Goal: Task Accomplishment & Management: Complete application form

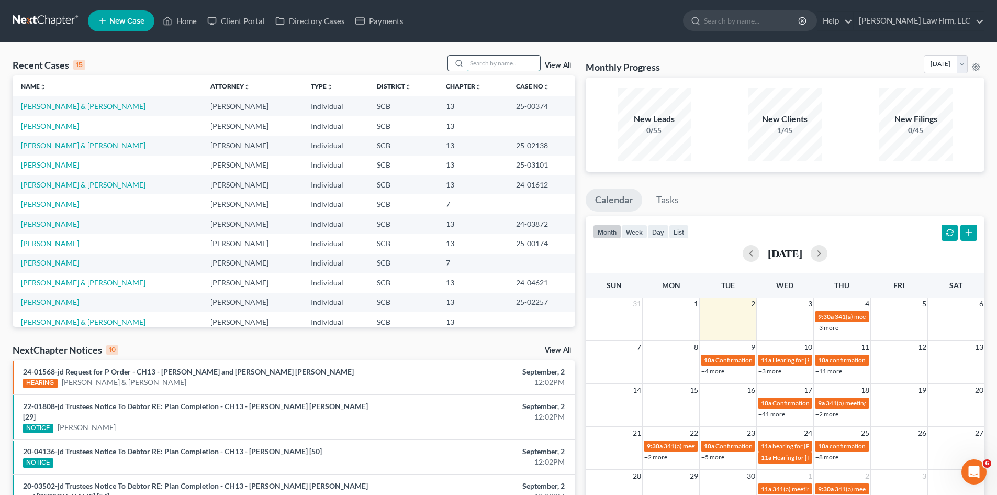
click at [480, 62] on input "search" at bounding box center [503, 63] width 73 height 15
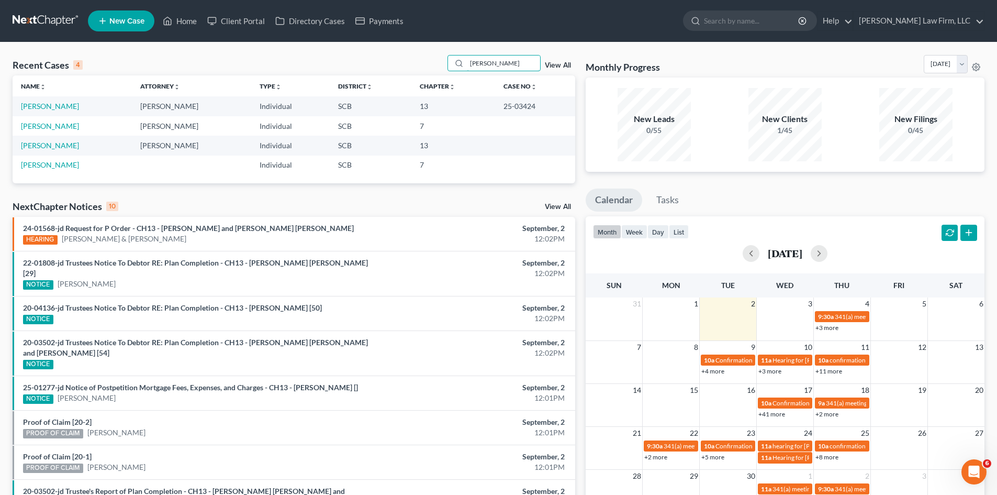
type input "[PERSON_NAME]"
drag, startPoint x: 503, startPoint y: 68, endPoint x: 461, endPoint y: 77, distance: 43.4
click at [461, 77] on div "Recent Cases 4 [PERSON_NAME] View All Name unfold_more expand_more expand_less …" at bounding box center [294, 119] width 563 height 128
click at [176, 25] on link "Home" at bounding box center [180, 21] width 45 height 19
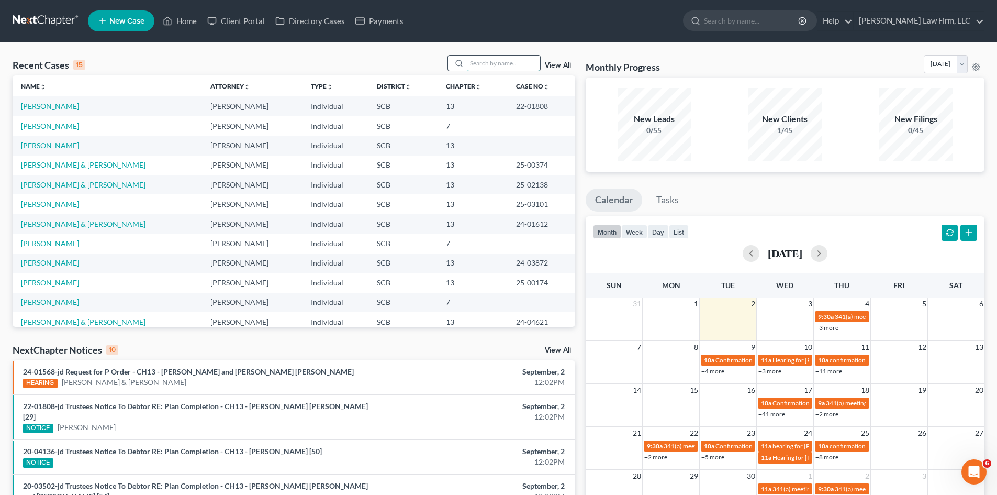
click at [494, 63] on input "search" at bounding box center [503, 63] width 73 height 15
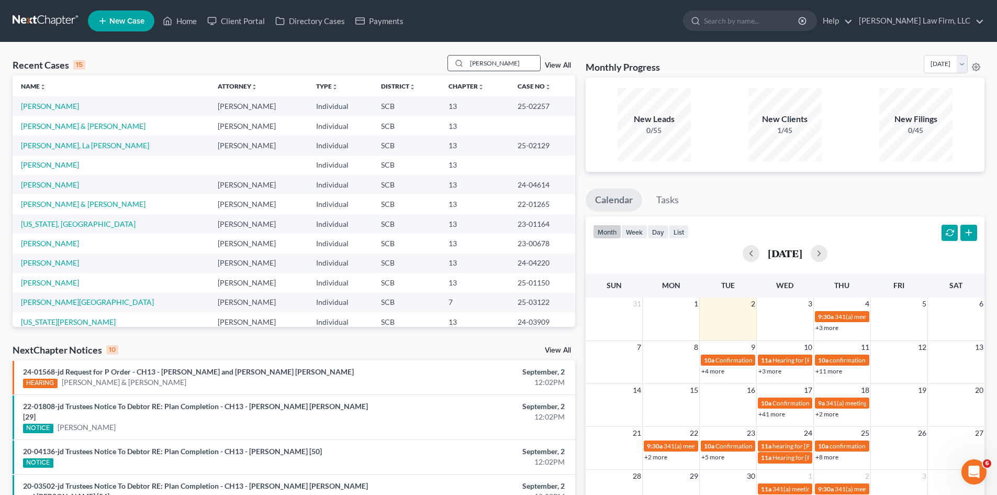
type input "Ashworth"
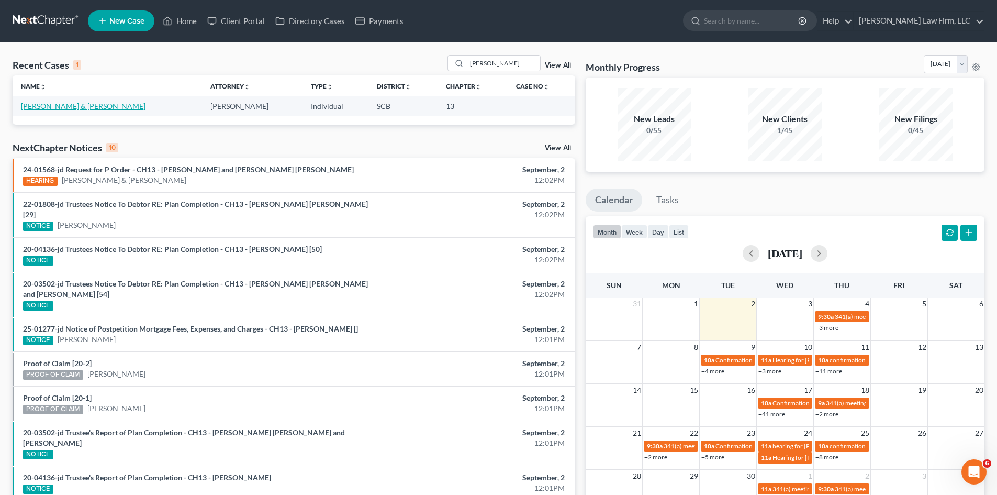
click at [87, 109] on link "[PERSON_NAME] & [PERSON_NAME]" at bounding box center [83, 106] width 125 height 9
select select "0"
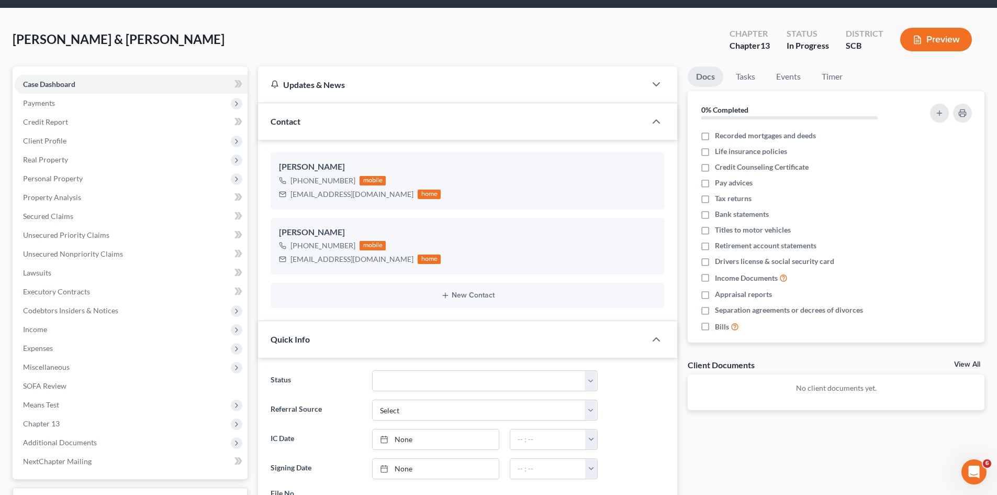
scroll to position [52, 0]
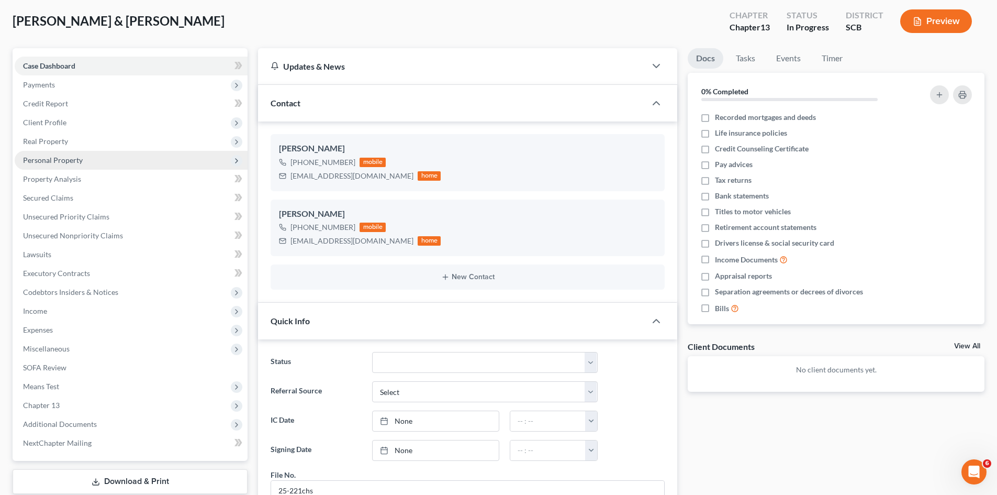
click at [35, 162] on span "Personal Property" at bounding box center [53, 160] width 60 height 9
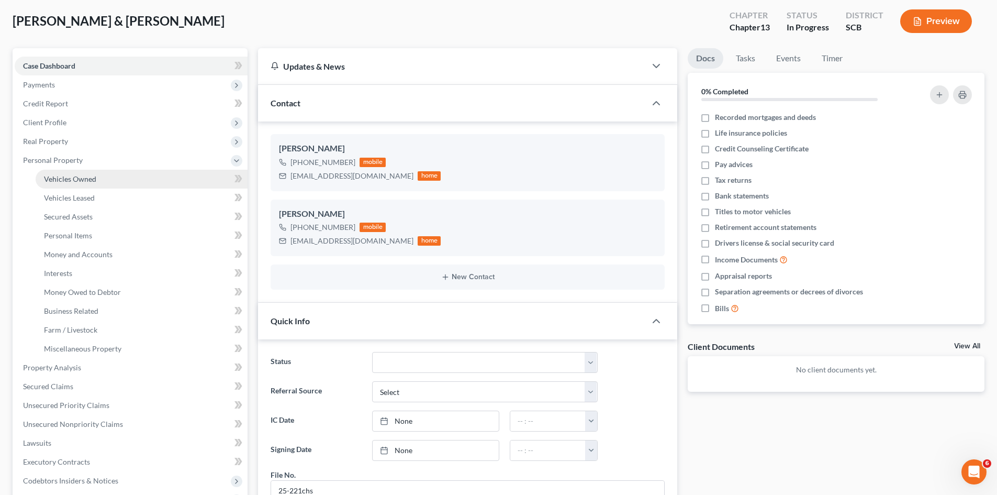
click at [61, 181] on span "Vehicles Owned" at bounding box center [70, 178] width 52 height 9
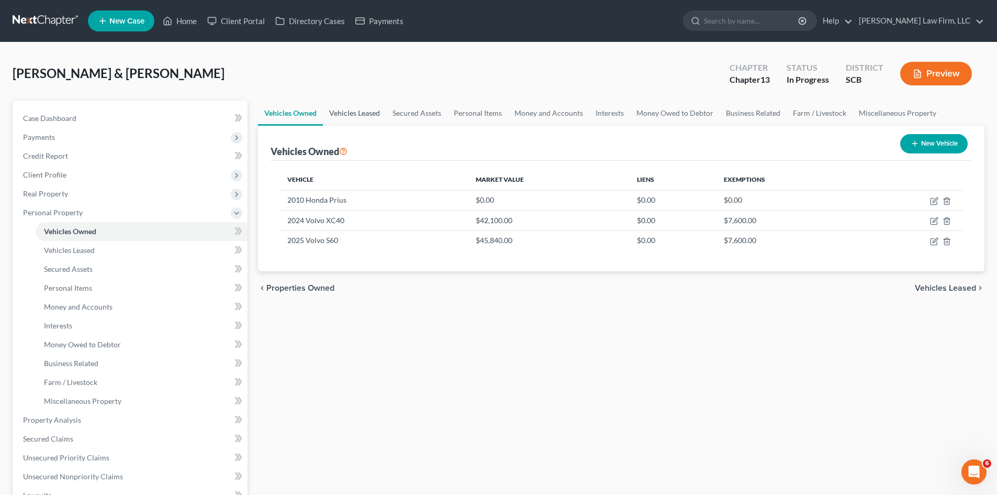
click at [376, 112] on link "Vehicles Leased" at bounding box center [354, 113] width 63 height 25
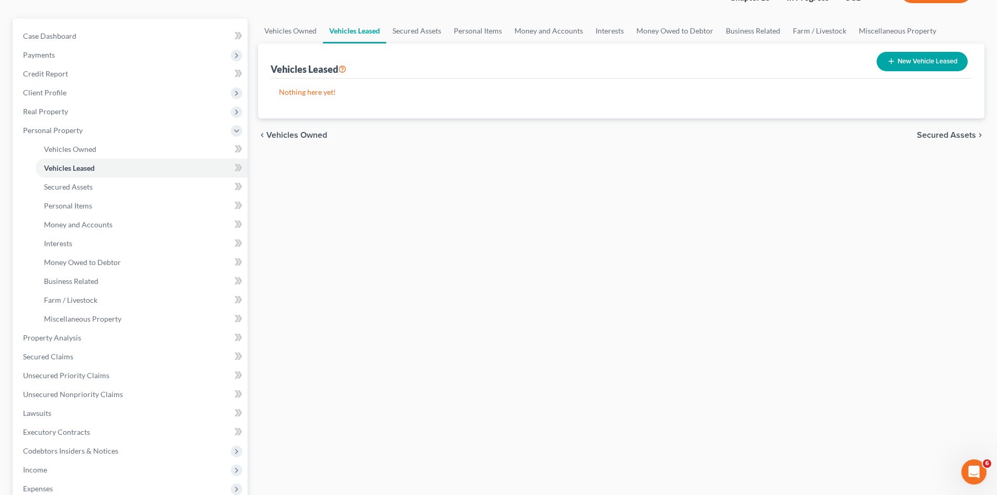
scroll to position [105, 0]
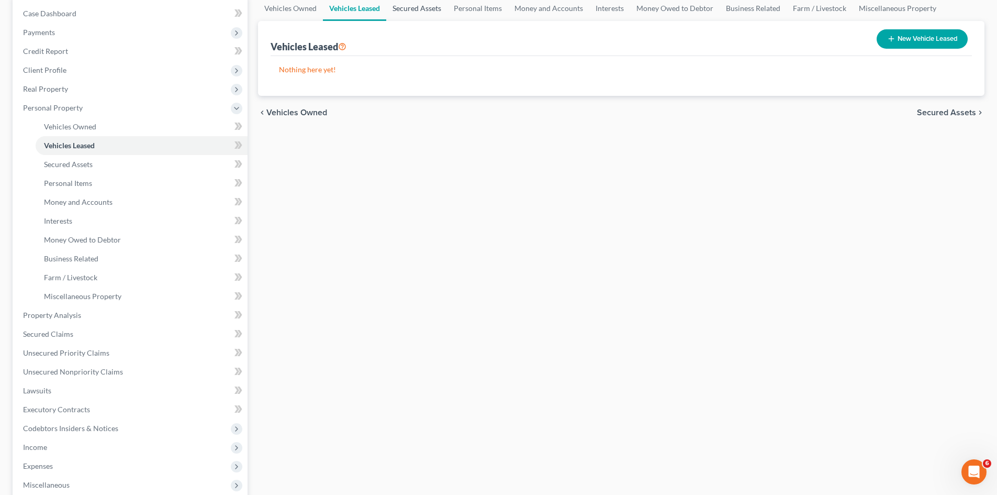
click at [430, 5] on link "Secured Assets" at bounding box center [416, 8] width 61 height 25
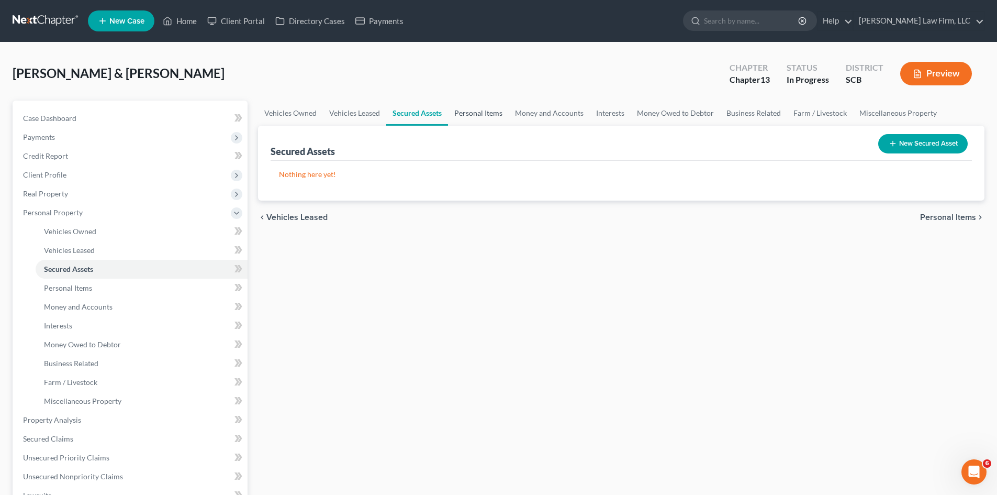
click at [482, 114] on link "Personal Items" at bounding box center [478, 113] width 61 height 25
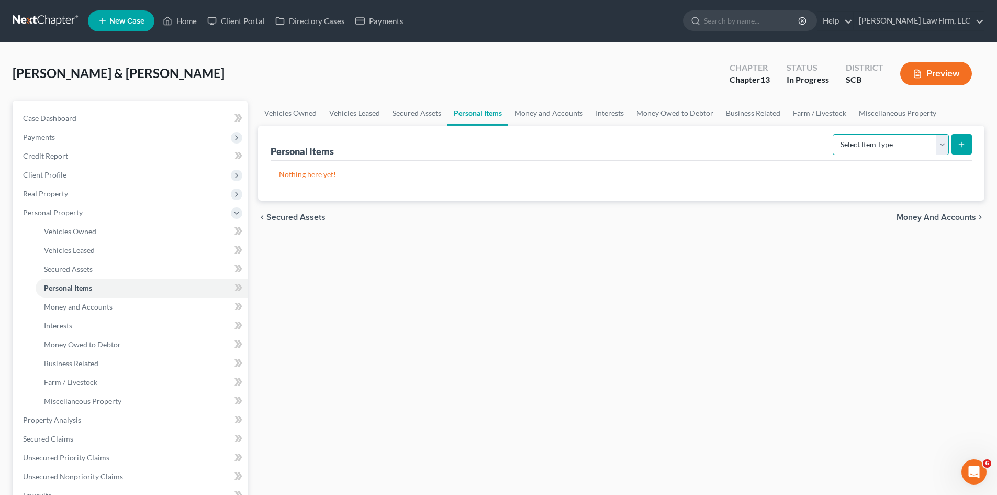
click at [943, 148] on select "Select Item Type Clothing Collectibles Of Value Electronics Firearms Household …" at bounding box center [891, 144] width 116 height 21
select select "clothing"
click at [834, 134] on select "Select Item Type Clothing Collectibles Of Value Electronics Firearms Household …" at bounding box center [891, 144] width 116 height 21
click at [965, 145] on icon "submit" at bounding box center [962, 144] width 8 height 8
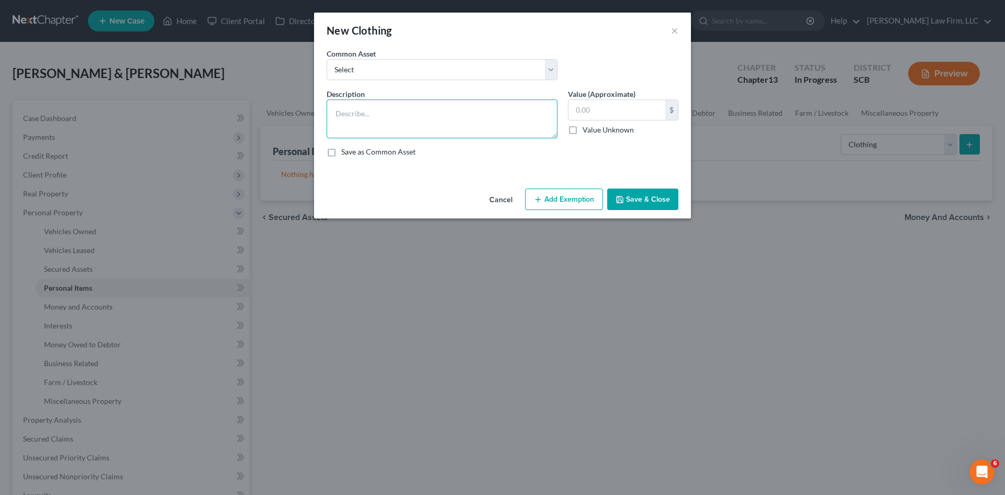
click at [433, 130] on textarea at bounding box center [442, 118] width 231 height 39
type textarea "M"
click at [548, 72] on select "Select Clothing and Personal Items Clothing and Personal Items Personal Items C…" at bounding box center [442, 69] width 231 height 21
select select "4"
click at [327, 59] on select "Select Clothing and Personal Items Clothing and Personal Items Personal Items C…" at bounding box center [442, 69] width 231 height 21
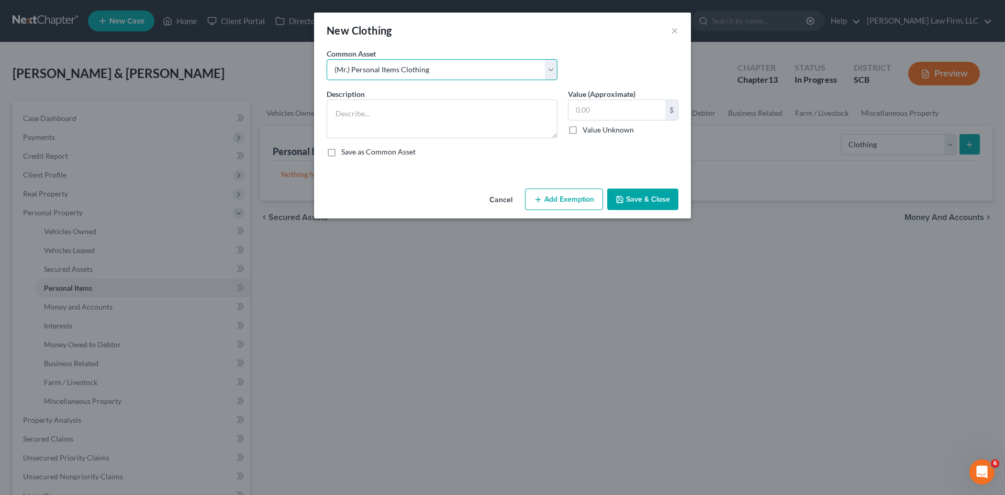
type textarea "(Mr.) Personal Items Clothing"
click at [622, 107] on input "250.00" at bounding box center [617, 110] width 97 height 20
type input "0"
click at [651, 194] on button "Save & Close" at bounding box center [642, 200] width 71 height 22
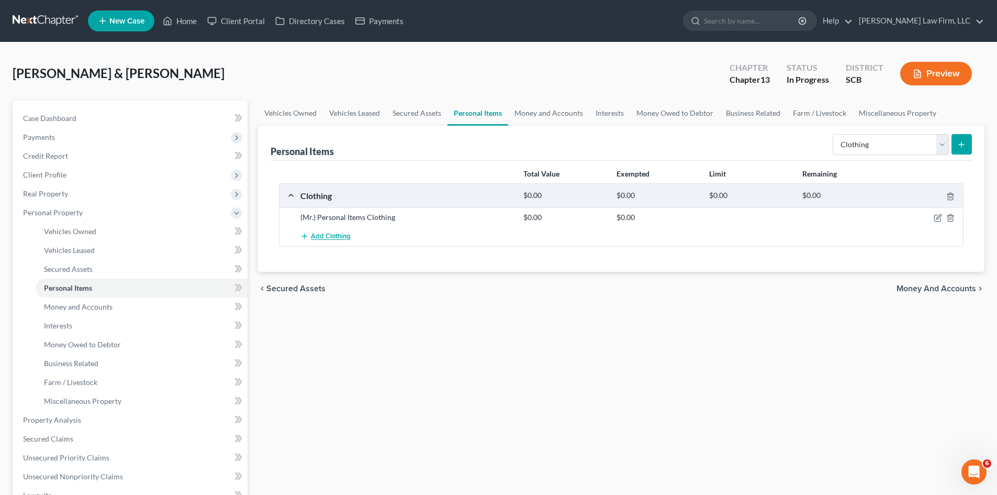
click at [329, 237] on span "Add Clothing" at bounding box center [331, 236] width 40 height 8
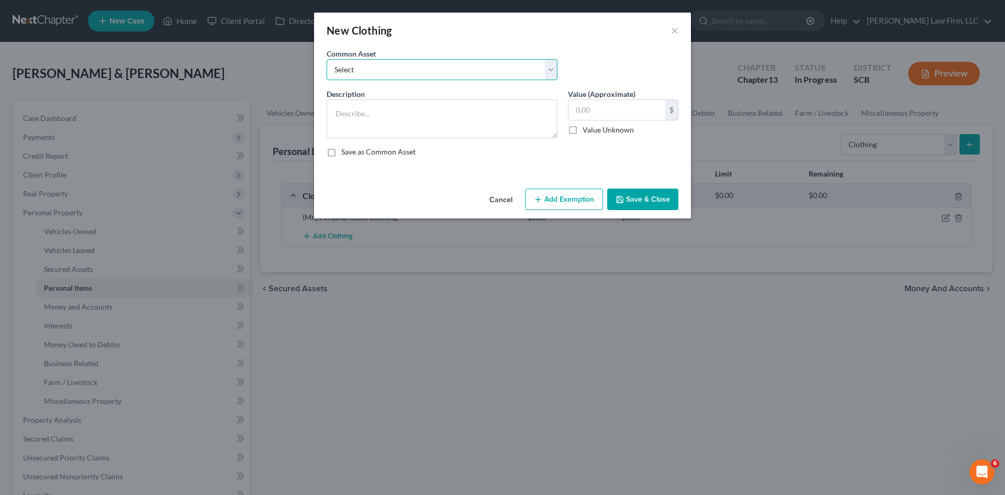
click at [467, 71] on select "Select Clothing and Personal Items Clothing and Personal Items Personal Items C…" at bounding box center [442, 69] width 231 height 21
select select "3"
click at [327, 59] on select "Select Clothing and Personal Items Clothing and Personal Items Personal Items C…" at bounding box center [442, 69] width 231 height 21
type textarea "(Mrs.) Personal Items Clothing"
click at [607, 113] on input "500.00" at bounding box center [617, 110] width 97 height 20
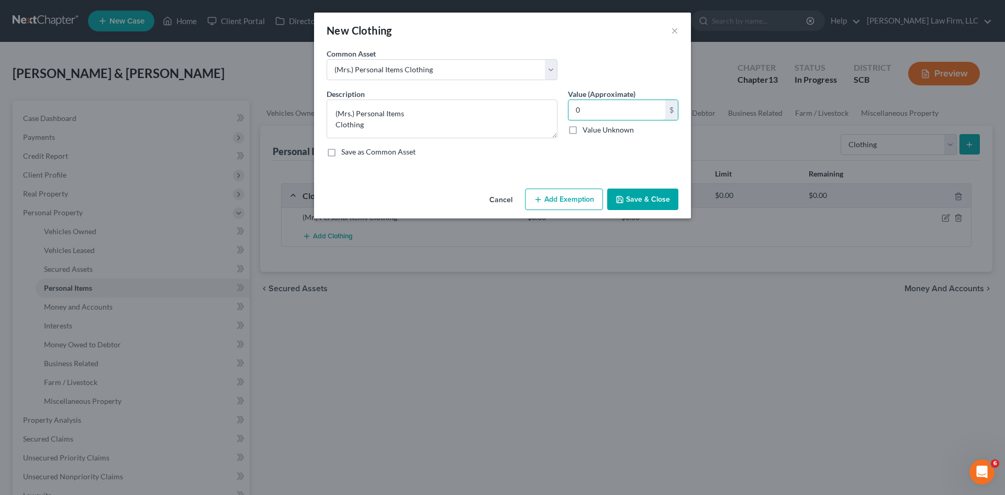
type input "0"
click at [630, 198] on button "Save & Close" at bounding box center [642, 200] width 71 height 22
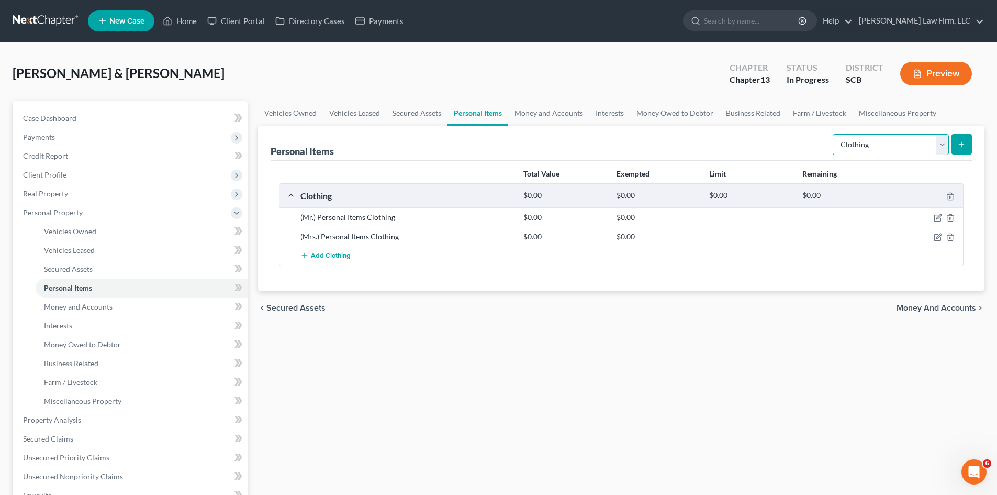
click at [944, 148] on select "Select Item Type Clothing Collectibles Of Value Electronics Firearms Household …" at bounding box center [891, 144] width 116 height 21
click at [834, 134] on select "Select Item Type Clothing Collectibles Of Value Electronics Firearms Household …" at bounding box center [891, 144] width 116 height 21
click at [946, 149] on select "Select Item Type Clothing Collectibles Of Value Electronics Firearms Household …" at bounding box center [891, 144] width 116 height 21
select select "electronics"
click at [834, 134] on select "Select Item Type Clothing Collectibles Of Value Electronics Firearms Household …" at bounding box center [891, 144] width 116 height 21
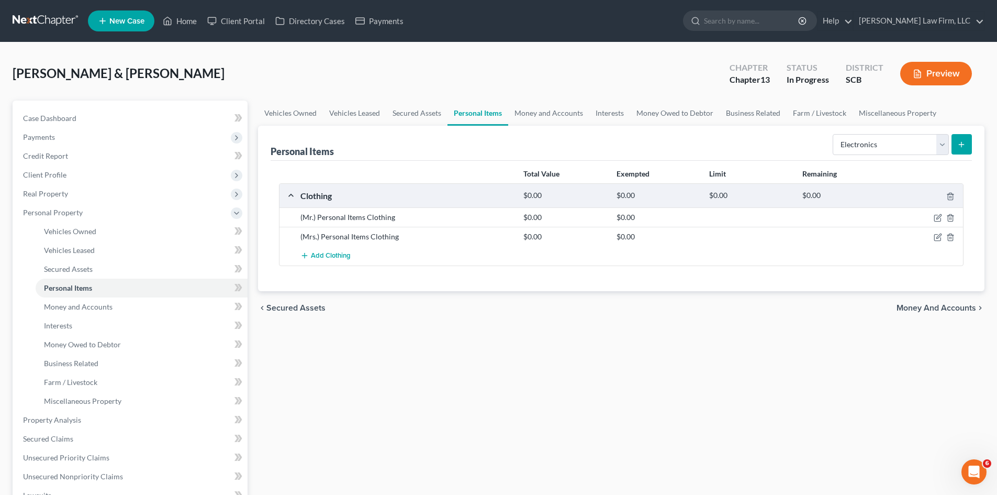
click at [966, 146] on icon "submit" at bounding box center [962, 144] width 8 height 8
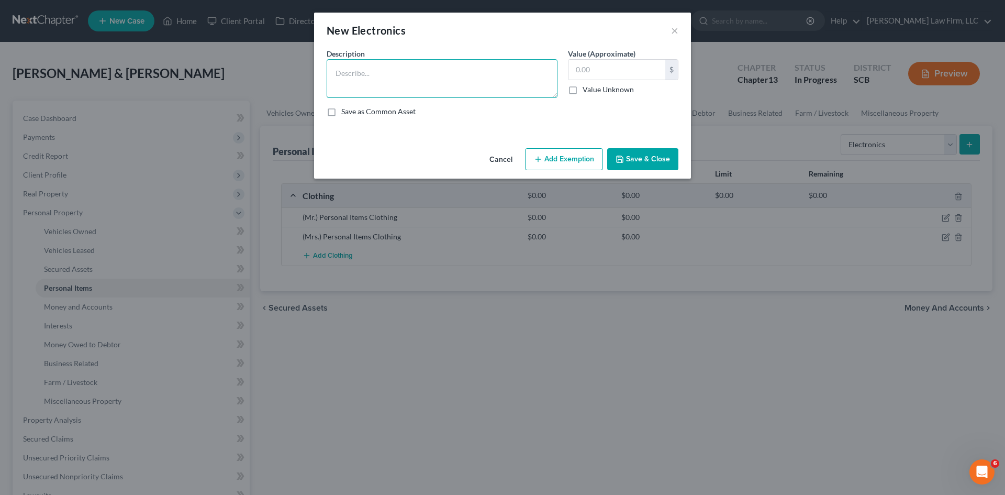
click at [419, 68] on textarea at bounding box center [442, 78] width 231 height 39
type textarea "M"
click at [362, 75] on textarea "(Mr.) Iphone 15 pro" at bounding box center [442, 78] width 231 height 39
click at [357, 73] on textarea "(Mr.) Iphone 15 pro" at bounding box center [442, 78] width 231 height 39
click at [353, 73] on textarea "(Mr.) Iphone 15 pro" at bounding box center [442, 78] width 231 height 39
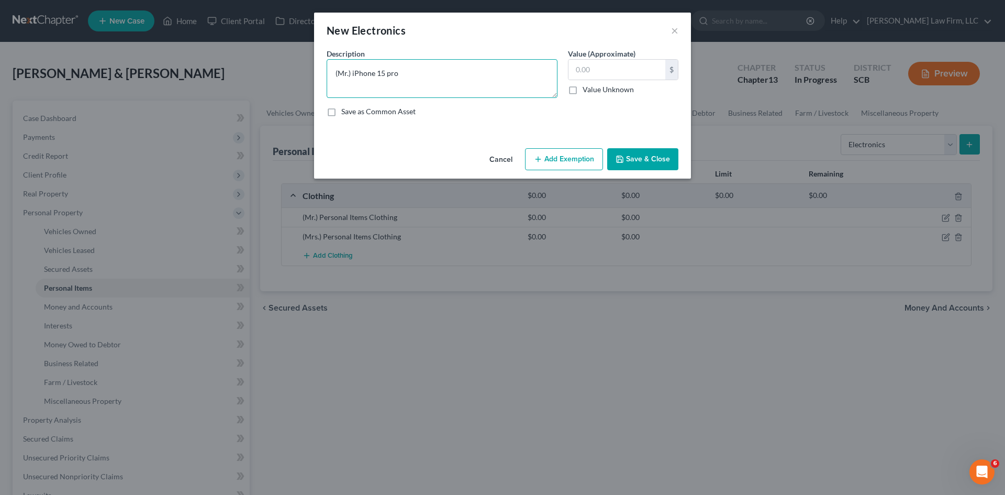
click at [404, 70] on textarea "(Mr.) iPhone 15 pro" at bounding box center [442, 78] width 231 height 39
click at [460, 83] on textarea "(Mr.) iPhone 15 Pro (" at bounding box center [442, 78] width 231 height 39
click at [437, 85] on textarea "(Mr.) iPhone 15 Pro ($480) (Mrs.) iPhone14 Pro Max (" at bounding box center [442, 78] width 231 height 39
type textarea "(Mr.) iPhone 15 Pro ($480) (Mrs.) iPhone14 Pro Max ($600)"
click at [636, 166] on button "Save & Close" at bounding box center [642, 159] width 71 height 22
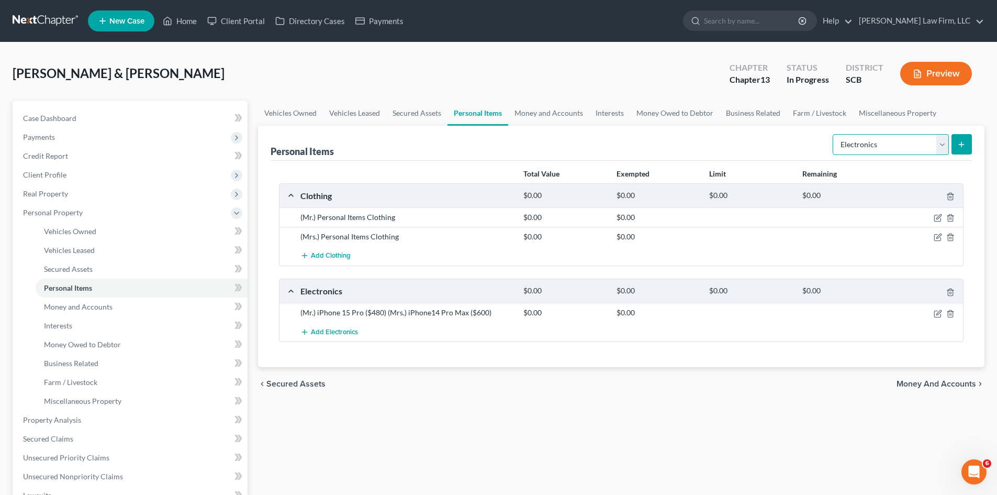
click at [939, 145] on select "Select Item Type Clothing Collectibles Of Value Electronics Firearms Household …" at bounding box center [891, 144] width 116 height 21
click at [834, 134] on select "Select Item Type Clothing Collectibles Of Value Electronics Firearms Household …" at bounding box center [891, 144] width 116 height 21
click at [945, 150] on select "Select Item Type Clothing Collectibles Of Value Electronics Firearms Household …" at bounding box center [891, 144] width 116 height 21
select select "household_goods"
click at [834, 134] on select "Select Item Type Clothing Collectibles Of Value Electronics Firearms Household …" at bounding box center [891, 144] width 116 height 21
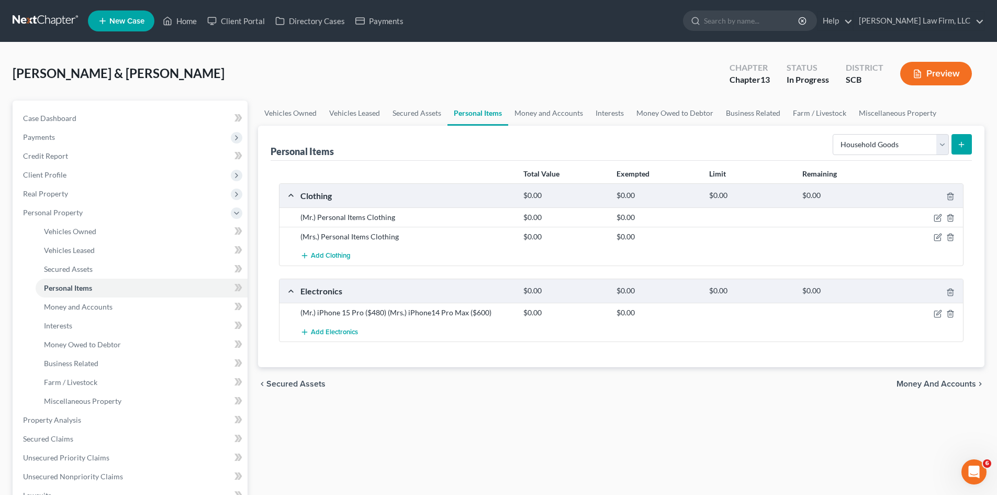
click at [961, 145] on icon "submit" at bounding box center [962, 144] width 8 height 8
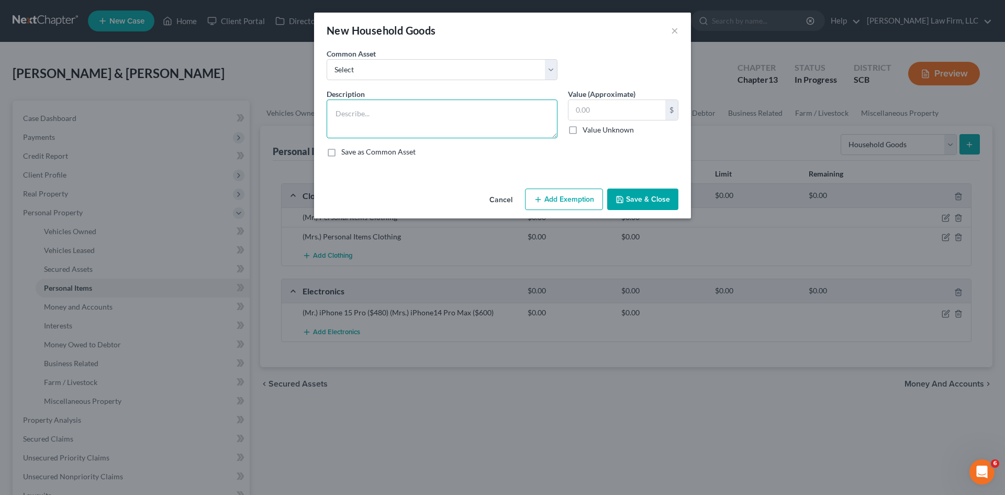
click at [501, 113] on textarea at bounding box center [442, 118] width 231 height 39
click at [553, 75] on select "Select Kitchenware Stove Refrigerator Washing Machine Dryer Living Room Furnitu…" at bounding box center [442, 69] width 231 height 21
select select "0"
click at [327, 59] on select "Select Kitchenware Stove Refrigerator Washing Machine Dryer Living Room Furnitu…" at bounding box center [442, 69] width 231 height 21
type textarea "Kitchenware Stove Refrigerator Washing Machine Dryer Living Room Furniture Bedr…"
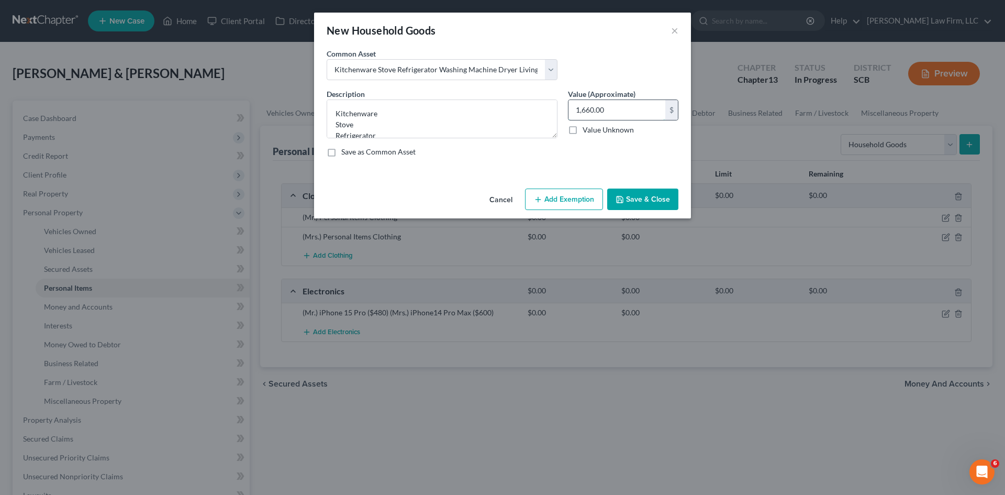
click at [611, 108] on input "1,660.00" at bounding box center [617, 110] width 97 height 20
type input "0"
click at [644, 197] on button "Save & Close" at bounding box center [642, 200] width 71 height 22
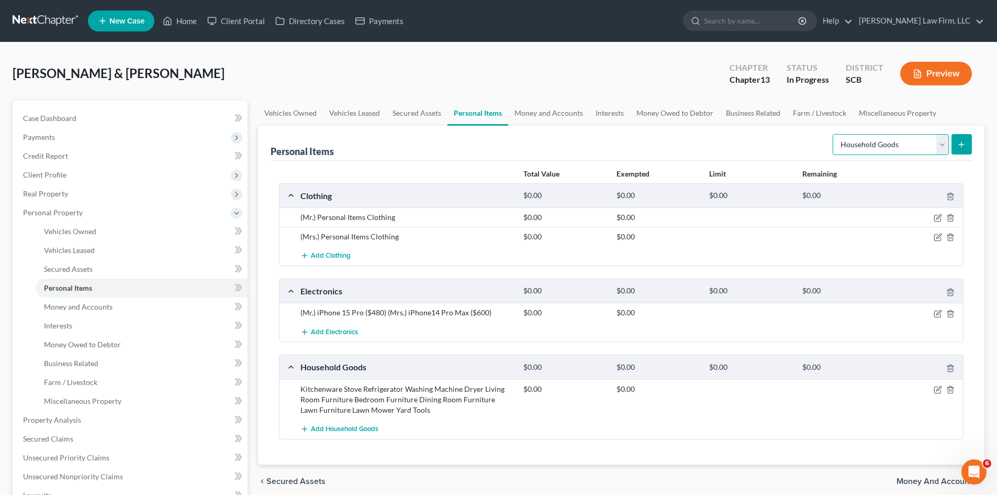
click at [943, 146] on select "Select Item Type Clothing Collectibles Of Value Electronics Firearms Household …" at bounding box center [891, 144] width 116 height 21
select select "jewelry"
click at [834, 134] on select "Select Item Type Clothing Collectibles Of Value Electronics Firearms Household …" at bounding box center [891, 144] width 116 height 21
click at [957, 143] on button "submit" at bounding box center [962, 144] width 20 height 20
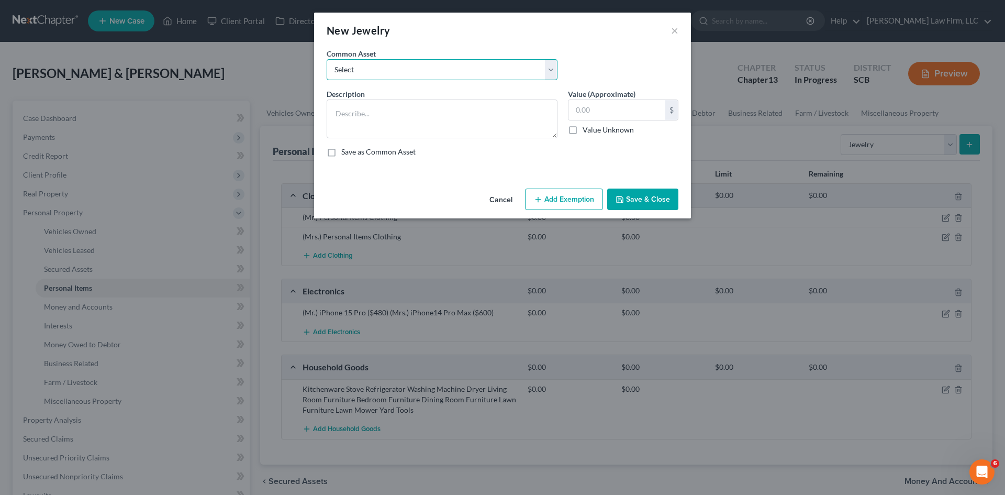
click at [382, 74] on select "Select Costume Jewelry The debtor does not own any jewelry. (Mr.) Wedding Band …" at bounding box center [442, 69] width 231 height 21
select select "2"
click at [327, 59] on select "Select Costume Jewelry The debtor does not own any jewelry. (Mr.) Wedding Band …" at bounding box center [442, 69] width 231 height 21
click at [386, 125] on textarea "(Mr.) Wedding Band ($50)" at bounding box center [442, 118] width 231 height 39
click at [428, 119] on textarea "(Mr.) Wedding Band ($50)" at bounding box center [442, 118] width 231 height 39
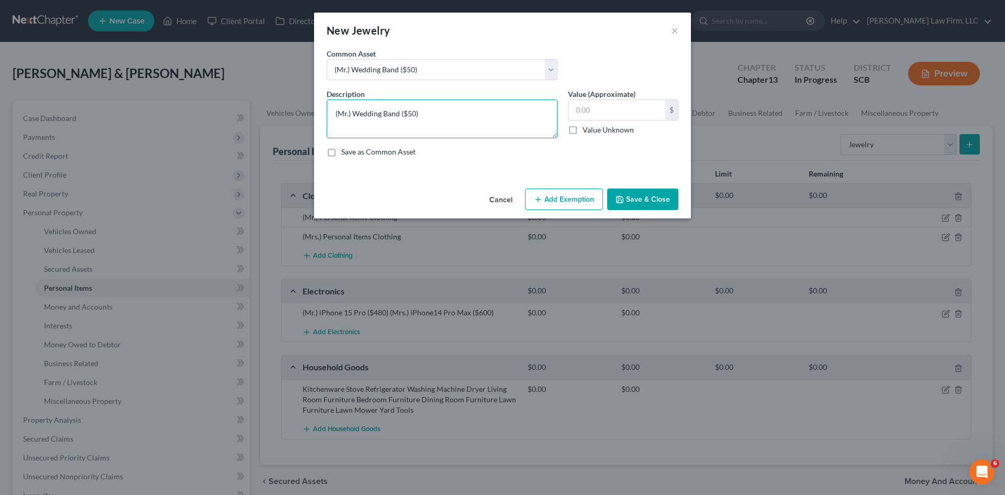
click at [412, 113] on textarea "(Mr.) Wedding Band ($50)" at bounding box center [442, 118] width 231 height 39
type textarea "(Mr.) Wedding Band ($200)"
click at [610, 115] on input "text" at bounding box center [617, 110] width 97 height 20
type input "200.00"
click at [589, 203] on button "Add Exemption" at bounding box center [564, 200] width 78 height 22
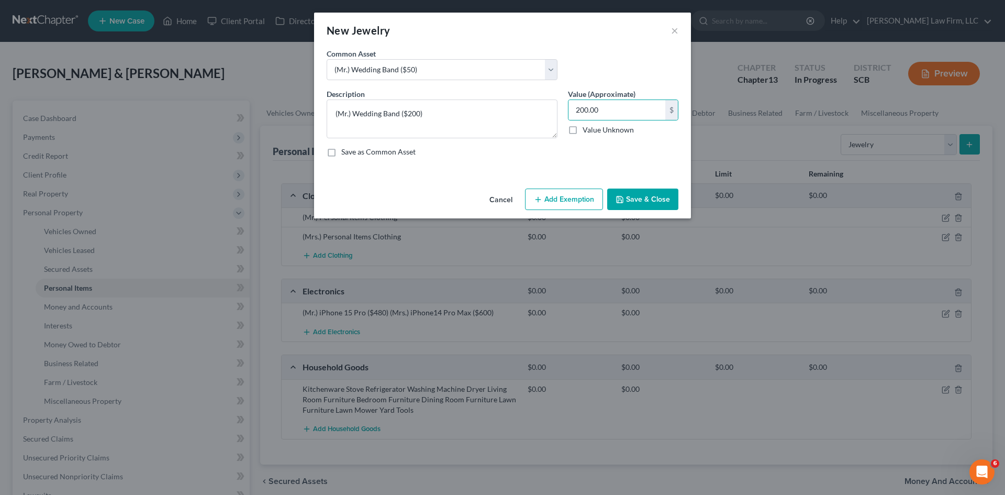
select select "2"
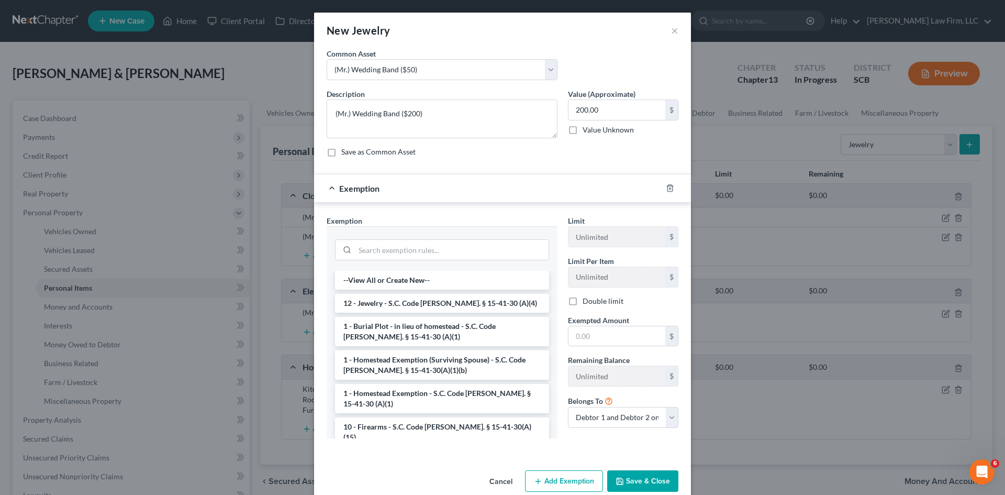
scroll to position [18, 0]
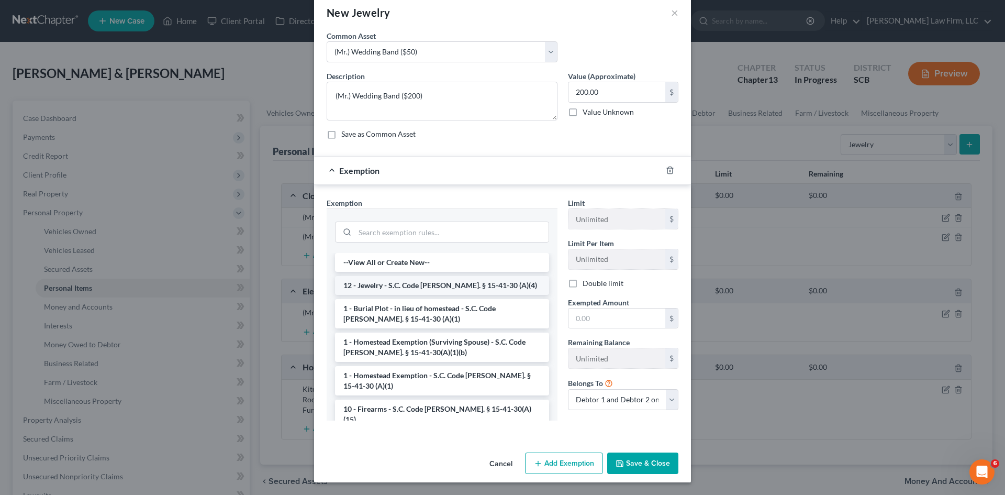
click at [458, 293] on li "12 - Jewelry - S.C. Code [PERSON_NAME]. § 15-41-30 (A)(4)" at bounding box center [442, 285] width 214 height 19
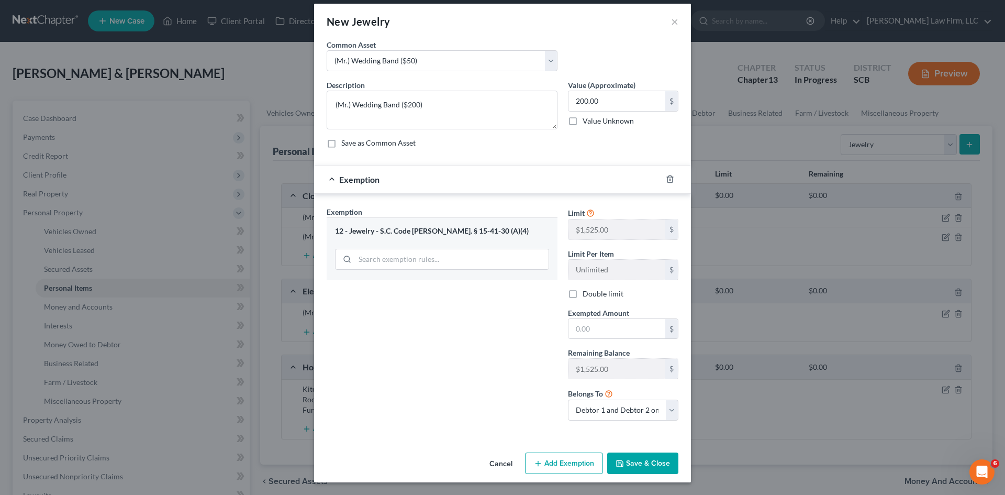
click at [583, 296] on label "Double limit" at bounding box center [603, 294] width 41 height 10
click at [587, 295] on input "Double limit" at bounding box center [590, 292] width 7 height 7
checkbox input "true"
click at [583, 296] on label "Double limit" at bounding box center [603, 294] width 41 height 10
click at [591, 332] on input "text" at bounding box center [617, 329] width 97 height 20
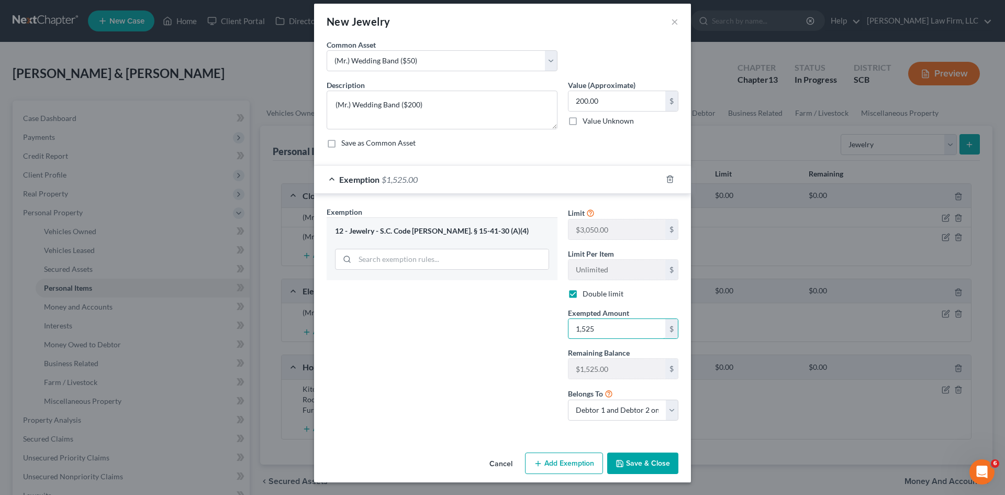
drag, startPoint x: 611, startPoint y: 329, endPoint x: 540, endPoint y: 327, distance: 70.7
click at [540, 327] on div "Exemption Set must be selected for CA. Exemption * 12 - Jewelry - S.C. Code Ann…" at bounding box center [503, 317] width 362 height 223
type input "200"
click at [543, 326] on div "Exemption Set must be selected for CA. Exemption * 12 - Jewelry - S.C. Code Ann…" at bounding box center [442, 317] width 241 height 223
click at [649, 468] on button "Save & Close" at bounding box center [642, 463] width 71 height 22
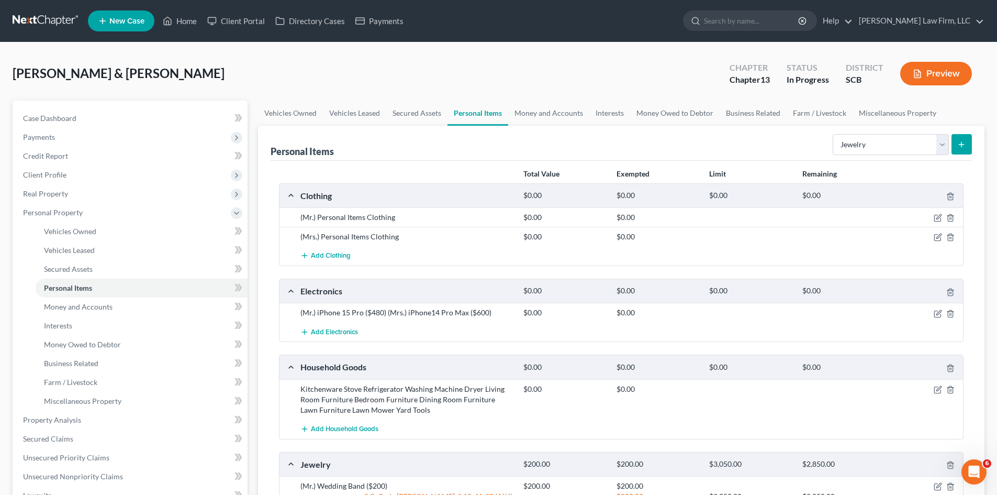
click at [960, 144] on icon "submit" at bounding box center [962, 144] width 8 height 8
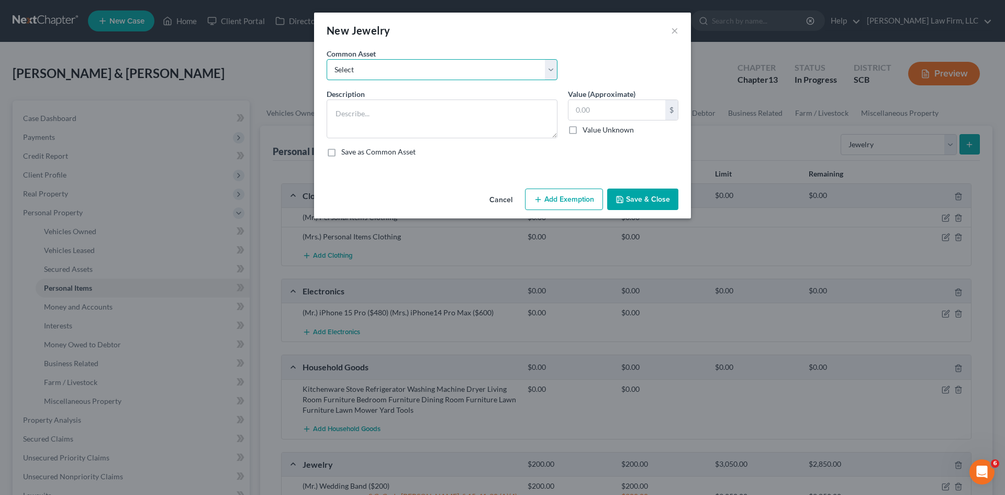
click at [418, 75] on select "Select Costume Jewelry The debtor does not own any jewelry. (Mr.) Wedding Band …" at bounding box center [442, 69] width 231 height 21
select select "3"
click at [327, 59] on select "Select Costume Jewelry The debtor does not own any jewelry. (Mr.) Wedding Band …" at bounding box center [442, 69] width 231 height 21
type textarea "(Mrs.) Wedding Band ($50) Costume Jewelry ($15)"
type input "65.00"
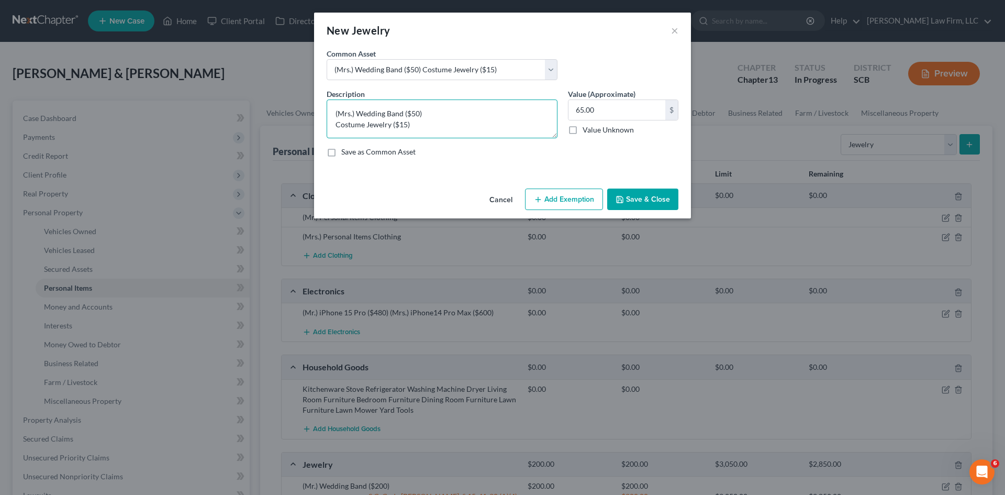
drag, startPoint x: 419, startPoint y: 113, endPoint x: 425, endPoint y: 133, distance: 21.2
click at [419, 113] on textarea "(Mrs.) Wedding Band ($50) Costume Jewelry ($15)" at bounding box center [442, 118] width 231 height 39
click at [383, 113] on textarea "(Mrs.) Wedding Band ($50) Costume Jewelry ($15)" at bounding box center [442, 118] width 231 height 39
click at [402, 116] on textarea "(Mrs.) Wedding Band ($50) Costume Jewelry ($15)" at bounding box center [442, 118] width 231 height 39
click at [423, 111] on textarea "(Mrs.) Engagement Ring ($50) Costume Jewelry ($15)" at bounding box center [442, 118] width 231 height 39
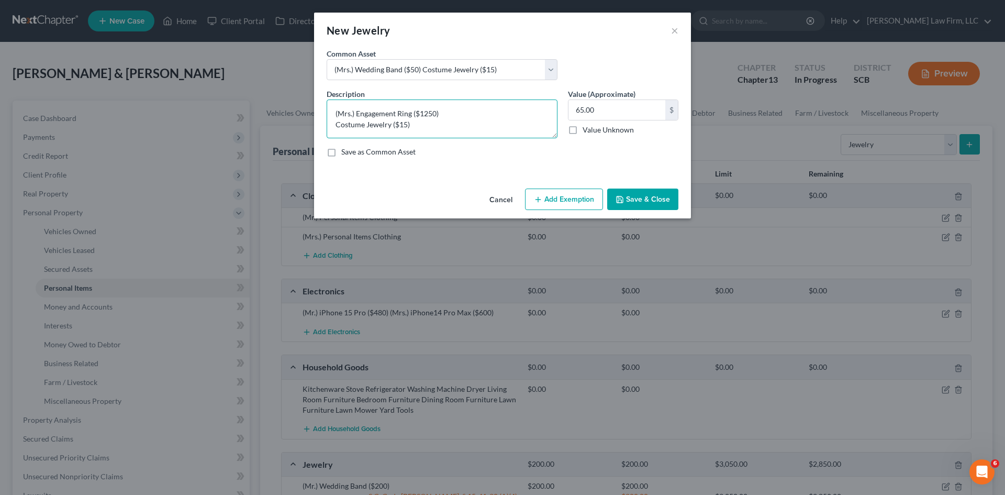
click at [405, 125] on textarea "(Mrs.) Engagement Ring ($1250) Costume Jewelry ($15)" at bounding box center [442, 118] width 231 height 39
click at [406, 124] on textarea "(Mrs.) Engagement Ring ($1250) Costume Jewelry ($15)" at bounding box center [442, 118] width 231 height 39
click at [529, 133] on textarea "(Mrs.) Engagement Ring ($1250) Costume Jewelry ($200)" at bounding box center [442, 118] width 231 height 39
click at [519, 138] on textarea "(Mrs.) Engagement Ring ($1250) Costume Jewelry ($200) Apple Watch ($500.00)" at bounding box center [442, 118] width 231 height 39
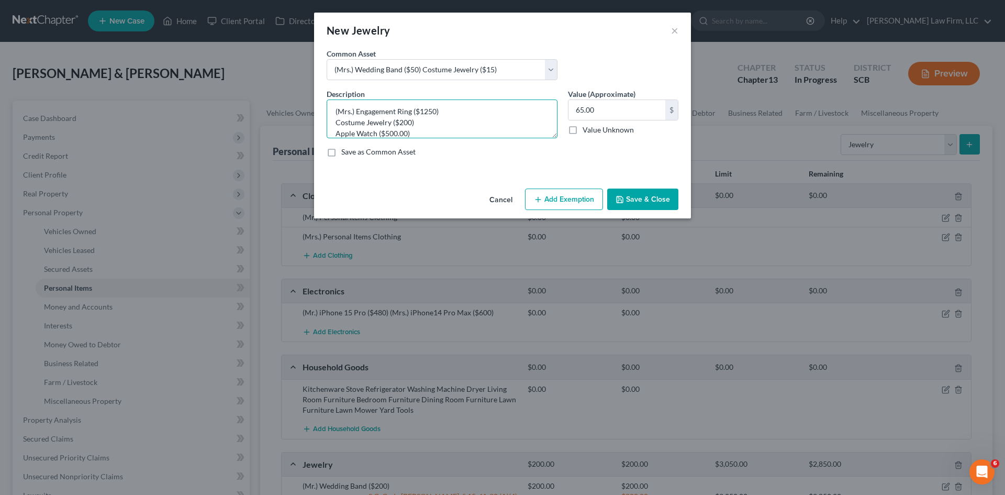
drag, startPoint x: 423, startPoint y: 110, endPoint x: 425, endPoint y: 140, distance: 29.9
click at [423, 111] on textarea "(Mrs.) Engagement Ring ($1250) Costume Jewelry ($200) Apple Watch ($500.00)" at bounding box center [442, 118] width 231 height 39
click at [407, 133] on textarea "(Mrs.) Engagement Ring ($1,250) Costume Jewelry ($200) Apple Watch ($500.00)" at bounding box center [442, 118] width 231 height 39
type textarea "(Mrs.) Engagement Ring ($1,250) Costume Jewelry ($200) Apple Watch ($500)"
click at [436, 140] on div "Description * (Mrs.) Engagement Ring ($1,250) Costume Jewelry ($200) Apple Watc…" at bounding box center [503, 126] width 362 height 77
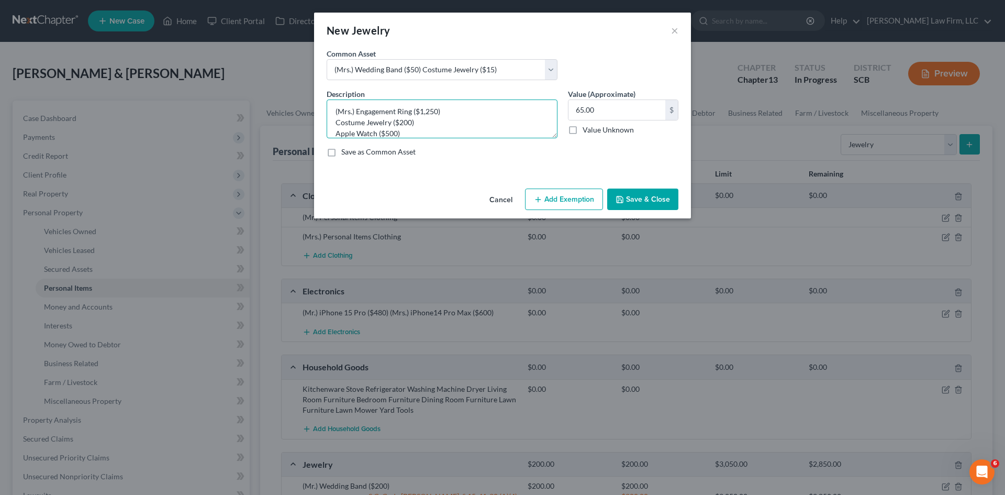
click at [444, 131] on textarea "(Mrs.) Engagement Ring ($1,250) Costume Jewelry ($200) Apple Watch ($500)" at bounding box center [442, 118] width 231 height 39
click at [638, 110] on input "65.00" at bounding box center [617, 110] width 97 height 20
type input "1,950"
click at [566, 199] on button "Add Exemption" at bounding box center [564, 200] width 78 height 22
select select "2"
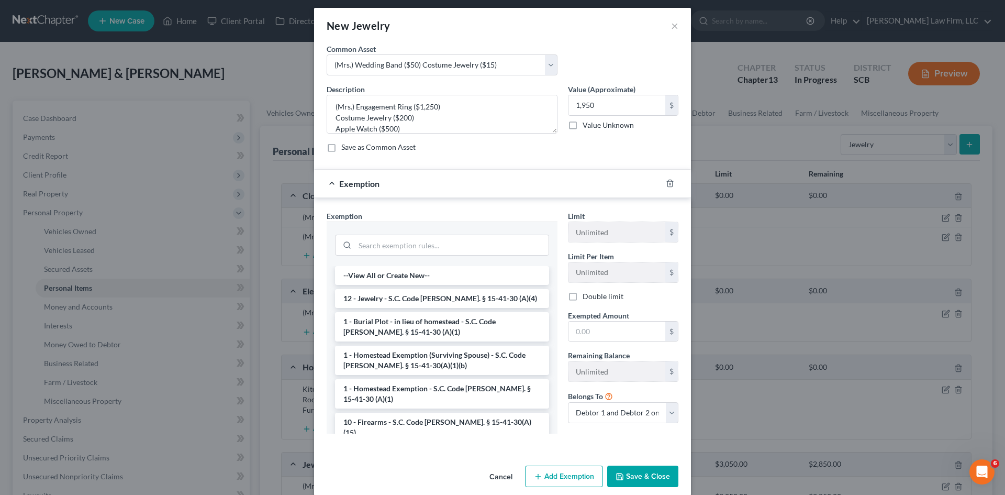
scroll to position [18, 0]
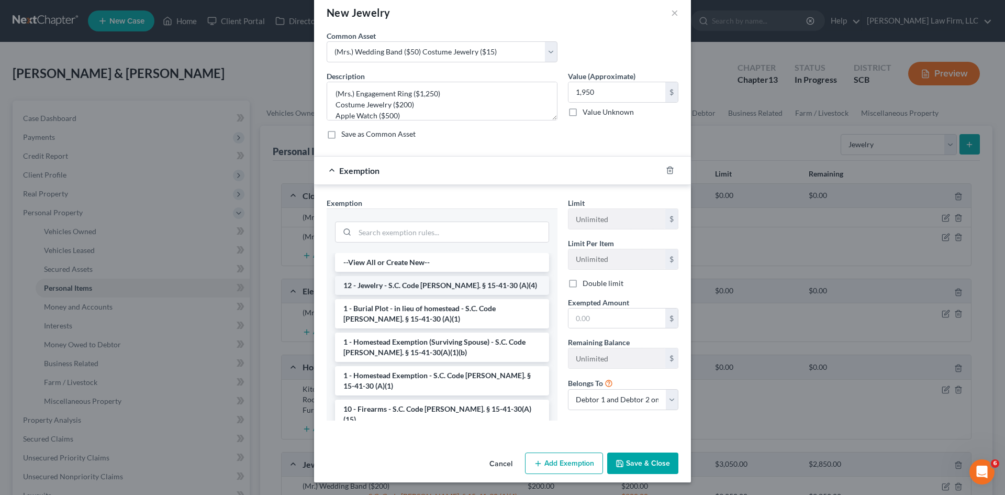
click at [486, 286] on li "12 - Jewelry - S.C. Code [PERSON_NAME]. § 15-41-30 (A)(4)" at bounding box center [442, 285] width 214 height 19
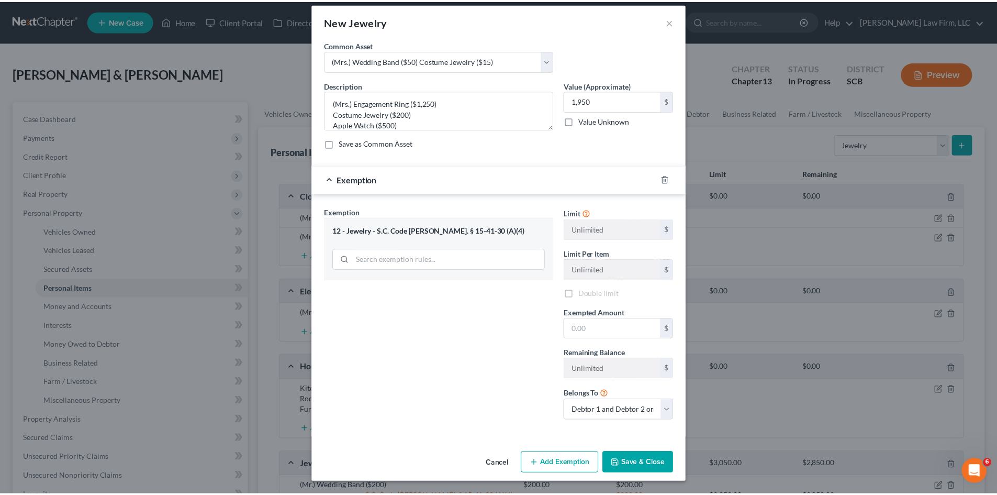
scroll to position [9, 0]
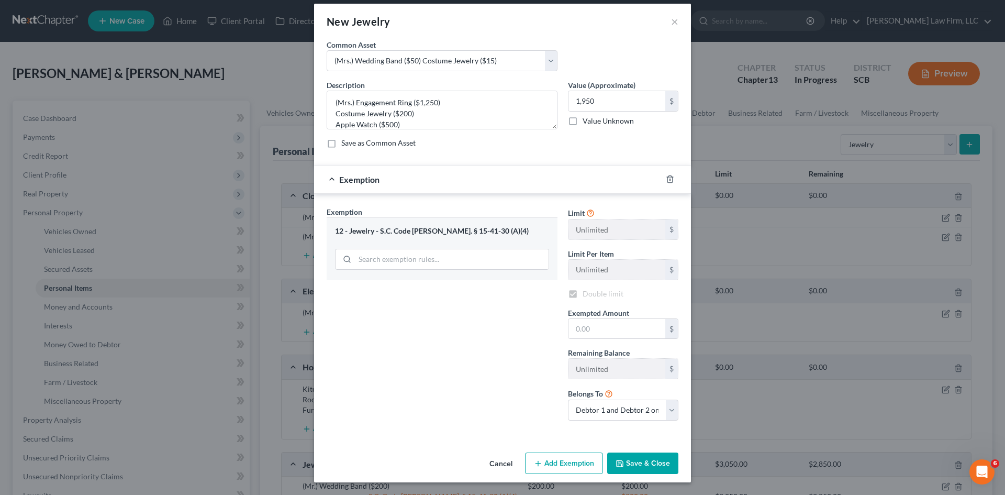
checkbox input "true"
click at [582, 327] on input "text" at bounding box center [617, 329] width 97 height 20
type input "1,525"
drag, startPoint x: 425, startPoint y: 341, endPoint x: 435, endPoint y: 337, distance: 11.1
click at [425, 339] on div "Exemption Set must be selected for CA. Exemption * 12 - Jewelry - S.C. Code Ann…" at bounding box center [442, 317] width 241 height 223
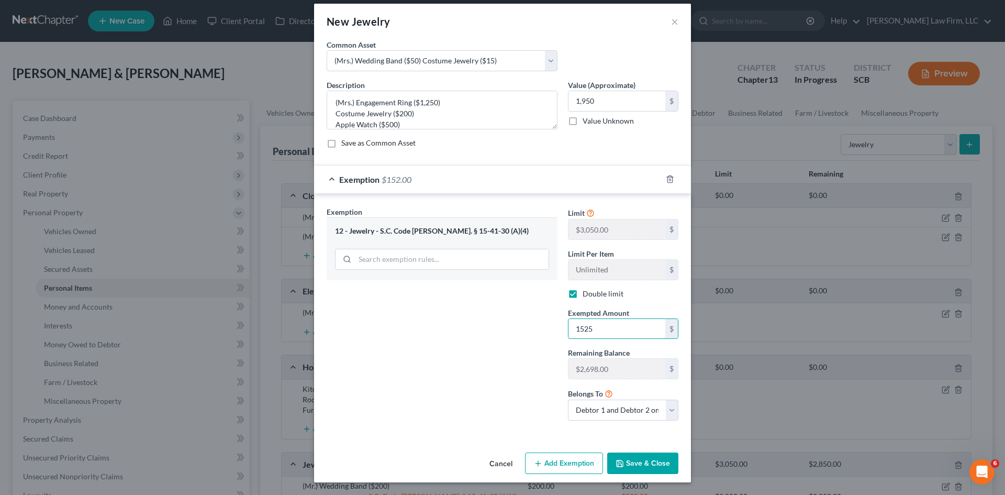
type input "1,525"
click at [631, 462] on button "Save & Close" at bounding box center [642, 463] width 71 height 22
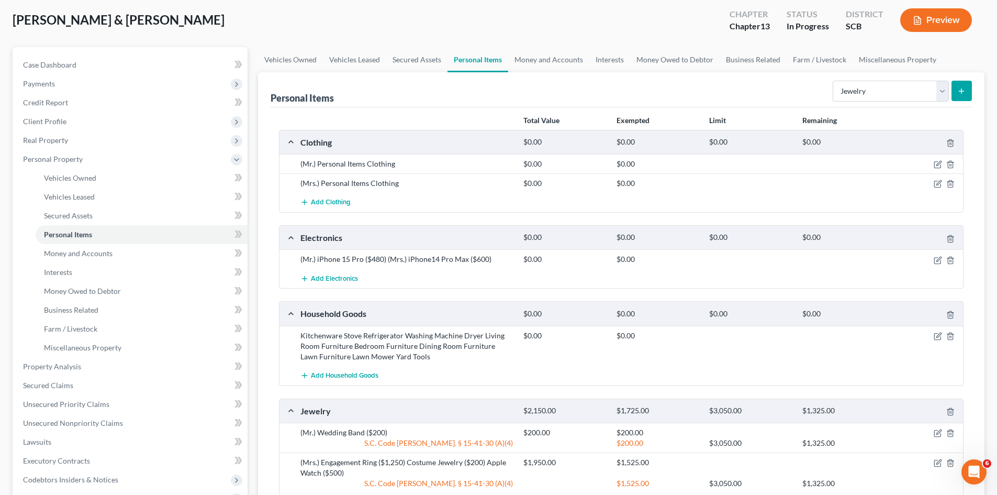
scroll to position [52, 0]
click at [941, 100] on select "Select Item Type Clothing Collectibles Of Value Electronics Firearms Household …" at bounding box center [891, 92] width 116 height 21
select select "other"
click at [834, 82] on select "Select Item Type Clothing Collectibles Of Value Electronics Firearms Household …" at bounding box center [891, 92] width 116 height 21
click at [967, 93] on button "submit" at bounding box center [962, 92] width 20 height 20
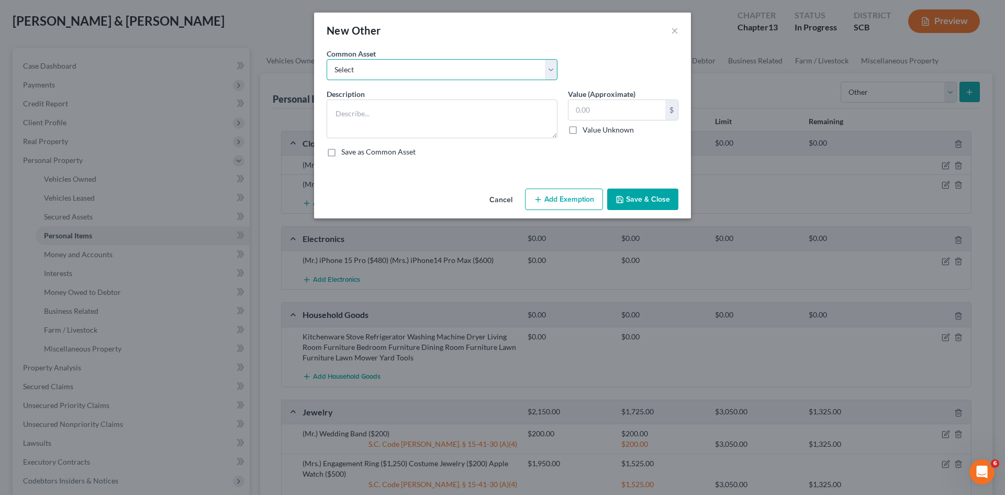
click at [552, 67] on select "Select CPAP Machine" at bounding box center [442, 69] width 231 height 21
select select "0"
click at [327, 59] on select "Select CPAP Machine" at bounding box center [442, 69] width 231 height 21
type textarea "CPAP Machine"
drag, startPoint x: 584, startPoint y: 107, endPoint x: 584, endPoint y: 117, distance: 10.5
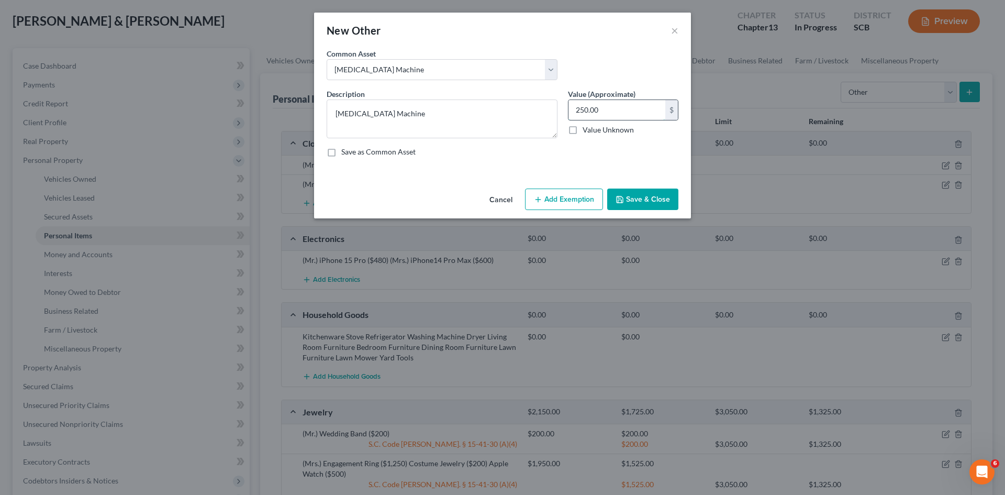
click at [583, 108] on input "250.00" at bounding box center [617, 110] width 97 height 20
click at [581, 111] on input "250.00" at bounding box center [617, 110] width 97 height 20
click at [583, 111] on input "250.00" at bounding box center [617, 110] width 97 height 20
type input "200.00"
click at [538, 119] on textarea "CPAP Machine" at bounding box center [442, 118] width 231 height 39
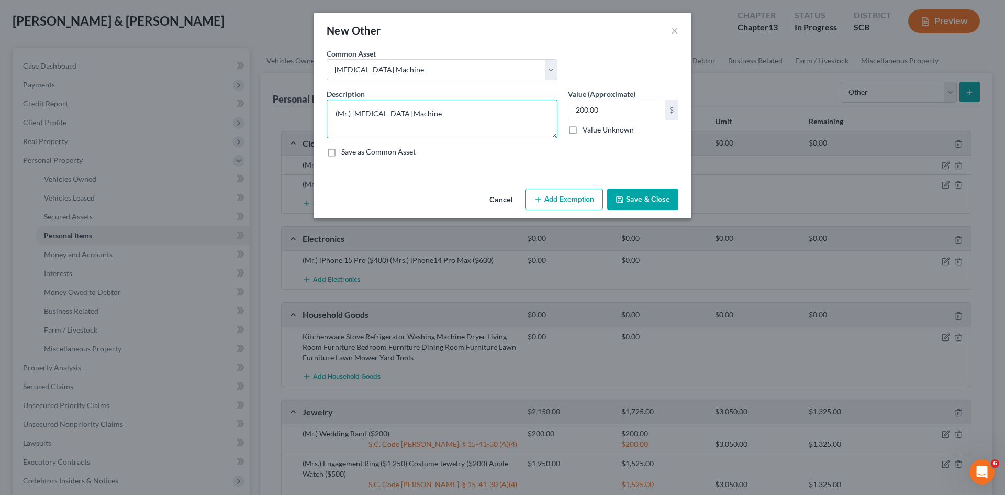
type textarea "(Mr.) CPAP Machine"
click at [572, 198] on button "Add Exemption" at bounding box center [564, 200] width 78 height 22
select select "2"
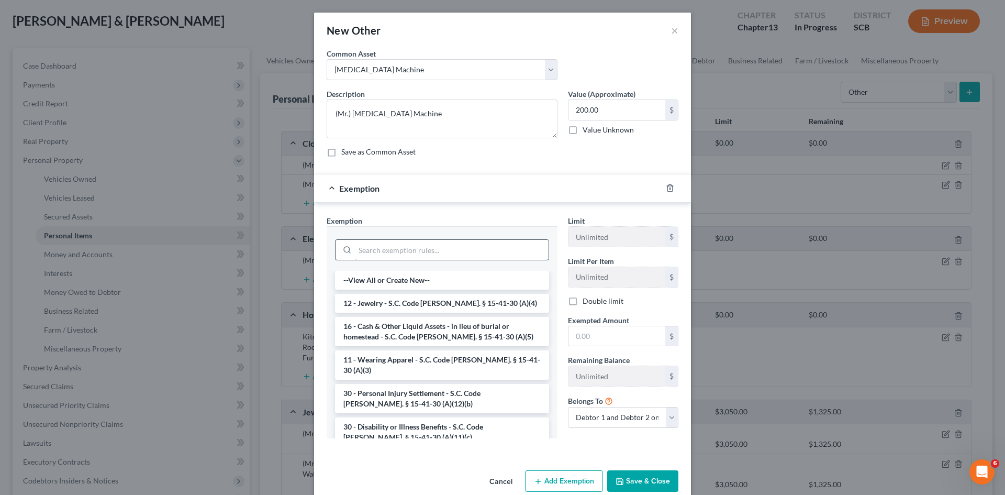
click at [472, 256] on input "search" at bounding box center [452, 250] width 194 height 20
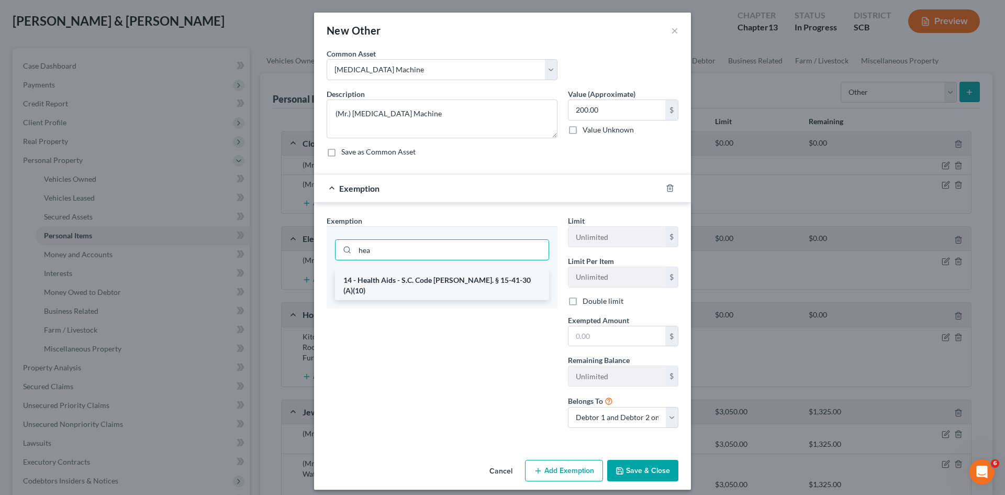
type input "hea"
click at [460, 282] on li "14 - Health Aids - S.C. Code [PERSON_NAME]. § 15-41-30 (A)(10)" at bounding box center [442, 285] width 214 height 29
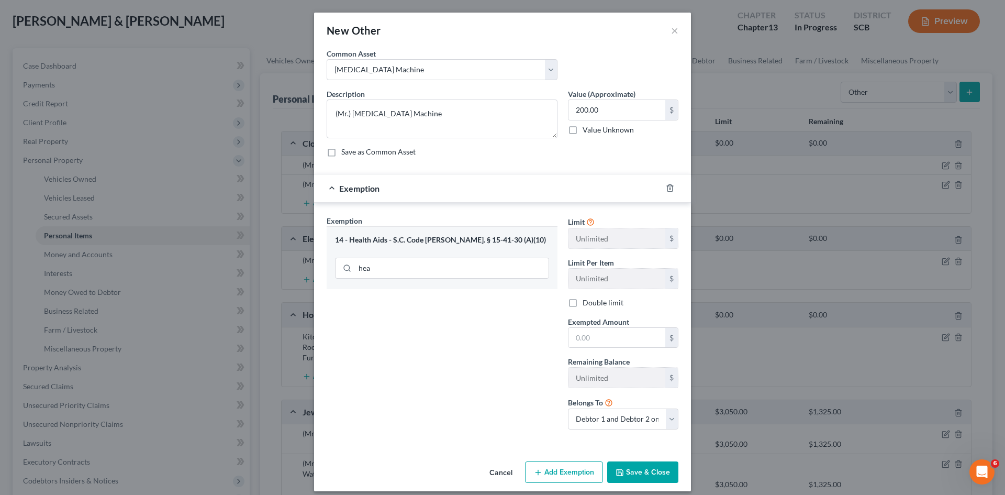
click at [593, 348] on div "Limit Unlimited $ Limit Per Item Unlimited $ Double limit Exempted Amount * $ R…" at bounding box center [623, 326] width 121 height 223
click at [594, 342] on input "text" at bounding box center [617, 338] width 97 height 20
type input "200"
drag, startPoint x: 420, startPoint y: 388, endPoint x: 429, endPoint y: 390, distance: 8.5
click at [422, 389] on div "Exemption Set must be selected for CA. Exemption * 14 - Health Aids - S.C. Code…" at bounding box center [442, 326] width 241 height 223
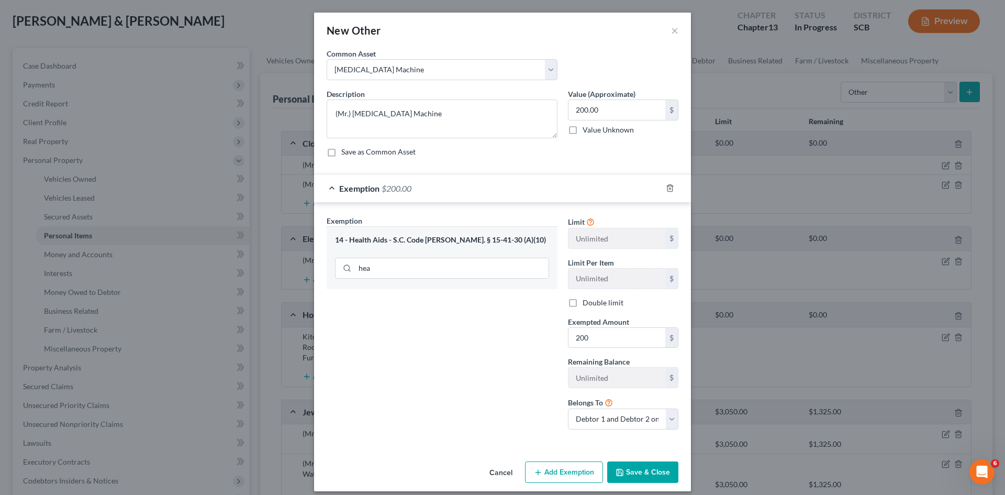
click at [637, 474] on button "Save & Close" at bounding box center [642, 472] width 71 height 22
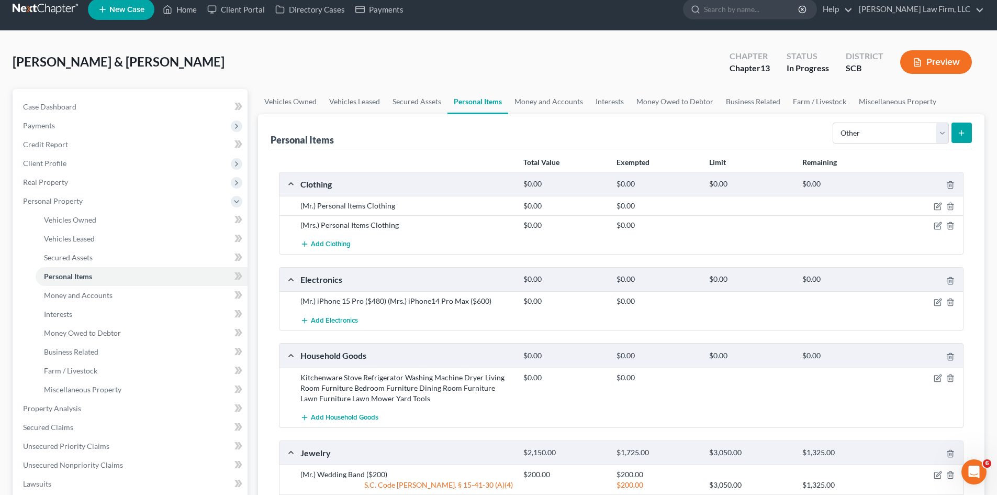
scroll to position [0, 0]
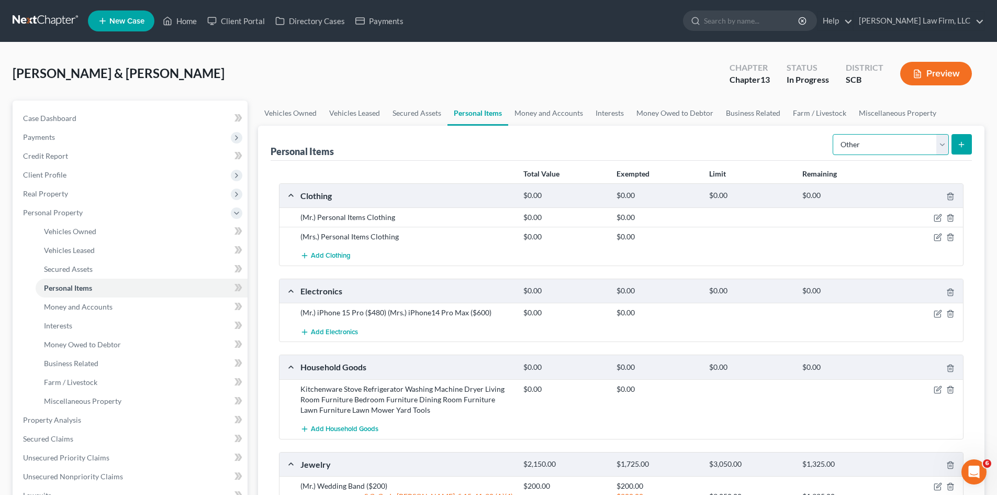
click at [941, 151] on select "Select Item Type Clothing Collectibles Of Value Electronics Firearms Household …" at bounding box center [891, 144] width 116 height 21
select select "pets"
click at [834, 134] on select "Select Item Type Clothing Collectibles Of Value Electronics Firearms Household …" at bounding box center [891, 144] width 116 height 21
click at [957, 150] on button "submit" at bounding box center [962, 144] width 20 height 20
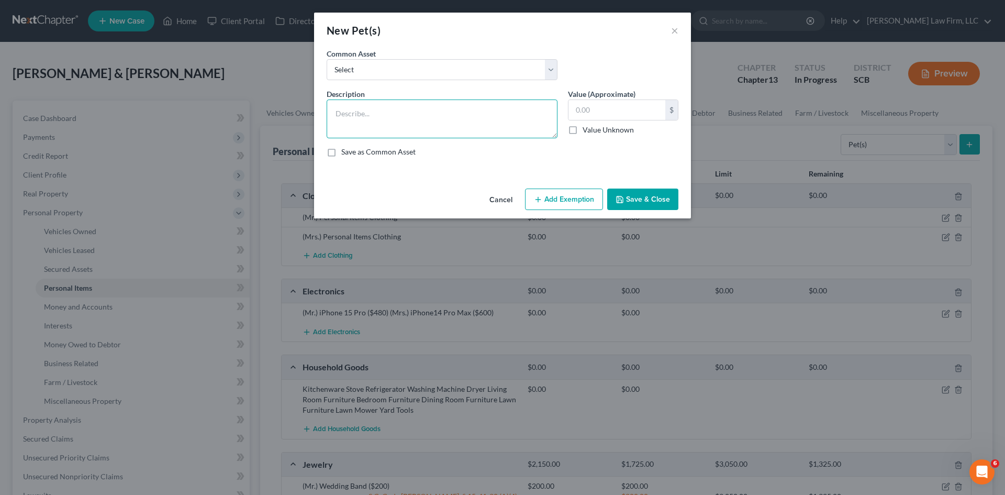
click at [397, 126] on textarea at bounding box center [442, 118] width 231 height 39
type textarea "2 Dogs"
click at [611, 104] on input "text" at bounding box center [617, 110] width 97 height 20
type input "100"
click at [589, 157] on div "Description * 2 Dogs Value (Approximate) 100.00 $ Value Unknown Balance Undeter…" at bounding box center [503, 126] width 362 height 77
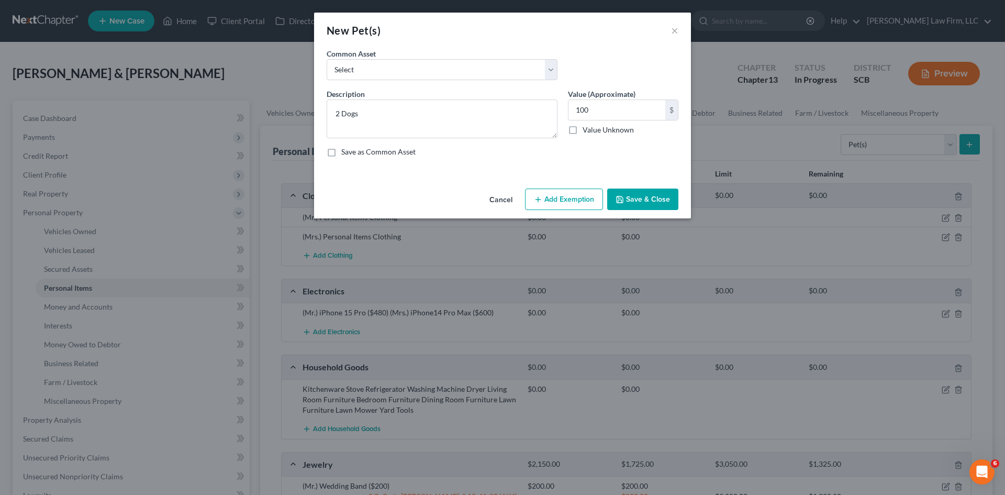
click at [562, 200] on button "Add Exemption" at bounding box center [564, 200] width 78 height 22
select select "2"
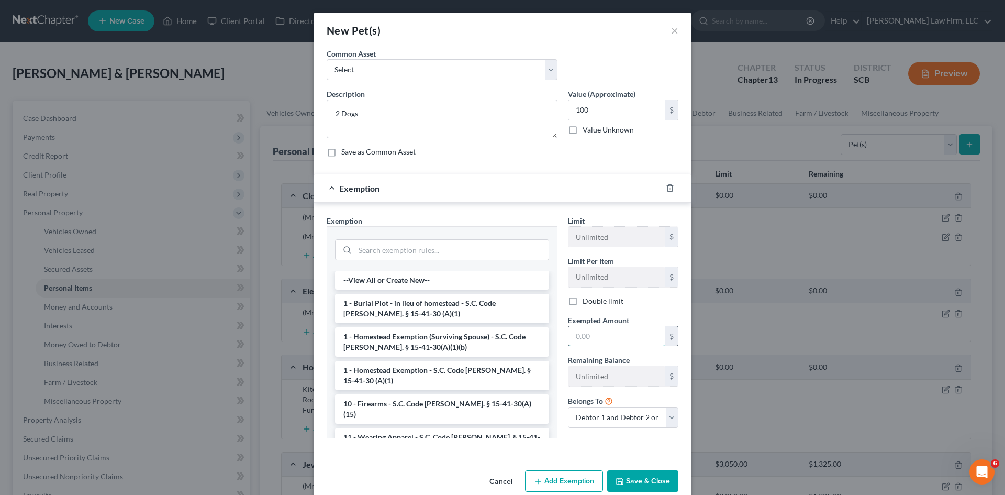
click at [630, 332] on input "text" at bounding box center [617, 336] width 97 height 20
type input "100"
click at [452, 251] on input "search" at bounding box center [452, 250] width 194 height 20
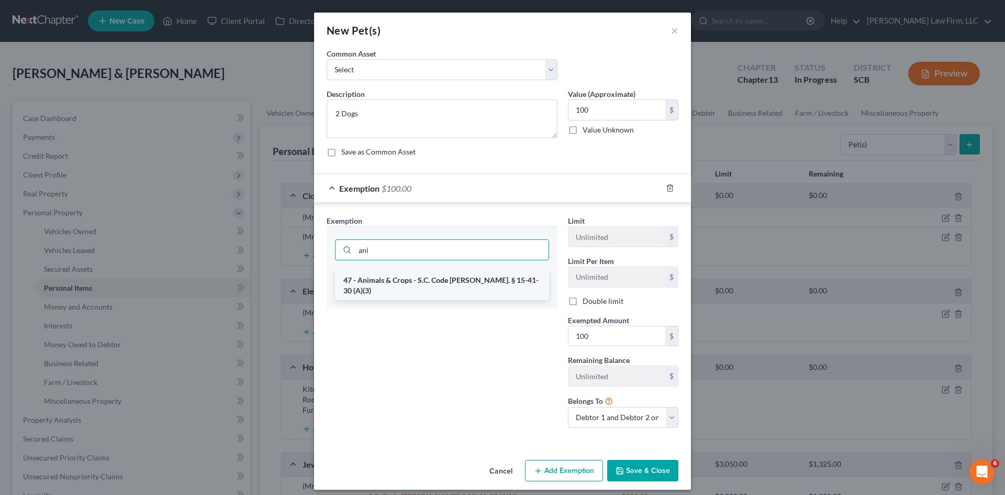
type input "ani"
click at [456, 281] on li "47 - Animals & Crops - S.C. Code [PERSON_NAME]. § 15-41-30 (A)(3)" at bounding box center [442, 285] width 214 height 29
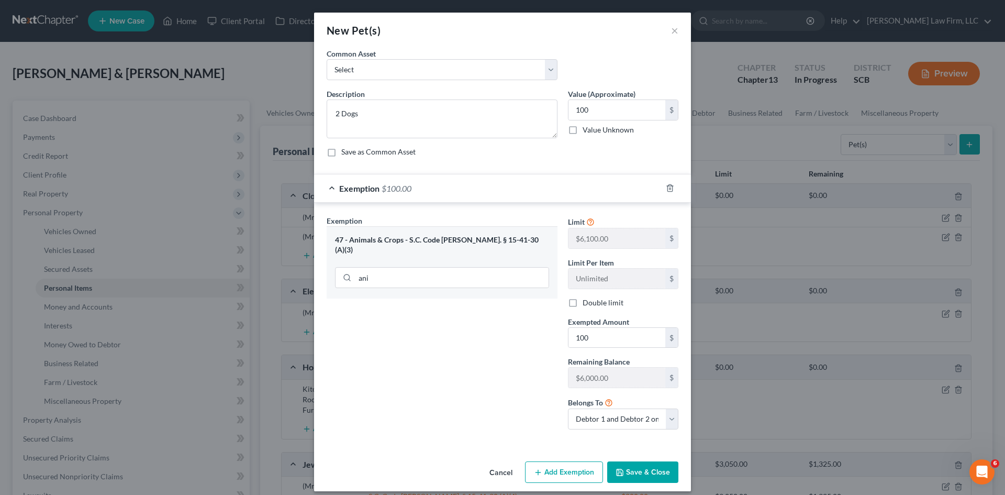
click at [583, 304] on label "Double limit" at bounding box center [603, 302] width 41 height 10
click at [587, 304] on input "Double limit" at bounding box center [590, 300] width 7 height 7
checkbox input "true"
click at [614, 334] on input "100" at bounding box center [617, 338] width 97 height 20
click at [616, 332] on input "100" at bounding box center [617, 338] width 97 height 20
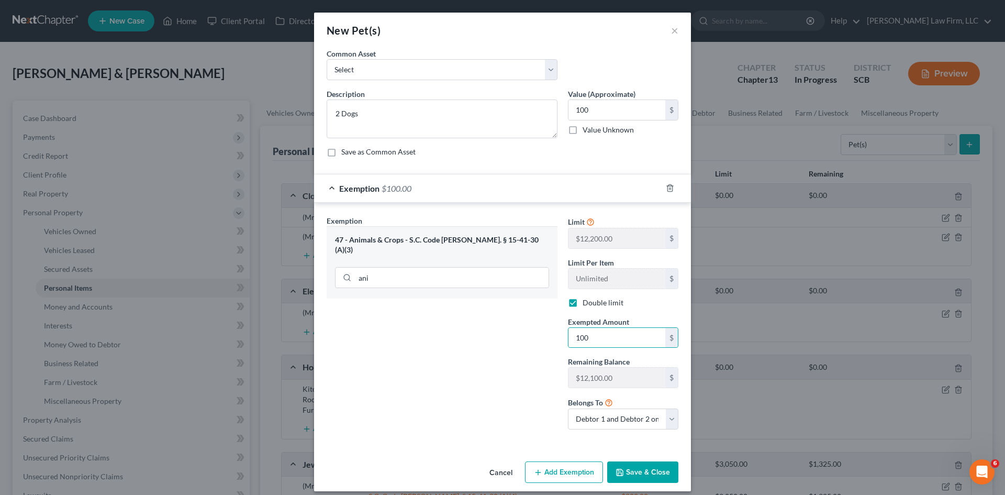
drag, startPoint x: 494, startPoint y: 365, endPoint x: 516, endPoint y: 360, distance: 22.6
click at [495, 365] on div "Exemption Set must be selected for CA. Exemption * 47 - Animals & Crops - S.C. …" at bounding box center [442, 326] width 241 height 223
click at [615, 328] on input "100" at bounding box center [617, 338] width 97 height 20
drag, startPoint x: 530, startPoint y: 398, endPoint x: 542, endPoint y: 406, distance: 14.4
click at [542, 406] on div "Exemption Set must be selected for CA. Exemption * 47 - Animals & Crops - S.C. …" at bounding box center [442, 326] width 241 height 223
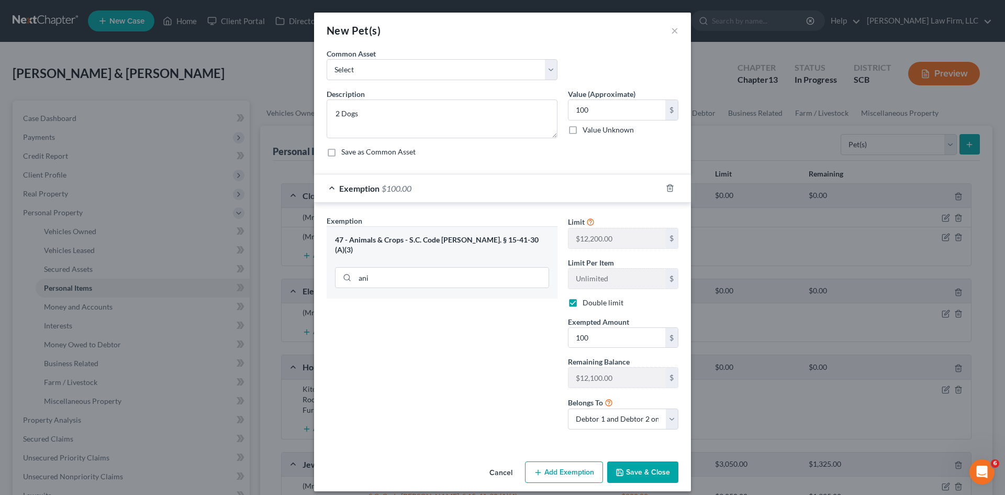
click at [653, 473] on button "Save & Close" at bounding box center [642, 472] width 71 height 22
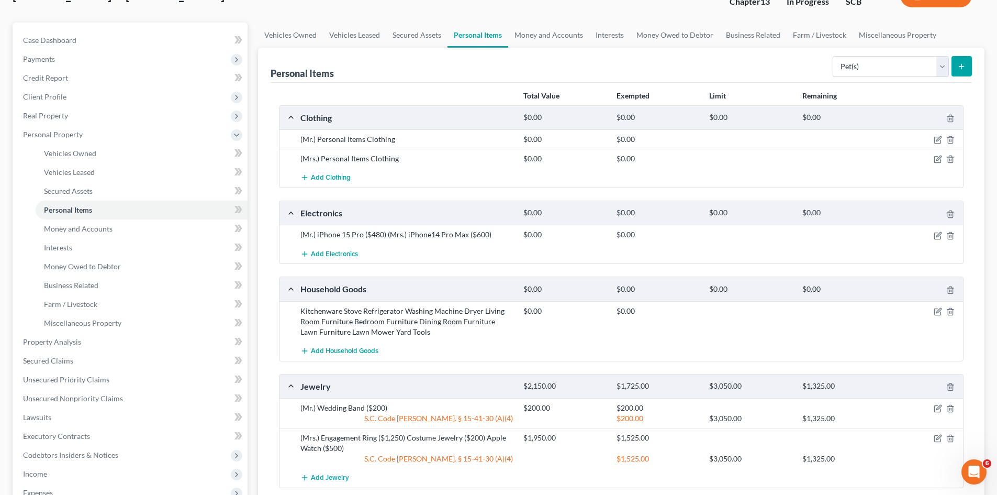
scroll to position [29, 0]
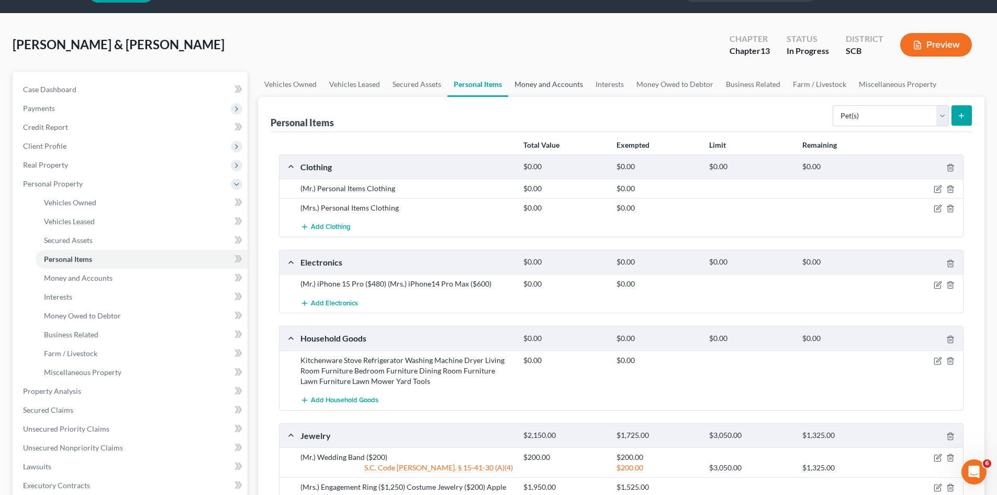
click at [537, 87] on link "Money and Accounts" at bounding box center [548, 84] width 81 height 25
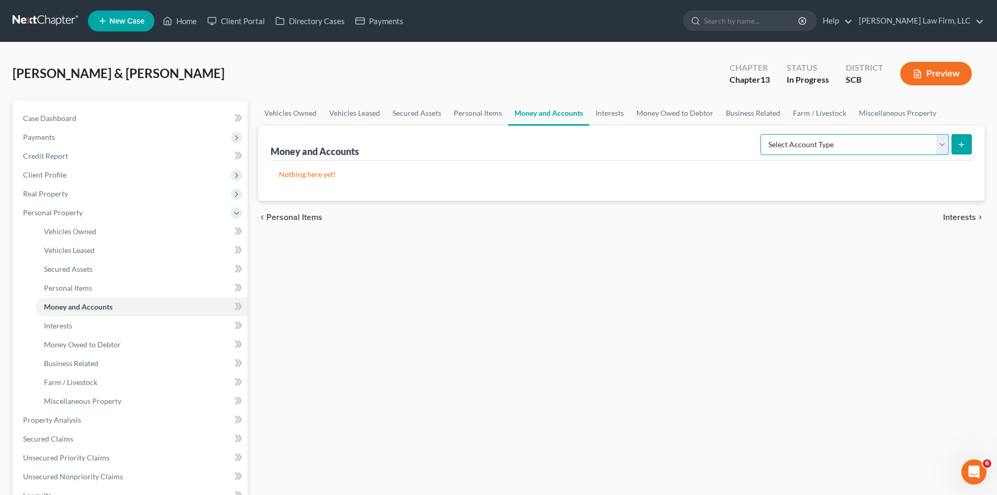
click at [872, 149] on select "Select Account Type Brokerage Cash on Hand Certificates of Deposit Checking Acc…" at bounding box center [855, 144] width 189 height 21
select select "cash_on_hand"
click at [763, 134] on select "Select Account Type Brokerage Cash on Hand Certificates of Deposit Checking Acc…" at bounding box center [855, 144] width 189 height 21
click at [966, 150] on button "submit" at bounding box center [962, 144] width 20 height 20
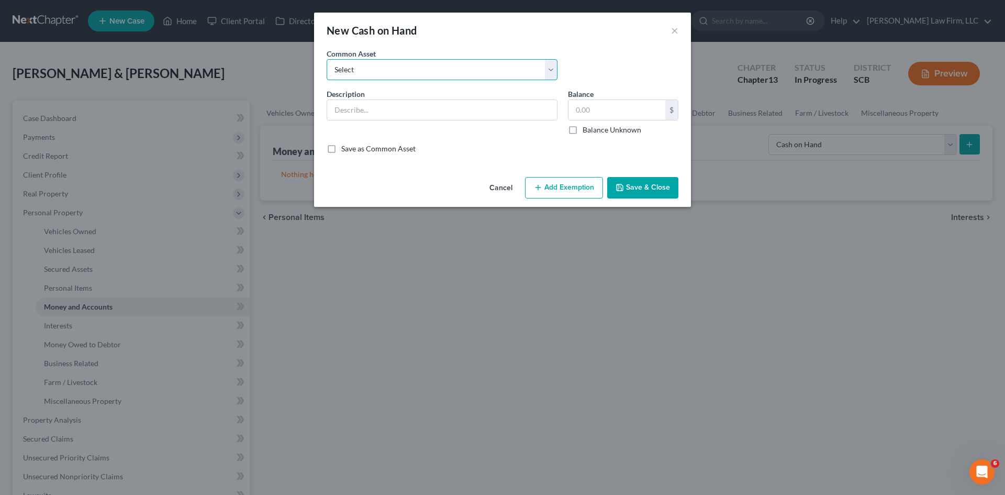
click at [555, 69] on select "Select The joint debtor does not carry cash The debtor does not carry cash. (Mr…" at bounding box center [442, 69] width 231 height 21
select select "6"
click at [327, 59] on select "Select The joint debtor does not carry cash The debtor does not carry cash. (Mr…" at bounding box center [442, 69] width 231 height 21
type input "The debtors does not carry cash."
click at [609, 126] on div "$ Balance Unknown" at bounding box center [623, 117] width 110 height 36
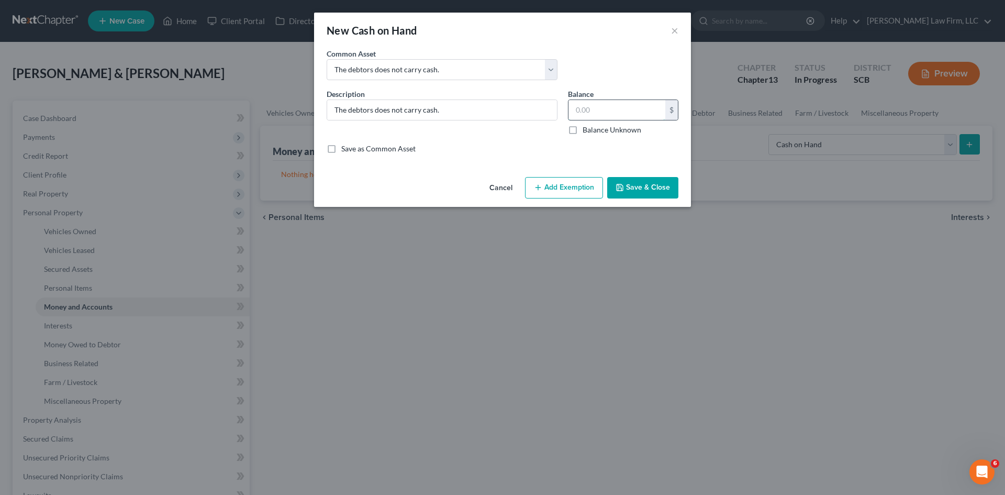
click at [609, 117] on input "text" at bounding box center [617, 110] width 97 height 20
click at [644, 191] on button "Save & Close" at bounding box center [642, 188] width 71 height 22
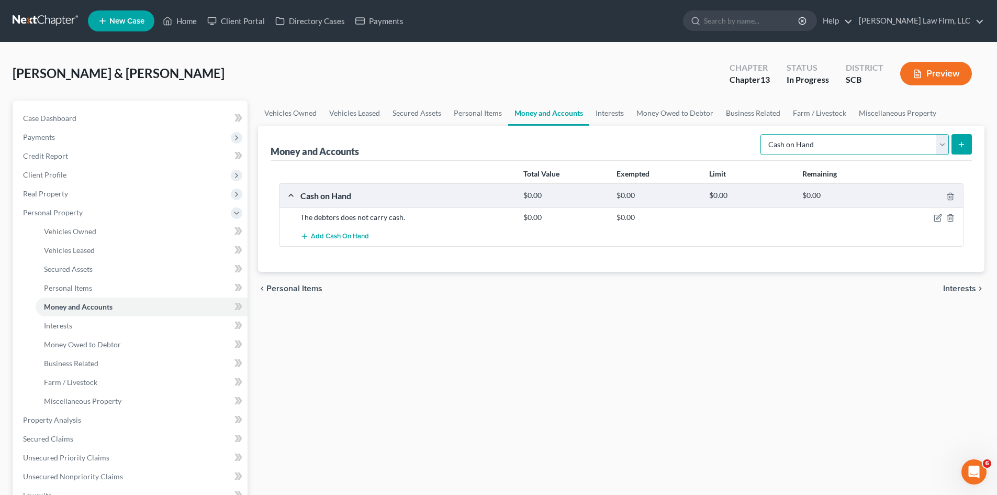
click at [941, 149] on select "Select Account Type Brokerage Cash on Hand Certificates of Deposit Checking Acc…" at bounding box center [855, 144] width 189 height 21
select select "checking"
click at [763, 134] on select "Select Account Type Brokerage Cash on Hand Certificates of Deposit Checking Acc…" at bounding box center [855, 144] width 189 height 21
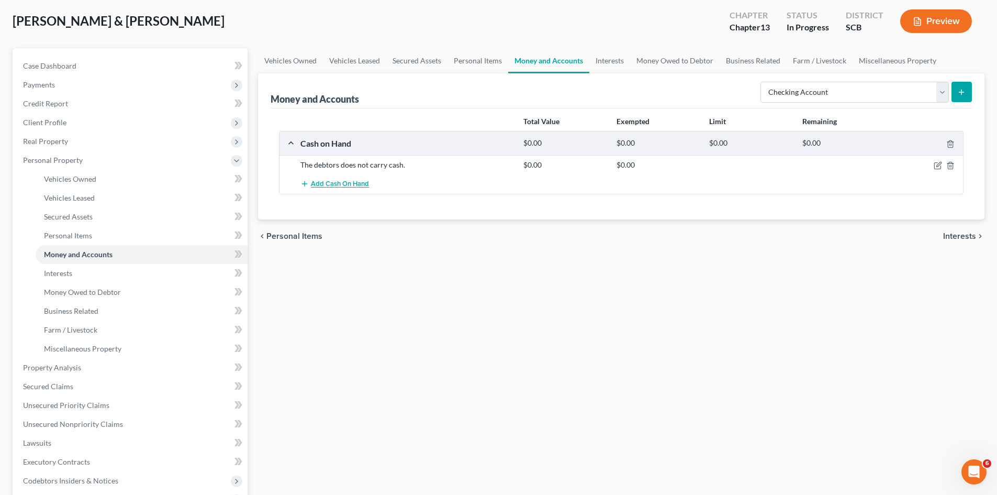
click at [341, 186] on span "Add Cash on Hand" at bounding box center [340, 184] width 58 height 8
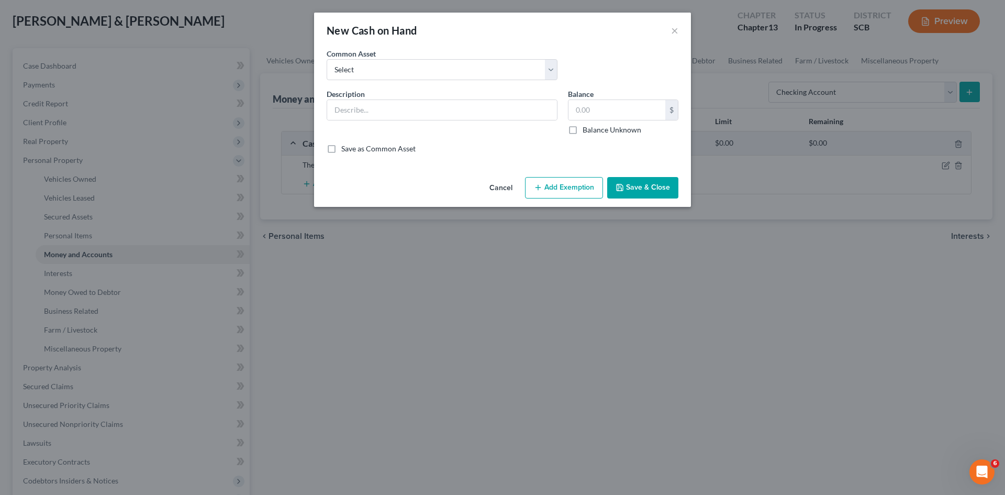
click at [496, 190] on button "Cancel" at bounding box center [501, 188] width 40 height 21
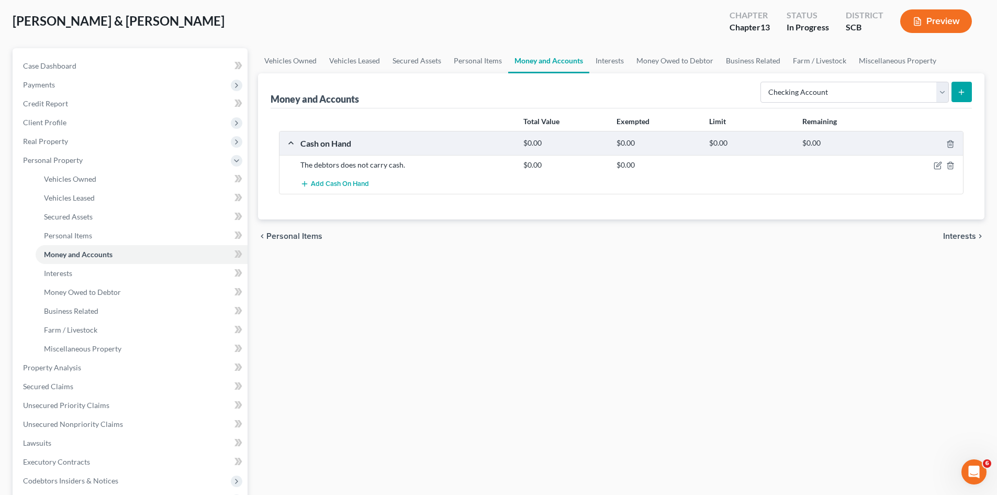
click at [961, 93] on icon "submit" at bounding box center [962, 92] width 8 height 8
click at [943, 94] on select "Select Account Type Brokerage Cash on Hand Certificates of Deposit Checking Acc…" at bounding box center [855, 92] width 189 height 21
select select "checking"
click at [763, 82] on select "Select Account Type Brokerage Cash on Hand Certificates of Deposit Checking Acc…" at bounding box center [855, 92] width 189 height 21
click at [963, 95] on icon "submit" at bounding box center [962, 92] width 8 height 8
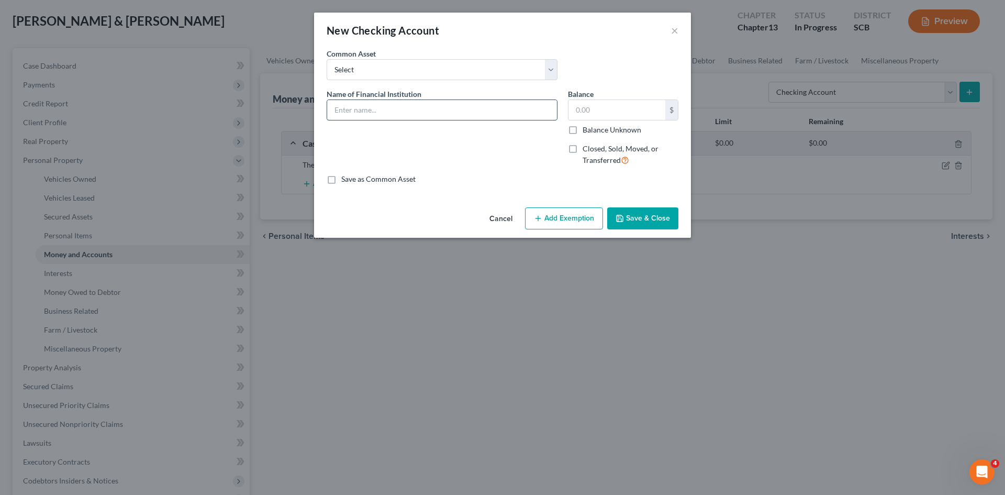
click at [414, 106] on input "text" at bounding box center [442, 110] width 230 height 20
click at [552, 72] on select "Select First Citizens Bank [US_STATE] Federal Credit Union Acct: # ABNB Federal…" at bounding box center [442, 69] width 231 height 21
click at [582, 61] on div "Common Asset Select First Citizens Bank [US_STATE] Federal Credit Union Acct: #…" at bounding box center [503, 68] width 362 height 40
click at [487, 108] on input "Bank of America Acct#" at bounding box center [442, 110] width 230 height 20
type input "Bank of America Acct# 9450"
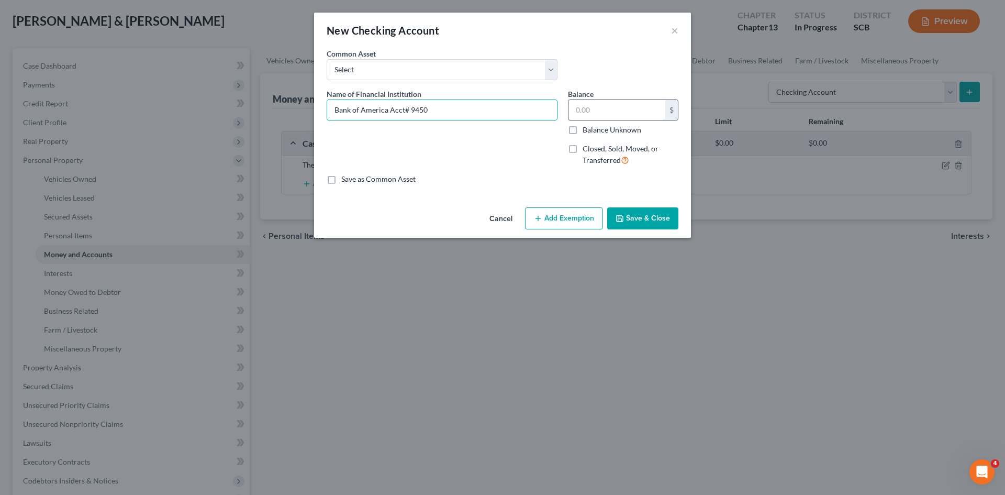
click at [613, 107] on input "text" at bounding box center [617, 110] width 97 height 20
type input "717.63"
click at [552, 74] on select "Select First Citizens Bank [US_STATE] Federal Credit Union Acct: # ABNB Federal…" at bounding box center [442, 69] width 231 height 21
click at [585, 60] on div "Common Asset Select First Citizens Bank [US_STATE] Federal Credit Union Acct: #…" at bounding box center [503, 68] width 362 height 40
click at [652, 218] on button "Save & Close" at bounding box center [642, 218] width 71 height 22
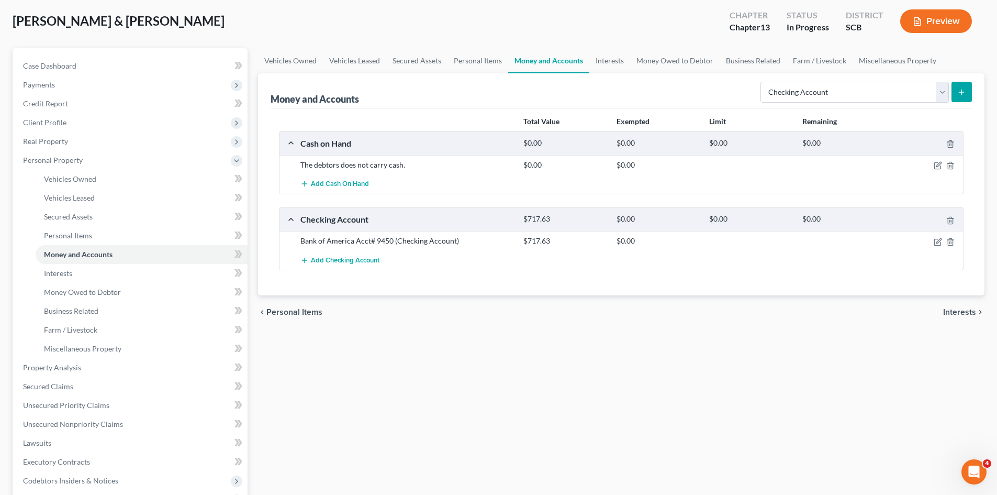
click at [964, 83] on button "submit" at bounding box center [962, 92] width 20 height 20
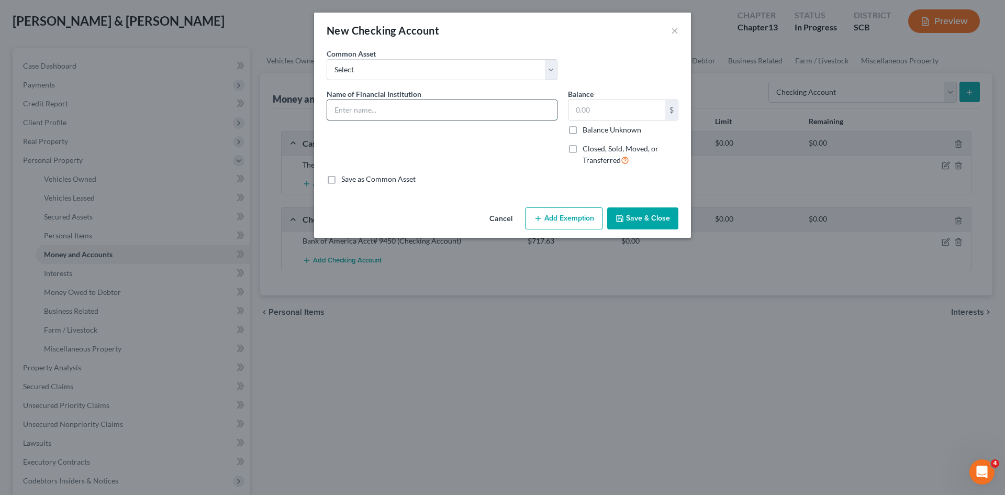
click at [385, 106] on input "text" at bounding box center [442, 110] width 230 height 20
click at [460, 106] on input "Bank of America Acct#" at bounding box center [442, 110] width 230 height 20
type input "Bank of America Acct# 6244"
click at [623, 117] on input "text" at bounding box center [617, 110] width 97 height 20
type input "17.84"
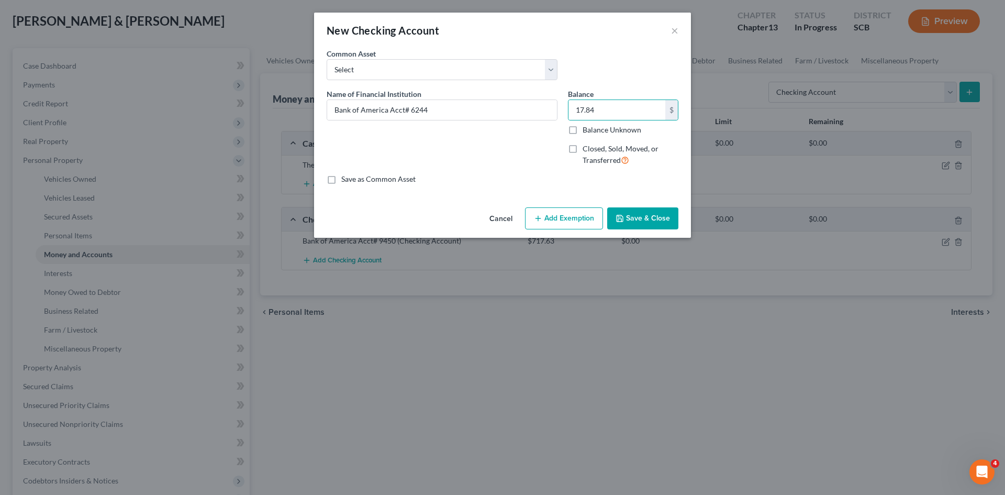
click at [487, 143] on div "Name of Financial Institution * Bank of America Acct# 6244" at bounding box center [442, 131] width 241 height 86
click at [496, 73] on select "Select First Citizens Bank [US_STATE] Federal Credit Union Acct: # ABNB Federal…" at bounding box center [442, 69] width 231 height 21
click at [623, 57] on div "Common Asset Select First Citizens Bank [US_STATE] Federal Credit Union Acct: #…" at bounding box center [503, 68] width 362 height 40
click at [635, 218] on button "Save & Close" at bounding box center [642, 218] width 71 height 22
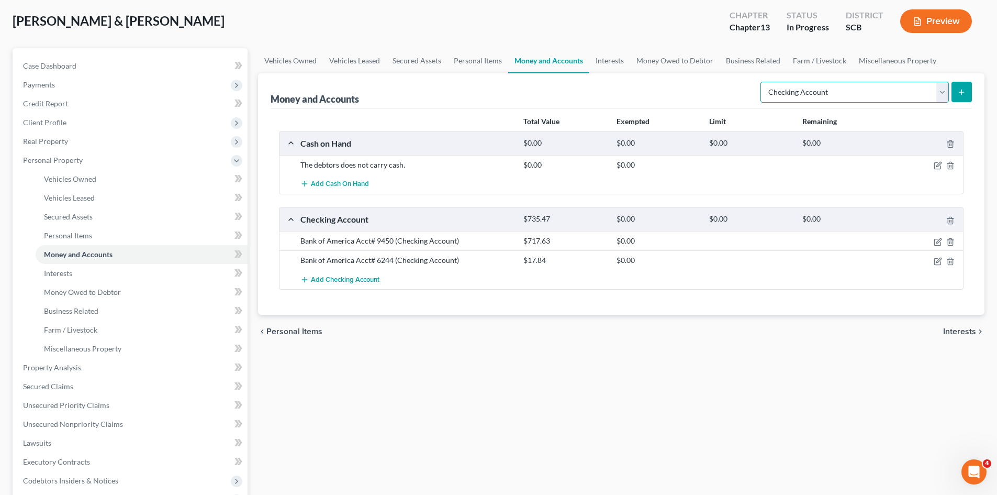
click at [945, 90] on select "Select Account Type Brokerage Cash on Hand Certificates of Deposit Checking Acc…" at bounding box center [855, 92] width 189 height 21
select select "savings"
click at [763, 82] on select "Select Account Type Brokerage Cash on Hand Certificates of Deposit Checking Acc…" at bounding box center [855, 92] width 189 height 21
click at [959, 95] on icon "submit" at bounding box center [962, 92] width 8 height 8
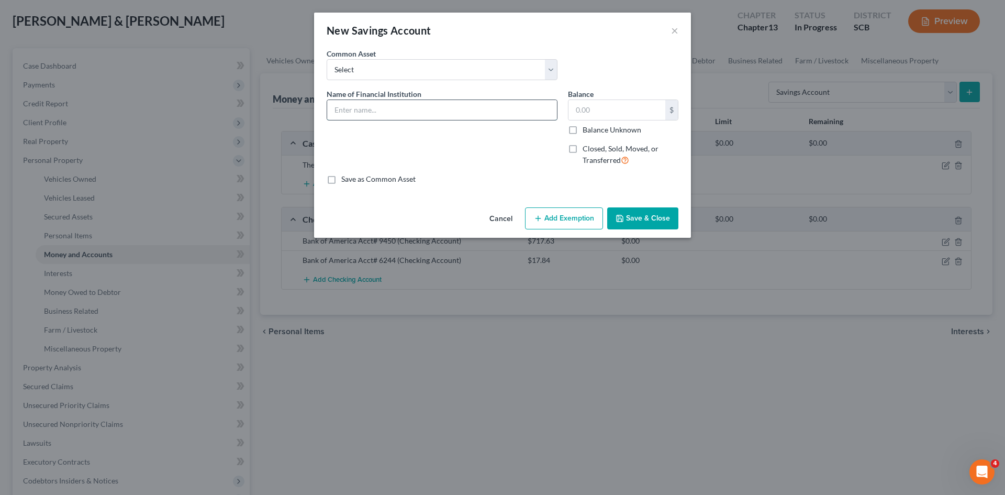
click at [430, 116] on input "text" at bounding box center [442, 110] width 230 height 20
click at [468, 114] on input "Bank of America Acct#" at bounding box center [442, 110] width 230 height 20
type input "Bank of America Acct# 2311"
click at [610, 110] on input "text" at bounding box center [617, 110] width 97 height 20
type input "0.93"
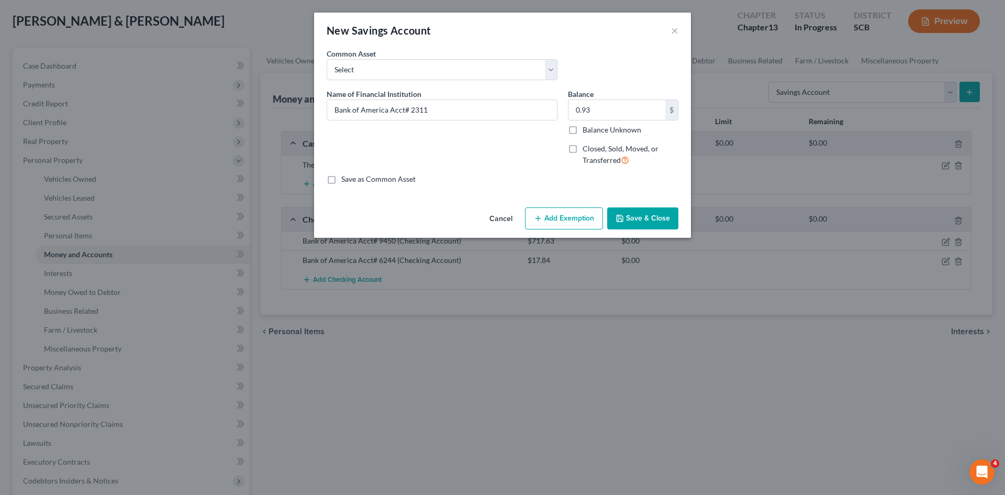
click at [503, 169] on div "Name of Financial Institution * Bank of America Acct# 2311" at bounding box center [442, 131] width 241 height 86
click at [634, 217] on button "Save & Close" at bounding box center [642, 218] width 71 height 22
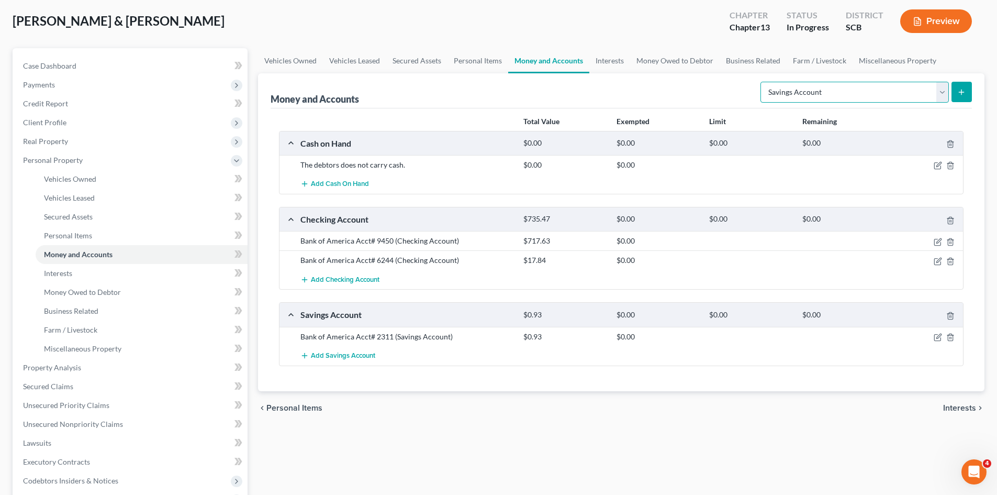
click at [939, 95] on select "Select Account Type Brokerage Cash on Hand Certificates of Deposit Checking Acc…" at bounding box center [855, 92] width 189 height 21
select select "checking"
click at [763, 82] on select "Select Account Type Brokerage Cash on Hand Certificates of Deposit Checking Acc…" at bounding box center [855, 92] width 189 height 21
click at [965, 94] on icon "submit" at bounding box center [962, 92] width 8 height 8
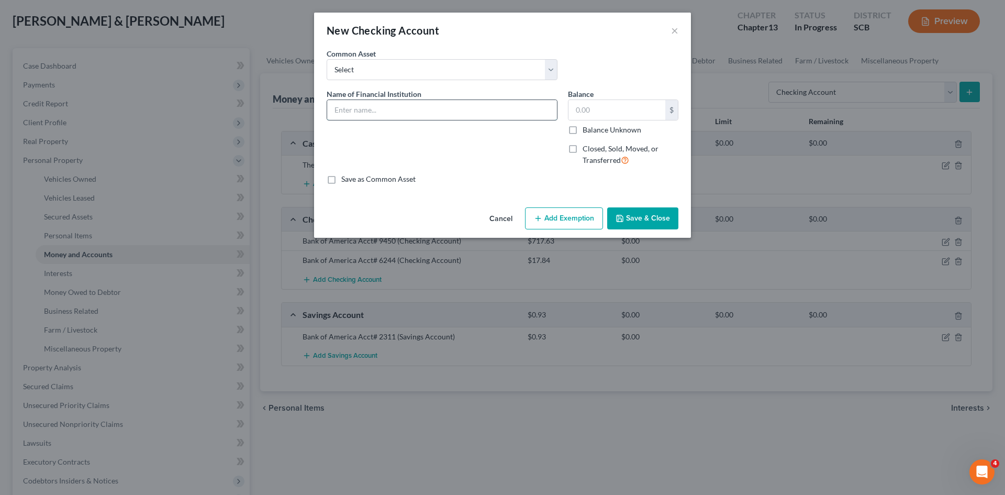
click at [457, 104] on input "text" at bounding box center [442, 110] width 230 height 20
type input "(Mrs.) CDC Federal Credit Union Acct#0000"
click at [646, 103] on input "text" at bounding box center [617, 110] width 97 height 20
type input "50"
drag, startPoint x: 463, startPoint y: 173, endPoint x: 482, endPoint y: 172, distance: 19.4
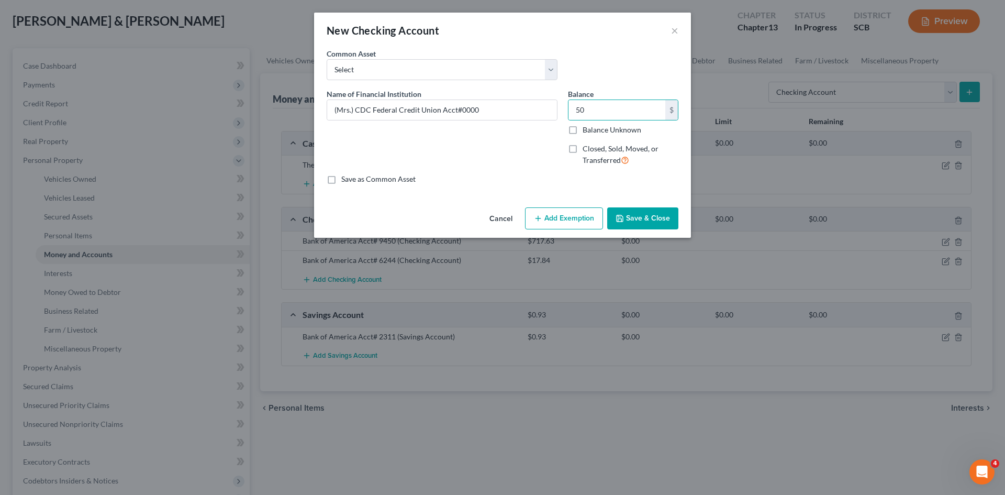
click at [463, 173] on div "Name of Financial Institution * (Mrs.) CDC Federal Credit Union Acct#0000" at bounding box center [442, 131] width 241 height 86
click at [628, 215] on button "Save & Close" at bounding box center [642, 218] width 71 height 22
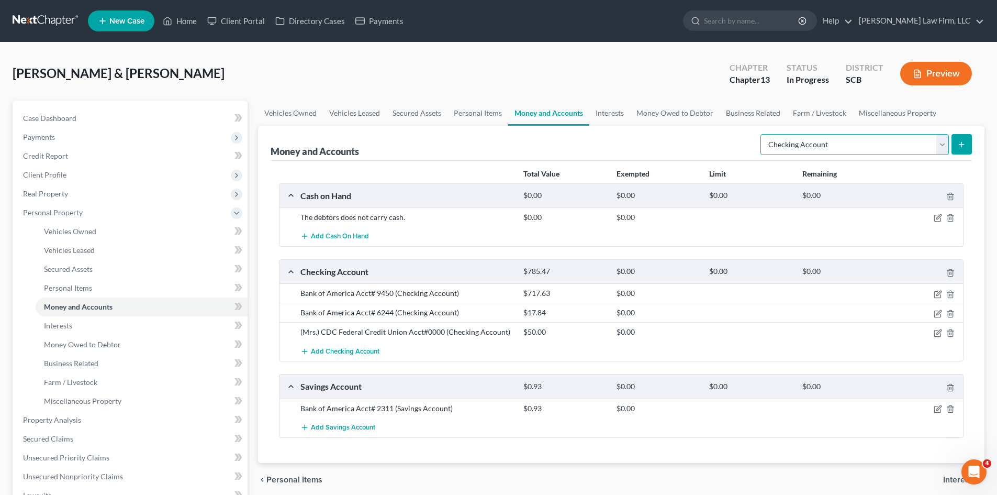
drag, startPoint x: 945, startPoint y: 144, endPoint x: 939, endPoint y: 147, distance: 6.3
click at [945, 145] on select "Select Account Type Brokerage Cash on Hand Certificates of Deposit Checking Acc…" at bounding box center [855, 144] width 189 height 21
select select "savings"
click at [763, 134] on select "Select Account Type Brokerage Cash on Hand Certificates of Deposit Checking Acc…" at bounding box center [855, 144] width 189 height 21
click at [965, 142] on icon "submit" at bounding box center [962, 144] width 8 height 8
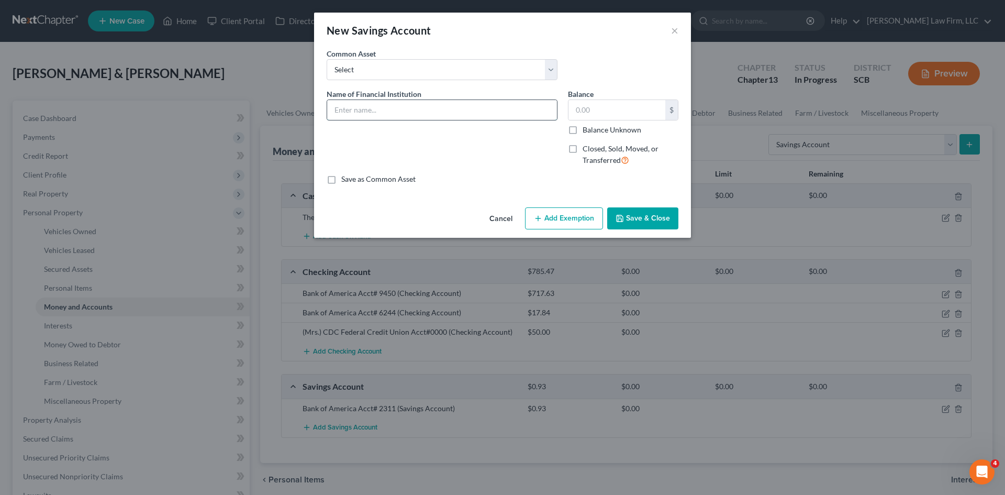
click at [416, 115] on input "text" at bounding box center [442, 110] width 230 height 20
type input "(Mrs.) CDC Federal Credit Union Acct#3976"
click at [601, 95] on div "Balance $ Balance Unknown Balance Undetermined $ Balance Unknown" at bounding box center [623, 111] width 110 height 47
drag, startPoint x: 597, startPoint y: 102, endPoint x: 604, endPoint y: 110, distance: 10.5
click at [604, 110] on input "text" at bounding box center [617, 110] width 97 height 20
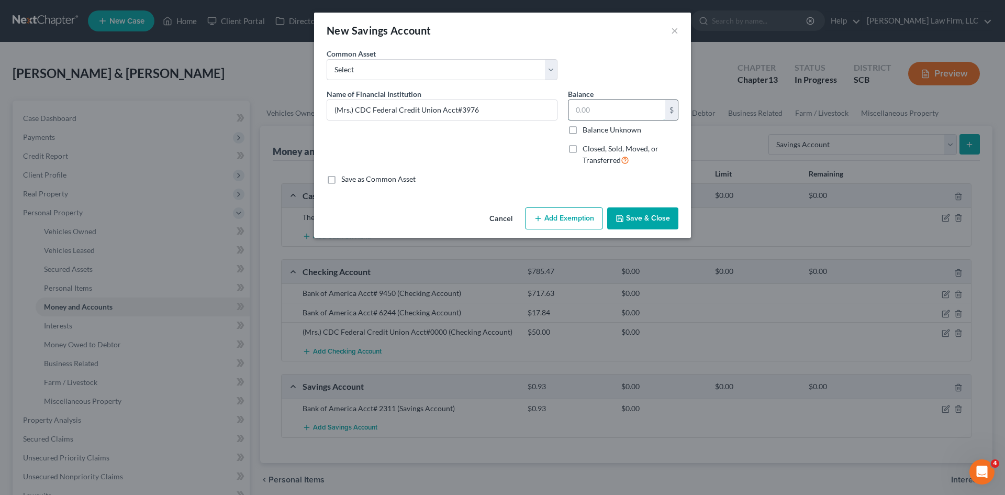
click at [604, 110] on input "text" at bounding box center [617, 110] width 97 height 20
type input "536.88"
drag, startPoint x: 502, startPoint y: 166, endPoint x: 569, endPoint y: 163, distance: 67.1
click at [504, 165] on div "Name of Financial Institution * (Mrs.) CDC Federal Credit Union Acct#3976" at bounding box center [442, 131] width 241 height 86
click at [637, 224] on button "Save & Close" at bounding box center [642, 218] width 71 height 22
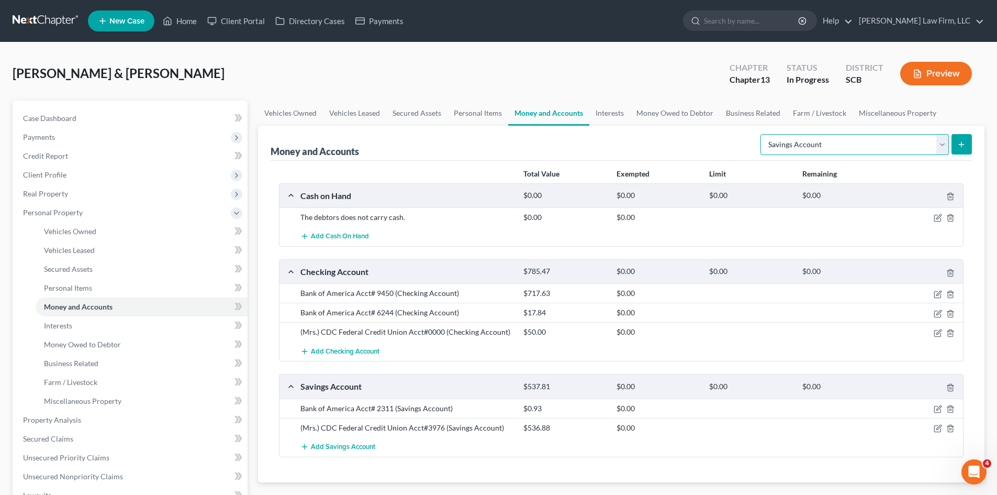
click at [941, 147] on select "Select Account Type Brokerage Cash on Hand Certificates of Deposit Checking Acc…" at bounding box center [855, 144] width 189 height 21
select select "checking"
click at [763, 134] on select "Select Account Type Brokerage Cash on Hand Certificates of Deposit Checking Acc…" at bounding box center [855, 144] width 189 height 21
click at [959, 146] on icon "submit" at bounding box center [962, 144] width 8 height 8
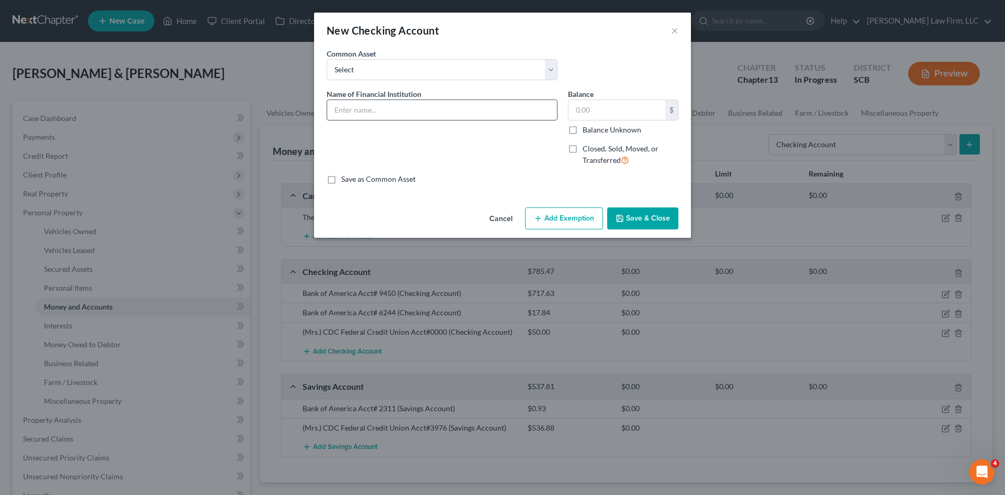
click at [461, 115] on input "text" at bounding box center [442, 110] width 230 height 20
drag, startPoint x: 553, startPoint y: 110, endPoint x: 371, endPoint y: 129, distance: 182.7
click at [371, 129] on div "Name of Financial Institution * (Mr.) Bluevine Business Acct# 3908(Kingdom Root…" at bounding box center [442, 131] width 241 height 86
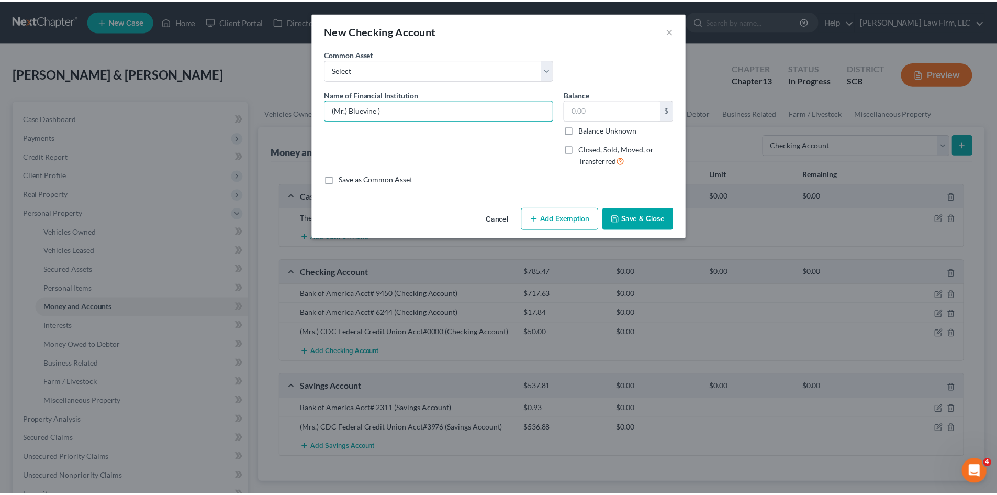
scroll to position [0, 0]
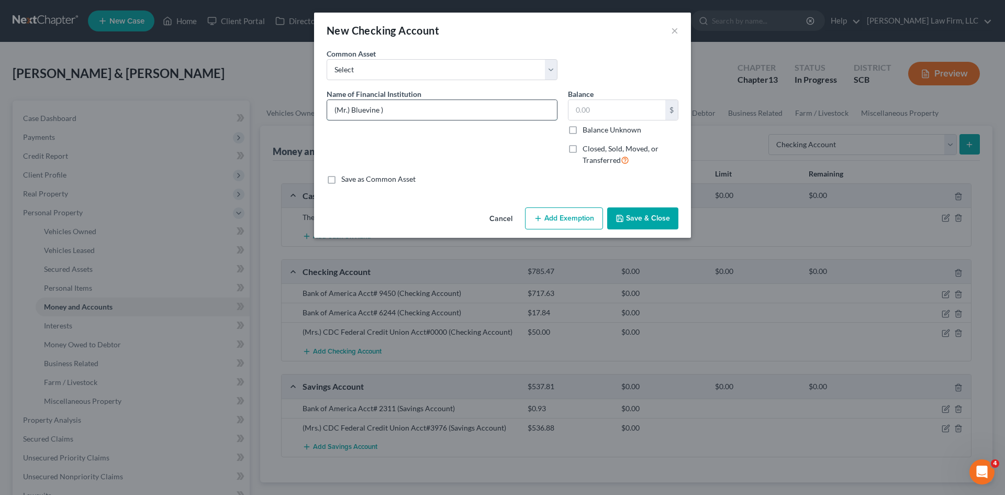
click at [394, 109] on input "(Mr.) Bluevine )" at bounding box center [442, 110] width 230 height 20
type input "(Mr.) Bluevine Acct#"
click at [644, 217] on button "Save & Close" at bounding box center [642, 218] width 71 height 22
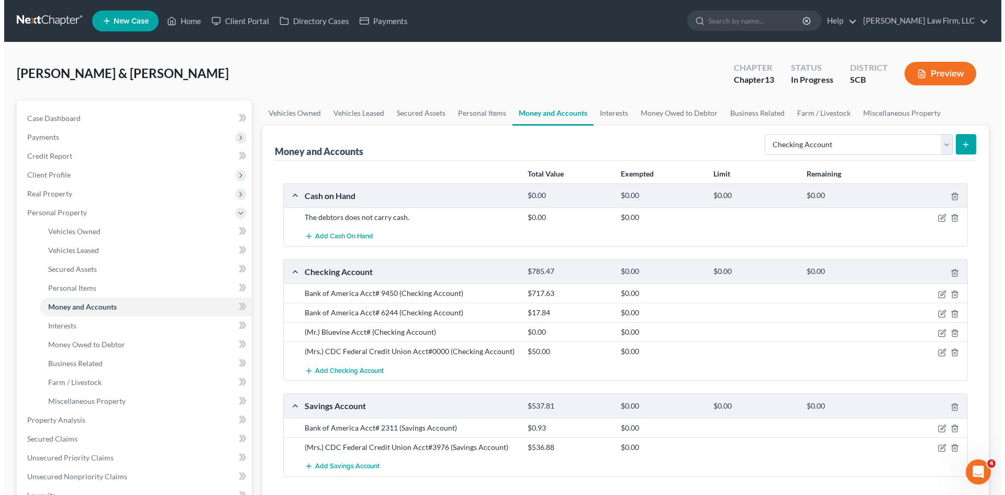
scroll to position [52, 0]
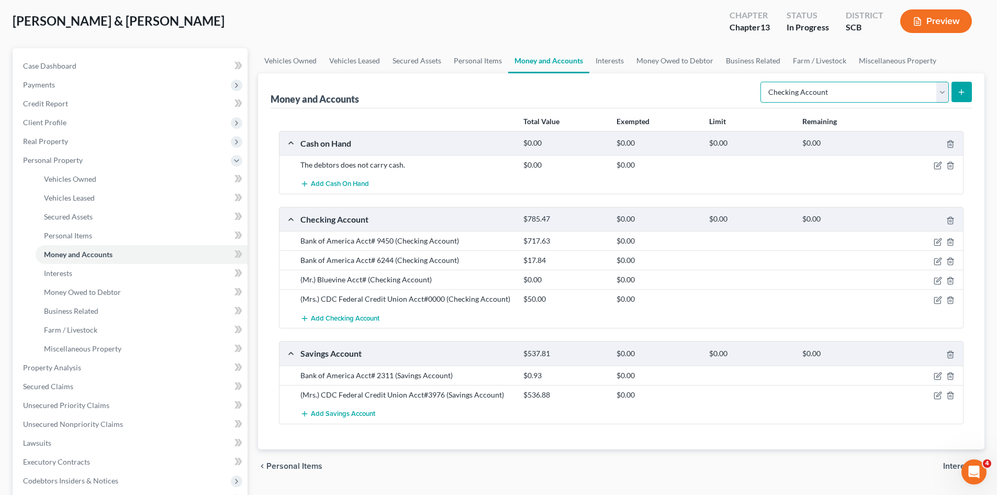
click at [944, 102] on select "Select Account Type Brokerage Cash on Hand Certificates of Deposit Checking Acc…" at bounding box center [855, 92] width 189 height 21
select select "other"
click at [763, 82] on select "Select Account Type Brokerage Cash on Hand Certificates of Deposit Checking Acc…" at bounding box center [855, 92] width 189 height 21
click at [959, 95] on icon "submit" at bounding box center [962, 92] width 8 height 8
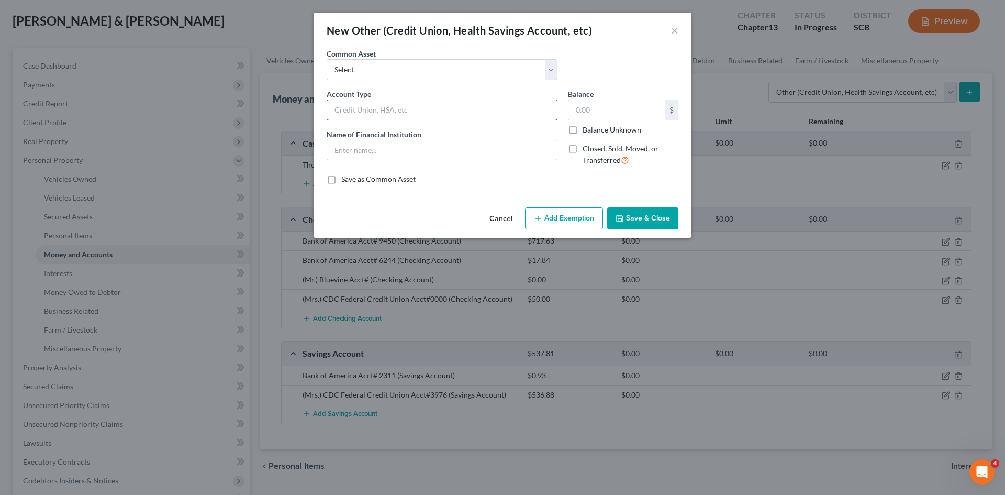
click at [471, 109] on input "text" at bounding box center [442, 110] width 230 height 20
click at [333, 109] on input "Cash App" at bounding box center [442, 110] width 230 height 20
type input "(Mrs.) Cash App"
click at [416, 151] on input "text" at bounding box center [442, 150] width 230 height 20
type input "Cash App"
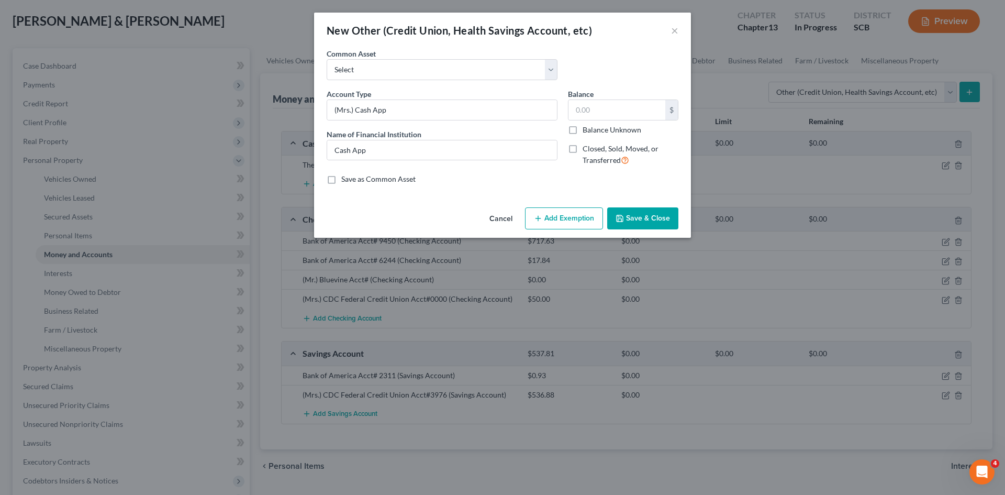
click at [635, 223] on button "Save & Close" at bounding box center [642, 218] width 71 height 22
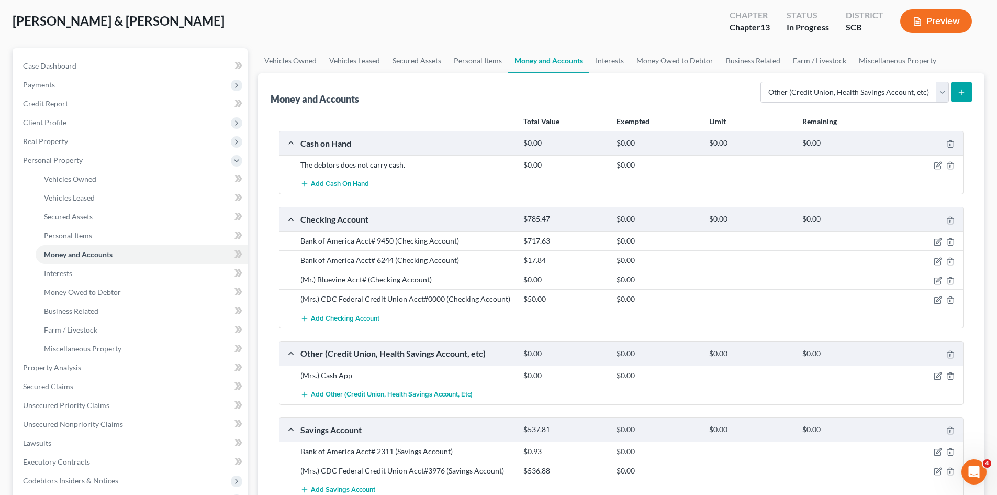
click at [963, 95] on icon "submit" at bounding box center [962, 92] width 8 height 8
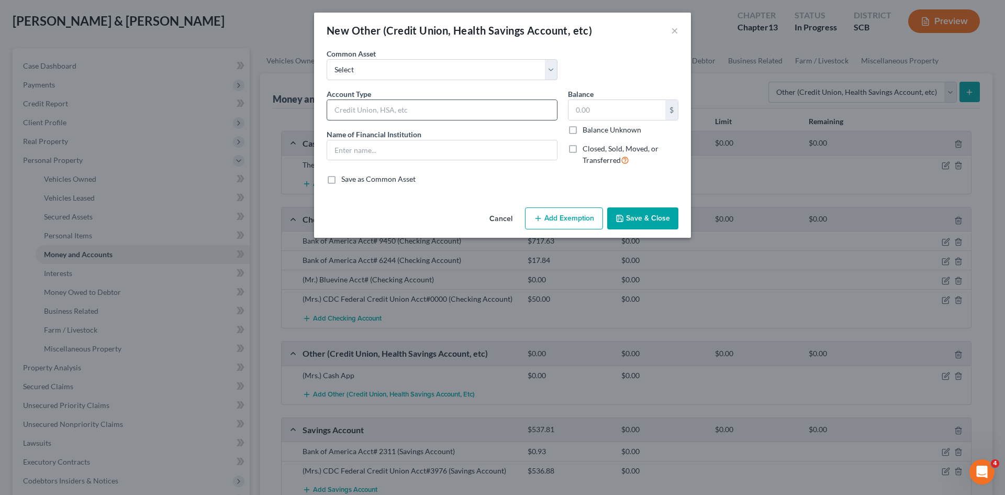
click at [417, 113] on input "text" at bounding box center [442, 110] width 230 height 20
click at [440, 74] on select "Select Cash App Venmo Current Pre Paid Money Card Acct# Cash App( This account …" at bounding box center [442, 69] width 231 height 21
select select "16"
click at [327, 59] on select "Select Cash App Venmo Current Pre Paid Money Card Acct# Cash App( This account …" at bounding box center [442, 69] width 231 height 21
type input "(Mr.) Venmo"
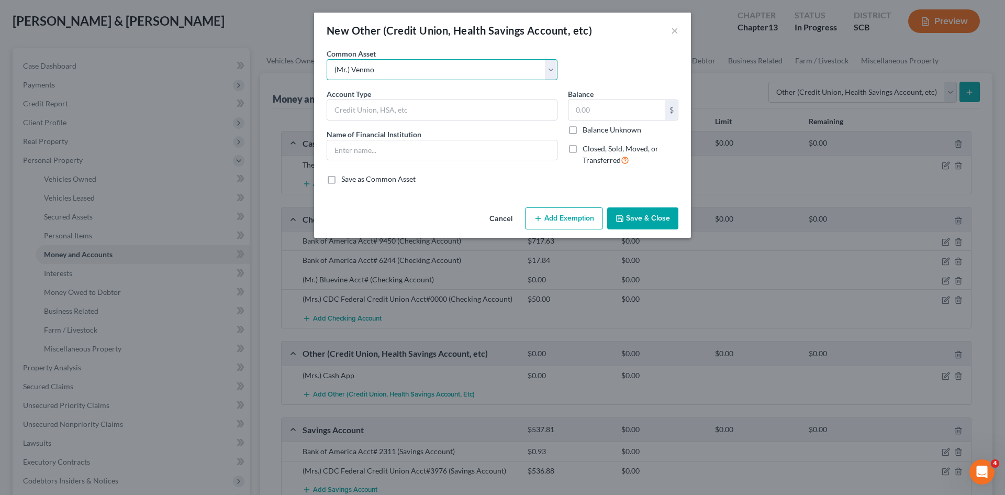
type input "Venmo (This account currently has a balance of zero. The debtor only uses it to…"
type input "0"
click at [590, 115] on input "0" at bounding box center [617, 110] width 97 height 20
drag, startPoint x: 502, startPoint y: 150, endPoint x: 361, endPoint y: 156, distance: 140.5
click at [361, 156] on input "Venmo (This account currently has a balance of zero. The debtor only uses it to…" at bounding box center [442, 150] width 230 height 20
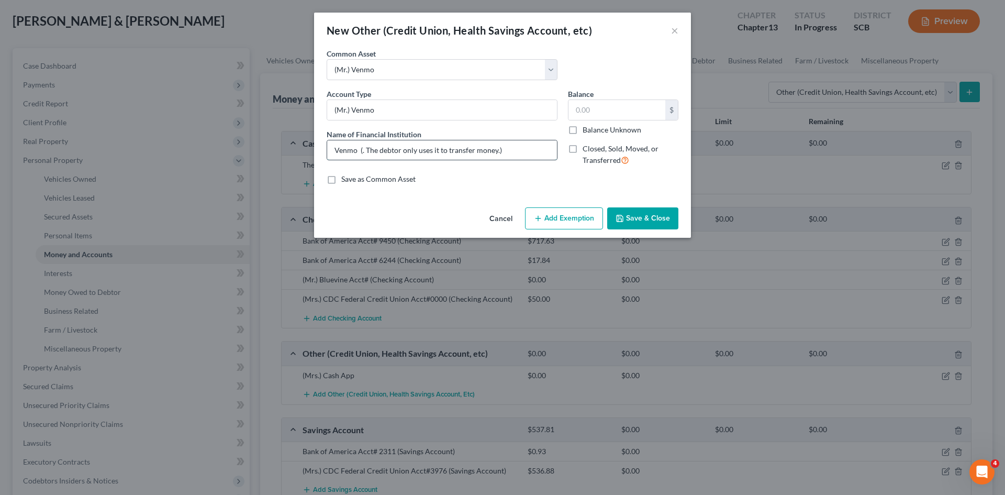
drag, startPoint x: 514, startPoint y: 149, endPoint x: 362, endPoint y: 140, distance: 152.6
click at [363, 142] on input "Venmo (. The debtor only uses it to transfer money.)" at bounding box center [442, 150] width 230 height 20
type input "Venmo"
click at [637, 221] on button "Save & Close" at bounding box center [642, 218] width 71 height 22
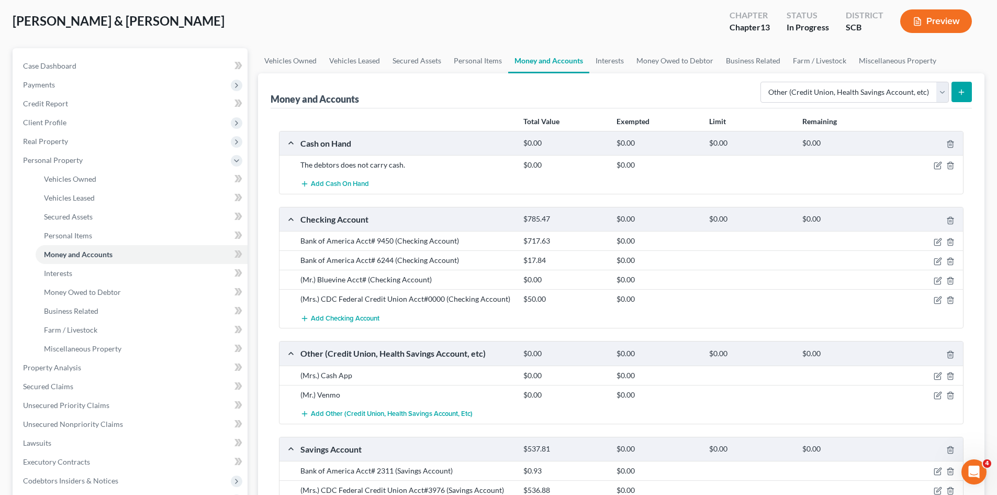
click at [960, 92] on line "submit" at bounding box center [962, 92] width 5 height 0
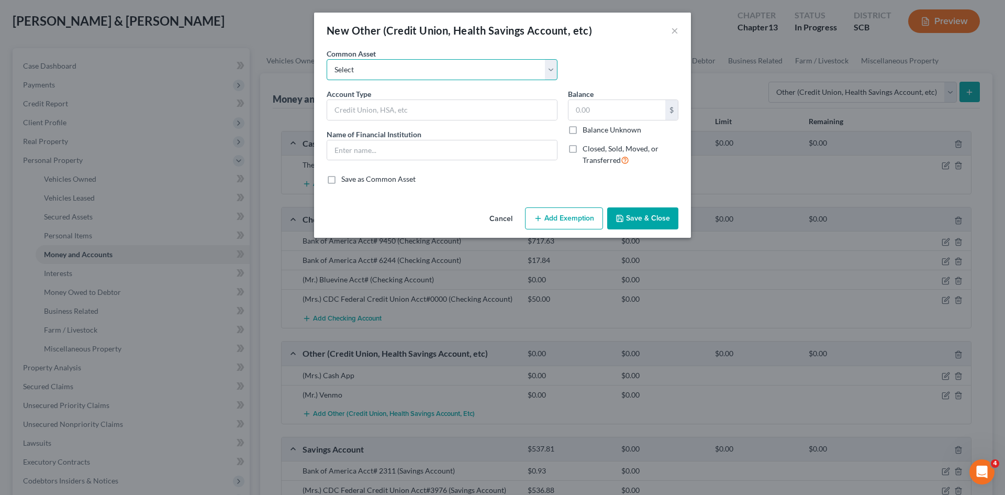
click at [525, 72] on select "Select Cash App Venmo Current Pre Paid Money Card Acct# Cash App( This account …" at bounding box center [442, 69] width 231 height 21
select select "16"
click at [327, 59] on select "Select Cash App Venmo Current Pre Paid Money Card Acct# Cash App( This account …" at bounding box center [442, 69] width 231 height 21
type input "(Mr.) Venmo"
type input "Venmo (This account currently has a balance of zero. The debtor only uses it to…"
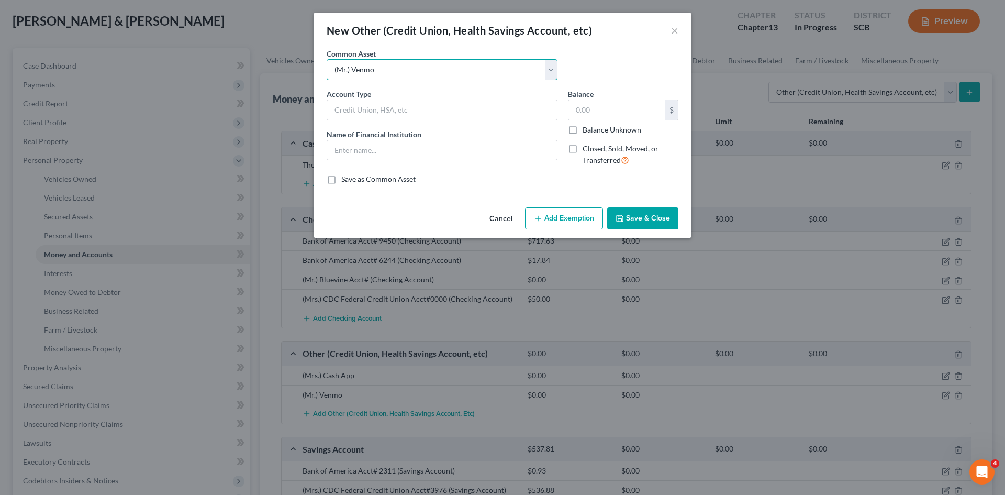
type input "0"
click at [346, 69] on select "Select Cash App Venmo Current Pre Paid Money Card Acct# Cash App( This account …" at bounding box center [442, 69] width 231 height 21
drag, startPoint x: 401, startPoint y: 69, endPoint x: 382, endPoint y: 72, distance: 18.7
click at [400, 69] on select "Select Cash App Venmo Current Pre Paid Money Card Acct# Cash App( This account …" at bounding box center [442, 69] width 231 height 21
click at [377, 71] on select "Select Cash App Venmo Current Pre Paid Money Card Acct# Cash App( This account …" at bounding box center [442, 69] width 231 height 21
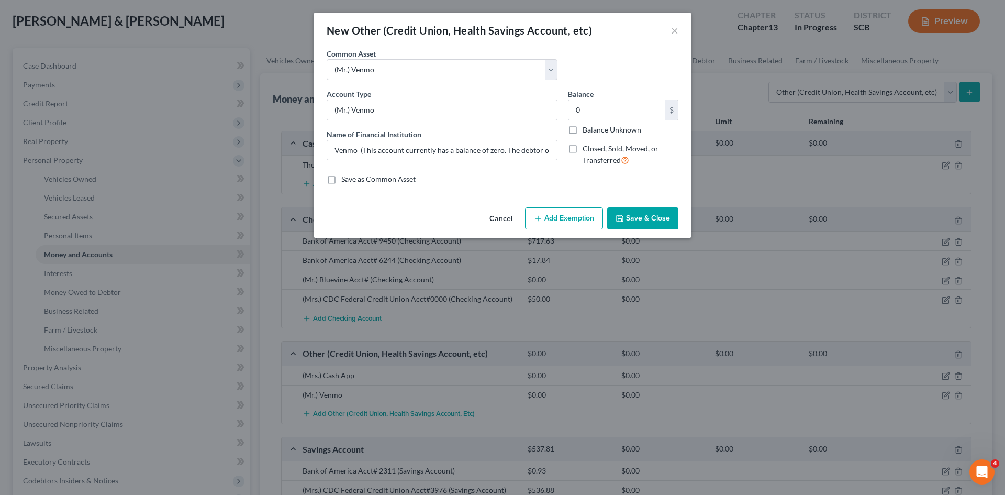
click at [575, 62] on div "Common Asset Select Cash App Venmo Current Pre Paid Money Card Acct# Cash App( …" at bounding box center [503, 68] width 362 height 40
drag, startPoint x: 345, startPoint y: 106, endPoint x: 350, endPoint y: 108, distance: 5.5
click at [346, 106] on input "(Mr.) Venmo" at bounding box center [442, 110] width 230 height 20
type input "(Mrs.) Venmo"
click at [341, 177] on label "Save as Common Asset" at bounding box center [378, 179] width 74 height 10
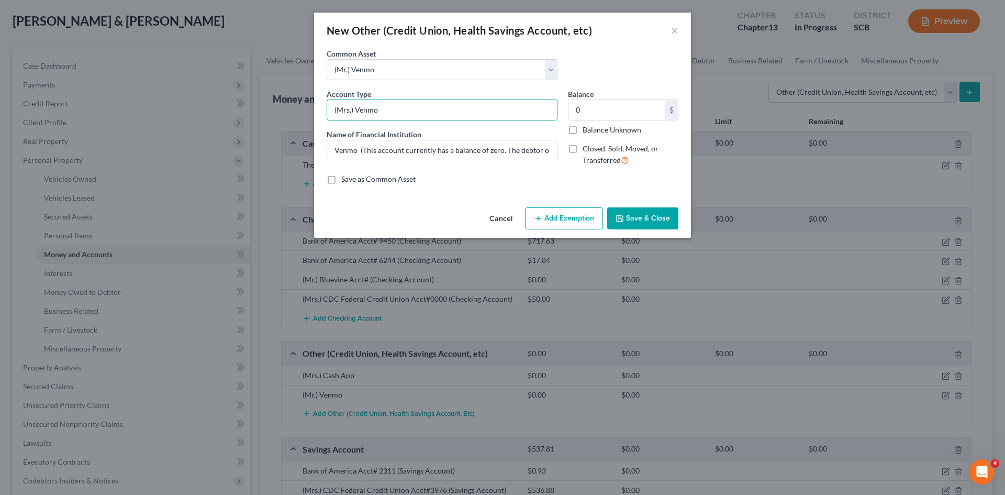
click at [346, 177] on input "Save as Common Asset" at bounding box center [349, 177] width 7 height 7
checkbox input "true"
drag, startPoint x: 549, startPoint y: 149, endPoint x: 353, endPoint y: 174, distance: 198.0
click at [353, 174] on div "Common Asset Select Cash App Venmo Current Pre Paid Money Card Acct# Cash App( …" at bounding box center [503, 116] width 352 height 136
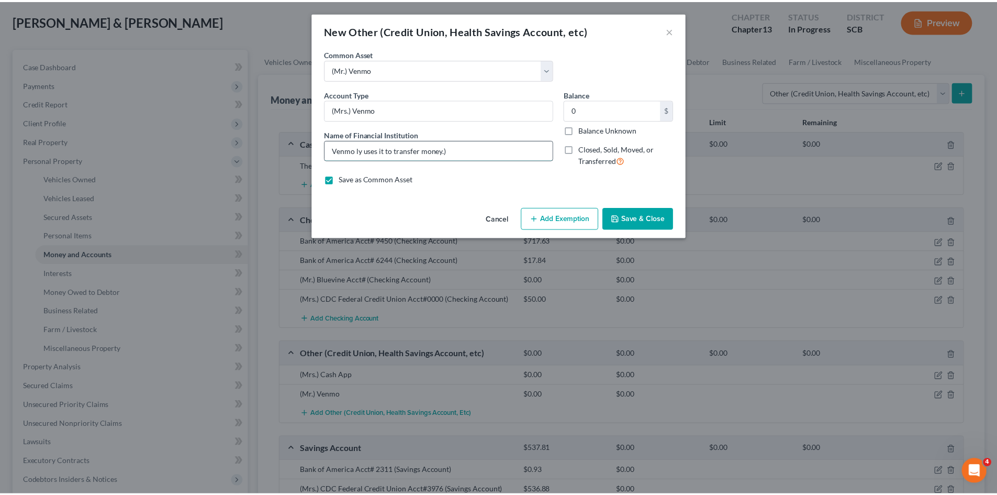
scroll to position [0, 0]
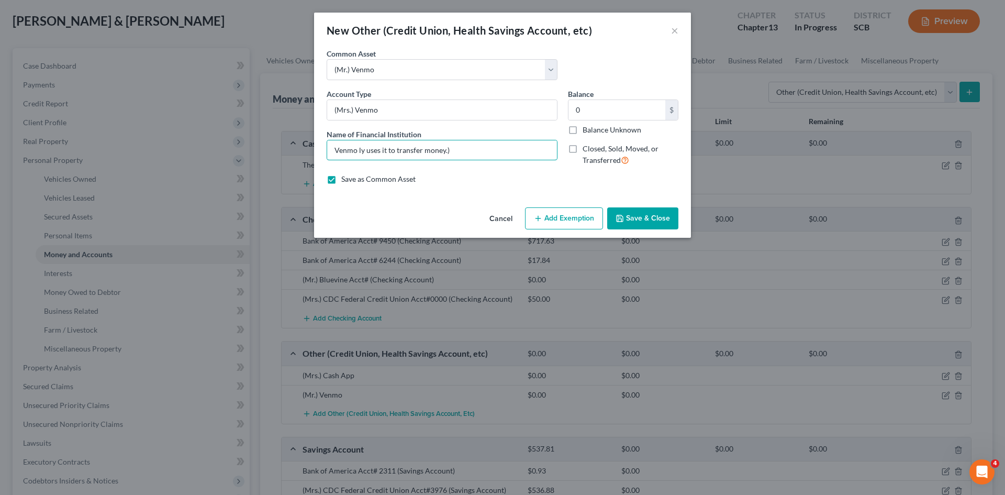
drag, startPoint x: 474, startPoint y: 148, endPoint x: 358, endPoint y: 162, distance: 117.2
click at [358, 162] on div "Account Type (Mrs.) Venmo Name of Financial Institution * Venmo ly uses it to t…" at bounding box center [442, 131] width 241 height 86
type input "Venmo"
click at [505, 169] on div "Account Type (Mrs.) Venmo Name of Financial Institution * Venmo" at bounding box center [442, 131] width 241 height 86
click at [645, 216] on button "Save & Close" at bounding box center [642, 218] width 71 height 22
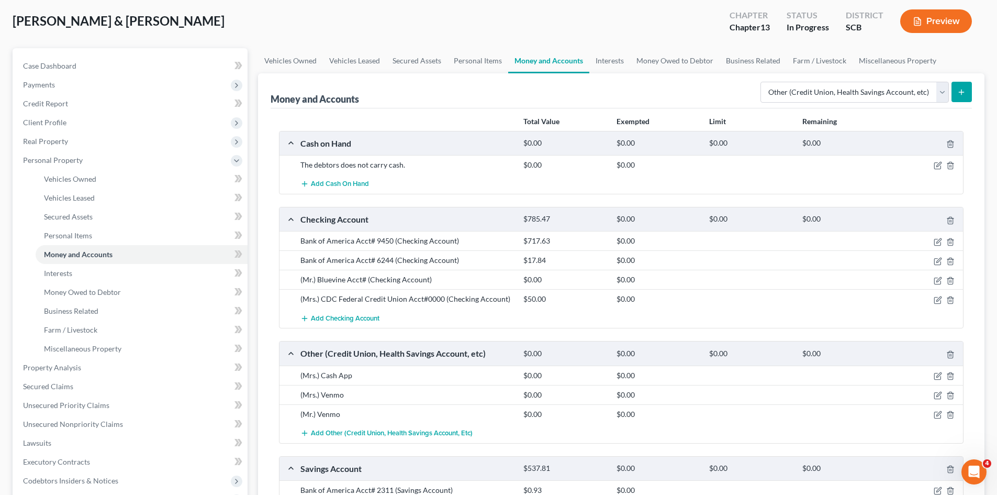
click at [964, 91] on icon "submit" at bounding box center [962, 92] width 8 height 8
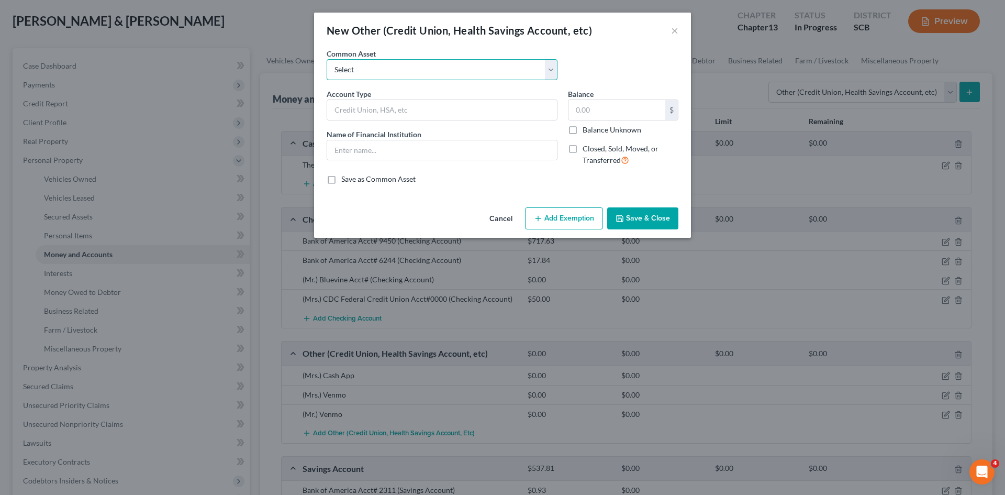
click at [411, 72] on select "Select (Mrs.) Venmo Cash App Venmo Current Pre Paid Money Card Acct# Cash App( …" at bounding box center [442, 69] width 231 height 21
click at [629, 52] on div "Common Asset Select (Mrs.) Venmo Cash App Venmo Current Pre Paid Money Card Acc…" at bounding box center [503, 68] width 362 height 40
click at [674, 32] on button "×" at bounding box center [674, 30] width 7 height 13
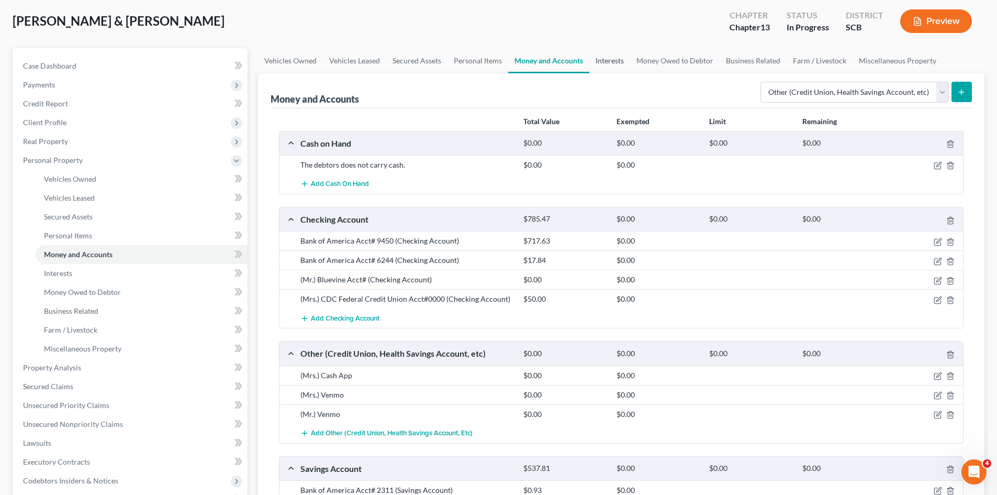
click at [612, 59] on link "Interests" at bounding box center [610, 60] width 41 height 25
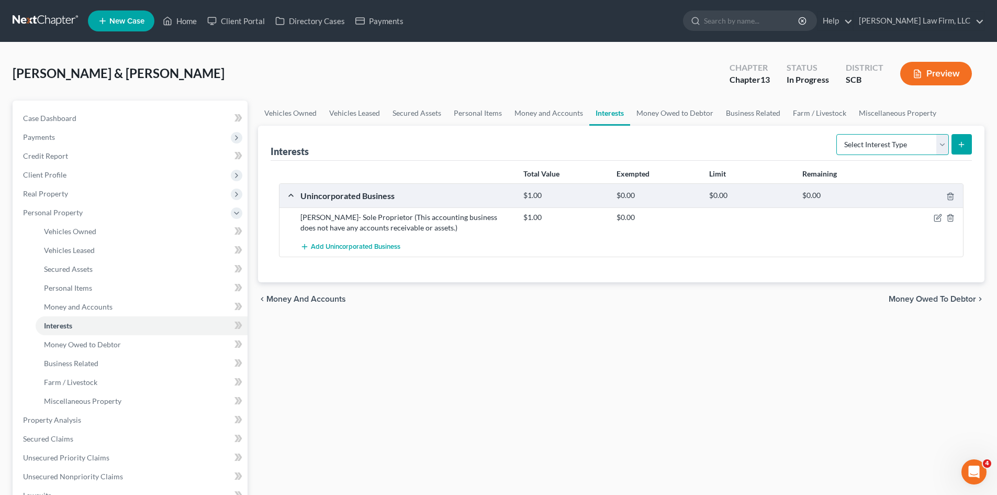
click at [944, 145] on select "Select Interest Type 401K Annuity Bond Education IRA Government Bond Government…" at bounding box center [893, 144] width 113 height 21
select select "401k"
click at [838, 134] on select "Select Interest Type 401K Annuity Bond Education IRA Government Bond Government…" at bounding box center [893, 144] width 113 height 21
click at [965, 141] on icon "submit" at bounding box center [962, 144] width 8 height 8
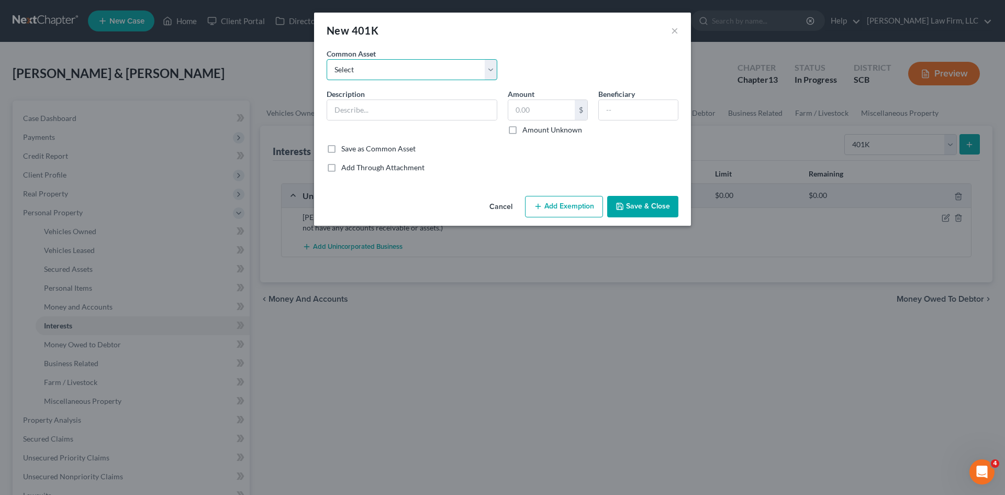
click at [489, 71] on select "Select (Mr.) 401(k) Vanguard 401(k) (Mrs.) 401(k) Fidelity 401(k)" at bounding box center [412, 69] width 171 height 21
select select "0"
click at [327, 59] on select "Select (Mr.) 401(k) Vanguard 401(k) (Mrs.) 401(k) Fidelity 401(k)" at bounding box center [412, 69] width 171 height 21
type input "(Mr.) 401(k)"
type input "21,005.42"
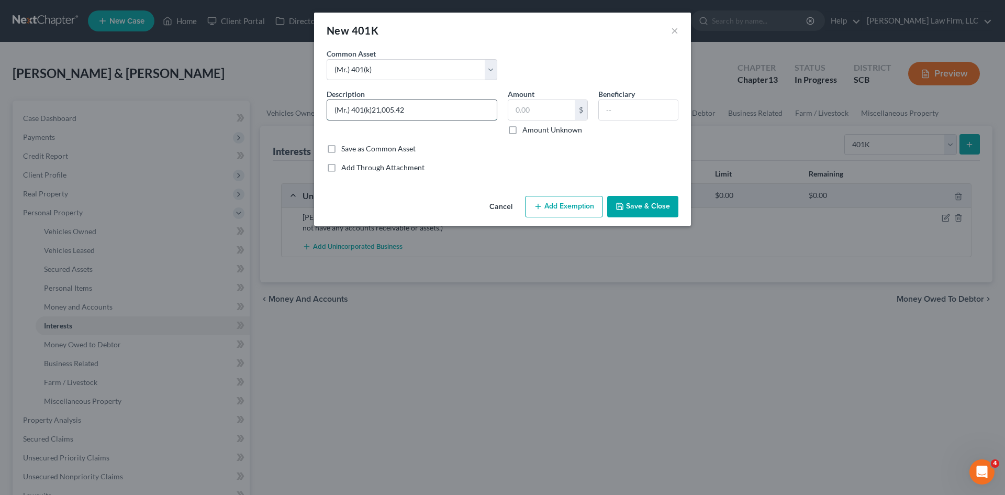
type input "(Mr.) 401(k)"
click at [551, 115] on input "text" at bounding box center [541, 110] width 66 height 20
type input "0"
click at [498, 153] on div "Save as Common Asset" at bounding box center [503, 148] width 352 height 10
click at [635, 209] on button "Save & Close" at bounding box center [642, 207] width 71 height 22
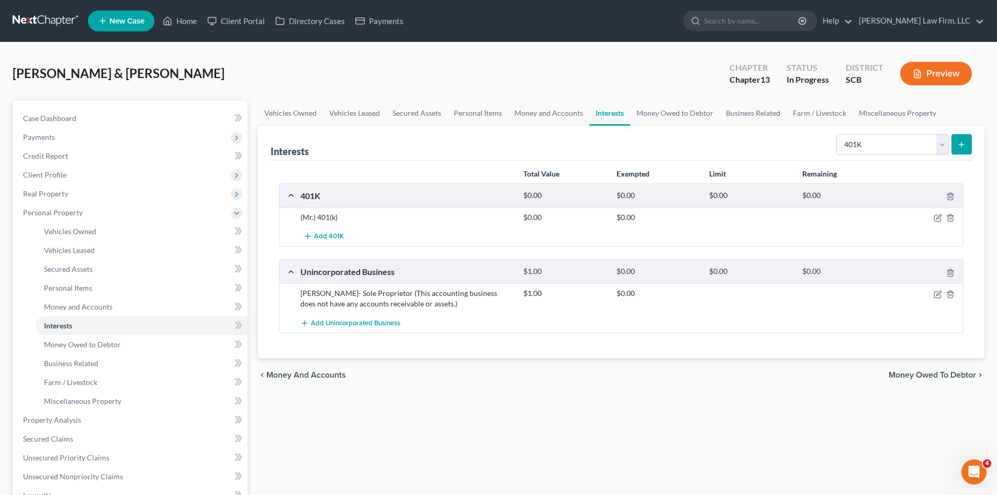
click at [959, 146] on icon "submit" at bounding box center [962, 144] width 8 height 8
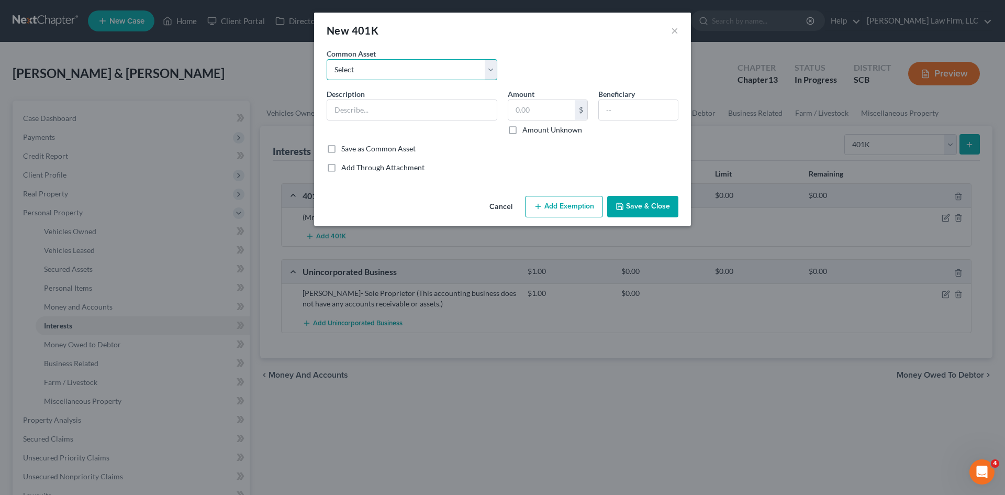
click at [487, 73] on select "Select (Mr.) 401(k) Vanguard 401(k) (Mrs.) 401(k) Fidelity 401(k)" at bounding box center [412, 69] width 171 height 21
select select "2"
click at [327, 59] on select "Select (Mr.) 401(k) Vanguard 401(k) (Mrs.) 401(k) Fidelity 401(k)" at bounding box center [412, 69] width 171 height 21
type input "(Mrs.) 401(k)"
click at [553, 112] on input "text" at bounding box center [541, 110] width 66 height 20
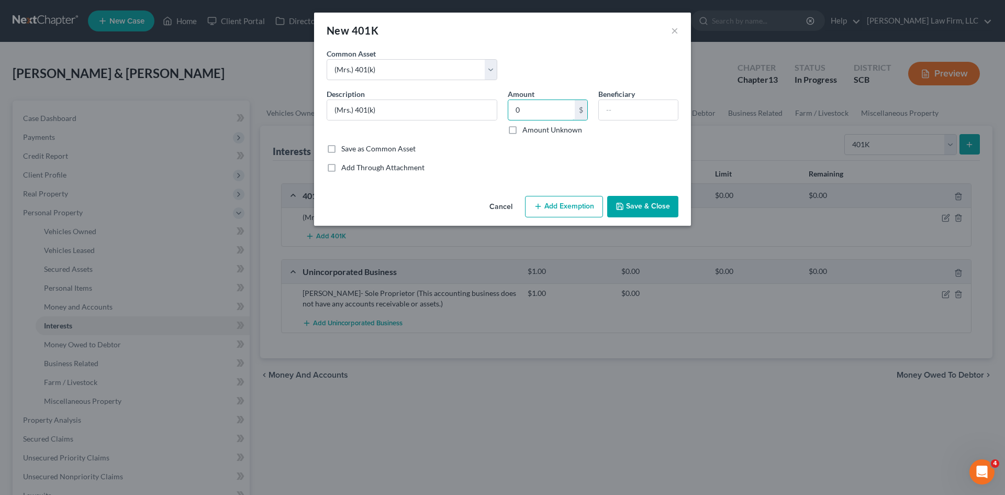
type input "0"
click at [492, 169] on div "Add Through Attachment" at bounding box center [503, 167] width 352 height 10
click at [660, 212] on button "Save & Close" at bounding box center [642, 207] width 71 height 22
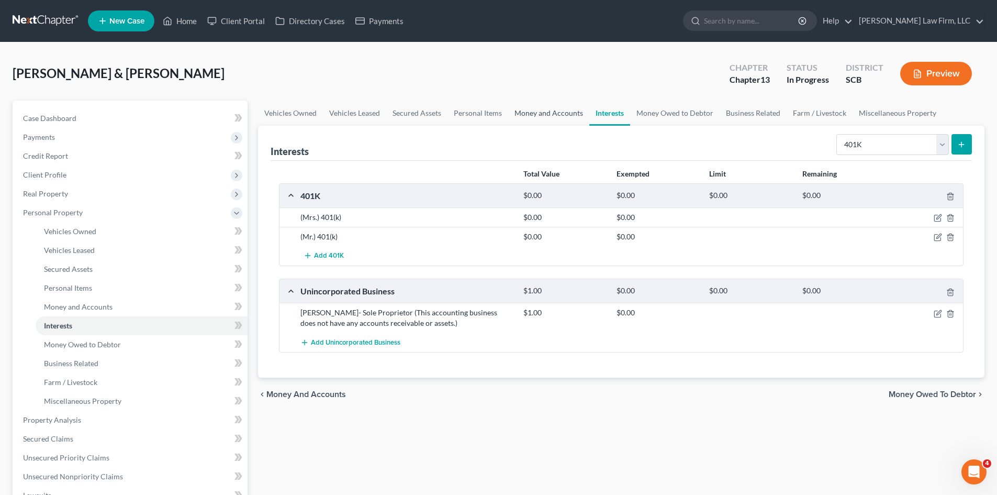
click at [539, 114] on link "Money and Accounts" at bounding box center [548, 113] width 81 height 25
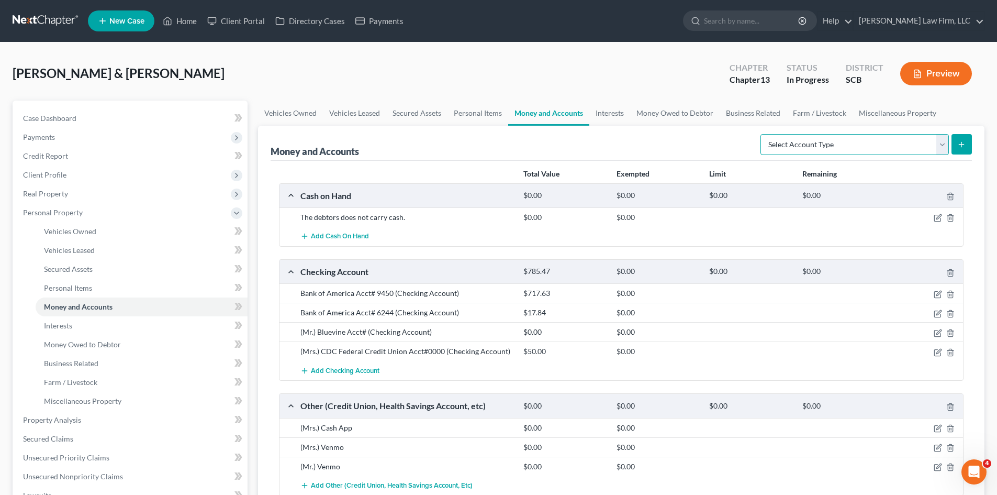
click at [944, 139] on select "Select Account Type Brokerage Cash on Hand Certificates of Deposit Checking Acc…" at bounding box center [855, 144] width 189 height 21
click at [763, 134] on select "Select Account Type Brokerage Cash on Hand Certificates of Deposit Checking Acc…" at bounding box center [855, 144] width 189 height 21
click at [968, 137] on button "submit" at bounding box center [962, 144] width 20 height 20
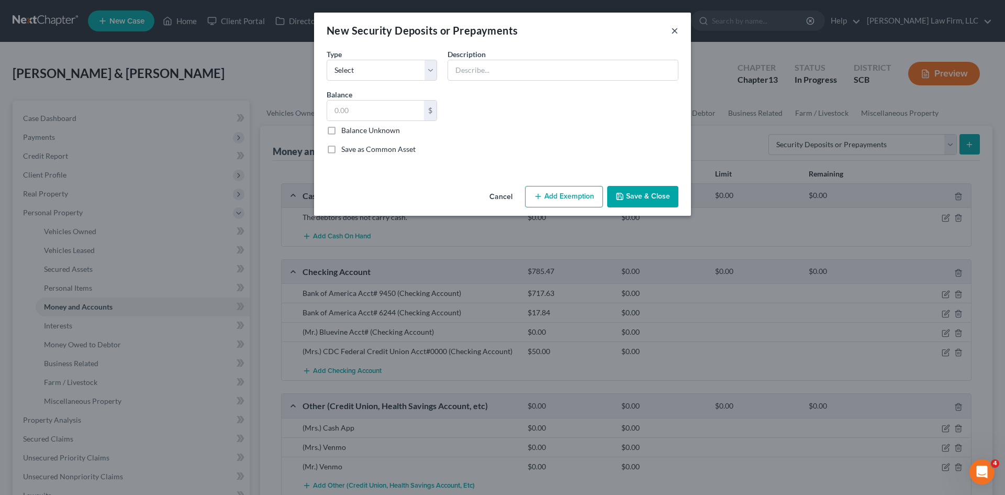
click at [674, 28] on button "×" at bounding box center [674, 30] width 7 height 13
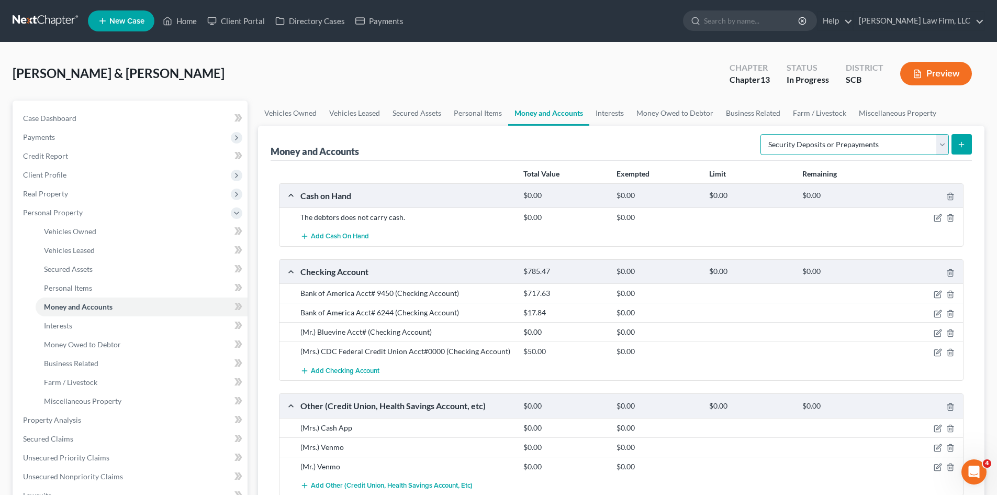
click at [939, 145] on select "Select Account Type Brokerage Cash on Hand Certificates of Deposit Checking Acc…" at bounding box center [855, 144] width 189 height 21
select select "other"
click at [763, 134] on select "Select Account Type Brokerage Cash on Hand Certificates of Deposit Checking Acc…" at bounding box center [855, 144] width 189 height 21
click at [967, 148] on button "submit" at bounding box center [962, 144] width 20 height 20
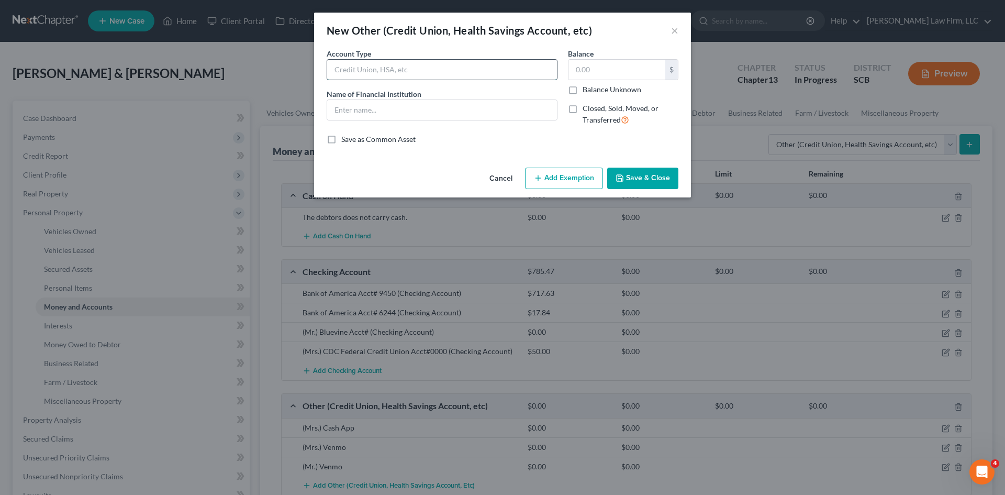
click at [485, 75] on input "text" at bounding box center [442, 70] width 230 height 20
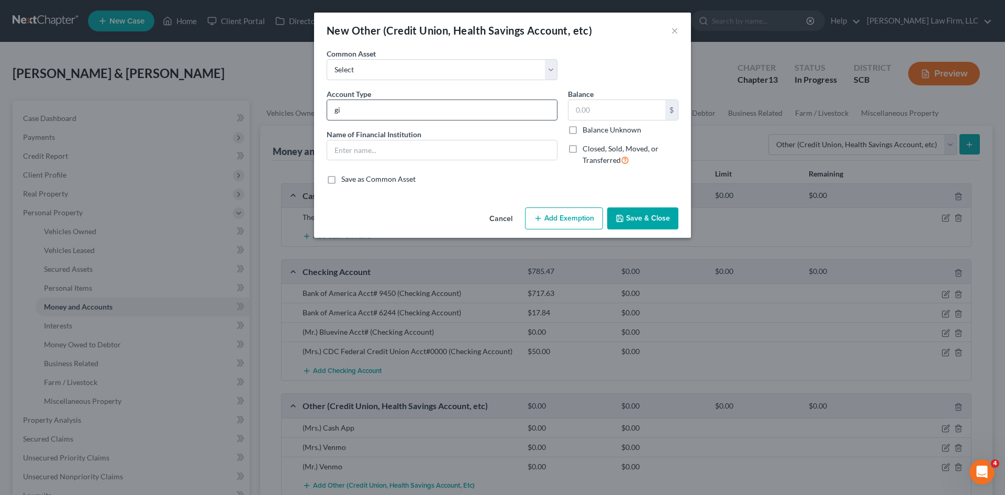
type input "g"
type input "G"
type input "P"
click at [509, 218] on button "Cancel" at bounding box center [501, 218] width 40 height 21
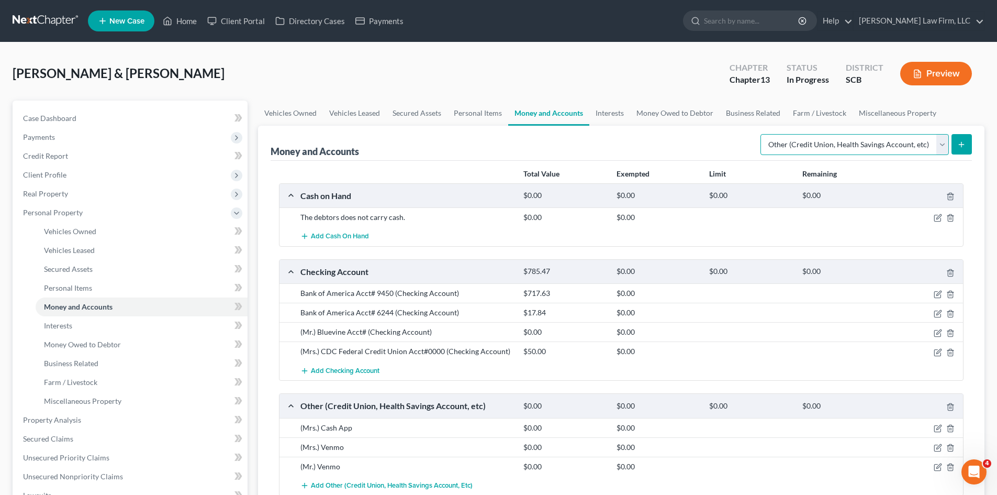
click at [945, 148] on select "Select Account Type Brokerage Cash on Hand Certificates of Deposit Checking Acc…" at bounding box center [855, 144] width 189 height 21
click at [430, 148] on div "Money and Accounts Select Account Type Brokerage Cash on Hand Certificates of D…" at bounding box center [622, 143] width 702 height 35
click at [649, 112] on link "Money Owed to Debtor" at bounding box center [675, 113] width 90 height 25
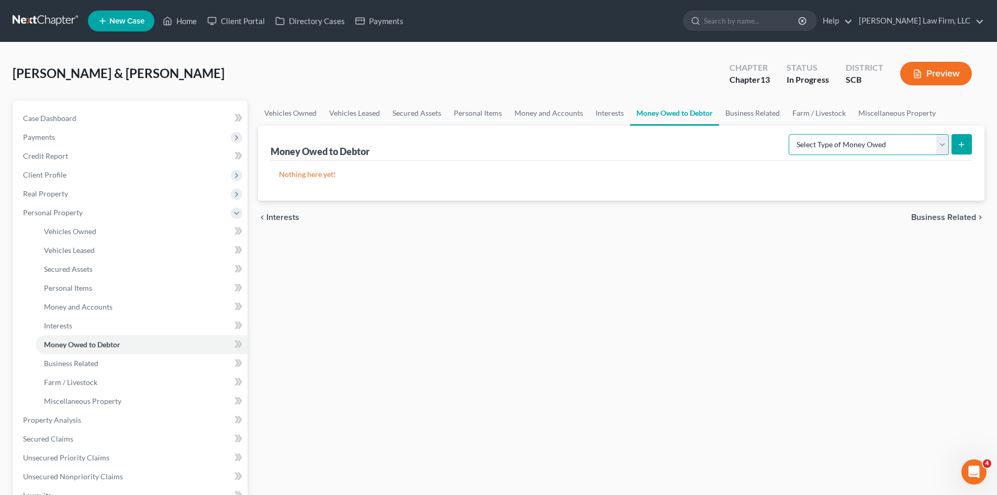
click at [947, 145] on select "Select Type of Money Owed Accounts Receivable Alimony Child Support Claims Agai…" at bounding box center [869, 144] width 160 height 21
select select "expected_tax_refund"
click at [791, 134] on select "Select Type of Money Owed Accounts Receivable Alimony Child Support Claims Agai…" at bounding box center [869, 144] width 160 height 21
click at [967, 151] on button "submit" at bounding box center [962, 144] width 20 height 20
select select "0"
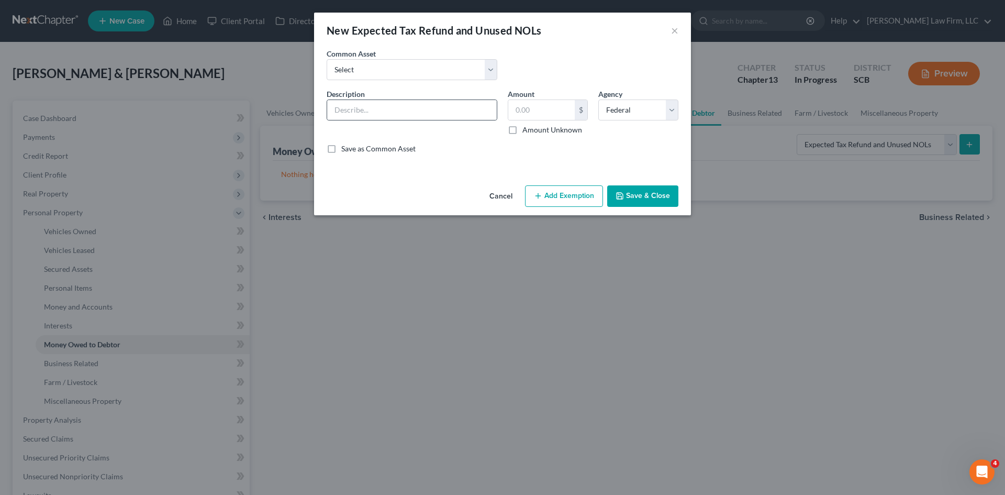
click at [422, 120] on div at bounding box center [412, 109] width 171 height 21
click at [422, 112] on input "text" at bounding box center [412, 110] width 170 height 20
drag, startPoint x: 496, startPoint y: 78, endPoint x: 489, endPoint y: 74, distance: 8.0
click at [495, 77] on select "Select 2024 Anticipated Federal and State Tax Refunds (This amount is based on …" at bounding box center [412, 69] width 171 height 21
select select "10"
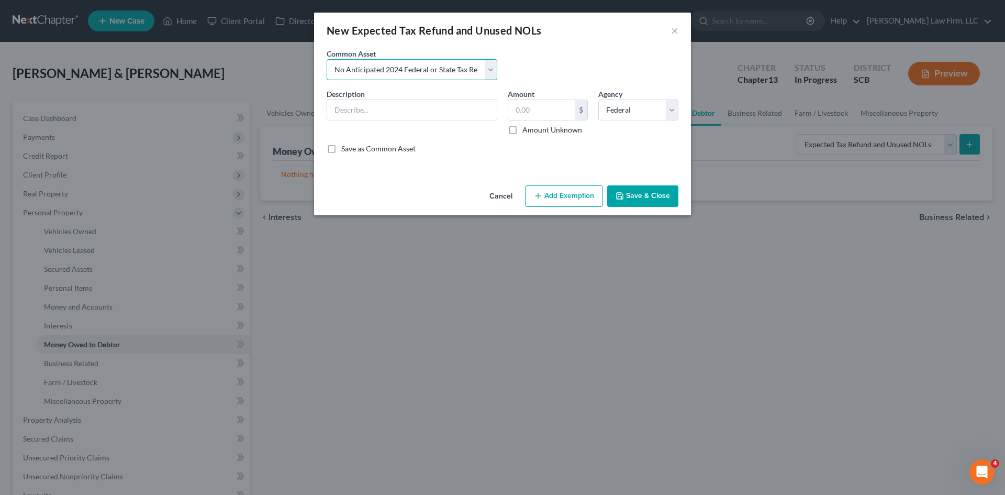
click at [327, 59] on select "Select 2024 Anticipated Federal and State Tax Refunds (This amount is based on …" at bounding box center [412, 69] width 171 height 21
type input "No Anticipated 2024 Federal or State Tax Refunds. The debtors owe Federal and S…"
click at [623, 200] on icon "button" at bounding box center [620, 196] width 8 height 8
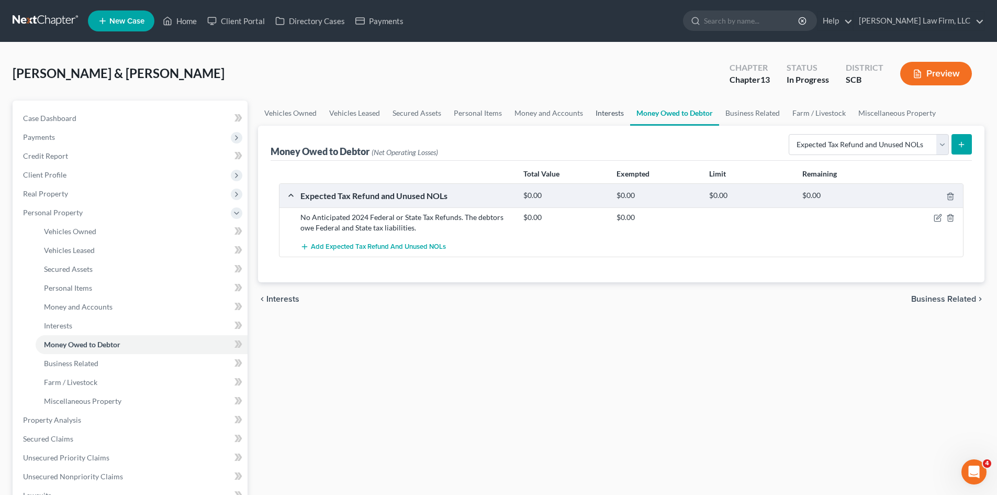
click at [601, 115] on link "Interests" at bounding box center [610, 113] width 41 height 25
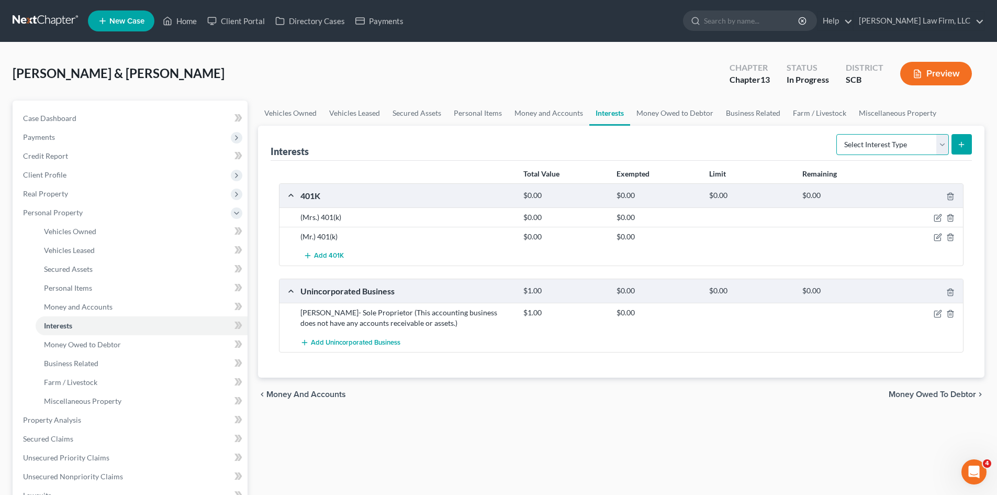
click at [938, 144] on select "Select Interest Type 401K Annuity Bond Education IRA Government Bond Government…" at bounding box center [893, 144] width 113 height 21
select select "term_life_insurance"
click at [838, 134] on select "Select Interest Type 401K Annuity Bond Education IRA Government Bond Government…" at bounding box center [893, 144] width 113 height 21
click at [965, 145] on line "submit" at bounding box center [962, 145] width 5 height 0
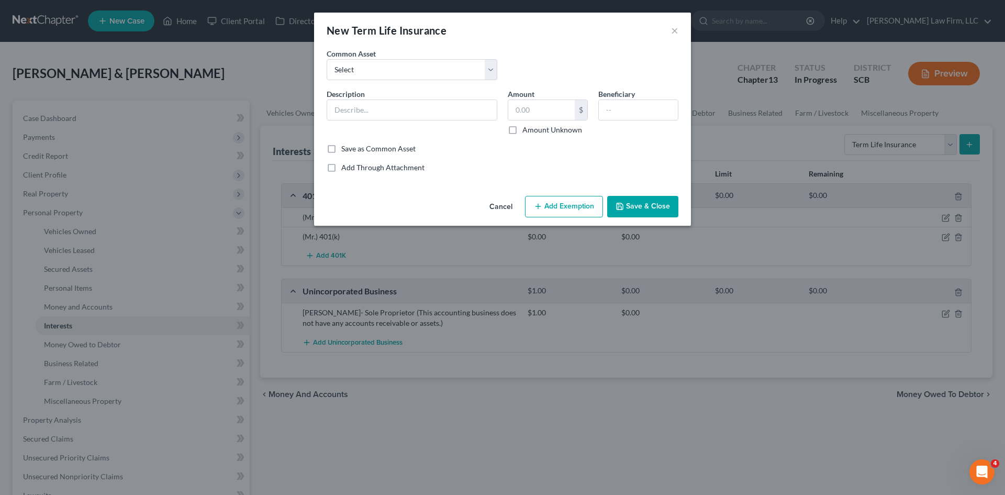
click at [415, 121] on div "Description *" at bounding box center [412, 111] width 181 height 47
click at [490, 73] on select "Select (Mr.) Term Life Insurance Policy through Employer (Mrs.) Term Life Insur…" at bounding box center [412, 69] width 171 height 21
select select "1"
click at [327, 59] on select "Select (Mr.) Term Life Insurance Policy through Employer (Mrs.) Term Life Insur…" at bounding box center [412, 69] width 171 height 21
type input "(Mrs.) Term Life Insurance Policy through Employer"
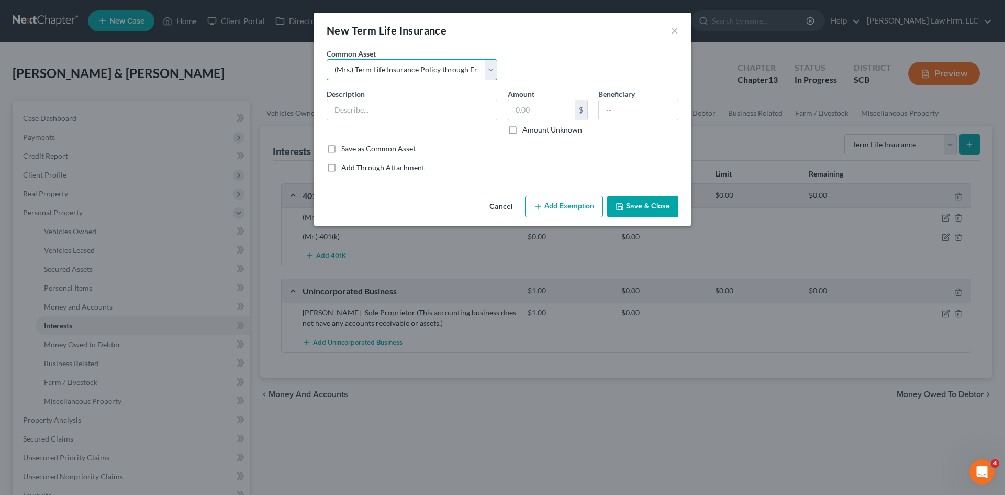
type input "1.00"
click at [357, 103] on input "(Mrs.) Term Life Insurance Policy through Employer" at bounding box center [412, 110] width 170 height 20
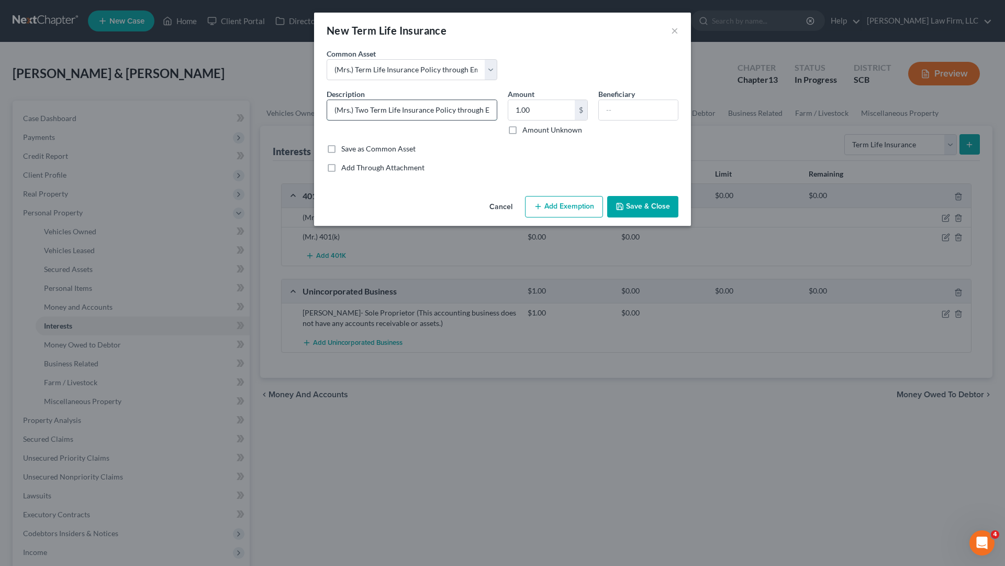
click at [366, 109] on input "(Mrs.) Two Term Life Insurance Policy through Employer" at bounding box center [412, 110] width 170 height 20
click at [360, 108] on input "(Mrs.) o Term Life Insurance Policy through Employer" at bounding box center [412, 110] width 170 height 20
click at [444, 110] on input "(Mrs.) 2 Term Life Insurance Policy through Employer" at bounding box center [412, 110] width 170 height 20
type input "(Mrs.) 2 Term Life Insurance Policies through Employer"
drag, startPoint x: 440, startPoint y: 153, endPoint x: 485, endPoint y: 131, distance: 50.1
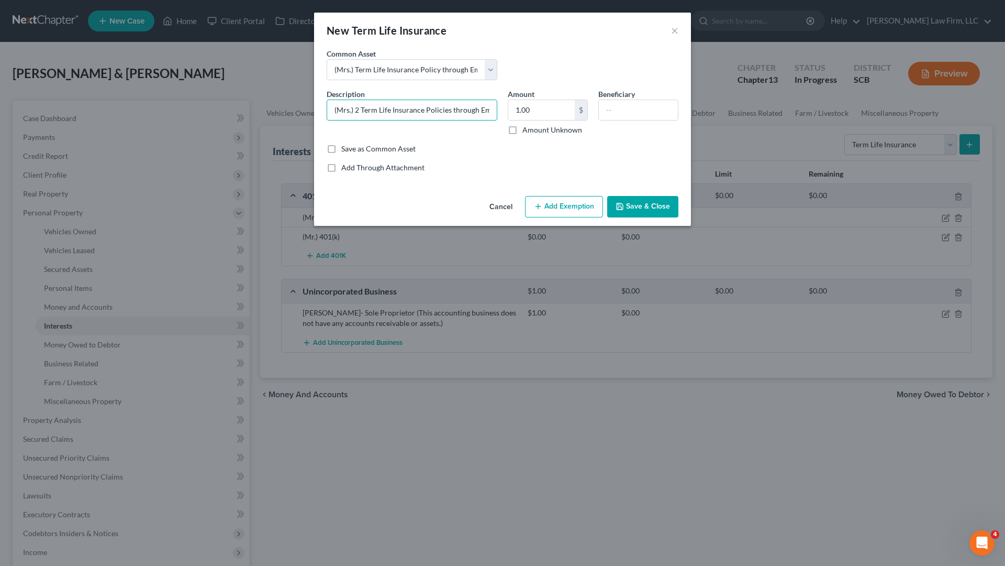
click at [440, 153] on div "Save as Common Asset" at bounding box center [503, 148] width 352 height 10
click at [522, 105] on input "1.00" at bounding box center [541, 110] width 66 height 20
click at [521, 106] on input "1.00" at bounding box center [541, 110] width 66 height 20
click at [518, 106] on input "1.00" at bounding box center [541, 110] width 66 height 20
click at [517, 108] on input "1.00" at bounding box center [541, 110] width 66 height 20
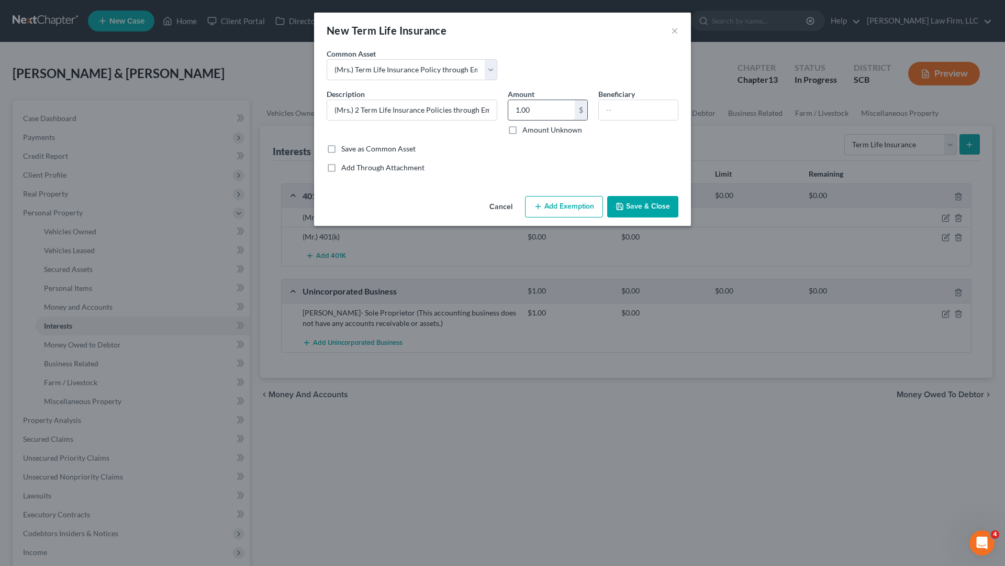
click at [518, 112] on input "1.00" at bounding box center [541, 110] width 66 height 20
click at [519, 106] on input "0.00" at bounding box center [541, 110] width 66 height 20
type input "0"
type input "2"
click at [490, 156] on div "Common Asset Select (Mr.) Term Life Insurance Policy through Employer (Mrs.) Te…" at bounding box center [503, 110] width 352 height 125
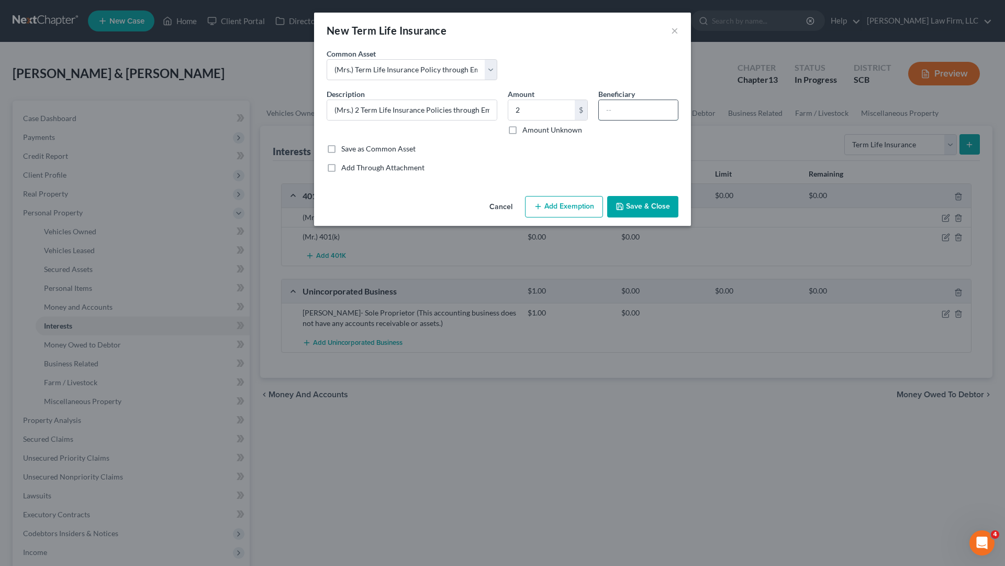
click at [629, 114] on input "text" at bounding box center [638, 110] width 79 height 20
type input "[PERSON_NAME]-Spouse"
click at [576, 204] on button "Add Exemption" at bounding box center [564, 207] width 78 height 22
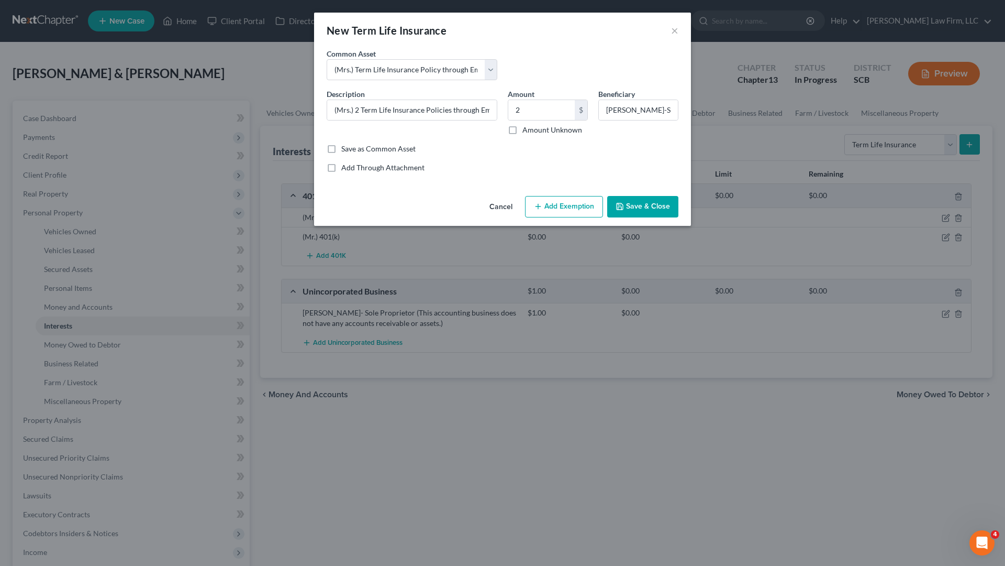
select select "2"
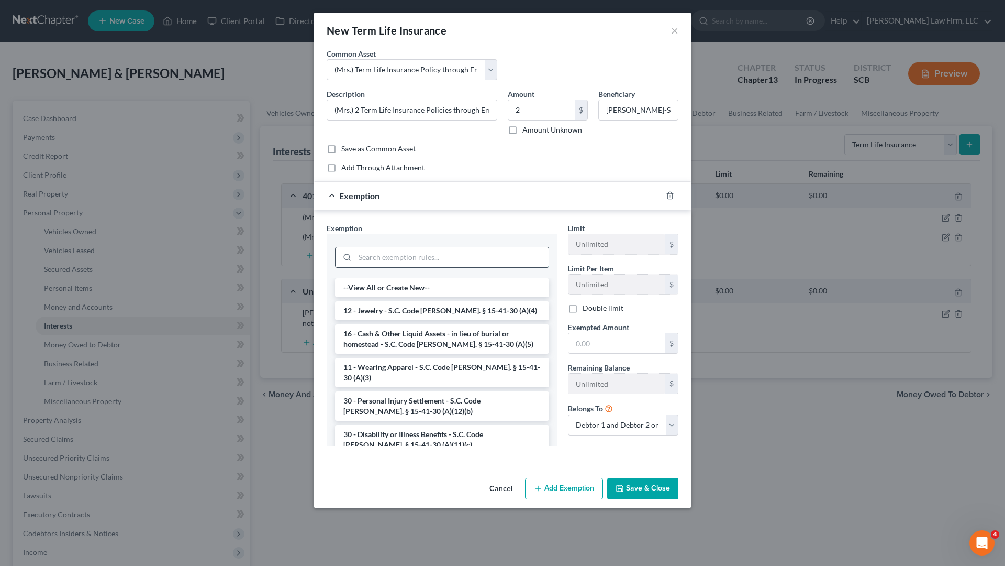
click at [429, 253] on input "search" at bounding box center [452, 257] width 194 height 20
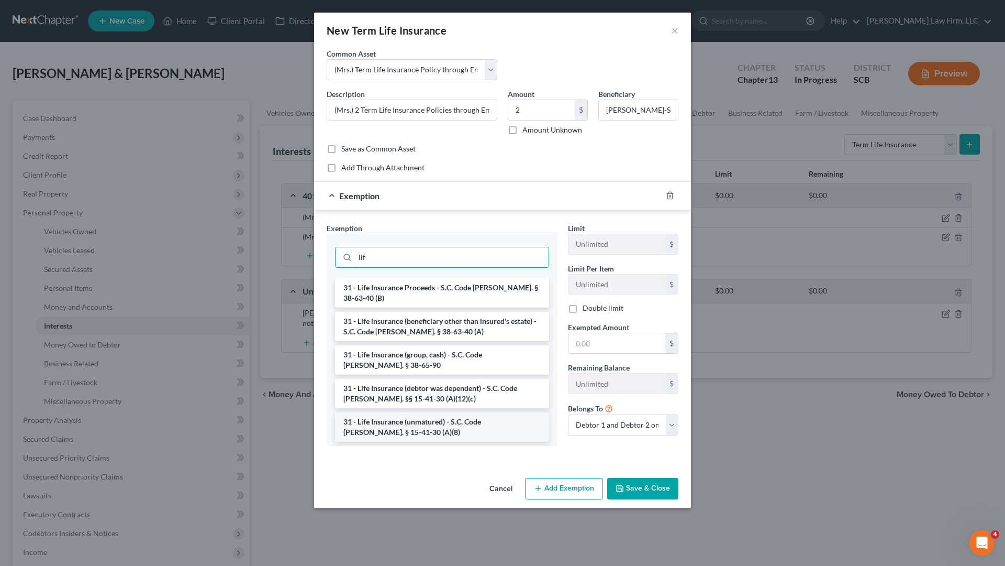
type input "lif"
click at [451, 428] on li "31 - Life Insurance (unmatured) - S.C. Code [PERSON_NAME]. § 15-41-30 (A)(8)" at bounding box center [442, 426] width 214 height 29
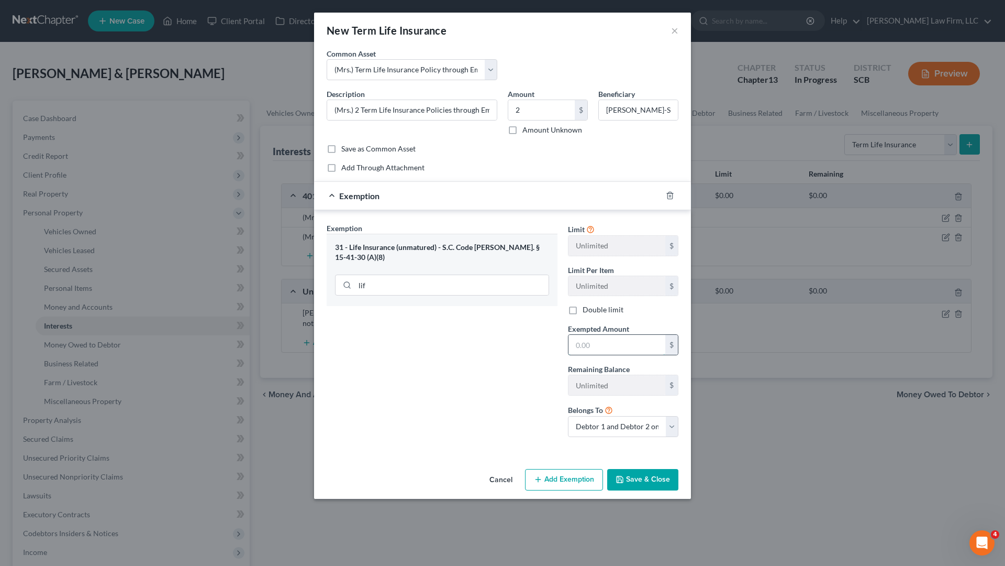
click at [630, 347] on input "text" at bounding box center [617, 345] width 97 height 20
type input "2"
click at [485, 383] on div "Exemption Set must be selected for CA. Exemption * 31 - Life Insurance (unmatur…" at bounding box center [442, 334] width 241 height 223
click at [663, 475] on button "Save & Close" at bounding box center [642, 480] width 71 height 22
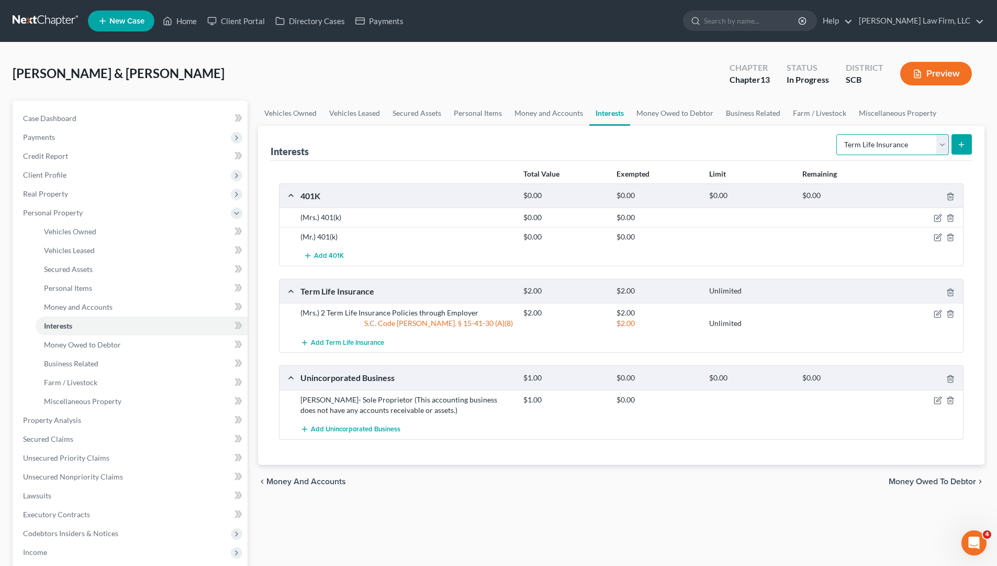
click at [943, 149] on select "Select Interest Type 401K Annuity Bond Education IRA Government Bond Government…" at bounding box center [893, 144] width 113 height 21
click at [838, 134] on select "Select Interest Type 401K Annuity Bond Education IRA Government Bond Government…" at bounding box center [893, 144] width 113 height 21
click at [966, 144] on icon "submit" at bounding box center [962, 144] width 8 height 8
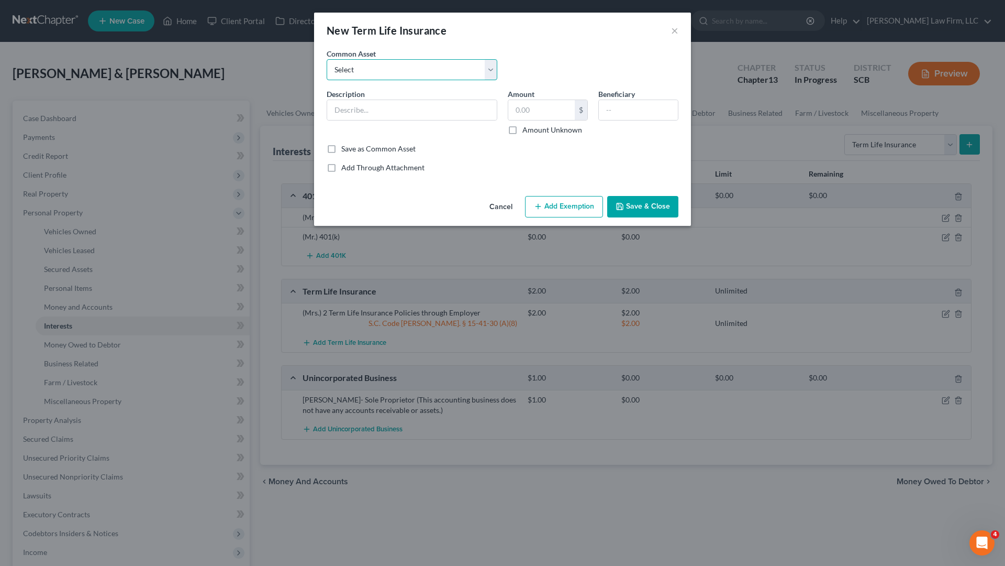
click at [488, 71] on select "Select (Mr.) Term Life Insurance Policy through Employer (Mrs.) Term Life Insur…" at bounding box center [412, 69] width 171 height 21
drag, startPoint x: 562, startPoint y: 58, endPoint x: 484, endPoint y: 77, distance: 80.4
click at [562, 58] on div "Common Asset Select (Mr.) Term Life Insurance Policy through Employer (Mrs.) Te…" at bounding box center [503, 68] width 362 height 40
click at [407, 109] on input "text" at bounding box center [412, 110] width 170 height 20
click at [493, 73] on select "Select (Mr.) Term Life Insurance Policy through Employer (Mrs.) Term Life Insur…" at bounding box center [412, 69] width 171 height 21
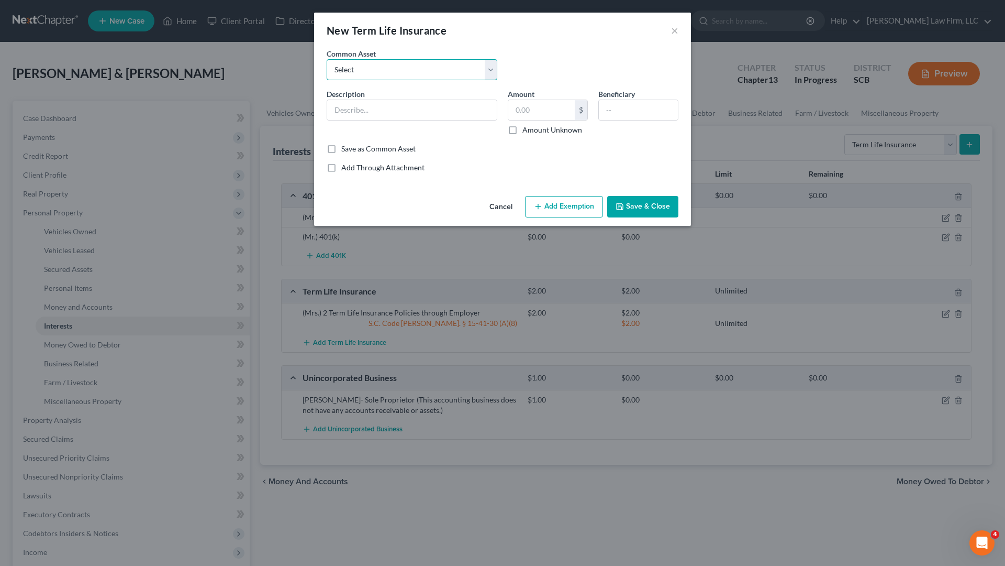
select select "1"
click at [327, 59] on select "Select (Mr.) Term Life Insurance Policy through Employer (Mrs.) Term Life Insur…" at bounding box center [412, 69] width 171 height 21
type input "(Mrs.) Term Life Insurance Policy through Employer"
type input "1.00"
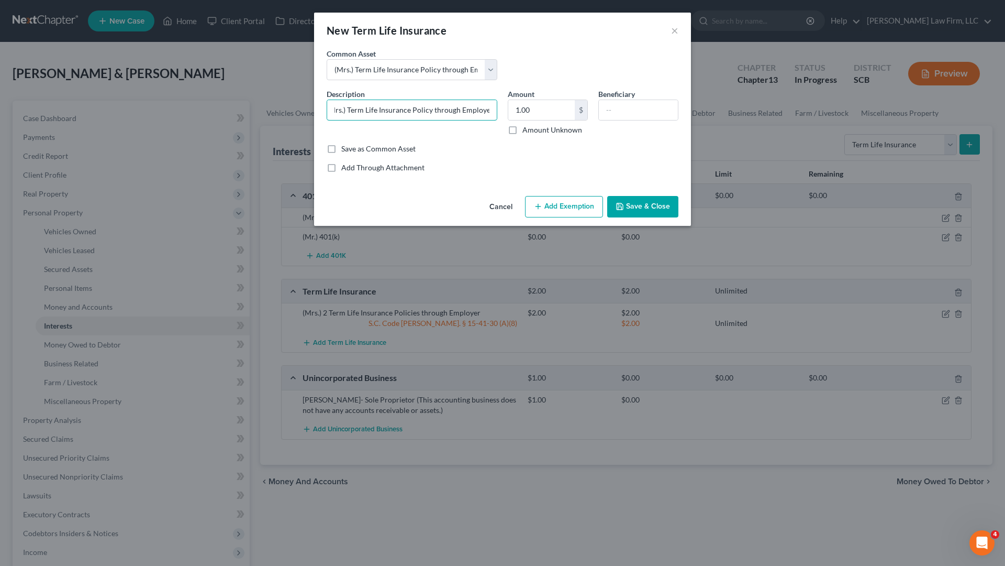
drag, startPoint x: 354, startPoint y: 106, endPoint x: 496, endPoint y: 92, distance: 142.1
click at [498, 105] on div "Description * (Mrs.) Term Life Insurance Policy through Employer" at bounding box center [412, 111] width 181 height 47
type input "(Mrs.) Dependent Child Life Insurance Policy through Employer"
click at [491, 110] on input "(Mrs.) Dependent Child Life Insurance Policy through Employer" at bounding box center [412, 110] width 170 height 20
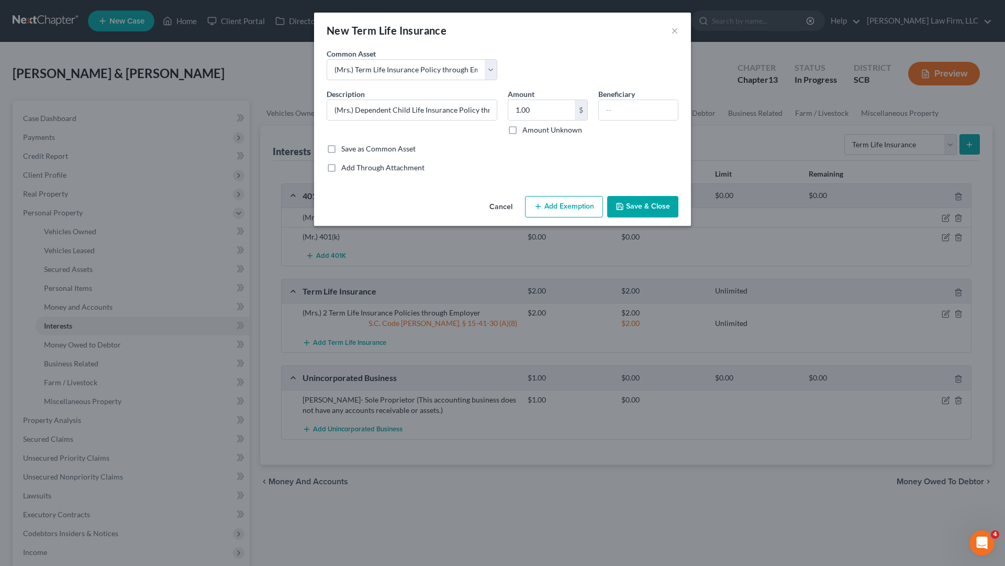
click at [582, 202] on button "Add Exemption" at bounding box center [564, 207] width 78 height 22
select select "2"
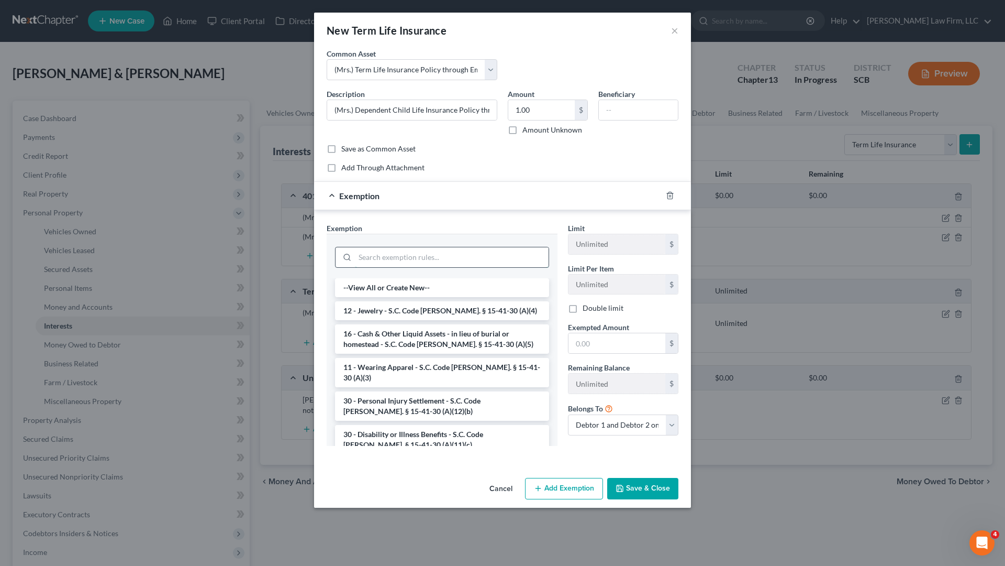
click at [416, 263] on input "search" at bounding box center [452, 257] width 194 height 20
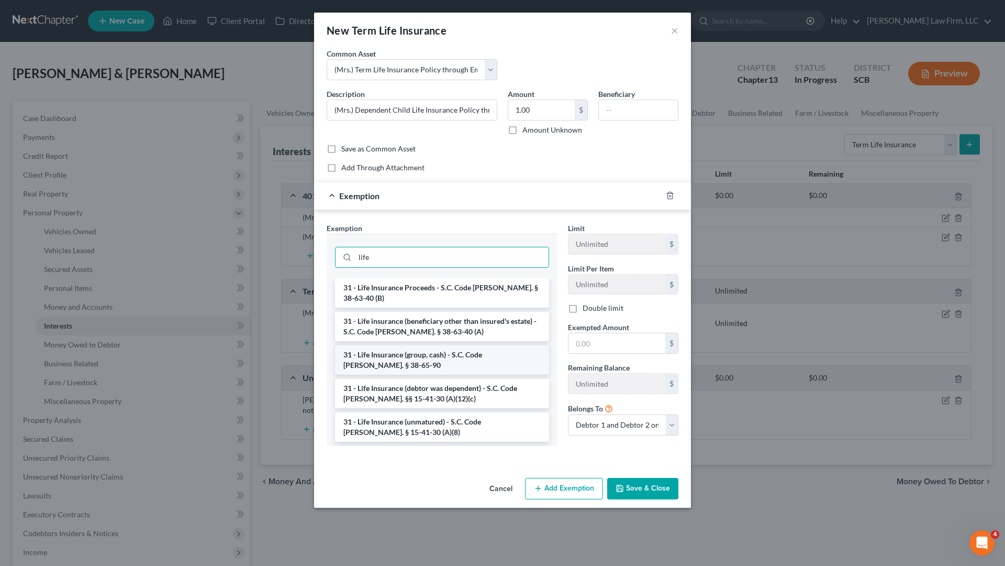
scroll to position [52, 0]
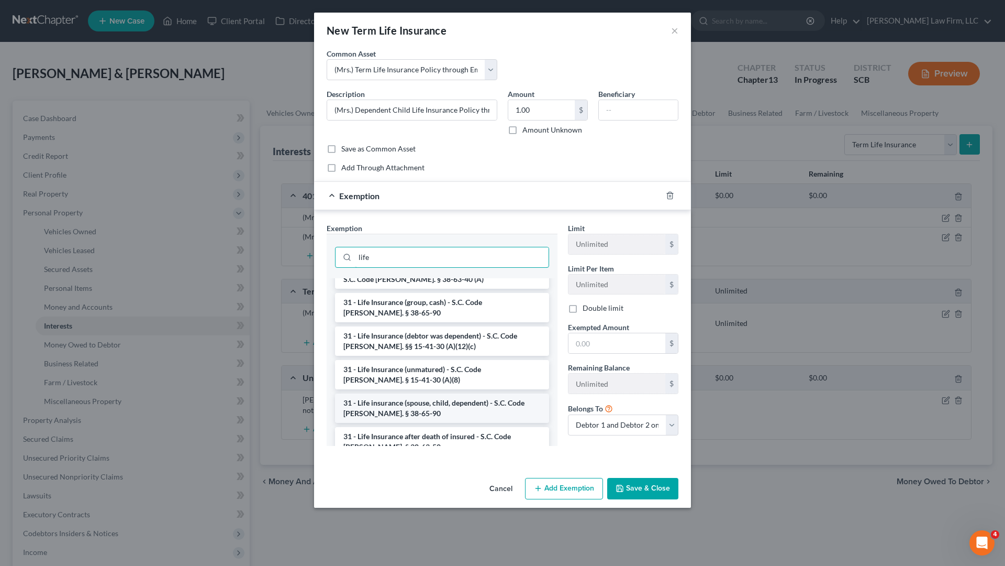
type input "life"
click at [448, 415] on li "31 - Life insurance (spouse, child, dependent) - S.C. Code [PERSON_NAME]. § 38-…" at bounding box center [442, 407] width 214 height 29
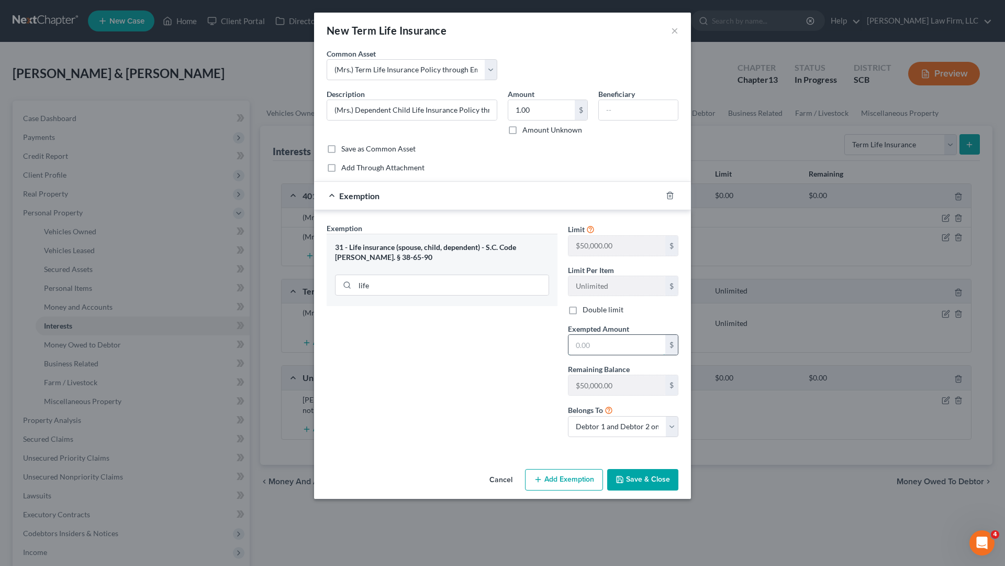
click at [588, 348] on input "text" at bounding box center [617, 345] width 97 height 20
type input "1"
click at [530, 359] on div "Exemption Set must be selected for CA. Exemption * 31 - Life insurance (spouse,…" at bounding box center [442, 334] width 241 height 223
click at [623, 104] on input "text" at bounding box center [638, 110] width 79 height 20
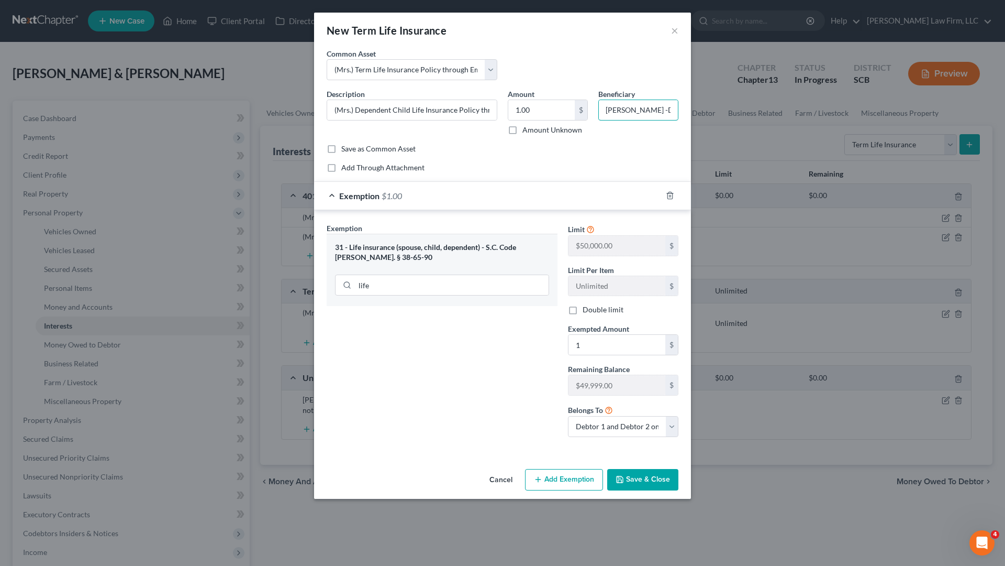
type input "[PERSON_NAME] -Debtor"
click at [648, 480] on button "Save & Close" at bounding box center [642, 480] width 71 height 22
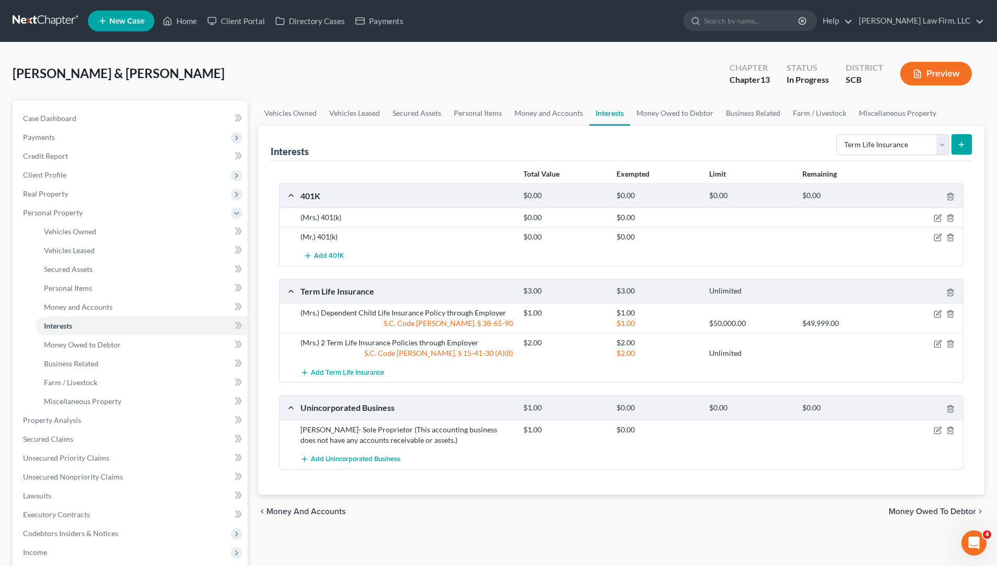
click at [960, 151] on button "submit" at bounding box center [962, 144] width 20 height 20
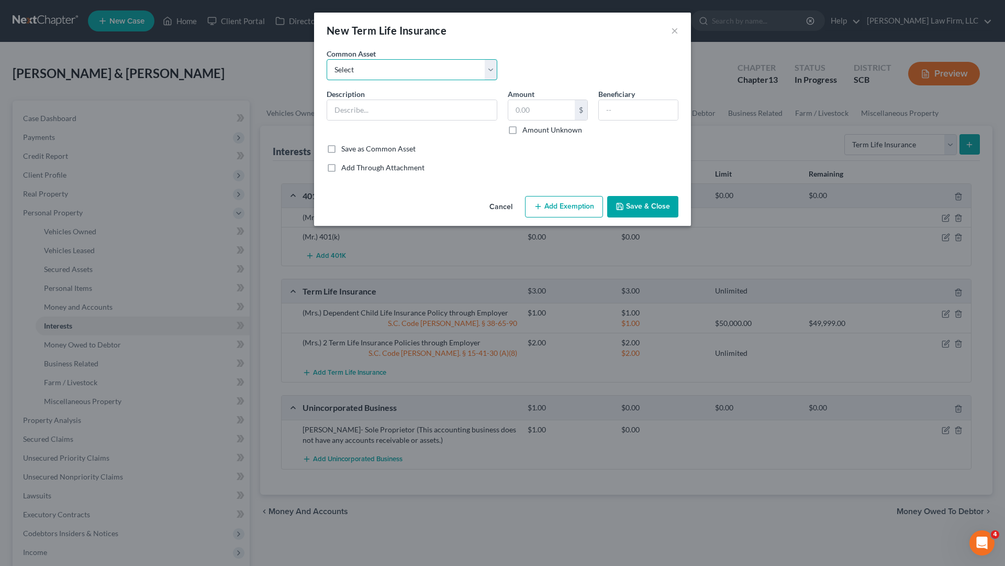
click at [392, 75] on select "Select (Mr.) Term Life Insurance Policy through Employer (Mrs.) Term Life Insur…" at bounding box center [412, 69] width 171 height 21
select select "1"
click at [327, 59] on select "Select (Mr.) Term Life Insurance Policy through Employer (Mrs.) Term Life Insur…" at bounding box center [412, 69] width 171 height 21
type input "(Mrs.) Term Life Insurance Policy through Employer"
type input "1.00"
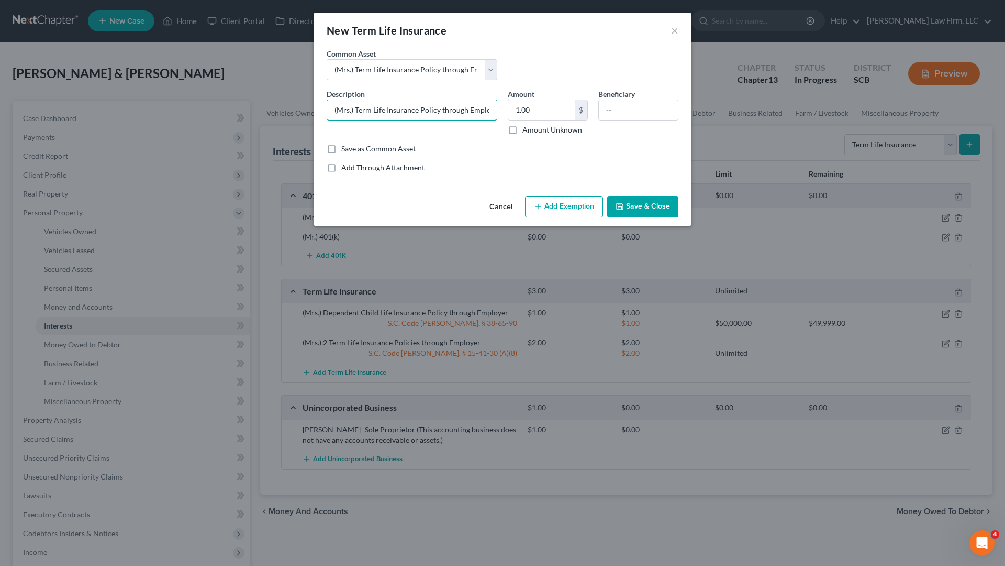
scroll to position [0, 8]
drag, startPoint x: 357, startPoint y: 107, endPoint x: 488, endPoint y: 86, distance: 133.1
click at [497, 92] on div "Description * (Mrs.) Term Life Insurance Policy through Employer" at bounding box center [412, 111] width 181 height 47
type input "(Mrs.) Dependent Spouse Life Insurance Policy through Employer"
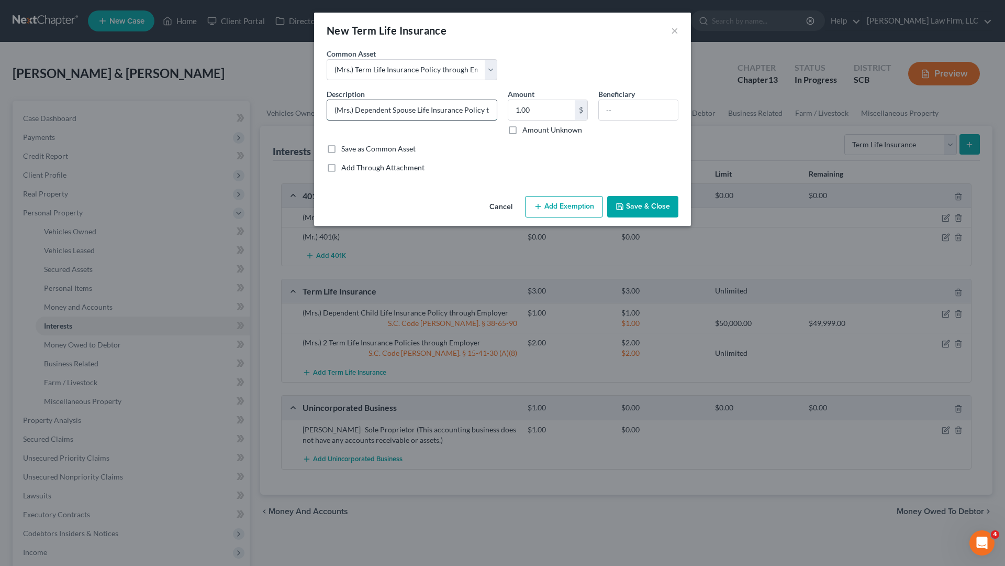
click at [486, 107] on input "(Mrs.) Dependent Spouse Life Insurance Policy through Employer" at bounding box center [412, 110] width 170 height 20
click at [613, 112] on input "text" at bounding box center [638, 110] width 79 height 20
click at [645, 110] on input "[PERSON_NAME] Debtor" at bounding box center [638, 110] width 79 height 20
type input "[PERSON_NAME]-Debtor"
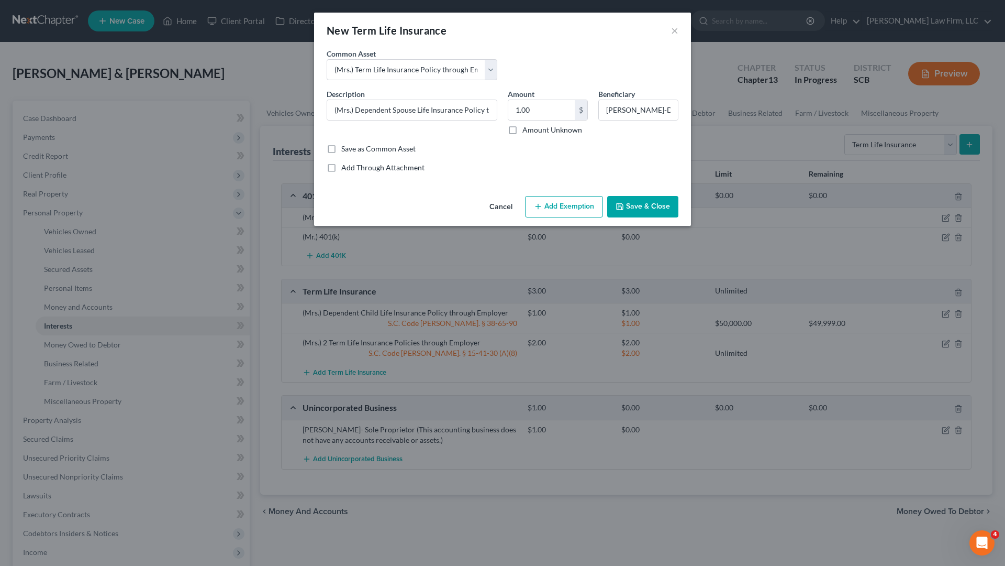
click at [588, 213] on button "Add Exemption" at bounding box center [564, 207] width 78 height 22
select select "2"
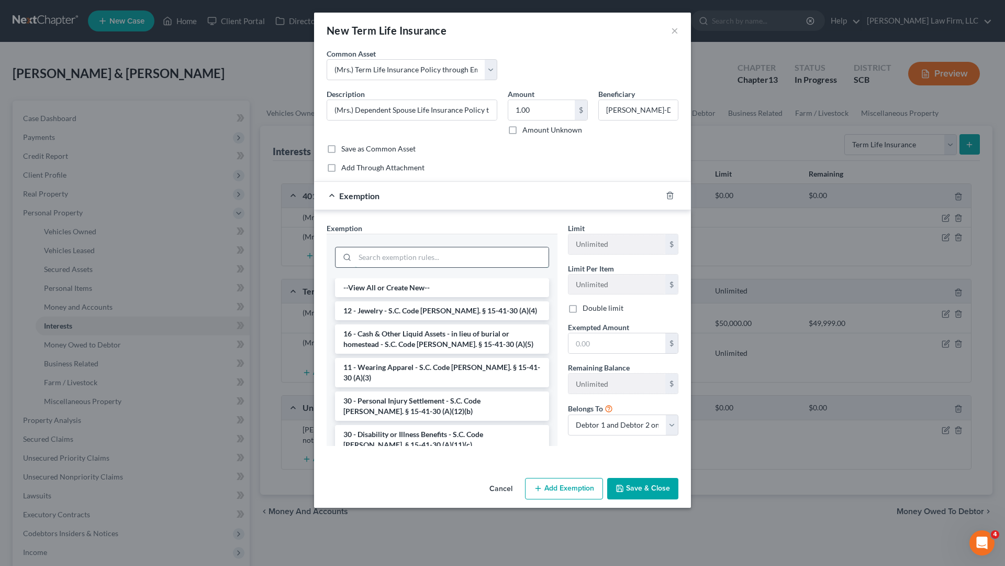
click at [477, 262] on input "search" at bounding box center [452, 257] width 194 height 20
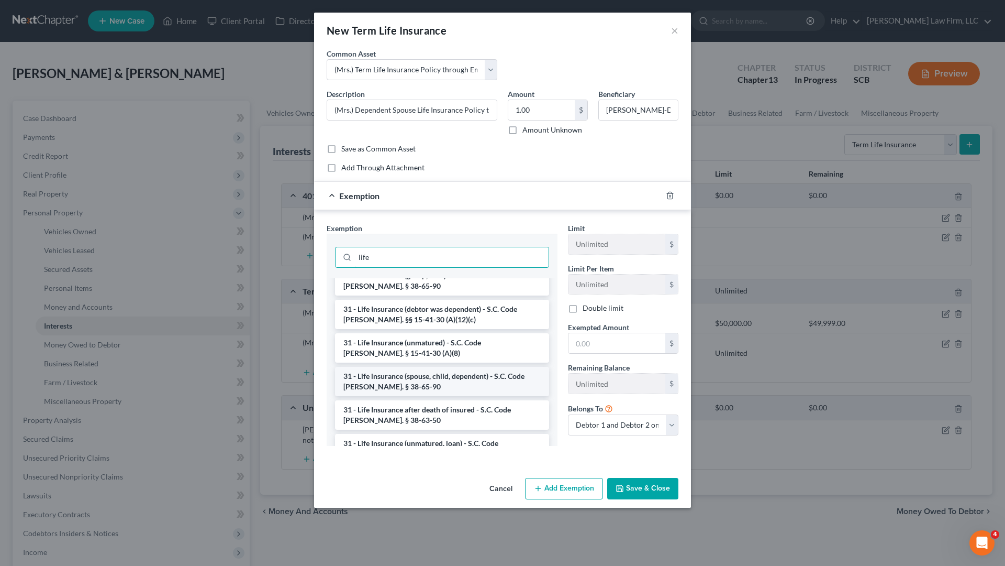
scroll to position [105, 0]
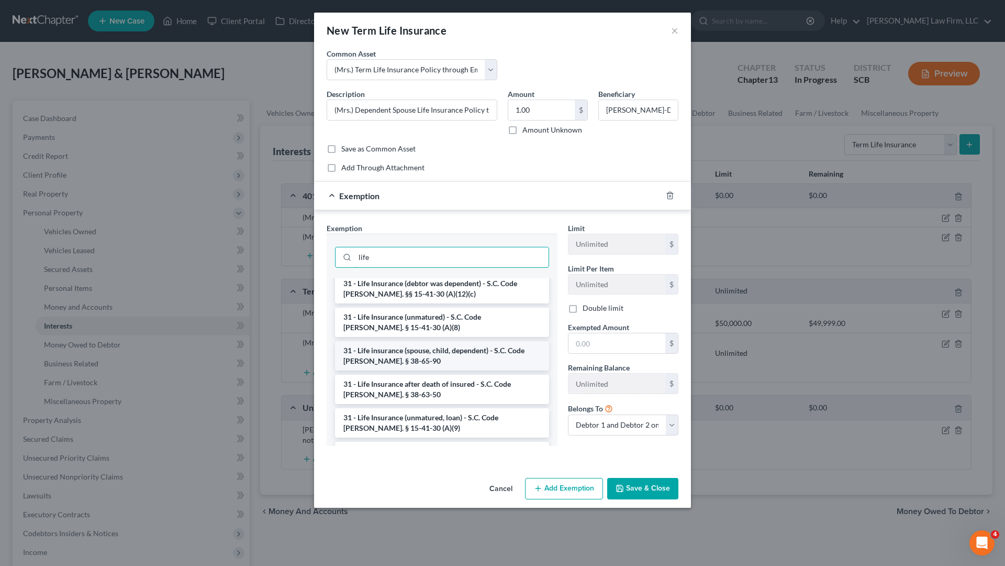
type input "life"
click at [457, 361] on li "31 - Life insurance (spouse, child, dependent) - S.C. Code [PERSON_NAME]. § 38-…" at bounding box center [442, 355] width 214 height 29
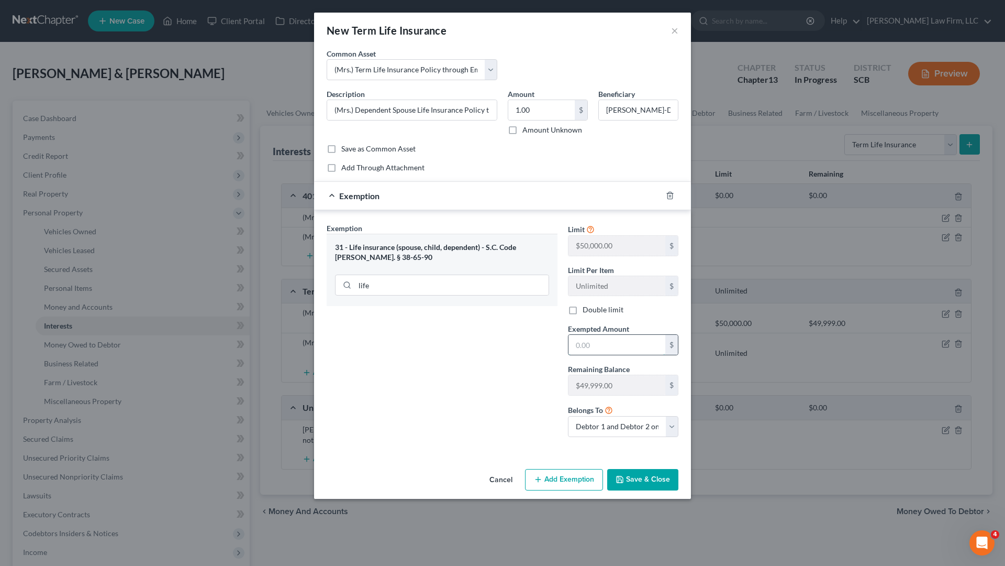
click at [589, 348] on input "text" at bounding box center [617, 345] width 97 height 20
type input "1"
click at [456, 324] on div "Exemption Set must be selected for CA. Exemption * 31 - Life insurance (spouse,…" at bounding box center [442, 334] width 241 height 223
click at [644, 479] on button "Save & Close" at bounding box center [642, 480] width 71 height 22
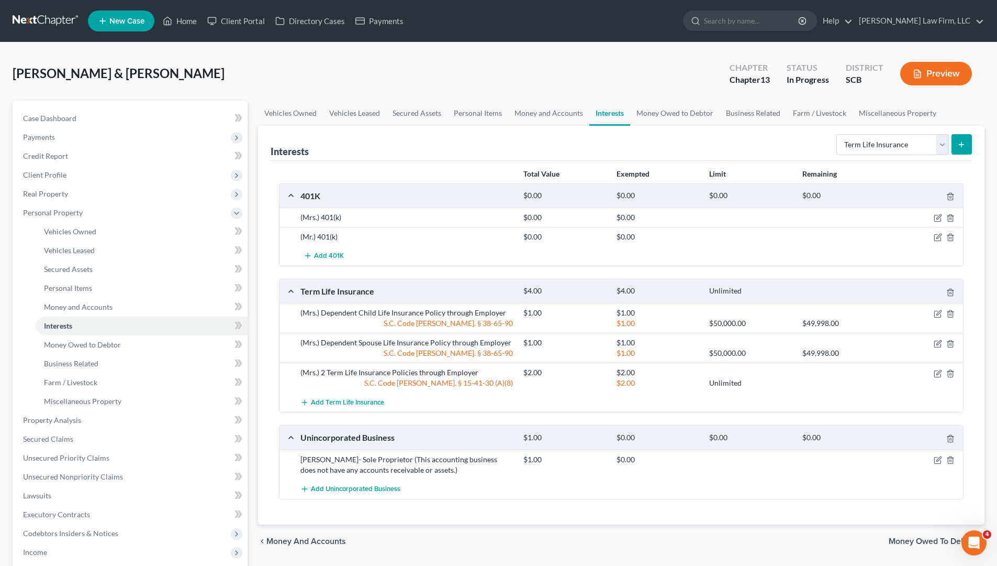
click at [717, 343] on div at bounding box center [750, 342] width 93 height 10
click at [945, 148] on select "Select Interest Type 401K Annuity Bond Education IRA Government Bond Government…" at bounding box center [893, 144] width 113 height 21
click at [838, 134] on select "Select Interest Type 401K Annuity Bond Education IRA Government Bond Government…" at bounding box center [893, 144] width 113 height 21
click at [962, 148] on icon "submit" at bounding box center [962, 144] width 8 height 8
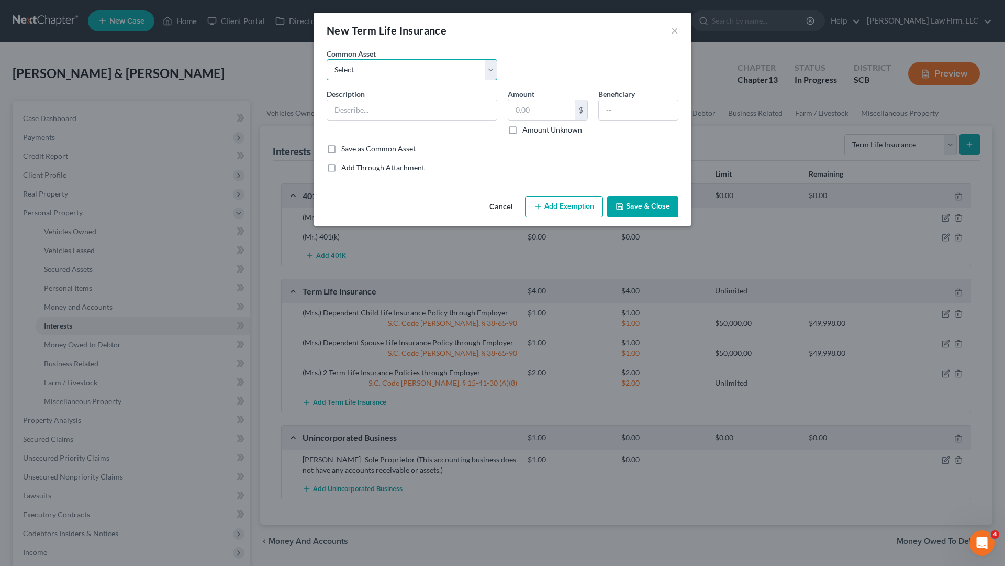
click at [490, 69] on select "Select (Mr.) Term Life Insurance Policy through Employer (Mrs.) Term Life Insur…" at bounding box center [412, 69] width 171 height 21
select select "0"
click at [327, 59] on select "Select (Mr.) Term Life Insurance Policy through Employer (Mrs.) Term Life Insur…" at bounding box center [412, 69] width 171 height 21
type input "(Mr.) Term Life Insurance Policy through Employer"
type input "1.00"
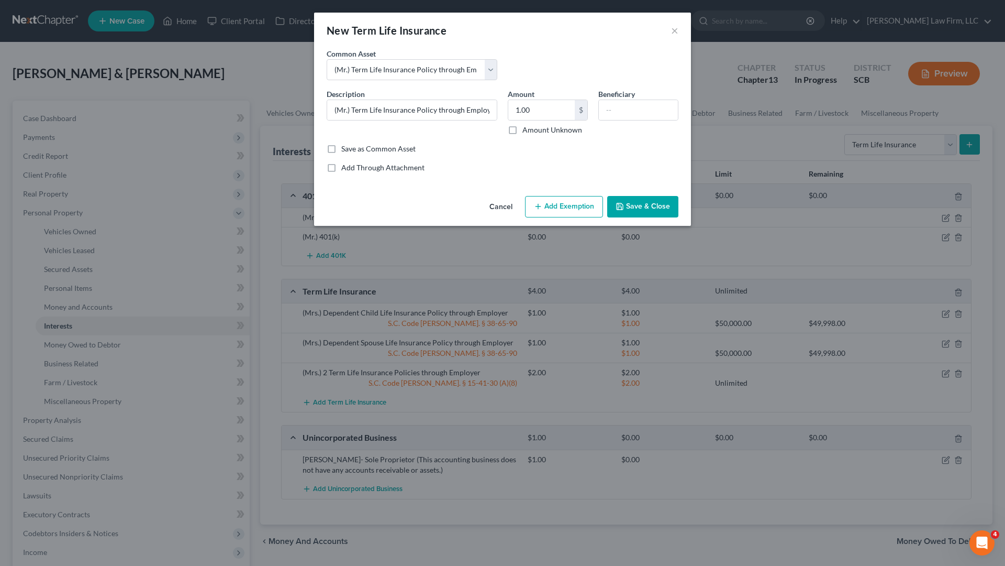
click at [557, 205] on button "Add Exemption" at bounding box center [564, 207] width 78 height 22
select select "2"
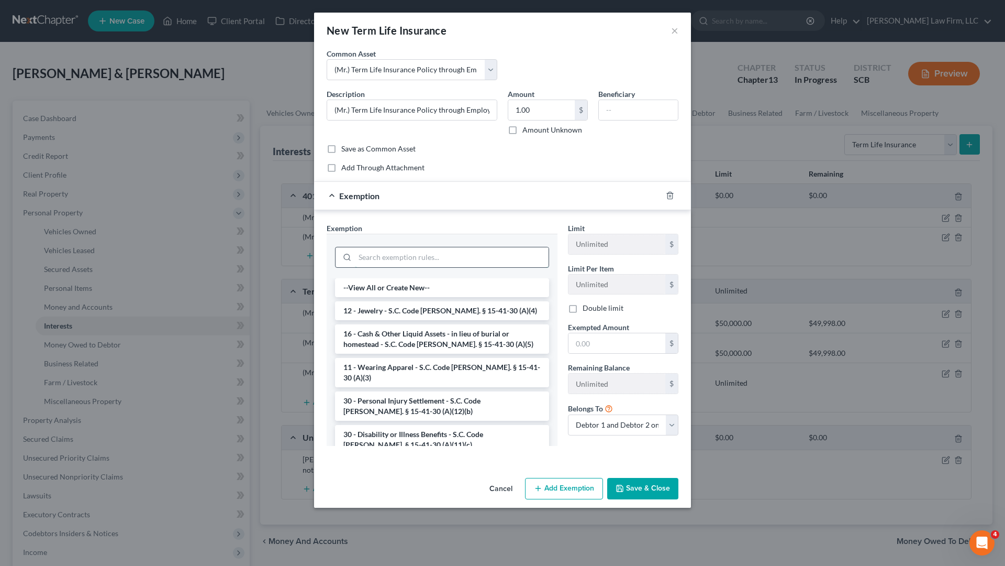
click at [419, 258] on input "search" at bounding box center [452, 257] width 194 height 20
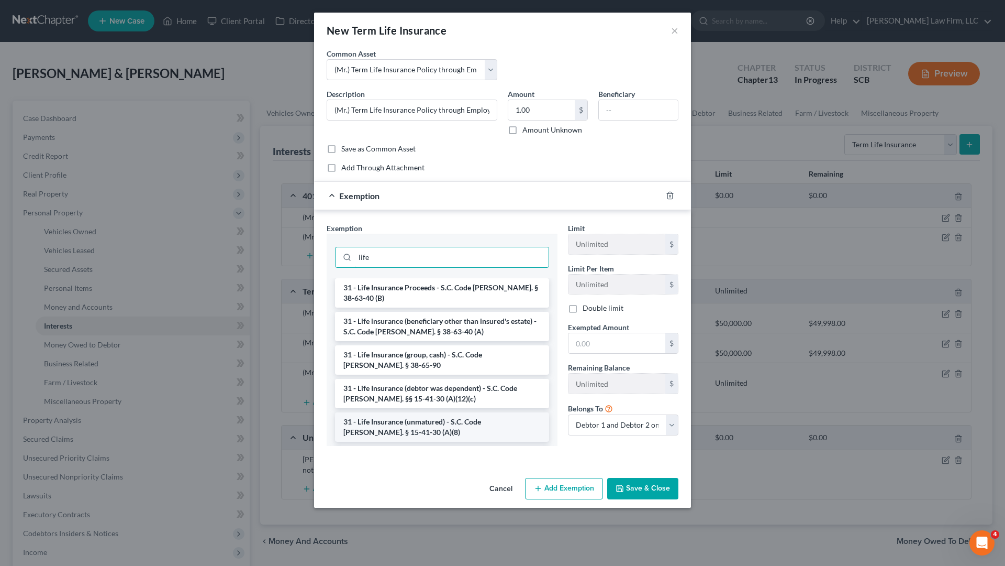
type input "life"
click at [461, 427] on li "31 - Life Insurance (unmatured) - S.C. Code [PERSON_NAME]. § 15-41-30 (A)(8)" at bounding box center [442, 426] width 214 height 29
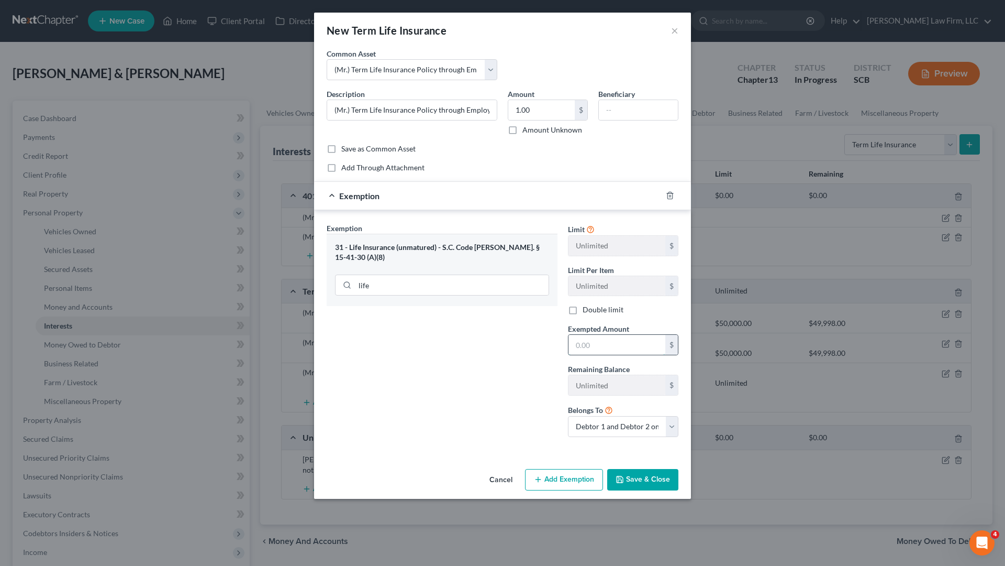
click at [599, 342] on input "text" at bounding box center [617, 345] width 97 height 20
type input "1"
click at [423, 347] on div "Exemption Set must be selected for CA. Exemption * 31 - Life Insurance (unmatur…" at bounding box center [442, 334] width 241 height 223
click at [625, 110] on input "text" at bounding box center [638, 110] width 79 height 20
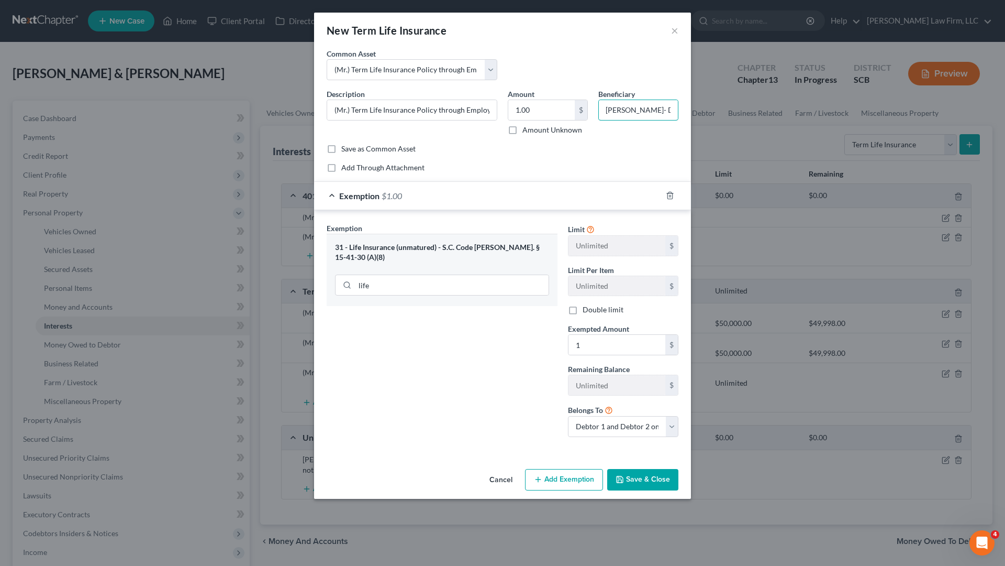
type input "[PERSON_NAME]- Debtor"
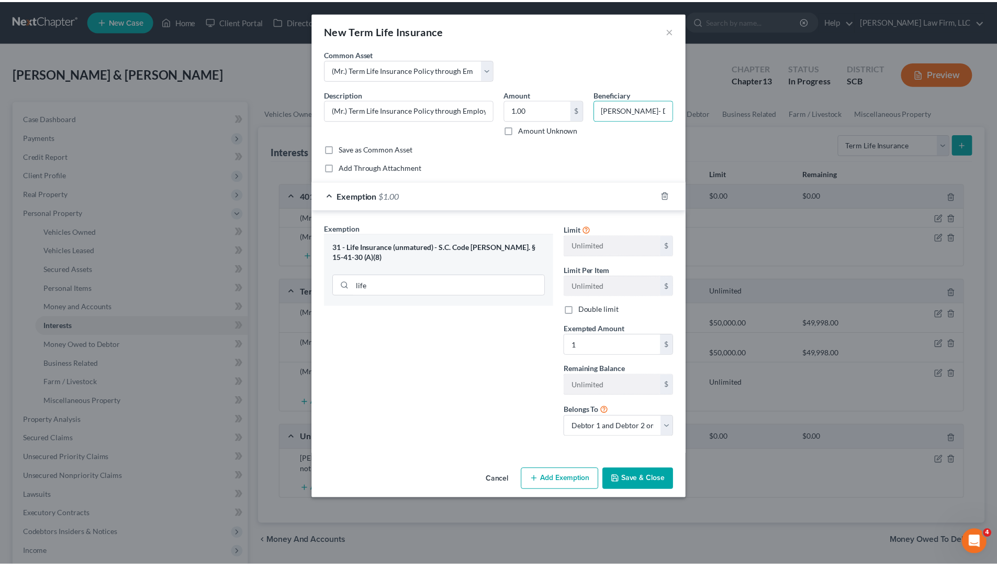
scroll to position [0, 0]
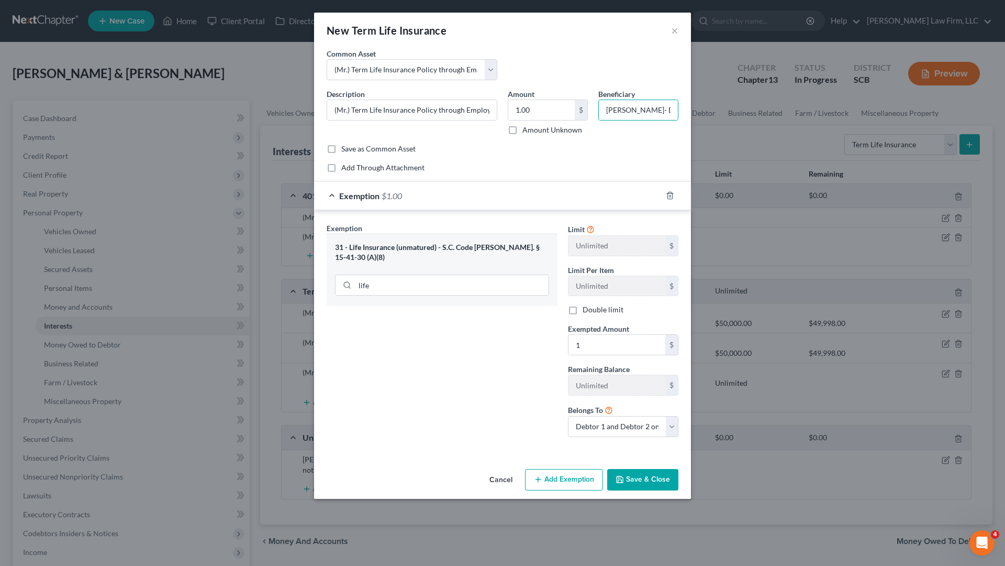
click at [646, 487] on button "Save & Close" at bounding box center [642, 480] width 71 height 22
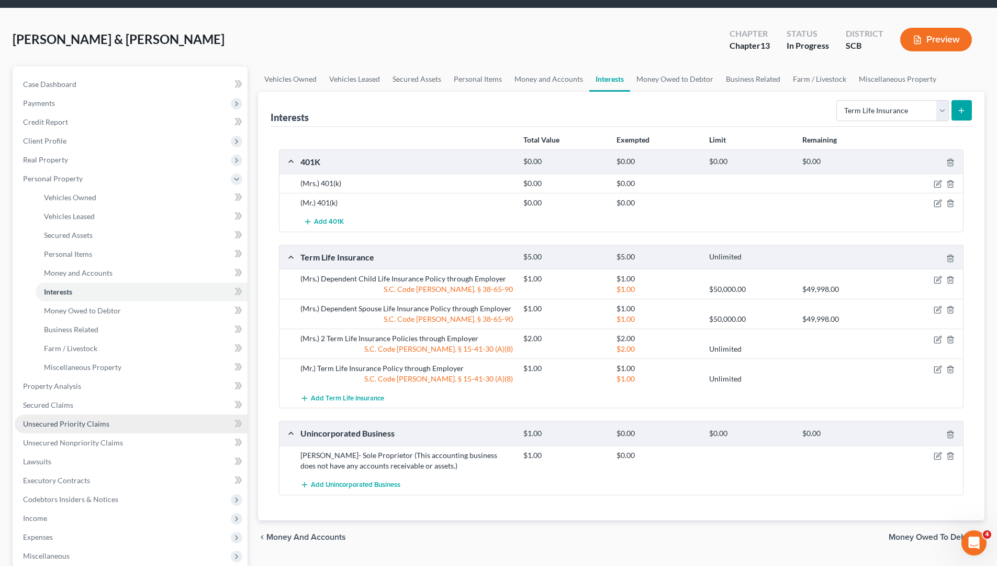
scroll to position [52, 0]
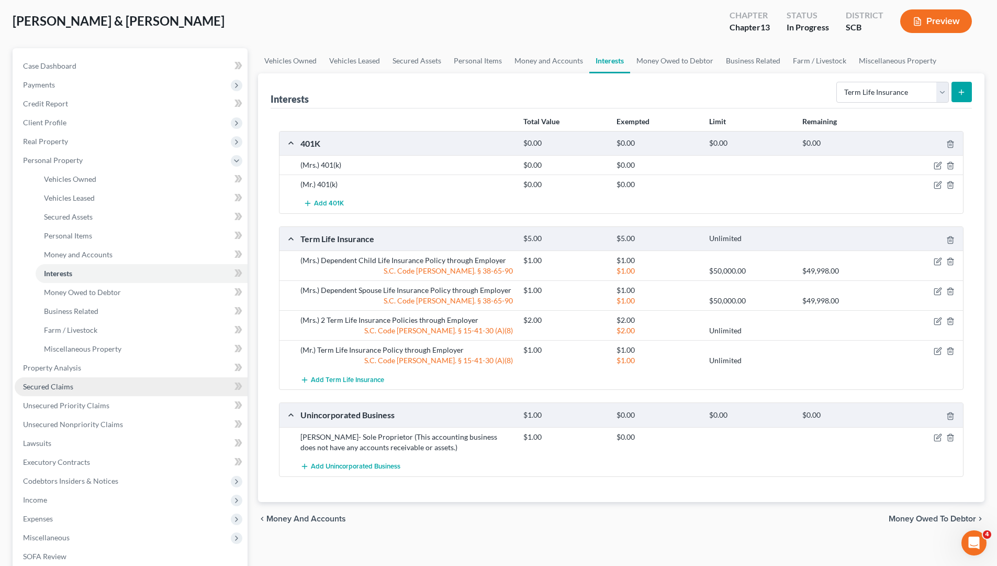
click at [64, 389] on span "Secured Claims" at bounding box center [48, 386] width 50 height 9
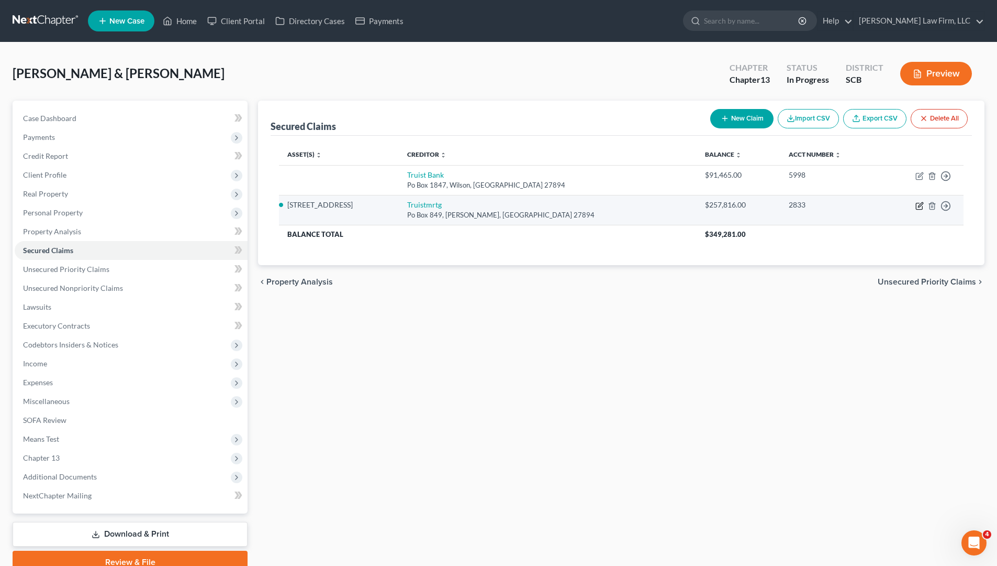
click at [919, 204] on icon "button" at bounding box center [920, 206] width 8 height 8
select select "28"
select select "0"
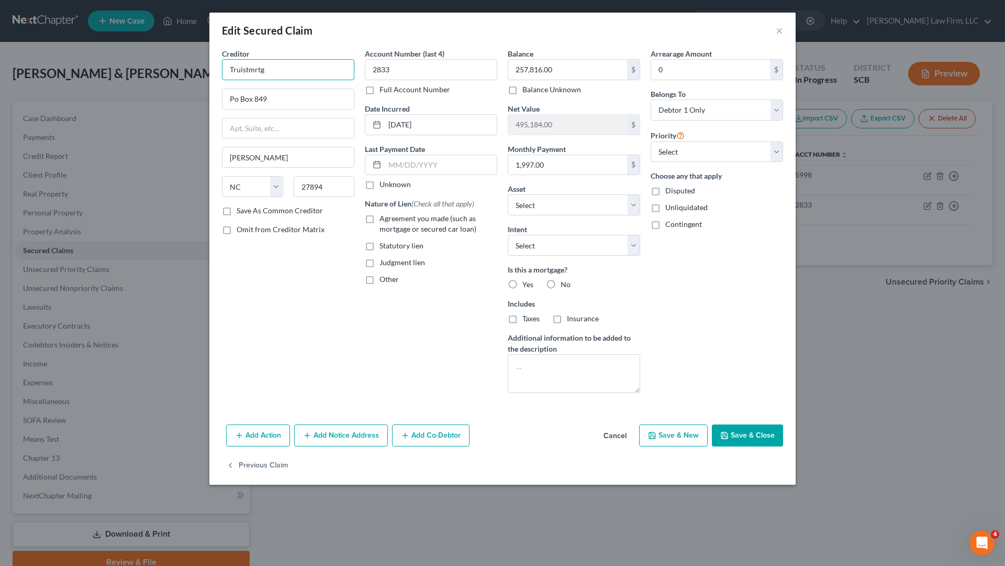
click at [302, 72] on input "Truistmrtg" at bounding box center [288, 69] width 132 height 21
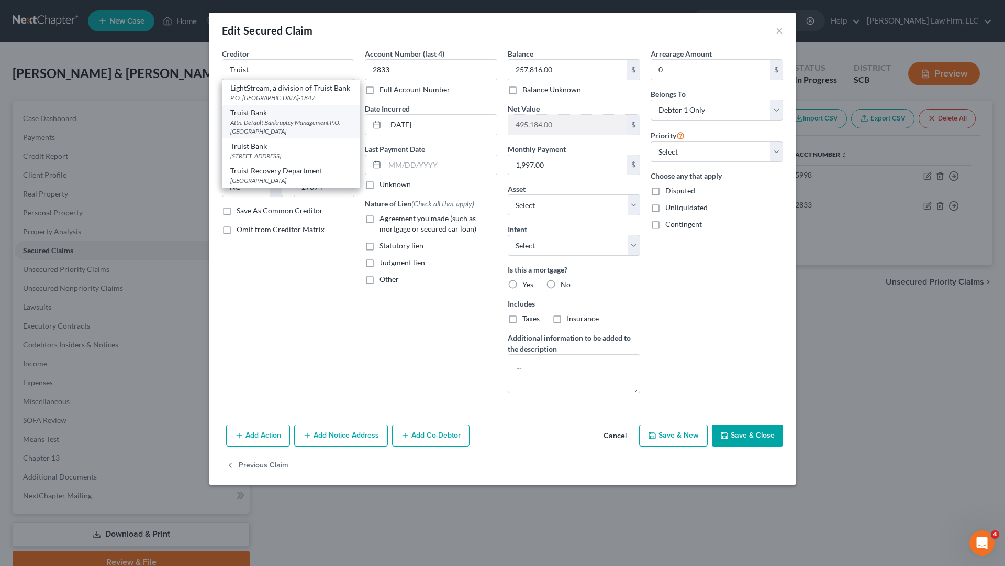
click at [281, 132] on div "Attn: Default Bankruptcy Management P.O. [GEOGRAPHIC_DATA]" at bounding box center [290, 127] width 121 height 18
type input "Truist Bank"
type input "Attn: Default Bankruptcy Management"
type input "P.O. Box 85092"
type input "[GEOGRAPHIC_DATA]"
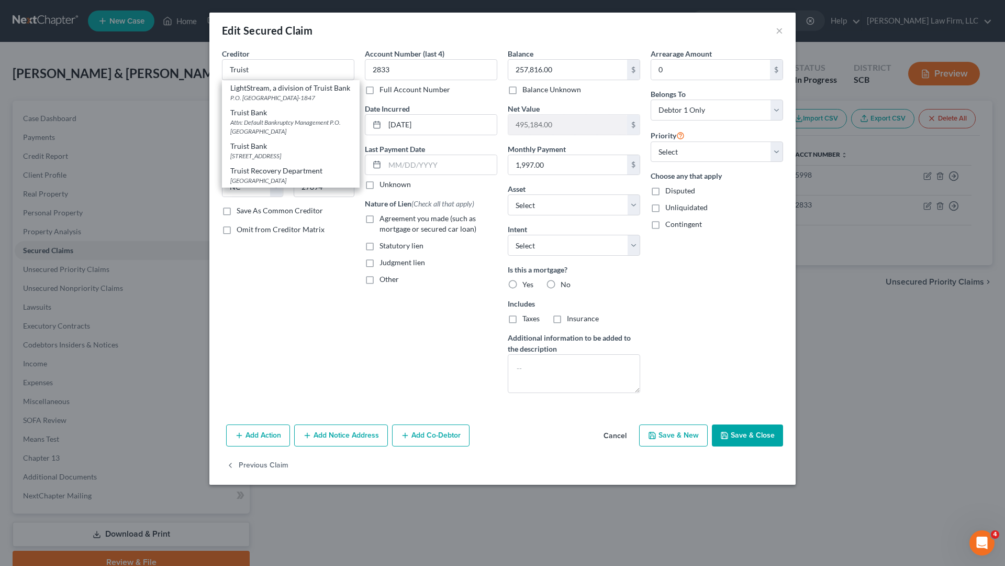
select select "48"
type input "23286"
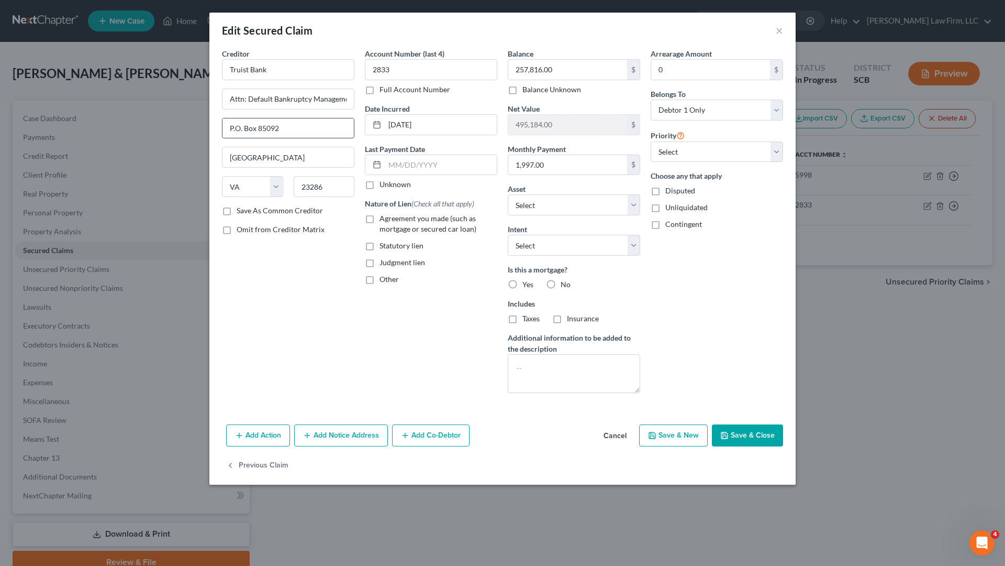
click at [294, 125] on input "P.O. Box 85092" at bounding box center [288, 128] width 131 height 20
type input "P.O. Box 26149"
click at [334, 185] on input "23286" at bounding box center [324, 186] width 61 height 21
type input "23260"
click at [340, 223] on div "Creditor * Truist Bank Attn: Default Bankruptcy Management P.O. [GEOGRAPHIC_DAT…" at bounding box center [288, 224] width 143 height 353
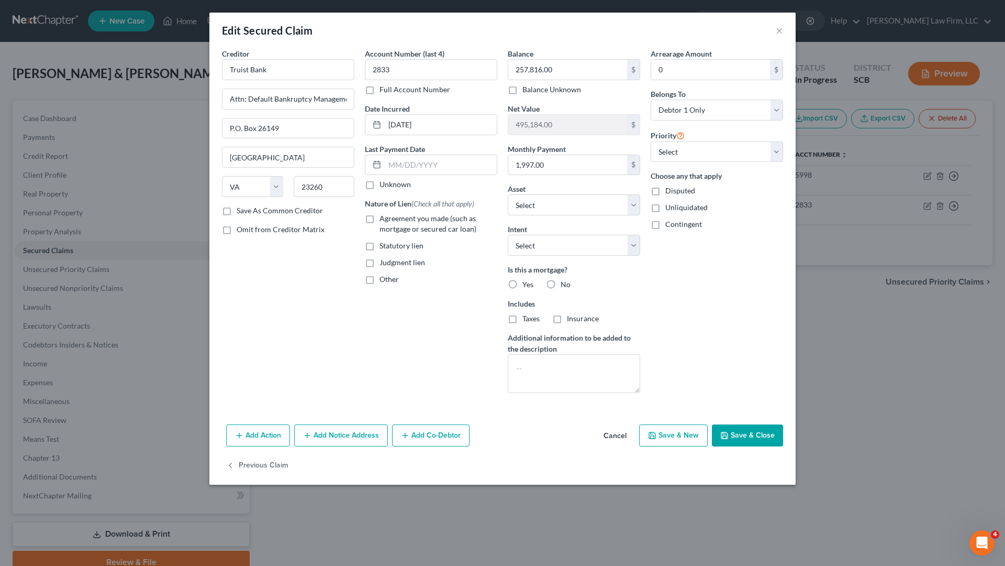
click at [380, 221] on label "Agreement you made (such as mortgage or secured car loan)" at bounding box center [439, 223] width 118 height 21
click at [384, 220] on input "Agreement you made (such as mortgage or secured car loan)" at bounding box center [387, 216] width 7 height 7
checkbox input "true"
click at [380, 278] on label "Other" at bounding box center [389, 279] width 19 height 10
click at [384, 278] on input "Other" at bounding box center [387, 277] width 7 height 7
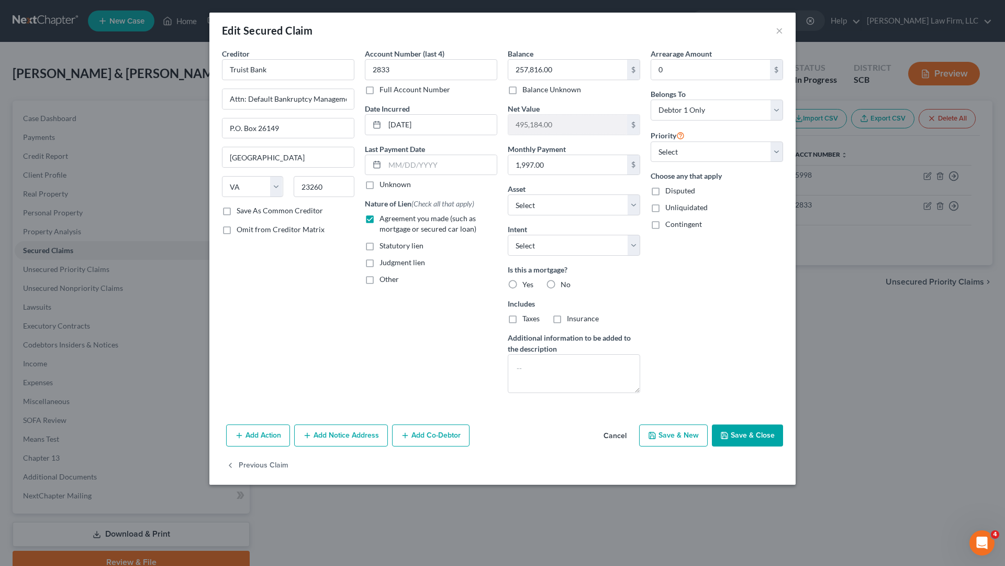
checkbox input "true"
click at [433, 310] on input "text" at bounding box center [430, 303] width 131 height 20
type input "1st Mortgage"
click at [451, 167] on input "text" at bounding box center [441, 165] width 112 height 20
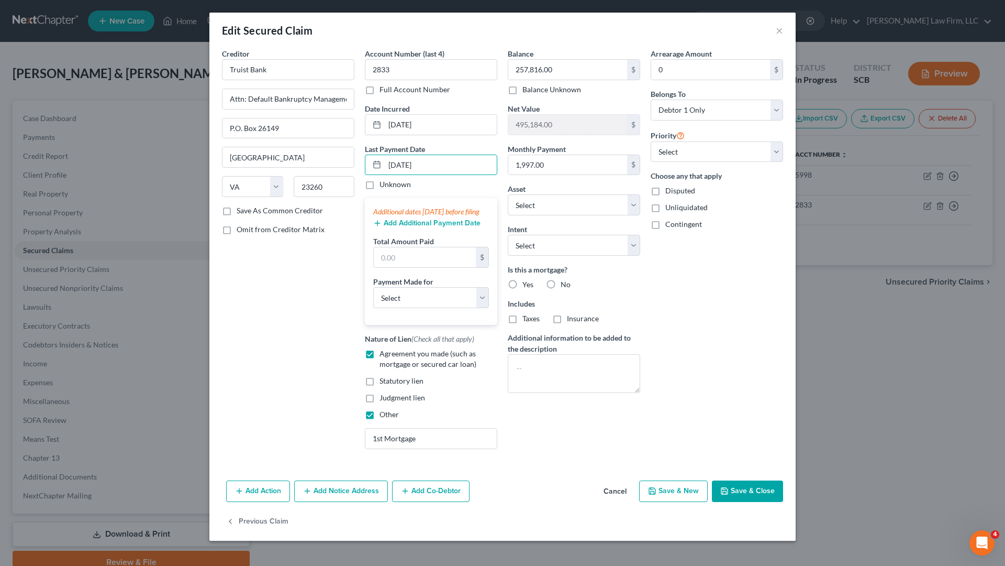
type input "[DATE]"
click at [448, 227] on button "Add Additional Payment Date" at bounding box center [426, 223] width 107 height 8
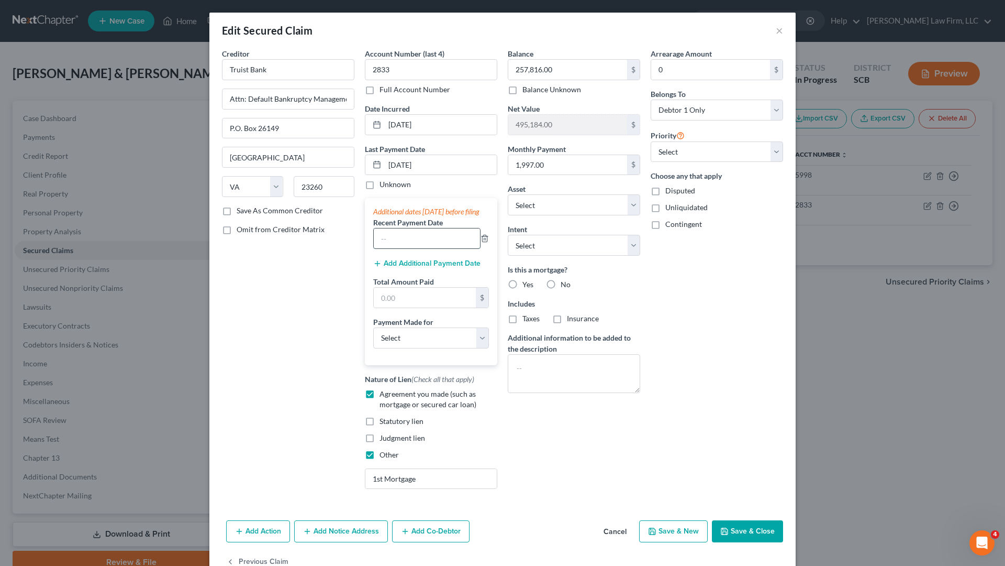
click at [434, 246] on input "text" at bounding box center [427, 238] width 106 height 20
type input "[DATE]"
click at [430, 268] on button "Add Additional Payment Date" at bounding box center [426, 263] width 107 height 8
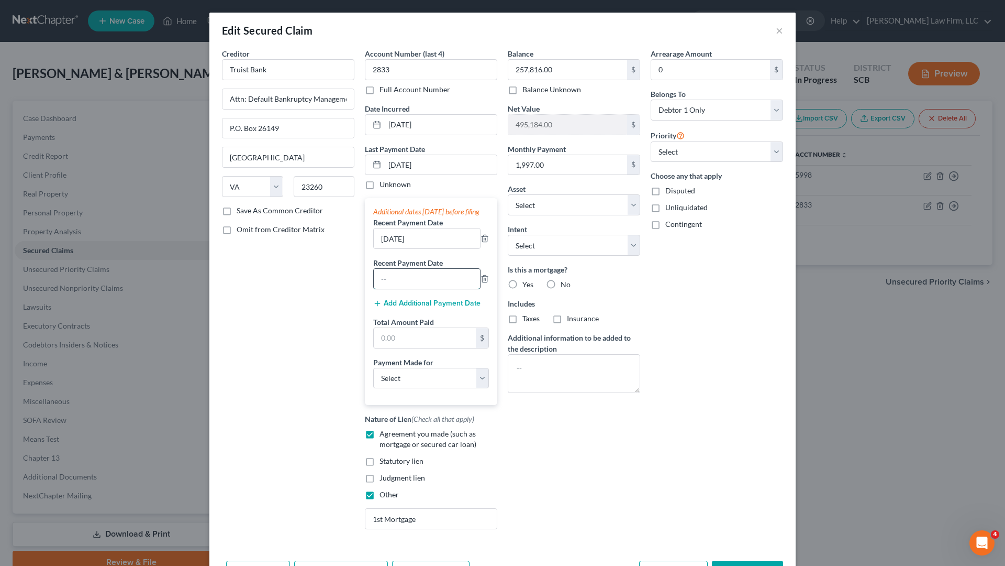
click at [425, 284] on input "text" at bounding box center [427, 279] width 106 height 20
type input "[DATE]"
click at [305, 313] on div "Creditor * Truist Bank Attn: Default Bankruptcy Management P.O. [GEOGRAPHIC_DAT…" at bounding box center [288, 292] width 143 height 489
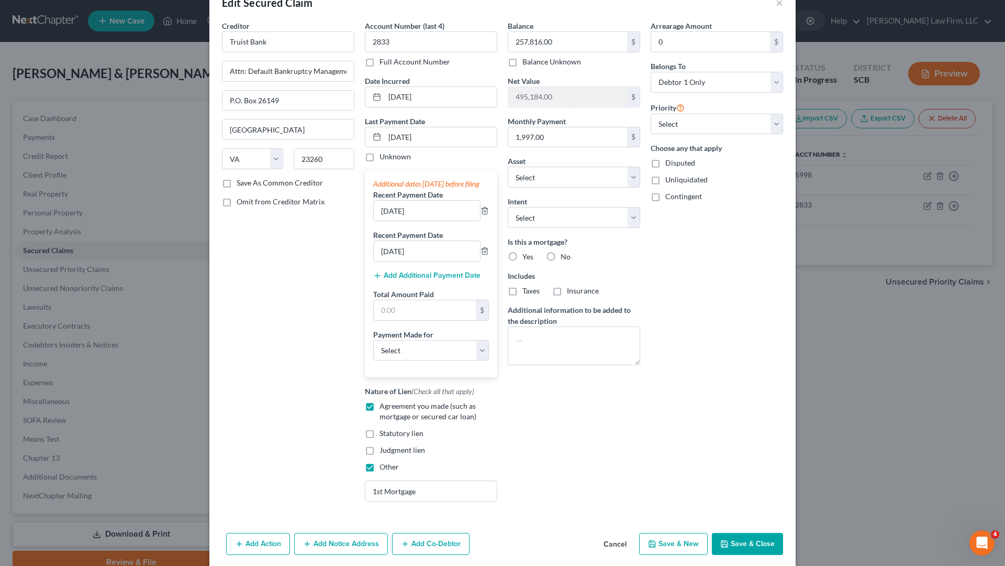
scroll to position [52, 0]
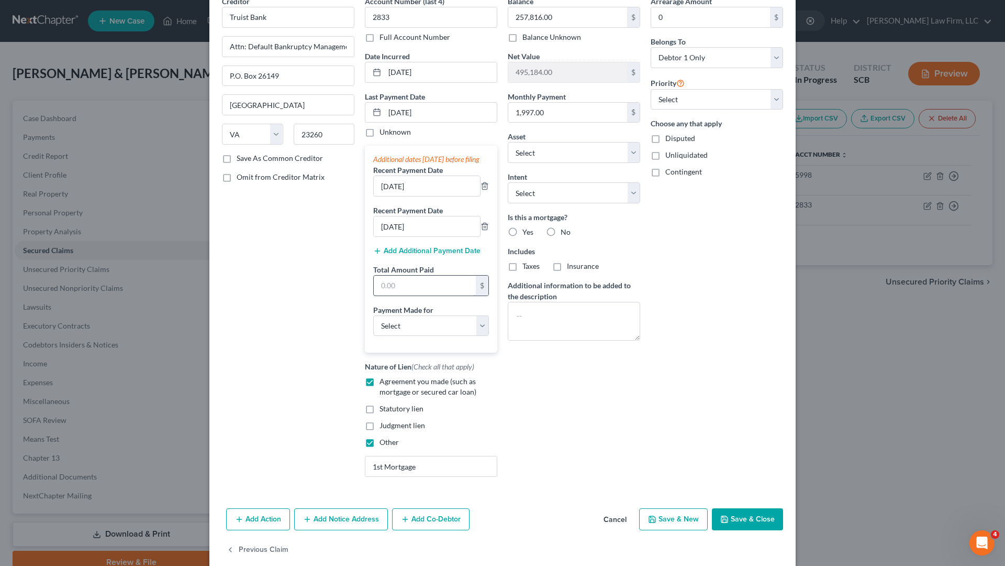
click at [382, 295] on input "text" at bounding box center [425, 285] width 102 height 20
type input "5,992.77"
click at [472, 336] on select "Select Car Credit Card Loan Repayment Mortgage Other Suppliers Or Vendors" at bounding box center [431, 325] width 116 height 21
select select "3"
click at [373, 325] on select "Select Car Credit Card Loan Repayment Mortgage Other Suppliers Or Vendors" at bounding box center [431, 325] width 116 height 21
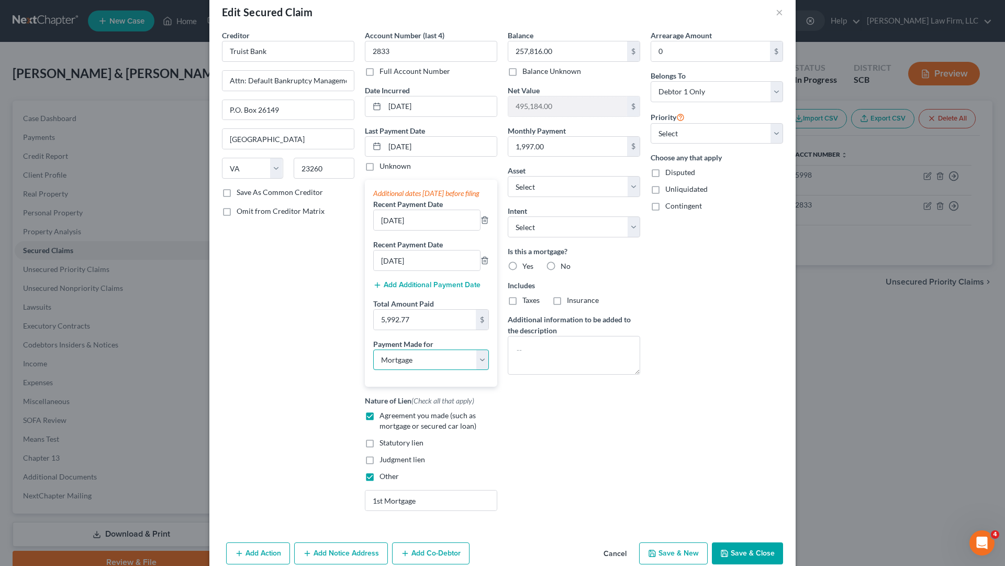
scroll to position [0, 0]
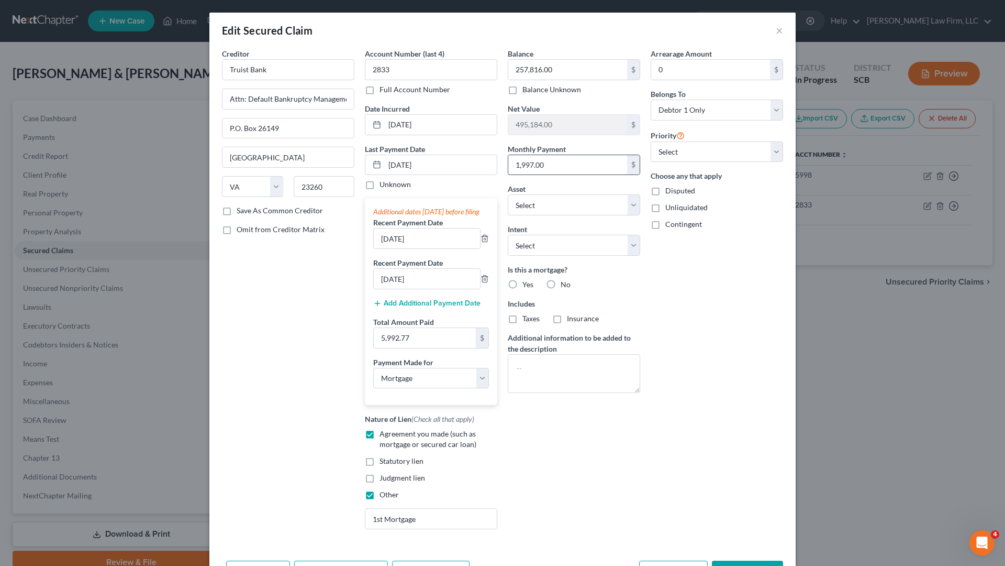
click at [578, 169] on input "1,997.00" at bounding box center [567, 165] width 119 height 20
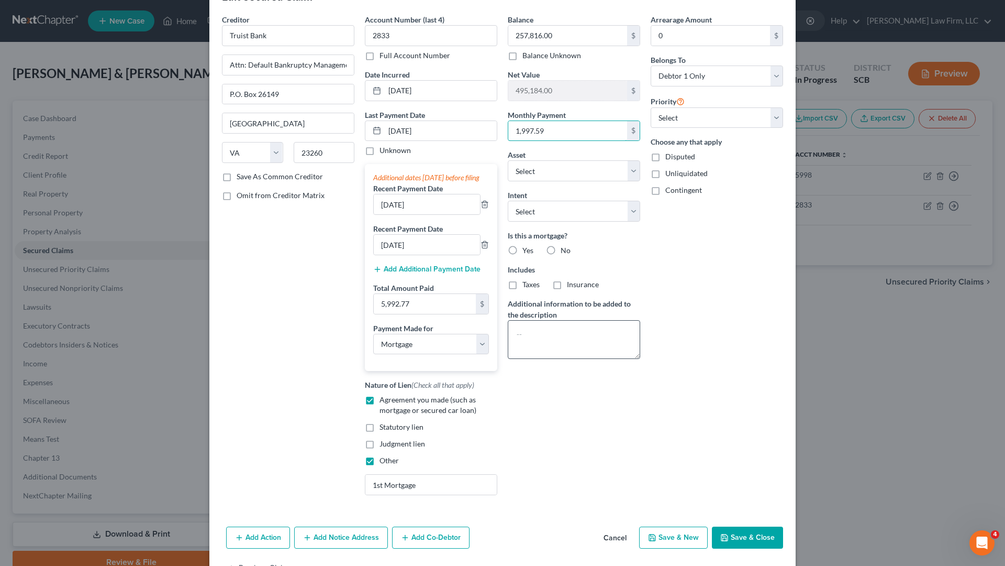
scroll to position [52, 0]
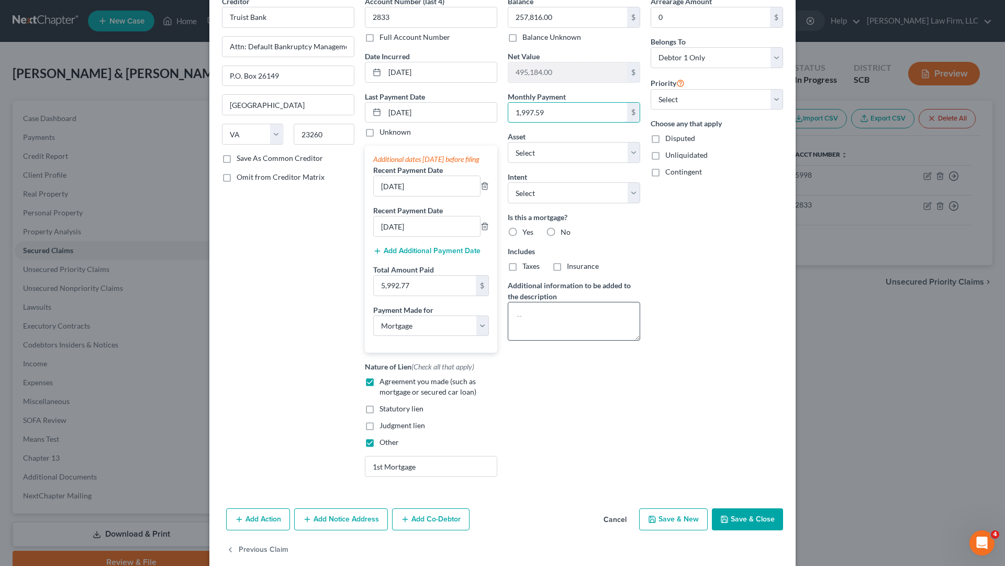
type input "1,997.59"
click at [553, 319] on textarea at bounding box center [574, 321] width 132 height 39
type textarea "(Current)"
click at [728, 494] on button "Save & Close" at bounding box center [747, 519] width 71 height 22
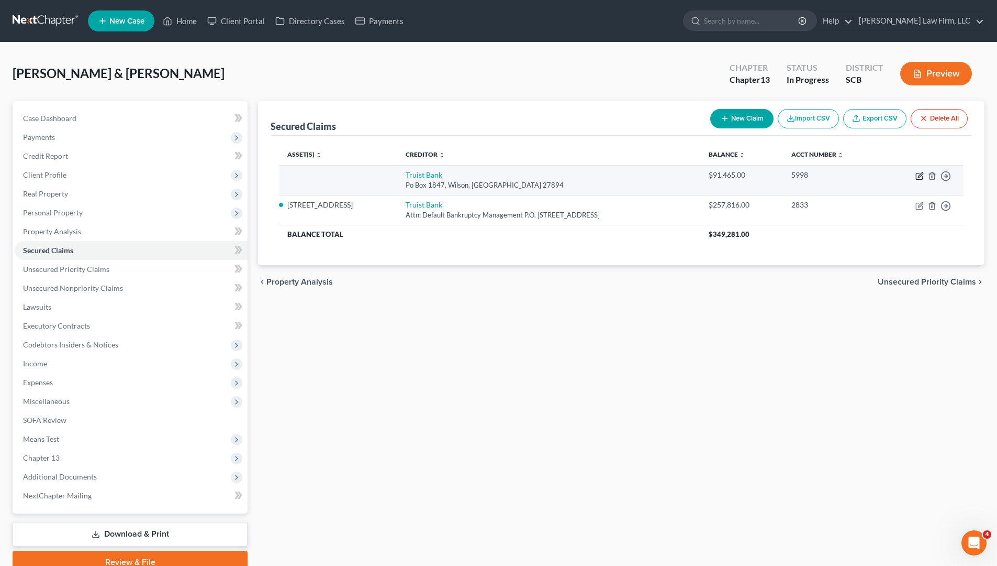
click at [919, 178] on icon "button" at bounding box center [920, 176] width 8 height 8
select select "28"
select select "0"
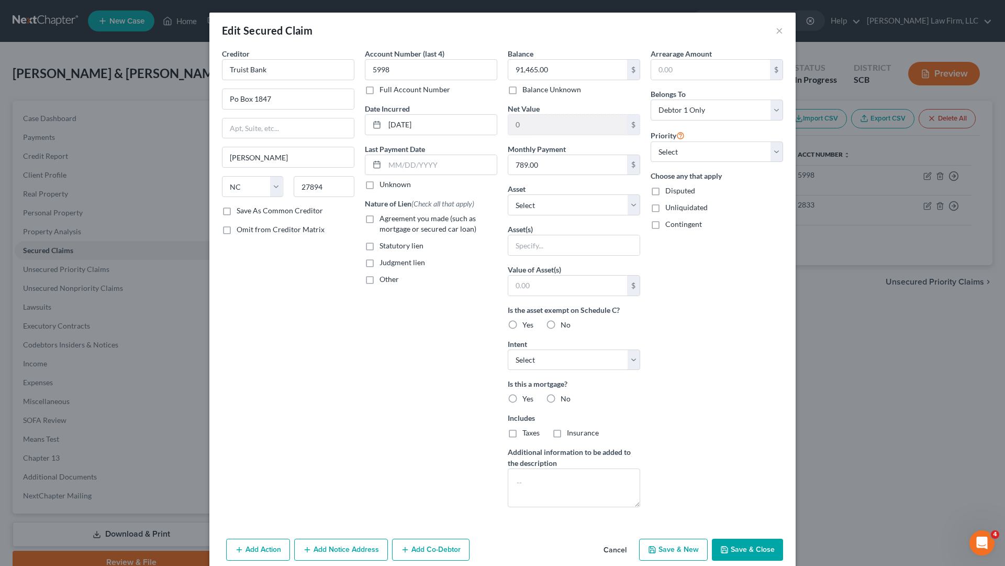
click at [380, 219] on label "Agreement you made (such as mortgage or secured car loan)" at bounding box center [439, 223] width 118 height 21
click at [384, 219] on input "Agreement you made (such as mortgage or secured car loan)" at bounding box center [387, 216] width 7 height 7
checkbox input "true"
click at [380, 279] on label "Other" at bounding box center [389, 279] width 19 height 10
click at [384, 279] on input "Other" at bounding box center [387, 277] width 7 height 7
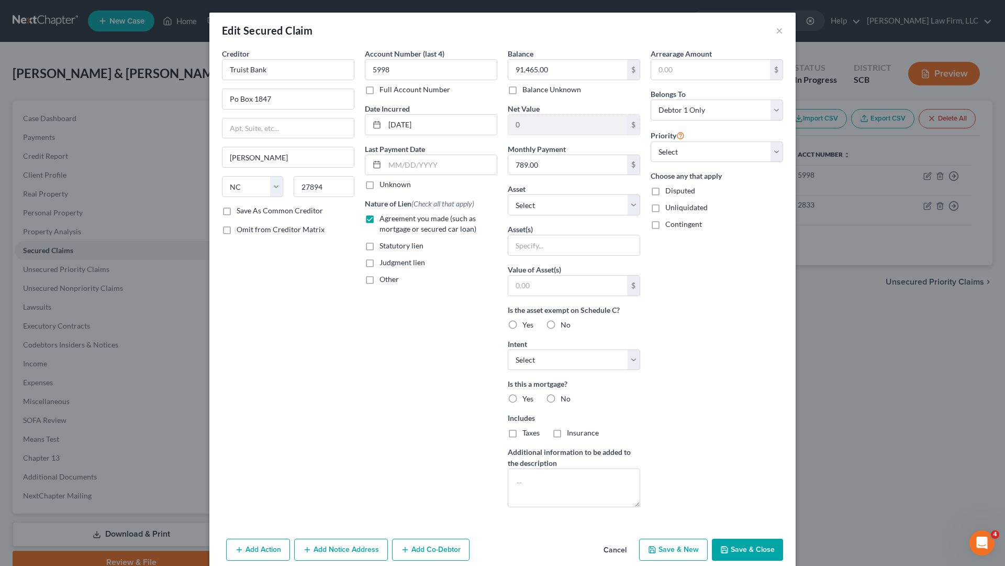
checkbox input "true"
click at [378, 305] on input "text" at bounding box center [430, 303] width 131 height 20
drag, startPoint x: 461, startPoint y: 338, endPoint x: 455, endPoint y: 340, distance: 7.1
click at [461, 338] on div "Account Number (last 4) 5998 Full Account Number Date Incurred [DATE] Last Paym…" at bounding box center [431, 281] width 143 height 467
click at [413, 302] on input "2nd Morgauge" at bounding box center [430, 303] width 131 height 20
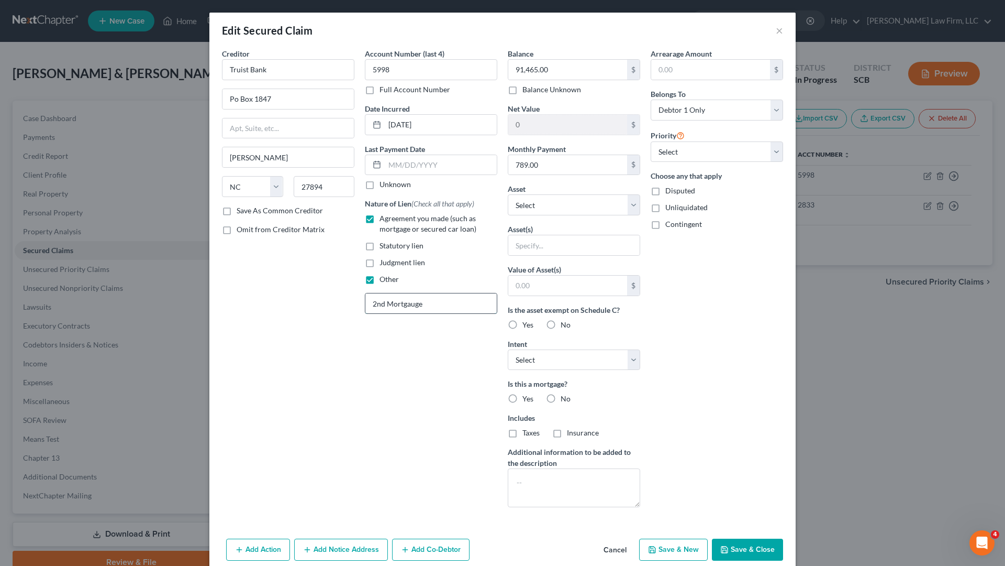
click at [431, 301] on input "2nd Mortgauge" at bounding box center [430, 303] width 131 height 20
type input "2nd Mortgage"
click at [428, 322] on div "Account Number (last 4) 5998 Full Account Number Date Incurred [DATE] Last Paym…" at bounding box center [431, 281] width 143 height 467
click at [631, 207] on select "Select Other Multiple Assets [PERSON_NAME]- Sole Proprietor (This accounting bu…" at bounding box center [574, 204] width 132 height 21
select select "5"
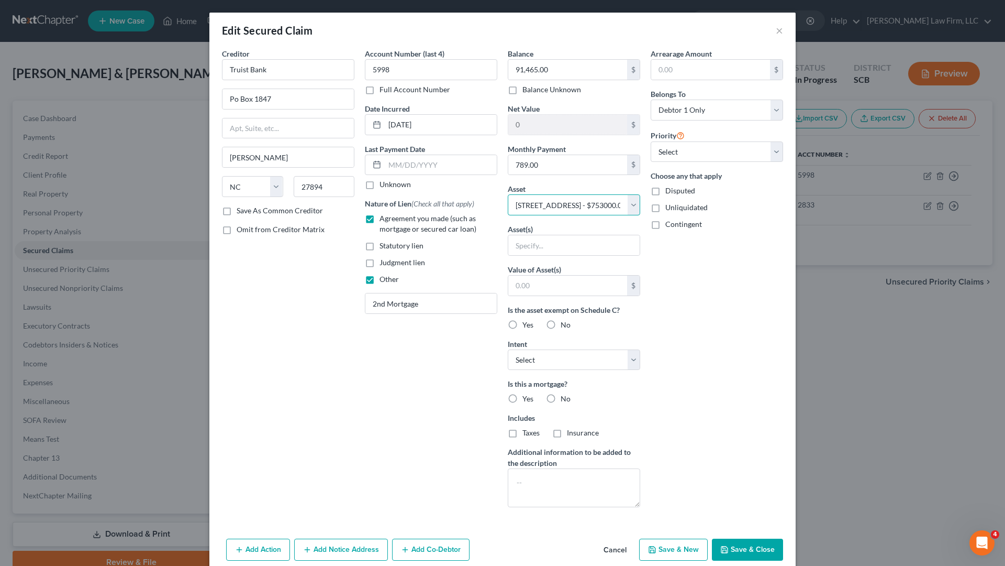
click at [508, 194] on select "Select Other Multiple Assets [PERSON_NAME]- Sole Proprietor (This accounting bu…" at bounding box center [574, 204] width 132 height 21
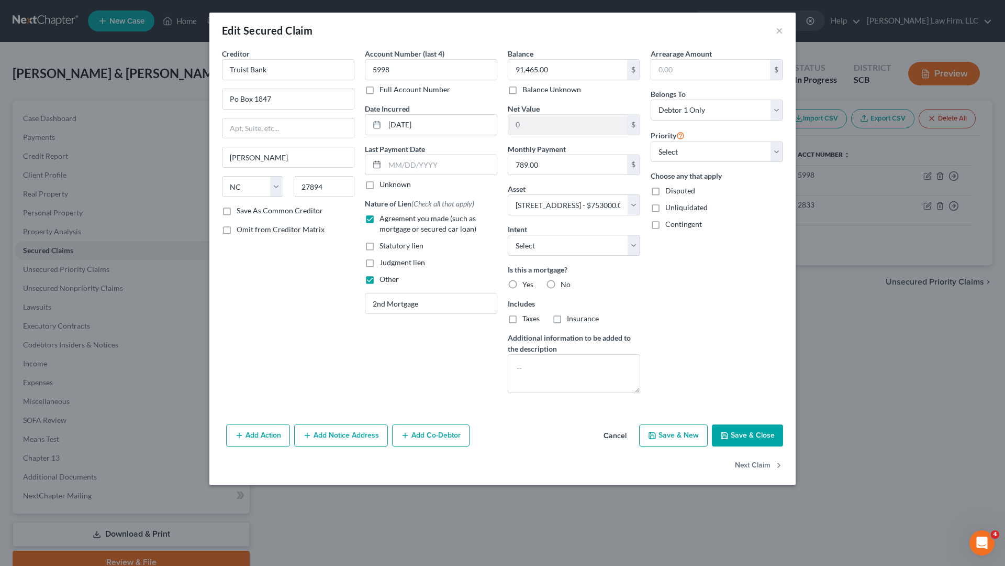
click at [727, 427] on button "Save & Close" at bounding box center [747, 435] width 71 height 22
select select
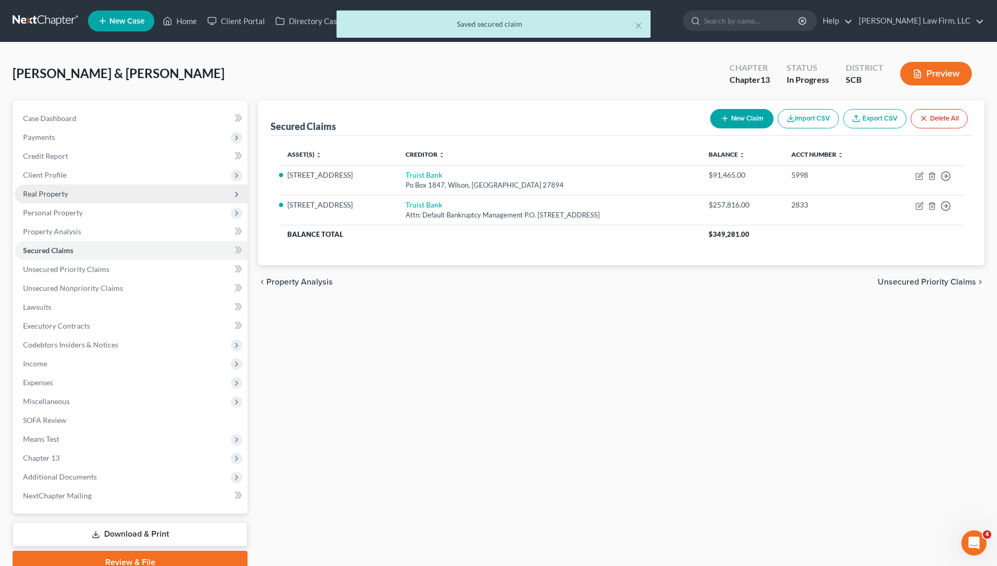
click at [60, 196] on span "Real Property" at bounding box center [45, 193] width 45 height 9
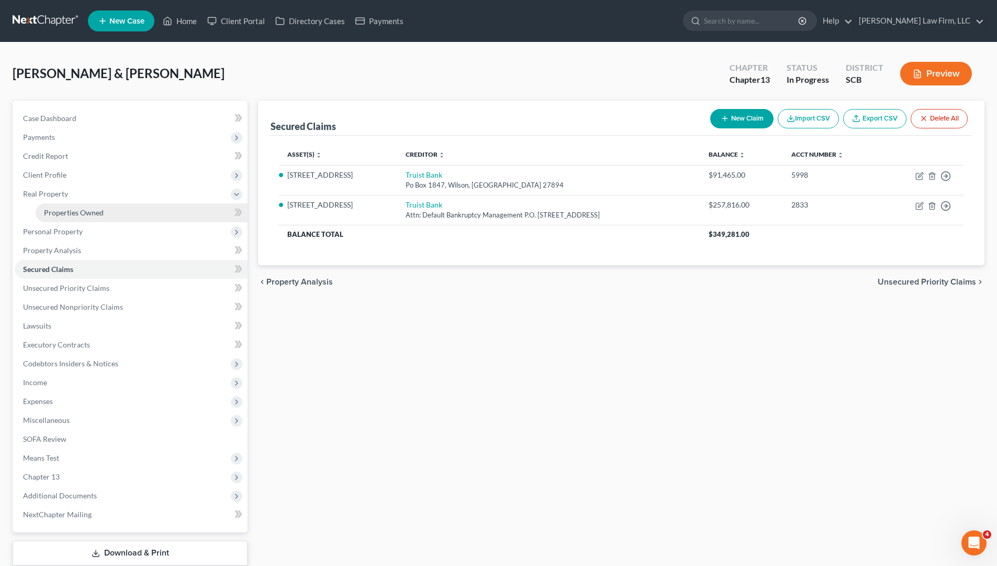
click at [85, 214] on span "Properties Owned" at bounding box center [74, 212] width 60 height 9
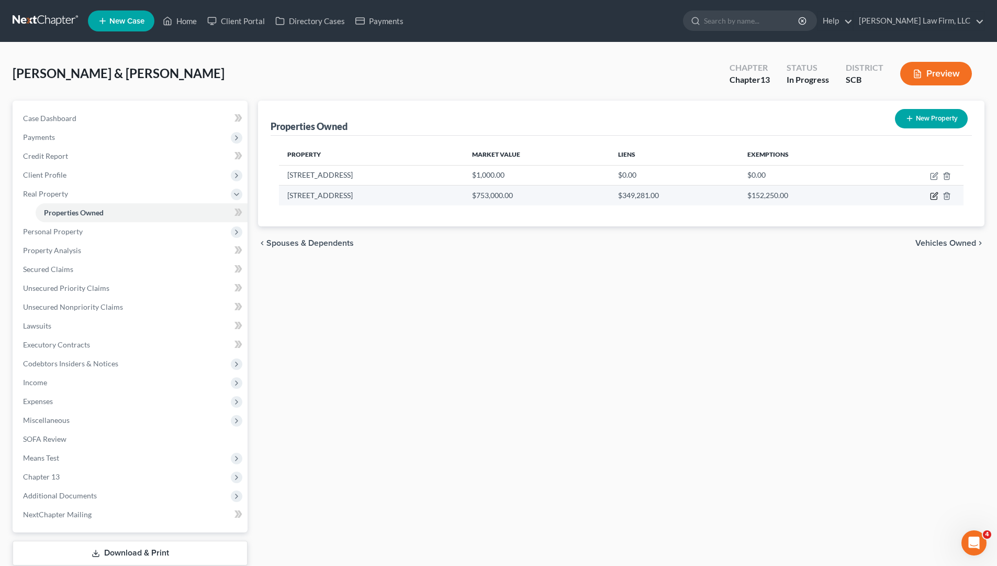
click at [935, 197] on icon "button" at bounding box center [935, 195] width 5 height 5
select select "42"
select select "2"
select select "0"
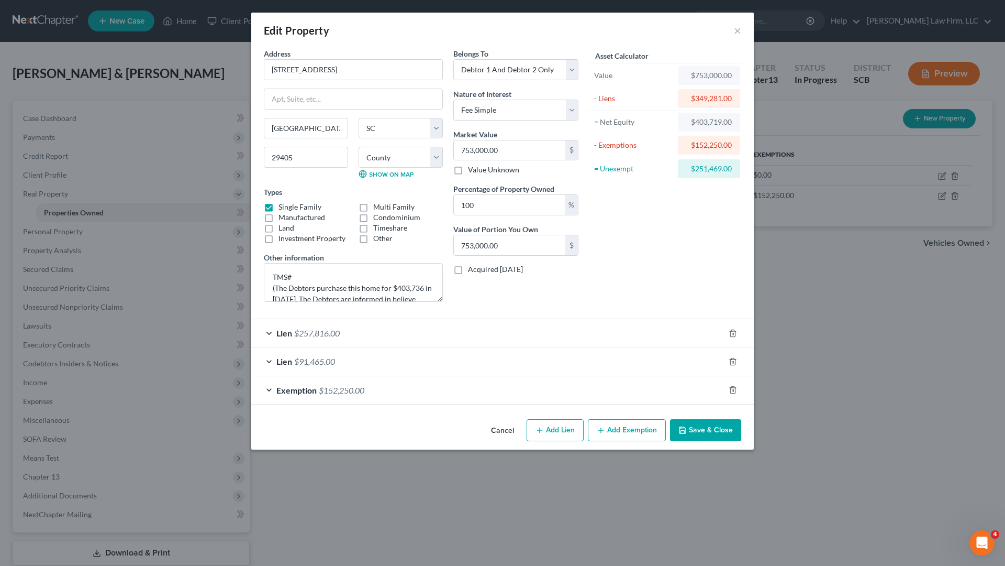
click at [703, 436] on button "Save & Close" at bounding box center [705, 430] width 71 height 22
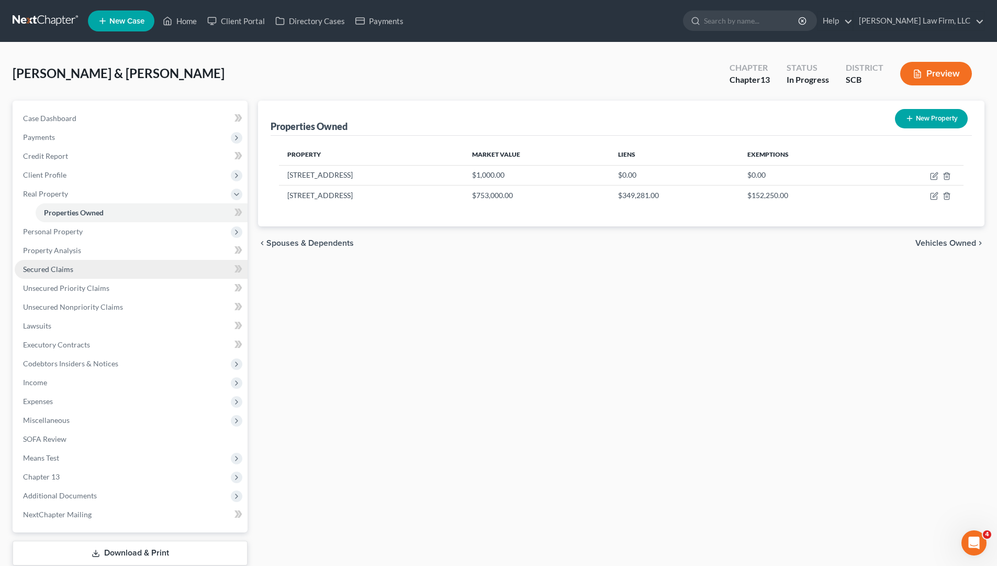
click at [71, 269] on span "Secured Claims" at bounding box center [48, 268] width 50 height 9
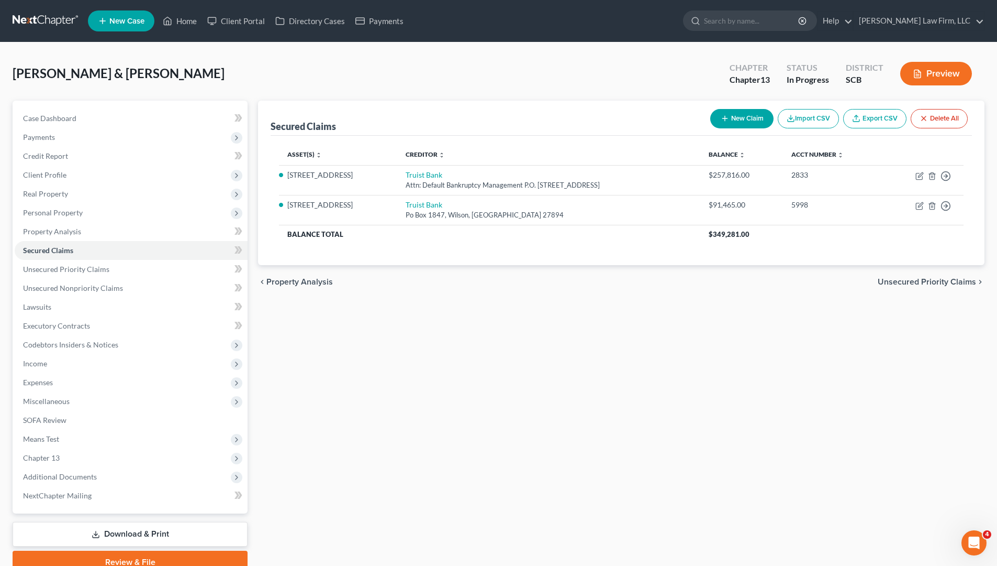
click at [740, 122] on button "New Claim" at bounding box center [742, 118] width 63 height 19
select select "2"
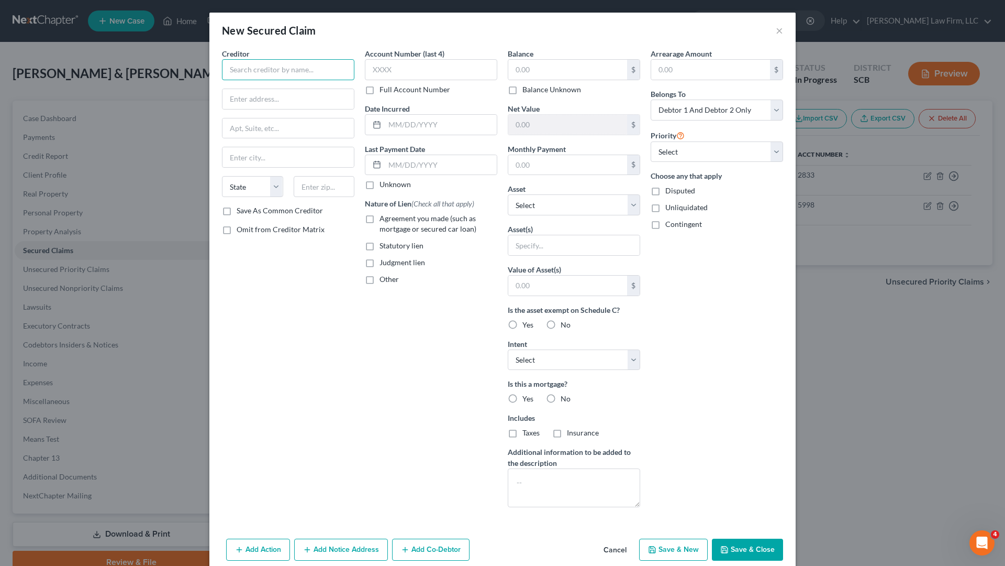
click at [307, 76] on input "text" at bounding box center [288, 69] width 132 height 21
click at [276, 69] on input "Oak Terrace Perserve HOA" at bounding box center [288, 69] width 132 height 21
click at [328, 75] on input "Oak Terrace Preserve HOA" at bounding box center [288, 69] width 132 height 21
click at [305, 96] on input "text" at bounding box center [288, 99] width 131 height 20
type input "Oak Terrace Preserve HOA"
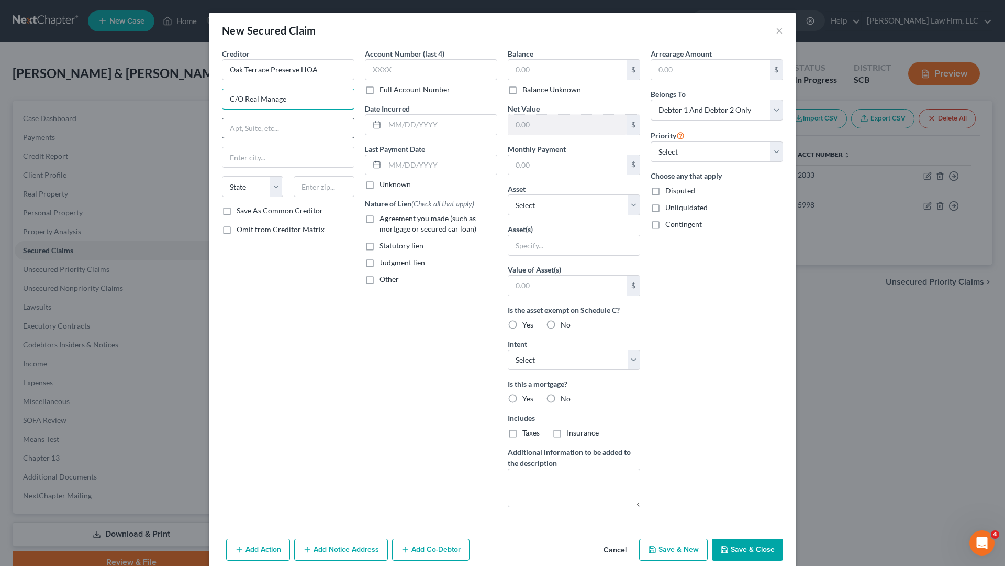
type input "C/O Real Manage"
click at [297, 125] on input "text" at bounding box center [288, 128] width 131 height 20
click at [232, 130] on input "P.O Box 30424" at bounding box center [288, 128] width 131 height 20
type input "PO Box 30424"
click at [278, 159] on input "text" at bounding box center [288, 157] width 131 height 20
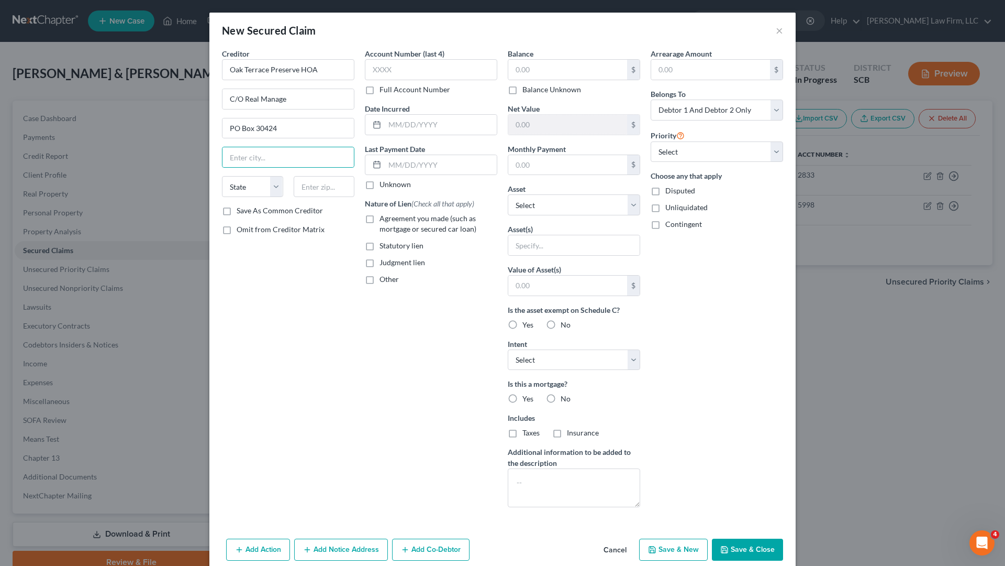
drag, startPoint x: 240, startPoint y: 341, endPoint x: 265, endPoint y: 269, distance: 76.2
click at [243, 328] on div "Creditor * Oak Terrace Preserve HOA C/O Real Manage PO Box [GEOGRAPHIC_DATA][US…" at bounding box center [288, 281] width 143 height 467
click at [302, 190] on input "text" at bounding box center [324, 186] width 61 height 21
type input "33630"
click at [334, 272] on div "Creditor * Oak Terrace Preserve HOA C/O Real Manage [GEOGRAPHIC_DATA][US_STATE]…" at bounding box center [288, 281] width 143 height 467
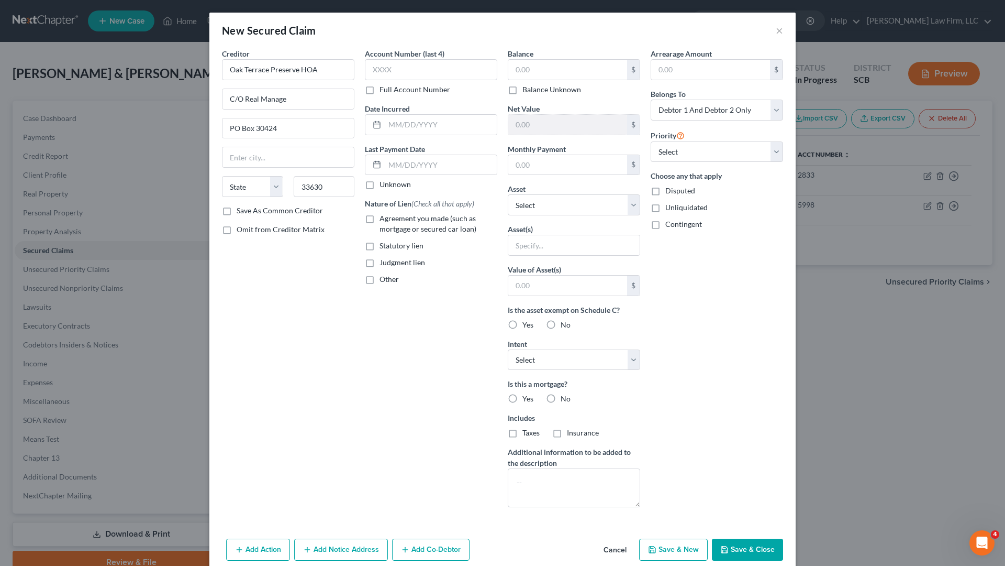
type input "[GEOGRAPHIC_DATA]"
select select "9"
click at [415, 70] on input "text" at bounding box center [431, 69] width 132 height 21
type input "1105"
click at [439, 98] on div "Account Number (last 4) 1105 Full Account Number Date Incurred Last Payment Dat…" at bounding box center [431, 281] width 143 height 467
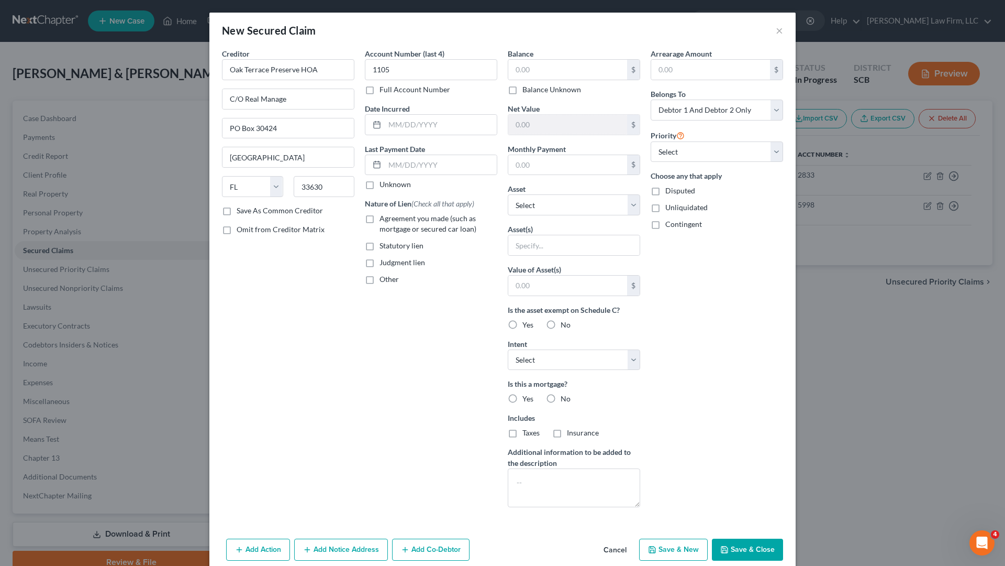
click at [380, 220] on label "Agreement you made (such as mortgage or secured car loan)" at bounding box center [439, 223] width 118 height 21
click at [384, 220] on input "Agreement you made (such as mortgage or secured car loan)" at bounding box center [387, 216] width 7 height 7
checkbox input "true"
click at [380, 281] on label "Other" at bounding box center [389, 279] width 19 height 10
click at [384, 281] on input "Other" at bounding box center [387, 277] width 7 height 7
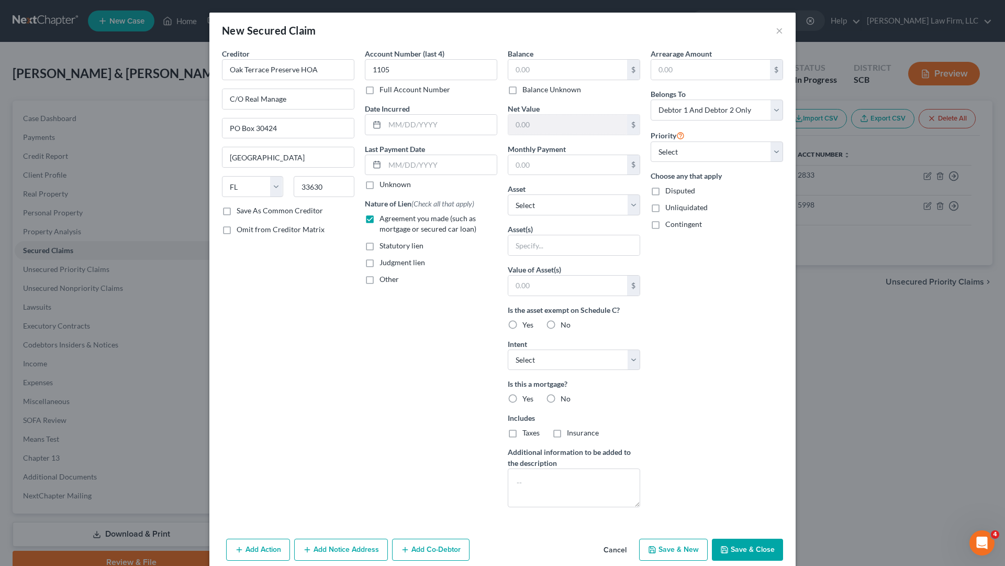
checkbox input "true"
click at [402, 304] on input "text" at bounding box center [430, 303] width 131 height 20
type input "[PERSON_NAME]"
click at [394, 347] on div "Account Number (last 4) 1105 Full Account Number Date Incurred Last Payment Dat…" at bounding box center [431, 281] width 143 height 467
click at [573, 75] on input "text" at bounding box center [567, 70] width 119 height 20
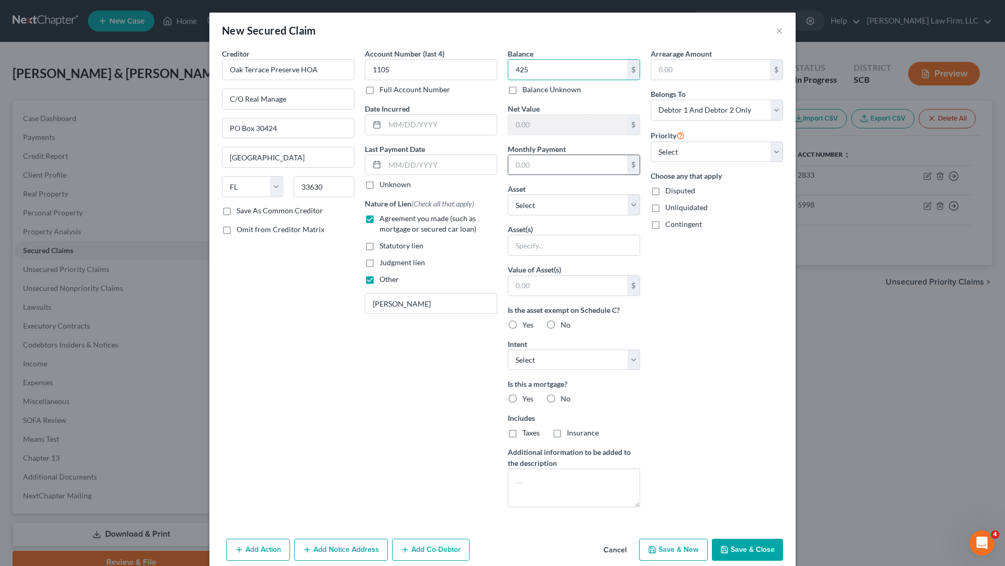
type input "425"
click at [590, 173] on input "text" at bounding box center [567, 165] width 119 height 20
click at [540, 162] on input "text" at bounding box center [567, 165] width 119 height 20
type input "70.83"
click at [250, 458] on div "Creditor * Oak Terrace Preserve HOA C/O Real Manage [GEOGRAPHIC_DATA] [US_STATE…" at bounding box center [288, 281] width 143 height 467
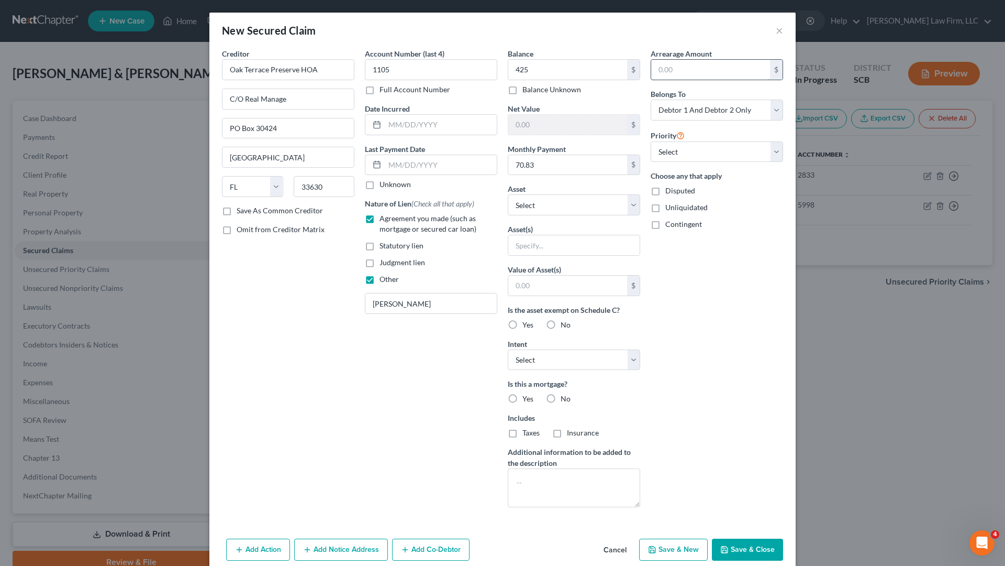
click at [688, 66] on input "text" at bounding box center [710, 70] width 119 height 20
type input "425"
click at [292, 384] on div "Creditor * Oak Terrace Preserve HOA C/O Real Manage [GEOGRAPHIC_DATA] [US_STATE…" at bounding box center [288, 281] width 143 height 467
click at [582, 478] on textarea at bounding box center [574, 487] width 132 height 39
type textarea "(Est. Arrearage $425)"
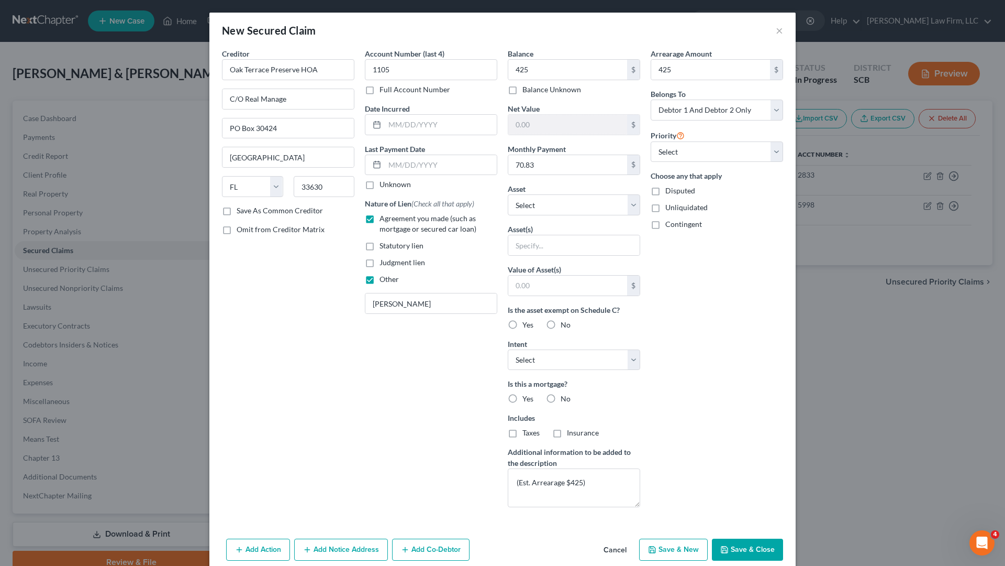
click at [764, 494] on button "Save & Close" at bounding box center [747, 549] width 71 height 22
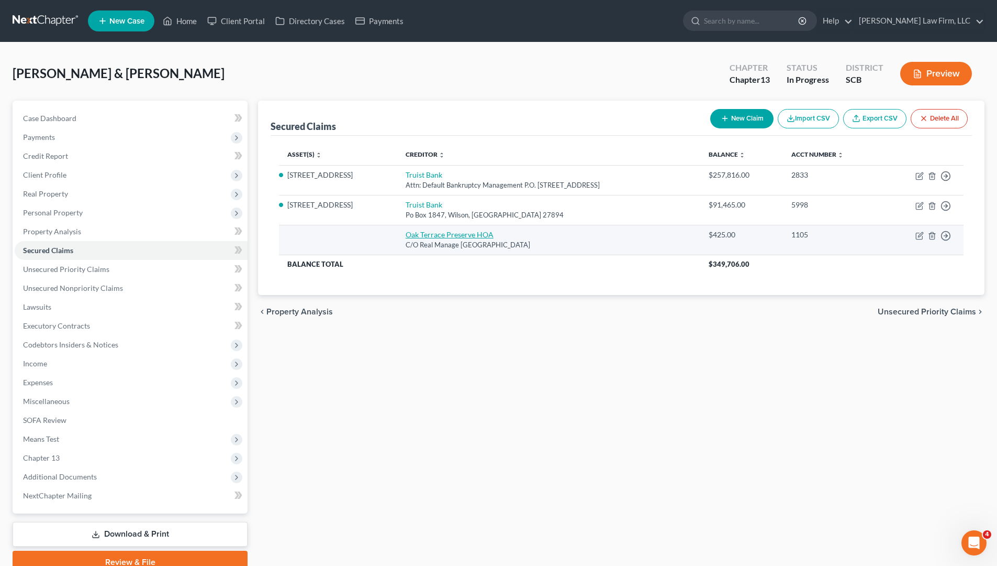
click at [457, 237] on link "Oak Terrace Preserve HOA" at bounding box center [450, 234] width 88 height 9
select select "9"
select select "2"
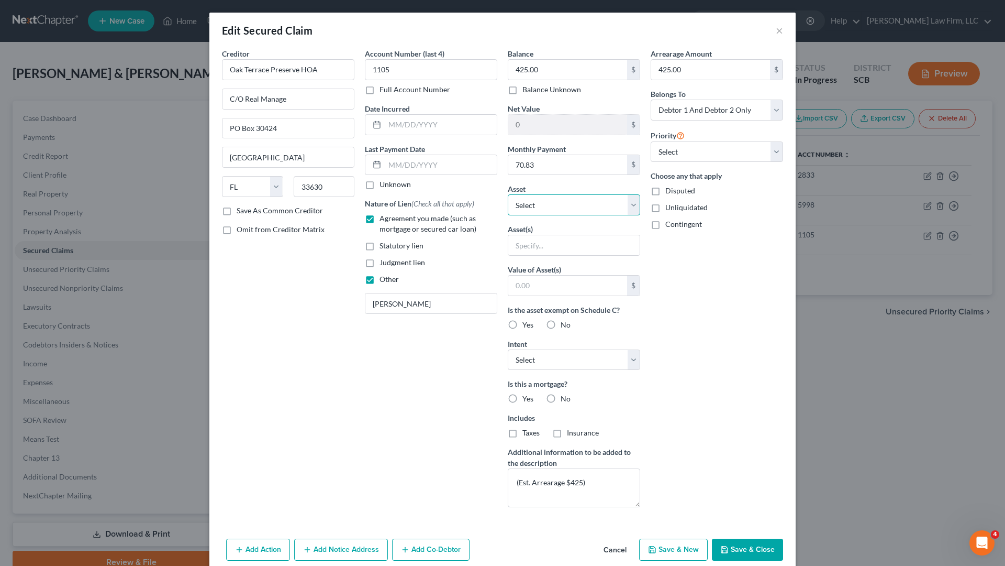
click at [629, 205] on select "Select Other Multiple Assets [PERSON_NAME]- Sole Proprietor (This accounting bu…" at bounding box center [574, 204] width 132 height 21
select select "5"
click at [508, 194] on select "Select Other Multiple Assets [PERSON_NAME]- Sole Proprietor (This accounting bu…" at bounding box center [574, 204] width 132 height 21
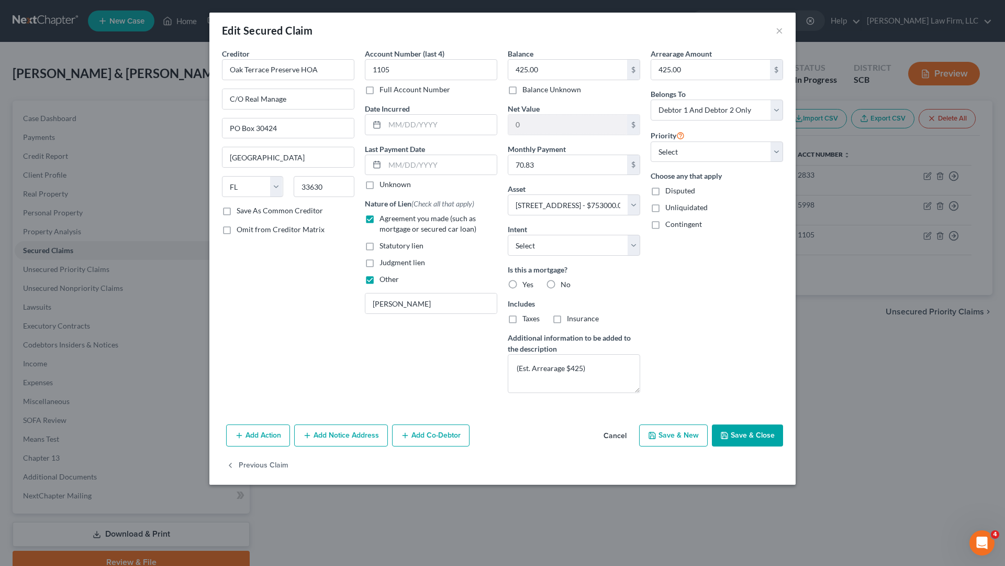
click at [744, 432] on button "Save & Close" at bounding box center [747, 435] width 71 height 22
select select
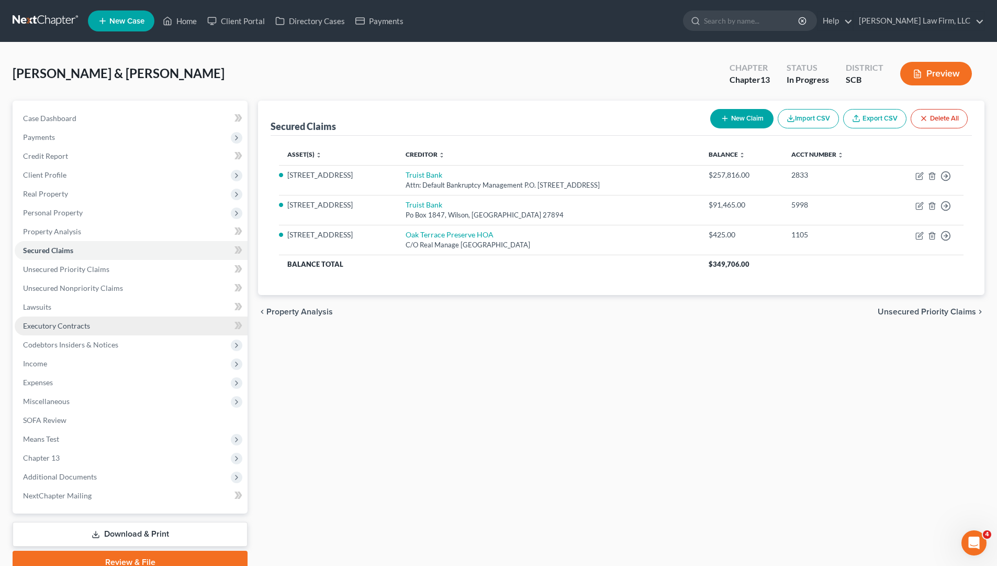
click at [69, 326] on span "Executory Contracts" at bounding box center [56, 325] width 67 height 9
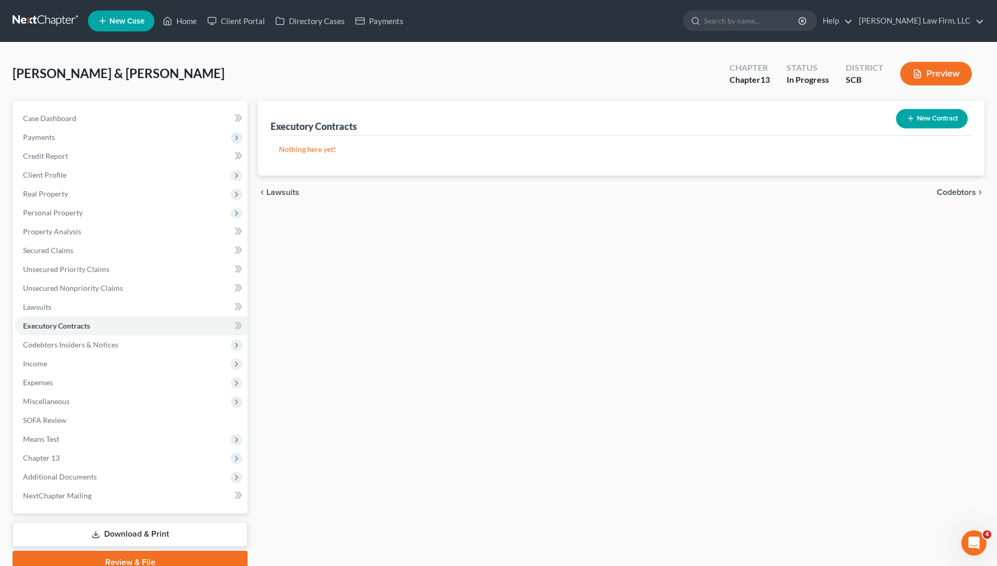
click at [917, 121] on button "New Contract" at bounding box center [932, 118] width 72 height 19
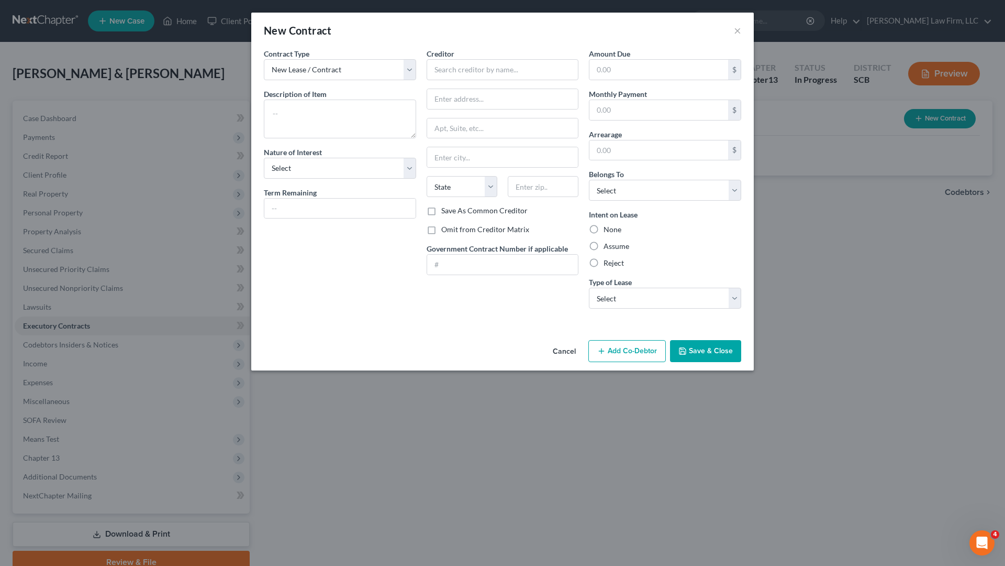
click at [482, 83] on div "Creditor * State [US_STATE] AK AR AZ CA CO [GEOGRAPHIC_DATA] DE DC [GEOGRAPHIC_…" at bounding box center [503, 126] width 152 height 157
click at [479, 73] on input "text" at bounding box center [503, 69] width 152 height 21
click at [491, 127] on input "text" at bounding box center [502, 128] width 151 height 20
click at [495, 104] on input "text" at bounding box center [502, 99] width 151 height 20
click at [485, 69] on input "text" at bounding box center [503, 69] width 152 height 21
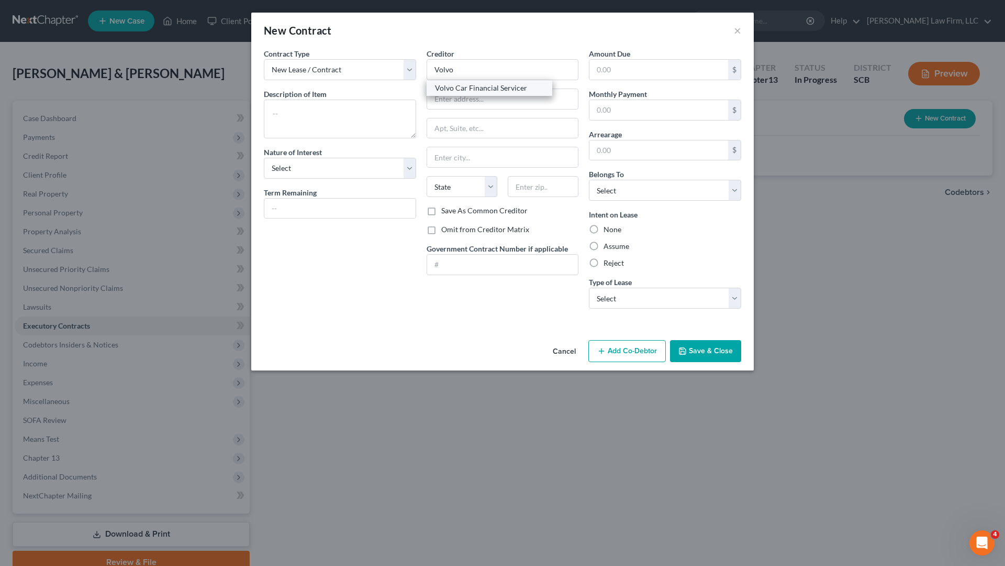
click at [517, 87] on div "Volvo Car Financial Servicer" at bounding box center [489, 88] width 109 height 10
type input "Volvo Car Financial Servicer"
type input "P.O. Box 71102"
type input "Charlotte"
select select "28"
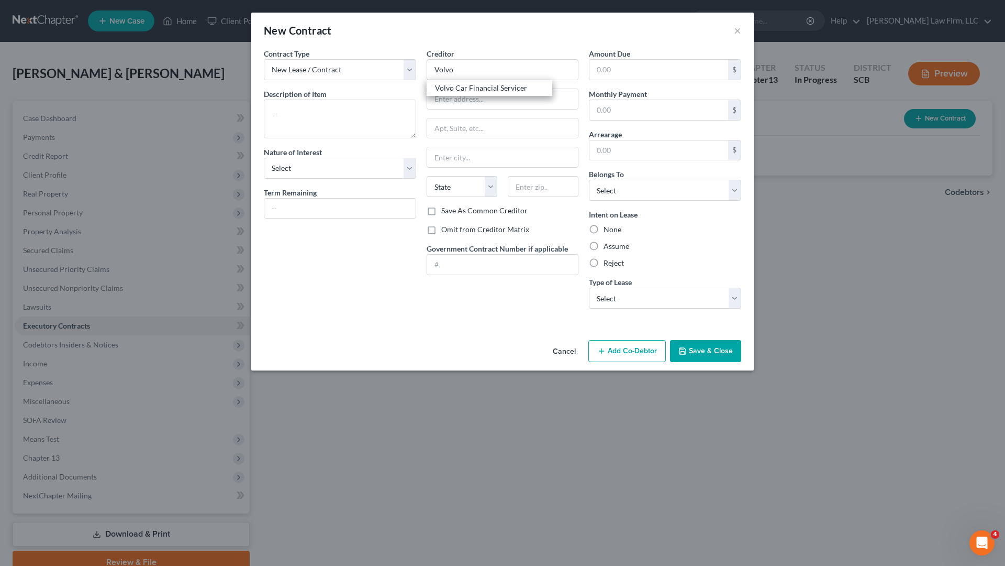
type input "28272"
drag, startPoint x: 319, startPoint y: 120, endPoint x: 317, endPoint y: 116, distance: 5.4
click at [317, 117] on textarea at bounding box center [340, 118] width 152 height 39
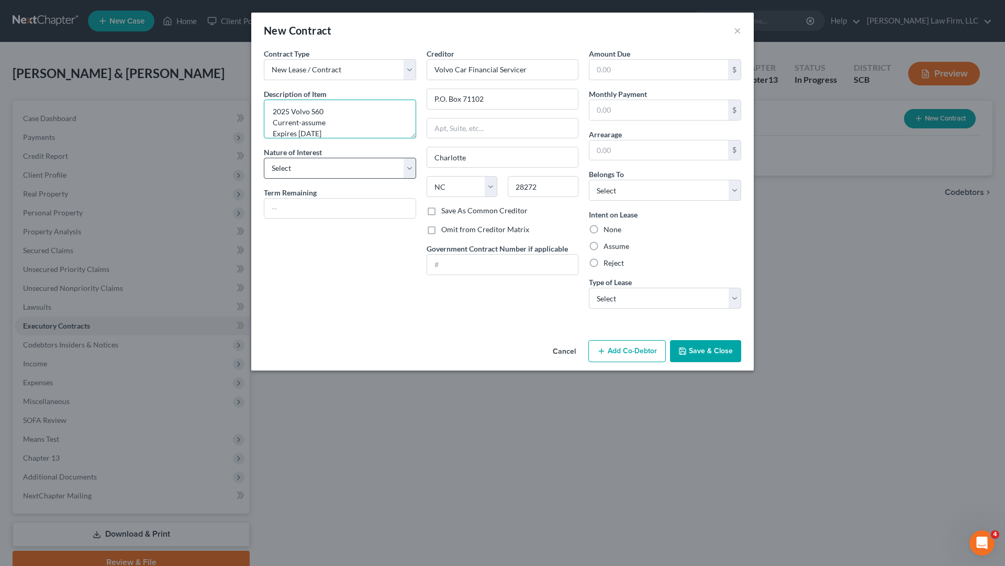
type textarea "2025 Volvo S60 Current-assume Expires [DATE]"
click at [414, 172] on select "Select Purchaser Agent Lessor Lessee" at bounding box center [340, 168] width 152 height 21
select select "3"
click at [264, 158] on select "Select Purchaser Agent Lessor Lessee" at bounding box center [340, 168] width 152 height 21
click at [384, 210] on input "text" at bounding box center [339, 208] width 151 height 20
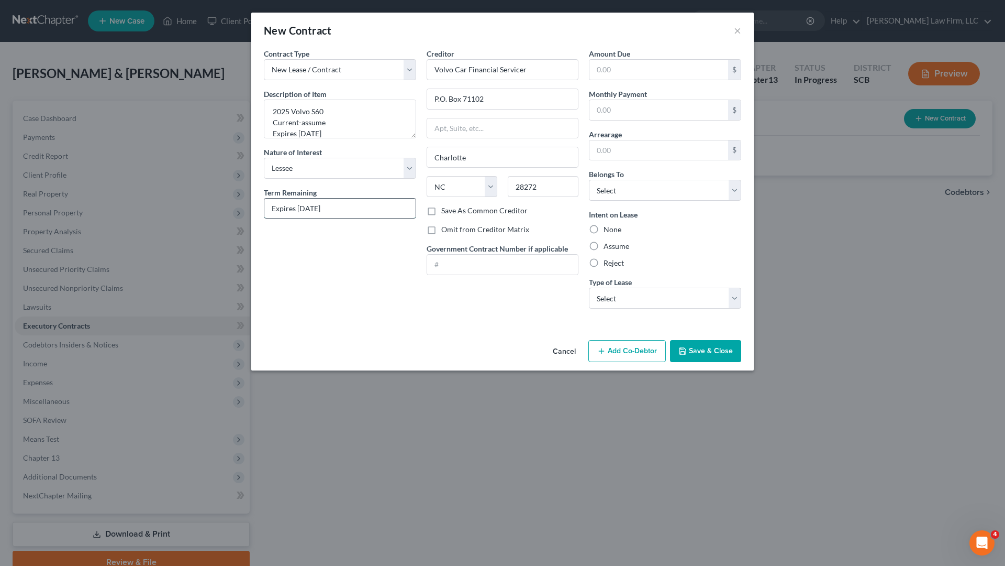
click at [320, 206] on input "Expires [DATE]" at bounding box center [339, 208] width 151 height 20
type input "Expires [DATE]"
click at [629, 107] on input "text" at bounding box center [659, 110] width 139 height 20
type input "484.16"
click at [672, 189] on select "Select Debtor 1 Only Debtor 2 Only Debtor 1 And Debtor 2 Only At Least One Of T…" at bounding box center [665, 190] width 152 height 21
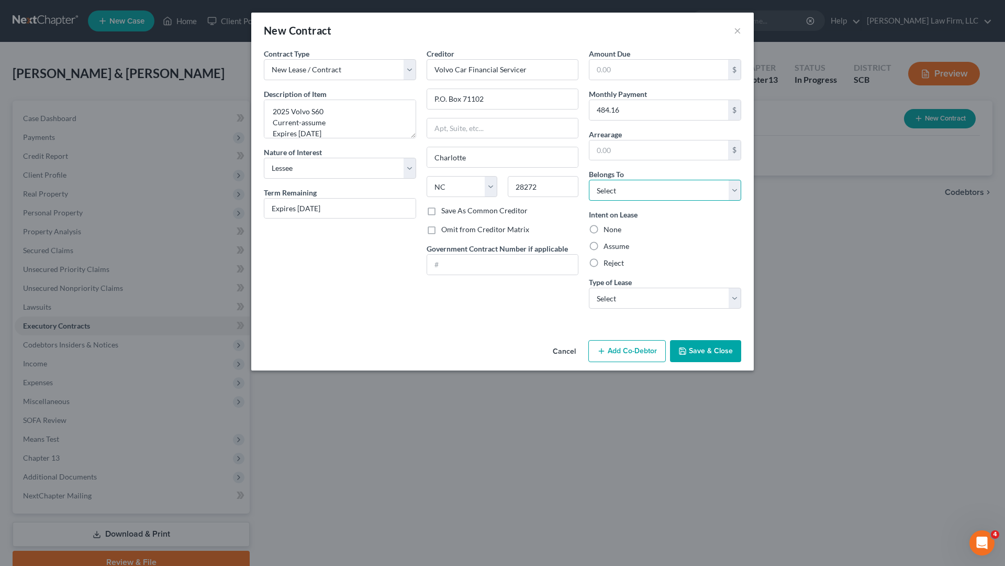
select select "0"
click at [589, 180] on select "Select Debtor 1 Only Debtor 2 Only Debtor 1 And Debtor 2 Only At Least One Of T…" at bounding box center [665, 190] width 152 height 21
click at [624, 246] on label "Assume" at bounding box center [617, 246] width 26 height 10
click at [615, 246] on input "Assume" at bounding box center [611, 244] width 7 height 7
radio input "true"
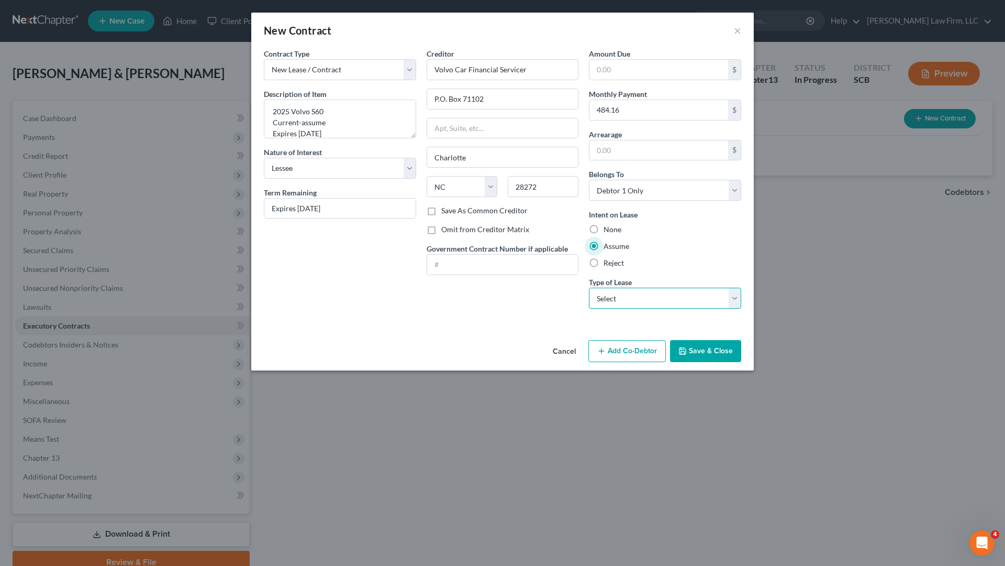
click at [685, 296] on select "Select Real Estate Car Other" at bounding box center [665, 297] width 152 height 21
select select "1"
click at [589, 287] on select "Select Real Estate Car Other" at bounding box center [665, 297] width 152 height 21
click at [704, 351] on button "Save & Close" at bounding box center [705, 351] width 71 height 22
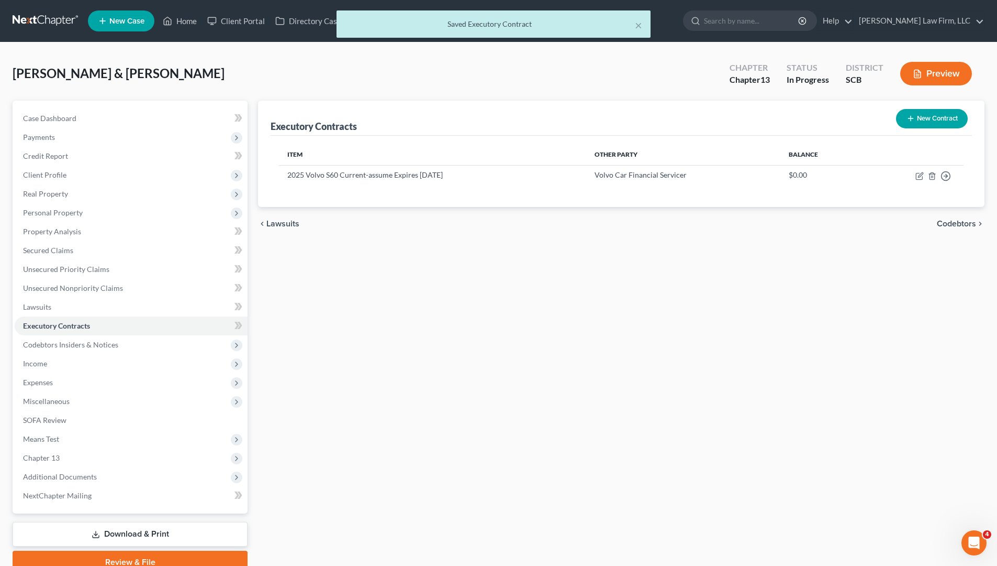
click at [693, 342] on div "Executory Contracts New Contract Item Other Party Balance 2025 Volvo S60 Curren…" at bounding box center [621, 337] width 737 height 473
click at [423, 308] on div "Executory Contracts New Contract Item Other Party Balance 2025 Volvo S60 Curren…" at bounding box center [621, 337] width 737 height 473
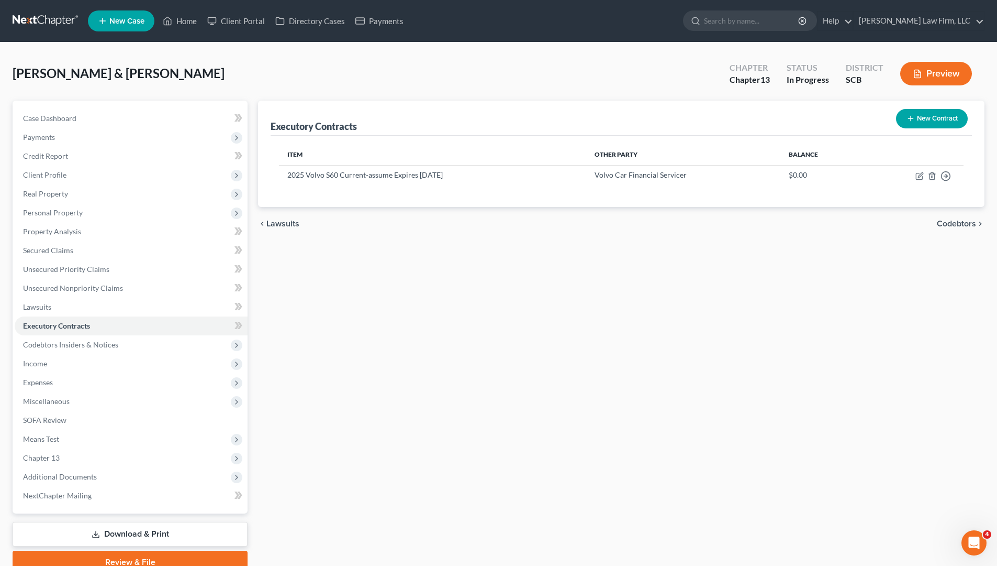
click at [910, 126] on button "New Contract" at bounding box center [932, 118] width 72 height 19
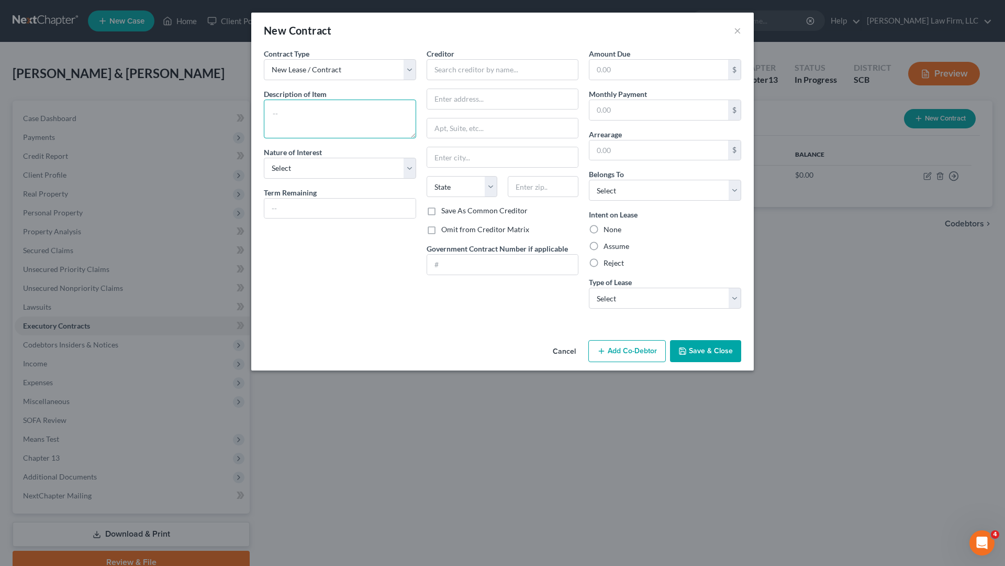
click at [368, 120] on textarea at bounding box center [340, 118] width 152 height 39
click at [461, 71] on input "text" at bounding box center [503, 69] width 152 height 21
click at [395, 110] on textarea "2024 Volvo XC40" at bounding box center [340, 118] width 152 height 39
type textarea "2024 Volvo XC40 Current-assume Expires [DATE]"
click at [403, 164] on select "Select Purchaser Agent Lessor Lessee" at bounding box center [340, 168] width 152 height 21
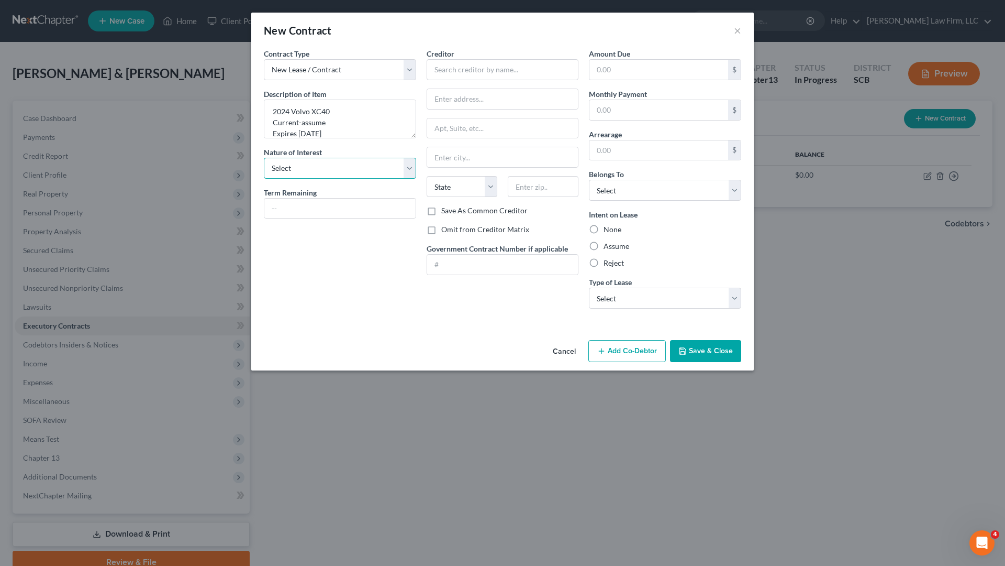
select select "3"
click at [264, 158] on select "Select Purchaser Agent Lessor Lessee" at bounding box center [340, 168] width 152 height 21
click at [362, 213] on input "text" at bounding box center [339, 208] width 151 height 20
click at [328, 201] on input "Expires Janurary 2026" at bounding box center [339, 208] width 151 height 20
click at [315, 209] on input "Expires Janurary 2026" at bounding box center [339, 208] width 151 height 20
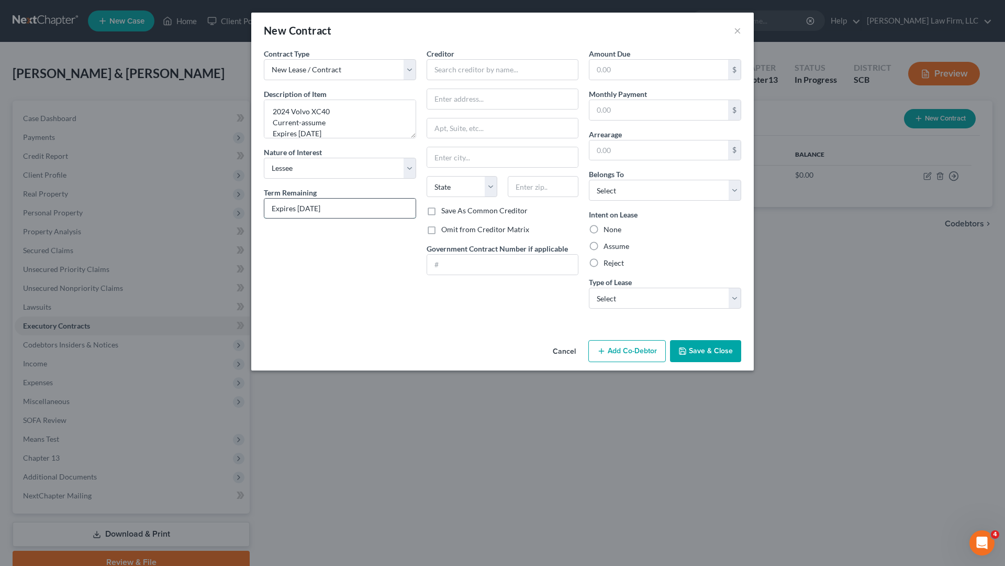
click at [348, 211] on input "Expires [DATE]" at bounding box center [339, 208] width 151 height 20
type input "Expires [DATE]"
click at [493, 77] on input "text" at bounding box center [503, 69] width 152 height 21
click at [492, 76] on input "Volvo" at bounding box center [503, 69] width 152 height 21
click at [491, 90] on div "Volvo Car Financial Servicer" at bounding box center [489, 88] width 109 height 10
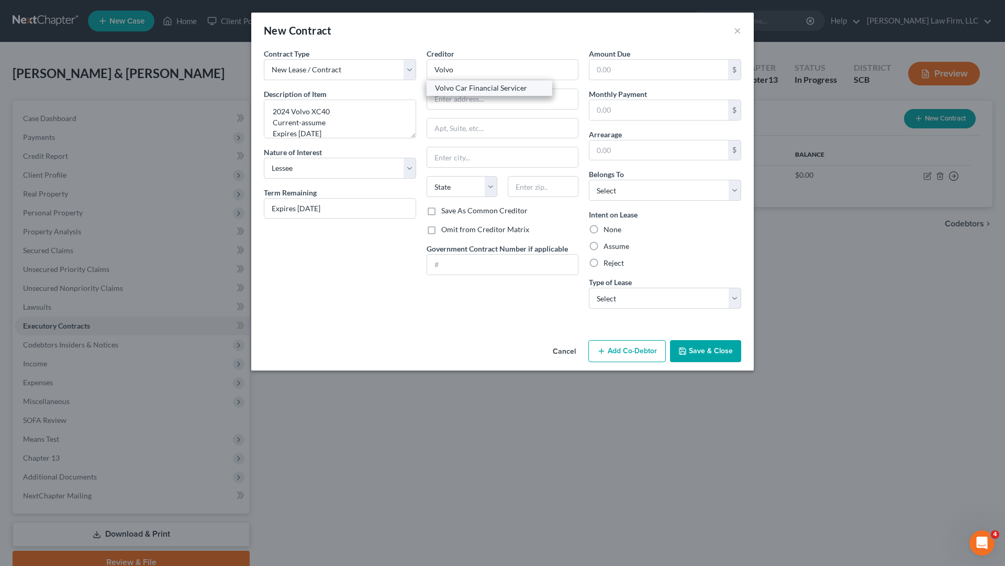
type input "Volvo Car Financial Servicer"
type input "P.O. Box 71102"
type input "Charlotte"
select select "28"
type input "28272"
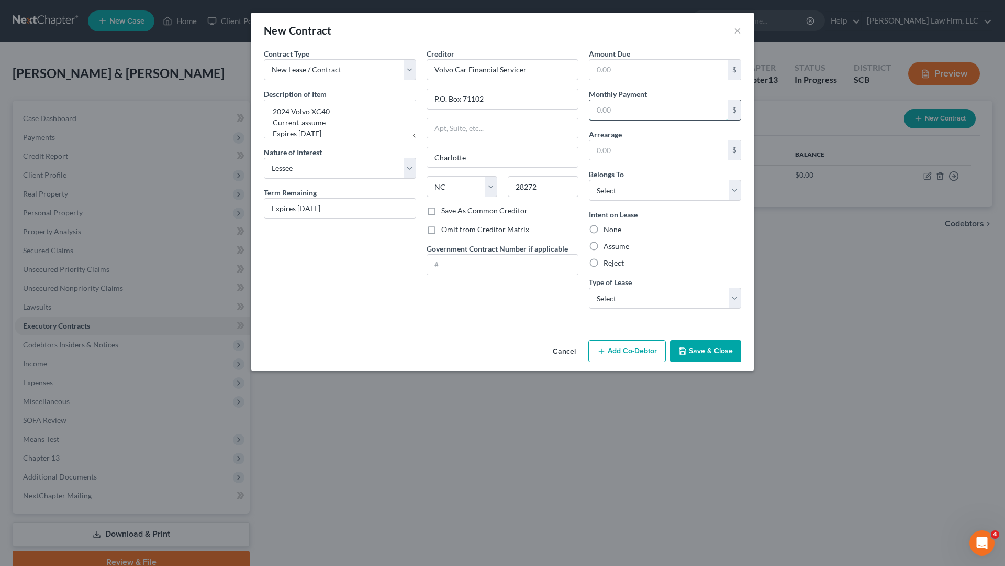
click at [631, 108] on input "text" at bounding box center [659, 110] width 139 height 20
type input "570.09"
drag, startPoint x: 690, startPoint y: 238, endPoint x: 669, endPoint y: 215, distance: 30.8
click at [688, 236] on div "Intent on Lease None Assume Reject" at bounding box center [665, 238] width 152 height 59
click at [662, 193] on select "Select Debtor 1 Only Debtor 2 Only Debtor 1 And Debtor 2 Only At Least One Of T…" at bounding box center [665, 190] width 152 height 21
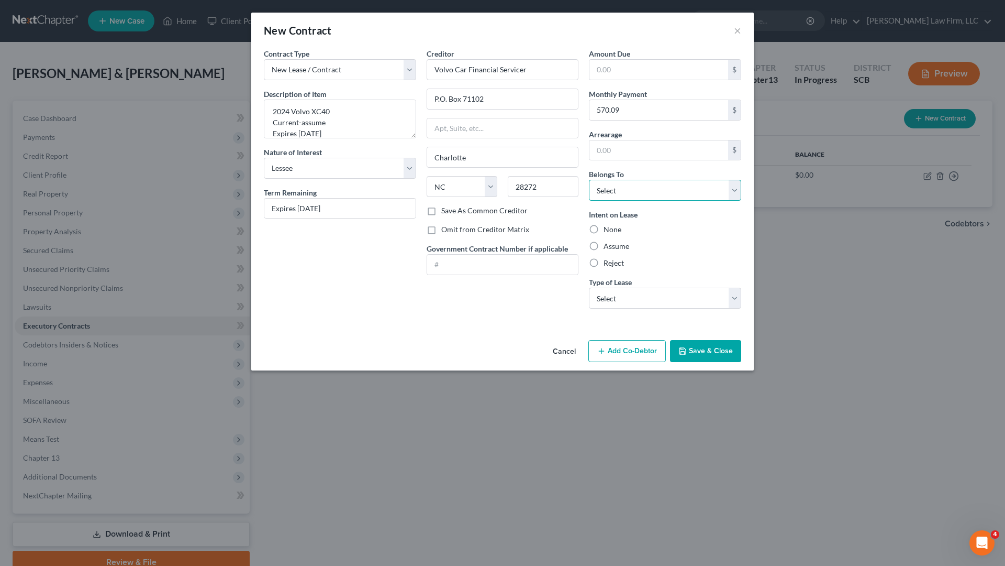
select select "1"
click at [589, 180] on select "Select Debtor 1 Only Debtor 2 Only Debtor 1 And Debtor 2 Only At Least One Of T…" at bounding box center [665, 190] width 152 height 21
click at [662, 237] on div "Intent on Lease None Assume Reject" at bounding box center [665, 238] width 152 height 59
click at [621, 247] on label "Assume" at bounding box center [617, 246] width 26 height 10
click at [615, 247] on input "Assume" at bounding box center [611, 244] width 7 height 7
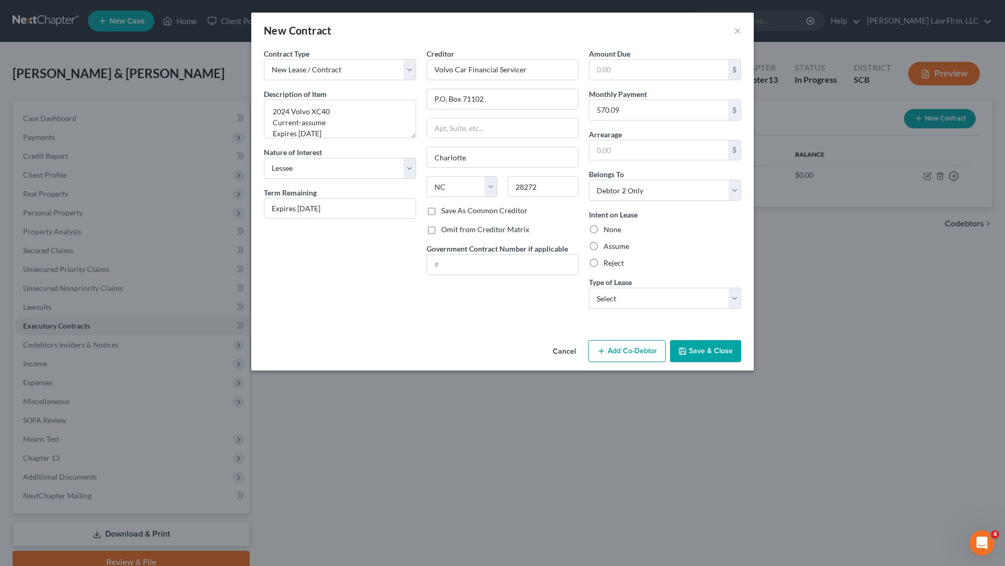
radio input "true"
click at [636, 295] on select "Select Real Estate Car Other" at bounding box center [665, 297] width 152 height 21
select select "1"
click at [589, 287] on select "Select Real Estate Car Other" at bounding box center [665, 297] width 152 height 21
click at [525, 302] on div "Creditor * Volvo Car Financial Servicer P.O. [GEOGRAPHIC_DATA] [US_STATE] AK AR…" at bounding box center [503, 182] width 163 height 269
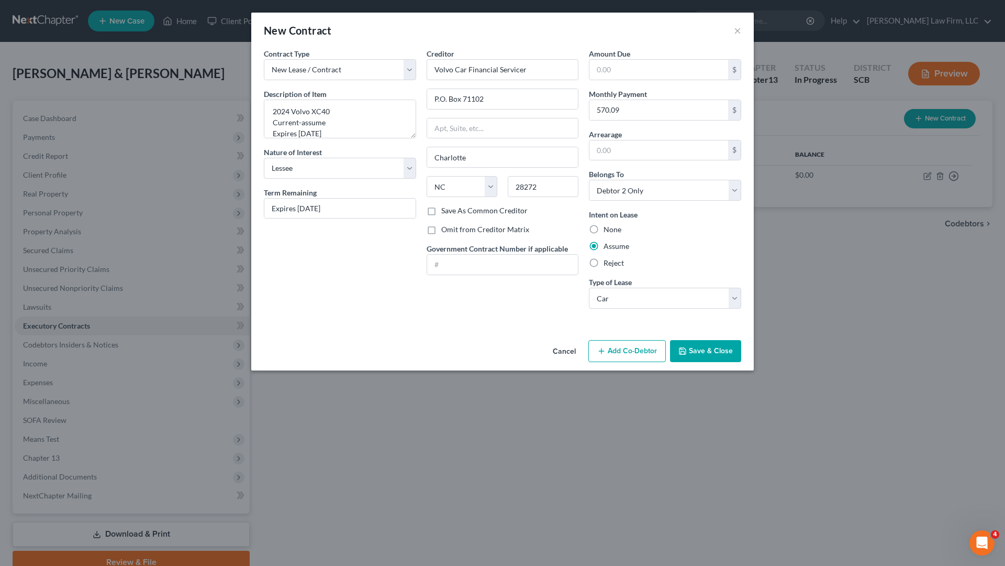
click at [703, 351] on button "Save & Close" at bounding box center [705, 351] width 71 height 22
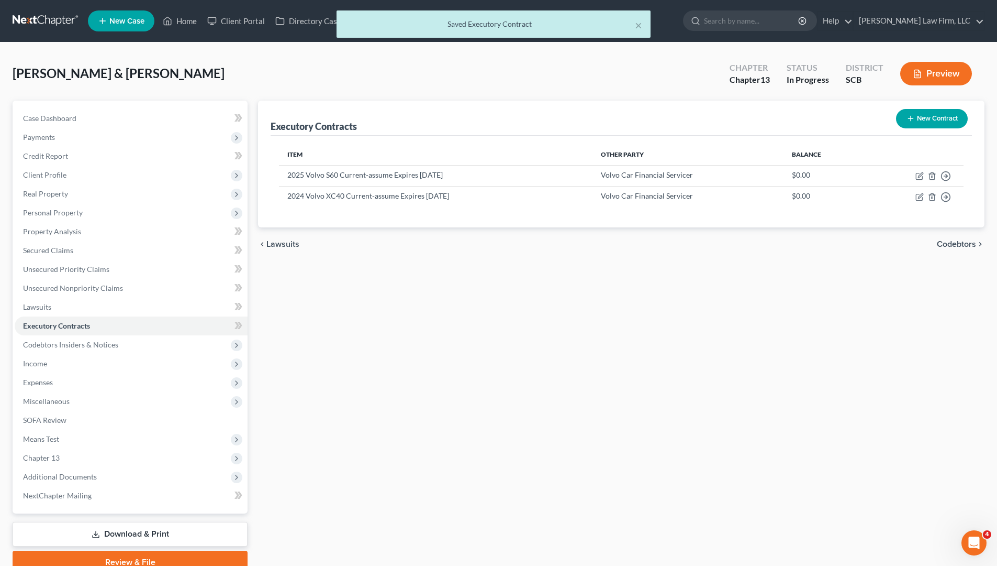
click at [648, 340] on div "Executory Contracts New Contract Item Other Party Balance 2025 Volvo S60 Curren…" at bounding box center [621, 337] width 737 height 473
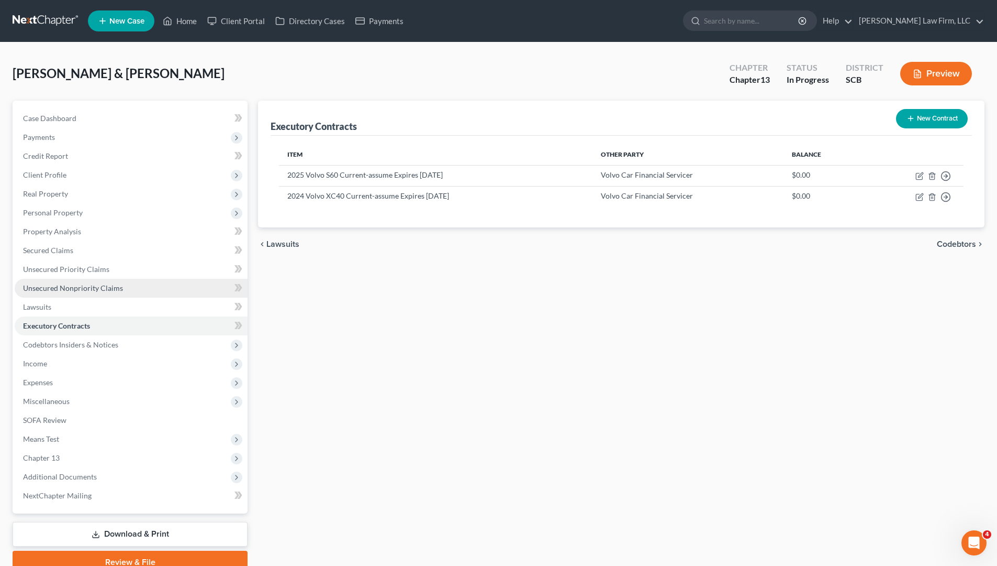
click at [74, 287] on span "Unsecured Nonpriority Claims" at bounding box center [73, 287] width 100 height 9
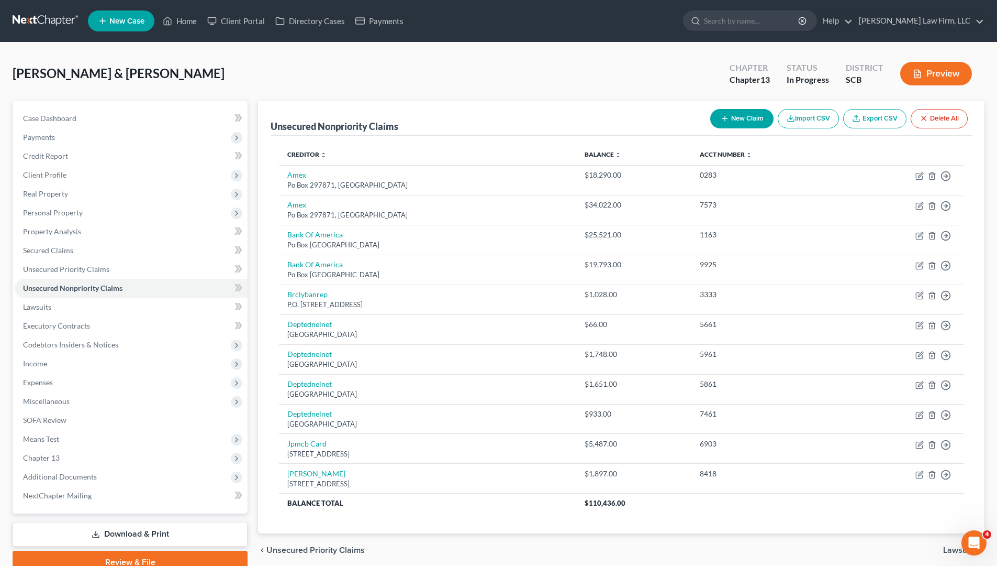
click at [761, 119] on button "New Claim" at bounding box center [742, 118] width 63 height 19
select select "2"
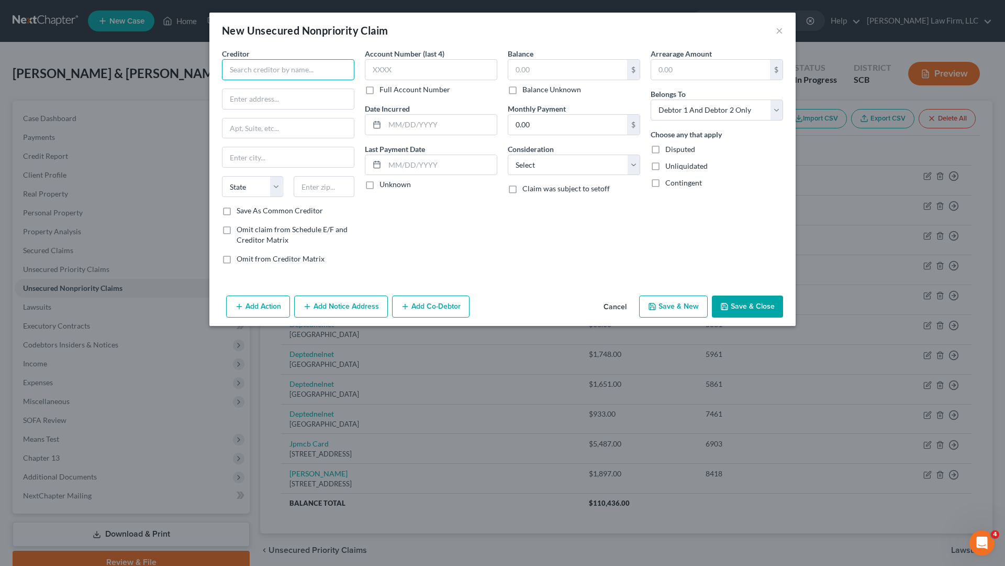
click at [300, 69] on input "text" at bounding box center [288, 69] width 132 height 21
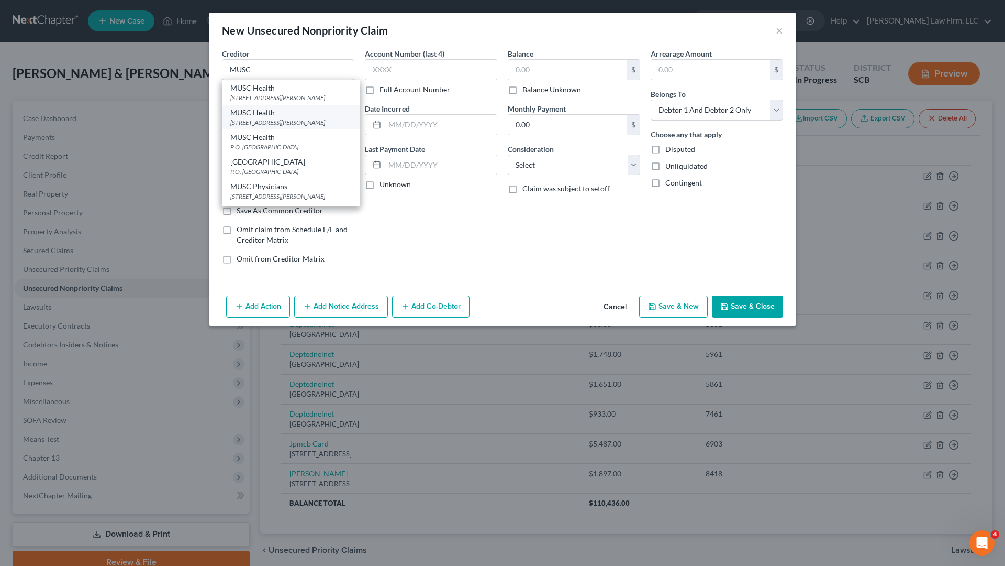
click at [296, 123] on div "[STREET_ADDRESS][PERSON_NAME]" at bounding box center [290, 122] width 121 height 9
type input "MUSC Health"
type input "[STREET_ADDRESS][PERSON_NAME]"
type input "Suite 350"
type input "[GEOGRAPHIC_DATA]"
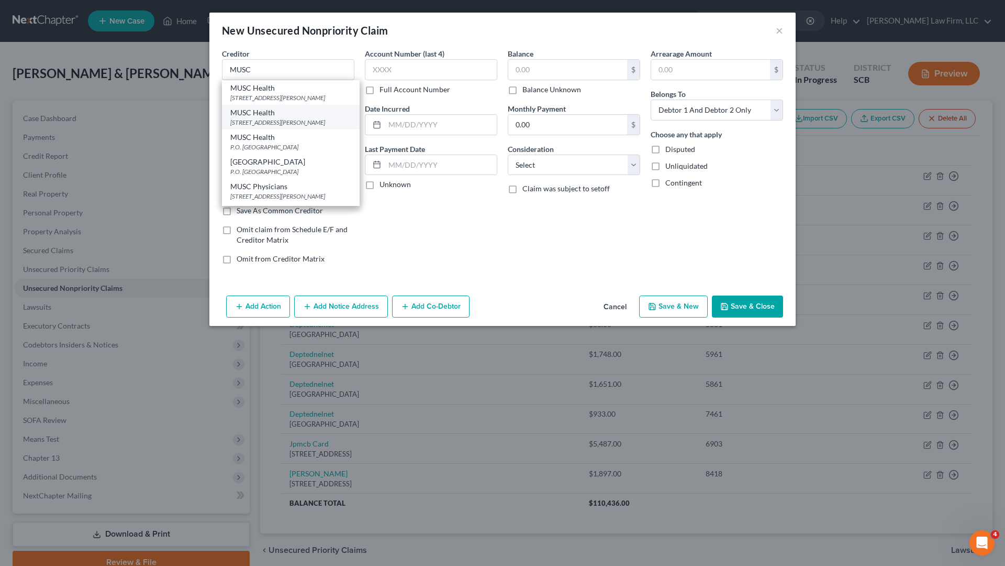
select select "42"
type input "29407"
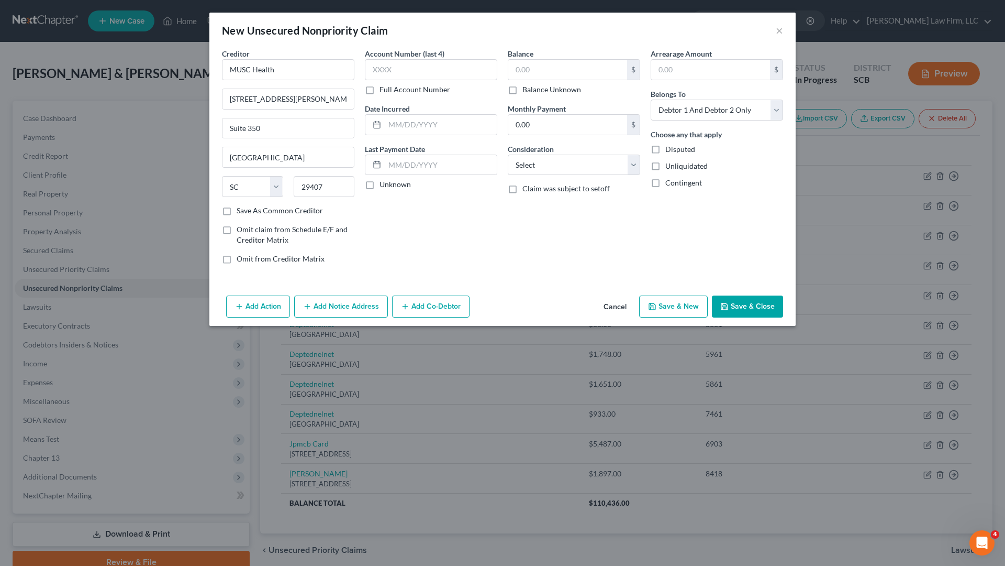
click at [418, 207] on div "Account Number (last 4) Full Account Number Date Incurred Last Payment Date Unk…" at bounding box center [431, 160] width 143 height 224
click at [549, 73] on input "text" at bounding box center [567, 70] width 119 height 20
type input "1,396"
click at [634, 161] on select "Select Cable / Satellite Services Collection Agency Credit Card Debt Debt Couns…" at bounding box center [574, 164] width 132 height 21
select select "9"
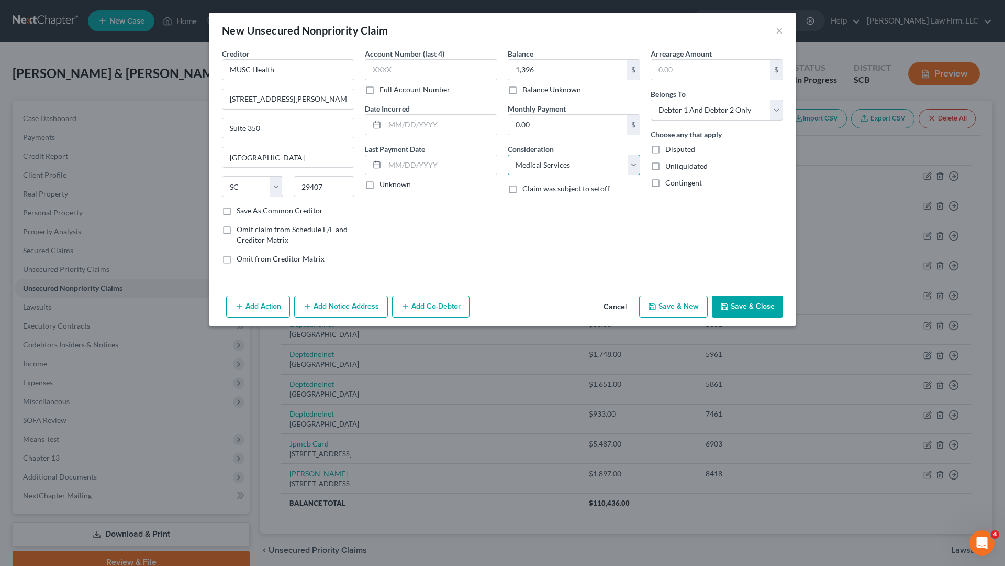
click at [508, 154] on select "Select Cable / Satellite Services Collection Agency Credit Card Debt Debt Couns…" at bounding box center [574, 164] width 132 height 21
click at [545, 251] on div "Balance 1,396.00 $ Balance Unknown Balance Undetermined 1,396 $ Balance Unknown…" at bounding box center [574, 160] width 143 height 224
click at [720, 114] on select "Select Debtor 1 Only Debtor 2 Only Debtor 1 And Debtor 2 Only At Least One Of T…" at bounding box center [717, 109] width 132 height 21
select select "1"
click at [651, 99] on select "Select Debtor 1 Only Debtor 2 Only Debtor 1 And Debtor 2 Only At Least One Of T…" at bounding box center [717, 109] width 132 height 21
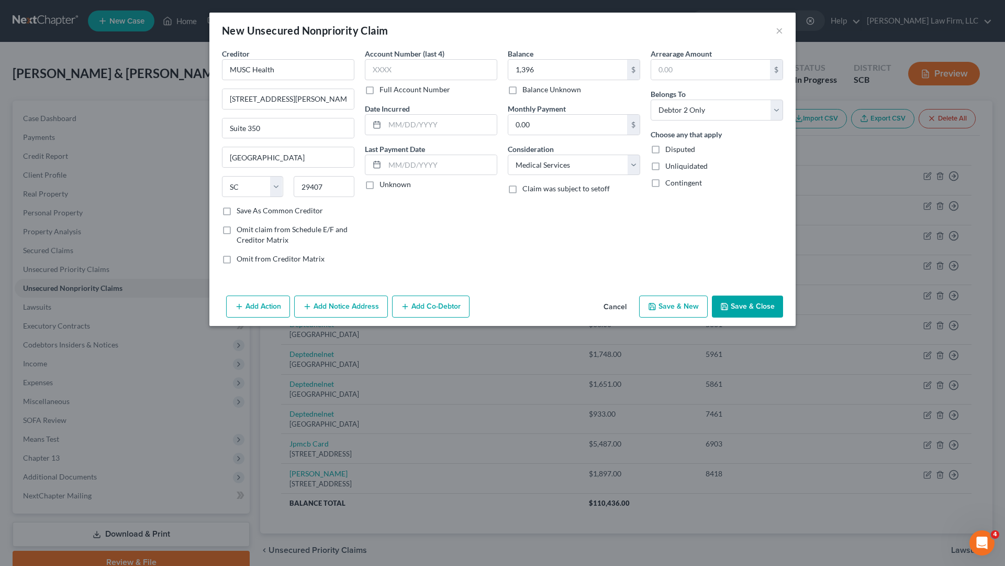
click at [699, 204] on div "Arrearage Amount $ Belongs To * Select Debtor 1 Only Debtor 2 Only Debtor 1 And…" at bounding box center [717, 160] width 143 height 224
click at [757, 307] on button "Save & Close" at bounding box center [747, 306] width 71 height 22
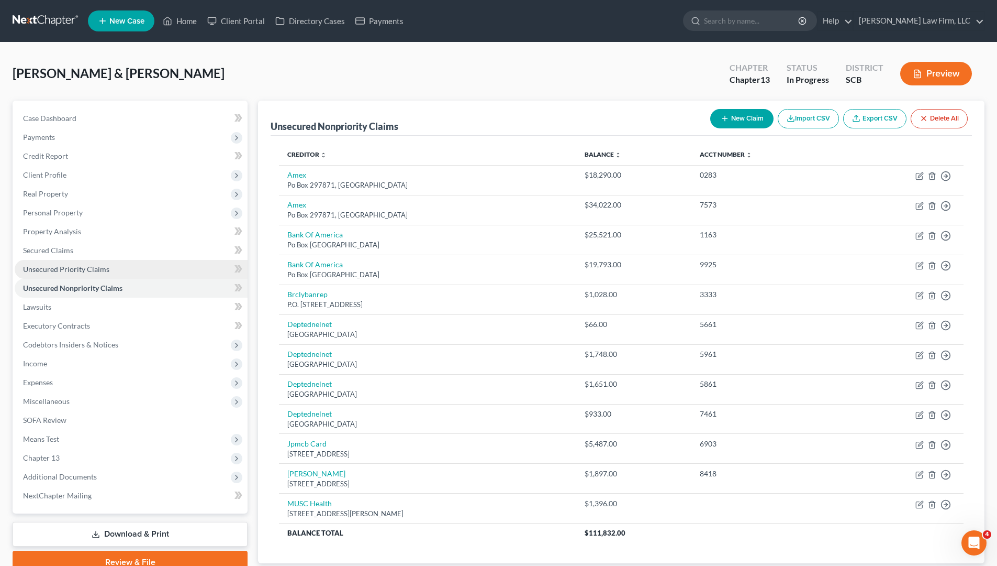
click at [65, 272] on span "Unsecured Priority Claims" at bounding box center [66, 268] width 86 height 9
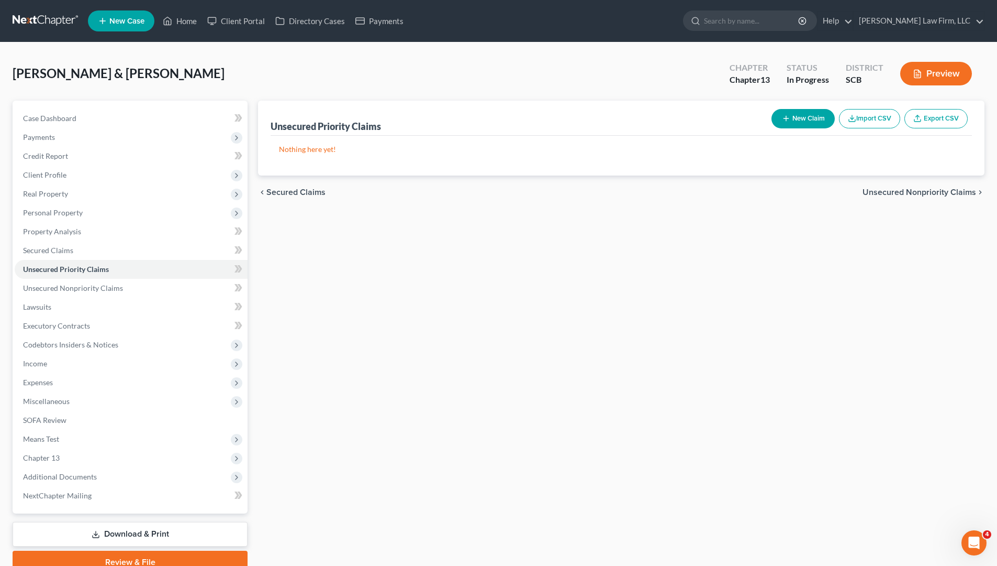
click at [802, 117] on button "New Claim" at bounding box center [803, 118] width 63 height 19
select select "2"
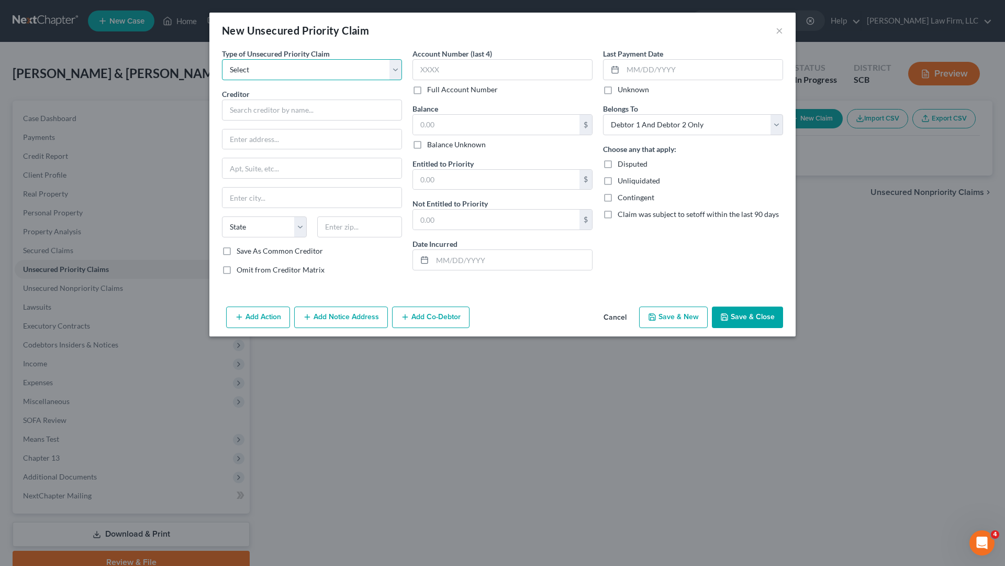
click at [347, 74] on select "Select Taxes & Other Government Units Domestic Support Obligations Extensions o…" at bounding box center [312, 69] width 180 height 21
select select "0"
click at [222, 59] on select "Select Taxes & Other Government Units Domestic Support Obligations Extensions o…" at bounding box center [312, 69] width 180 height 21
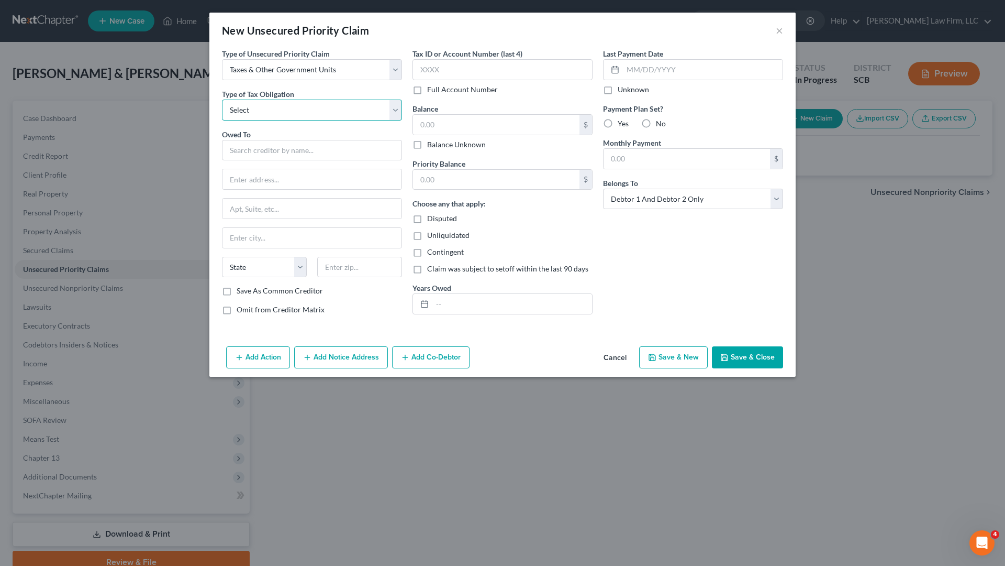
click at [343, 108] on select "Select Federal City State Franchise Tax Board Other" at bounding box center [312, 109] width 180 height 21
select select "0"
click at [222, 99] on select "Select Federal City State Franchise Tax Board Other" at bounding box center [312, 109] width 180 height 21
click at [326, 145] on input "text" at bounding box center [312, 150] width 180 height 21
click at [286, 149] on input "Internal Revnue service" at bounding box center [312, 150] width 180 height 21
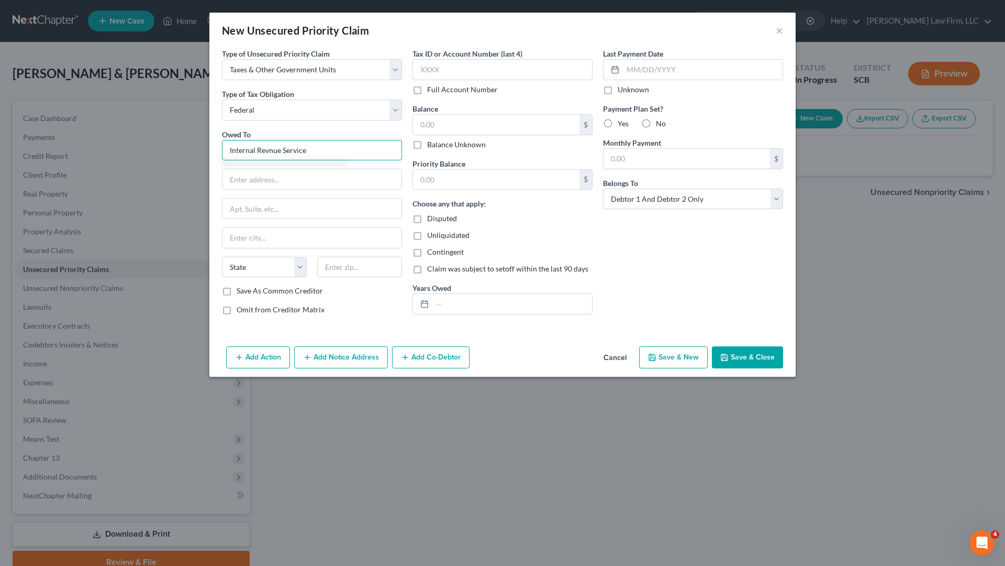
drag, startPoint x: 269, startPoint y: 148, endPoint x: 273, endPoint y: 154, distance: 7.3
click at [270, 148] on input "Internal Revnue Service" at bounding box center [312, 150] width 180 height 21
click at [361, 156] on input "Internal Revenue Service" at bounding box center [312, 150] width 180 height 21
type input "Internal Revenue Service"
click at [331, 179] on div "Centralized Insolvency Operations [GEOGRAPHIC_DATA]-7346" at bounding box center [310, 177] width 161 height 9
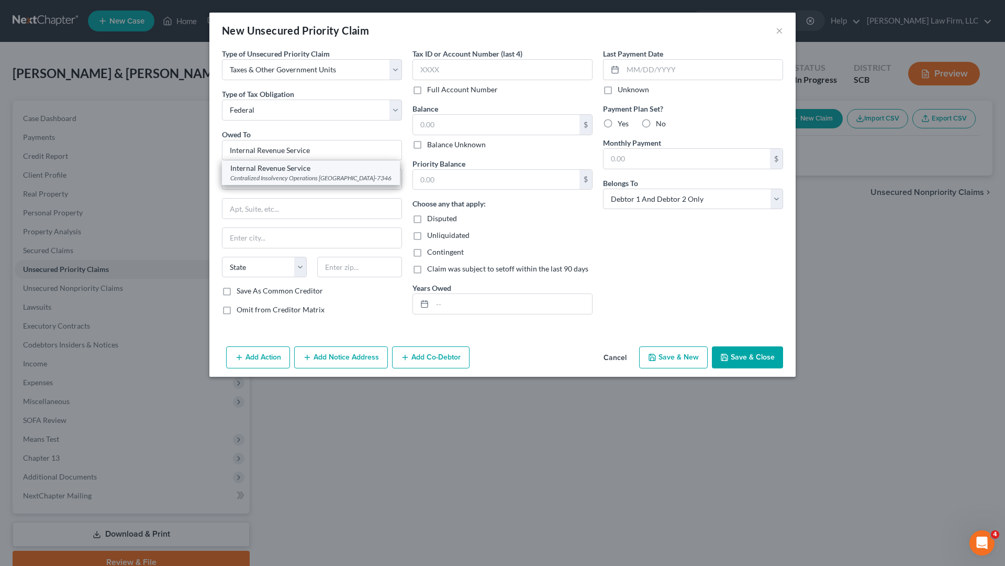
type input "Centralized Insolvency Operations"
type input "PO Box 7346"
type input "[GEOGRAPHIC_DATA]"
select select "39"
type input "19101-7346"
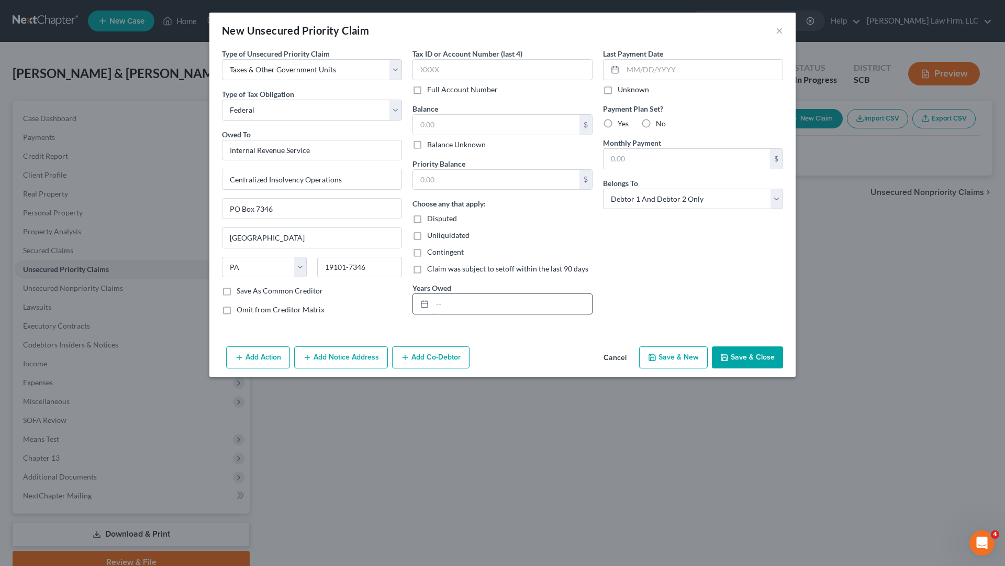
click at [518, 299] on input "text" at bounding box center [513, 304] width 160 height 20
type input "2023 Form 1040"
click at [684, 273] on div "Last Payment Date Unknown Payment Plan Set? Yes No Monthly Payment $ Belongs To…" at bounding box center [693, 185] width 191 height 275
click at [498, 129] on input "text" at bounding box center [496, 125] width 167 height 20
type input "16,496.85"
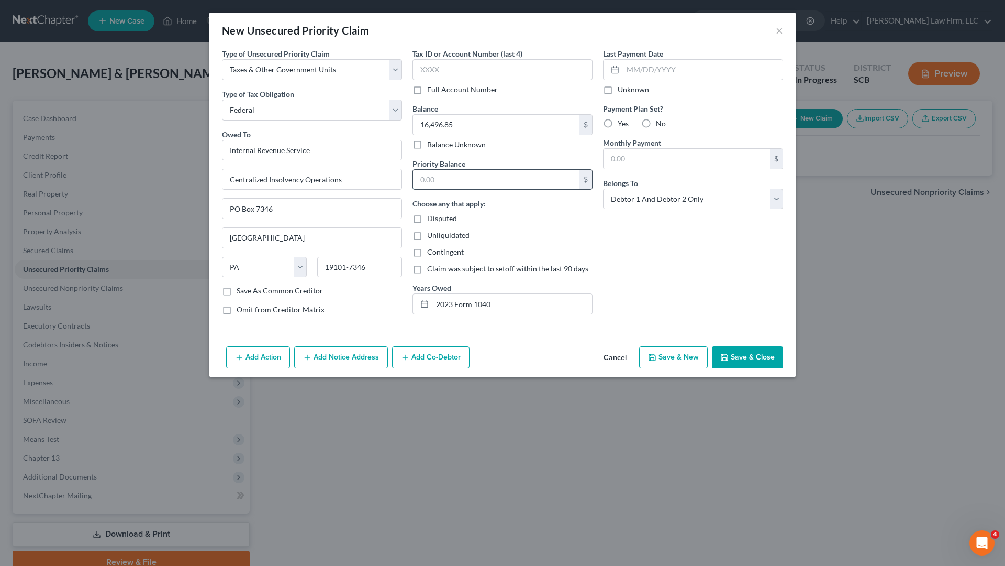
click at [542, 183] on input "text" at bounding box center [496, 180] width 167 height 20
type input "16,496.85"
click at [538, 216] on div "Disputed" at bounding box center [503, 218] width 180 height 10
click at [346, 357] on button "Add Notice Address" at bounding box center [341, 357] width 94 height 22
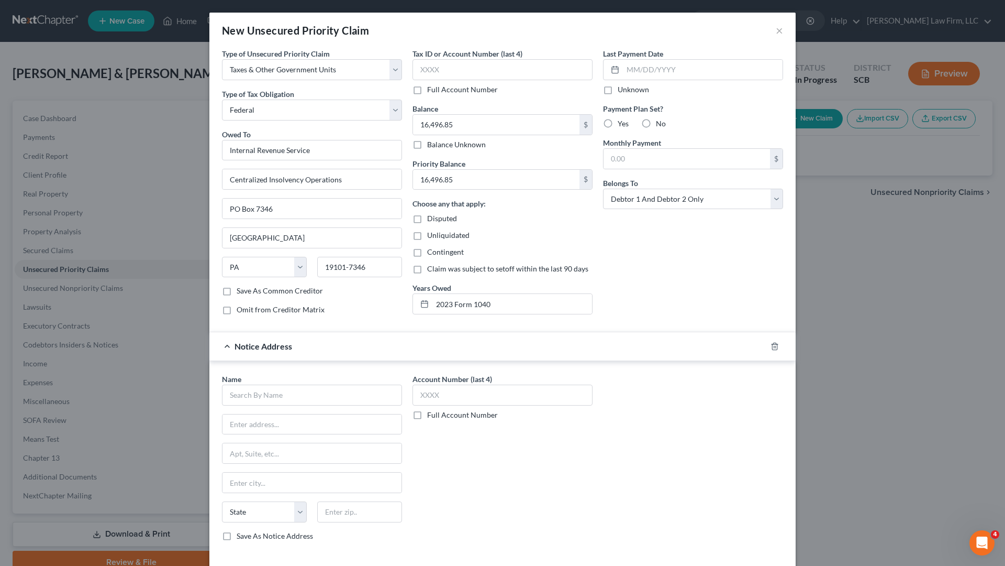
scroll to position [49, 0]
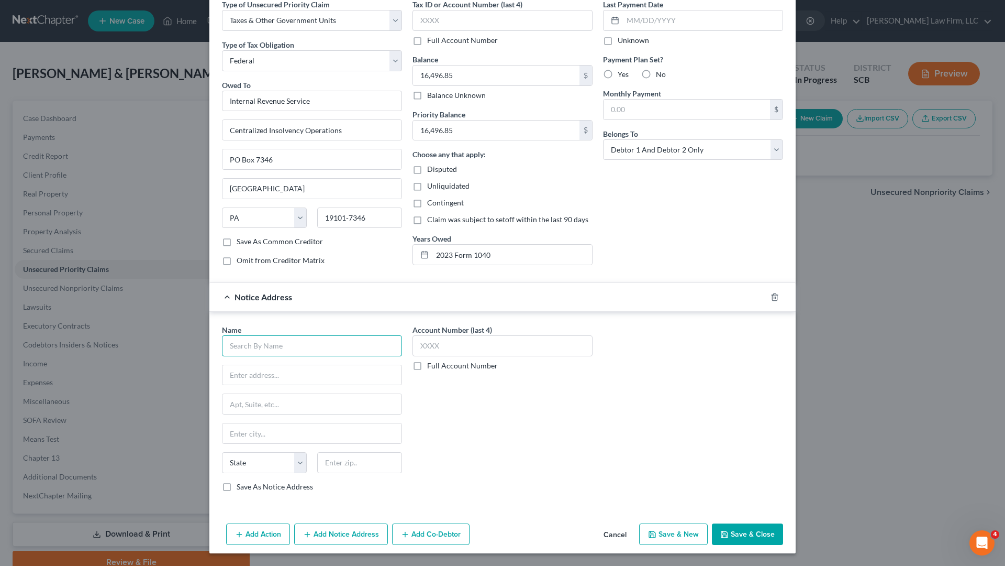
drag, startPoint x: 340, startPoint y: 350, endPoint x: 339, endPoint y: 360, distance: 10.1
click at [339, 360] on div "Name * State [US_STATE] AK AR AZ CA CO CT DE DC [GEOGRAPHIC_DATA] [GEOGRAPHIC_D…" at bounding box center [312, 408] width 180 height 168
type input "u"
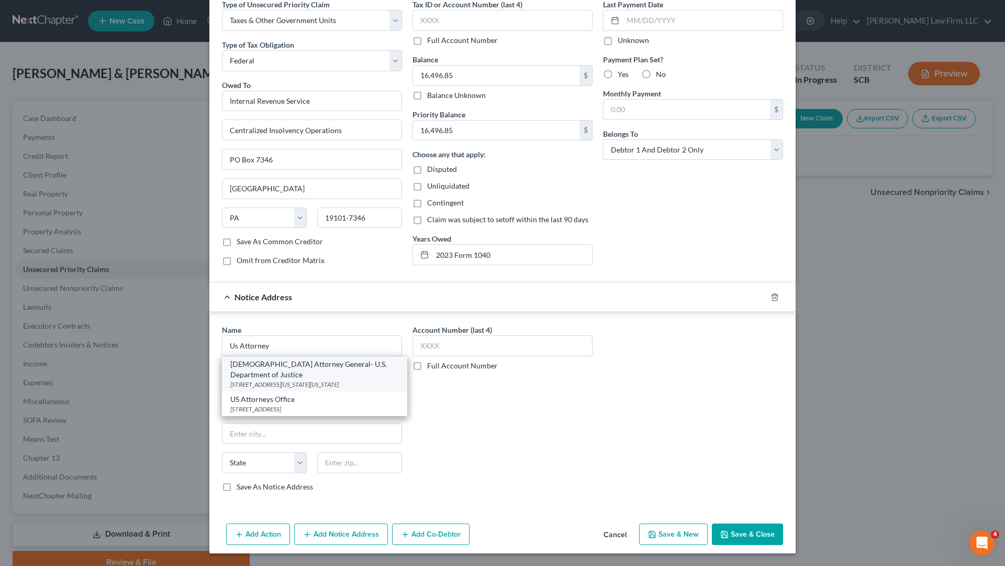
click at [323, 380] on div "[STREET_ADDRESS][US_STATE][US_STATE]" at bounding box center [314, 384] width 169 height 9
type input "[DEMOGRAPHIC_DATA] Attorney General- U.S. Department of Justice"
type input "[STREET_ADDRESS][US_STATE]"
type input "[US_STATE]"
select select "8"
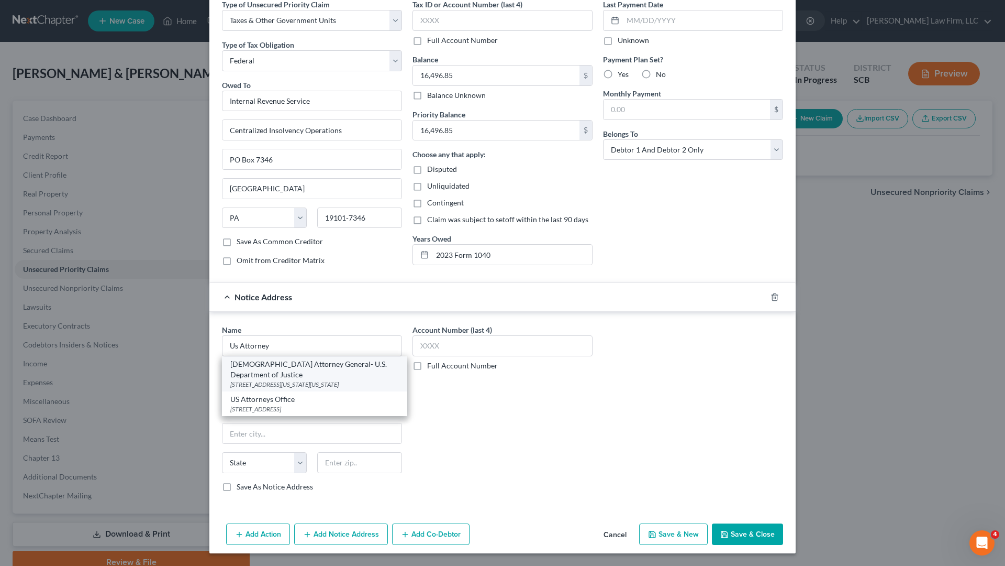
type input "20530"
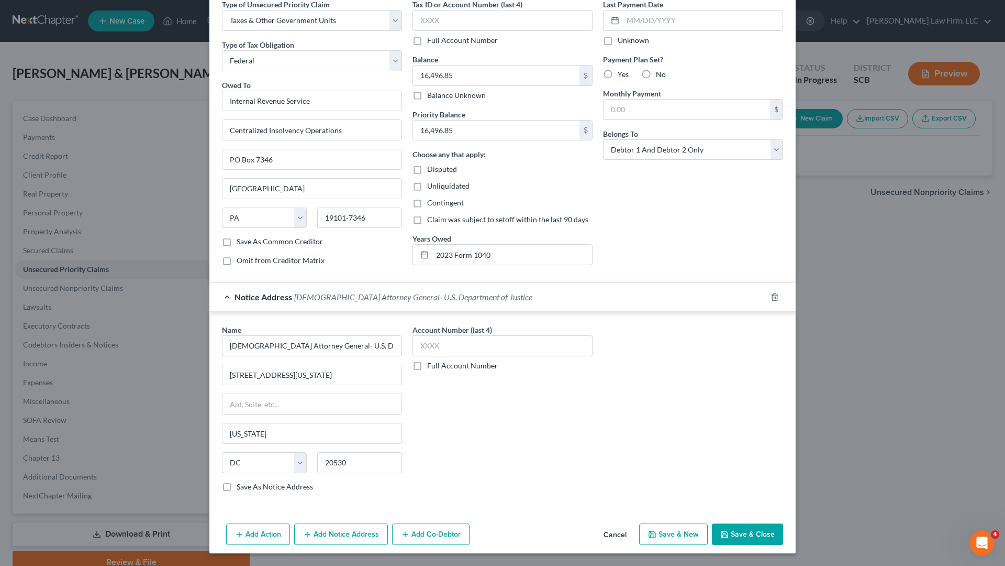
click at [309, 494] on button "Add Notice Address" at bounding box center [341, 534] width 94 height 22
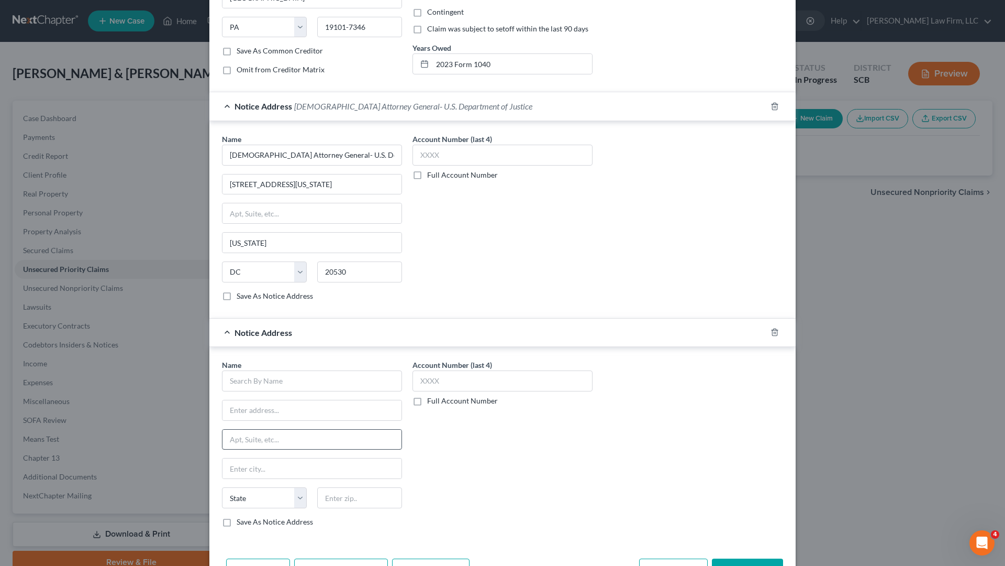
scroll to position [259, 0]
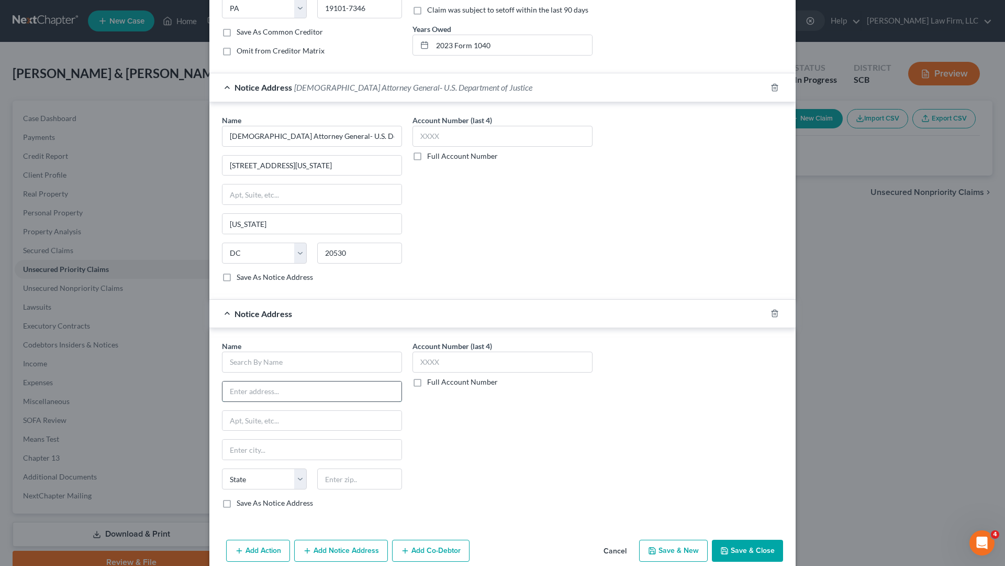
click at [290, 382] on input "text" at bounding box center [312, 391] width 179 height 20
click at [290, 363] on input "text" at bounding box center [312, 361] width 180 height 21
click at [292, 394] on input "text" at bounding box center [312, 391] width 179 height 20
click at [289, 147] on input "US Attorney" at bounding box center [312, 136] width 180 height 21
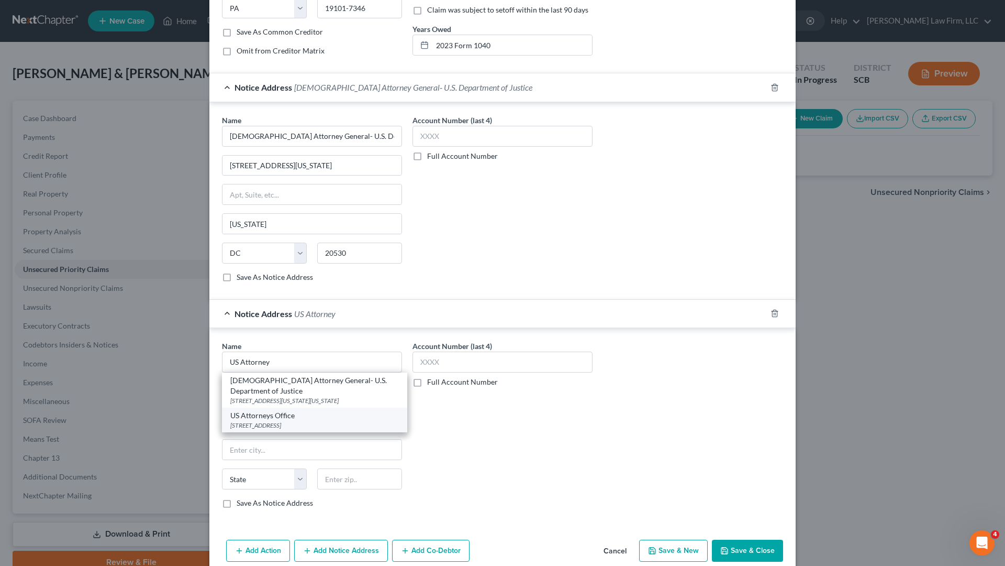
click at [284, 410] on div "US Attorneys Office" at bounding box center [314, 415] width 169 height 10
type input "US Attorneys Office"
type input "[STREET_ADDRESS]"
type input "Suite 29201"
type input "Columbia"
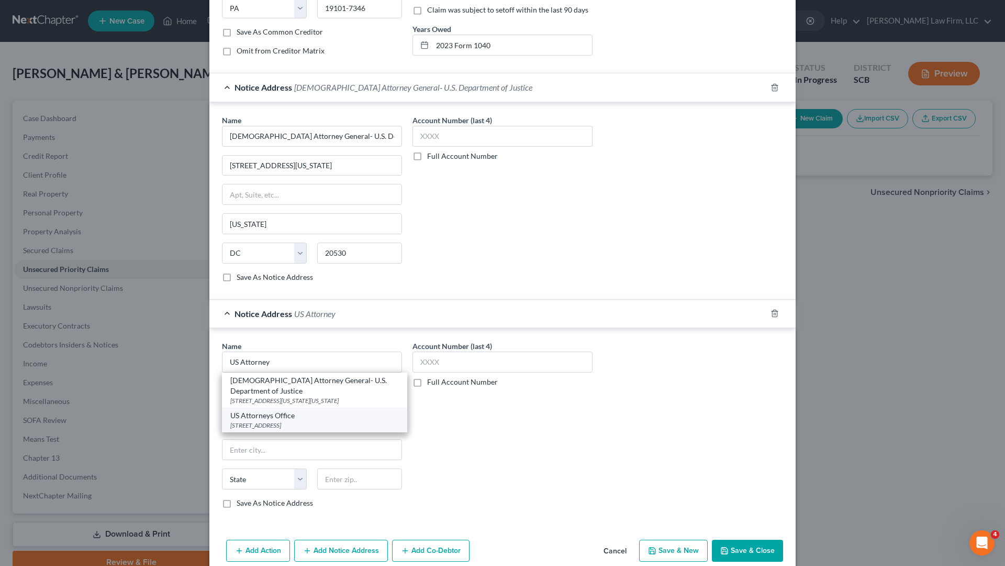
select select "42"
type input "29201"
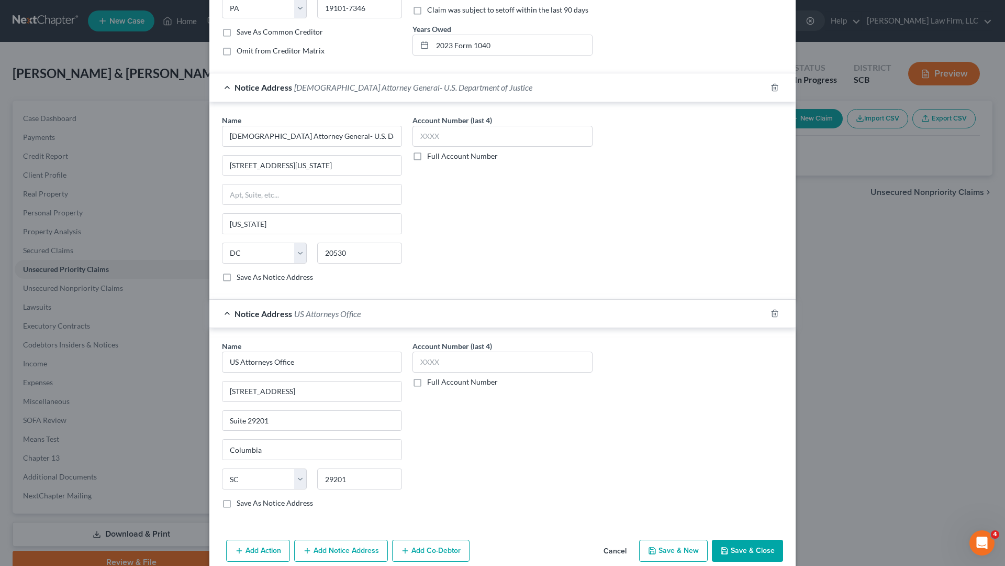
click at [472, 408] on div "Account Number (last 4) Full Account Number" at bounding box center [502, 428] width 191 height 176
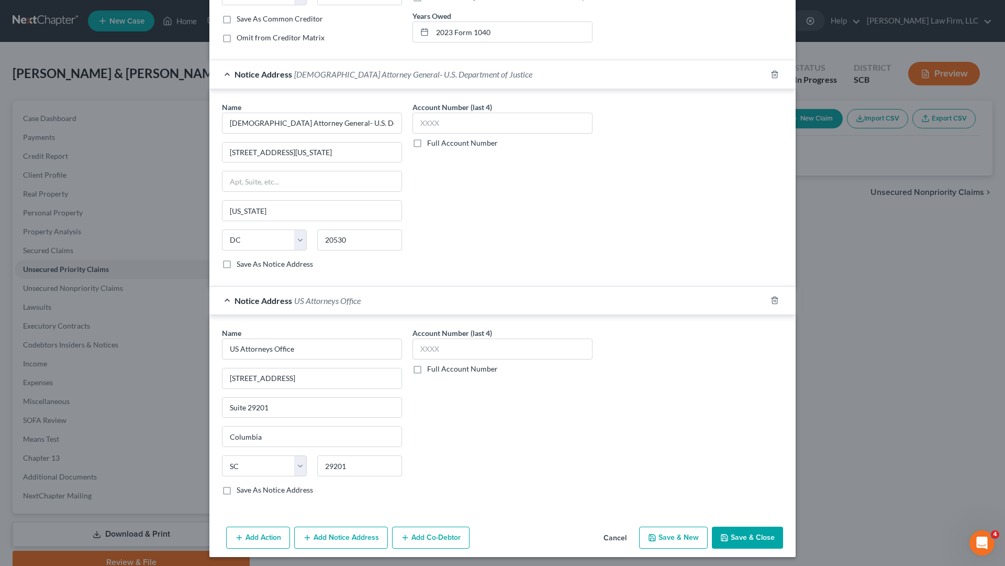
scroll to position [275, 0]
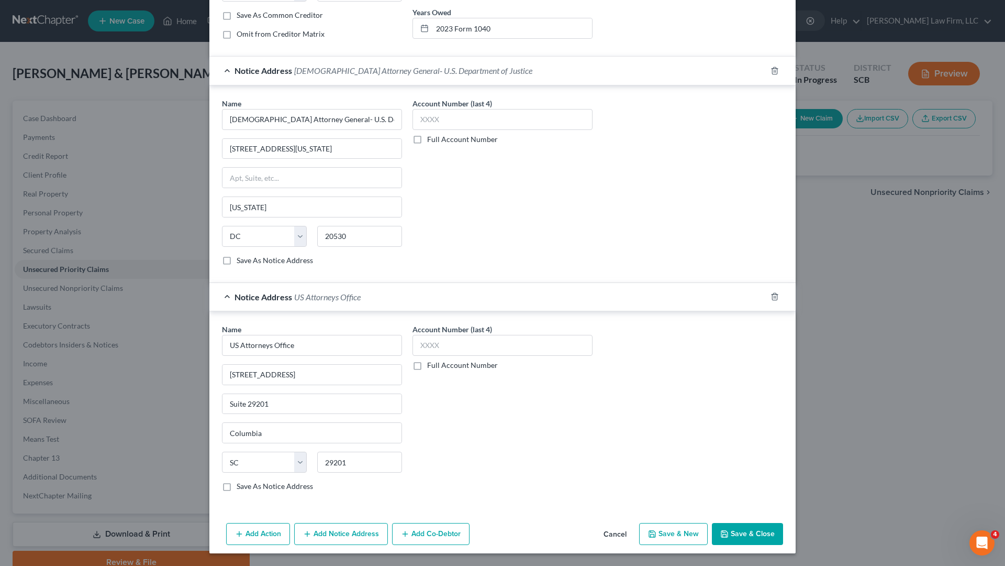
click at [744, 494] on button "Save & Close" at bounding box center [747, 534] width 71 height 22
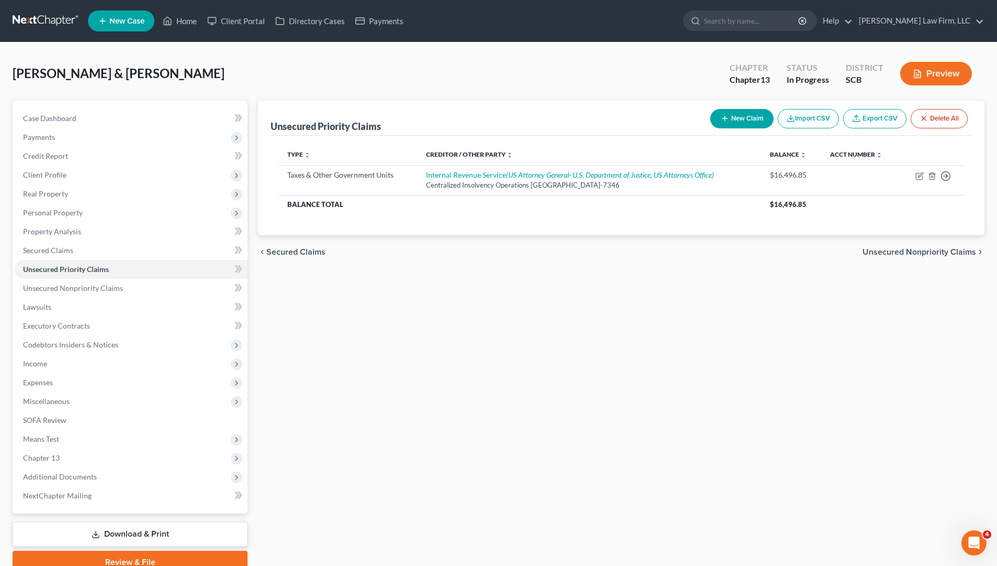
drag, startPoint x: 335, startPoint y: 343, endPoint x: 345, endPoint y: 328, distance: 17.7
click at [336, 341] on div "Unsecured Priority Claims New Claim Import CSV Export CSV Delete All Type expan…" at bounding box center [621, 337] width 737 height 473
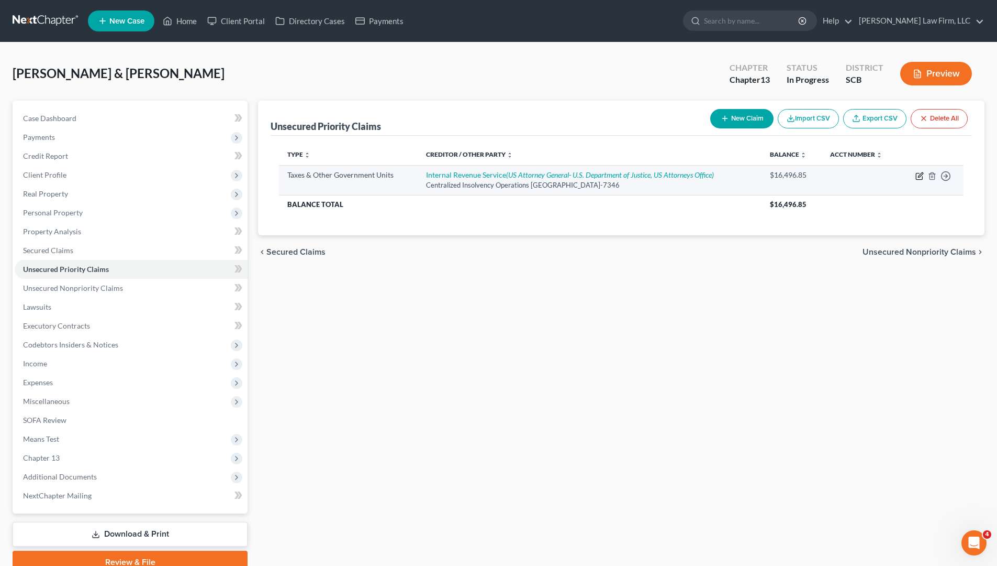
click at [918, 178] on icon "button" at bounding box center [920, 176] width 8 height 8
select select "0"
select select "39"
select select "2"
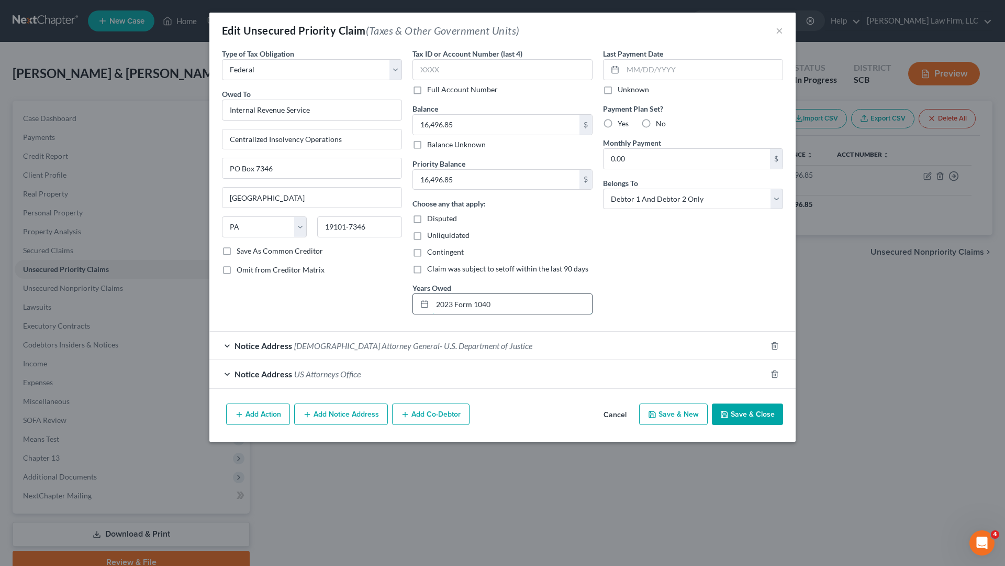
click at [495, 304] on input "2023 Form 1040" at bounding box center [513, 304] width 160 height 20
type input "2023 Form 1040; 2024 Form 1040 (2024 filed late.)"
click at [752, 418] on button "Save & Close" at bounding box center [747, 414] width 71 height 22
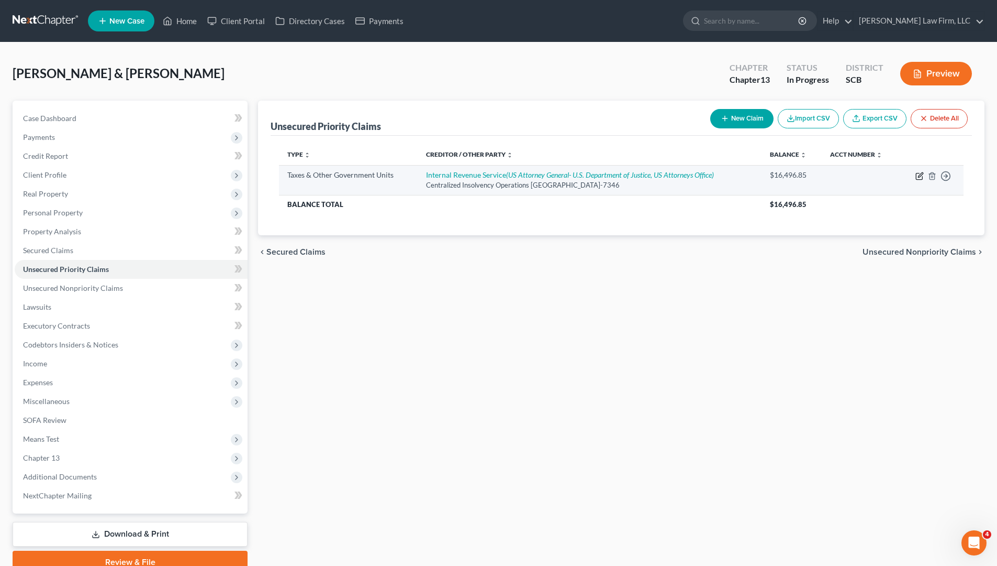
click at [918, 177] on icon "button" at bounding box center [920, 174] width 5 height 5
select select "0"
select select "39"
select select "2"
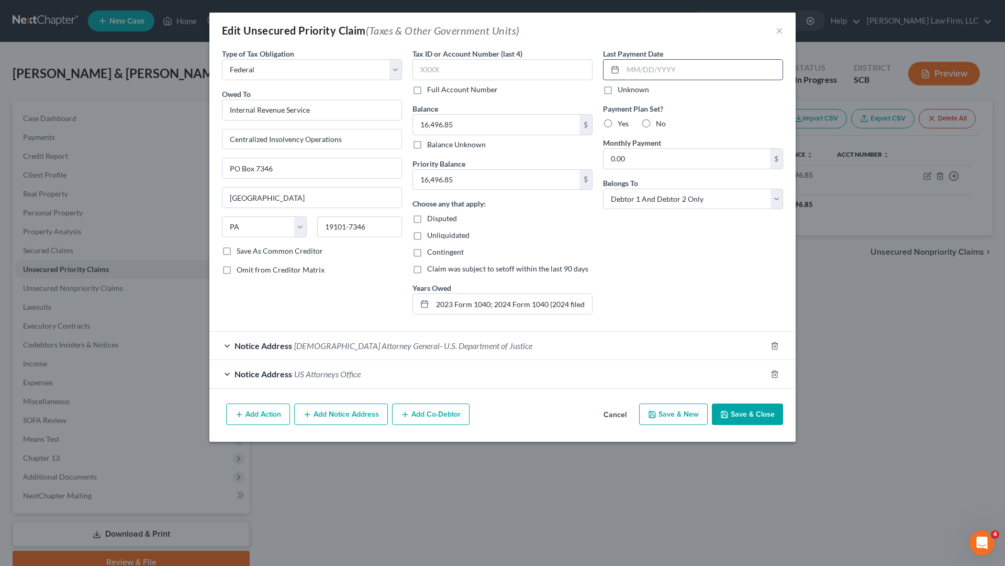
click at [717, 71] on input "text" at bounding box center [703, 70] width 160 height 20
click at [715, 107] on label "Payment Plan Set?" at bounding box center [693, 108] width 180 height 11
click at [637, 68] on input "08/2025" at bounding box center [703, 70] width 160 height 20
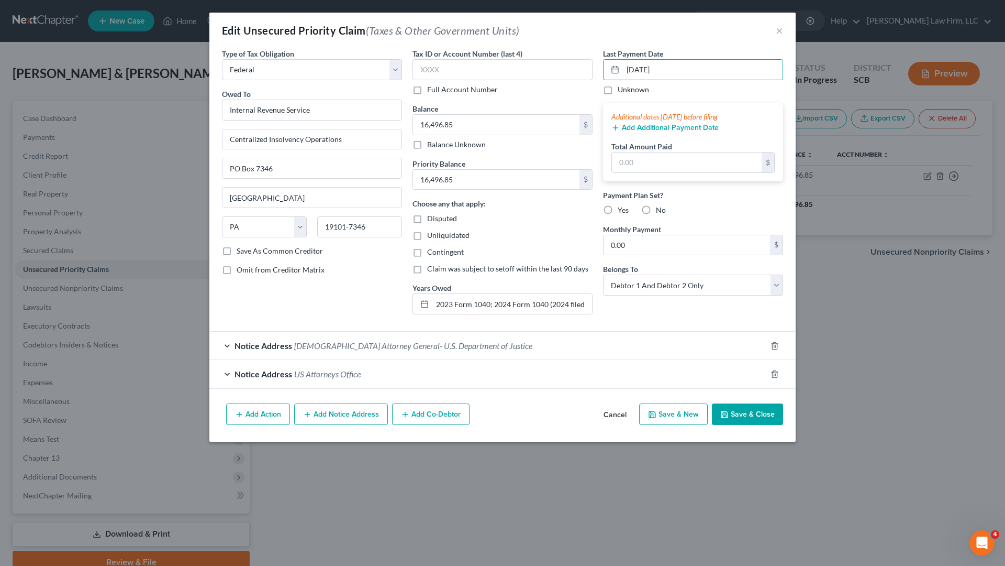
click at [656, 92] on div "Unknown" at bounding box center [693, 89] width 180 height 10
click at [686, 169] on input "text" at bounding box center [687, 162] width 150 height 20
click at [733, 131] on div "Add Additional Payment Date" at bounding box center [693, 127] width 163 height 10
click at [656, 213] on label "No" at bounding box center [661, 210] width 10 height 10
click at [660, 212] on input "No" at bounding box center [663, 208] width 7 height 7
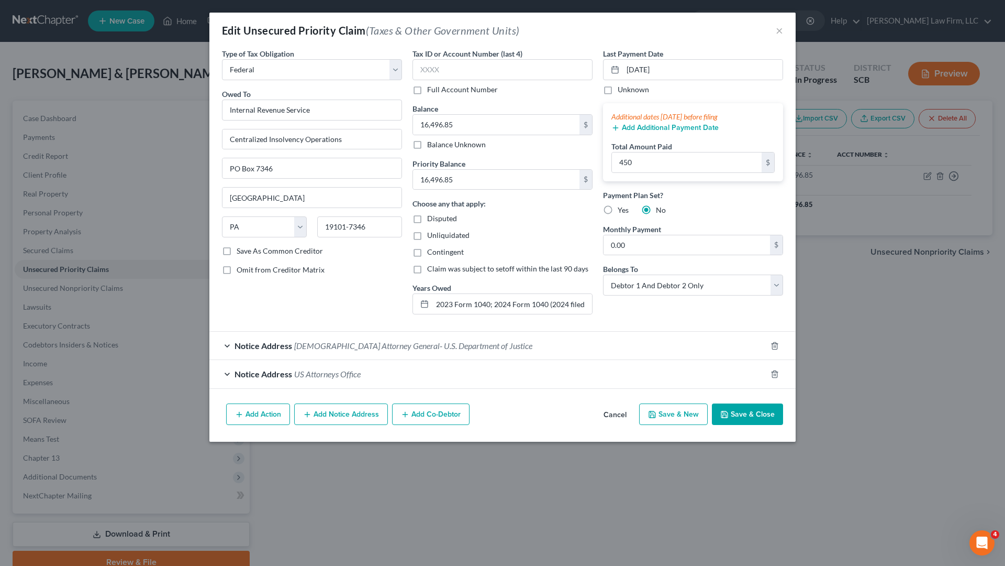
click at [749, 417] on button "Save & Close" at bounding box center [747, 414] width 71 height 22
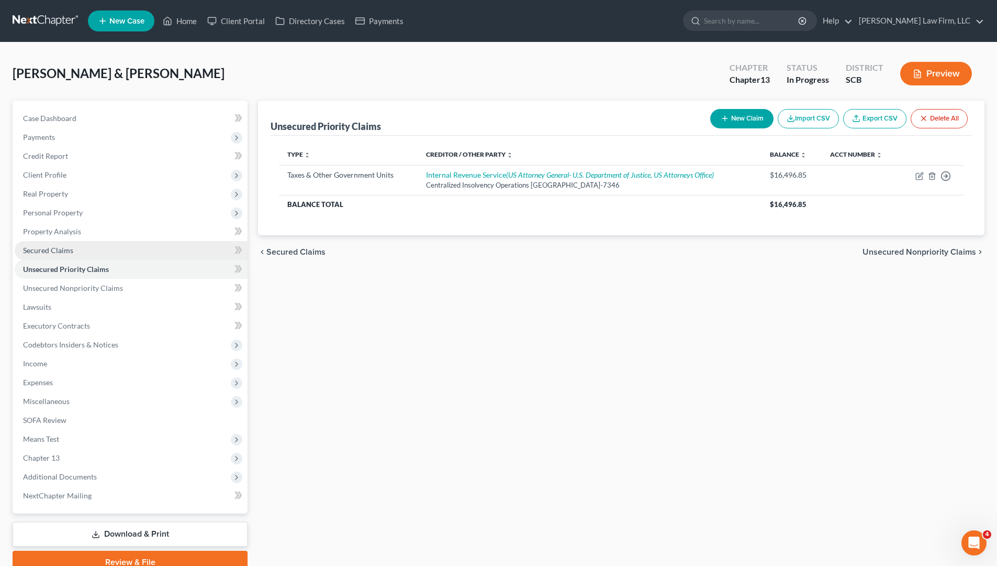
click at [57, 243] on link "Secured Claims" at bounding box center [131, 250] width 233 height 19
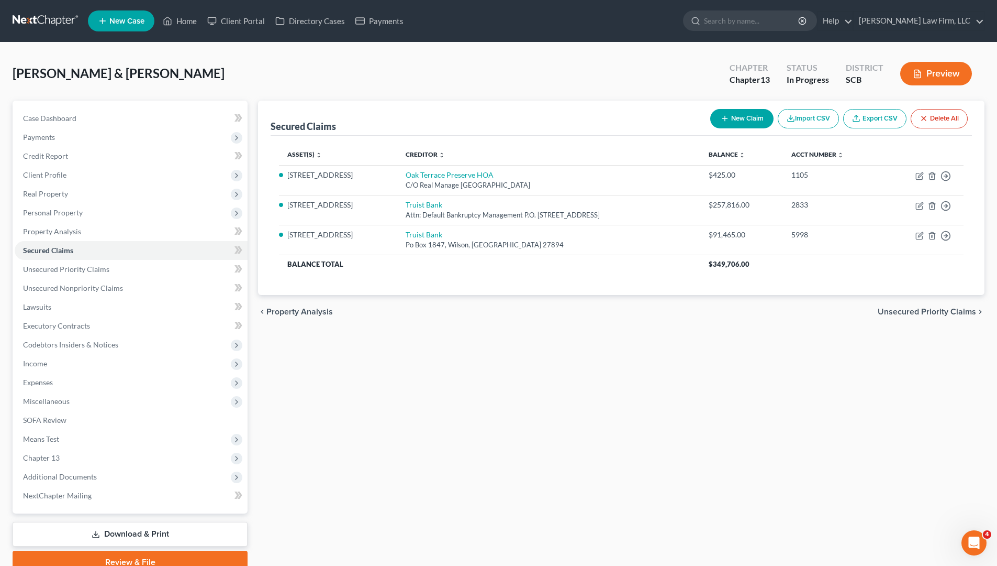
click at [742, 114] on button "New Claim" at bounding box center [742, 118] width 63 height 19
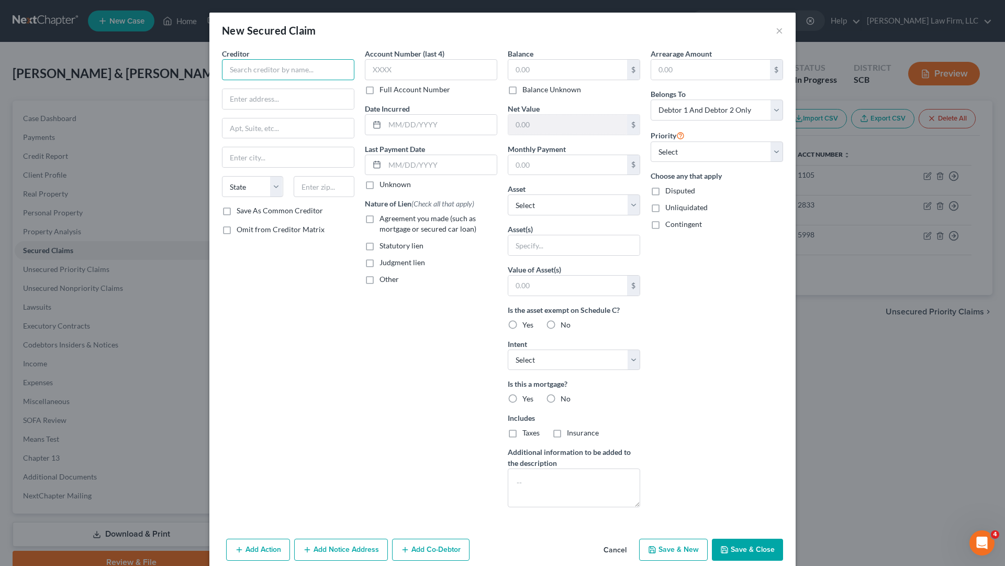
click at [317, 65] on input "text" at bounding box center [288, 69] width 132 height 21
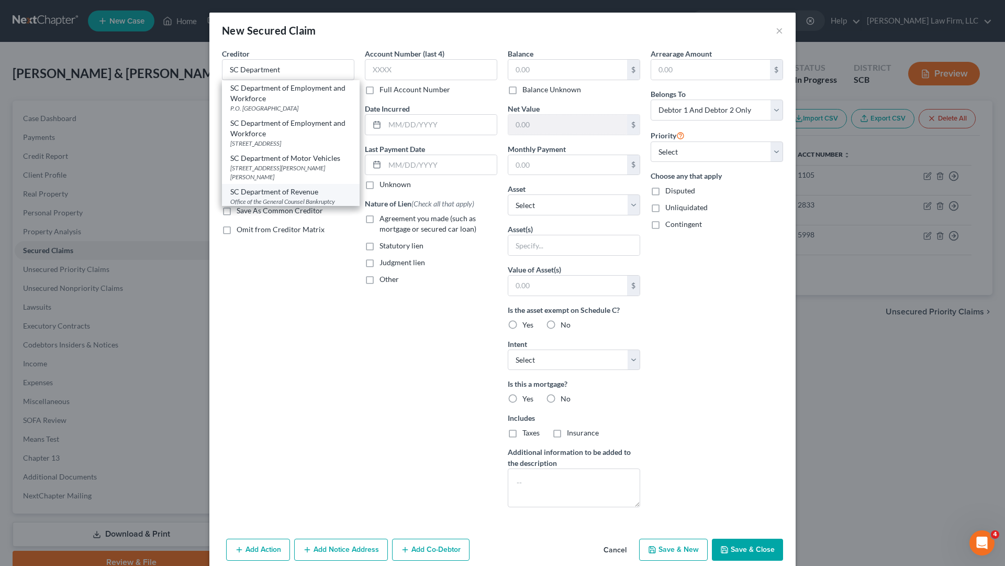
click at [314, 196] on div "SC Department of Revenue" at bounding box center [290, 191] width 121 height 10
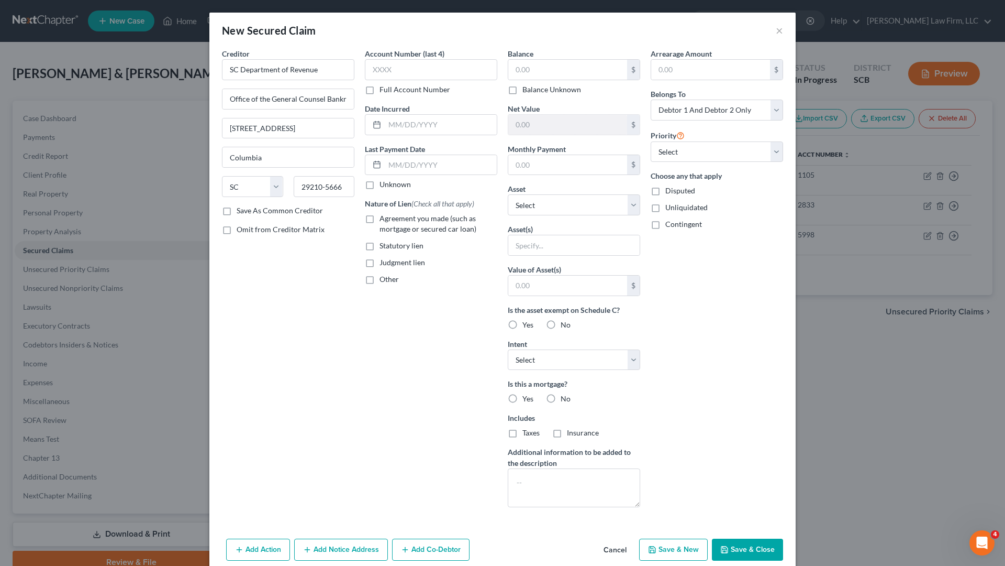
click at [380, 219] on label "Agreement you made (such as mortgage or secured car loan)" at bounding box center [439, 223] width 118 height 21
click at [384, 219] on input "Agreement you made (such as mortgage or secured car loan)" at bounding box center [387, 216] width 7 height 7
drag, startPoint x: 364, startPoint y: 280, endPoint x: 358, endPoint y: 306, distance: 26.8
click at [360, 306] on div "Account Number (last 4) Full Account Number Date Incurred Last Payment Date Unk…" at bounding box center [431, 281] width 143 height 467
click at [380, 276] on label "Other" at bounding box center [389, 279] width 19 height 10
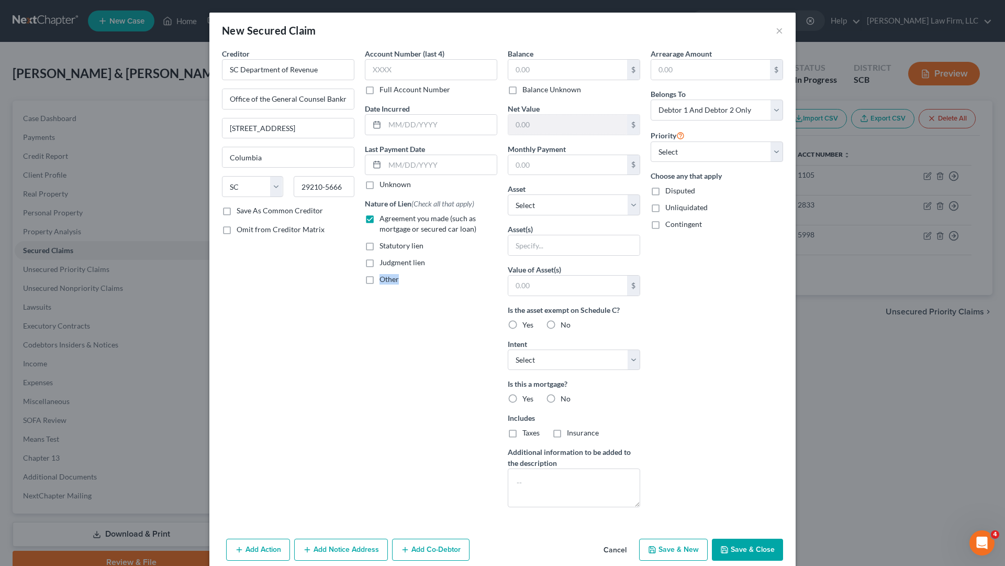
click at [384, 276] on input "Other" at bounding box center [387, 277] width 7 height 7
click at [429, 305] on input "text" at bounding box center [430, 303] width 131 height 20
click at [470, 132] on input "text" at bounding box center [441, 125] width 112 height 20
click at [472, 161] on input "text" at bounding box center [441, 165] width 112 height 20
drag, startPoint x: 351, startPoint y: 369, endPoint x: 358, endPoint y: 364, distance: 7.9
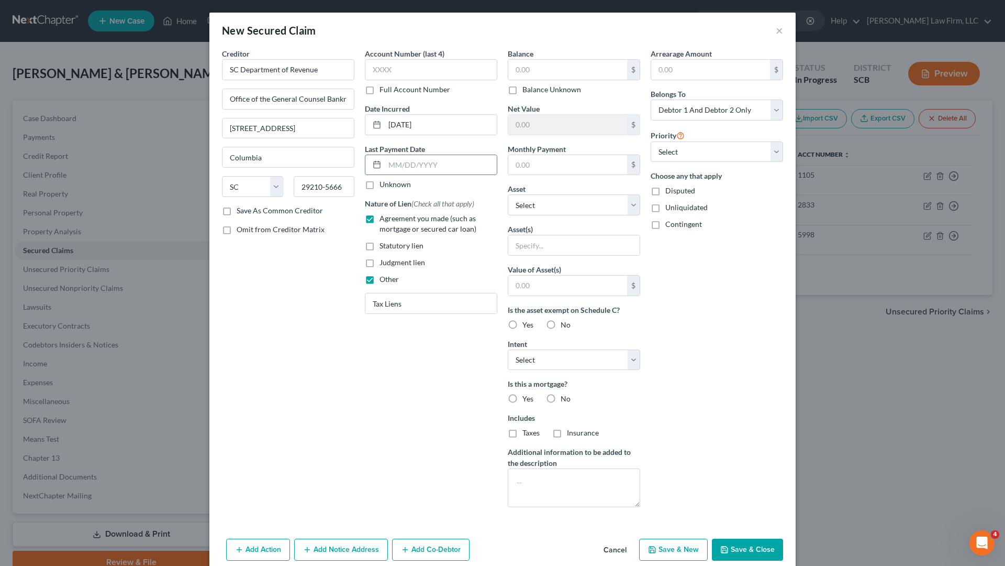
click at [353, 368] on div "Creditor * SC Department of Revenue Office of the General Counsel Bankruptcy Se…" at bounding box center [288, 281] width 143 height 467
click at [445, 302] on input "Tax Liens" at bounding box center [430, 303] width 131 height 20
click at [535, 73] on input "text" at bounding box center [567, 70] width 119 height 20
click at [718, 285] on div "Arrearage Amount $ Belongs To * Select Debtor 1 Only Debtor 2 Only Debtor 1 And…" at bounding box center [717, 281] width 143 height 467
click at [609, 250] on input "text" at bounding box center [573, 245] width 131 height 20
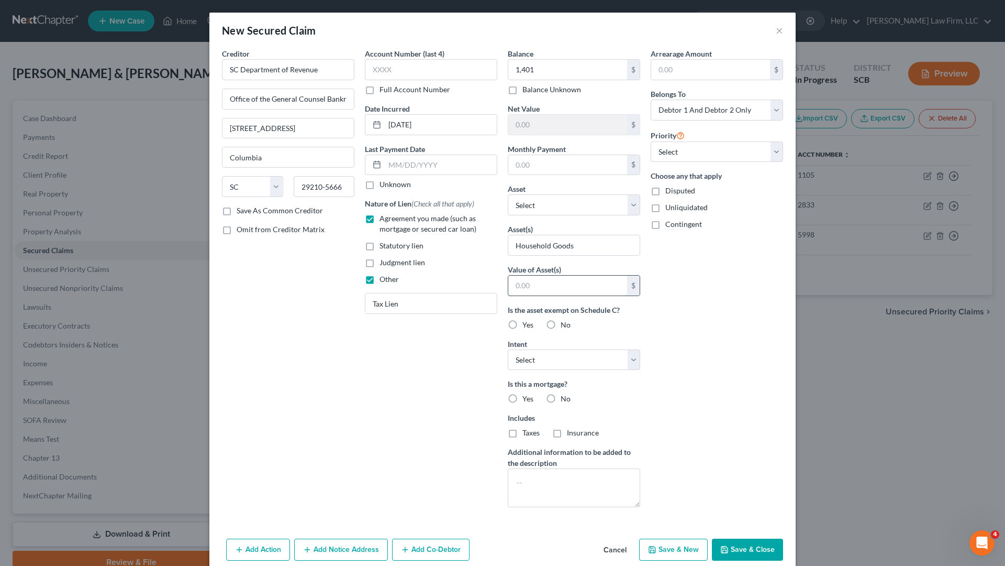
click at [584, 292] on input "text" at bounding box center [567, 285] width 119 height 20
drag, startPoint x: 724, startPoint y: 304, endPoint x: 730, endPoint y: 298, distance: 8.2
click at [726, 302] on div "Arrearage Amount $ Belongs To * Select Debtor 1 Only Debtor 2 Only Debtor 1 And…" at bounding box center [717, 281] width 143 height 467
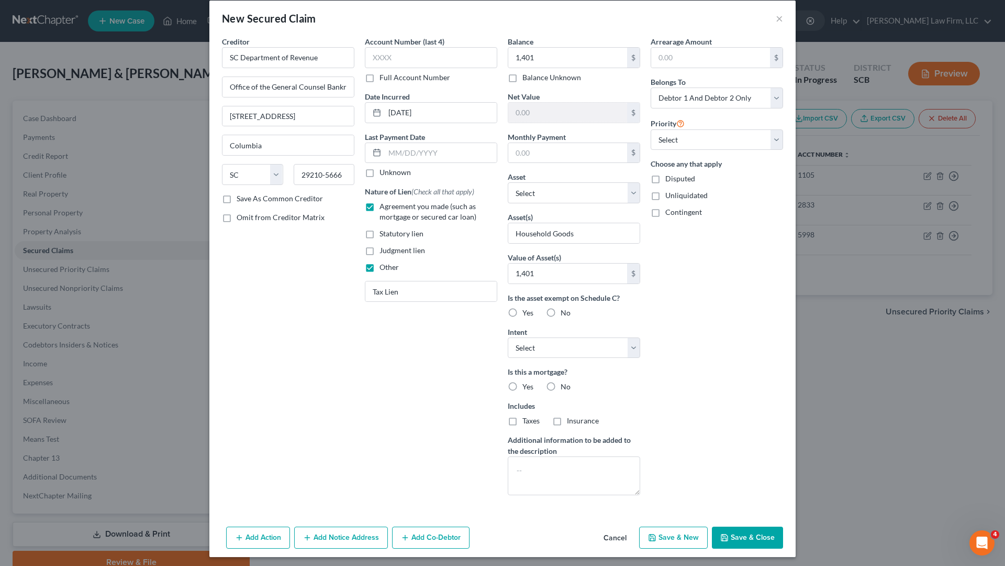
scroll to position [16, 0]
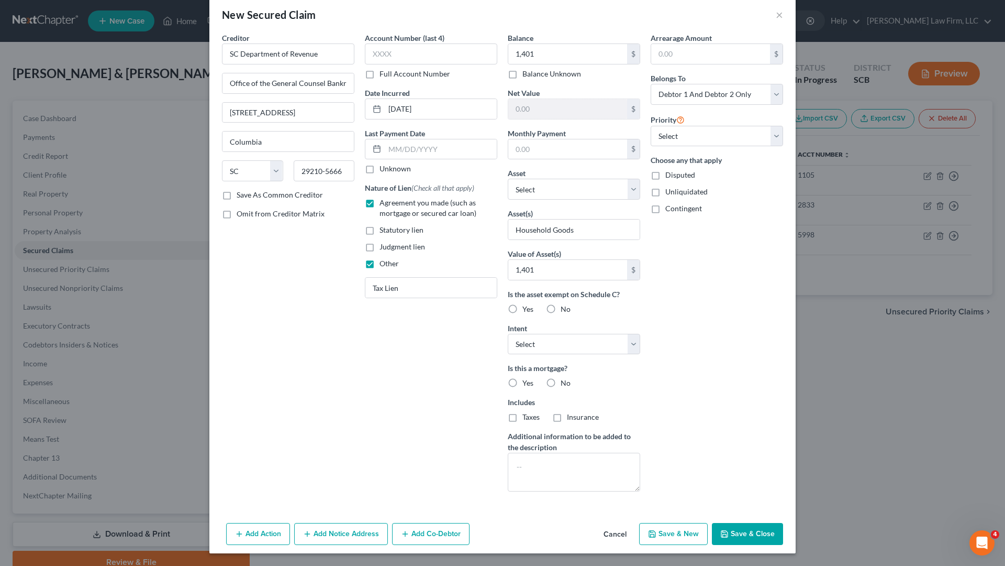
click at [773, 494] on button "Save & Close" at bounding box center [747, 534] width 71 height 22
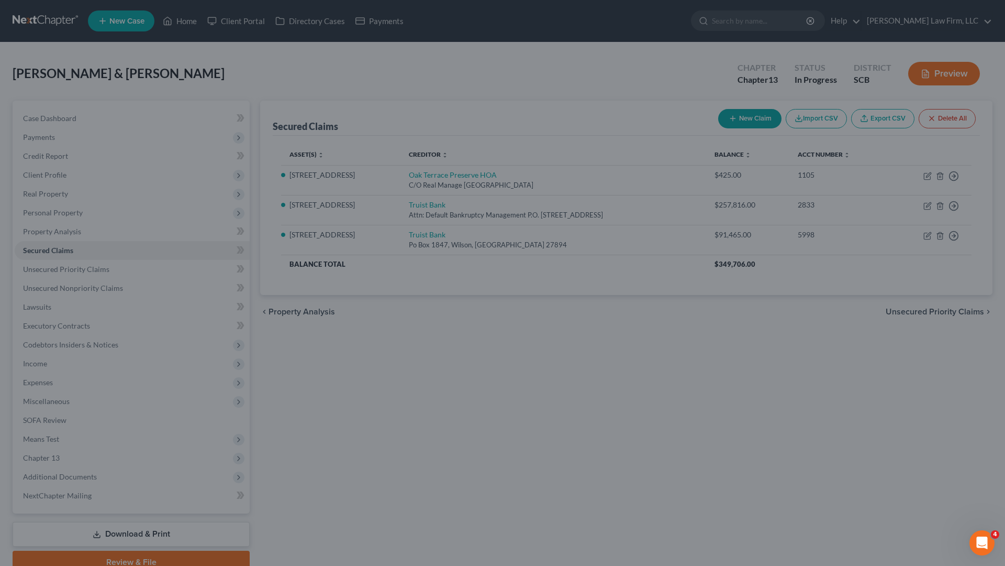
scroll to position [0, 0]
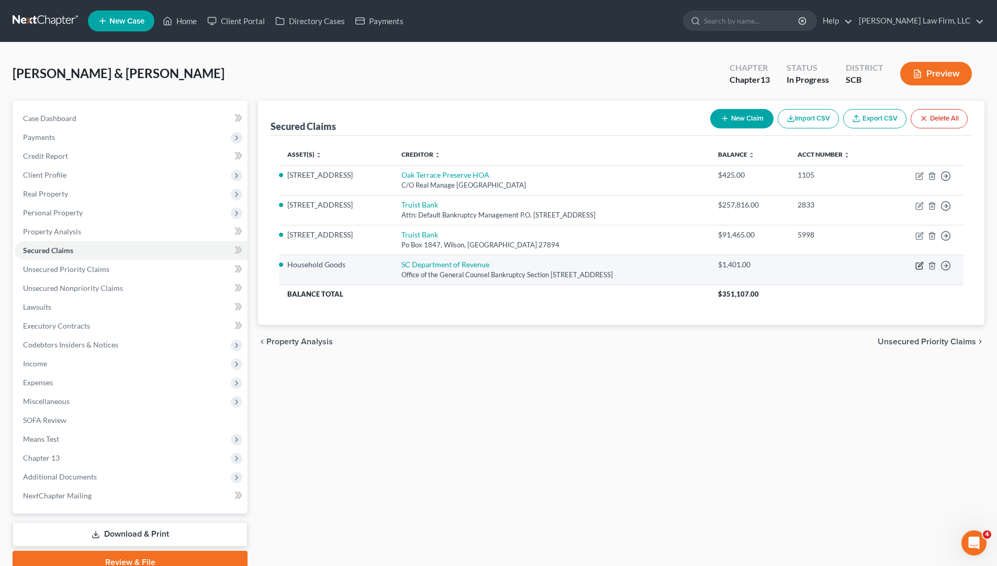
click at [918, 265] on icon "button" at bounding box center [920, 265] width 8 height 8
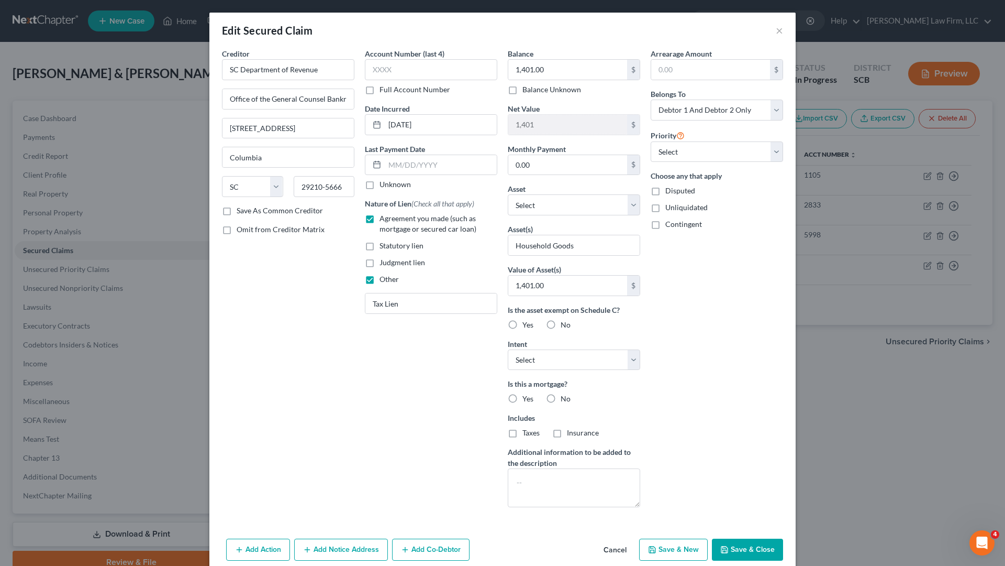
scroll to position [46, 0]
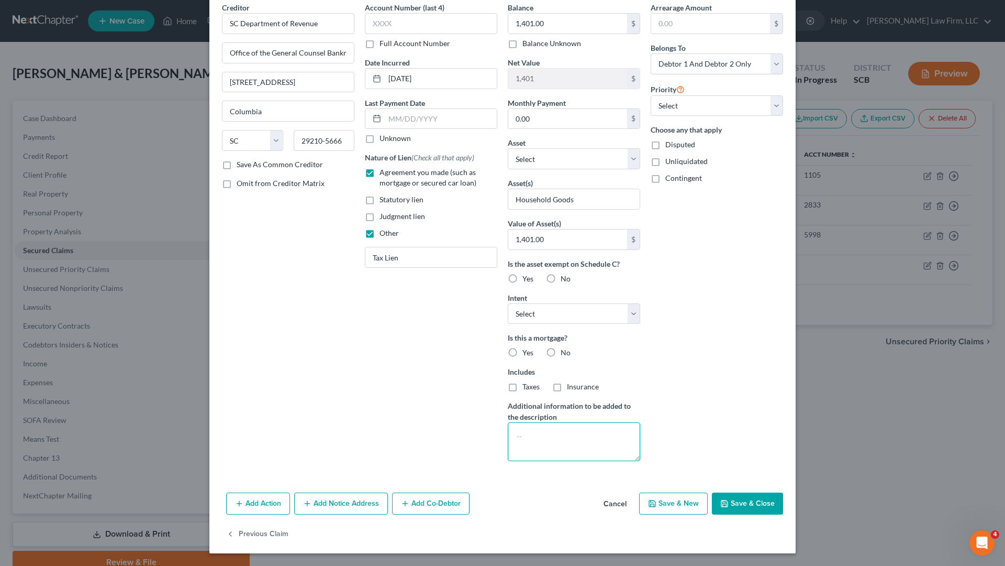
click at [532, 448] on textarea at bounding box center [574, 441] width 132 height 39
click at [563, 437] on textarea "2023 Form SC 1040" at bounding box center [574, 441] width 132 height 39
click at [562, 435] on textarea "2023 Form SC 1040" at bounding box center [574, 441] width 132 height 39
click at [555, 439] on textarea "2023 Form SC 1040" at bounding box center [574, 441] width 132 height 39
click at [560, 435] on textarea "2023 Form SC 1040" at bounding box center [574, 441] width 132 height 39
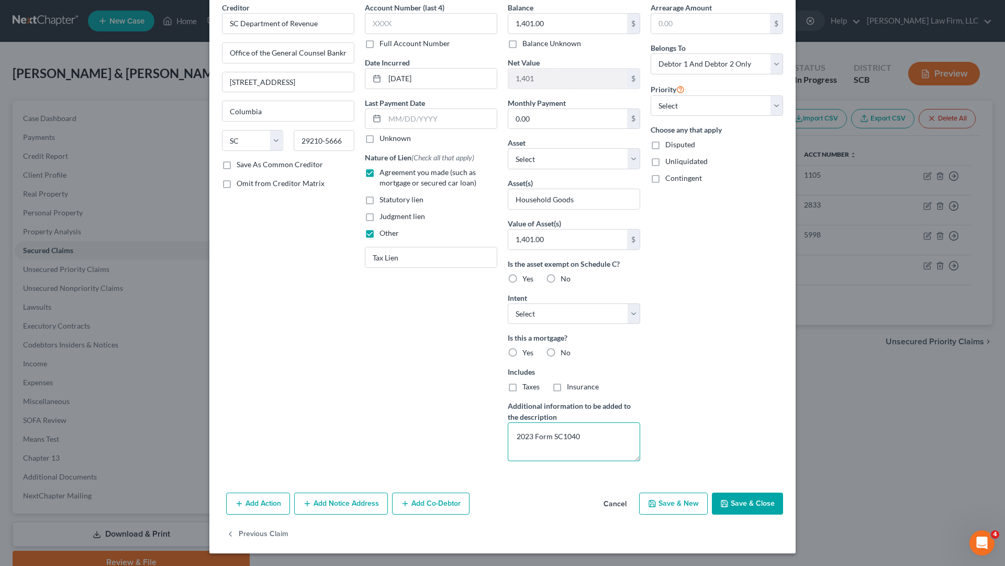
click at [533, 431] on textarea "2023 Form SC1040" at bounding box center [574, 441] width 132 height 39
click at [768, 494] on button "Save & Close" at bounding box center [747, 503] width 71 height 22
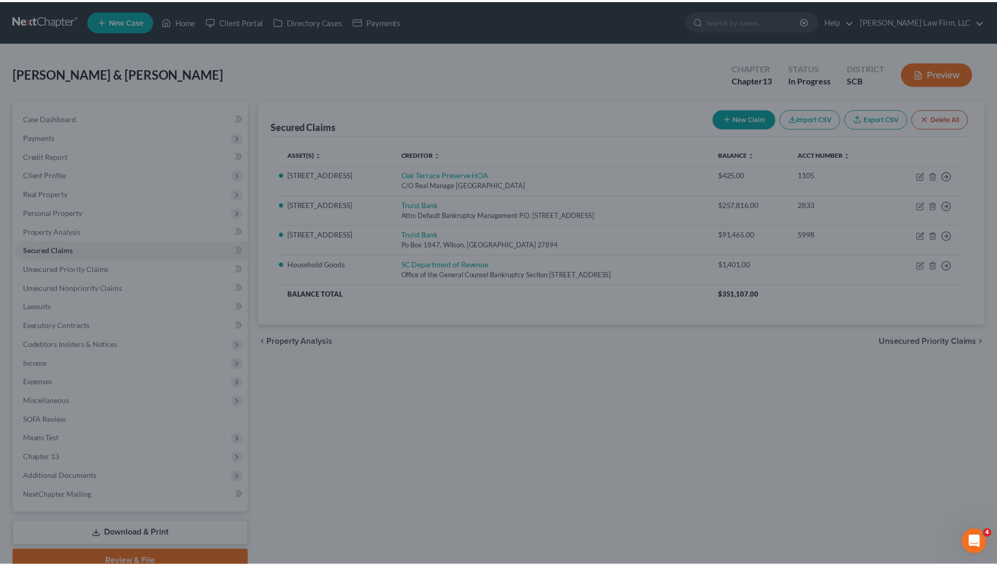
scroll to position [0, 0]
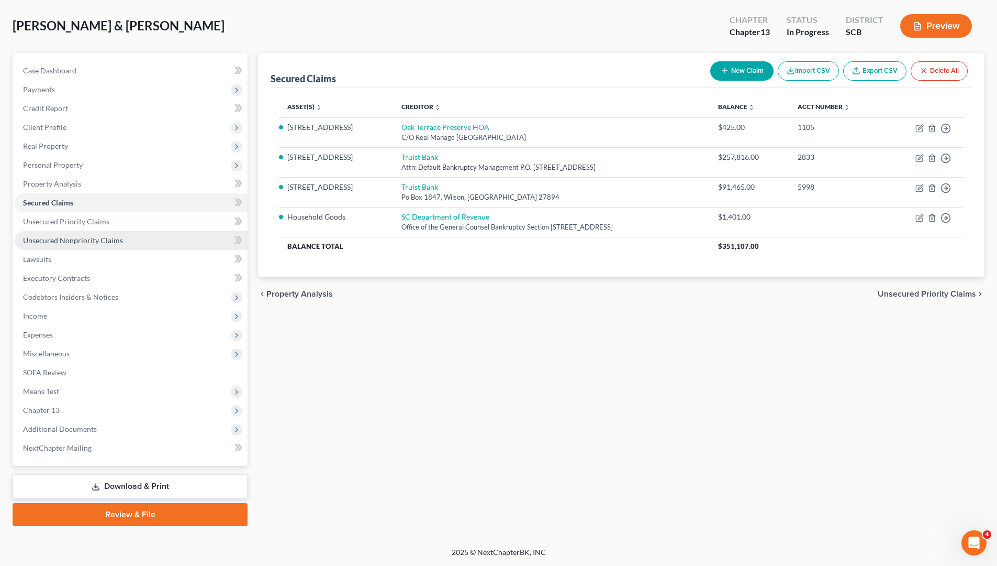
click at [94, 237] on span "Unsecured Nonpriority Claims" at bounding box center [73, 240] width 100 height 9
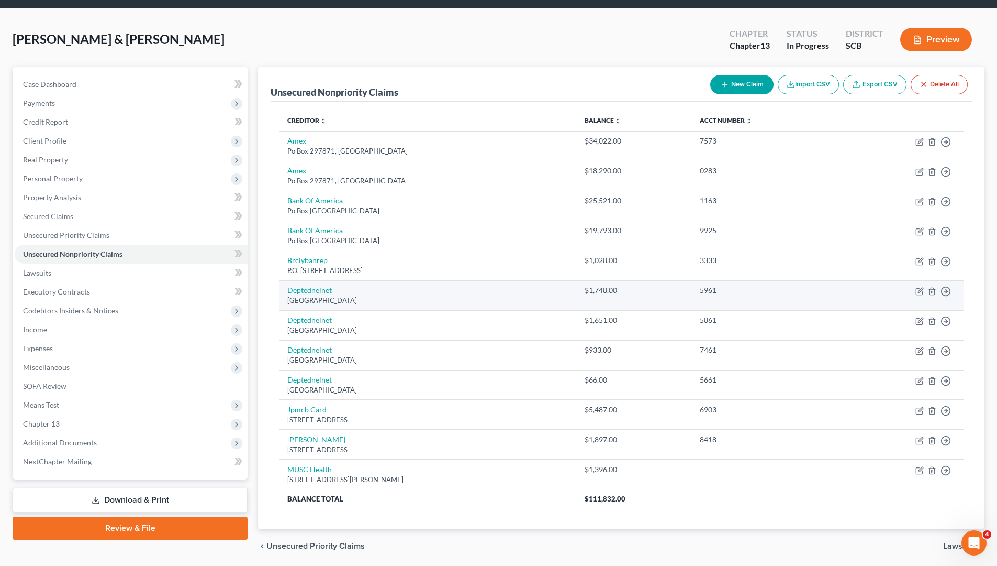
scroll to position [52, 0]
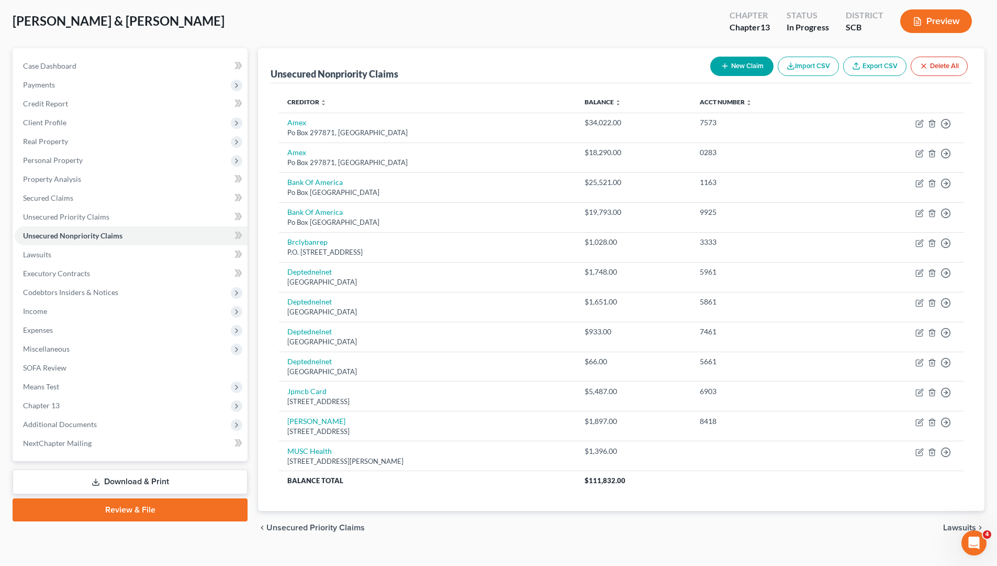
click at [752, 68] on button "New Claim" at bounding box center [742, 66] width 63 height 19
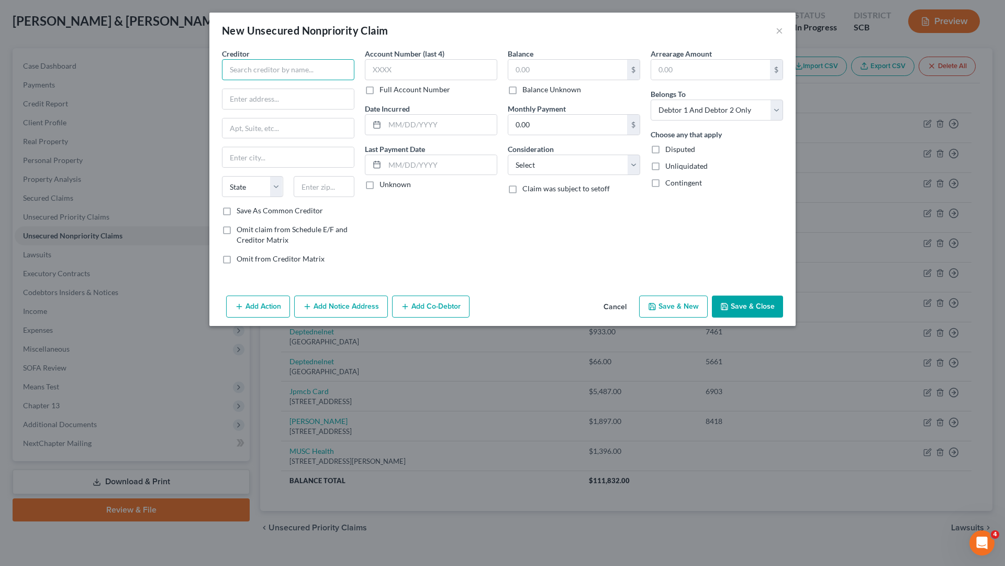
click at [294, 79] on input "text" at bounding box center [288, 69] width 132 height 21
click at [260, 68] on input "[GEOGRAPHIC_DATA]" at bounding box center [288, 69] width 132 height 21
click at [252, 71] on input "[GEOGRAPHIC_DATA]" at bounding box center [288, 69] width 132 height 21
click at [293, 71] on input "[GEOGRAPHIC_DATA]" at bounding box center [288, 69] width 132 height 21
click at [300, 72] on input "[GEOGRAPHIC_DATA]" at bounding box center [288, 69] width 132 height 21
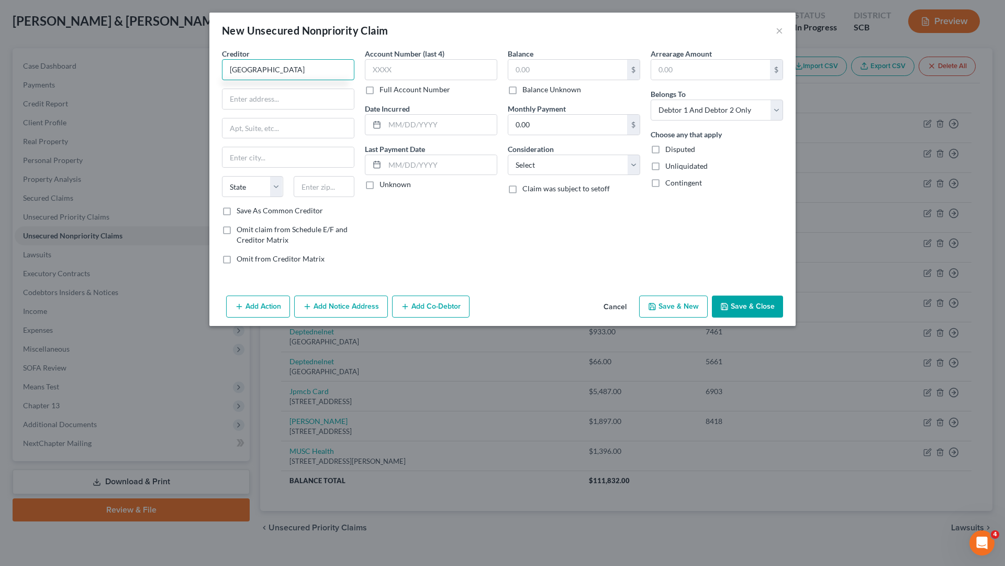
click at [267, 70] on input "[GEOGRAPHIC_DATA]" at bounding box center [288, 69] width 132 height 21
drag, startPoint x: 297, startPoint y: 55, endPoint x: 328, endPoint y: 72, distance: 35.1
click at [302, 58] on div "Creditor * [GEOGRAPHIC_DATA] Tresure" at bounding box center [288, 64] width 132 height 32
click at [332, 71] on input "[GEOGRAPHIC_DATA] Tresure" at bounding box center [288, 69] width 132 height 21
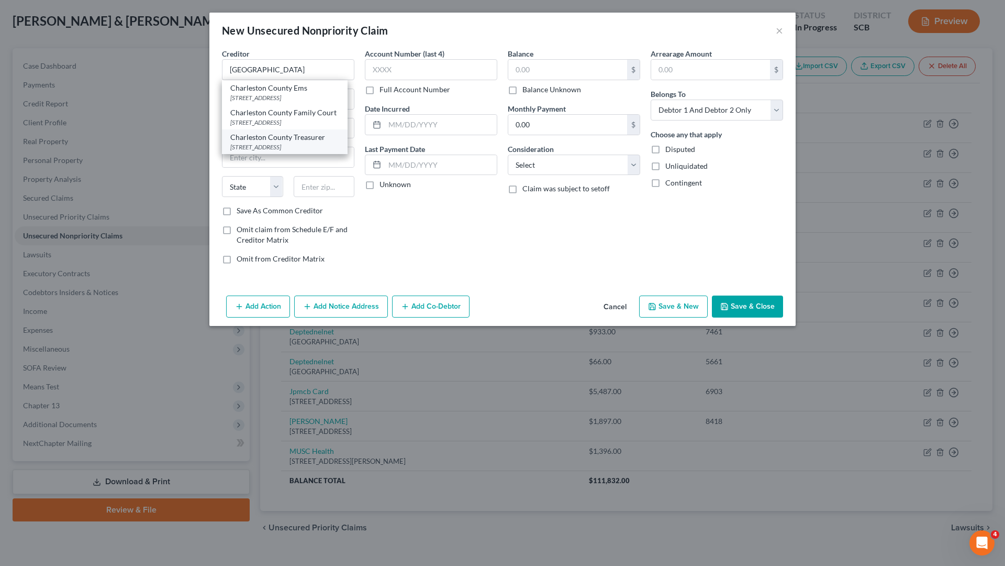
click at [306, 151] on div "[STREET_ADDRESS]" at bounding box center [284, 146] width 109 height 9
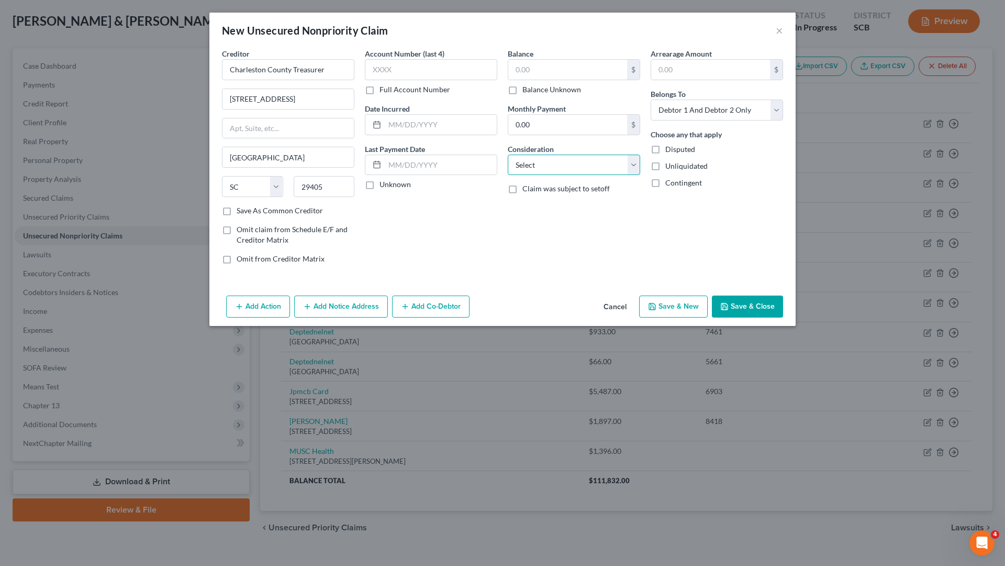
click at [563, 160] on select "Select Cable / Satellite Services Collection Agency Credit Card Debt Debt Couns…" at bounding box center [574, 164] width 132 height 21
click at [508, 154] on select "Select Cable / Satellite Services Collection Agency Credit Card Debt Debt Couns…" at bounding box center [574, 164] width 132 height 21
click at [625, 162] on select "Select Cable / Satellite Services Collection Agency Credit Card Debt Debt Couns…" at bounding box center [574, 164] width 132 height 21
click at [508, 154] on select "Select Cable / Satellite Services Collection Agency Credit Card Debt Debt Couns…" at bounding box center [574, 164] width 132 height 21
click at [585, 209] on input "text" at bounding box center [573, 205] width 131 height 20
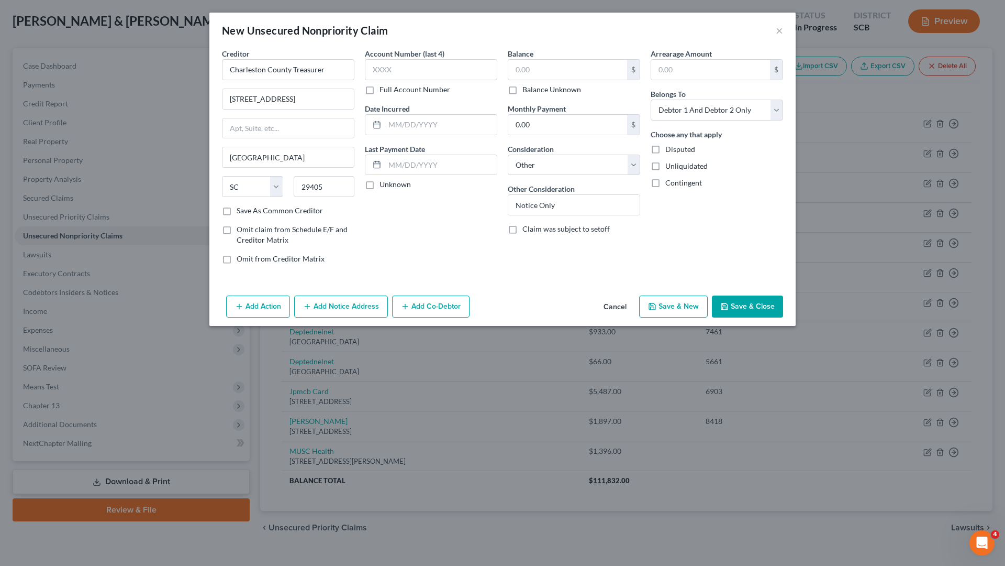
click at [750, 310] on button "Save & Close" at bounding box center [747, 306] width 71 height 22
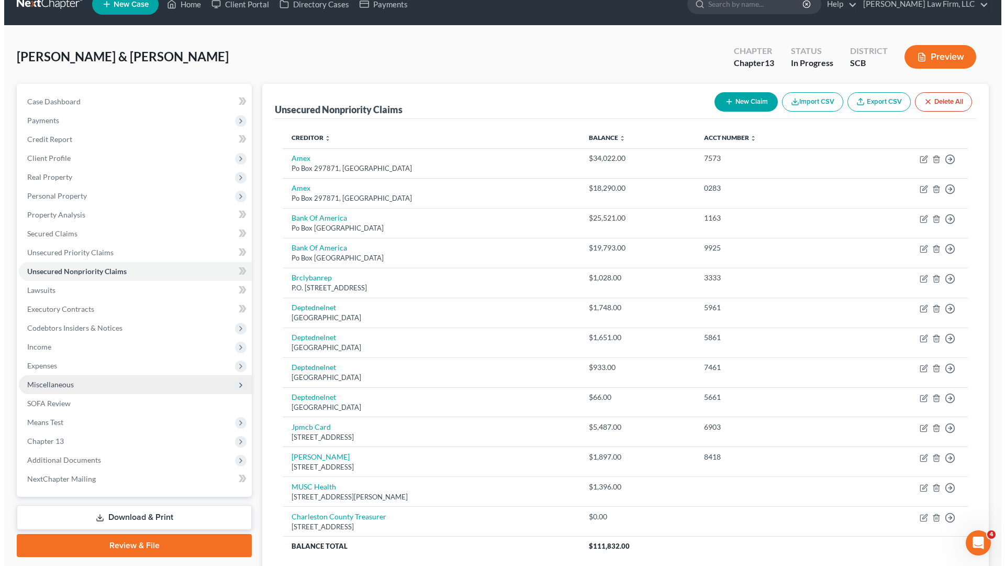
scroll to position [0, 0]
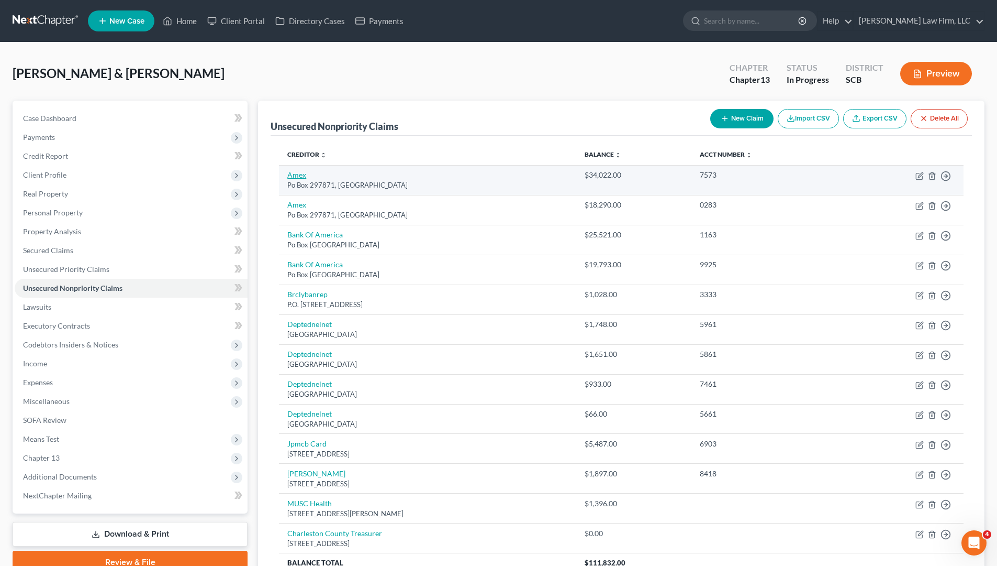
click at [303, 178] on link "Amex" at bounding box center [296, 174] width 19 height 9
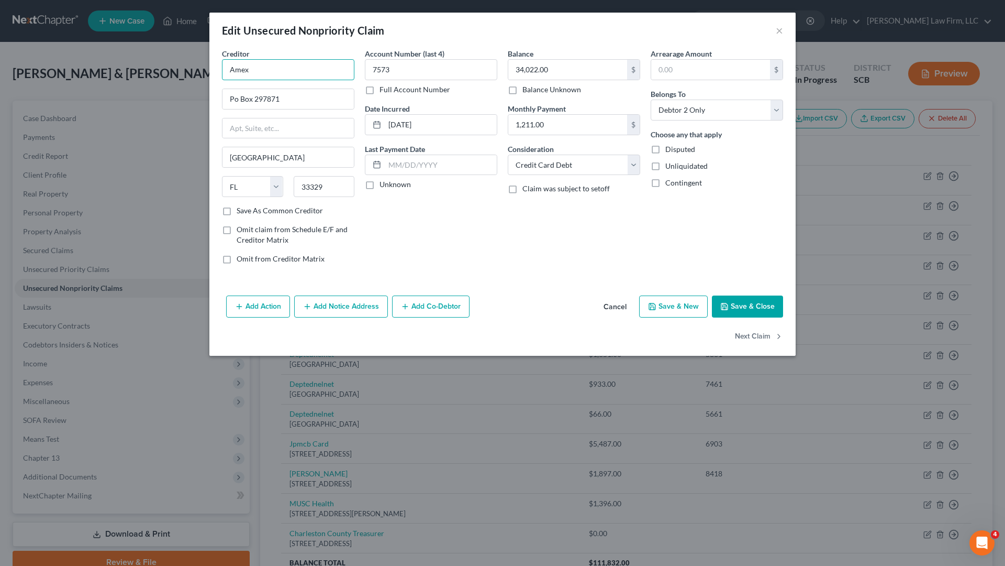
click at [275, 76] on input "Amex" at bounding box center [288, 69] width 132 height 21
click at [276, 94] on div "[STREET_ADDRESS]" at bounding box center [284, 97] width 109 height 9
click at [418, 75] on input "7573" at bounding box center [431, 69] width 132 height 21
click at [565, 73] on input "34,022.00" at bounding box center [567, 70] width 119 height 20
click at [584, 126] on input "1,211.00" at bounding box center [567, 125] width 119 height 20
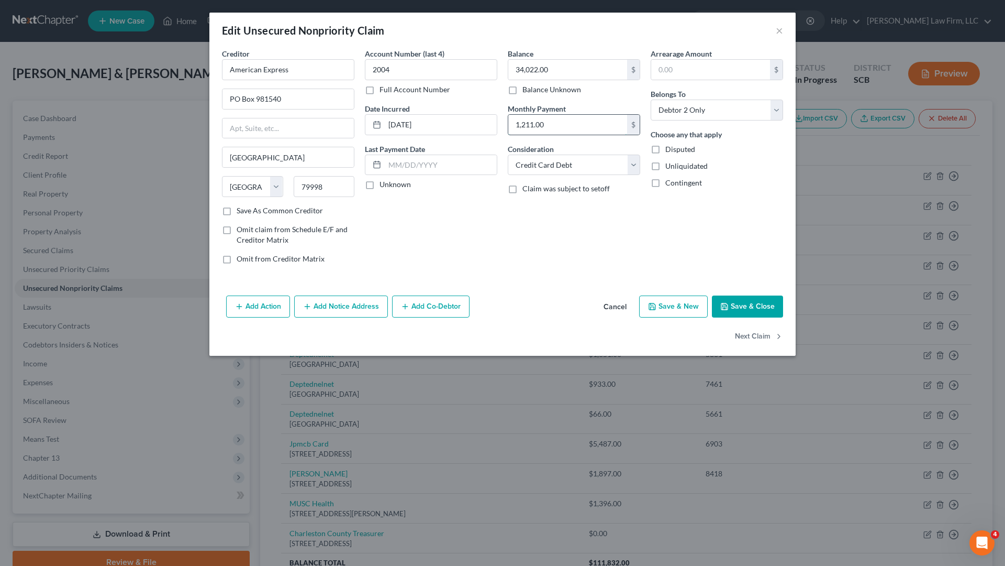
click at [583, 126] on input "1,211.00" at bounding box center [567, 125] width 119 height 20
click at [472, 218] on div "Account Number (last 4) 2004 Full Account Number Date Incurred [DATE] Last Paym…" at bounding box center [431, 160] width 143 height 224
click at [745, 300] on button "Save & Close" at bounding box center [747, 306] width 71 height 22
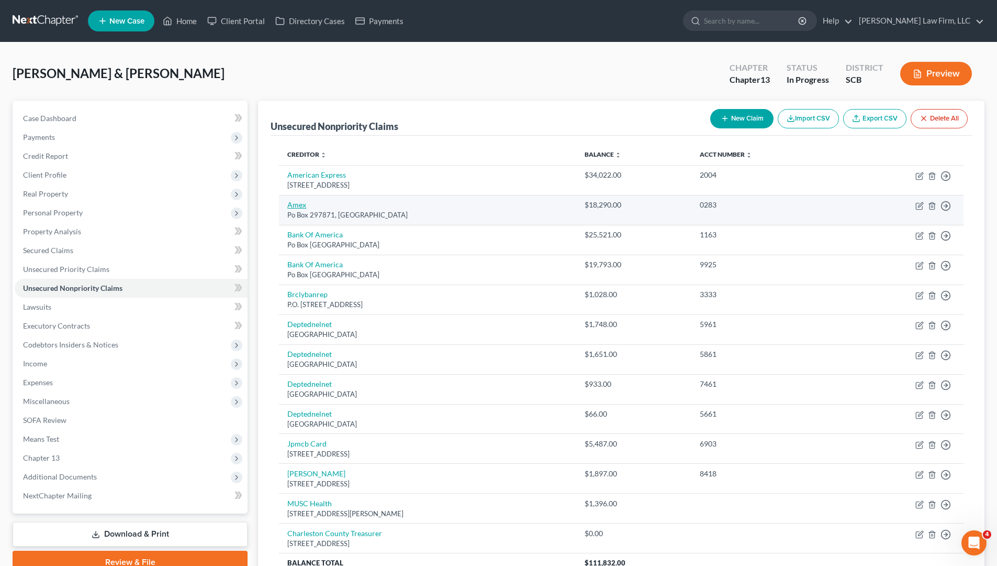
click at [302, 203] on link "Amex" at bounding box center [296, 204] width 19 height 9
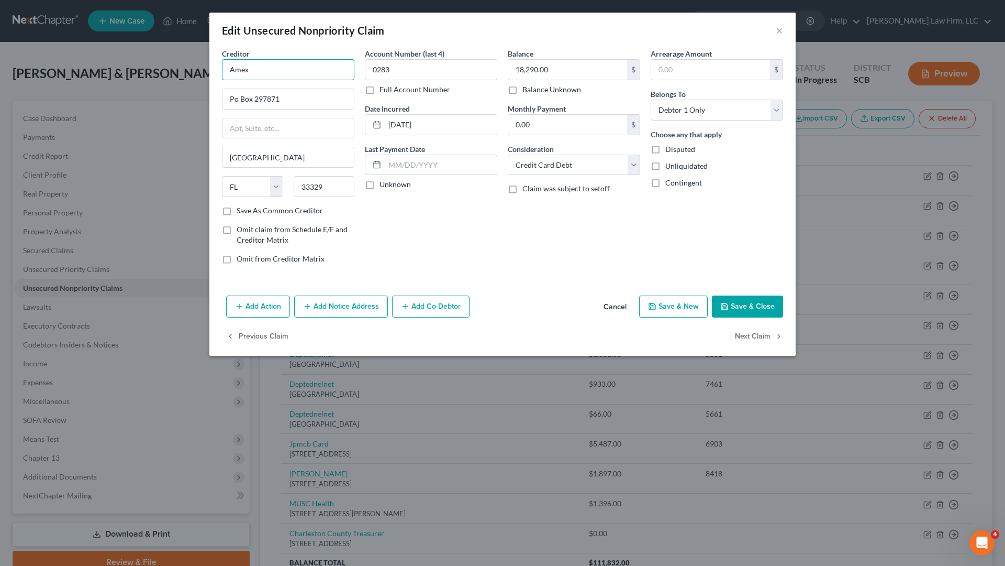
click at [273, 70] on input "Amex" at bounding box center [288, 69] width 132 height 21
click at [279, 91] on div "American Express" at bounding box center [284, 88] width 109 height 10
click at [494, 235] on div "Account Number (last 4) 0283 Full Account Number Date Incurred [DATE] Last Paym…" at bounding box center [431, 160] width 143 height 224
click at [422, 83] on div "Account Number (last 4) 0283 Full Account Number" at bounding box center [431, 71] width 132 height 47
click at [424, 73] on input "0283" at bounding box center [431, 69] width 132 height 21
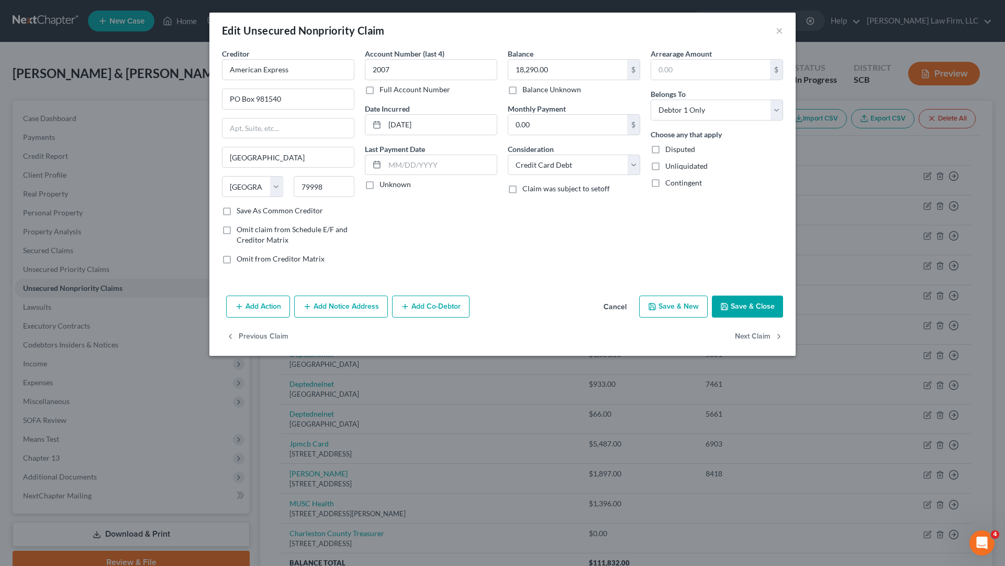
click at [460, 239] on div "Account Number (last 4) 2007 Full Account Number Date Incurred [DATE] Last Paym…" at bounding box center [431, 160] width 143 height 224
click at [468, 131] on input "[DATE]" at bounding box center [441, 125] width 112 height 20
click at [465, 216] on div "Account Number (last 4) 2007 Full Account Number Date Incurred [DATE] Last Paym…" at bounding box center [431, 160] width 143 height 224
drag, startPoint x: 504, startPoint y: 277, endPoint x: 568, endPoint y: 265, distance: 65.0
click at [504, 276] on div "Creditor * American Express [GEOGRAPHIC_DATA] [GEOGRAPHIC_DATA][US_STATE] [GEOG…" at bounding box center [502, 169] width 586 height 243
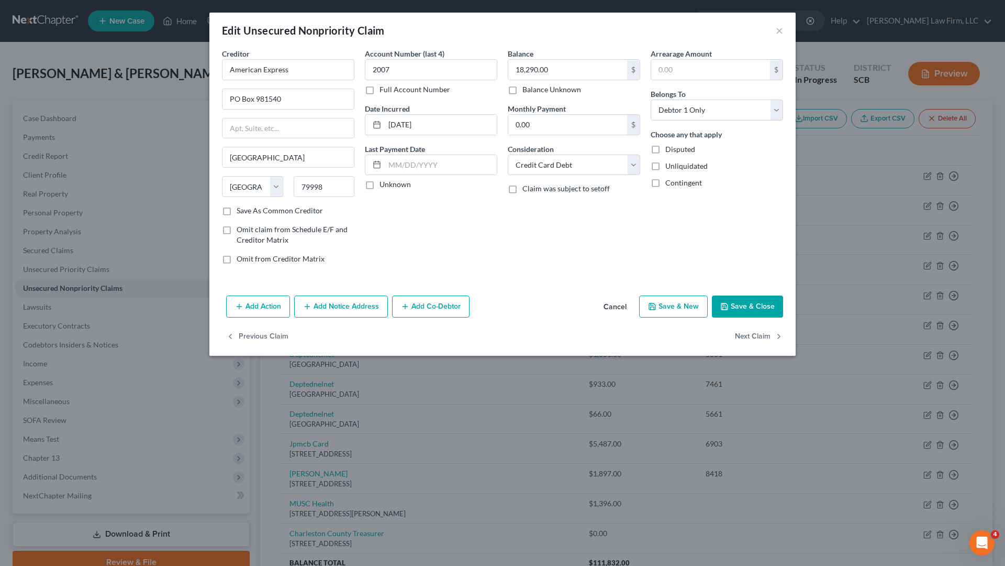
click at [744, 304] on button "Save & Close" at bounding box center [747, 306] width 71 height 22
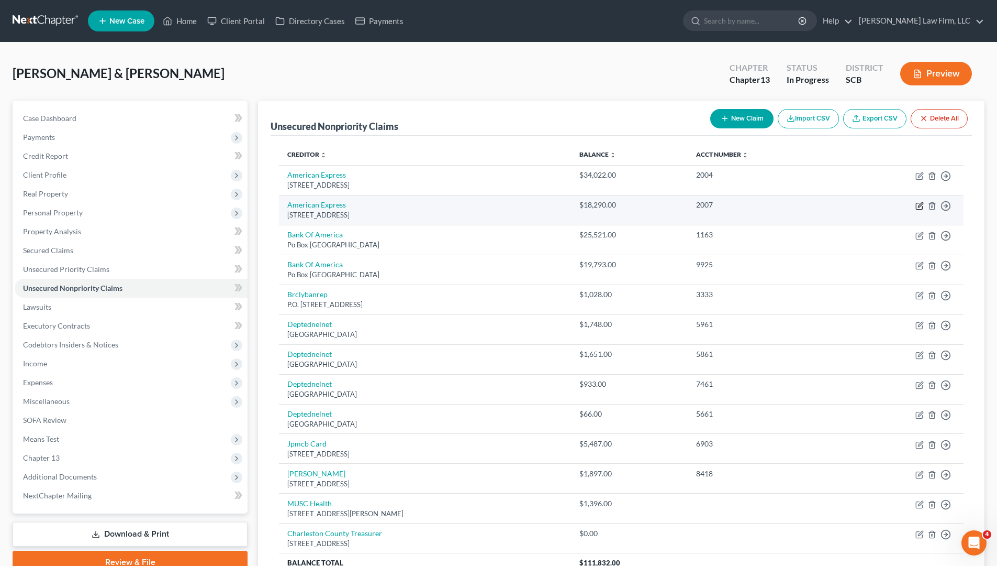
click at [918, 205] on icon "button" at bounding box center [920, 206] width 8 height 8
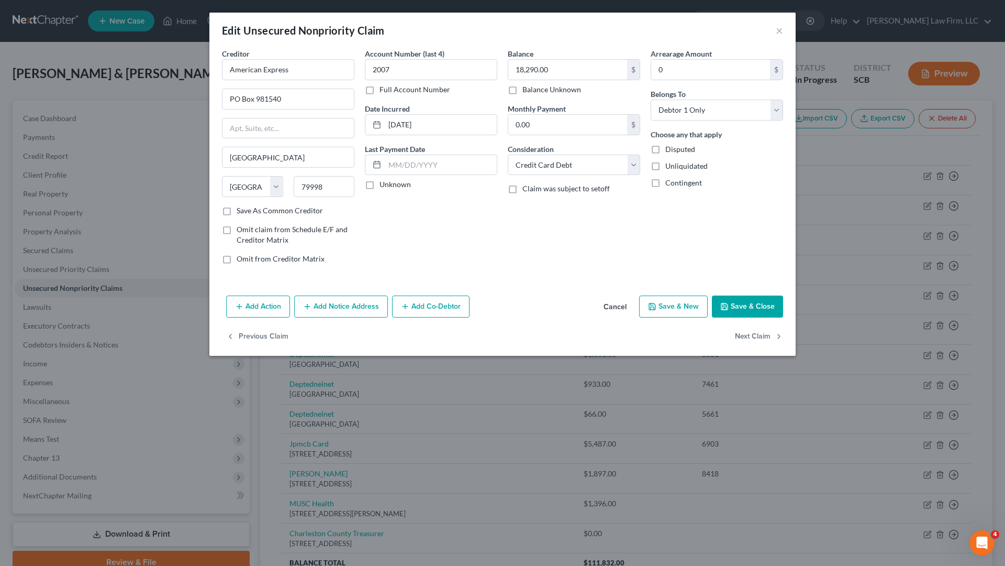
click at [346, 308] on button "Add Notice Address" at bounding box center [341, 306] width 94 height 22
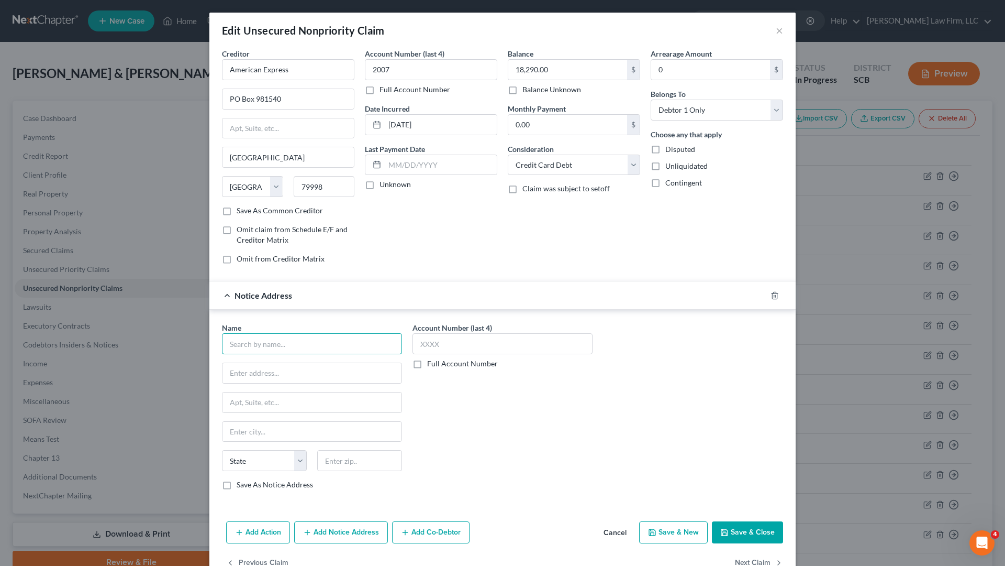
click at [315, 341] on input "text" at bounding box center [312, 343] width 180 height 21
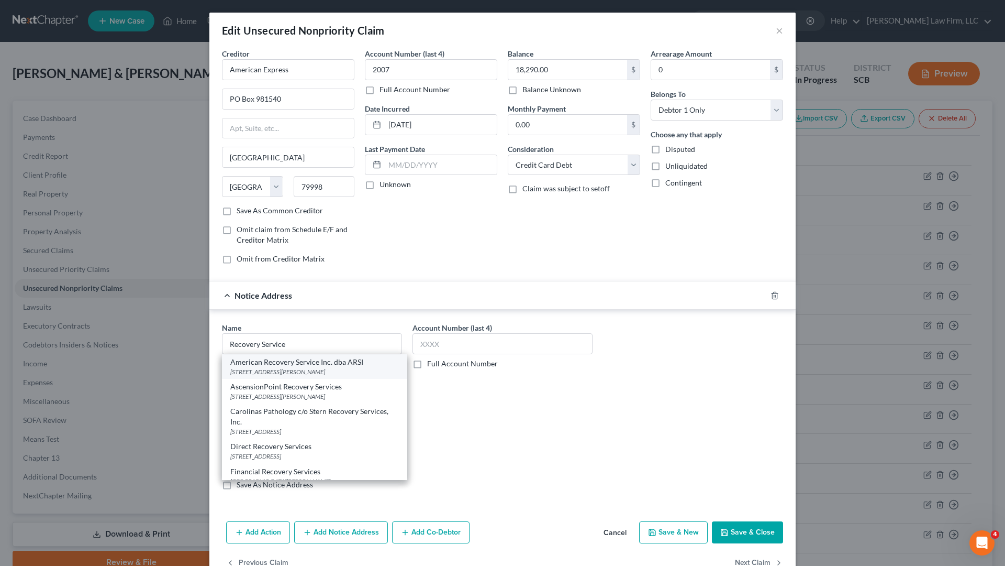
click at [329, 371] on div "[STREET_ADDRESS][PERSON_NAME]" at bounding box center [314, 371] width 169 height 9
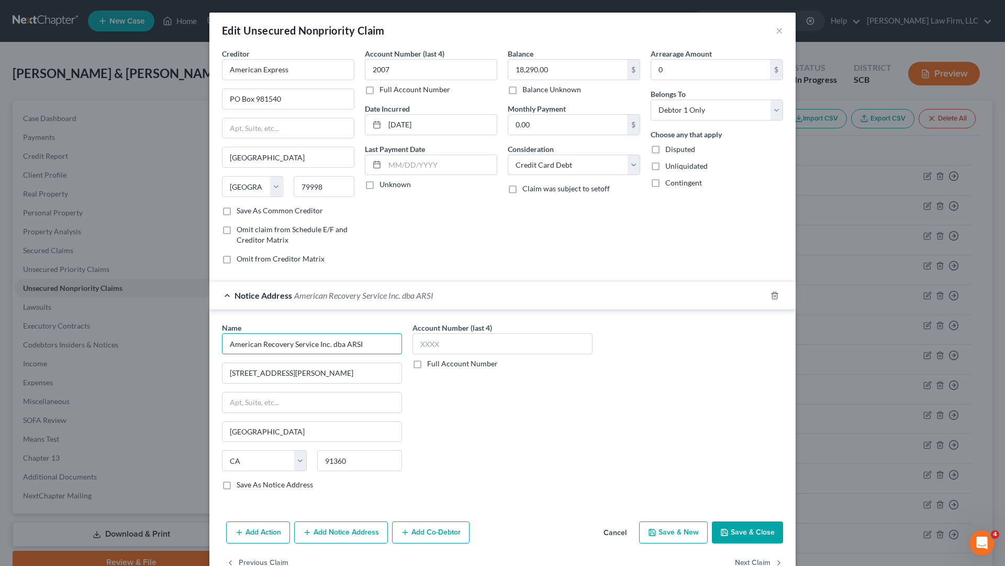
click at [377, 349] on input "American Recovery Service Inc. dba ARSI" at bounding box center [312, 343] width 180 height 21
drag, startPoint x: 472, startPoint y: 438, endPoint x: 479, endPoint y: 407, distance: 31.6
click at [472, 436] on div "Account Number (last 4) Full Account Number" at bounding box center [502, 410] width 191 height 176
click at [457, 341] on input "text" at bounding box center [503, 343] width 180 height 21
click at [460, 403] on div "Account Number (last 4) 2007 Full Account Number" at bounding box center [502, 410] width 191 height 176
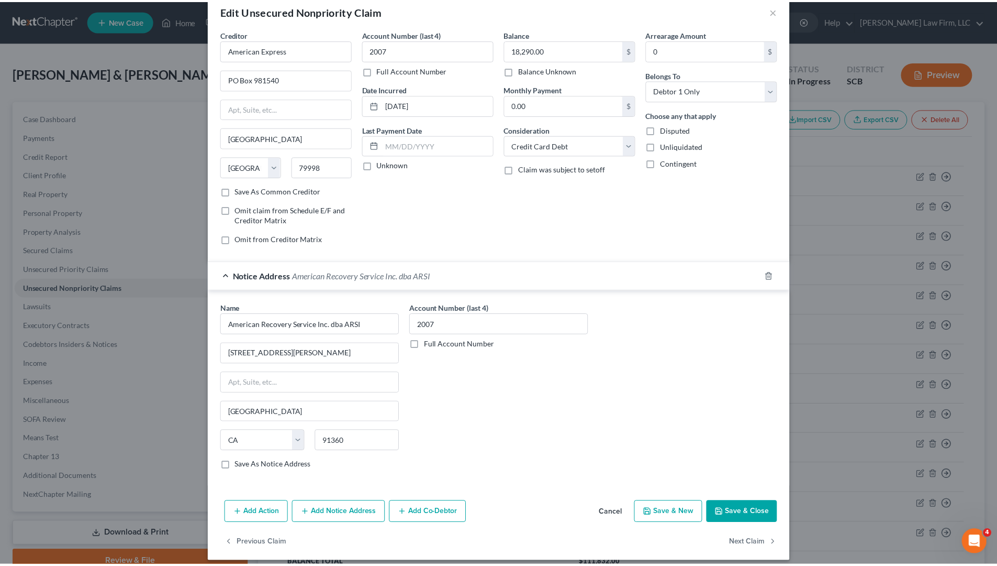
scroll to position [28, 0]
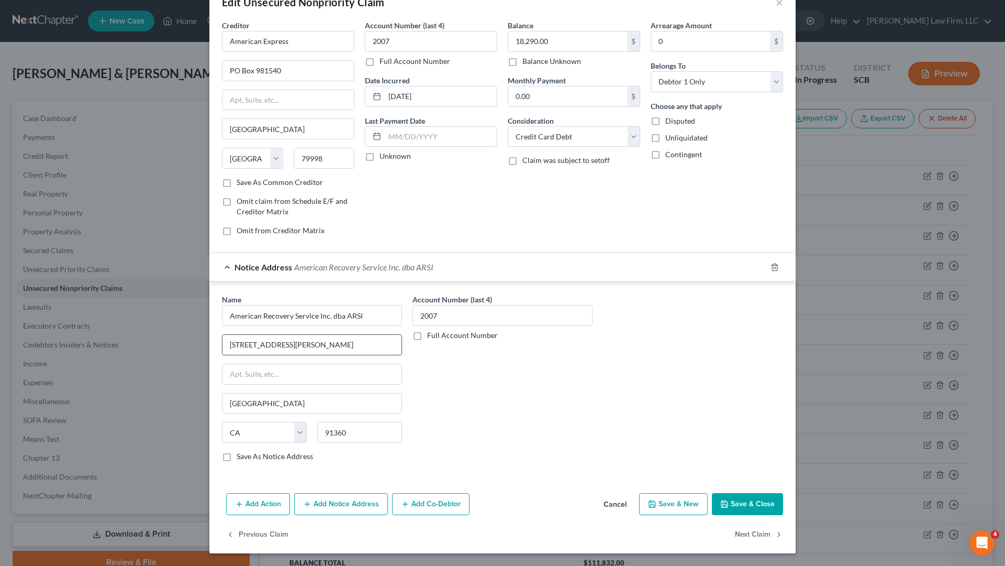
click at [342, 349] on input "[STREET_ADDRESS][PERSON_NAME]" at bounding box center [312, 345] width 179 height 20
click at [332, 376] on input "text" at bounding box center [312, 374] width 179 height 20
click at [244, 369] on input "Suite100" at bounding box center [312, 374] width 179 height 20
click at [463, 372] on div "Account Number (last 4) 2007 Full Account Number" at bounding box center [502, 382] width 191 height 176
click at [245, 374] on input "Suite, 100" at bounding box center [312, 374] width 179 height 20
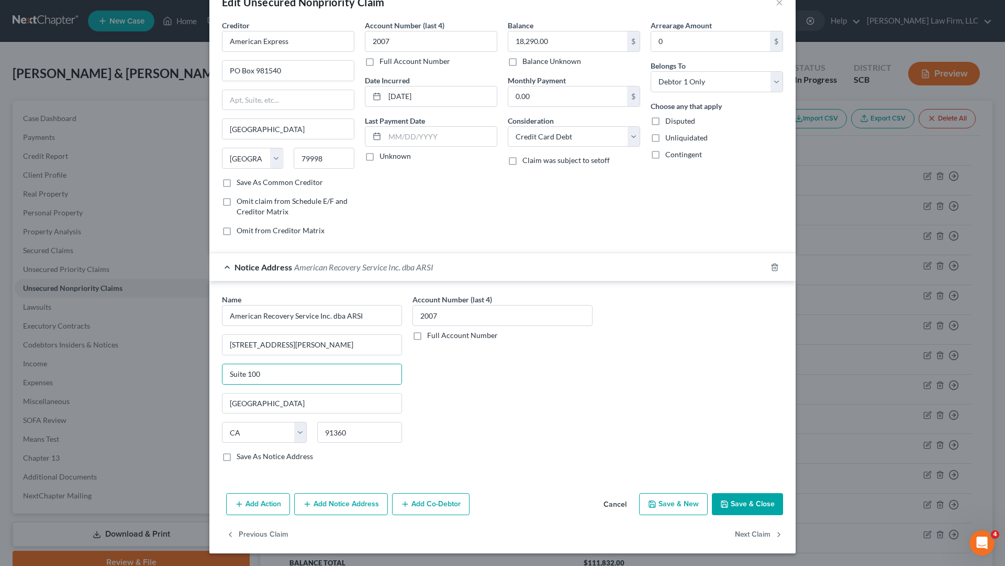
click at [463, 389] on div "Account Number (last 4) 2007 Full Account Number" at bounding box center [502, 382] width 191 height 176
click at [738, 494] on button "Save & Close" at bounding box center [747, 504] width 71 height 22
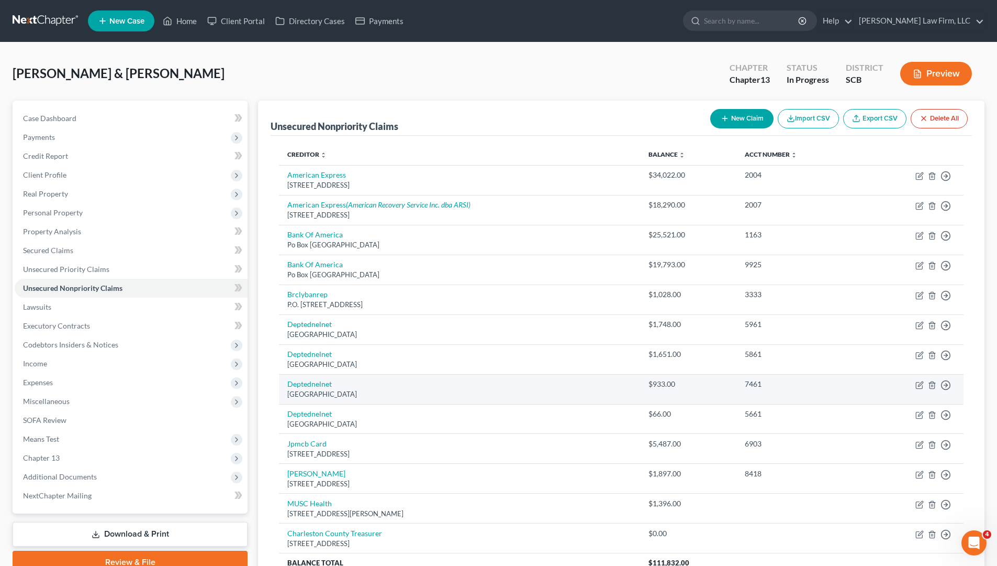
scroll to position [52, 0]
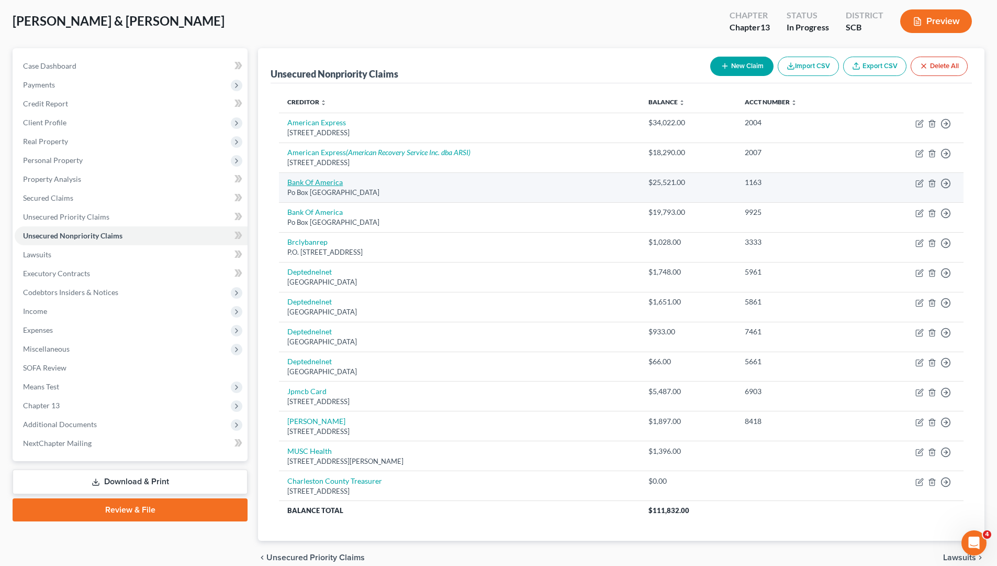
click at [324, 184] on link "Bank Of America" at bounding box center [315, 182] width 56 height 9
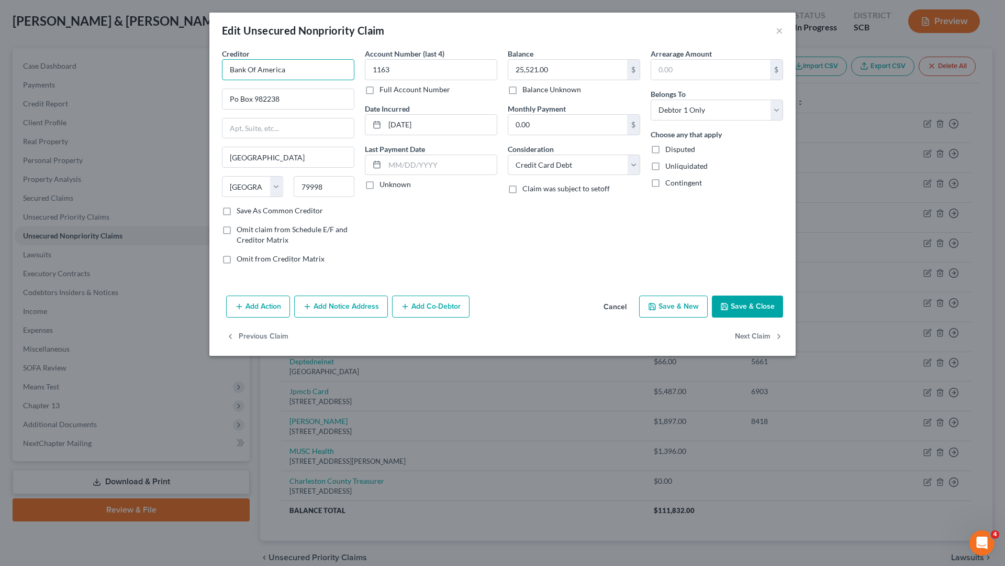
click at [322, 70] on input "Bank Of America" at bounding box center [288, 69] width 132 height 21
click at [258, 66] on input "Bank Of America" at bounding box center [288, 69] width 132 height 21
click at [320, 77] on input "Bank Of America" at bounding box center [288, 69] width 132 height 21
click at [254, 98] on div "P.O. [STREET_ADDRESS]" at bounding box center [284, 97] width 109 height 9
click at [750, 303] on button "Save & Close" at bounding box center [747, 306] width 71 height 22
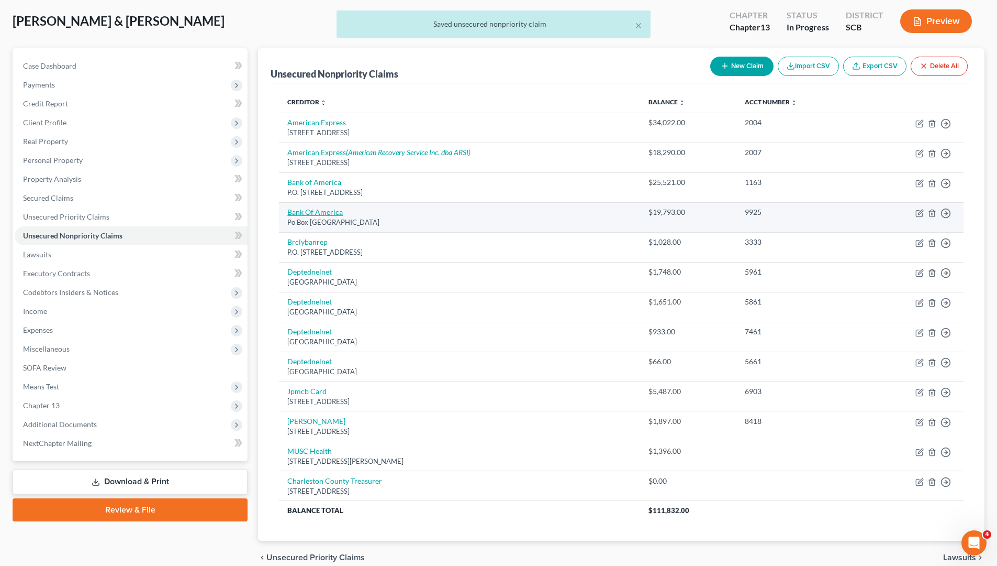
click at [333, 212] on link "Bank Of America" at bounding box center [315, 211] width 56 height 9
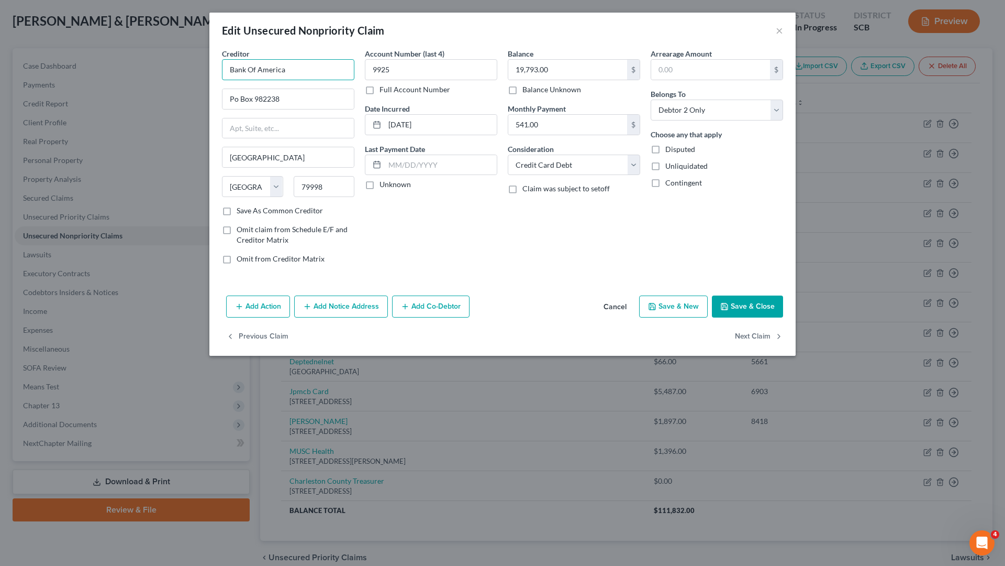
click at [307, 77] on input "Bank Of America" at bounding box center [288, 69] width 132 height 21
drag, startPoint x: 317, startPoint y: 107, endPoint x: 322, endPoint y: 104, distance: 5.7
click at [318, 107] on input "Po Box 982238" at bounding box center [288, 99] width 131 height 20
click at [324, 65] on input "Bank Of America" at bounding box center [288, 69] width 132 height 21
click at [294, 101] on input "Po Box 982" at bounding box center [288, 99] width 131 height 20
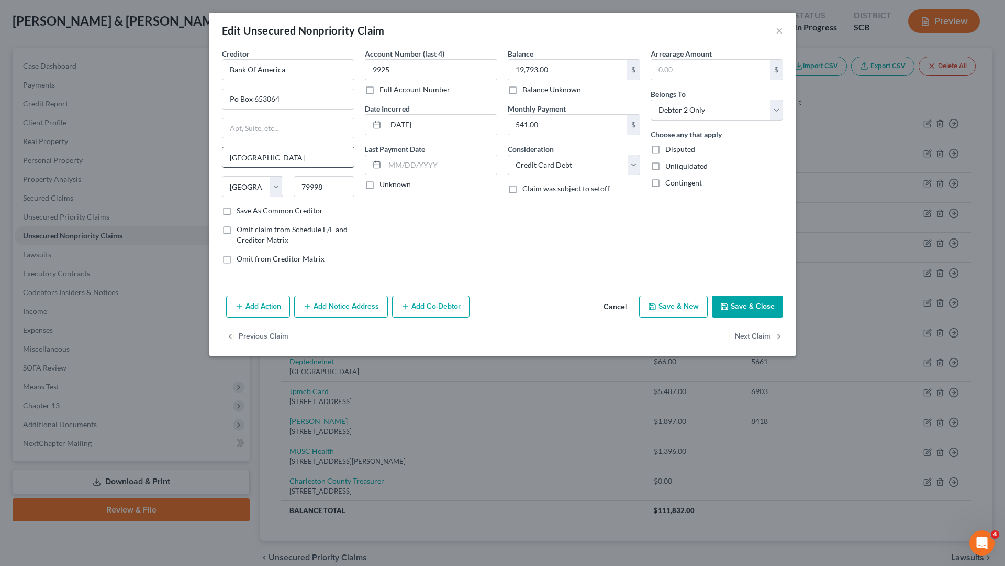
click at [298, 157] on input "[GEOGRAPHIC_DATA]" at bounding box center [288, 157] width 131 height 20
click at [327, 184] on input "79998" at bounding box center [324, 186] width 61 height 21
click at [414, 225] on div "Account Number (last 4) 9925 Full Account Number Date Incurred [DATE] Last Paym…" at bounding box center [431, 160] width 143 height 224
click at [369, 205] on div "Account Number (last 4) 9925 Full Account Number Date Incurred [DATE] Last Paym…" at bounding box center [431, 160] width 143 height 224
click at [327, 187] on input "3064" at bounding box center [324, 186] width 61 height 21
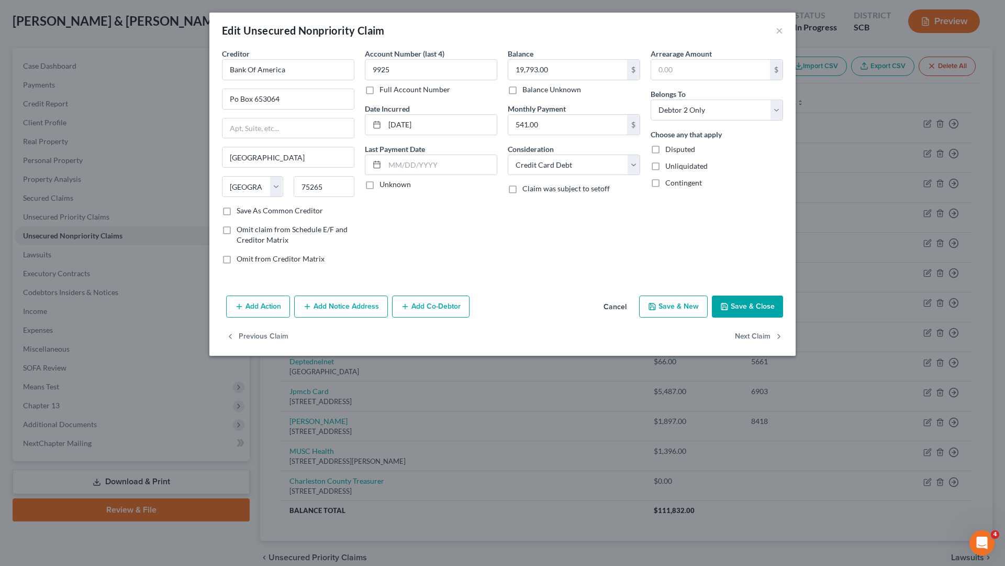
click at [350, 217] on div "Creditor * Bank Of America [GEOGRAPHIC_DATA] [GEOGRAPHIC_DATA] [US_STATE][GEOGR…" at bounding box center [288, 160] width 143 height 224
drag, startPoint x: 541, startPoint y: 125, endPoint x: 556, endPoint y: 132, distance: 16.4
click at [550, 131] on input "text" at bounding box center [567, 125] width 119 height 20
click at [764, 167] on div "Unliquidated" at bounding box center [717, 166] width 132 height 10
click at [737, 303] on button "Save & Close" at bounding box center [747, 306] width 71 height 22
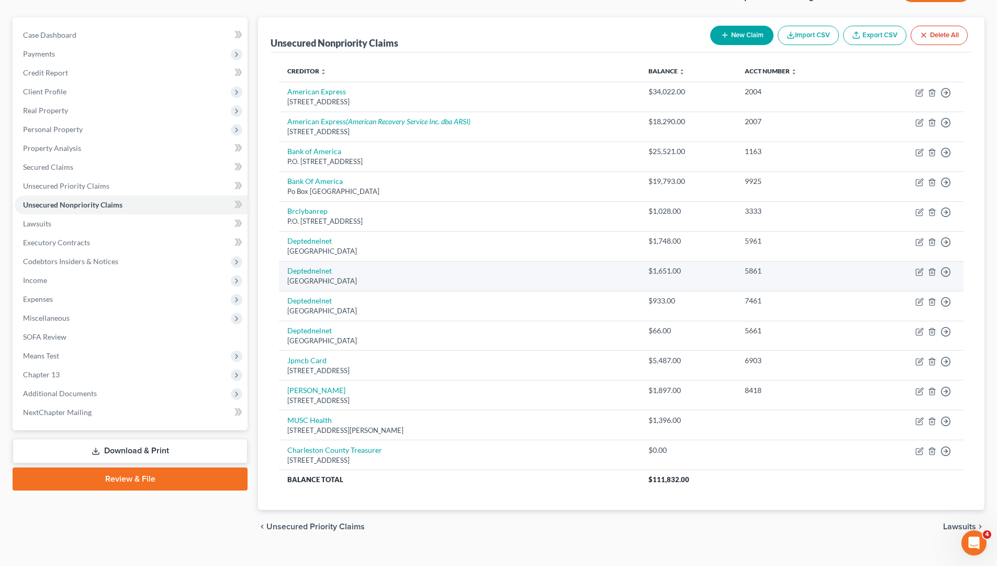
scroll to position [101, 0]
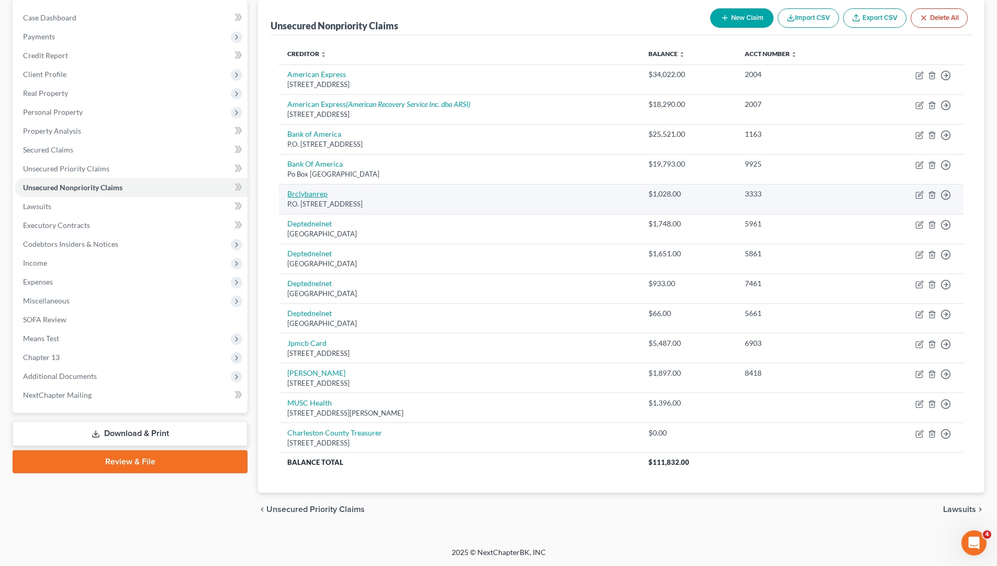
click at [313, 194] on link "Brclybanrep" at bounding box center [307, 193] width 40 height 9
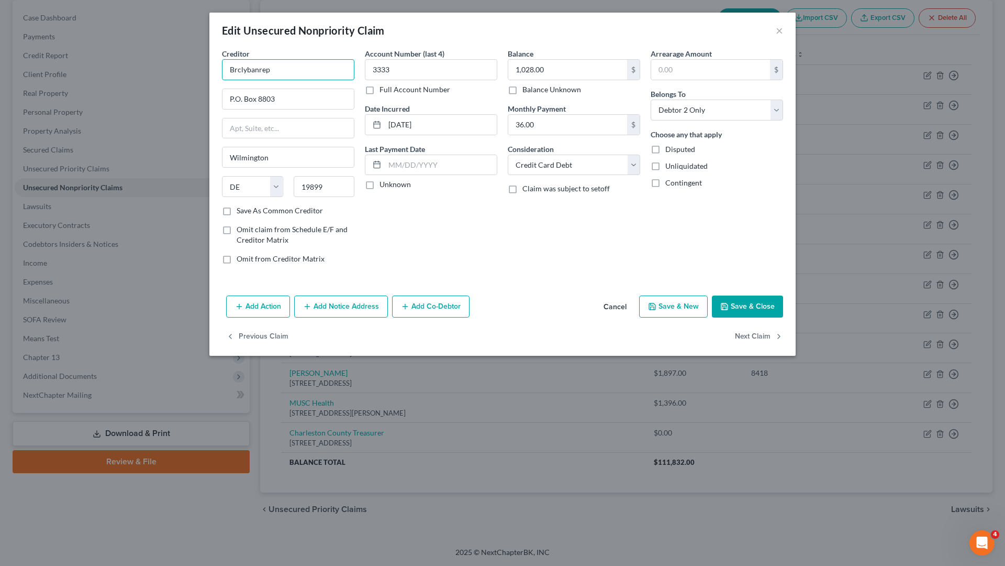
click at [314, 75] on input "Brclybanrep" at bounding box center [288, 69] width 132 height 21
click at [289, 74] on input "Brclybanrep" at bounding box center [288, 69] width 132 height 21
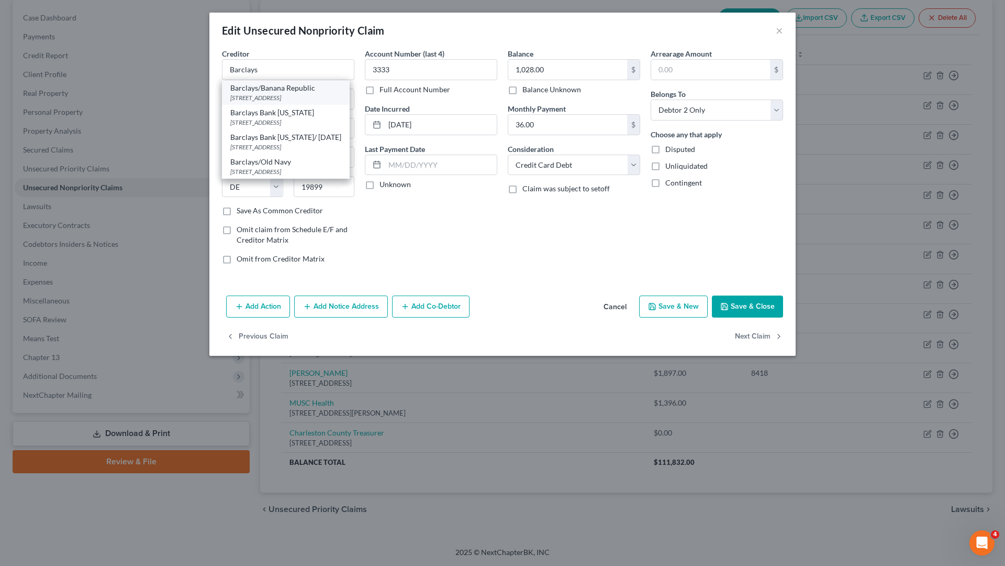
click at [297, 98] on div "[STREET_ADDRESS]" at bounding box center [285, 97] width 111 height 9
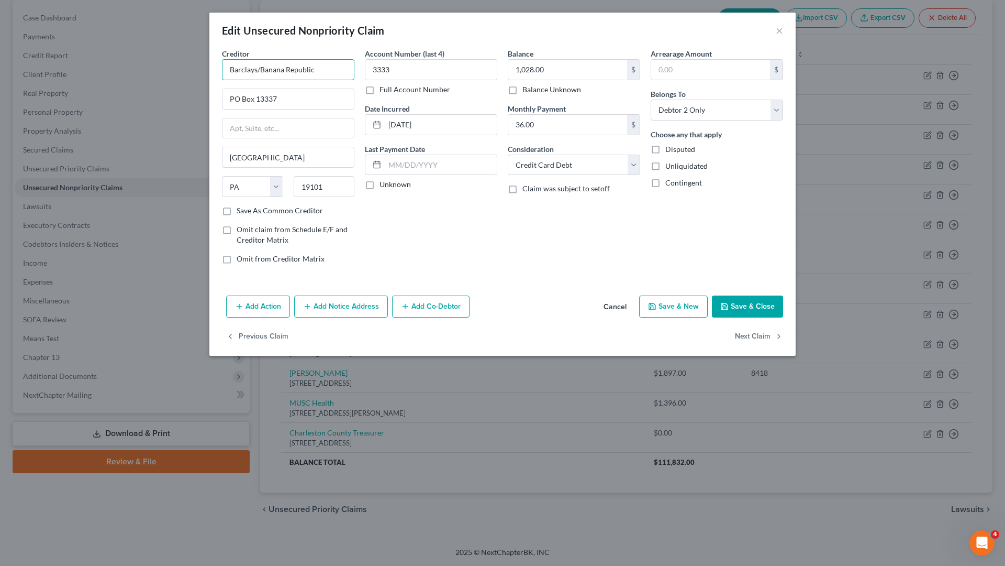
click at [342, 70] on input "Barclays/Banana Republic" at bounding box center [288, 69] width 132 height 21
click at [307, 104] on input "PO Box 13337" at bounding box center [288, 99] width 131 height 20
drag, startPoint x: 465, startPoint y: 222, endPoint x: 455, endPoint y: 219, distance: 10.8
click at [464, 222] on div "Account Number (last 4) 3333 Full Account Number Date Incurred [DATE] Last Paym…" at bounding box center [431, 160] width 143 height 224
click at [340, 183] on input "19101" at bounding box center [324, 186] width 61 height 21
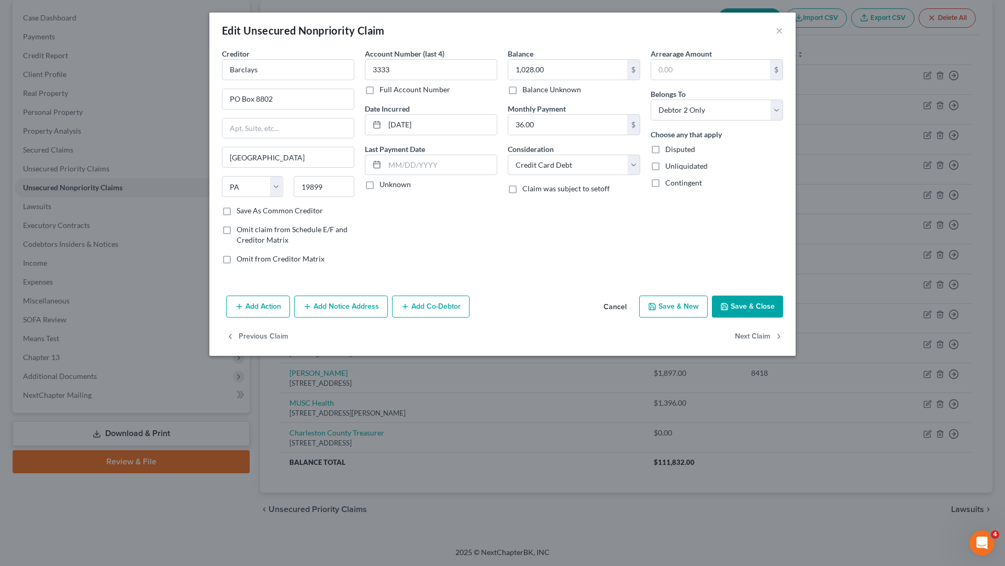
click at [417, 229] on div "Account Number (last 4) 3333 Full Account Number Date Incurred [DATE] Last Paym…" at bounding box center [431, 160] width 143 height 224
click at [585, 127] on input "36.00" at bounding box center [567, 125] width 119 height 20
drag, startPoint x: 417, startPoint y: 230, endPoint x: 424, endPoint y: 229, distance: 6.5
click at [418, 230] on div "Account Number (last 4) 3333 Full Account Number Date Incurred [DATE] Last Paym…" at bounding box center [431, 160] width 143 height 224
click at [558, 70] on input "1,028.00" at bounding box center [567, 70] width 119 height 20
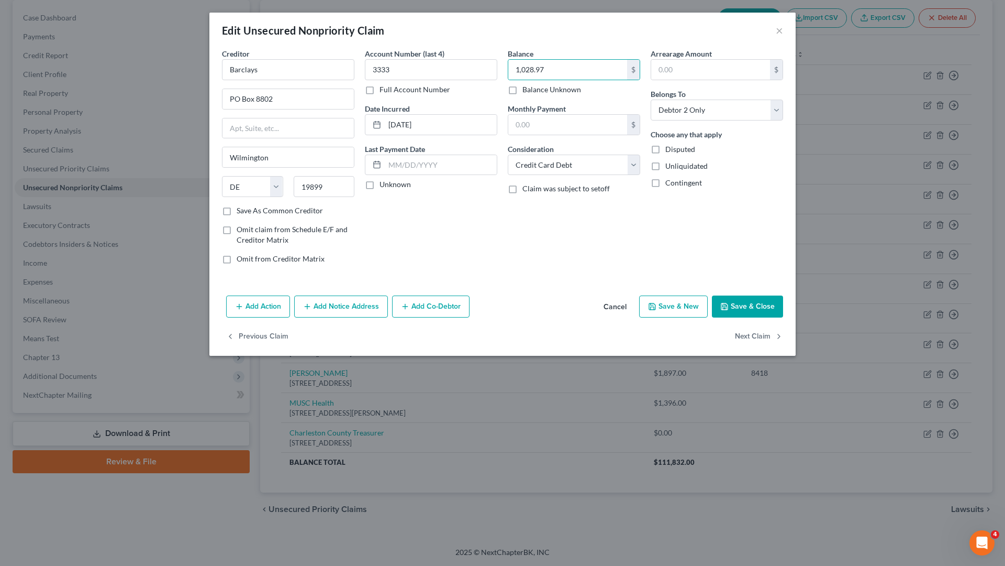
click at [544, 263] on div "Balance 1,028.97 $ Balance Unknown Balance Undetermined 1,028.97 $ Balance Unkn…" at bounding box center [574, 160] width 143 height 224
click at [759, 306] on button "Save & Close" at bounding box center [747, 306] width 71 height 22
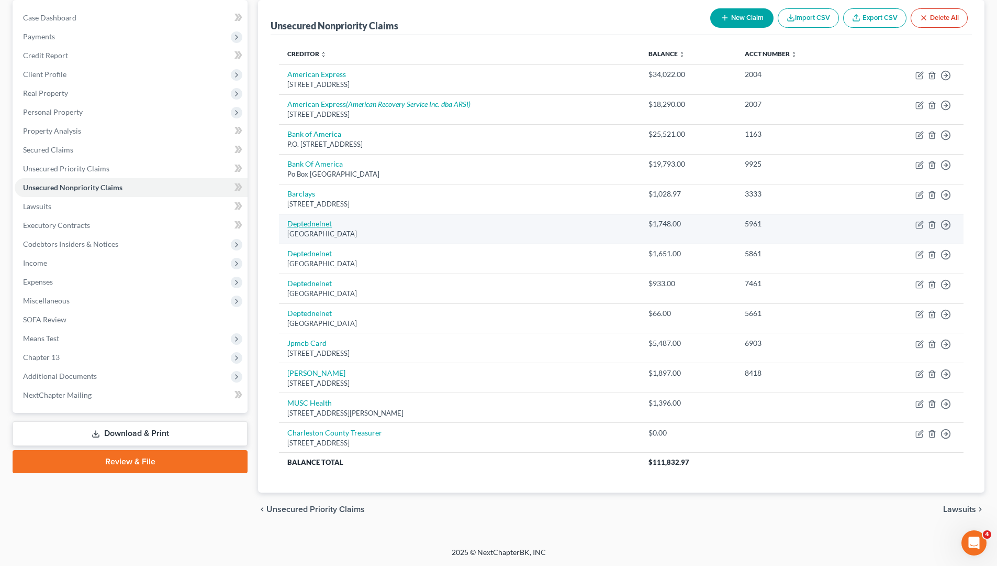
click at [301, 227] on link "Deptednelnet" at bounding box center [309, 223] width 45 height 9
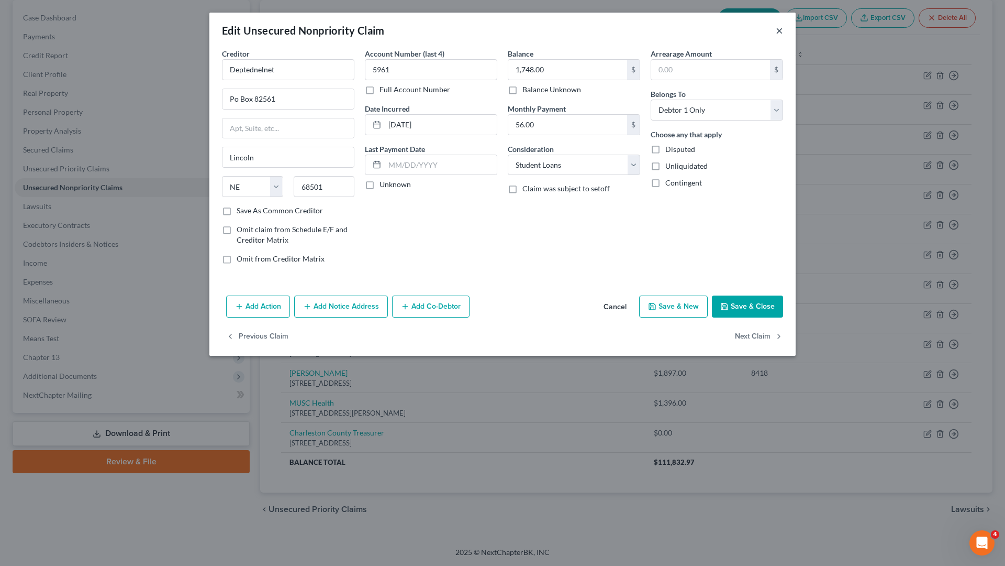
click at [781, 31] on button "×" at bounding box center [779, 30] width 7 height 13
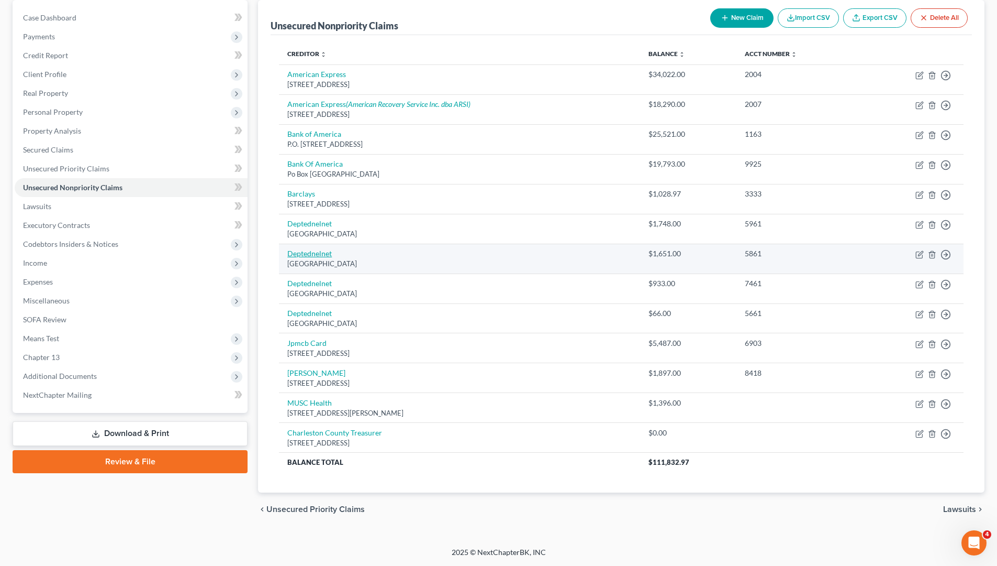
click at [315, 256] on link "Deptednelnet" at bounding box center [309, 253] width 45 height 9
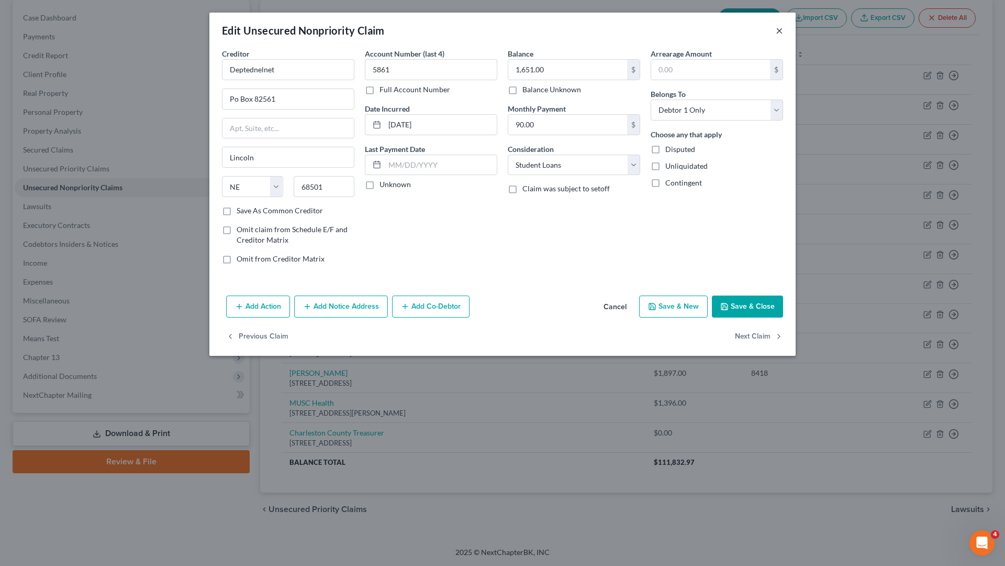
click at [781, 31] on button "×" at bounding box center [779, 30] width 7 height 13
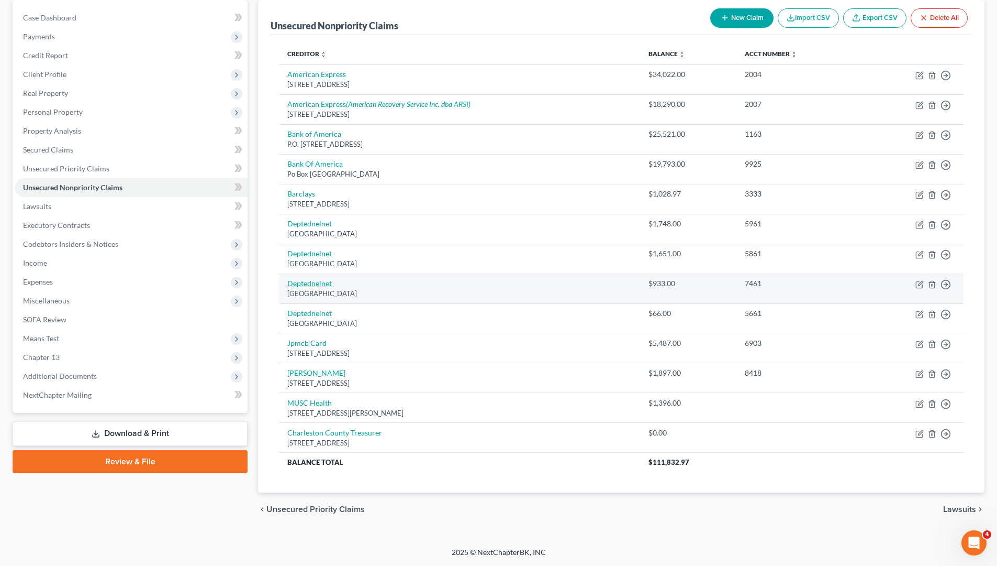
click at [294, 284] on link "Deptednelnet" at bounding box center [309, 283] width 45 height 9
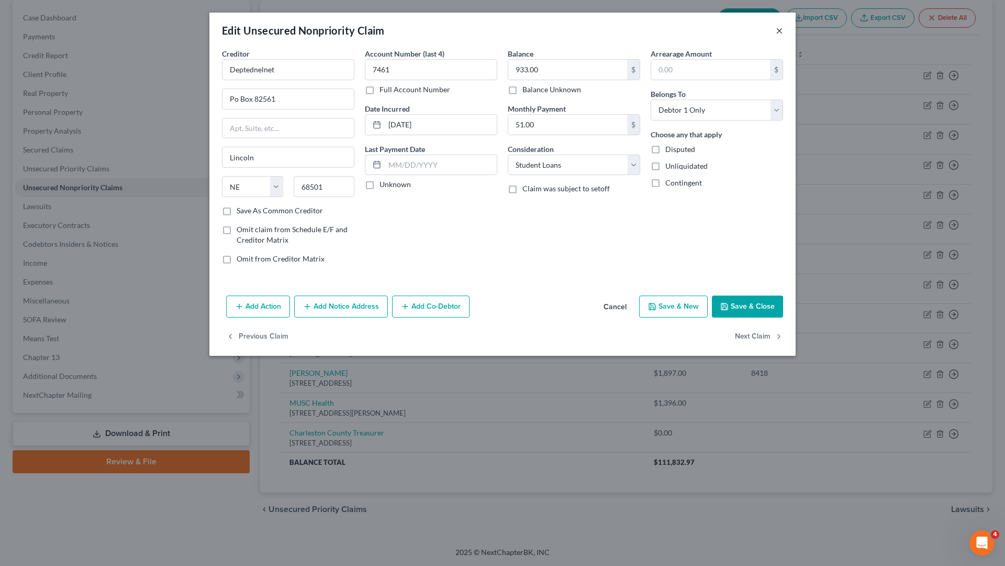
click at [780, 30] on button "×" at bounding box center [779, 30] width 7 height 13
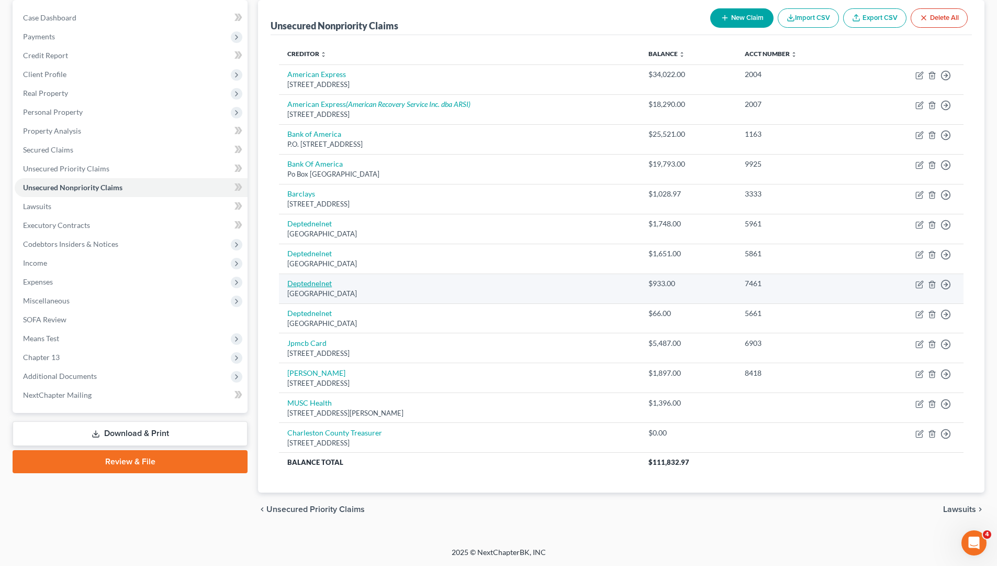
click at [314, 283] on link "Deptednelnet" at bounding box center [309, 283] width 45 height 9
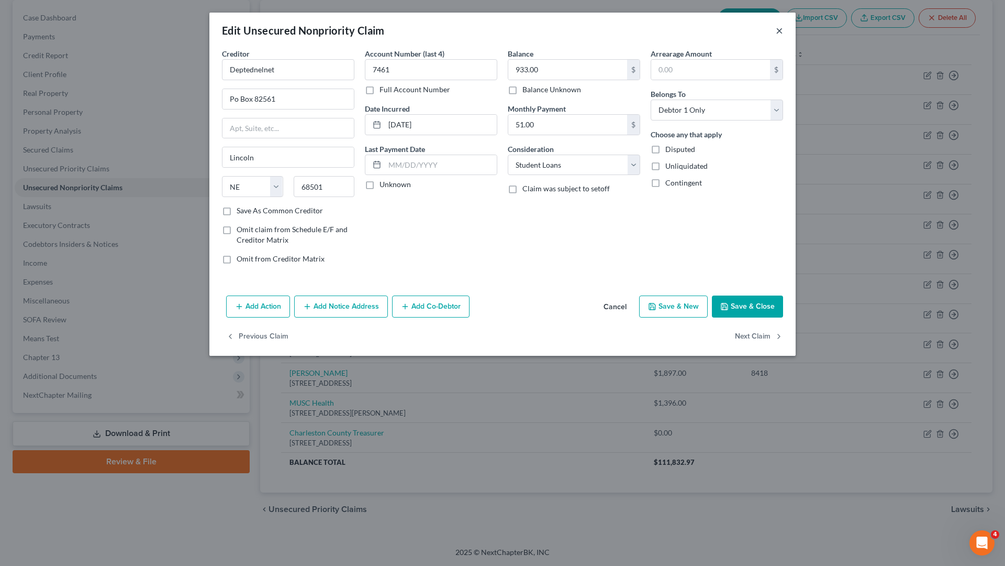
click at [779, 31] on button "×" at bounding box center [779, 30] width 7 height 13
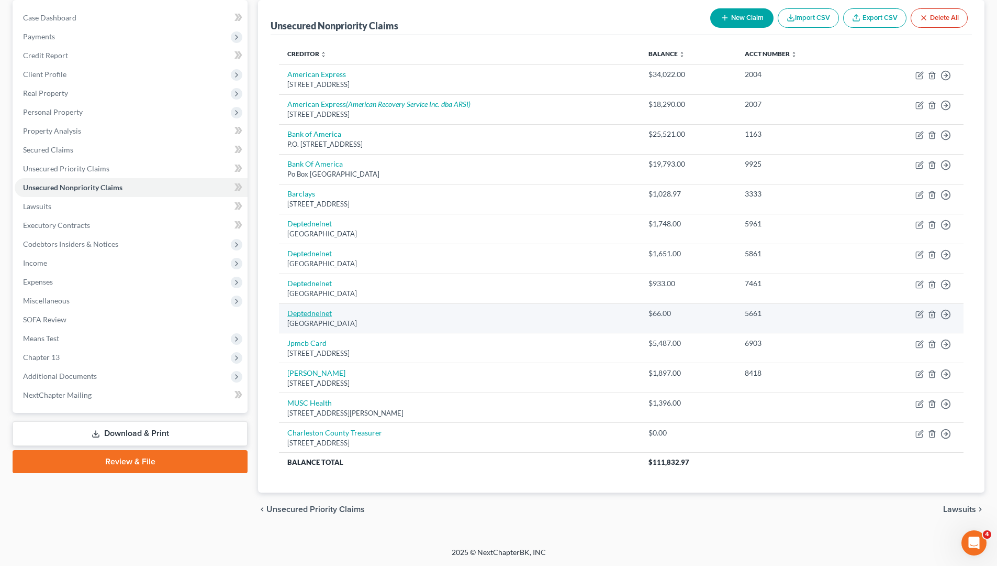
click at [322, 312] on link "Deptednelnet" at bounding box center [309, 312] width 45 height 9
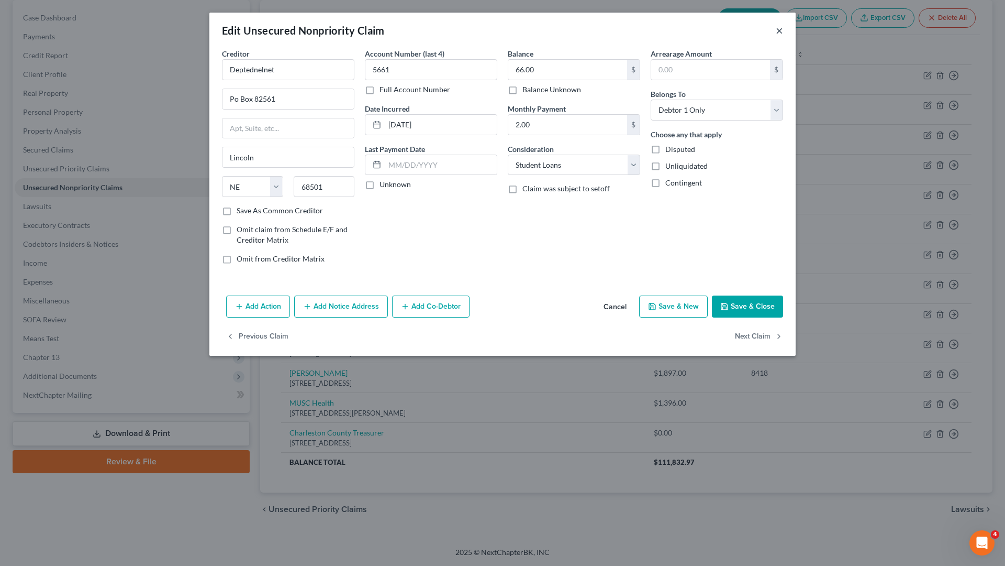
click at [781, 30] on button "×" at bounding box center [779, 30] width 7 height 13
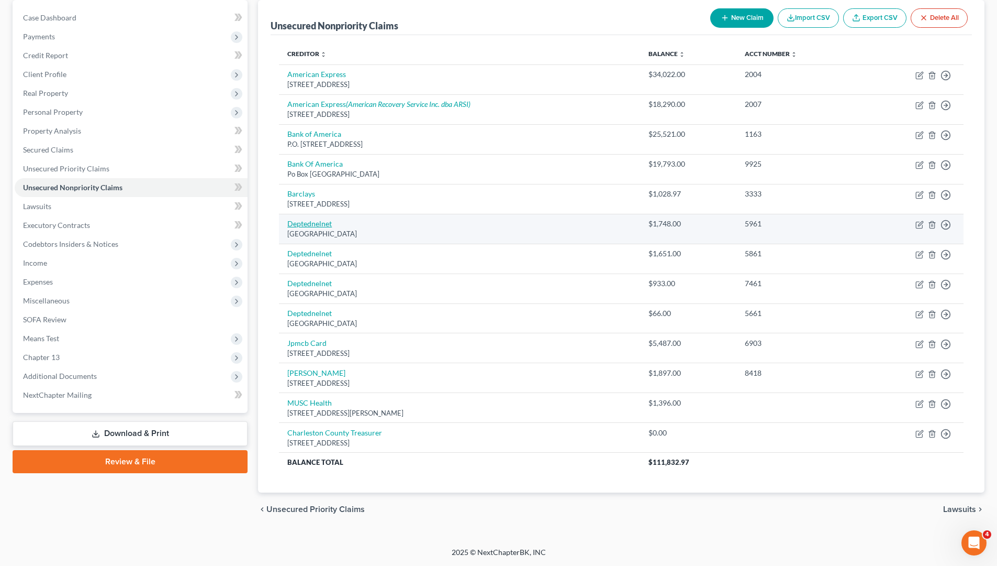
click at [297, 221] on link "Deptednelnet" at bounding box center [309, 223] width 45 height 9
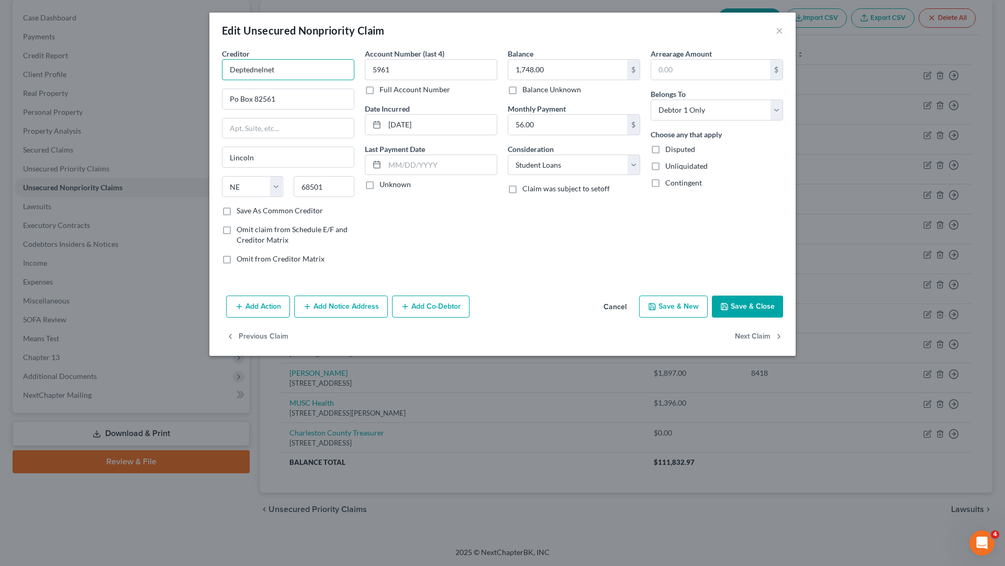
drag, startPoint x: 276, startPoint y: 64, endPoint x: 172, endPoint y: 63, distance: 104.7
click at [173, 60] on div "Edit Unsecured Nonpriority Claim × Creditor * Deptednelnet Po Box 82561 [GEOGRA…" at bounding box center [502, 283] width 1005 height 566
click at [264, 92] on div "Nelnet" at bounding box center [290, 88] width 121 height 10
click at [330, 126] on input "P.O. Box 82561" at bounding box center [288, 128] width 131 height 20
click at [316, 75] on input "Nelnet" at bounding box center [288, 69] width 132 height 21
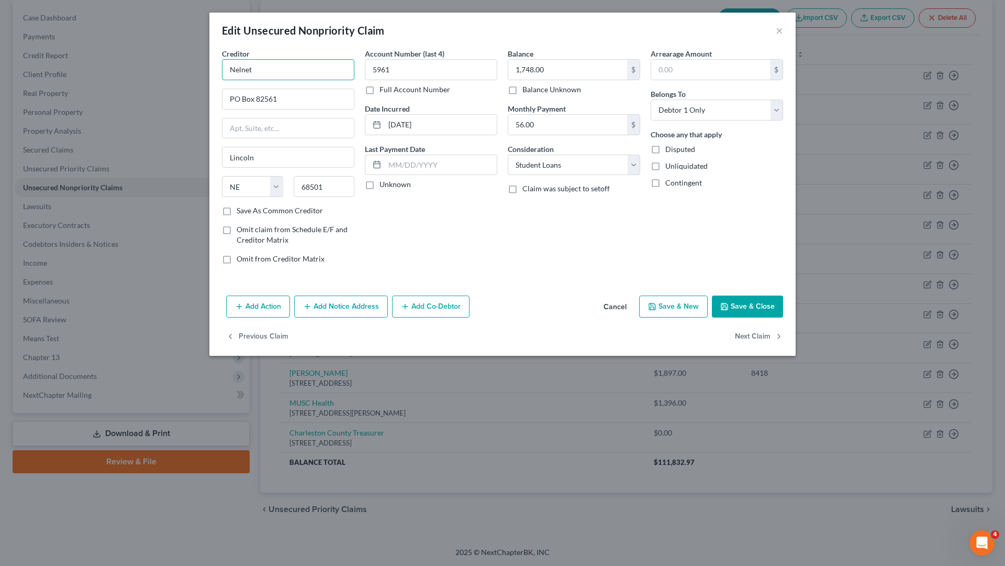
click at [304, 77] on input "Nelnet" at bounding box center [288, 69] width 132 height 21
click at [265, 95] on div "General Correspondence P.O. [STREET_ADDRESS]" at bounding box center [290, 102] width 121 height 18
click at [433, 249] on div "Account Number (last 4) 5961 Full Account Number Date Incurred [DATE] Last Paym…" at bounding box center [431, 160] width 143 height 224
click at [311, 165] on input "Lincoln" at bounding box center [288, 157] width 131 height 20
click at [542, 123] on input "56.00" at bounding box center [567, 125] width 119 height 20
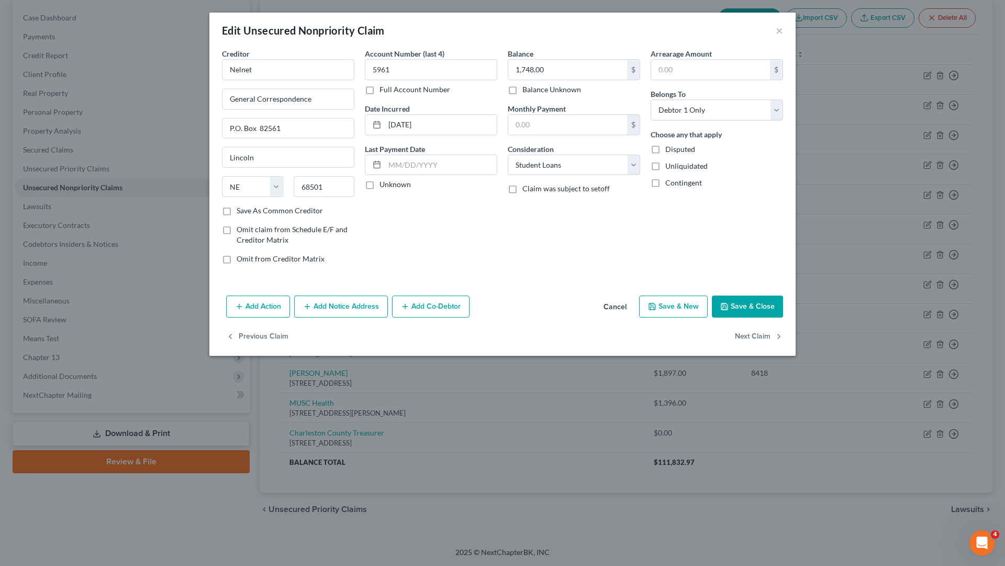
click at [749, 299] on button "Save & Close" at bounding box center [747, 306] width 71 height 22
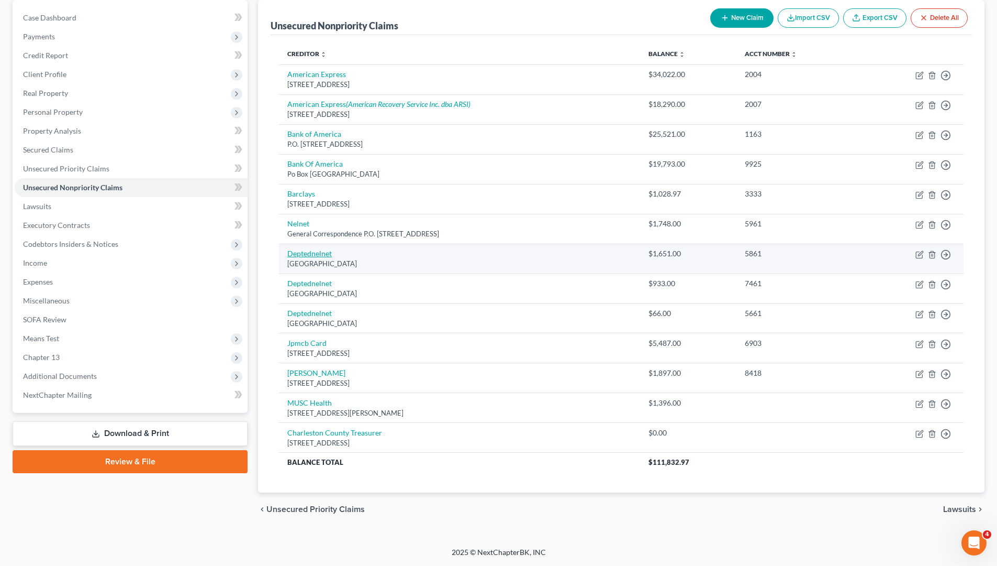
click at [320, 255] on link "Deptednelnet" at bounding box center [309, 253] width 45 height 9
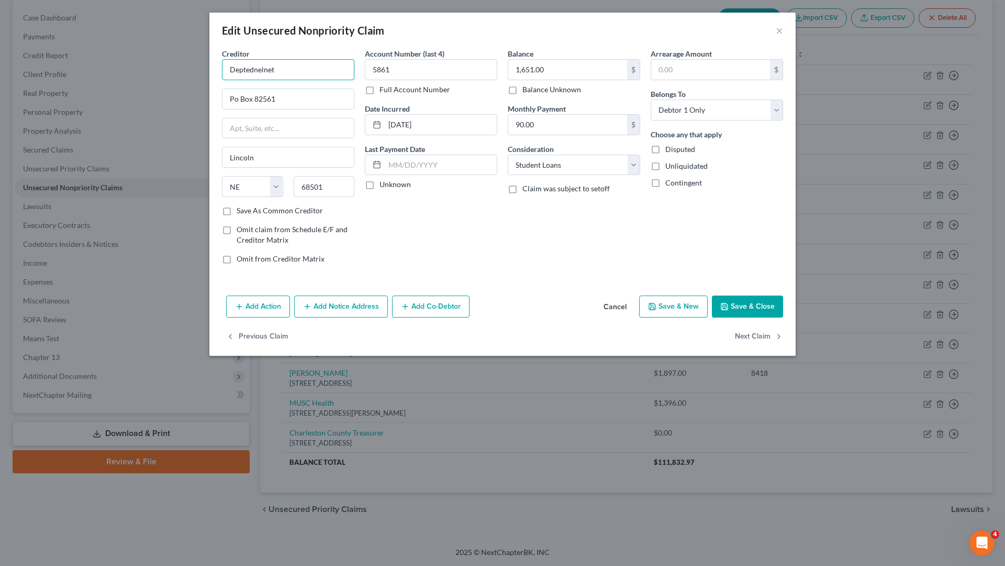
click at [339, 67] on input "Deptednelnet" at bounding box center [288, 69] width 132 height 21
click at [293, 95] on div "General Correspondence P.O. [STREET_ADDRESS]" at bounding box center [290, 102] width 121 height 18
click at [570, 121] on input "90.00" at bounding box center [567, 125] width 119 height 20
click at [763, 298] on button "Save & Close" at bounding box center [747, 306] width 71 height 22
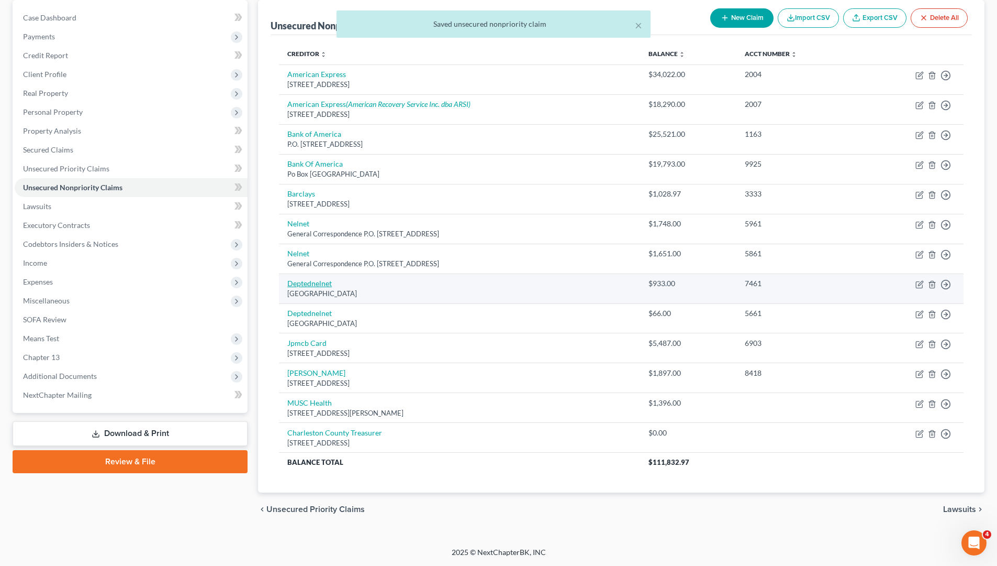
click at [310, 283] on link "Deptednelnet" at bounding box center [309, 283] width 45 height 9
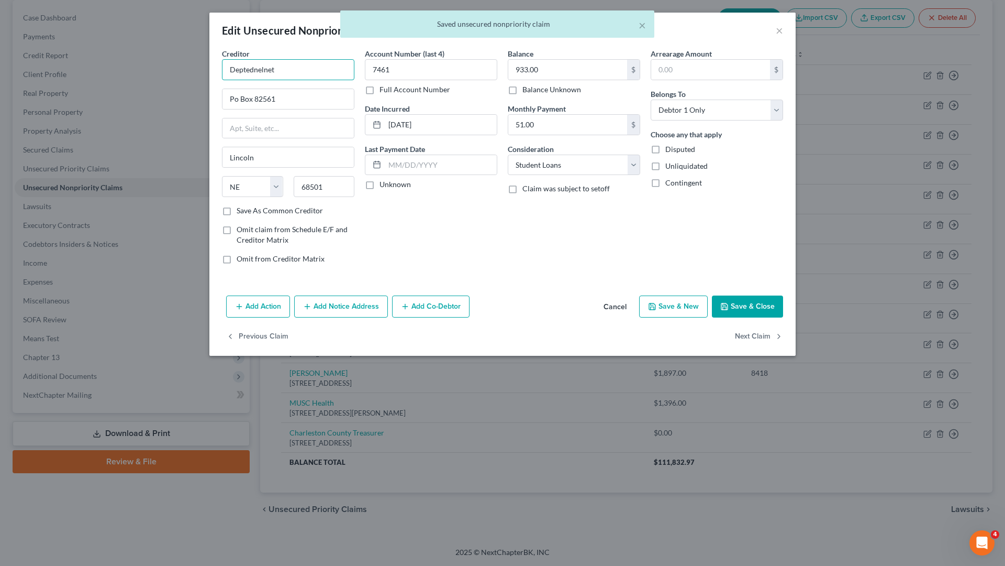
drag, startPoint x: 256, startPoint y: 73, endPoint x: 124, endPoint y: 92, distance: 133.3
click at [127, 91] on div "Edit Unsecured Nonpriority Claim × Creditor * Deptednelnet Po Box 82561 [GEOGRA…" at bounding box center [502, 283] width 1005 height 566
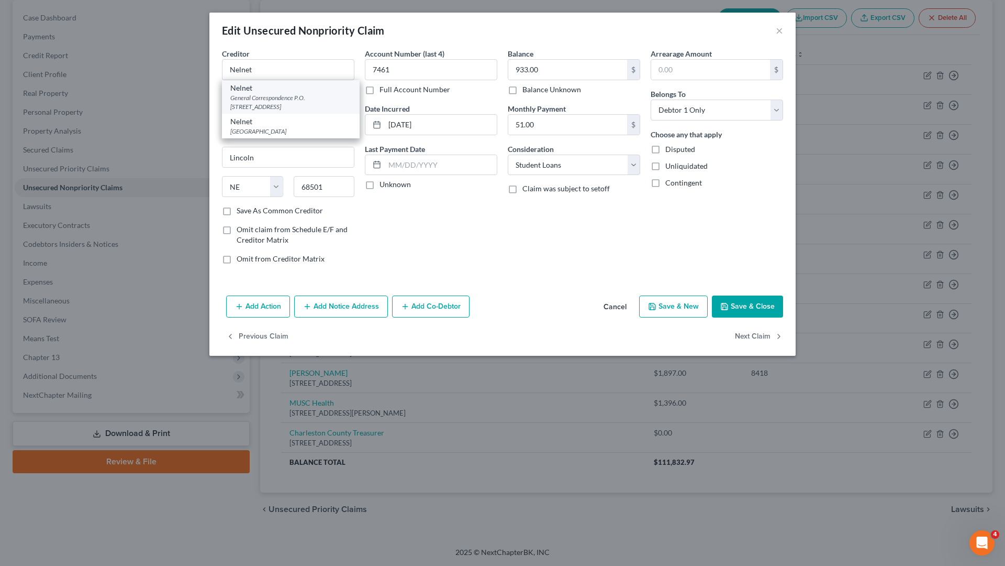
click at [245, 96] on div "General Correspondence P.O. [STREET_ADDRESS]" at bounding box center [290, 102] width 121 height 18
click at [539, 124] on input "51.00" at bounding box center [567, 125] width 119 height 20
click at [759, 304] on button "Save & Close" at bounding box center [747, 306] width 71 height 22
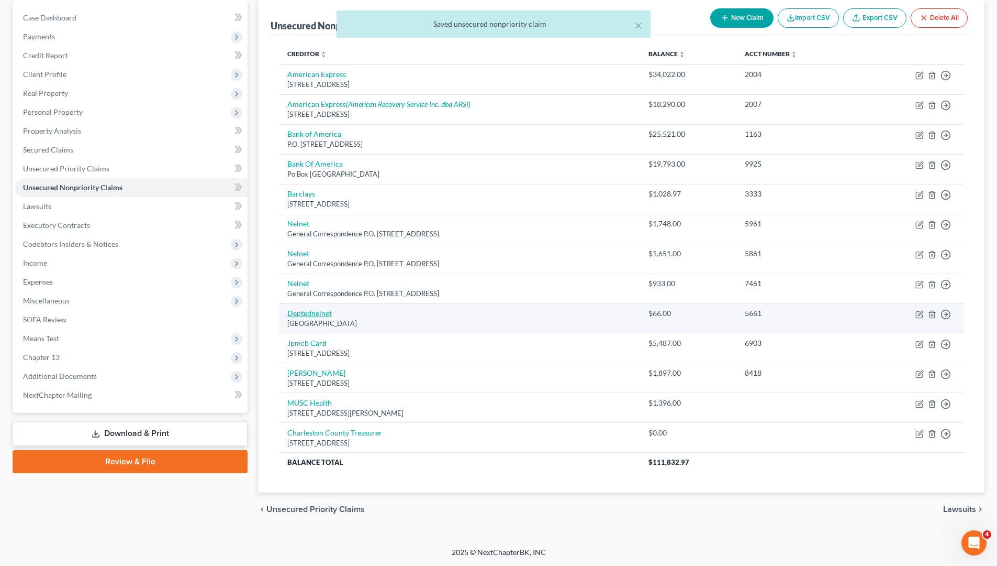
click at [309, 314] on link "Deptednelnet" at bounding box center [309, 312] width 45 height 9
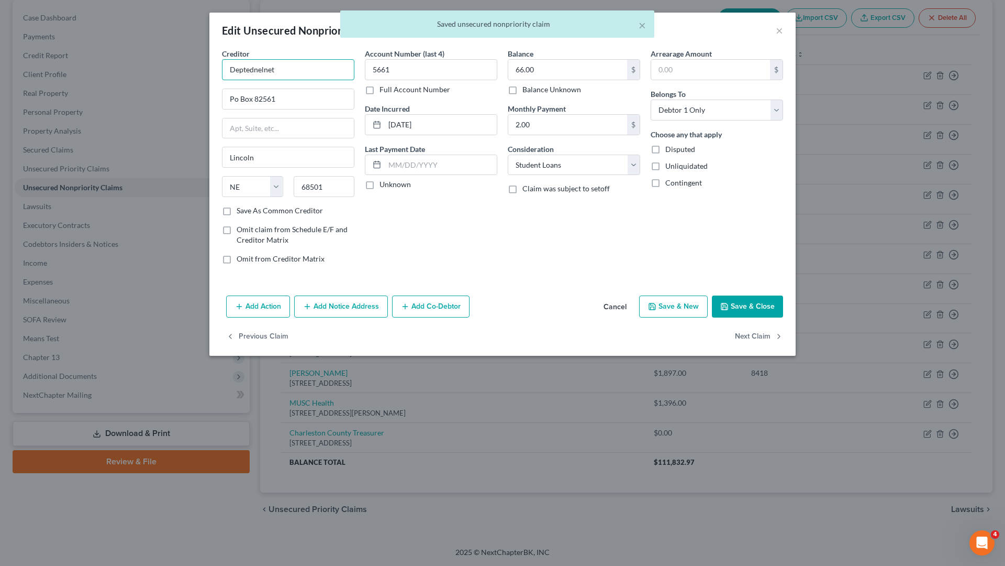
click at [285, 65] on input "Deptednelnet" at bounding box center [288, 69] width 132 height 21
drag, startPoint x: 275, startPoint y: 70, endPoint x: 109, endPoint y: 90, distance: 166.6
click at [109, 90] on div "Edit Unsecured Nonpriority Claim × Creditor * Deptednelnet Po Box 82561 [GEOGRA…" at bounding box center [502, 283] width 1005 height 566
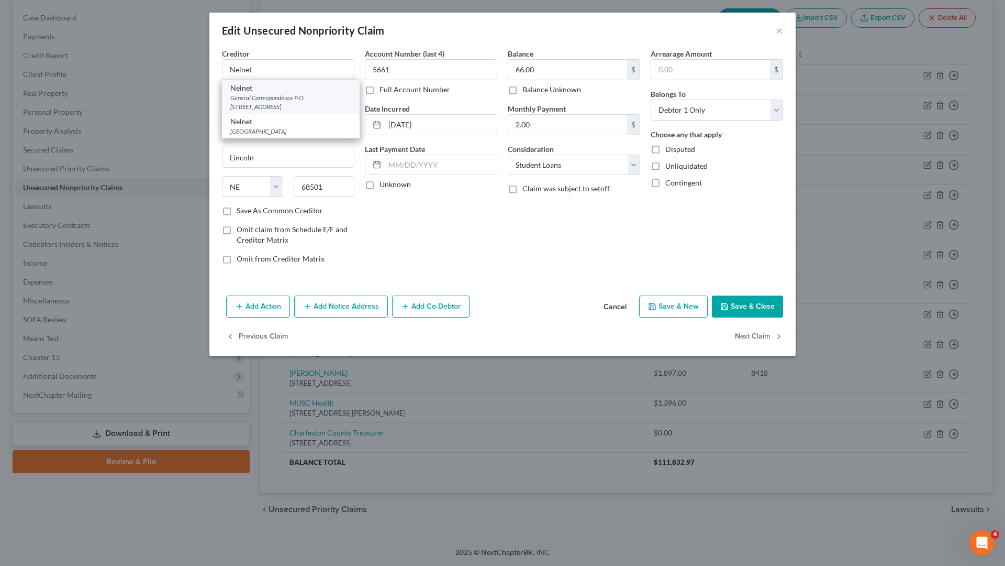
click at [312, 91] on div "Nelnet" at bounding box center [290, 88] width 121 height 10
click at [555, 120] on input "2.00" at bounding box center [567, 125] width 119 height 20
click at [759, 313] on button "Save & Close" at bounding box center [747, 306] width 71 height 22
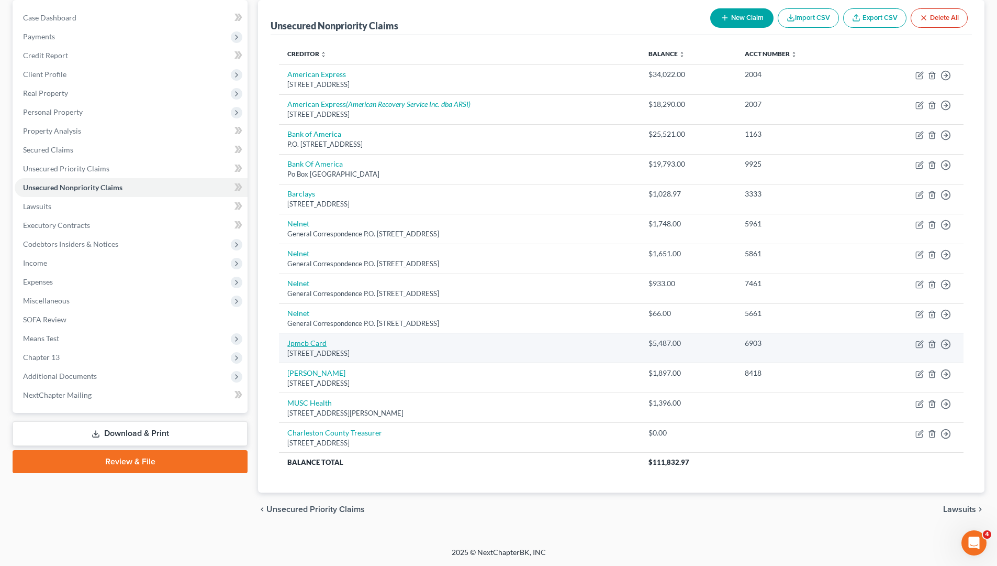
click at [309, 348] on td "Jpmcb Card [STREET_ADDRESS]" at bounding box center [459, 348] width 361 height 30
click at [313, 345] on link "Jpmcb Card" at bounding box center [306, 342] width 39 height 9
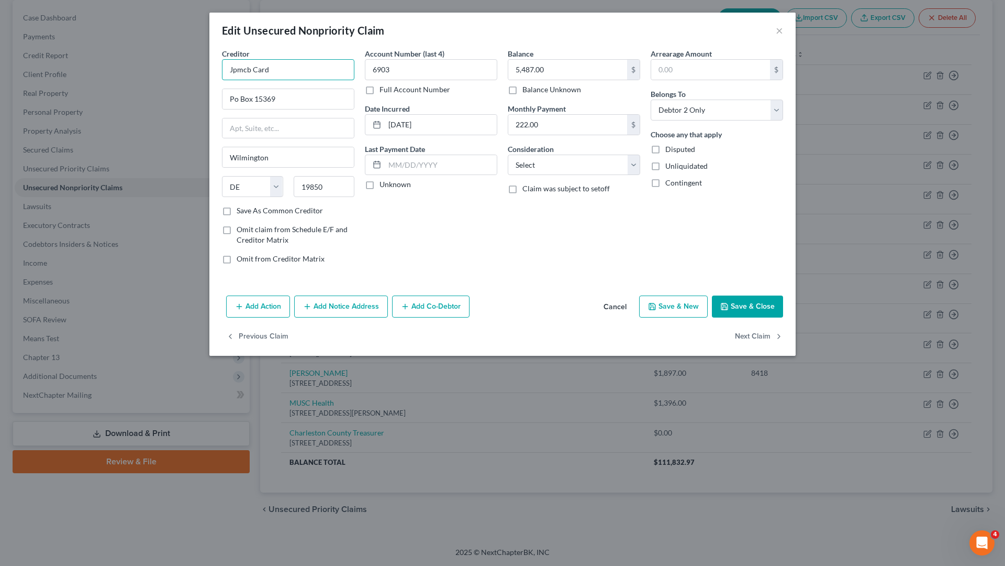
drag, startPoint x: 296, startPoint y: 65, endPoint x: 296, endPoint y: 53, distance: 12.0
click at [296, 61] on input "Jpmcb Card" at bounding box center [288, 69] width 132 height 21
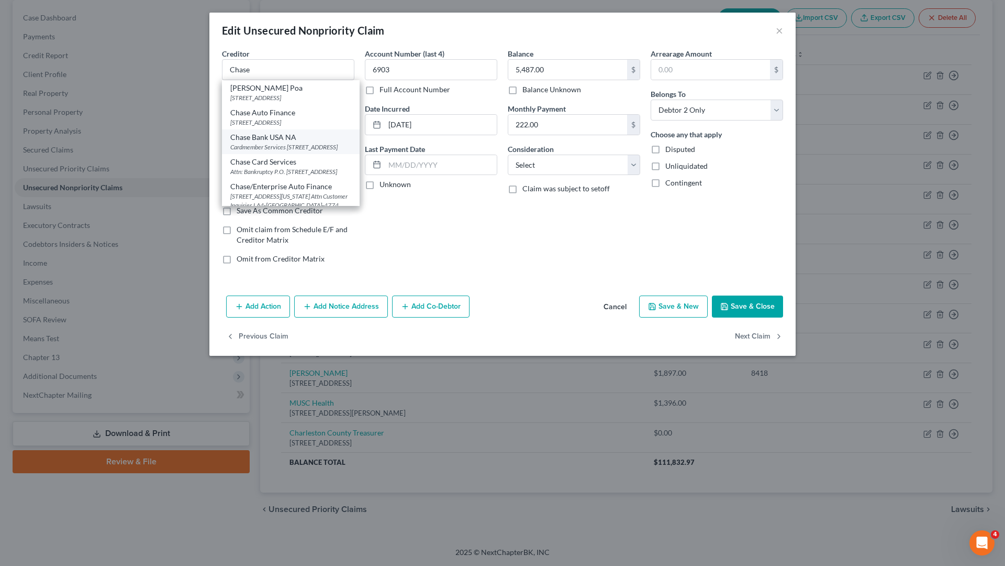
click at [298, 149] on div "Cardmember Services [STREET_ADDRESS]" at bounding box center [290, 146] width 121 height 9
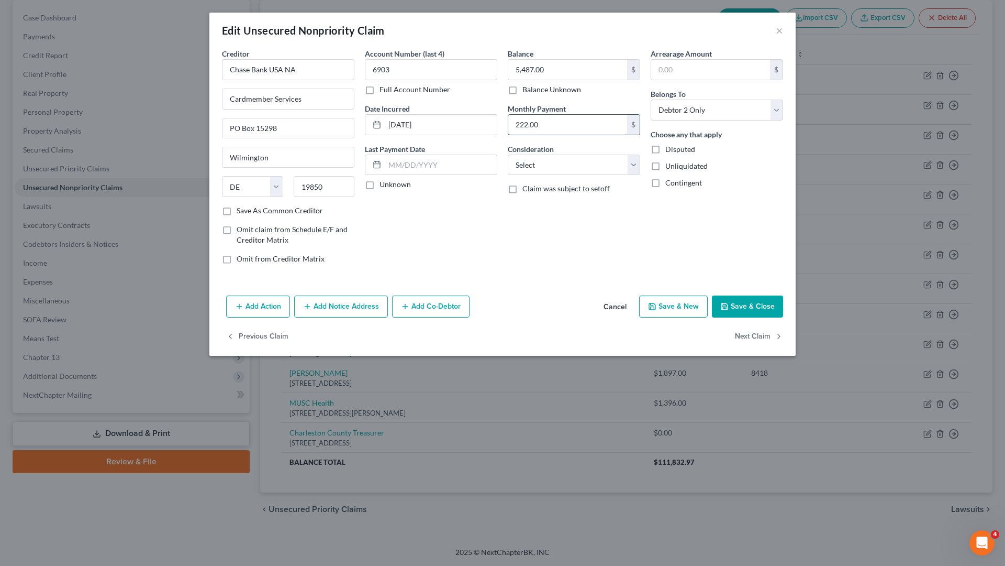
click at [583, 126] on input "222.00" at bounding box center [567, 125] width 119 height 20
click at [631, 166] on select "Select Cable / Satellite Services Collection Agency Credit Card Debt Debt Couns…" at bounding box center [574, 164] width 132 height 21
click at [508, 154] on select "Select Cable / Satellite Services Collection Agency Credit Card Debt Debt Couns…" at bounding box center [574, 164] width 132 height 21
click at [546, 263] on div "Balance 5,487.00 $ Balance Unknown Balance Undetermined 5,487.00 $ Balance Unkn…" at bounding box center [574, 160] width 143 height 224
click at [761, 306] on button "Save & Close" at bounding box center [747, 306] width 71 height 22
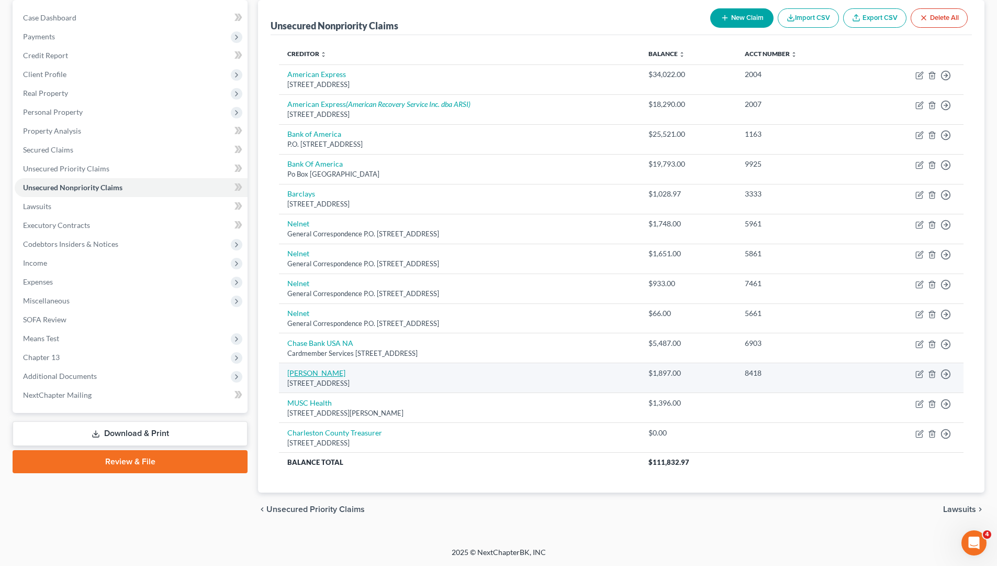
click at [315, 372] on link "[PERSON_NAME]" at bounding box center [316, 372] width 58 height 9
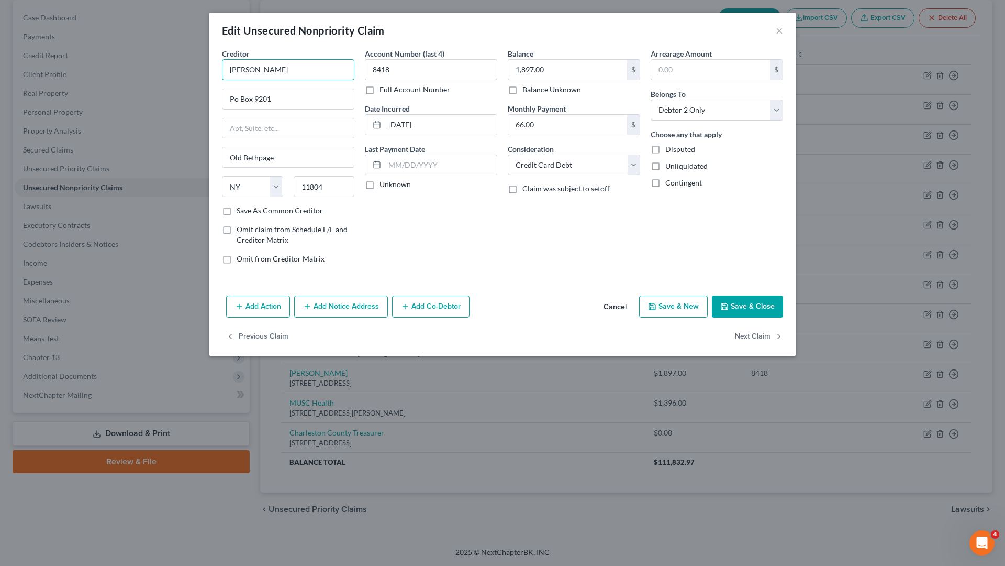
click at [287, 75] on input "[PERSON_NAME]" at bounding box center [288, 69] width 132 height 21
click at [266, 126] on div "[PERSON_NAME] Bank" at bounding box center [290, 121] width 121 height 10
click at [334, 188] on input "11804" at bounding box center [324, 186] width 61 height 21
drag, startPoint x: 450, startPoint y: 216, endPoint x: 445, endPoint y: 215, distance: 5.3
click at [448, 216] on div "Account Number (last 4) 8418 Full Account Number Date Incurred [DATE] Last Paym…" at bounding box center [431, 160] width 143 height 224
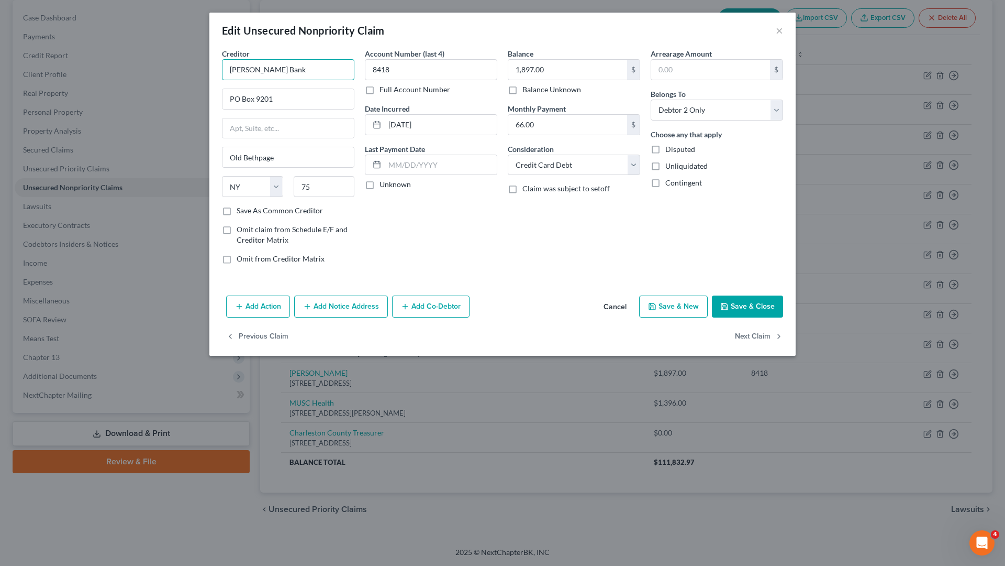
click at [282, 69] on input "[PERSON_NAME] Bank" at bounding box center [288, 69] width 132 height 21
click at [305, 126] on div "[PERSON_NAME] Bank" at bounding box center [290, 121] width 121 height 10
click at [555, 120] on input "66.00" at bounding box center [567, 125] width 119 height 20
click at [492, 231] on div "Account Number (last 4) 8418 Full Account Number Date Incurred [DATE] Last Paym…" at bounding box center [431, 160] width 143 height 224
click at [534, 231] on div "Balance 1,897.00 $ Balance Unknown Balance Undetermined 1,897.00 $ Balance Unkn…" at bounding box center [574, 160] width 143 height 224
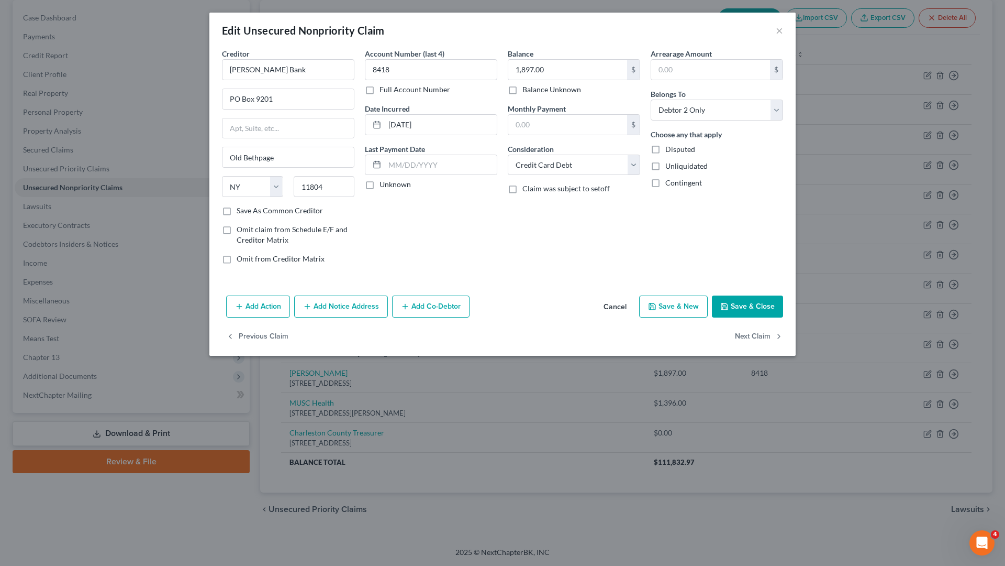
click at [744, 309] on button "Save & Close" at bounding box center [747, 306] width 71 height 22
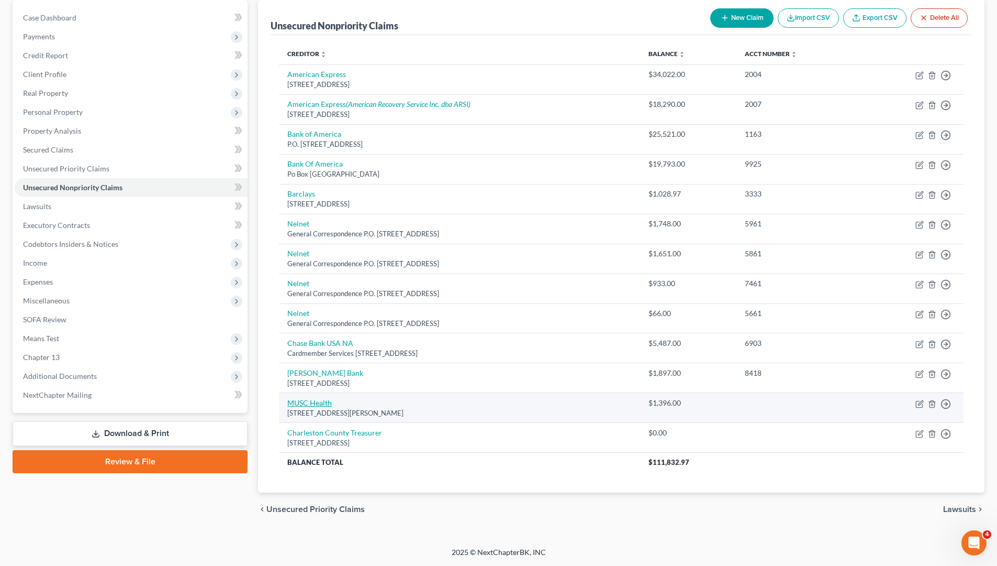
click at [323, 403] on link "MUSC Health" at bounding box center [309, 402] width 45 height 9
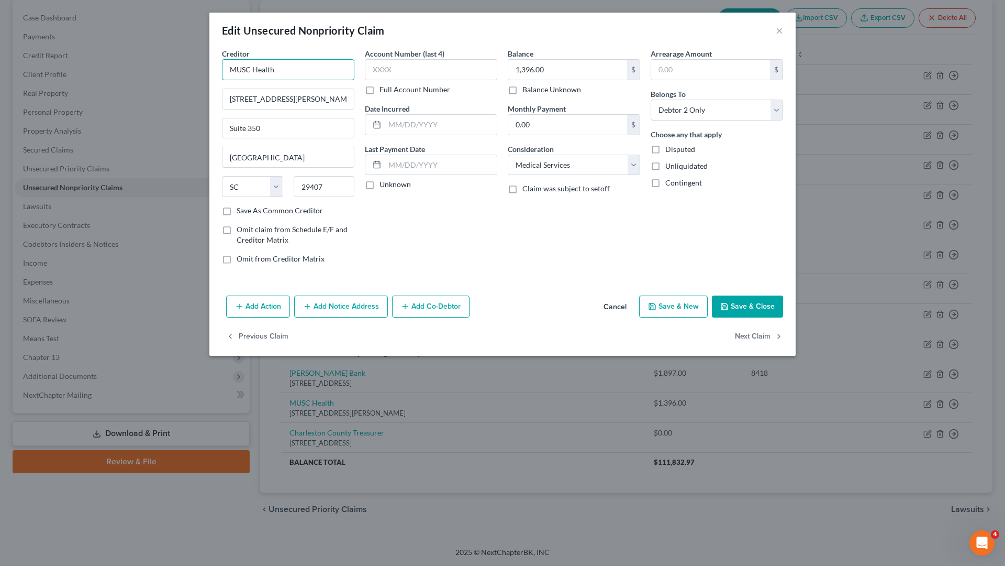
click at [301, 75] on input "MUSC Health" at bounding box center [288, 69] width 132 height 21
click at [756, 306] on button "Save & Close" at bounding box center [747, 306] width 71 height 22
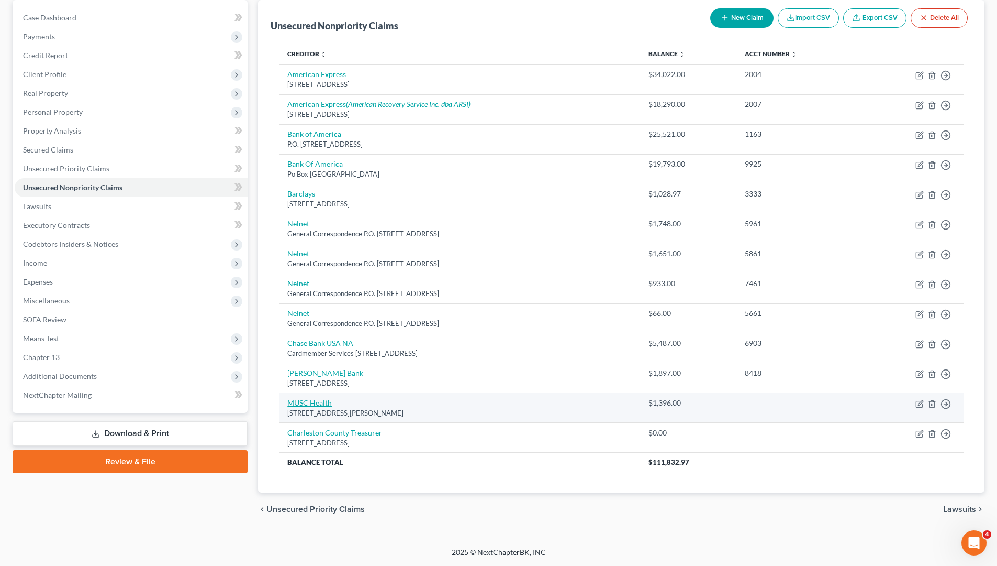
click at [319, 404] on link "MUSC Health" at bounding box center [309, 402] width 45 height 9
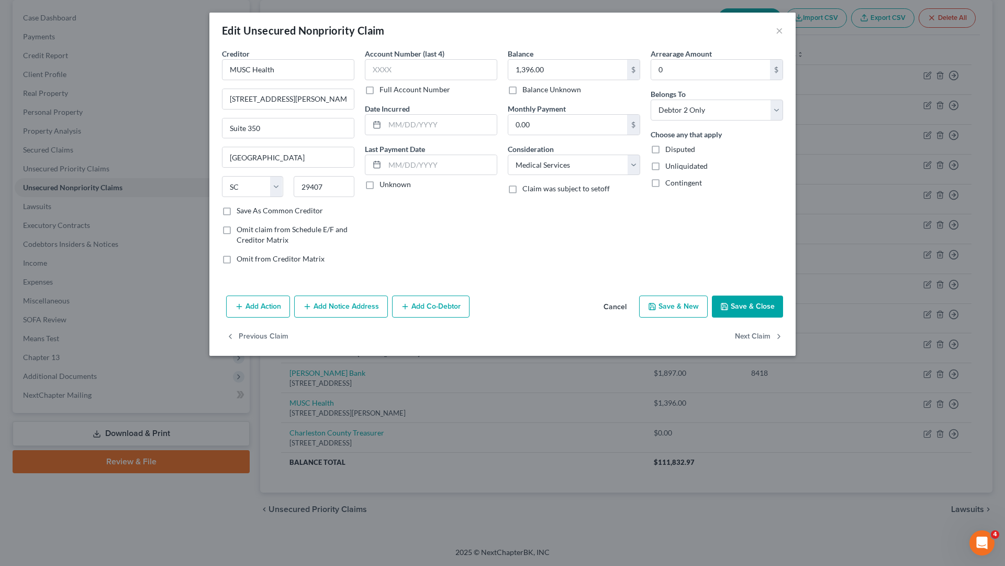
click at [733, 306] on button "Save & Close" at bounding box center [747, 306] width 71 height 22
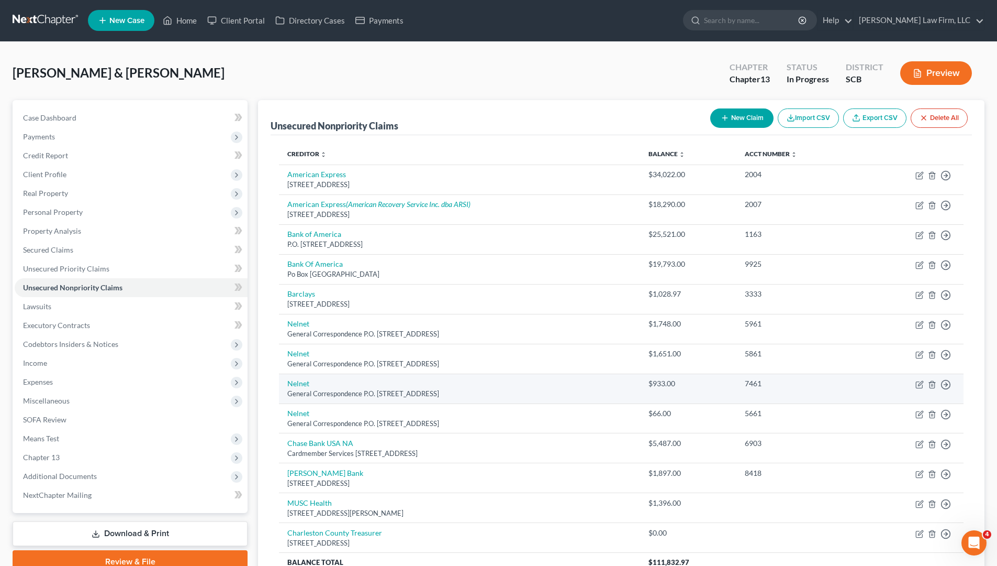
scroll to position [0, 0]
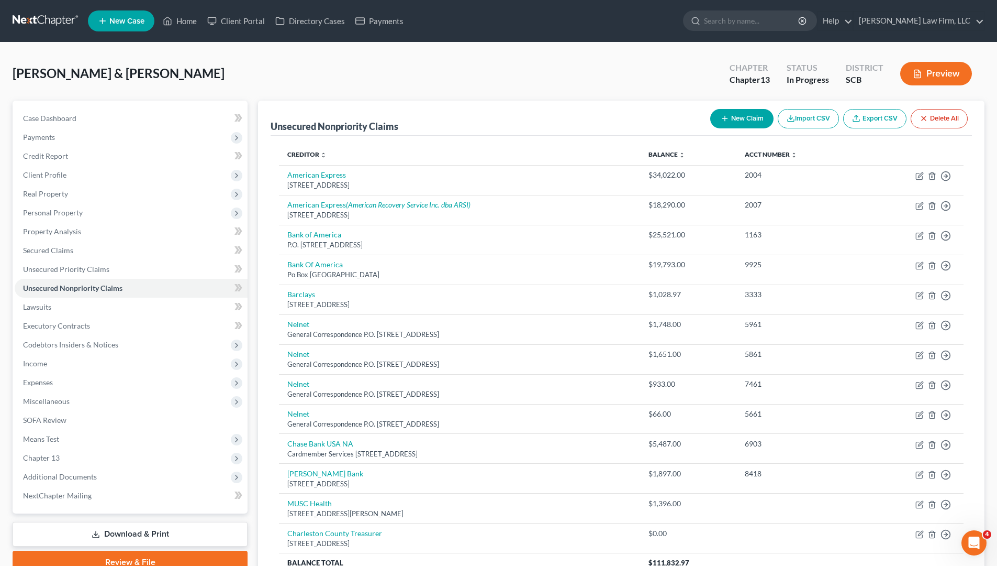
click at [744, 124] on button "New Claim" at bounding box center [742, 118] width 63 height 19
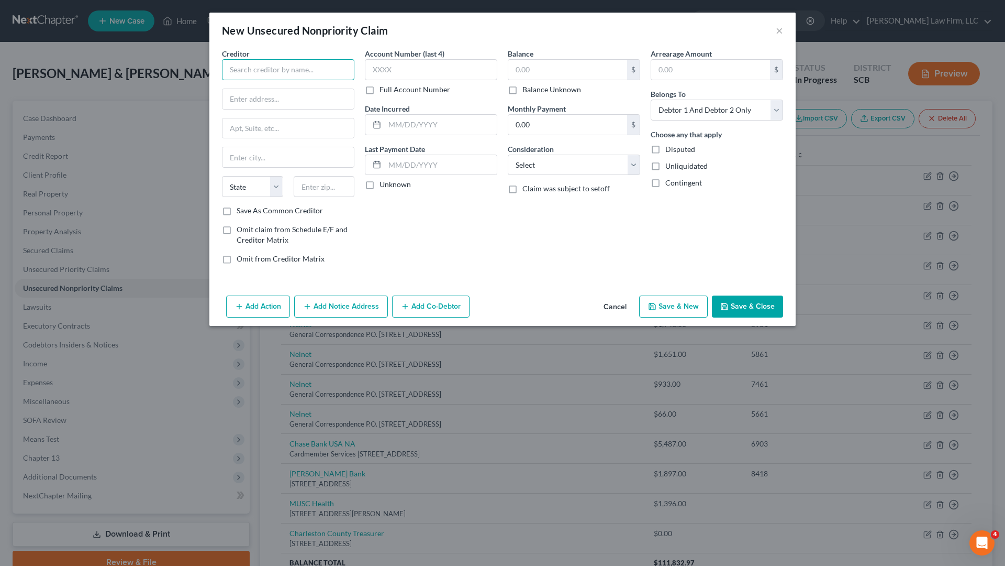
click at [303, 79] on input "text" at bounding box center [288, 69] width 132 height 21
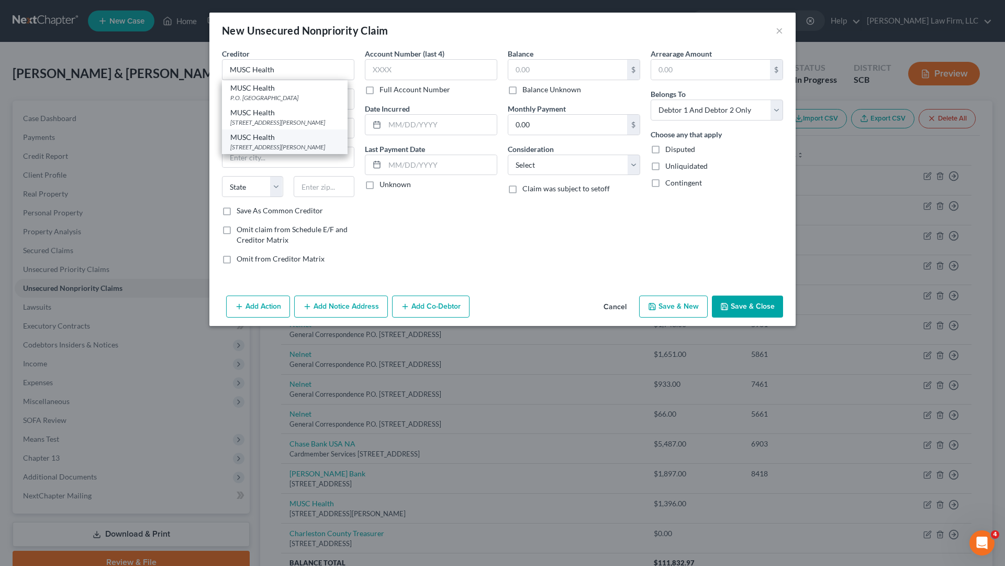
click at [284, 150] on div "[STREET_ADDRESS][PERSON_NAME]" at bounding box center [284, 146] width 109 height 9
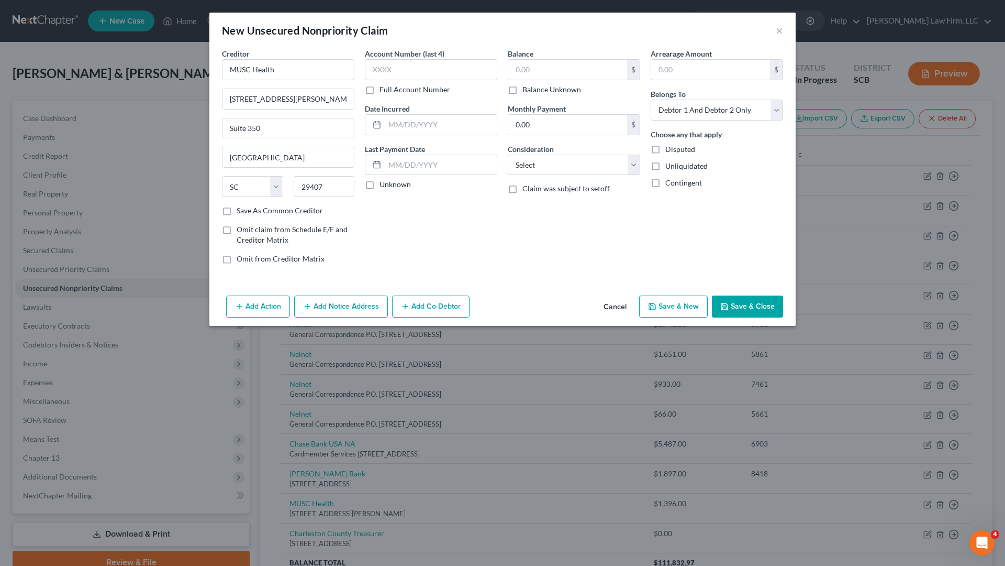
click at [442, 206] on div "Account Number (last 4) Full Account Number Date Incurred Last Payment Date Unk…" at bounding box center [431, 160] width 143 height 224
click at [534, 121] on input "0.00" at bounding box center [567, 125] width 119 height 20
click at [547, 62] on input "text" at bounding box center [567, 70] width 119 height 20
click at [635, 167] on select "Select Cable / Satellite Services Collection Agency Credit Card Debt Debt Couns…" at bounding box center [574, 164] width 132 height 21
click at [508, 154] on select "Select Cable / Satellite Services Collection Agency Credit Card Debt Debt Couns…" at bounding box center [574, 164] width 132 height 21
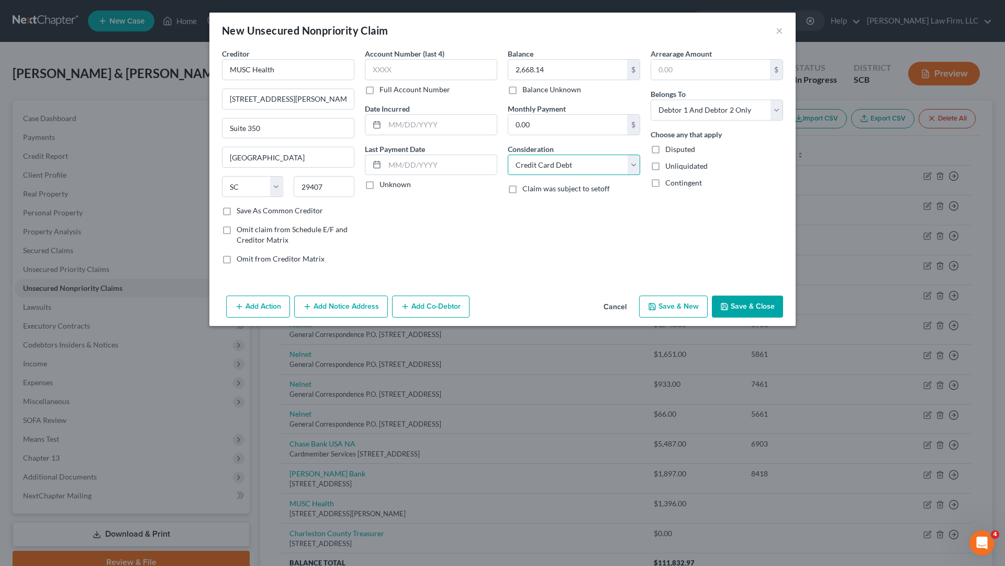
click at [627, 164] on select "Select Cable / Satellite Services Collection Agency Credit Card Debt Debt Couns…" at bounding box center [574, 164] width 132 height 21
click at [508, 154] on select "Select Cable / Satellite Services Collection Agency Credit Card Debt Debt Couns…" at bounding box center [574, 164] width 132 height 21
click at [596, 246] on div "Balance 2,668.14 $ Balance Unknown Balance Undetermined 2,668.14 $ Balance Unkn…" at bounding box center [574, 160] width 143 height 224
click at [775, 108] on select "Select Debtor 1 Only Debtor 2 Only Debtor 1 And Debtor 2 Only At Least One Of T…" at bounding box center [717, 109] width 132 height 21
click at [651, 99] on select "Select Debtor 1 Only Debtor 2 Only Debtor 1 And Debtor 2 Only At Least One Of T…" at bounding box center [717, 109] width 132 height 21
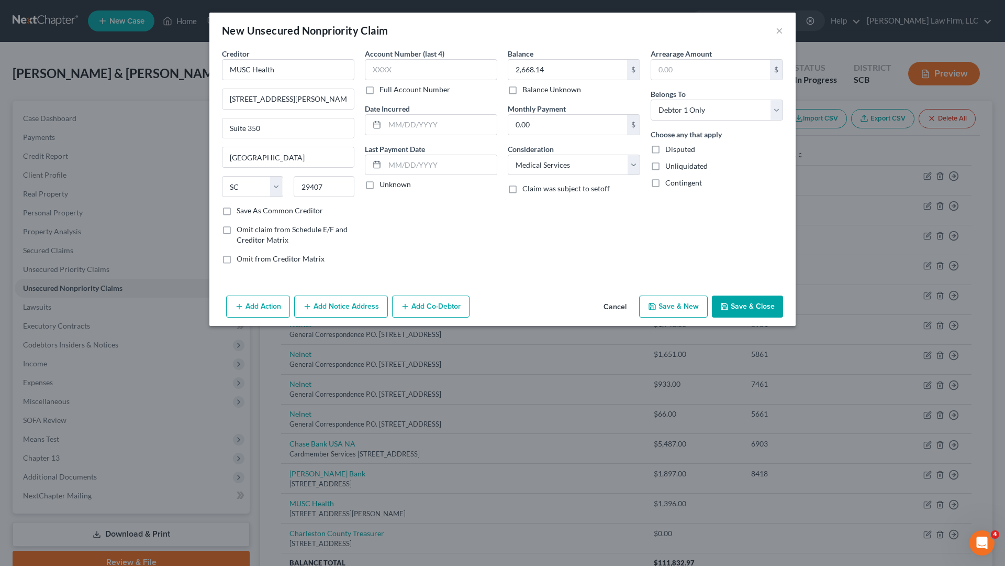
click at [412, 80] on div "Account Number (last 4) Full Account Number" at bounding box center [431, 71] width 132 height 47
click at [407, 73] on input "text" at bounding box center [431, 69] width 132 height 21
drag, startPoint x: 482, startPoint y: 241, endPoint x: 478, endPoint y: 232, distance: 10.1
click at [481, 241] on div "Account Number (last 4) 4574 Full Account Number Date Incurred Last Payment Dat…" at bounding box center [431, 160] width 143 height 224
click at [469, 242] on div "Account Number (last 4) 4574 Full Account Number Date Incurred Last Payment Dat…" at bounding box center [431, 160] width 143 height 224
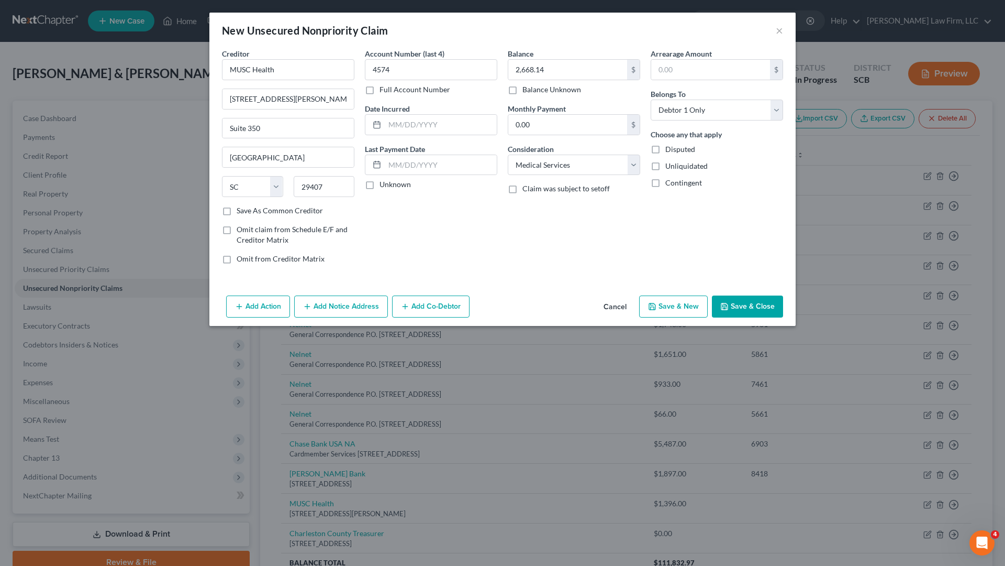
click at [757, 306] on button "Save & Close" at bounding box center [747, 306] width 71 height 22
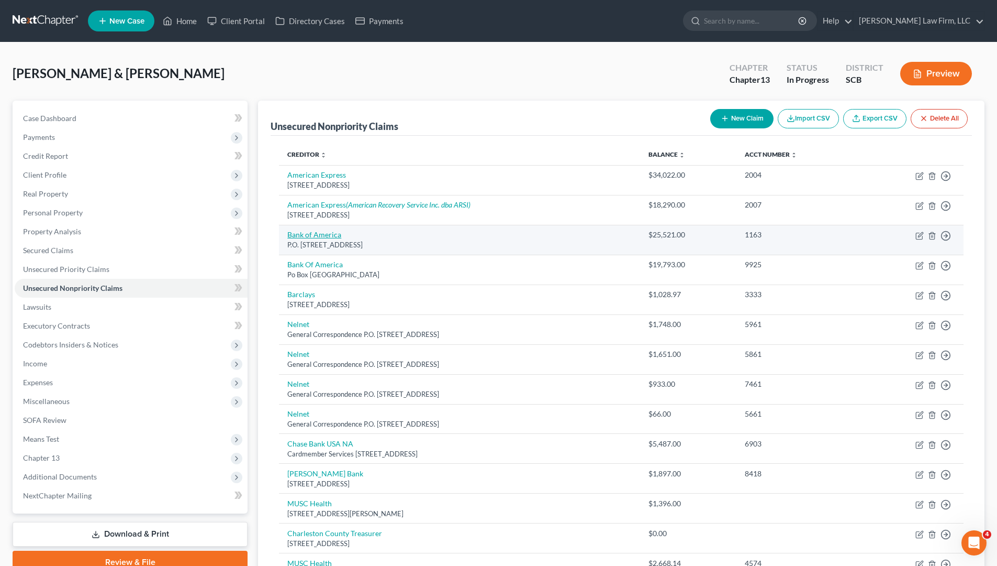
click at [325, 237] on link "Bank of America" at bounding box center [314, 234] width 54 height 9
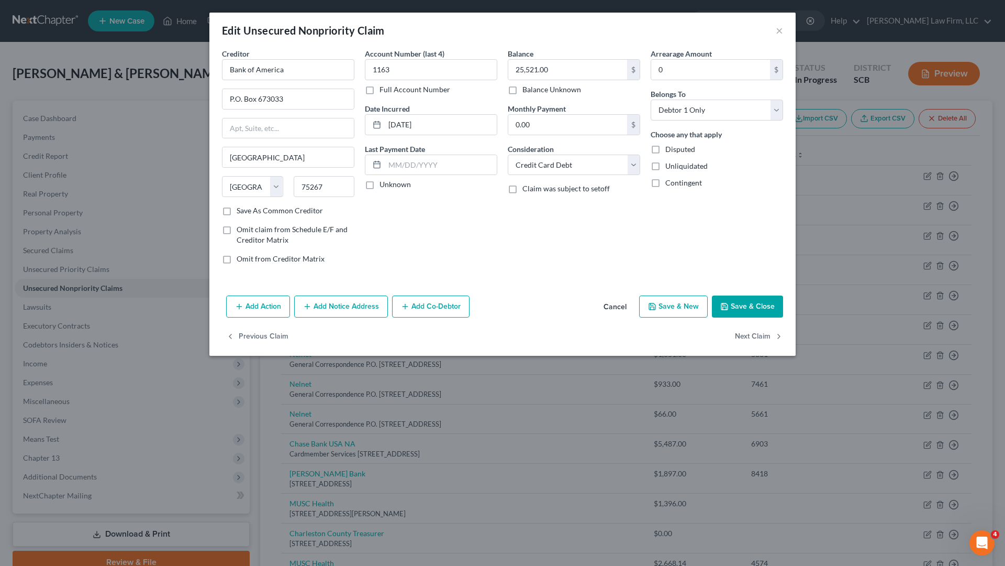
click at [346, 309] on button "Add Notice Address" at bounding box center [341, 306] width 94 height 22
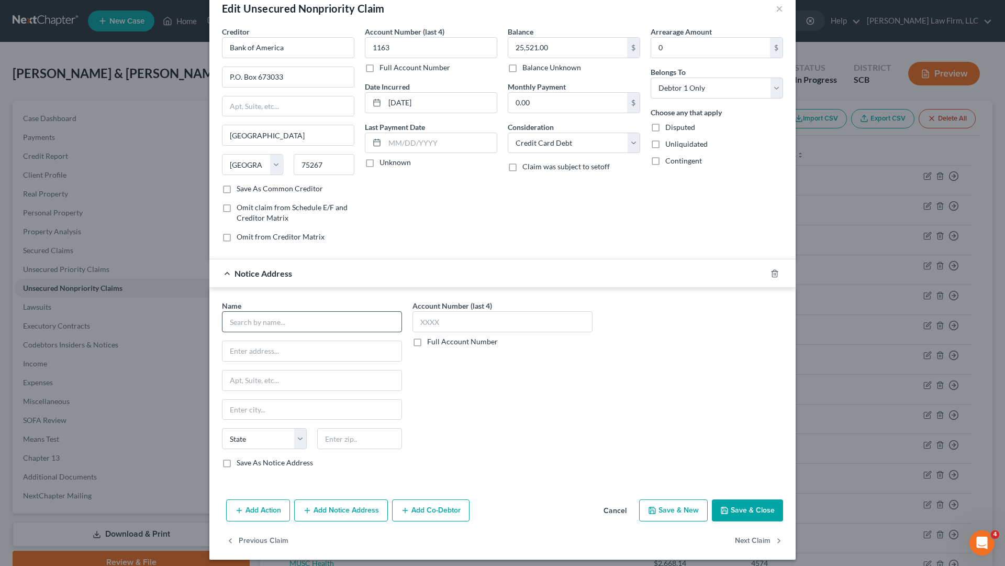
scroll to position [28, 0]
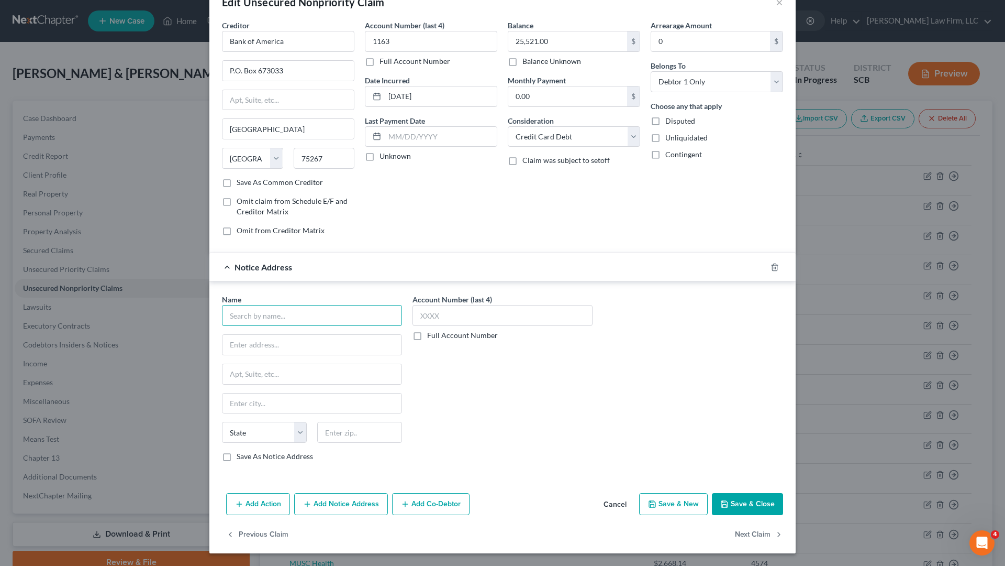
click at [300, 316] on input "text" at bounding box center [312, 315] width 180 height 21
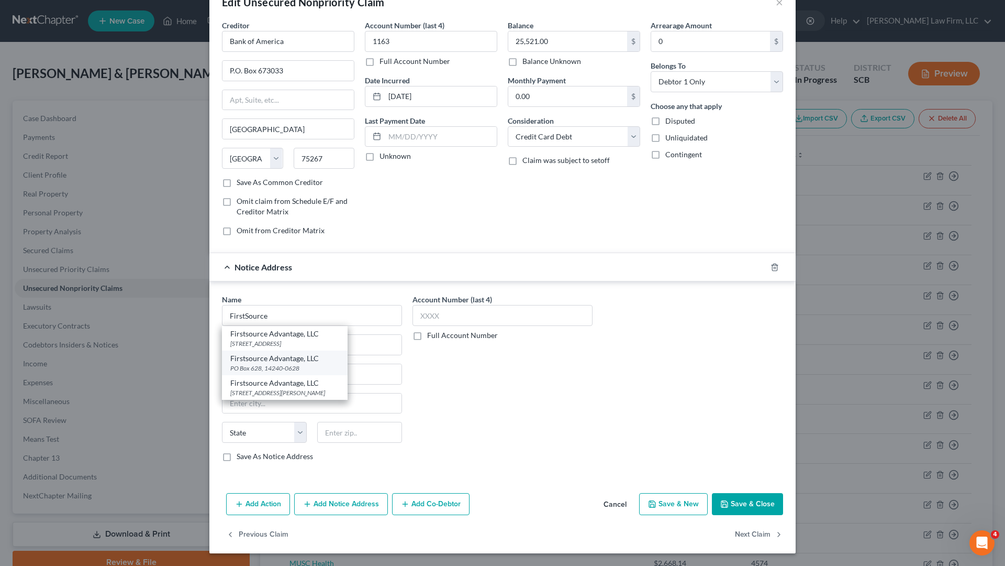
click at [259, 368] on div "PO Box 628, 14240-0628" at bounding box center [284, 367] width 109 height 9
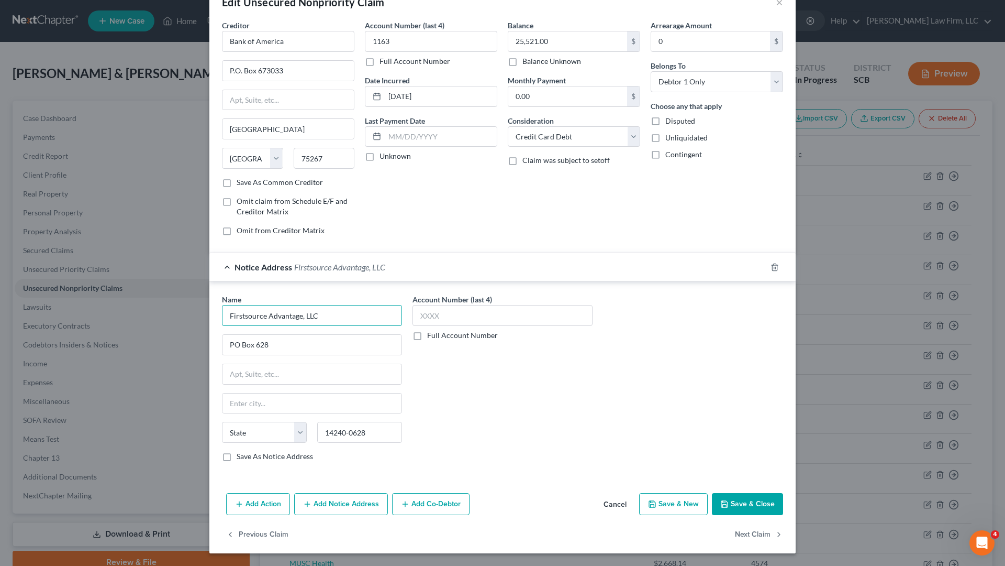
click at [347, 313] on input "Firstsource Advantage, LLC" at bounding box center [312, 315] width 180 height 21
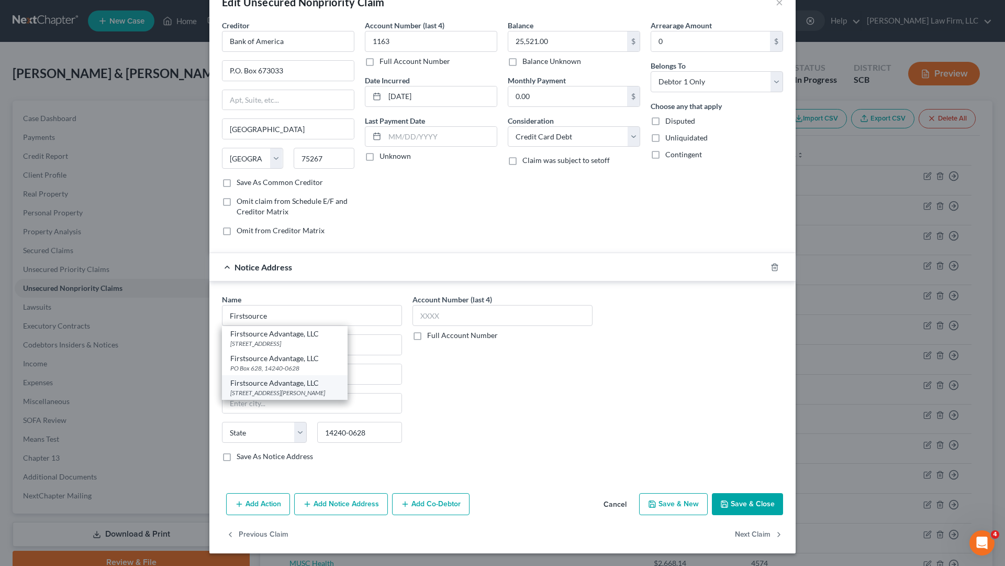
click at [309, 392] on div "[STREET_ADDRESS][PERSON_NAME]" at bounding box center [284, 392] width 109 height 9
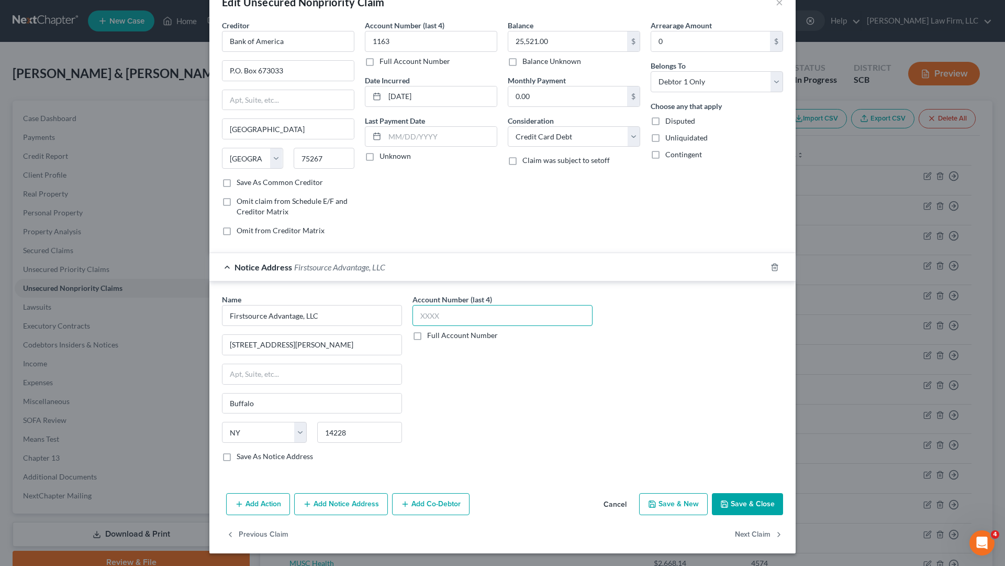
click at [465, 312] on input "text" at bounding box center [503, 315] width 180 height 21
click at [740, 494] on button "Save & Close" at bounding box center [747, 504] width 71 height 22
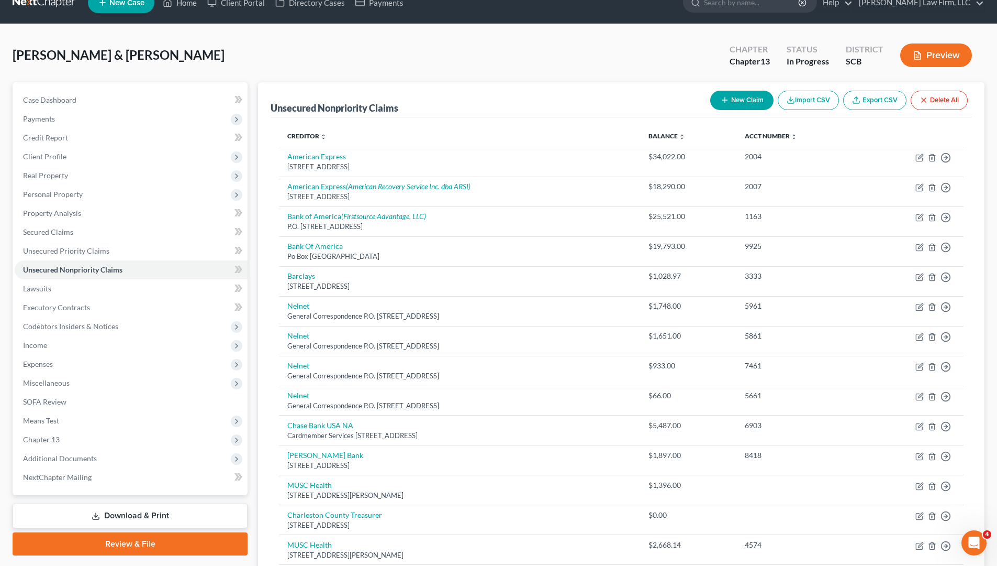
scroll to position [0, 0]
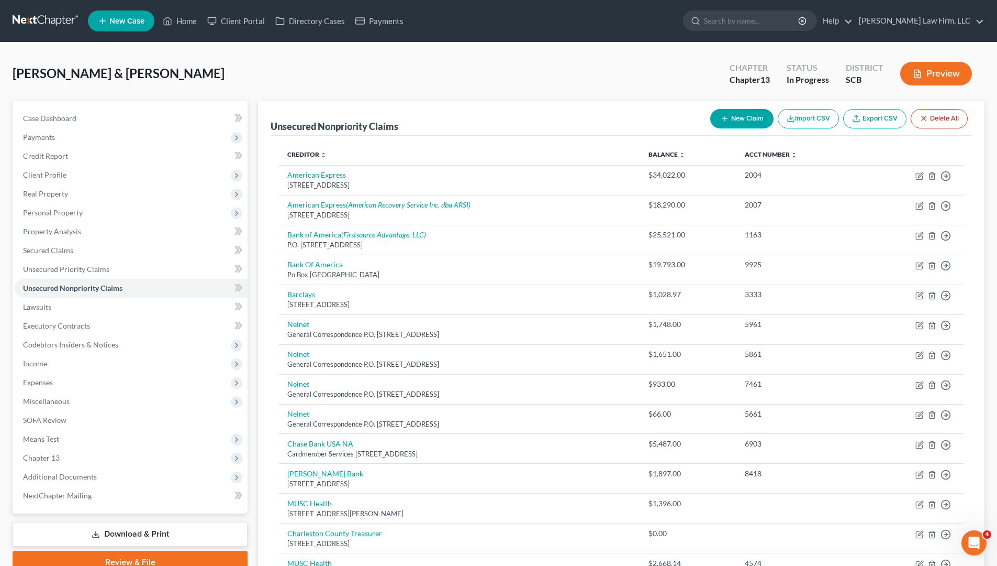
click at [751, 119] on button "New Claim" at bounding box center [742, 118] width 63 height 19
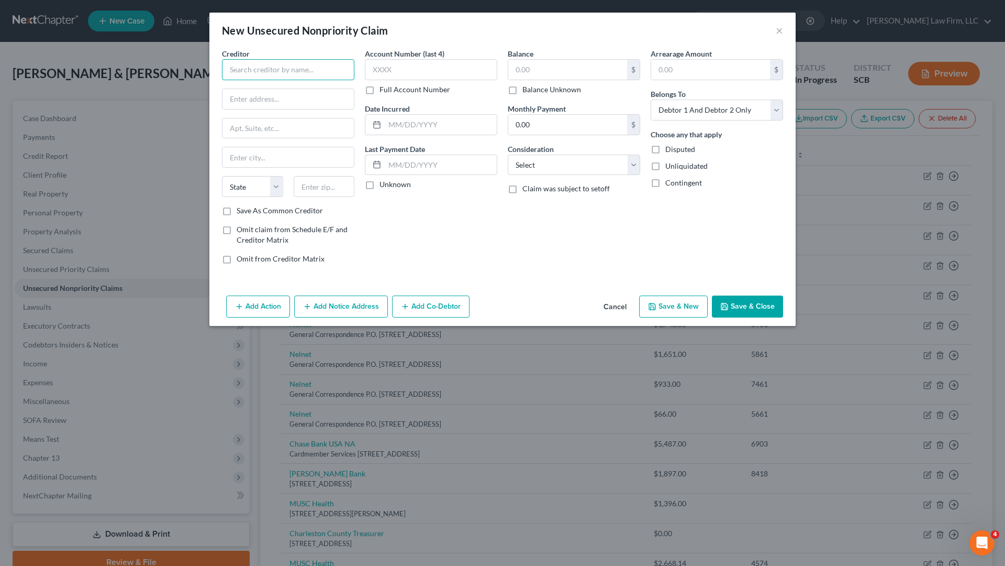
click at [287, 75] on input "text" at bounding box center [288, 69] width 132 height 21
click at [290, 116] on div "Americollect, Inc." at bounding box center [284, 112] width 109 height 10
click at [416, 63] on input "text" at bounding box center [431, 69] width 132 height 21
click at [529, 72] on input "text" at bounding box center [567, 70] width 119 height 20
drag, startPoint x: 428, startPoint y: 80, endPoint x: 424, endPoint y: 77, distance: 5.7
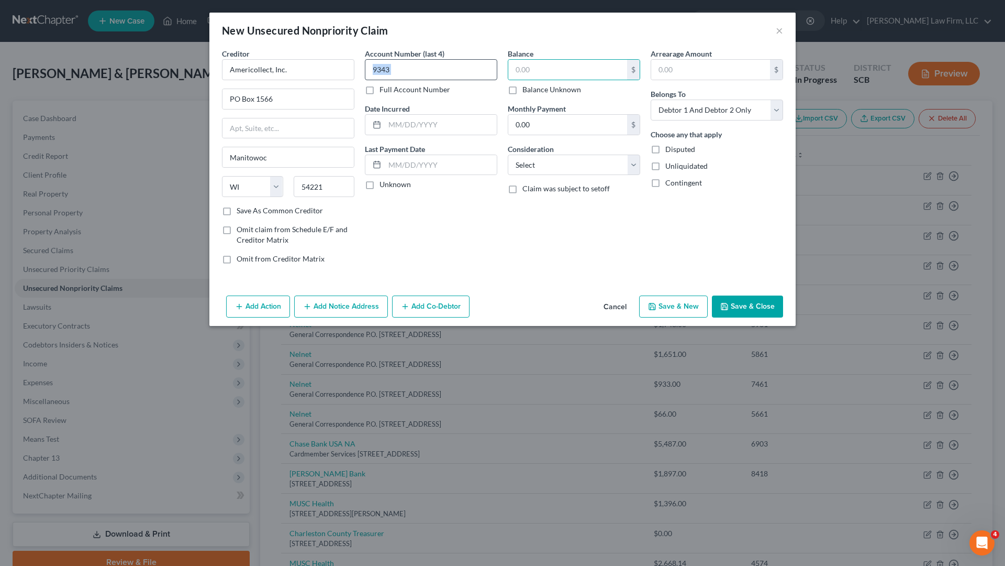
click at [424, 77] on div "Account Number (last 4) 9343 Full Account Number" at bounding box center [431, 71] width 132 height 47
drag, startPoint x: 430, startPoint y: 64, endPoint x: 425, endPoint y: 62, distance: 5.6
click at [426, 62] on input "9343" at bounding box center [431, 69] width 132 height 21
click at [453, 98] on div "Account Number (last 4) 9343 Full Account Number Date Incurred Last Payment Dat…" at bounding box center [431, 160] width 143 height 224
click at [531, 68] on input "text" at bounding box center [567, 70] width 119 height 20
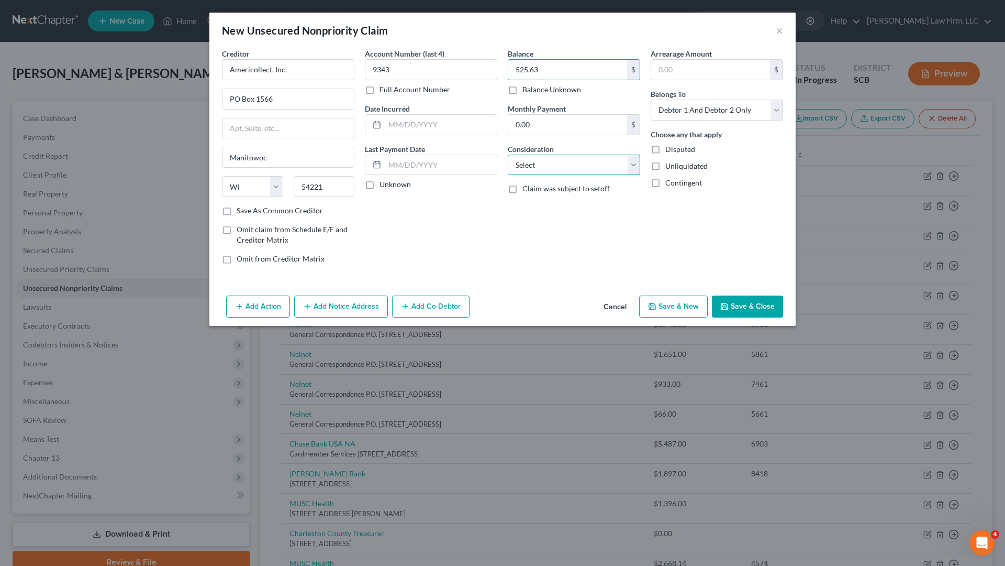
click at [624, 164] on select "Select Cable / Satellite Services Collection Agency Credit Card Debt Debt Couns…" at bounding box center [574, 164] width 132 height 21
click at [508, 154] on select "Select Cable / Satellite Services Collection Agency Credit Card Debt Debt Couns…" at bounding box center [574, 164] width 132 height 21
click at [752, 104] on select "Select Debtor 1 Only Debtor 2 Only Debtor 1 And Debtor 2 Only At Least One Of T…" at bounding box center [717, 109] width 132 height 21
click at [651, 99] on select "Select Debtor 1 Only Debtor 2 Only Debtor 1 And Debtor 2 Only At Least One Of T…" at bounding box center [717, 109] width 132 height 21
click at [761, 303] on button "Save & Close" at bounding box center [747, 306] width 71 height 22
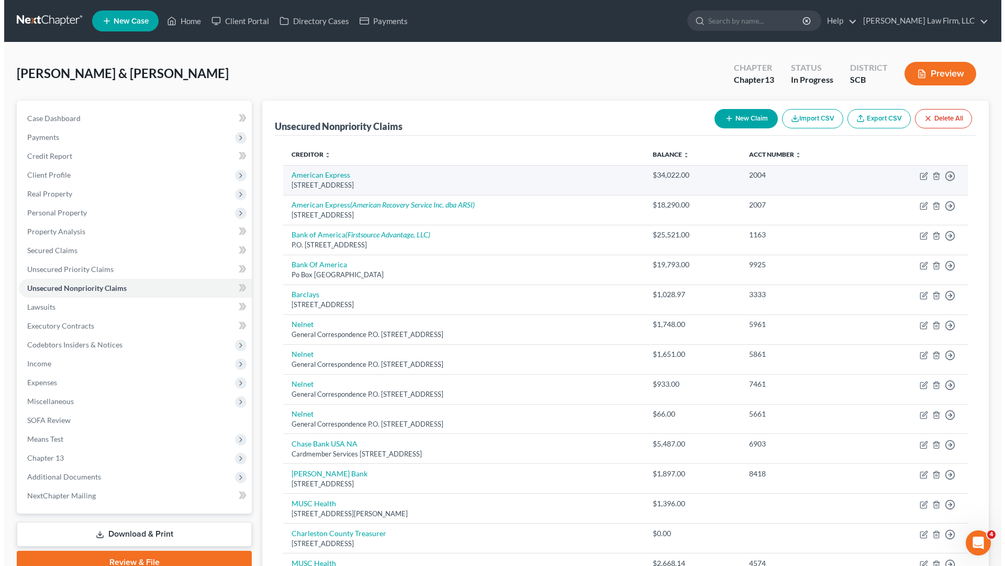
scroll to position [52, 0]
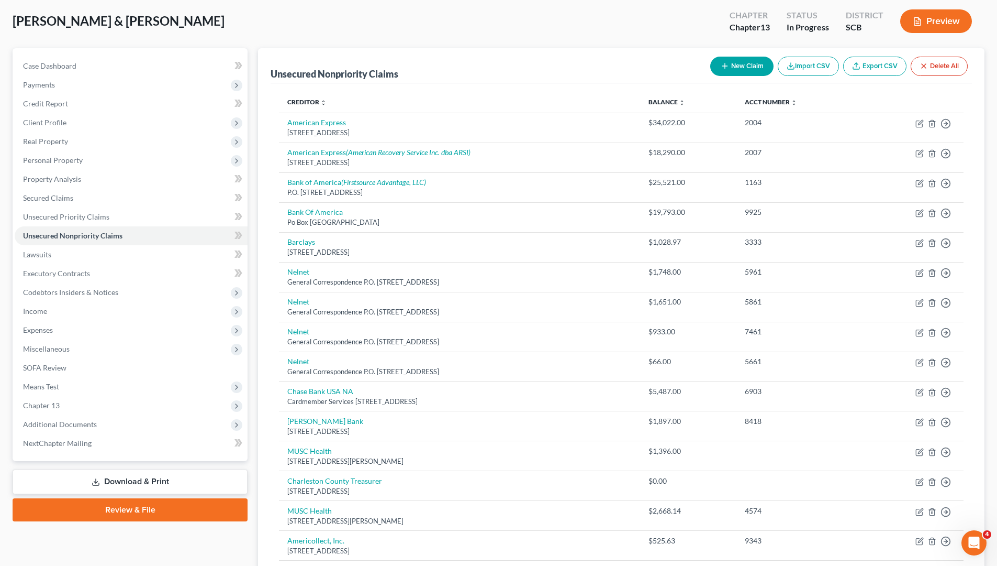
click at [737, 71] on button "New Claim" at bounding box center [742, 66] width 63 height 19
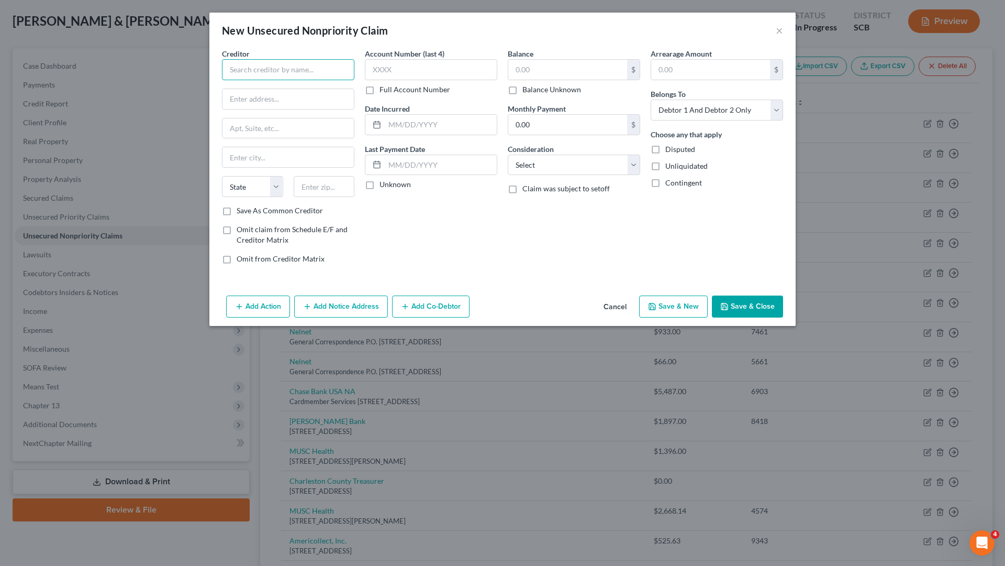
click at [331, 71] on input "text" at bounding box center [288, 69] width 132 height 21
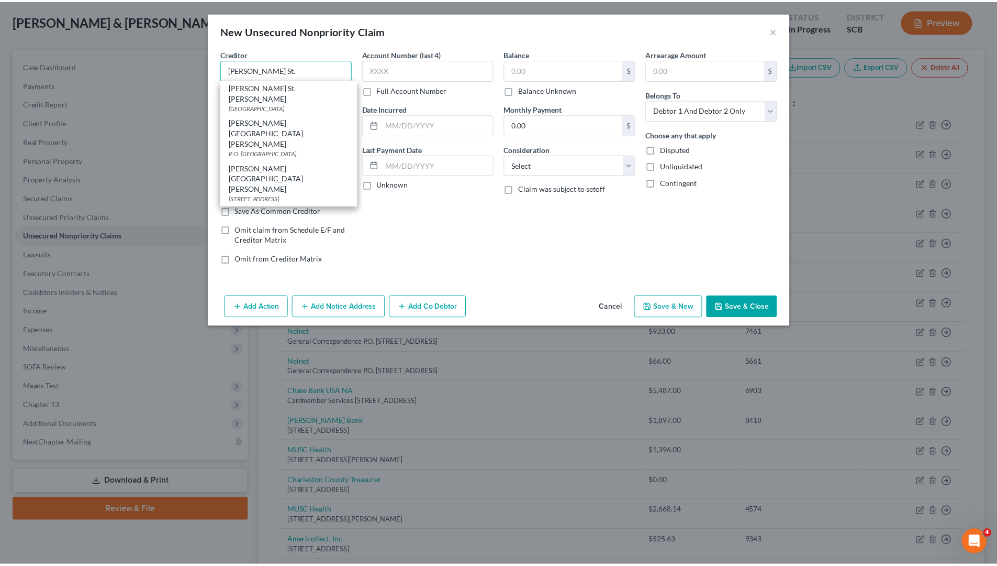
scroll to position [0, 0]
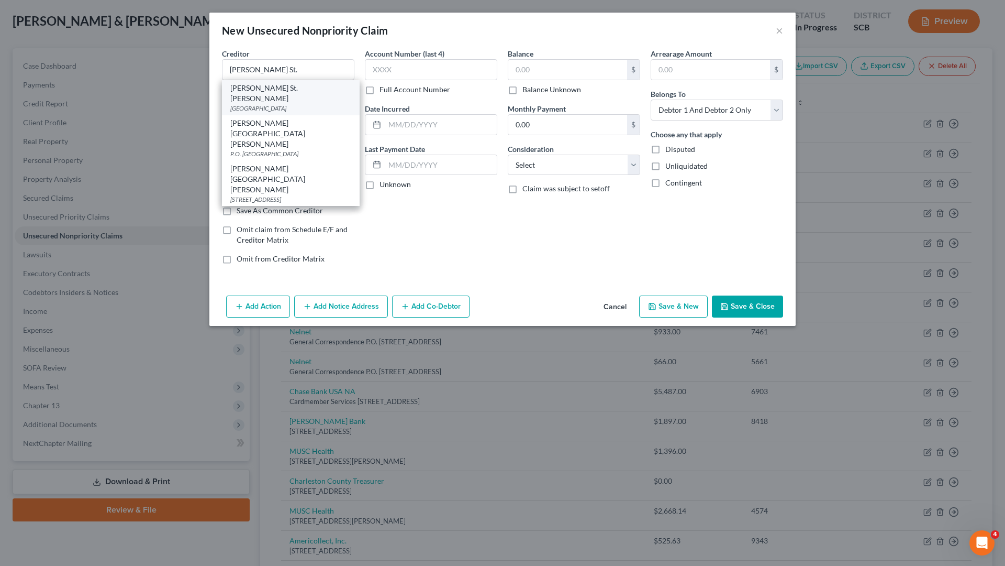
click at [279, 104] on div "[GEOGRAPHIC_DATA]" at bounding box center [290, 108] width 121 height 9
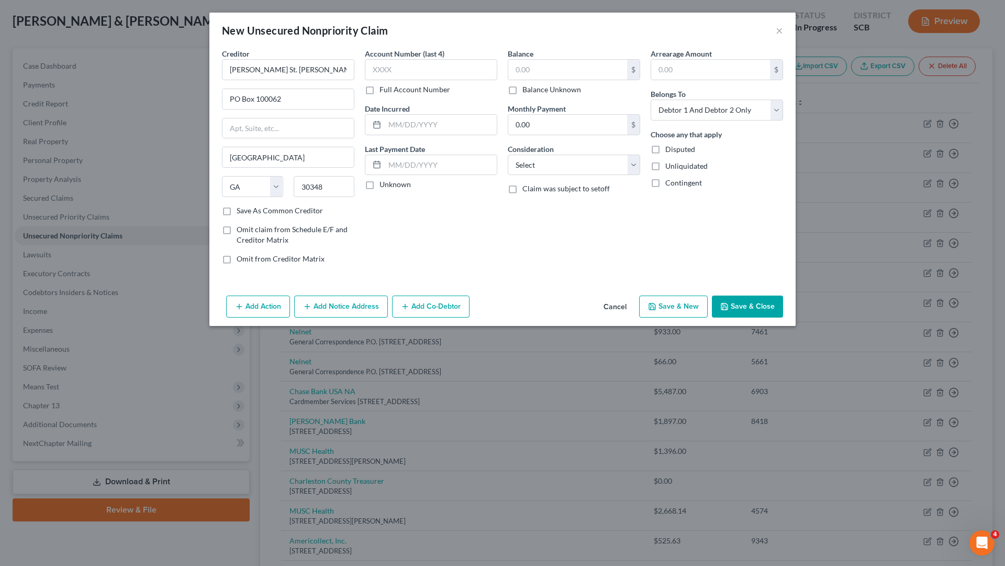
click at [462, 203] on div "Account Number (last 4) Full Account Number Date Incurred Last Payment Date Unk…" at bounding box center [431, 160] width 143 height 224
click at [447, 77] on input "text" at bounding box center [431, 69] width 132 height 21
click at [551, 65] on input "text" at bounding box center [567, 70] width 119 height 20
click at [632, 165] on select "Select Cable / Satellite Services Collection Agency Credit Card Debt Debt Couns…" at bounding box center [574, 164] width 132 height 21
click at [508, 154] on select "Select Cable / Satellite Services Collection Agency Credit Card Debt Debt Couns…" at bounding box center [574, 164] width 132 height 21
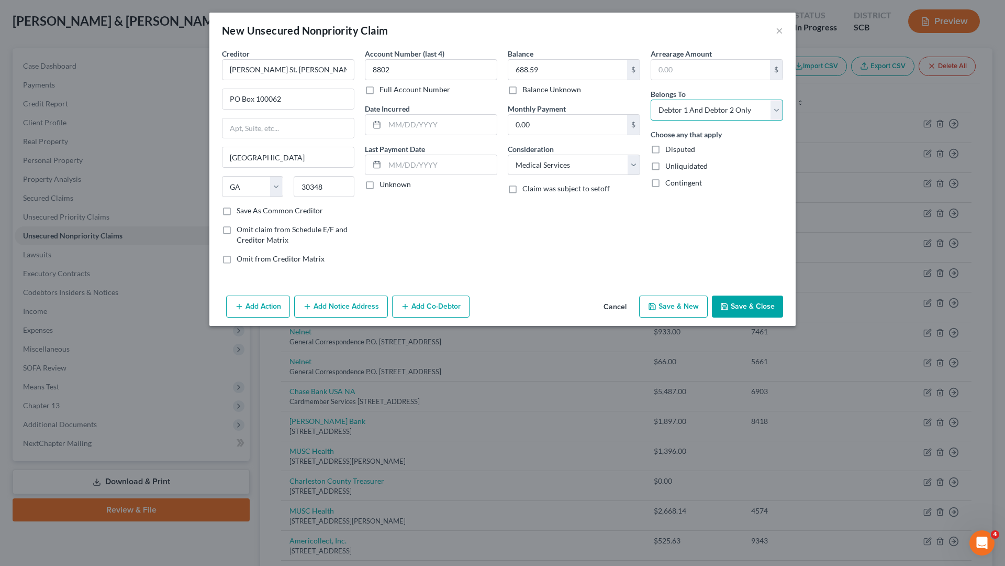
click at [777, 109] on select "Select Debtor 1 Only Debtor 2 Only Debtor 1 And Debtor 2 Only At Least One Of T…" at bounding box center [717, 109] width 132 height 21
click at [651, 99] on select "Select Debtor 1 Only Debtor 2 Only Debtor 1 And Debtor 2 Only At Least One Of T…" at bounding box center [717, 109] width 132 height 21
click at [749, 167] on div "Unliquidated" at bounding box center [717, 166] width 132 height 10
click at [768, 309] on button "Save & Close" at bounding box center [747, 306] width 71 height 22
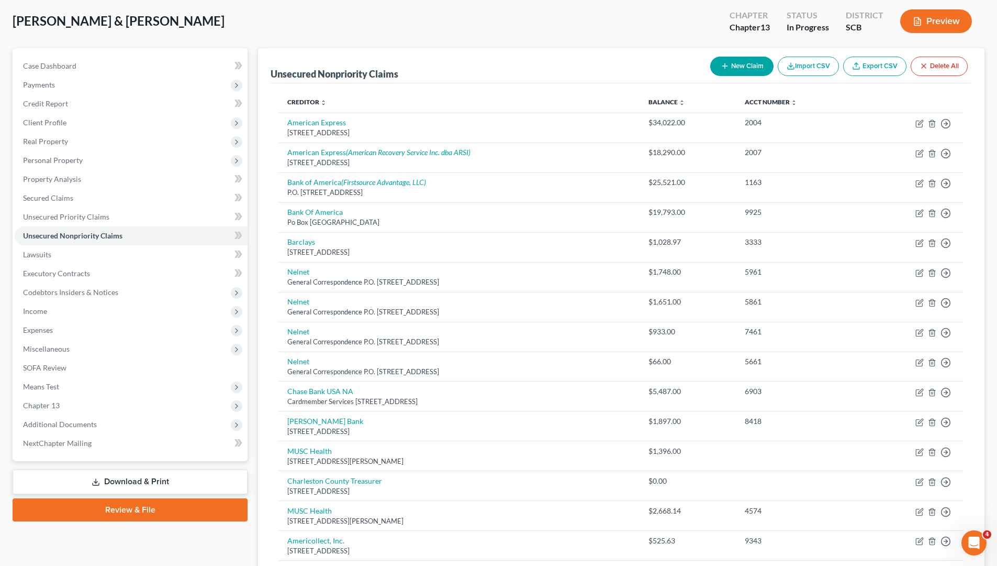
click at [753, 66] on button "New Claim" at bounding box center [742, 66] width 63 height 19
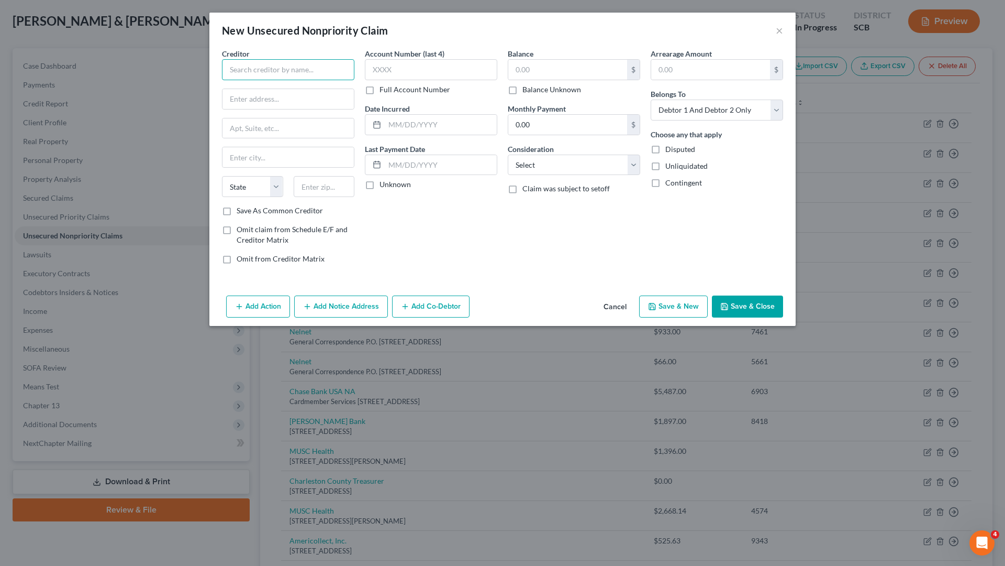
click at [311, 74] on input "text" at bounding box center [288, 69] width 132 height 21
click at [290, 104] on input "text" at bounding box center [288, 99] width 131 height 20
click at [267, 158] on input "text" at bounding box center [288, 157] width 131 height 20
click at [316, 187] on input "text" at bounding box center [324, 186] width 61 height 21
click at [394, 234] on div "Account Number (last 4) Full Account Number Date Incurred Last Payment Date Unk…" at bounding box center [431, 160] width 143 height 224
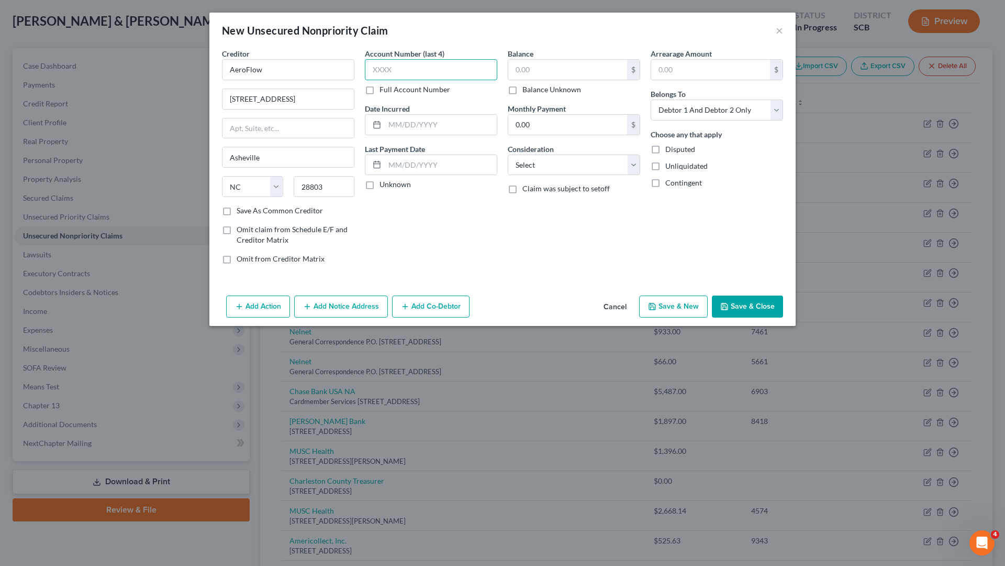
click at [422, 68] on input "text" at bounding box center [431, 69] width 132 height 21
click at [574, 65] on input "text" at bounding box center [567, 70] width 119 height 20
click at [566, 161] on select "Select Cable / Satellite Services Collection Agency Credit Card Debt Debt Couns…" at bounding box center [574, 164] width 132 height 21
click at [508, 154] on select "Select Cable / Satellite Services Collection Agency Credit Card Debt Debt Couns…" at bounding box center [574, 164] width 132 height 21
click at [736, 114] on select "Select Debtor 1 Only Debtor 2 Only Debtor 1 And Debtor 2 Only At Least One Of T…" at bounding box center [717, 109] width 132 height 21
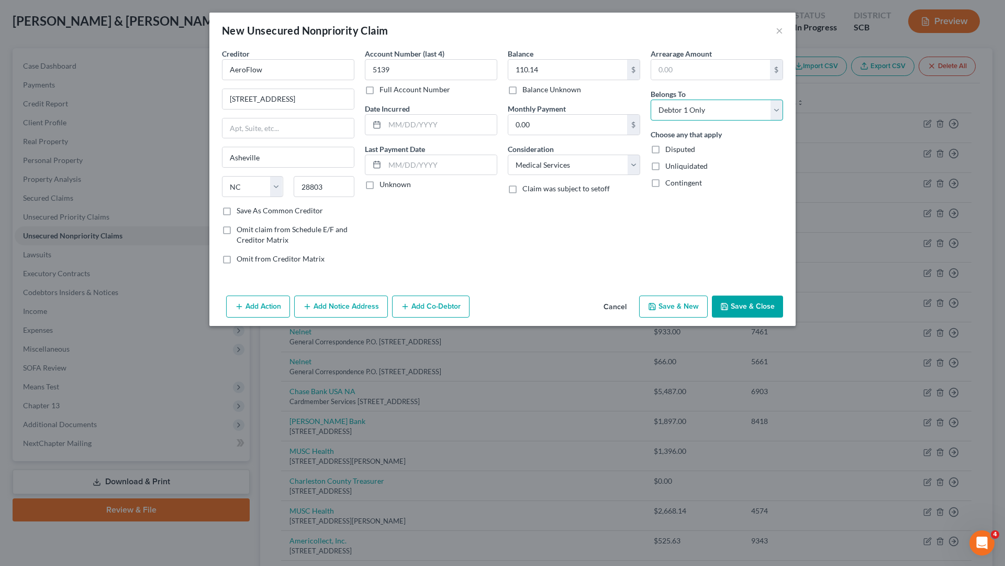
click at [651, 99] on select "Select Debtor 1 Only Debtor 2 Only Debtor 1 And Debtor 2 Only At Least One Of T…" at bounding box center [717, 109] width 132 height 21
click at [760, 305] on button "Save & Close" at bounding box center [747, 306] width 71 height 22
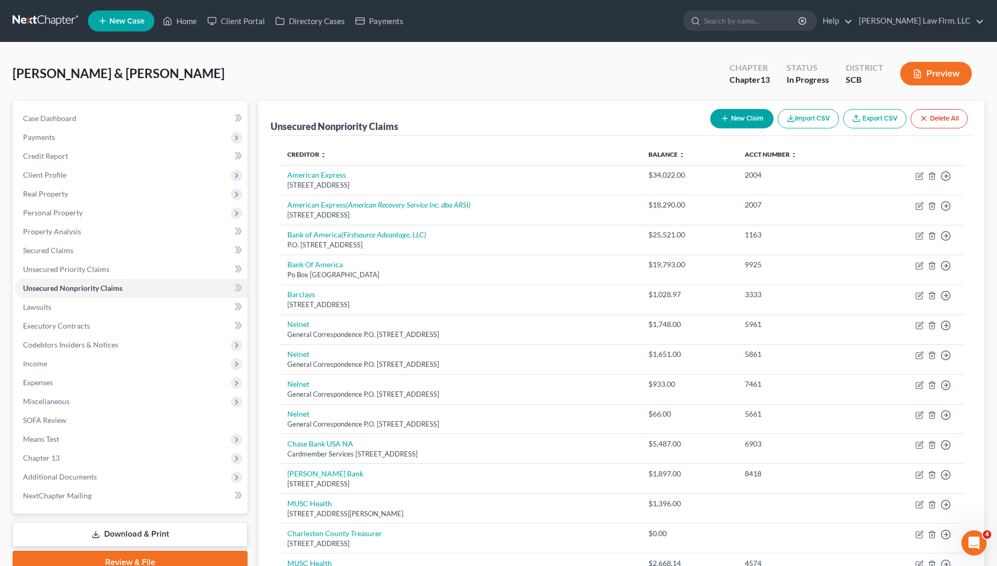
click at [728, 124] on button "New Claim" at bounding box center [742, 118] width 63 height 19
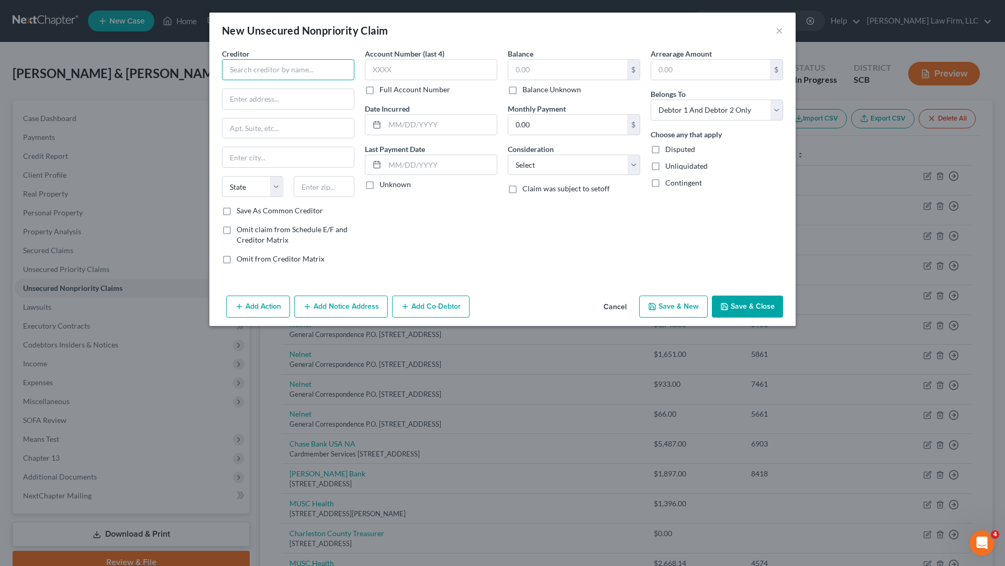
click at [312, 71] on input "text" at bounding box center [288, 69] width 132 height 21
click at [268, 100] on input "text" at bounding box center [288, 99] width 131 height 20
drag, startPoint x: 555, startPoint y: 243, endPoint x: 520, endPoint y: 241, distance: 34.6
click at [552, 242] on div "Balance $ Balance Unknown Balance Undetermined $ Balance Unknown Monthly Paymen…" at bounding box center [574, 160] width 143 height 224
click at [324, 187] on input "text" at bounding box center [324, 186] width 61 height 21
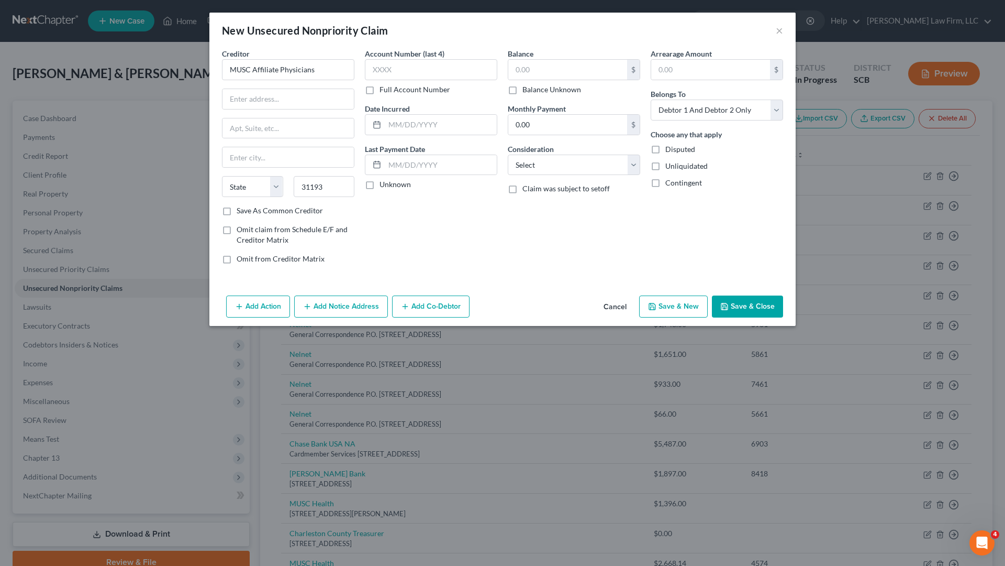
click at [381, 214] on div "Account Number (last 4) Full Account Number Date Incurred Last Payment Date Unk…" at bounding box center [431, 160] width 143 height 224
click at [397, 78] on input "text" at bounding box center [431, 69] width 132 height 21
drag, startPoint x: 496, startPoint y: 259, endPoint x: 493, endPoint y: 252, distance: 7.7
click at [496, 258] on div "Account Number (last 4) 1773 Full Account Number Date Incurred Last Payment Dat…" at bounding box center [431, 160] width 143 height 224
click at [537, 65] on input "text" at bounding box center [567, 70] width 119 height 20
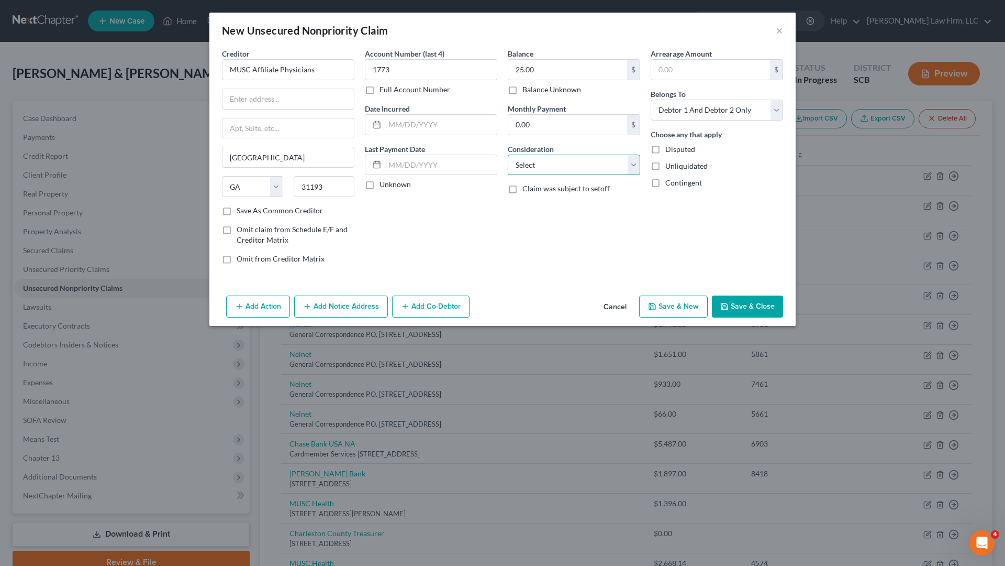
click at [617, 160] on select "Select Cable / Satellite Services Collection Agency Credit Card Debt Debt Couns…" at bounding box center [574, 164] width 132 height 21
click at [508, 154] on select "Select Cable / Satellite Services Collection Agency Credit Card Debt Debt Couns…" at bounding box center [574, 164] width 132 height 21
click at [593, 252] on div "Balance 25.00 $ Balance Unknown Balance Undetermined 25.00 $ Balance Unknown Mo…" at bounding box center [574, 160] width 143 height 224
click at [720, 113] on select "Select Debtor 1 Only Debtor 2 Only Debtor 1 And Debtor 2 Only At Least One Of T…" at bounding box center [717, 109] width 132 height 21
click at [651, 99] on select "Select Debtor 1 Only Debtor 2 Only Debtor 1 And Debtor 2 Only At Least One Of T…" at bounding box center [717, 109] width 132 height 21
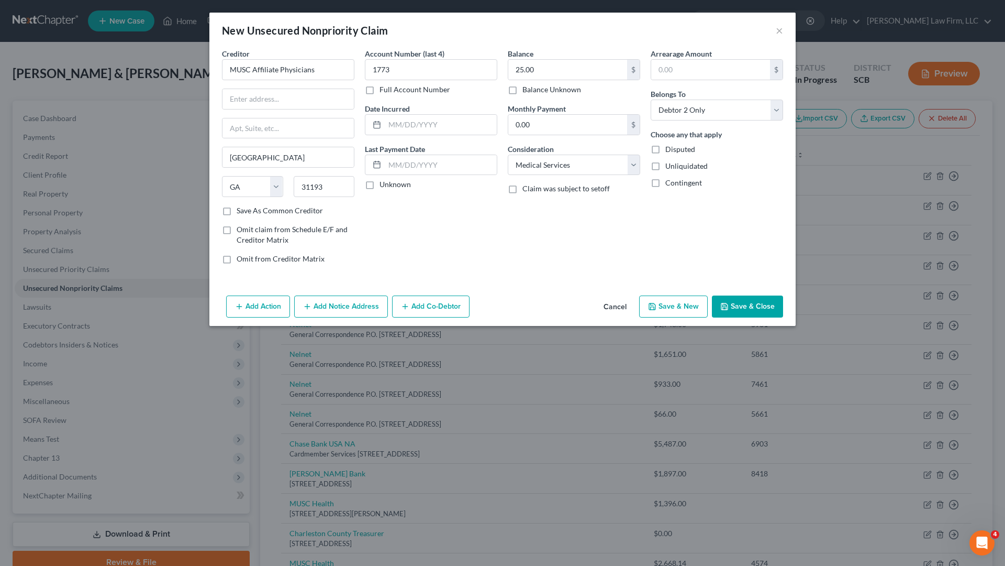
click at [760, 306] on button "Save & Close" at bounding box center [747, 306] width 71 height 22
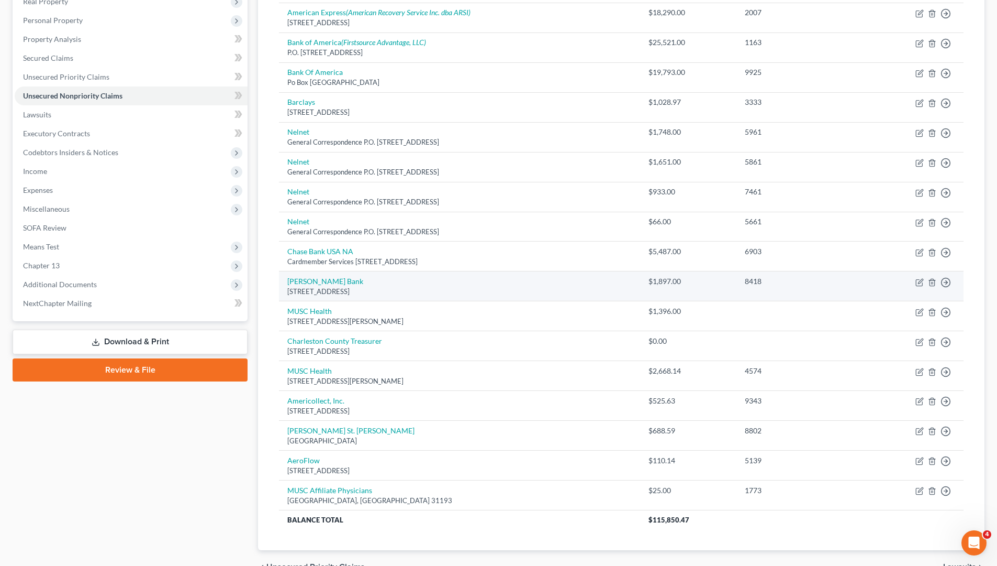
scroll to position [250, 0]
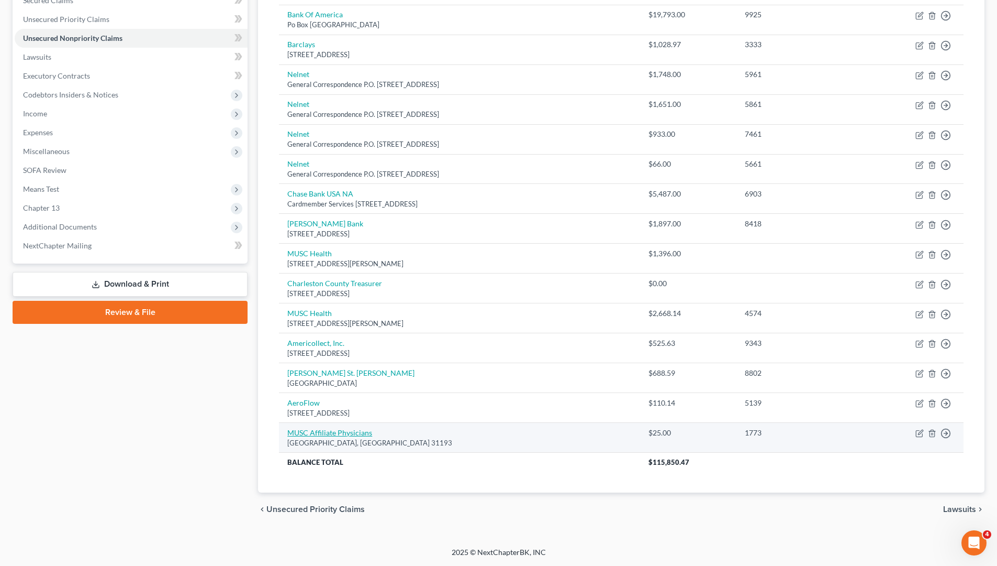
click at [326, 435] on link "MUSC Affiliate Physicians" at bounding box center [329, 432] width 85 height 9
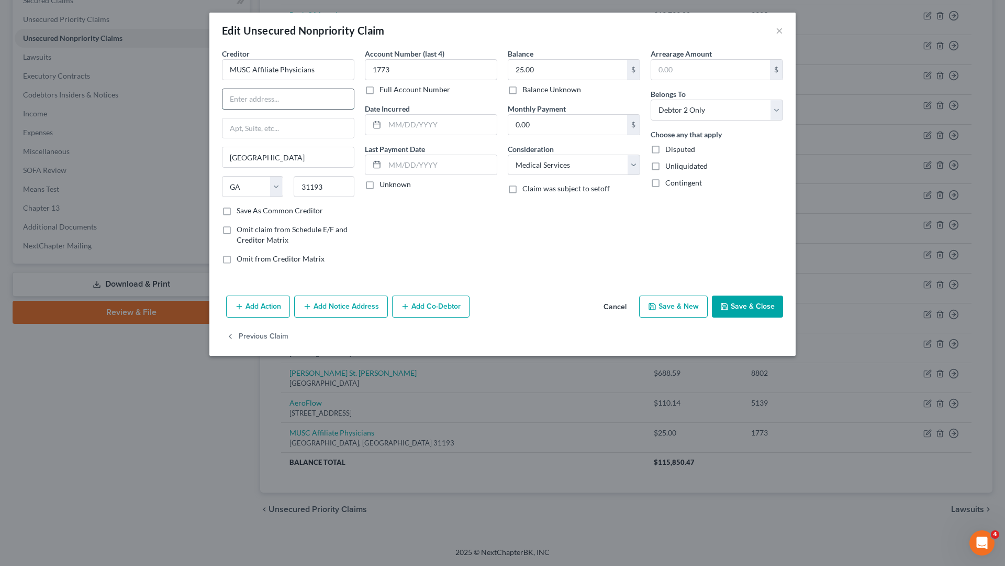
click at [275, 99] on input "text" at bounding box center [288, 99] width 131 height 20
click at [497, 251] on div "Account Number (last 4) 1773 Full Account Number Date Incurred Last Payment Dat…" at bounding box center [431, 160] width 143 height 224
click at [773, 302] on button "Save & Close" at bounding box center [747, 306] width 71 height 22
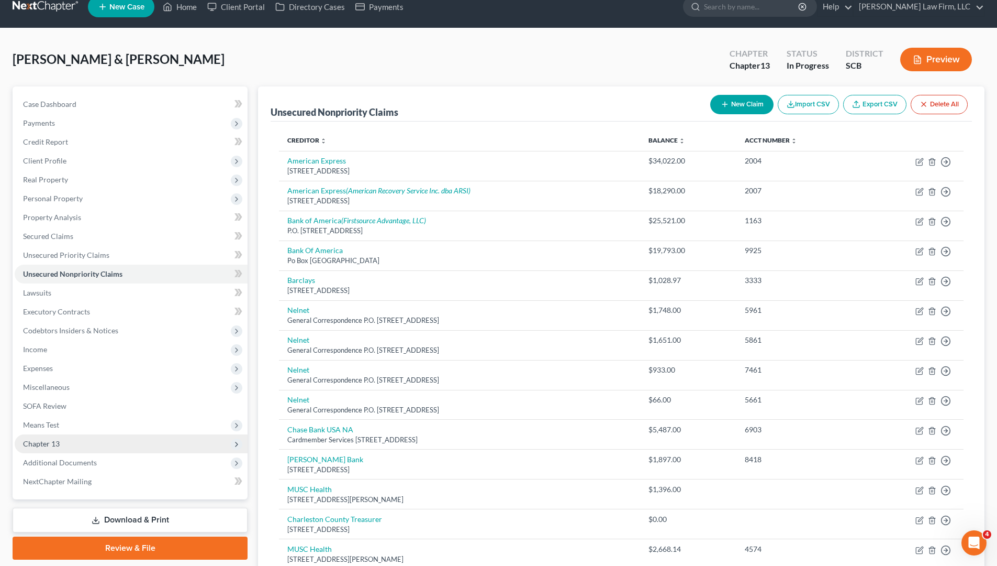
scroll to position [0, 0]
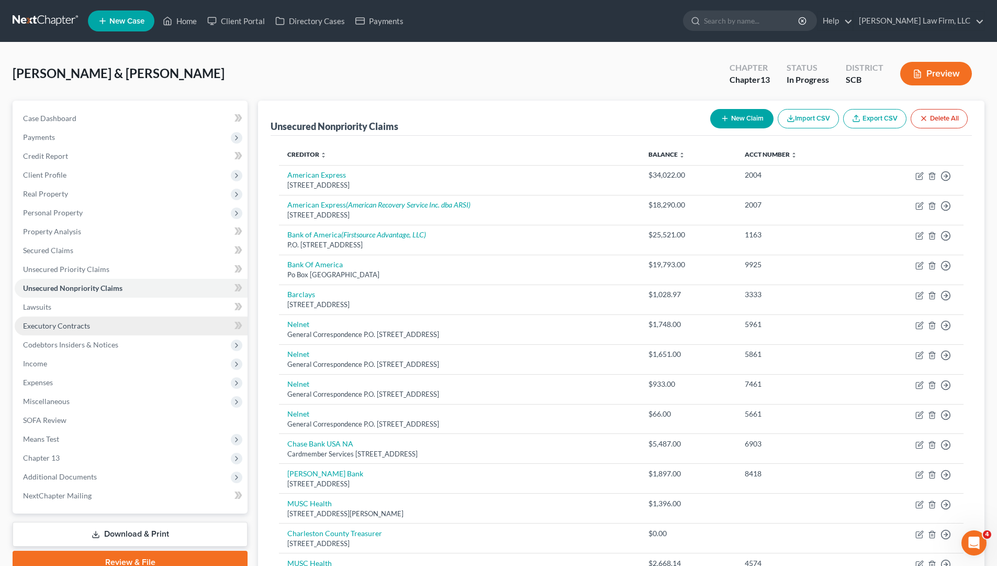
click at [63, 328] on span "Executory Contracts" at bounding box center [56, 325] width 67 height 9
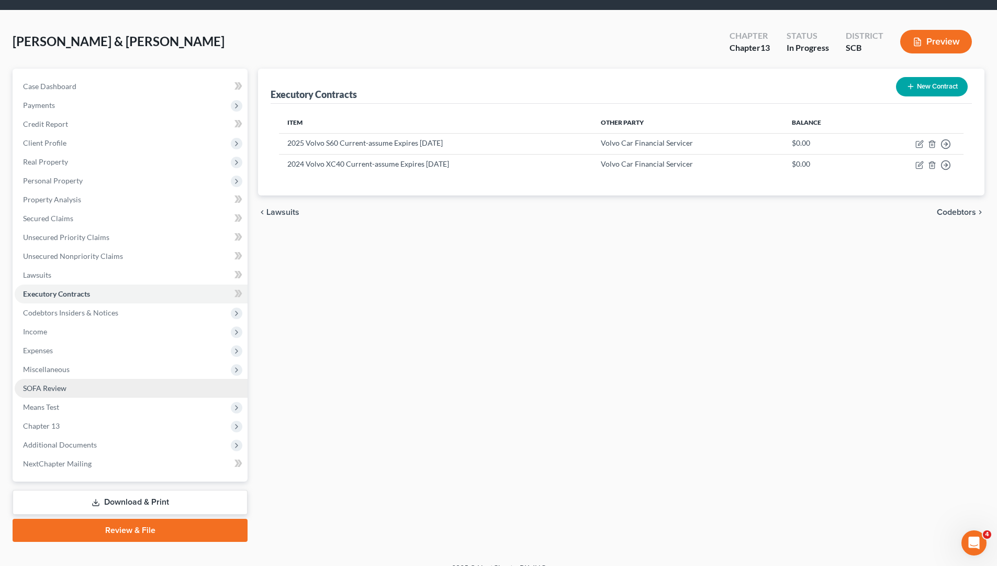
scroll to position [48, 0]
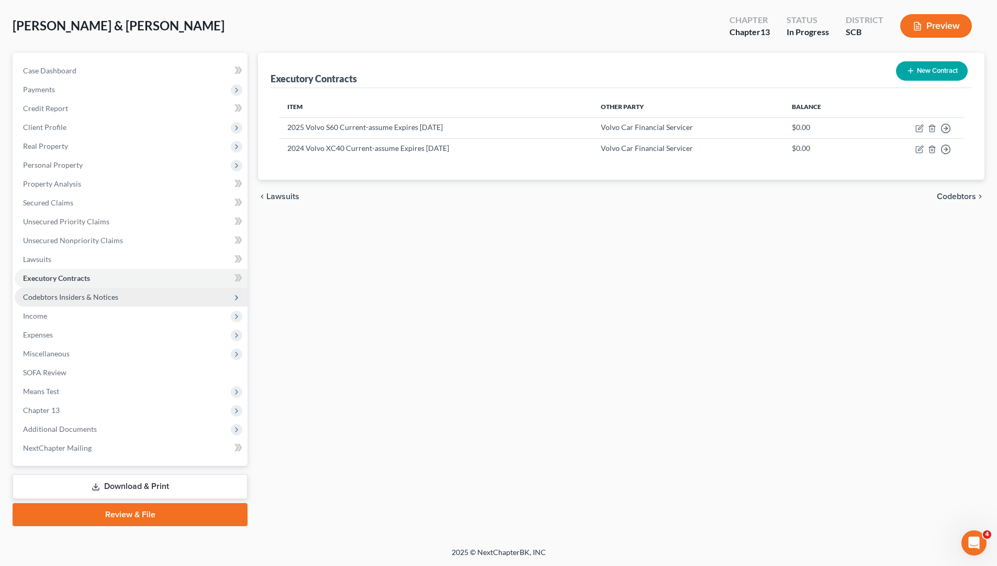
click at [81, 303] on span "Codebtors Insiders & Notices" at bounding box center [131, 296] width 233 height 19
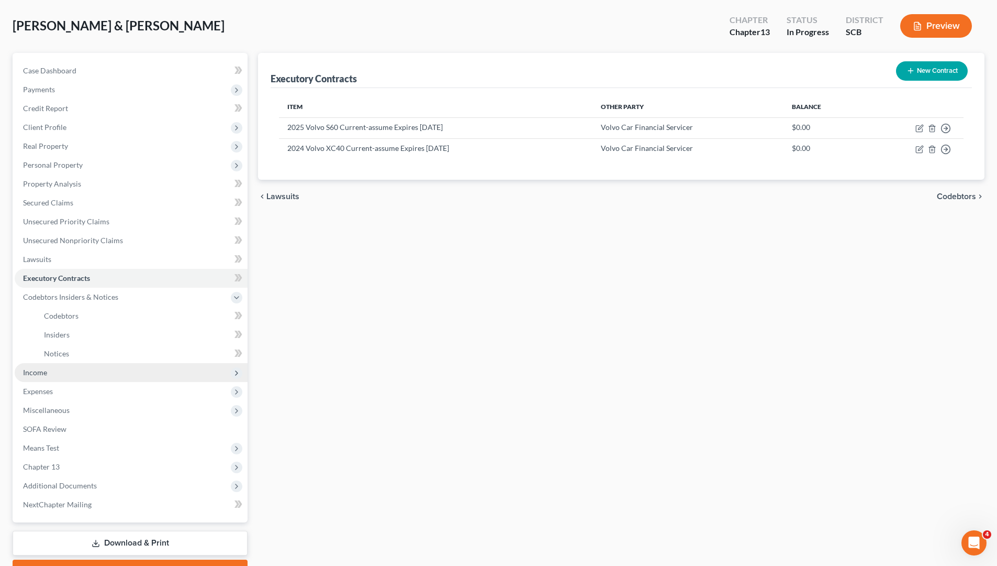
click at [81, 374] on span "Income" at bounding box center [131, 372] width 233 height 19
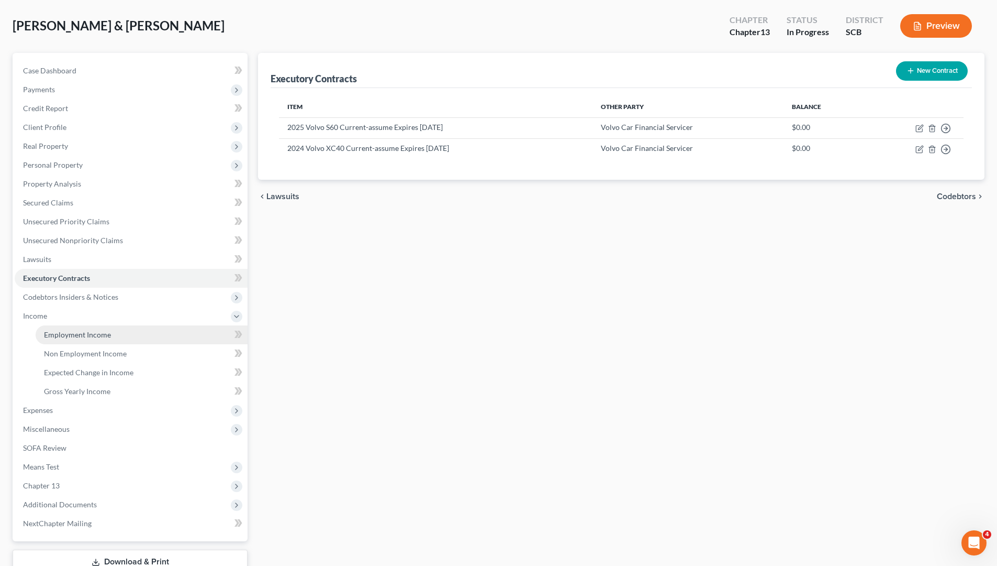
click at [53, 338] on span "Employment Income" at bounding box center [77, 334] width 67 height 9
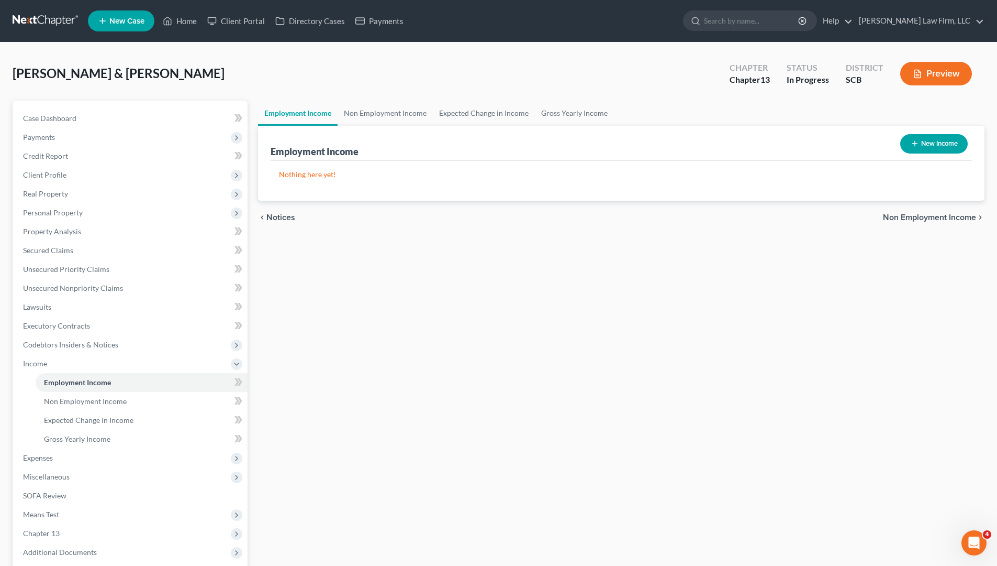
click at [913, 146] on icon "button" at bounding box center [915, 143] width 8 height 8
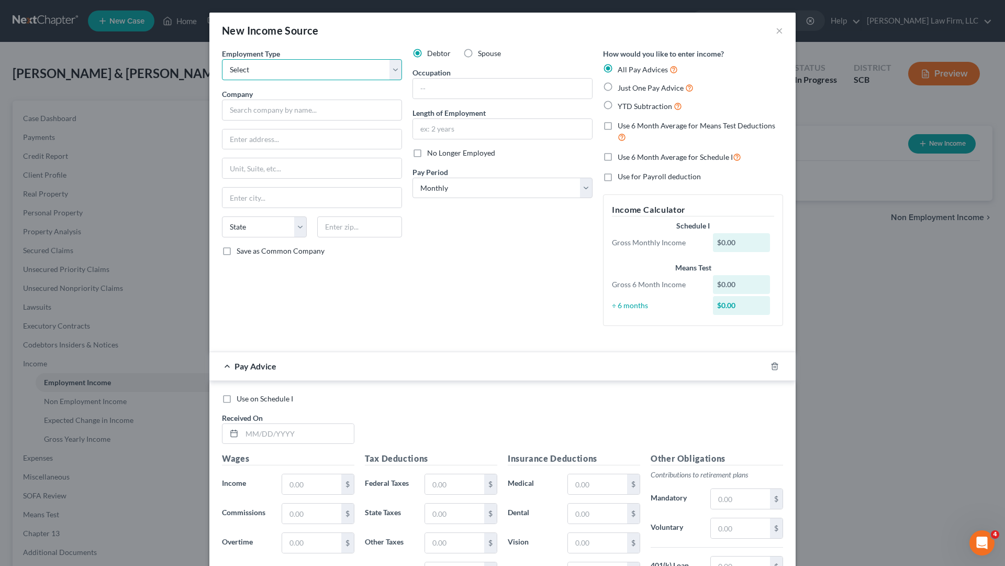
click at [380, 74] on select "Select Full or [DEMOGRAPHIC_DATA] Employment Self Employment" at bounding box center [312, 69] width 180 height 21
click at [222, 59] on select "Select Full or [DEMOGRAPHIC_DATA] Employment Self Employment" at bounding box center [312, 69] width 180 height 21
click at [331, 110] on input "text" at bounding box center [312, 109] width 180 height 21
click at [321, 132] on input "text" at bounding box center [312, 139] width 179 height 20
click at [360, 223] on input "text" at bounding box center [359, 226] width 85 height 21
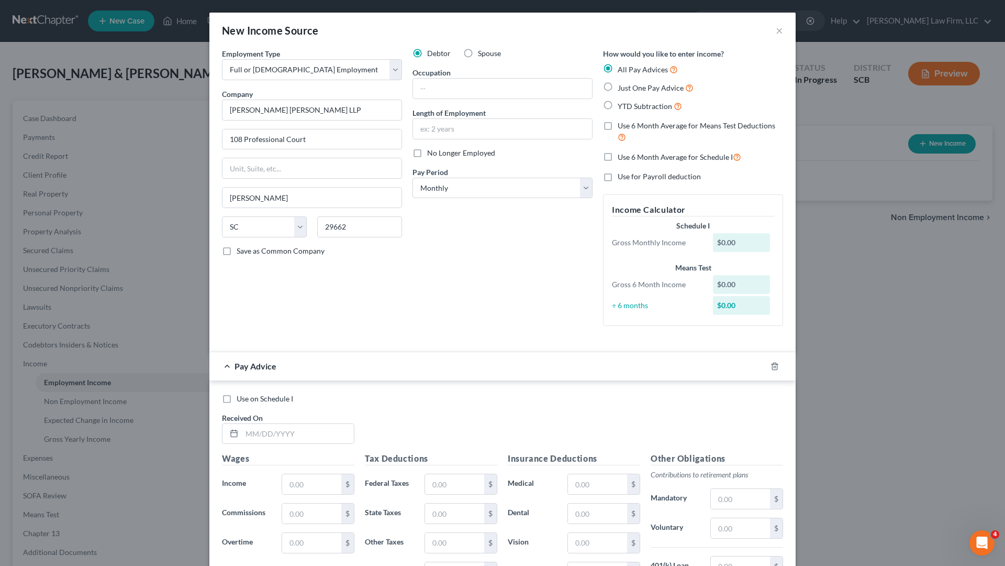
click at [448, 233] on div "Debtor Spouse Occupation Length of Employment No Longer Employed Pay Period * S…" at bounding box center [502, 191] width 191 height 286
click at [468, 240] on div "Debtor Spouse Occupation Length of Employment No Longer Employed Pay Period * S…" at bounding box center [502, 191] width 191 height 286
drag, startPoint x: 481, startPoint y: 253, endPoint x: 489, endPoint y: 249, distance: 9.4
click at [481, 254] on div "Debtor Spouse Occupation Length of Employment No Longer Employed Pay Period * S…" at bounding box center [502, 191] width 191 height 286
click at [771, 365] on icon "button" at bounding box center [775, 366] width 8 height 8
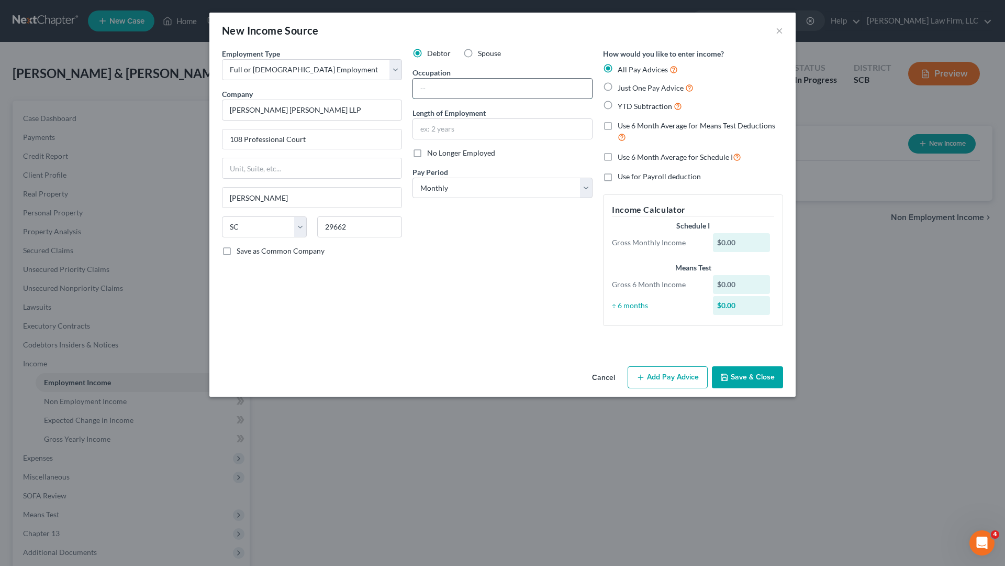
click at [441, 97] on input "text" at bounding box center [502, 89] width 179 height 20
click at [460, 263] on div "Debtor Spouse Occupation Accountant Length of Employment No Longer Employed Pay…" at bounding box center [502, 191] width 191 height 286
click at [526, 231] on div "Debtor Spouse Occupation Accountant Length of Employment No Longer Employed Pay…" at bounding box center [502, 191] width 191 height 286
click at [525, 135] on input "text" at bounding box center [502, 129] width 179 height 20
click at [497, 276] on div "Debtor Spouse Occupation Accountant Length of Employment 5 No Longer Employed P…" at bounding box center [502, 191] width 191 height 286
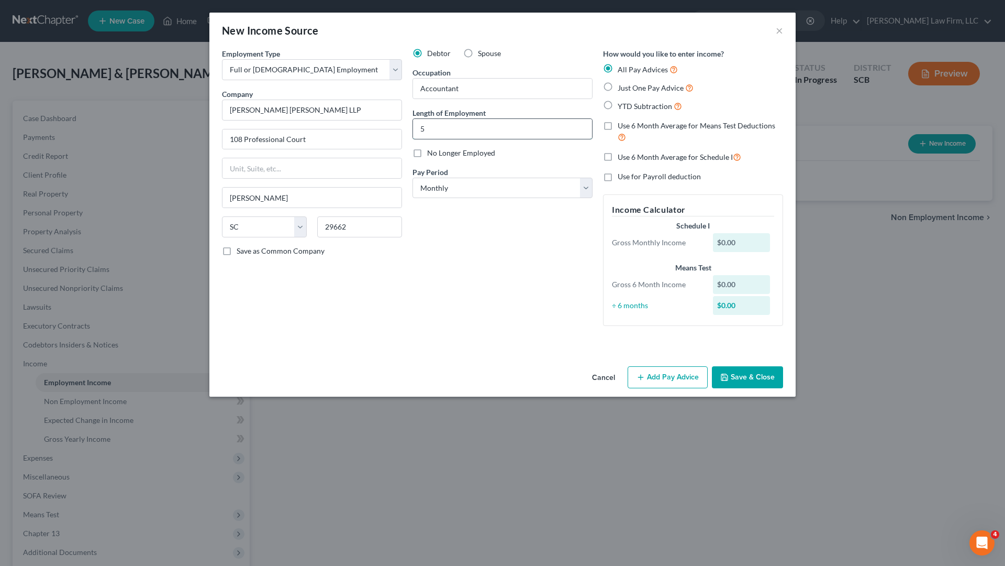
click at [462, 135] on input "5" at bounding box center [502, 129] width 179 height 20
click at [400, 228] on input "29662" at bounding box center [359, 226] width 85 height 21
click at [474, 190] on select "Select Monthly Twice Monthly Every Other Week Weekly" at bounding box center [503, 188] width 180 height 21
click at [413, 178] on select "Select Monthly Twice Monthly Every Other Week Weekly" at bounding box center [503, 188] width 180 height 21
click at [511, 240] on div "Debtor Spouse Occupation Accountant Length of Employment 5 years No Longer Empl…" at bounding box center [502, 191] width 191 height 286
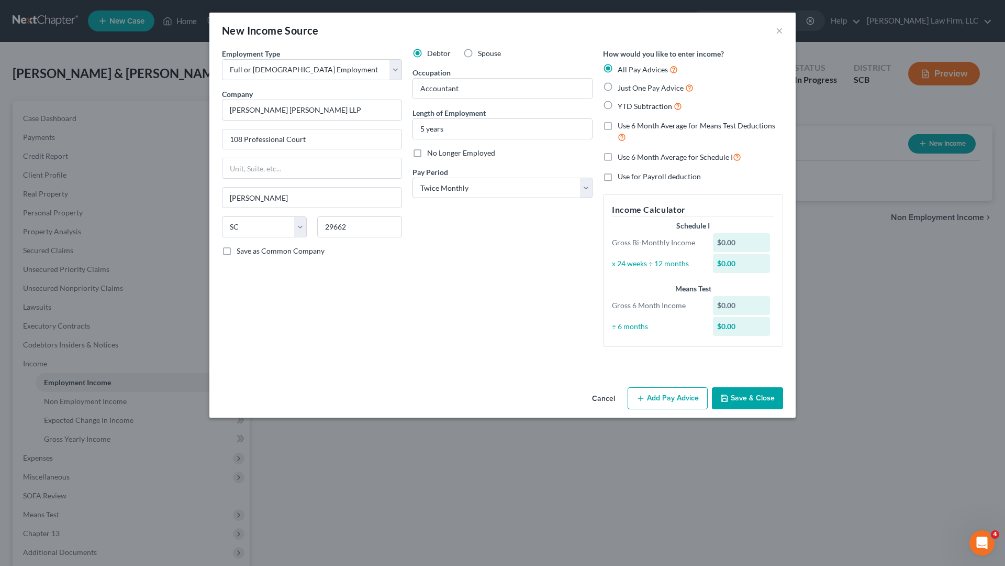
click at [766, 391] on button "Save & Close" at bounding box center [747, 398] width 71 height 22
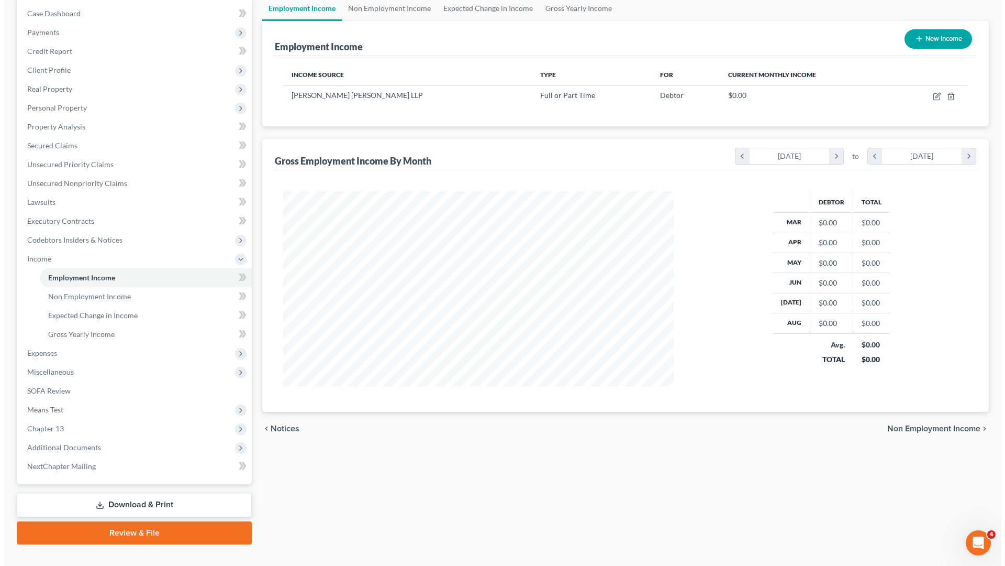
scroll to position [52, 0]
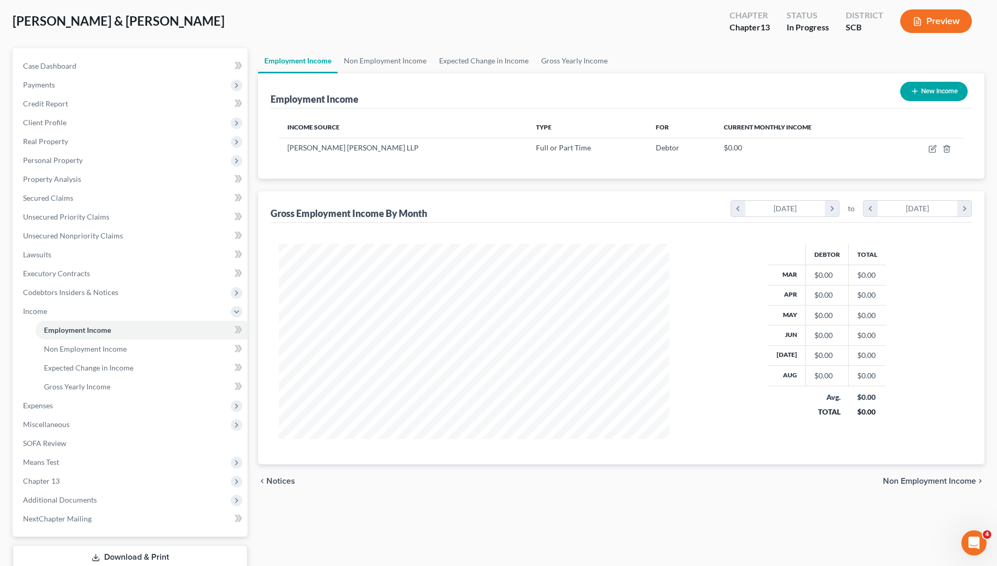
click at [932, 93] on button "New Income" at bounding box center [935, 91] width 68 height 19
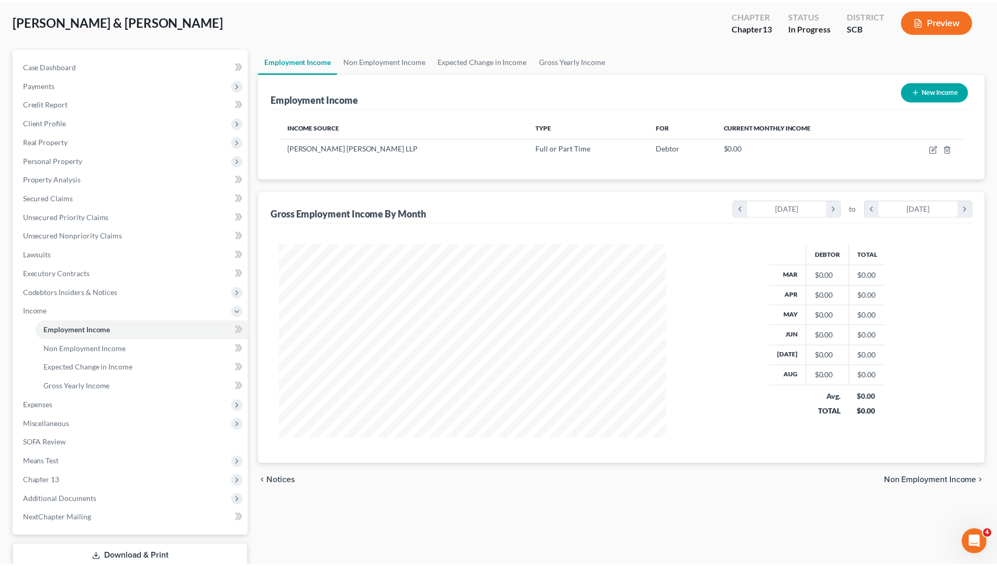
scroll to position [197, 415]
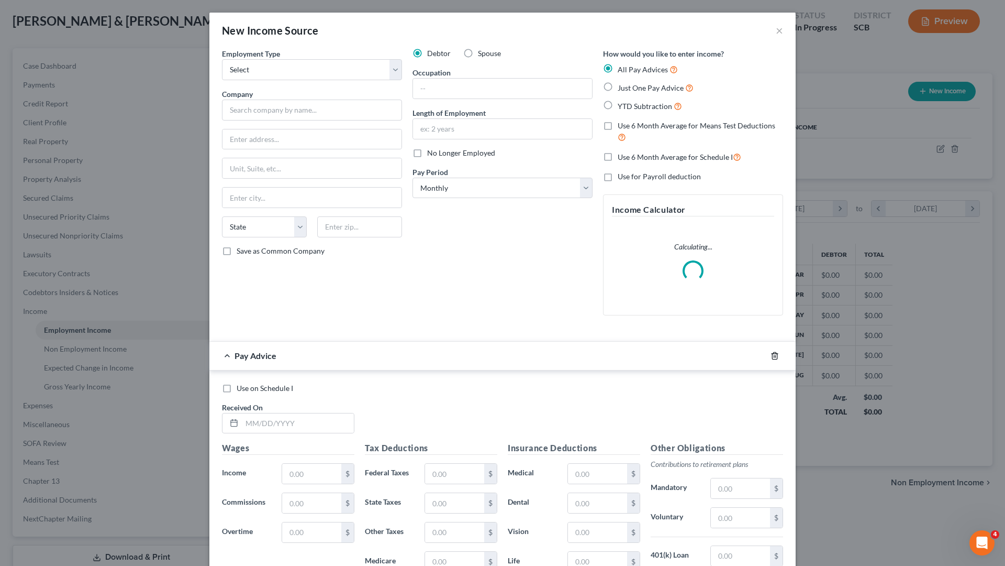
click at [773, 354] on icon "button" at bounding box center [774, 355] width 5 height 7
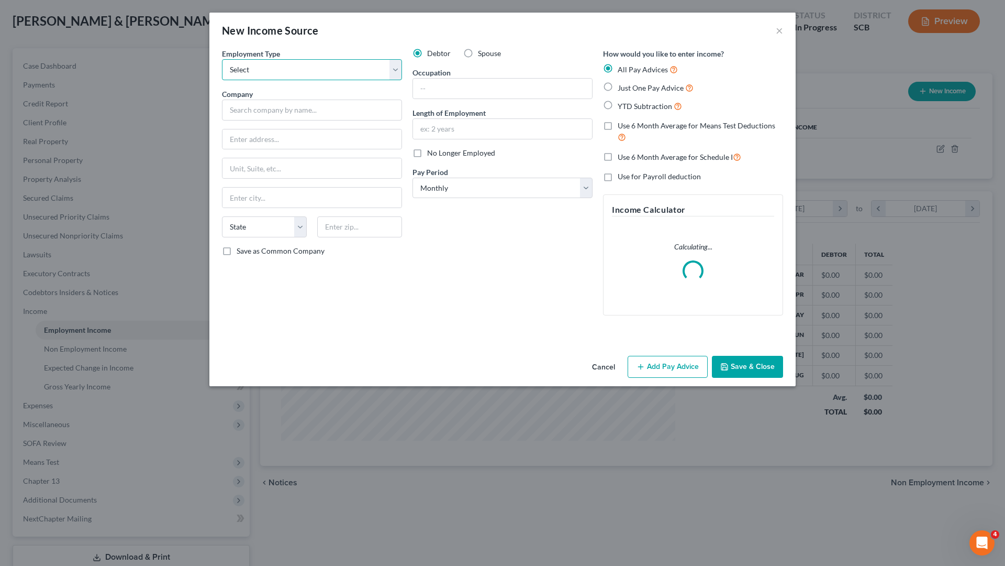
click at [322, 68] on select "Select Full or [DEMOGRAPHIC_DATA] Employment Self Employment" at bounding box center [312, 69] width 180 height 21
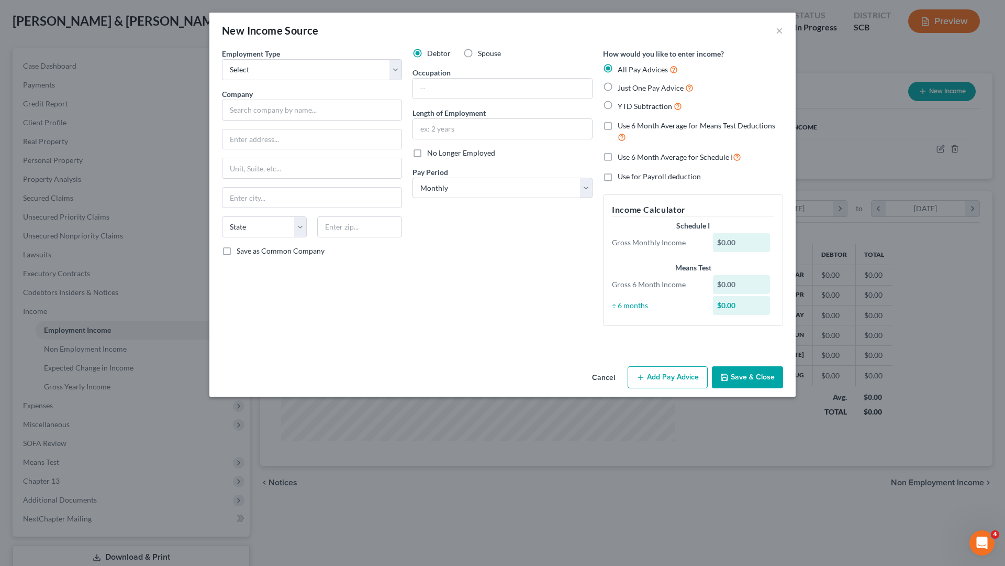
drag, startPoint x: 501, startPoint y: 280, endPoint x: 474, endPoint y: 264, distance: 31.4
click at [500, 277] on div "Debtor Spouse Occupation Length of Employment No Longer Employed Pay Period * S…" at bounding box center [502, 191] width 191 height 286
click at [299, 73] on select "Select Full or [DEMOGRAPHIC_DATA] Employment Self Employment" at bounding box center [312, 69] width 180 height 21
click at [222, 59] on select "Select Full or [DEMOGRAPHIC_DATA] Employment Self Employment" at bounding box center [312, 69] width 180 height 21
click at [362, 112] on input "text" at bounding box center [312, 109] width 180 height 21
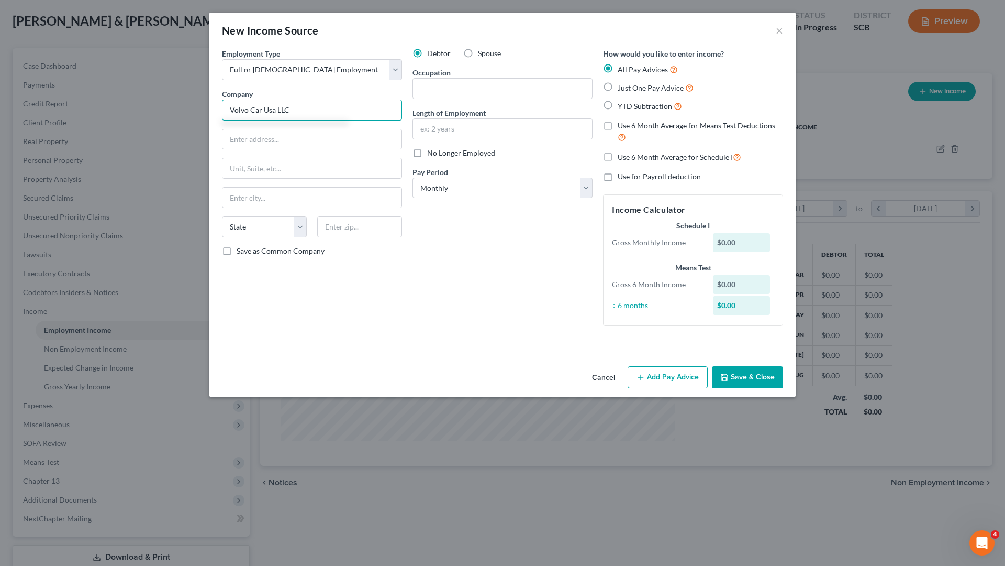
click at [274, 113] on input "Volvo Car Usa LLC" at bounding box center [312, 109] width 180 height 21
click at [259, 108] on input "Volvo Car USA LLC" at bounding box center [312, 109] width 180 height 21
click at [261, 109] on input "Volvo Car USA LLC" at bounding box center [312, 109] width 180 height 21
click at [316, 145] on input "text" at bounding box center [312, 139] width 179 height 20
click at [365, 230] on input "text" at bounding box center [359, 226] width 85 height 21
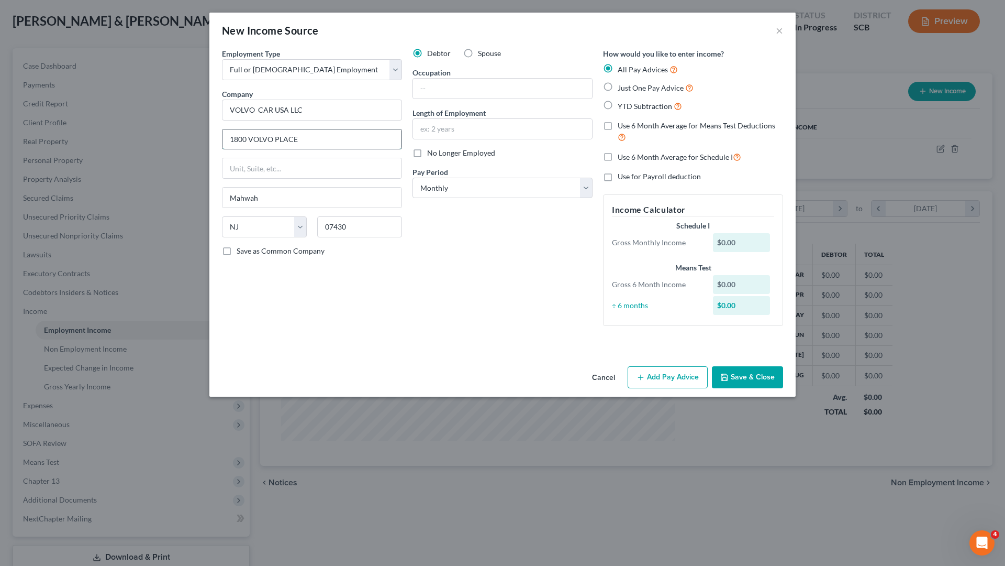
click at [338, 149] on input "1800 VOLVO PLACE" at bounding box center [312, 139] width 179 height 20
click at [340, 114] on input "VOLVO CAR USA LLC" at bounding box center [312, 109] width 180 height 21
click at [258, 106] on input "VOLVO CAR USA LLC" at bounding box center [312, 109] width 180 height 21
click at [260, 105] on input "VOLVO CAR USA LLC" at bounding box center [312, 109] width 180 height 21
click at [254, 107] on input "VOLVO cAR USA LLC" at bounding box center [312, 109] width 180 height 21
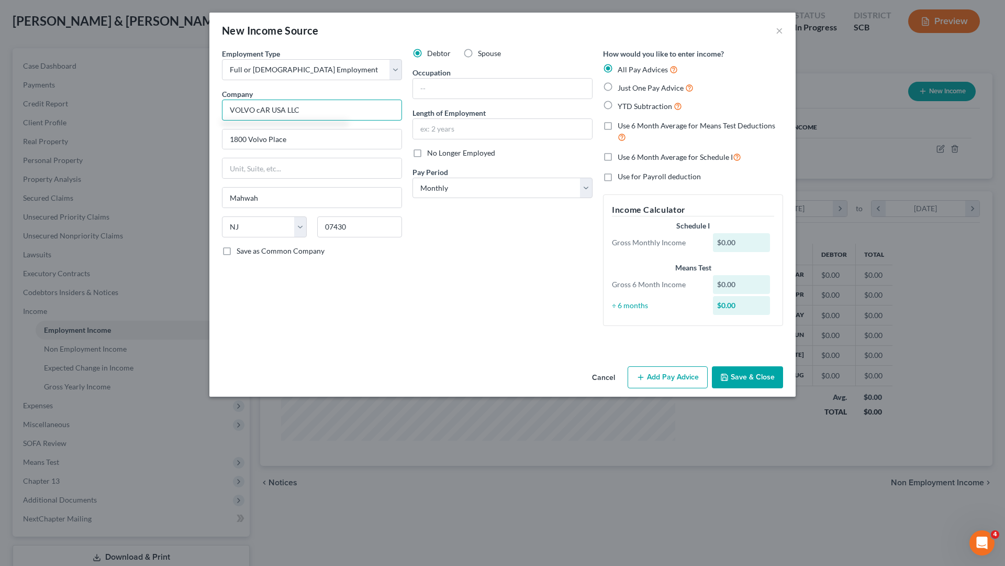
drag, startPoint x: 304, startPoint y: 106, endPoint x: 249, endPoint y: 103, distance: 54.5
click at [249, 103] on input "VOLVO cAR USA LLC" at bounding box center [312, 109] width 180 height 21
click at [274, 110] on input "Volvo Car Usa llc" at bounding box center [312, 109] width 180 height 21
click at [276, 109] on input "Volvo Car USC LLC" at bounding box center [312, 109] width 180 height 21
click at [472, 253] on div "Debtor Spouse Occupation Length of Employment No Longer Employed Pay Period * S…" at bounding box center [502, 191] width 191 height 286
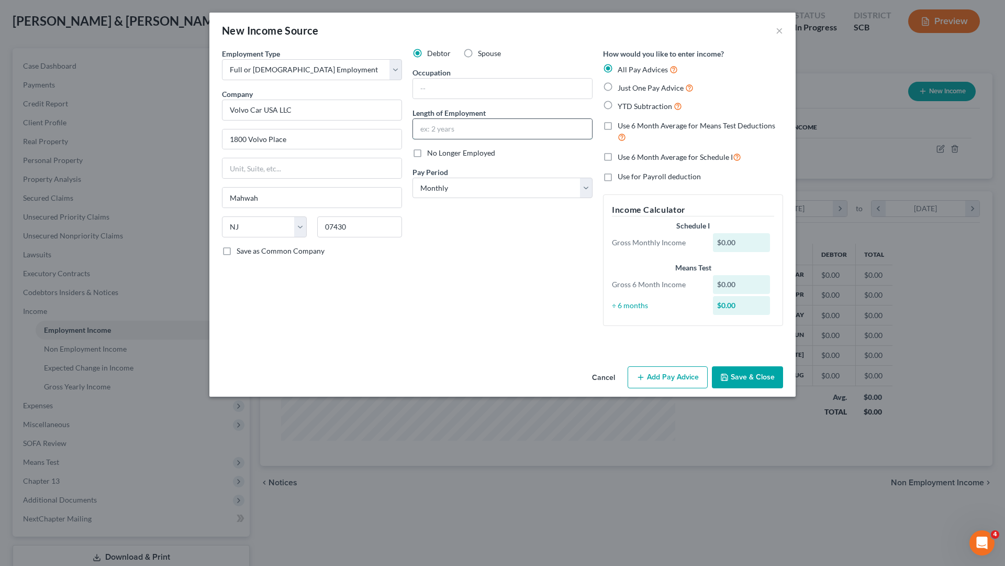
click at [440, 128] on input "text" at bounding box center [502, 129] width 179 height 20
click at [478, 91] on input "text" at bounding box center [502, 89] width 179 height 20
click at [491, 254] on div "Debtor Spouse Occupation Human Resources Length of Employment 4 years No Longer…" at bounding box center [502, 191] width 191 height 286
click at [467, 192] on select "Select Monthly Twice Monthly Every Other Week Weekly" at bounding box center [503, 188] width 180 height 21
click at [413, 178] on select "Select Monthly Twice Monthly Every Other Week Weekly" at bounding box center [503, 188] width 180 height 21
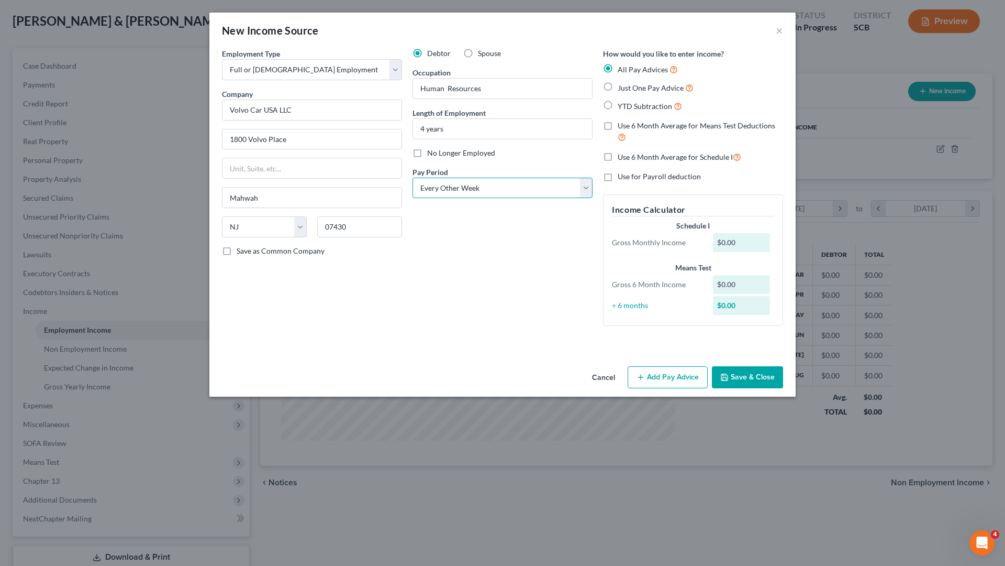
click at [520, 189] on select "Select Monthly Twice Monthly Every Other Week Weekly" at bounding box center [503, 188] width 180 height 21
click at [413, 178] on select "Select Monthly Twice Monthly Every Other Week Weekly" at bounding box center [503, 188] width 180 height 21
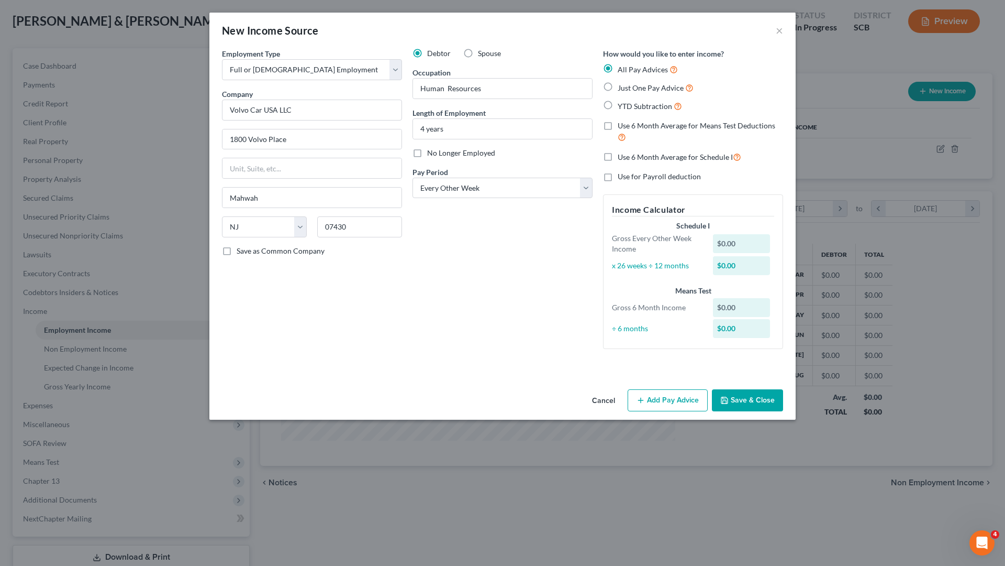
drag, startPoint x: 480, startPoint y: 246, endPoint x: 472, endPoint y: 248, distance: 7.6
click at [481, 247] on div "Debtor Spouse Occupation Human Resources Length of Employment 4 years No Longer…" at bounding box center [502, 202] width 191 height 309
click at [738, 404] on button "Save & Close" at bounding box center [747, 400] width 71 height 22
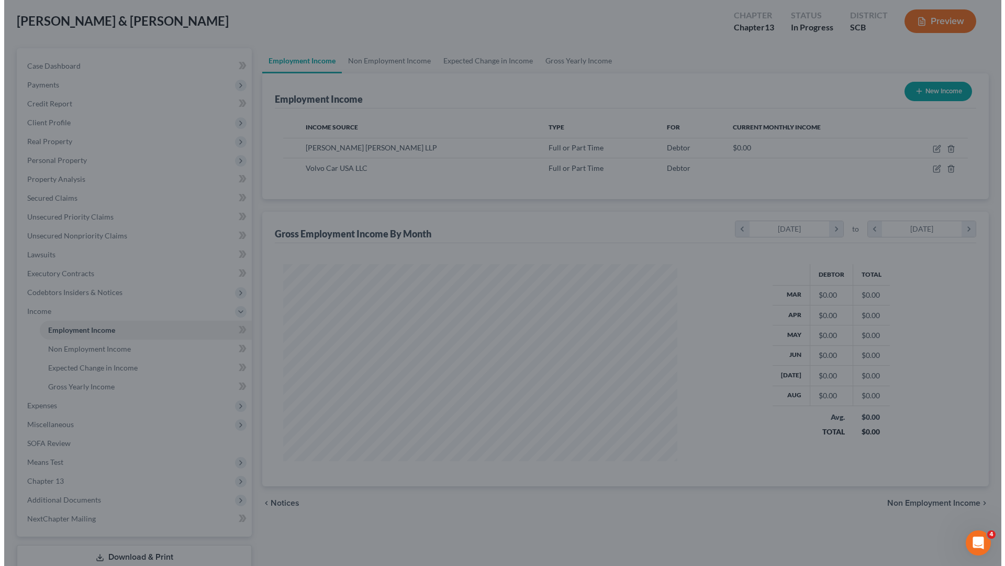
scroll to position [523423, 523207]
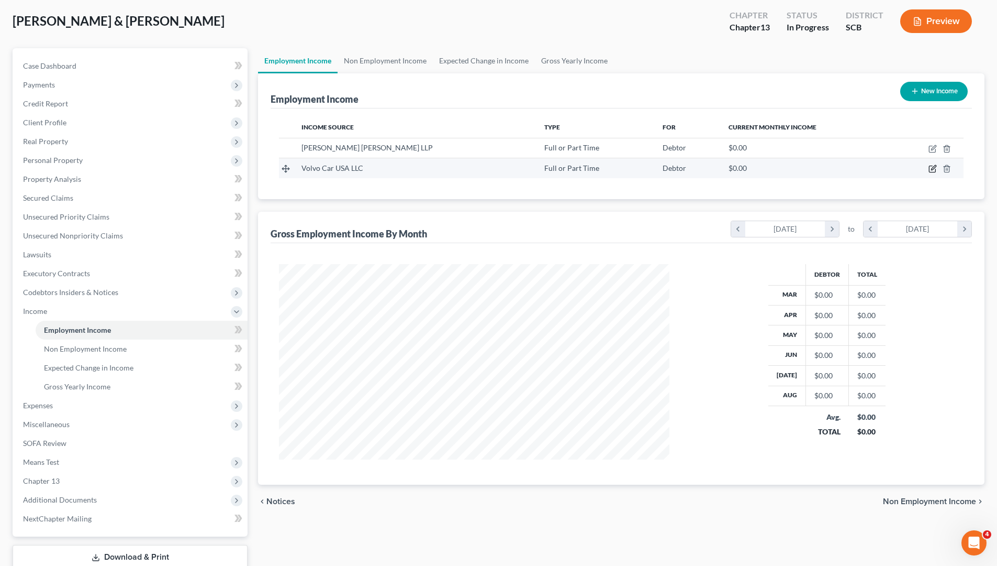
click at [932, 167] on icon "button" at bounding box center [933, 168] width 8 height 8
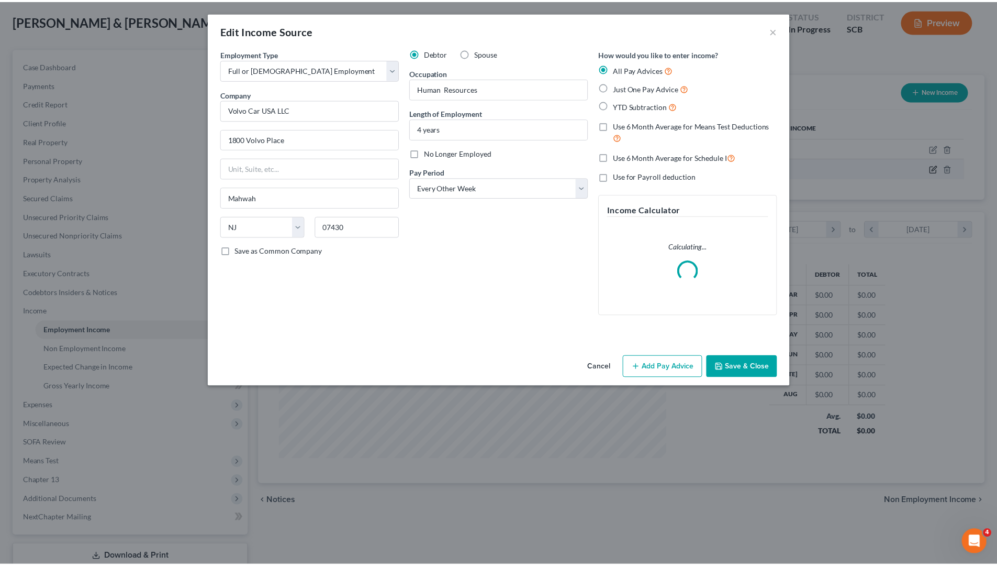
scroll to position [197, 415]
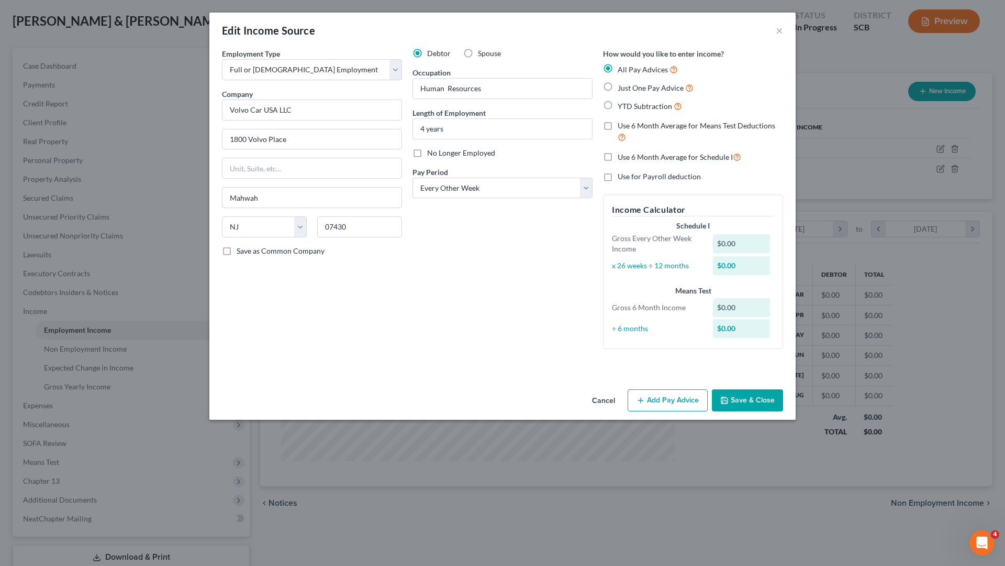
click at [478, 54] on label "Spouse" at bounding box center [489, 53] width 23 height 10
click at [482, 54] on input "Spouse" at bounding box center [485, 51] width 7 height 7
click at [767, 396] on button "Save & Close" at bounding box center [747, 400] width 71 height 22
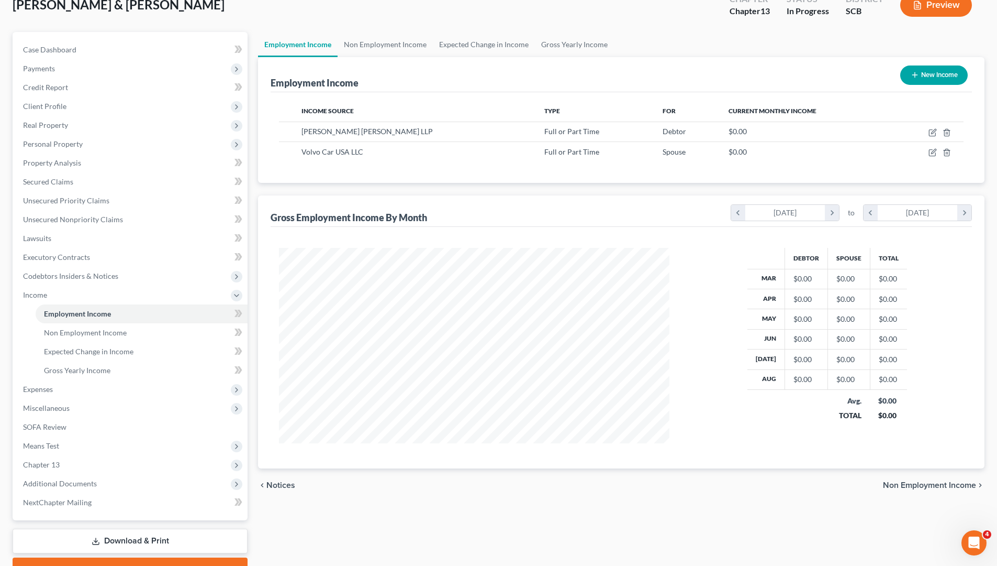
scroll to position [52, 0]
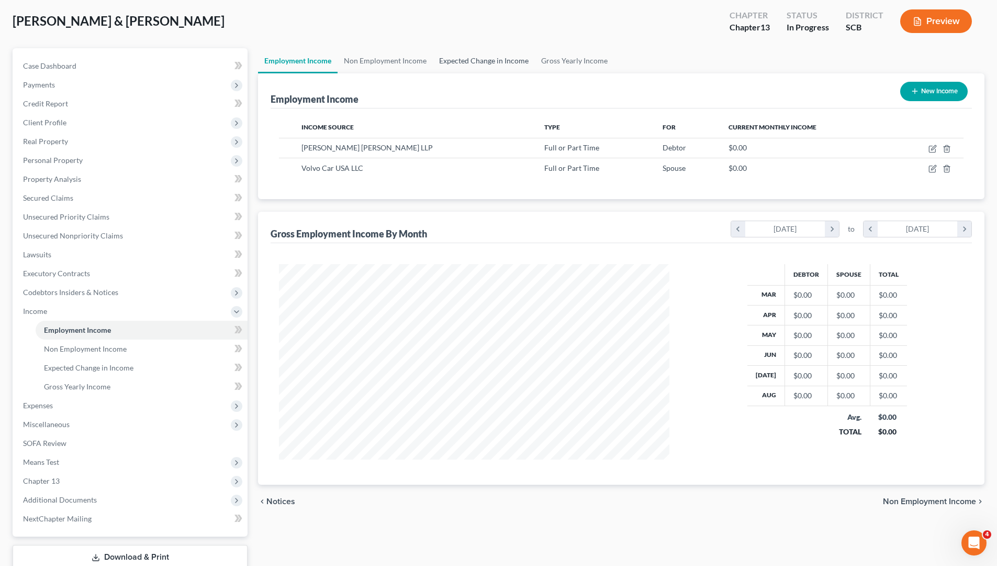
click at [479, 62] on link "Expected Change in Income" at bounding box center [484, 60] width 102 height 25
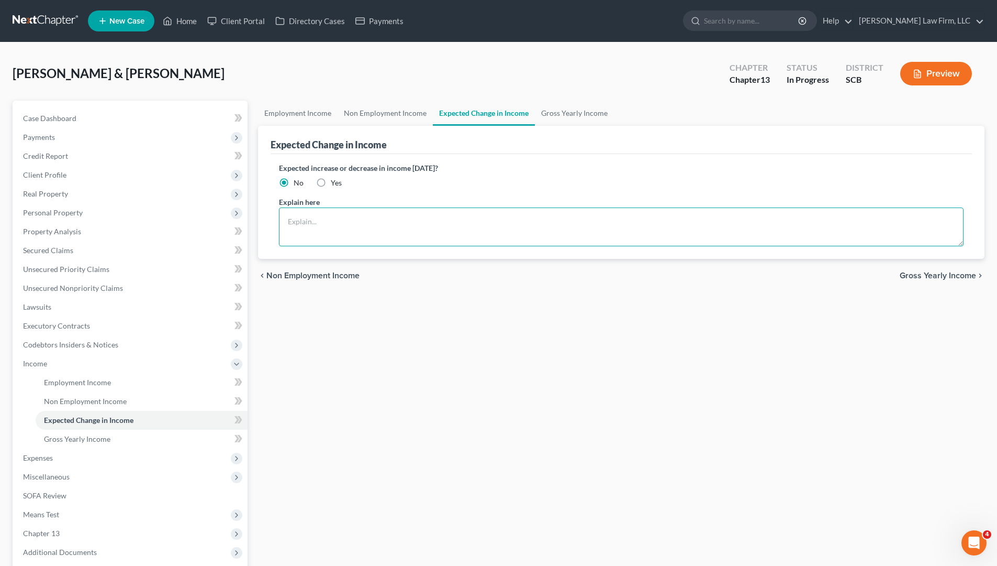
click at [478, 231] on textarea at bounding box center [621, 226] width 685 height 39
drag, startPoint x: 373, startPoint y: 219, endPoint x: 382, endPoint y: 224, distance: 9.4
click at [373, 220] on textarea "The debtors do not anticpate" at bounding box center [621, 226] width 685 height 39
click at [404, 224] on textarea "The debtors do not anticpa te" at bounding box center [621, 226] width 685 height 39
click at [374, 222] on textarea "The debtors do not anticpa te" at bounding box center [621, 226] width 685 height 39
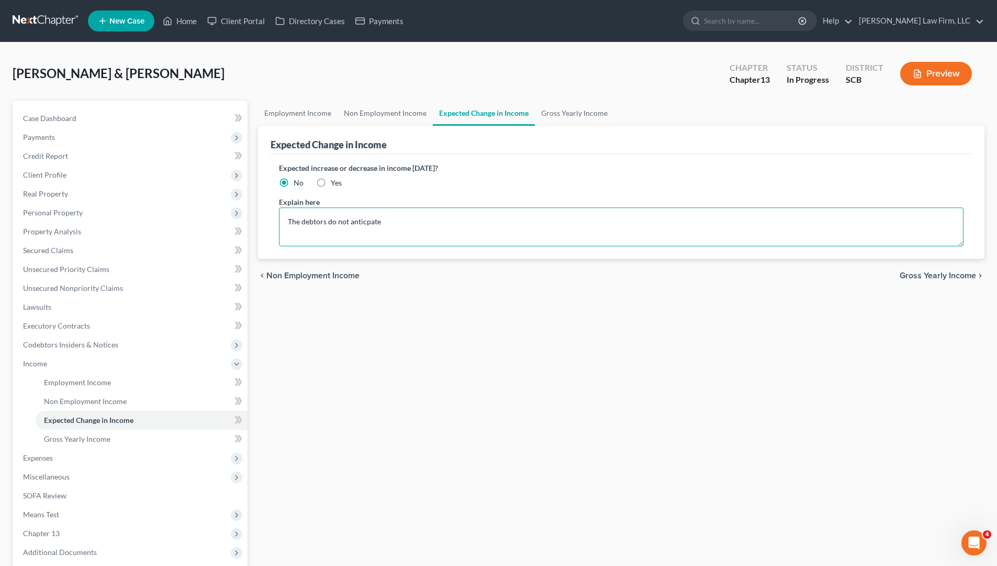
click at [383, 222] on textarea "The debtors do not anticpate" at bounding box center [621, 226] width 685 height 39
click at [445, 221] on textarea "The debtors do not anticpate an increses or decrese" at bounding box center [621, 226] width 685 height 39
click at [491, 217] on textarea "The debtors do not anticpate an increses or decrease" at bounding box center [621, 226] width 685 height 39
click at [408, 221] on textarea "The debtors do not anticpate an increses or decrease" at bounding box center [621, 226] width 685 height 39
click at [497, 228] on textarea "The debtors do not anticpate an increases or decrease" at bounding box center [621, 226] width 685 height 39
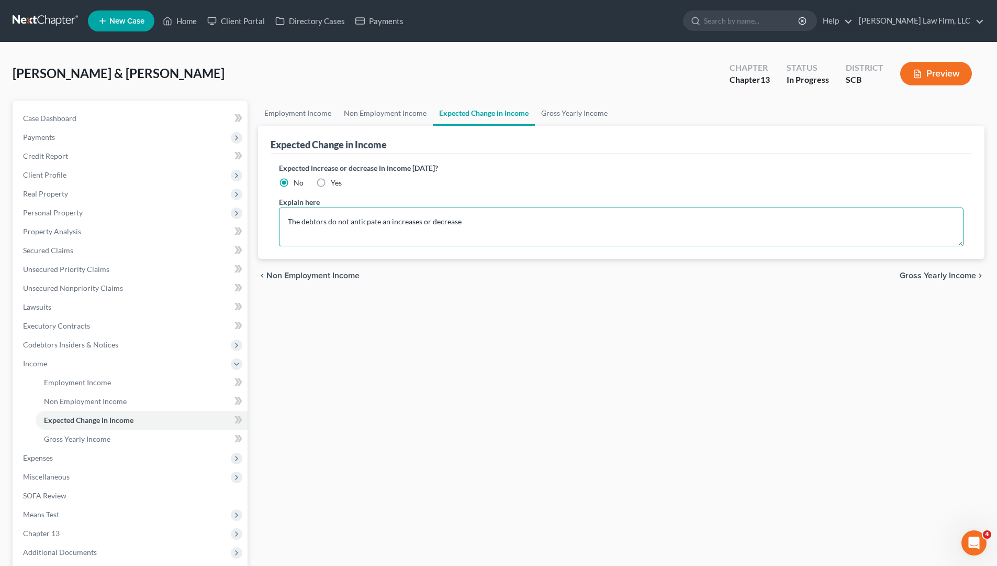
drag, startPoint x: 420, startPoint y: 221, endPoint x: 426, endPoint y: 226, distance: 7.8
click at [420, 222] on textarea "The debtors do not anticpate an increases or decrease" at bounding box center [621, 226] width 685 height 39
click at [470, 224] on textarea "The debtors do not anticpate an increase or decrease" at bounding box center [621, 226] width 685 height 39
click at [359, 224] on textarea "The debtors do not anticpate an increase or decrease in income of 10% or more a…" at bounding box center [621, 226] width 685 height 39
drag, startPoint x: 367, startPoint y: 220, endPoint x: 371, endPoint y: 225, distance: 5.9
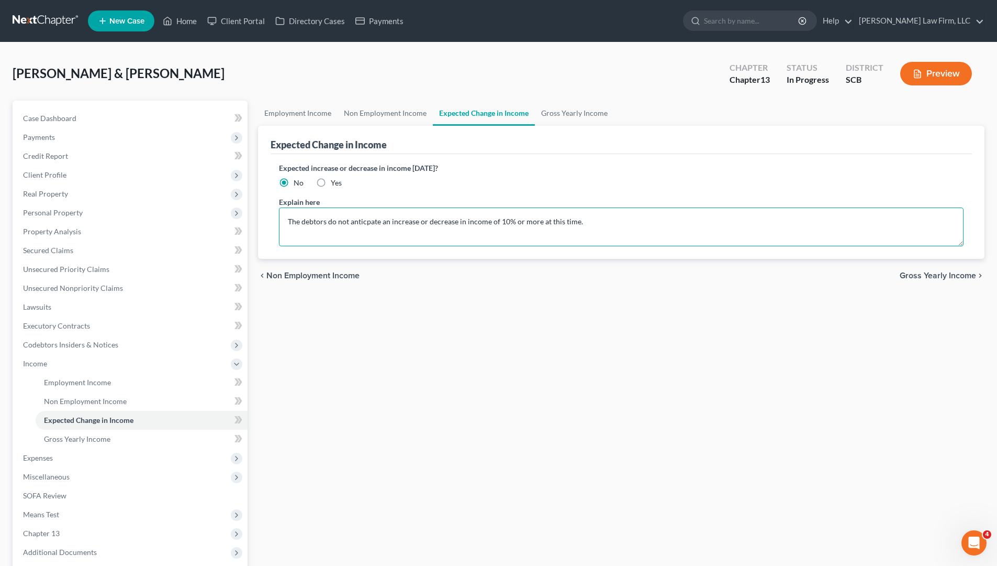
click at [368, 221] on textarea "The debtors do not anticpate an increase or decrease in income of 10% or more a…" at bounding box center [621, 226] width 685 height 39
drag, startPoint x: 628, startPoint y: 228, endPoint x: 568, endPoint y: 222, distance: 60.0
click at [627, 228] on textarea "The debtors do not anticepate an increase or decrease in income of 10% or more …" at bounding box center [621, 226] width 685 height 39
click at [381, 219] on textarea "The debtors do not anticepate an increase or decrease in income of 10% or more …" at bounding box center [621, 226] width 685 height 39
click at [385, 223] on textarea "The debtors do not anticepate an increase or decrease in income of 10% or more …" at bounding box center [621, 226] width 685 height 39
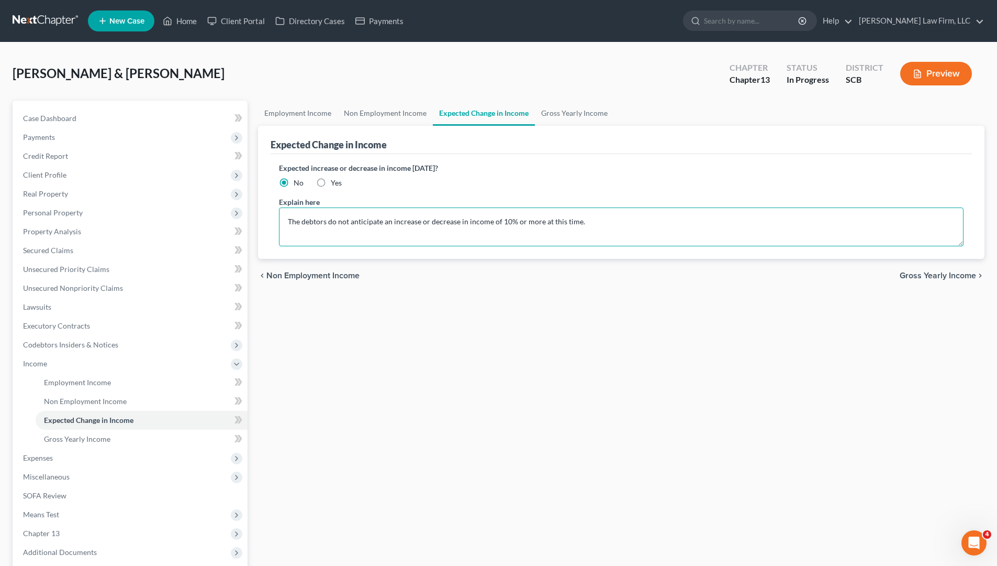
click at [602, 220] on textarea "The debtors do not anticipate an increase or decrease in income of 10% or more …" at bounding box center [621, 226] width 685 height 39
click at [335, 220] on textarea "The debtors do not anticipate an increase or decrease in income of 10% or more …" at bounding box center [621, 226] width 685 height 39
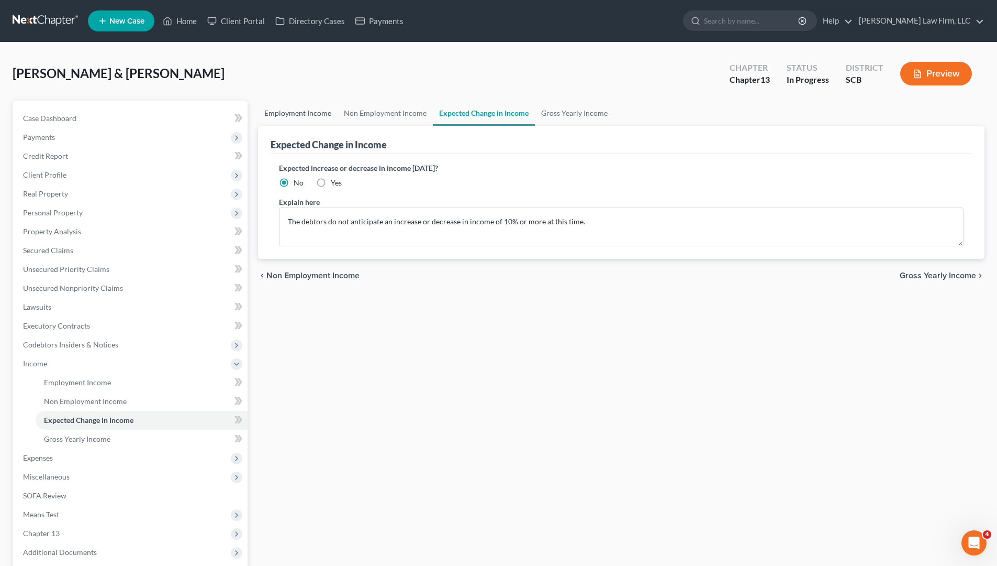
click at [316, 110] on link "Employment Income" at bounding box center [298, 113] width 80 height 25
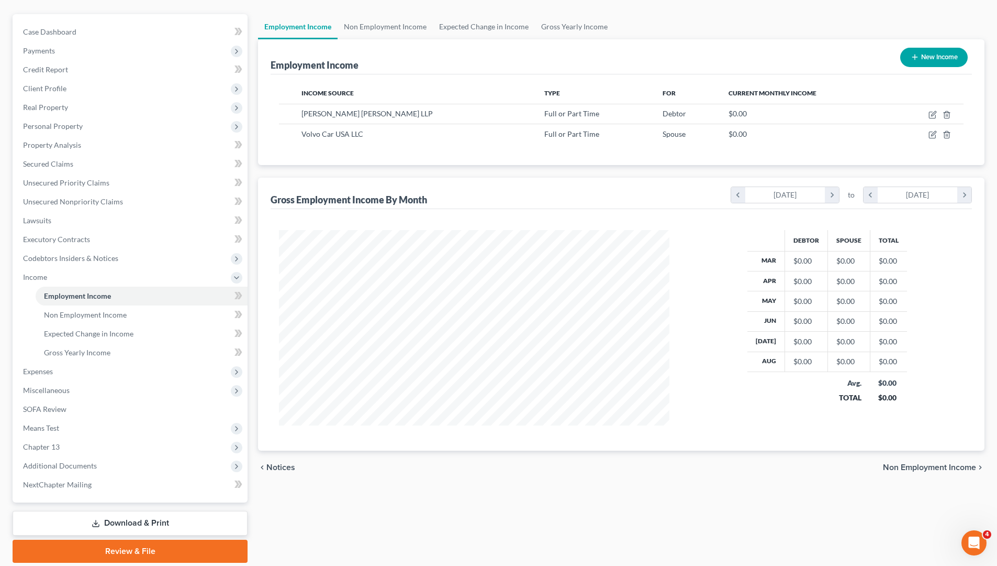
scroll to position [105, 0]
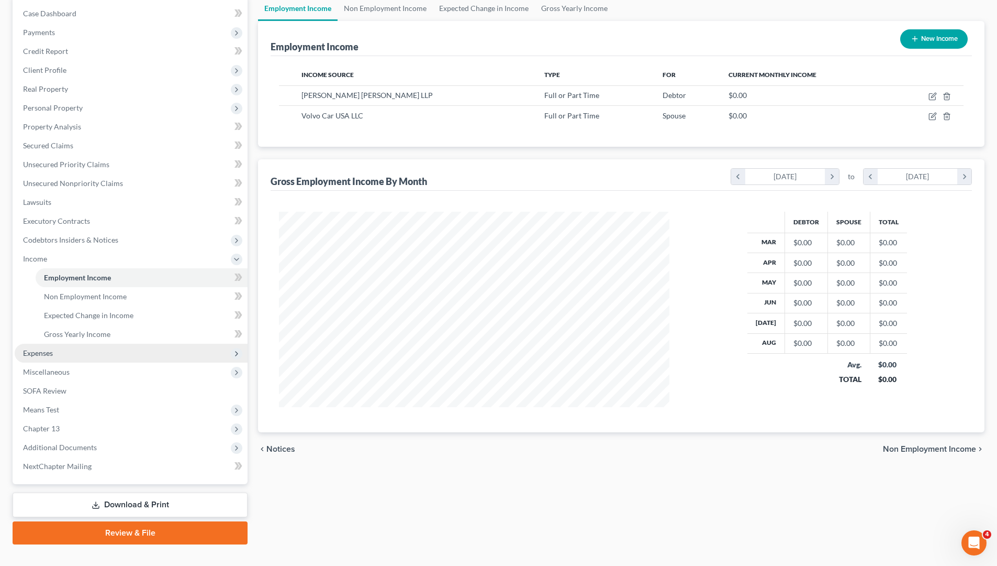
click at [52, 356] on span "Expenses" at bounding box center [38, 352] width 30 height 9
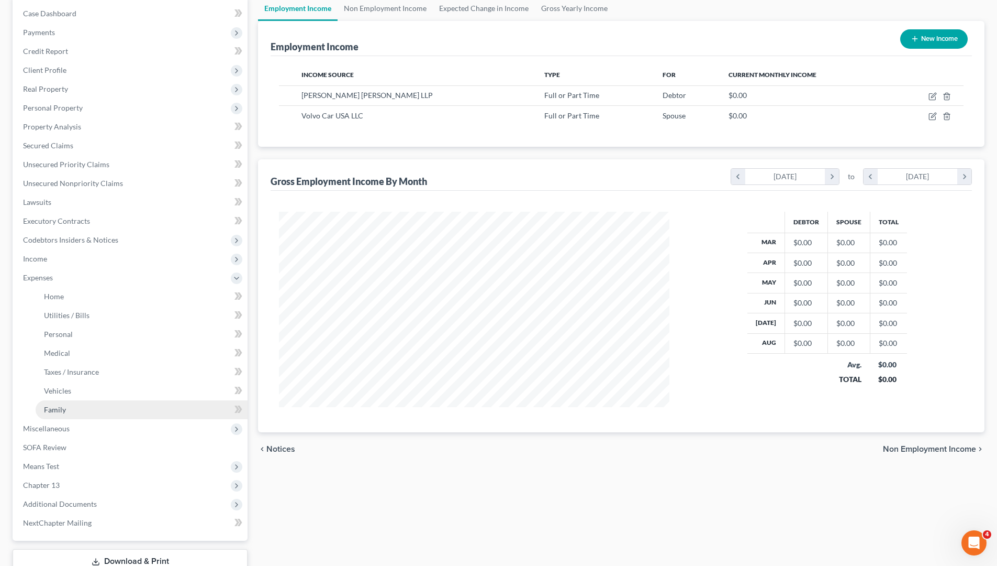
click at [115, 413] on link "Family" at bounding box center [142, 409] width 212 height 19
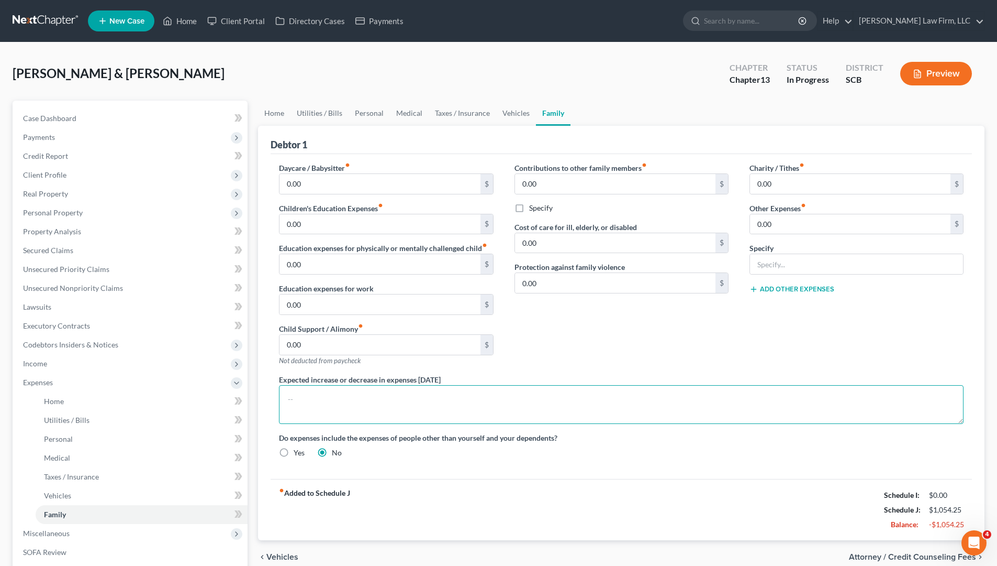
click at [415, 411] on textarea at bounding box center [621, 404] width 685 height 39
paste textarea "The debtors do not anticipate an increase or decrease in income of 10% or more …"
click at [491, 399] on textarea "The debtors do not anticipate an increase or decrease in income of 10% or more …" at bounding box center [621, 404] width 685 height 39
click at [499, 398] on textarea "The debtors do not anticipate an increase or decrease in expenditrus of 10% or …" at bounding box center [621, 404] width 685 height 39
click at [503, 399] on textarea "The debtors do not anticipate an increase or decrease in expenditrus of 10% or …" at bounding box center [621, 404] width 685 height 39
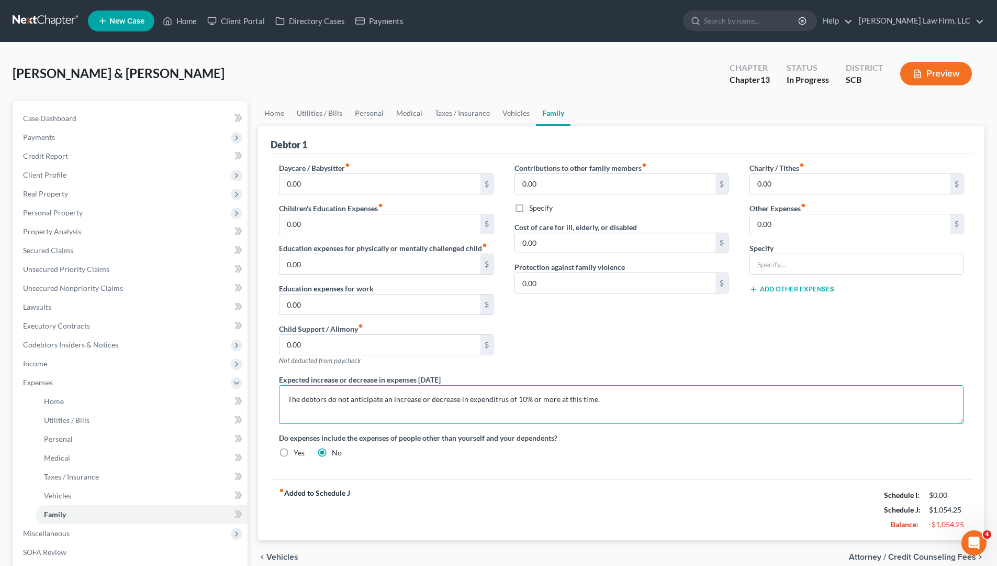
drag, startPoint x: 505, startPoint y: 402, endPoint x: 508, endPoint y: 407, distance: 6.4
click at [505, 402] on textarea "The debtors do not anticipate an increase or decrease in expenditrus of 10% or …" at bounding box center [621, 404] width 685 height 39
click at [631, 396] on textarea "The debtors do not anticipate an increase or decrease in expenditures of 10% or…" at bounding box center [621, 404] width 685 height 39
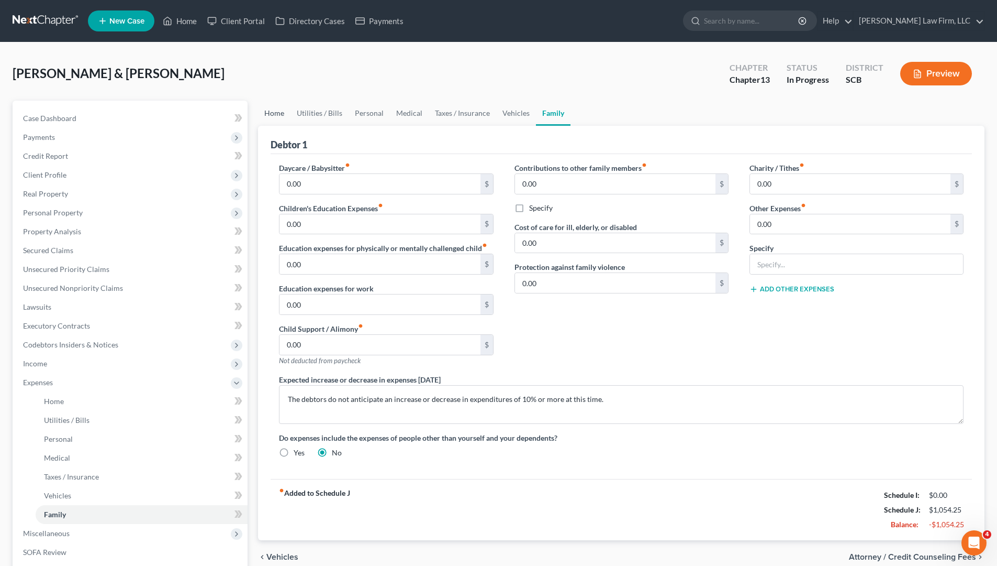
click at [279, 114] on link "Home" at bounding box center [274, 113] width 32 height 25
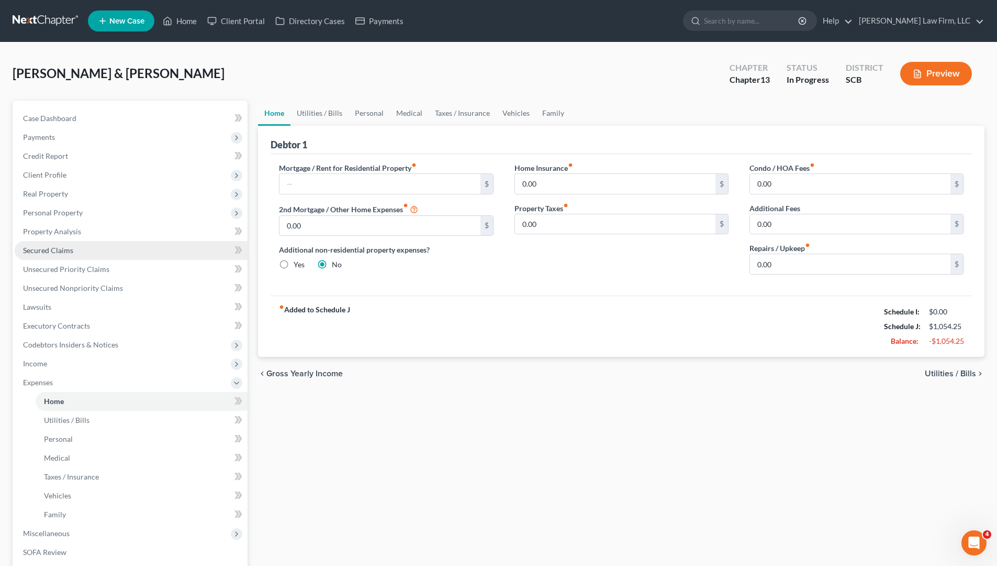
click at [64, 244] on link "Secured Claims" at bounding box center [131, 250] width 233 height 19
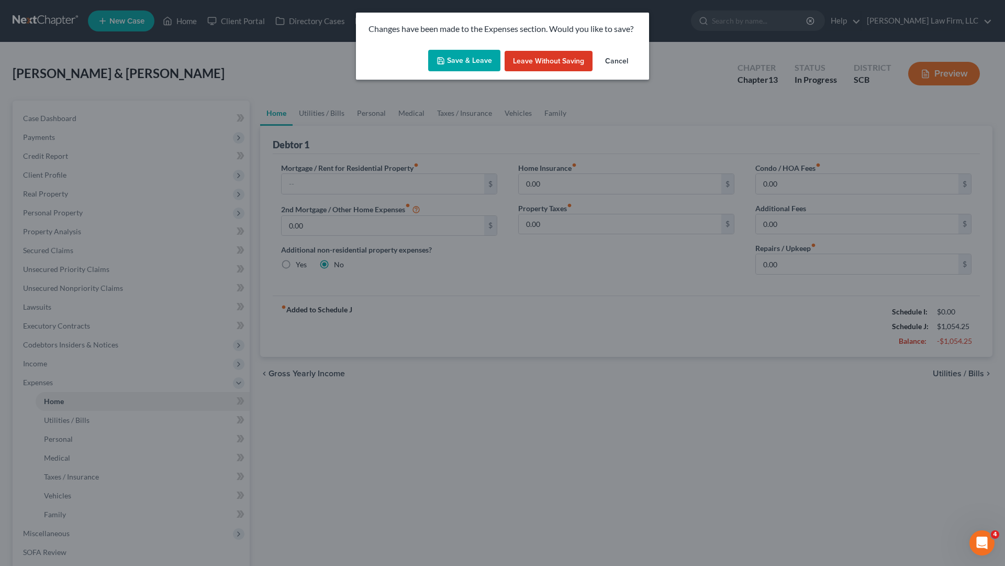
click at [445, 62] on icon "button" at bounding box center [441, 61] width 8 height 8
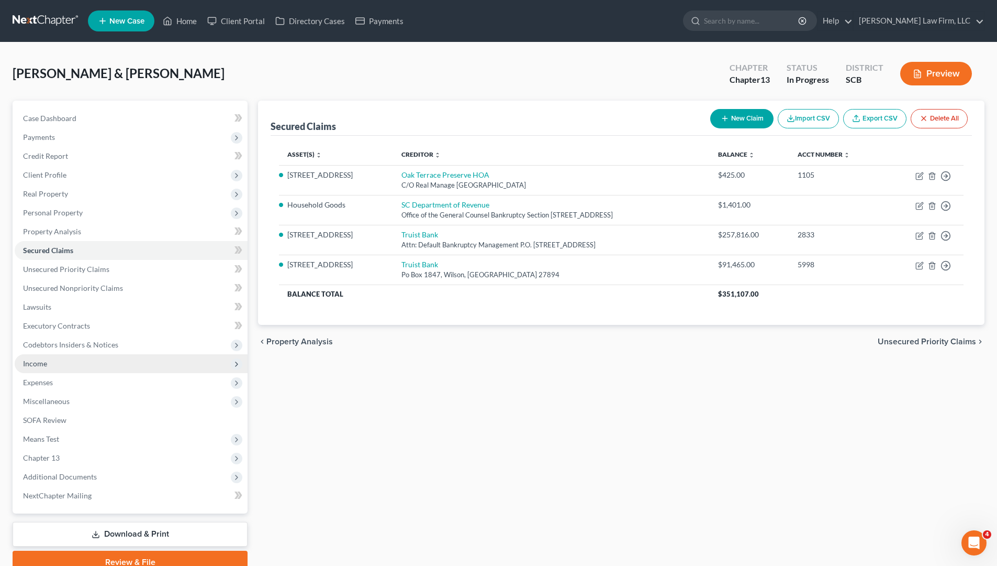
click at [32, 360] on span "Income" at bounding box center [35, 363] width 24 height 9
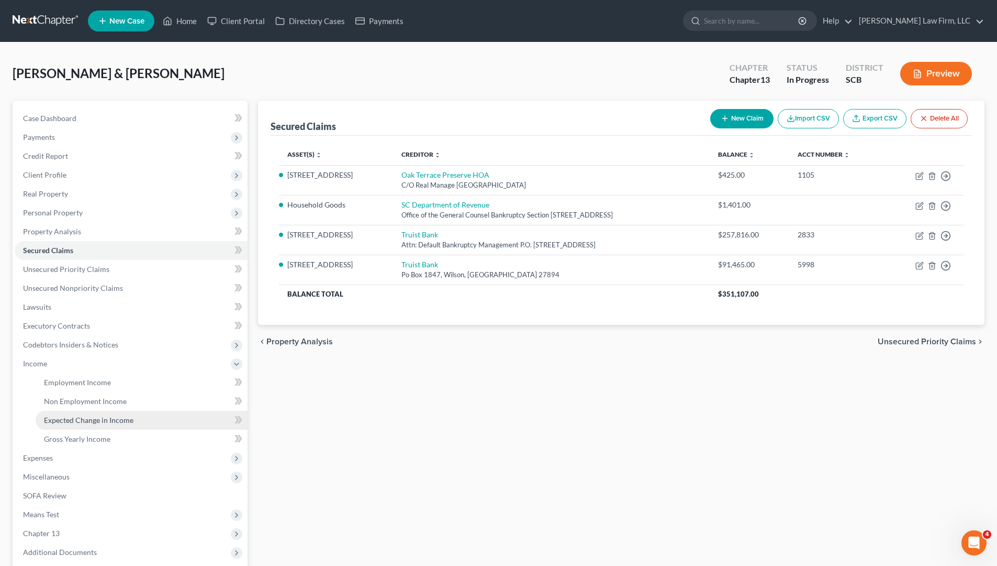
click at [100, 423] on span "Expected Change in Income" at bounding box center [89, 419] width 90 height 9
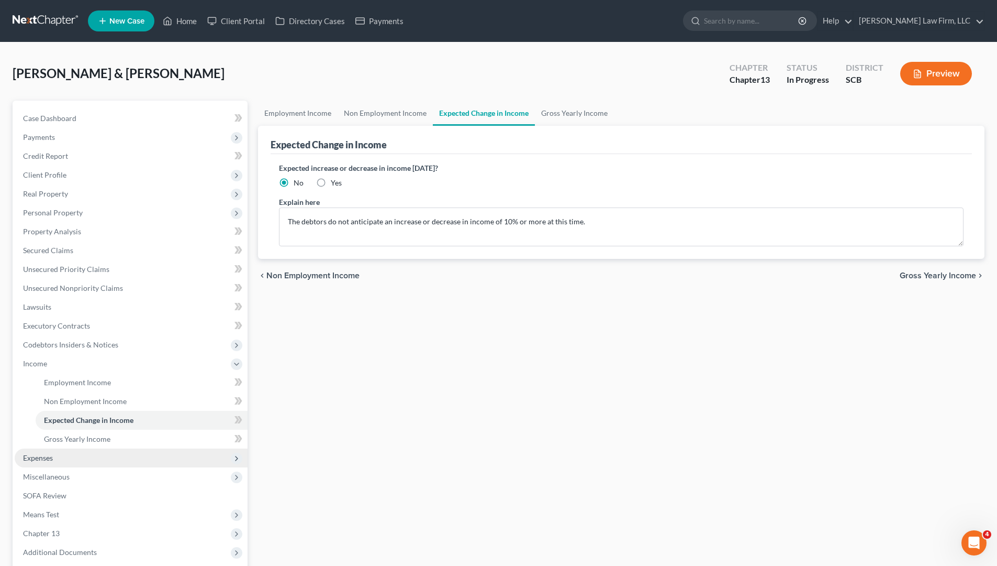
click at [41, 458] on span "Expenses" at bounding box center [38, 457] width 30 height 9
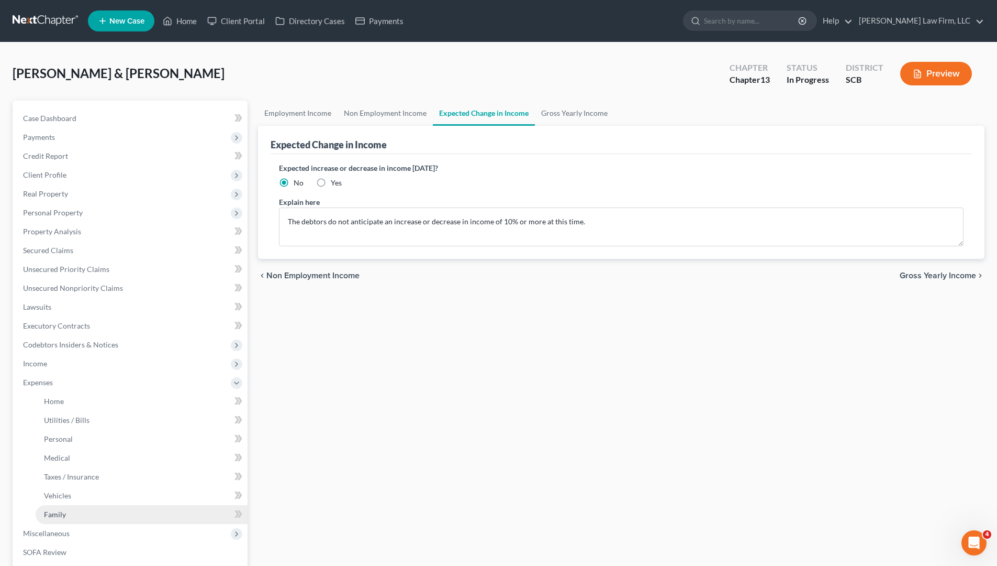
click at [52, 494] on span "Family" at bounding box center [55, 513] width 22 height 9
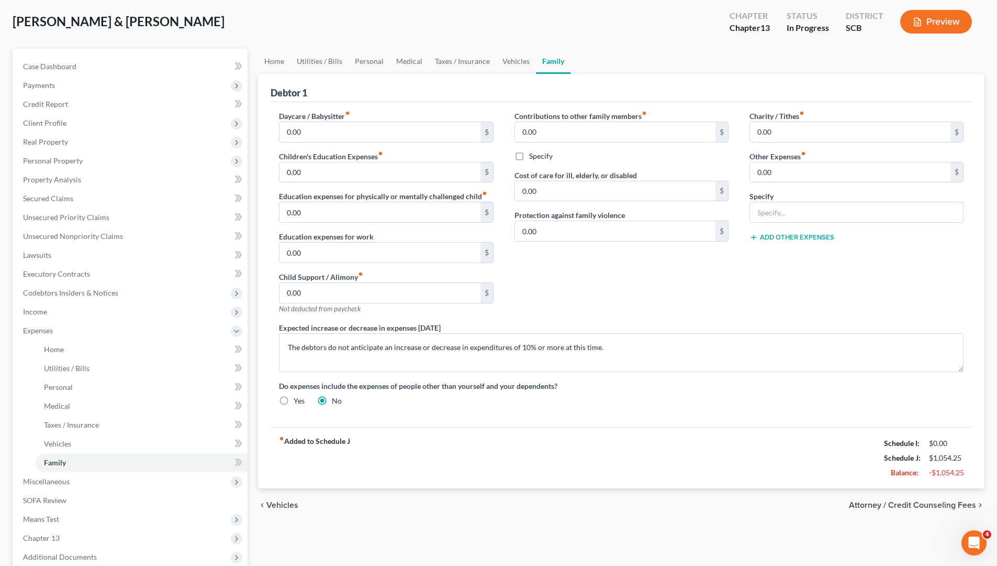
scroll to position [52, 0]
click at [271, 61] on link "Home" at bounding box center [274, 60] width 32 height 25
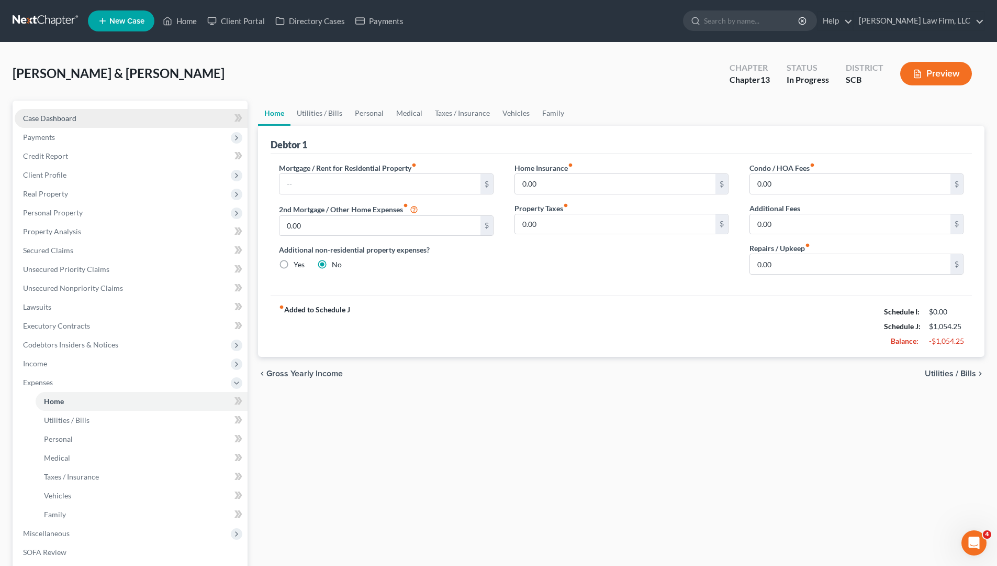
click at [53, 115] on span "Case Dashboard" at bounding box center [49, 118] width 53 height 9
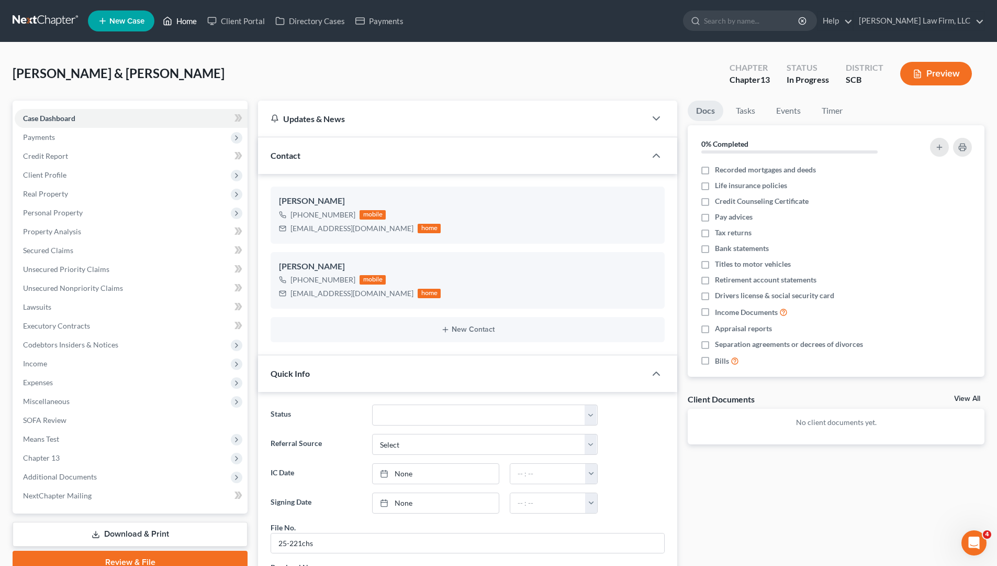
click at [171, 17] on icon at bounding box center [167, 21] width 9 height 13
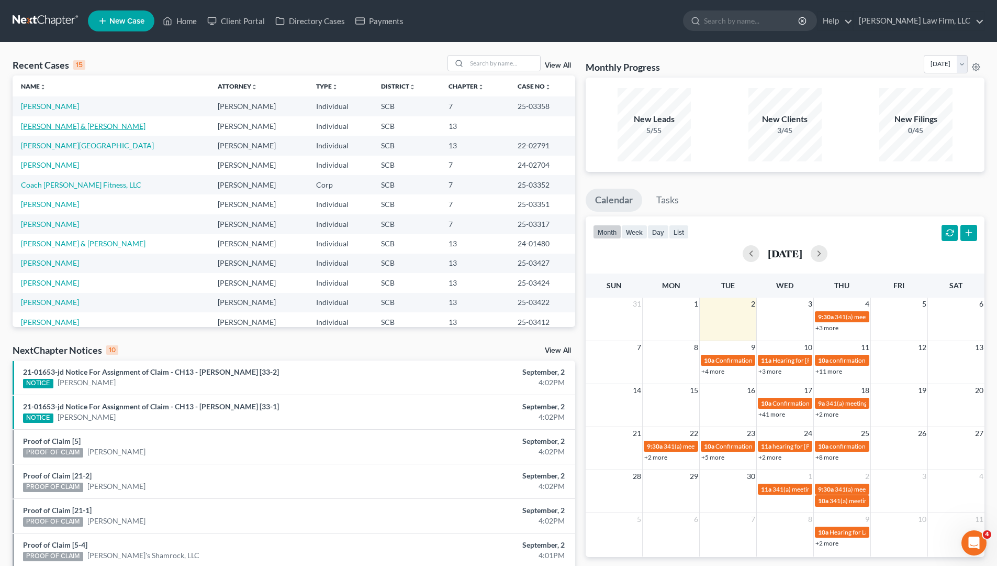
click at [93, 128] on link "[PERSON_NAME] & [PERSON_NAME]" at bounding box center [83, 125] width 125 height 9
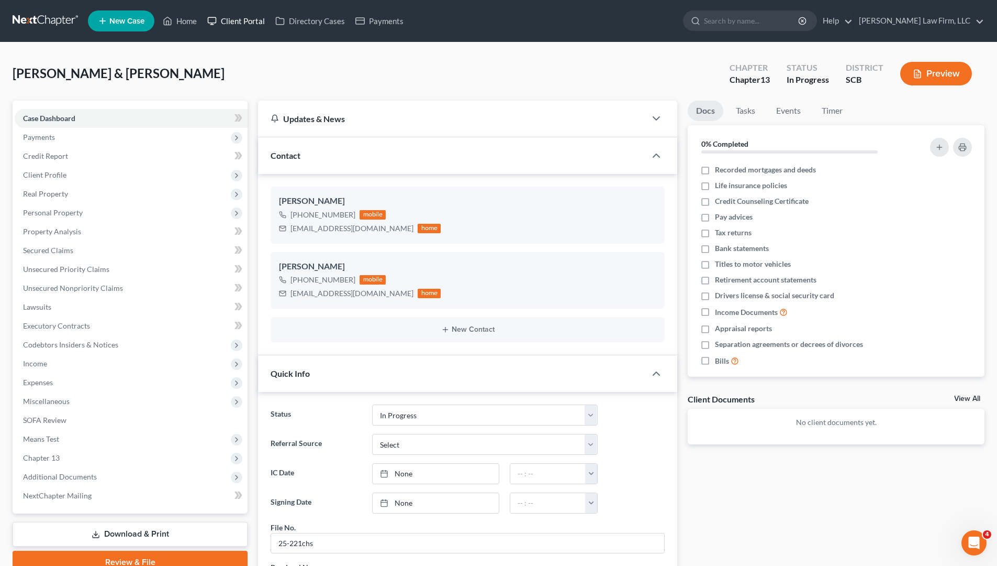
click at [233, 24] on link "Client Portal" at bounding box center [236, 21] width 68 height 19
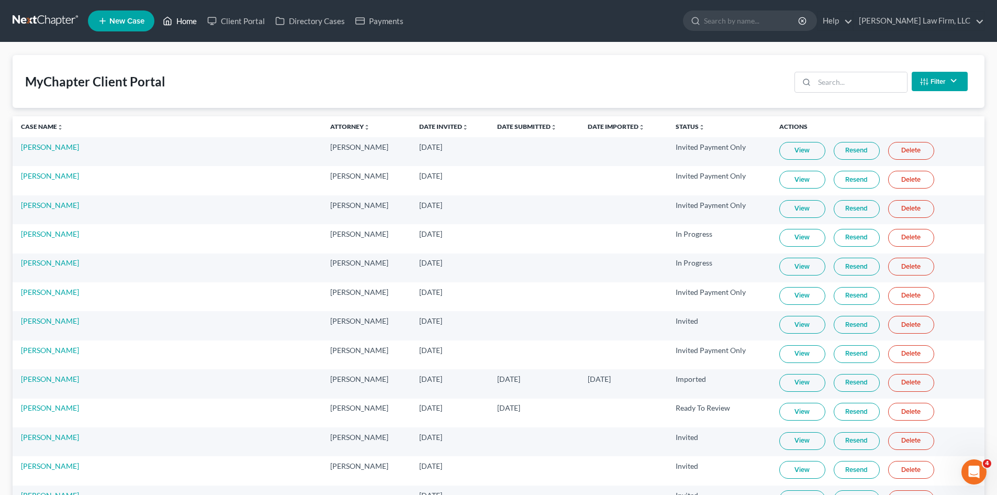
click at [177, 20] on link "Home" at bounding box center [180, 21] width 45 height 19
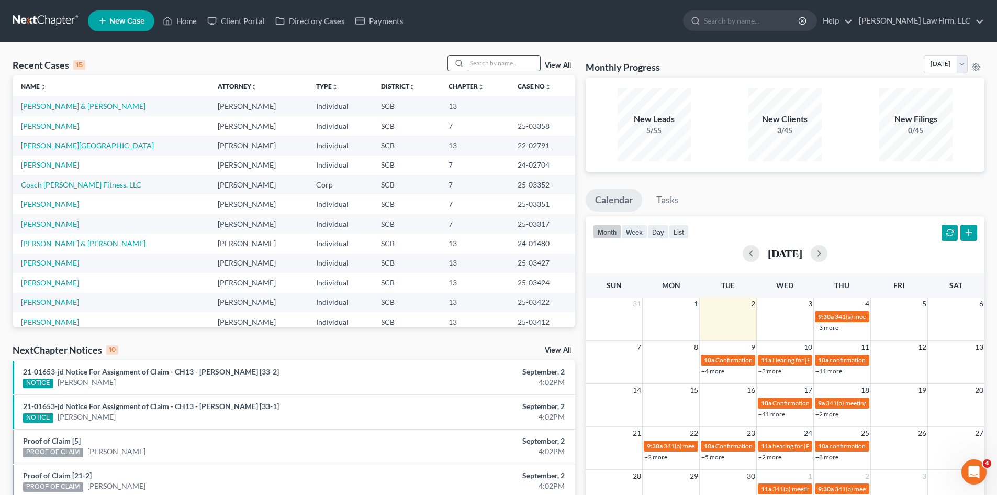
click at [496, 68] on input "search" at bounding box center [503, 63] width 73 height 15
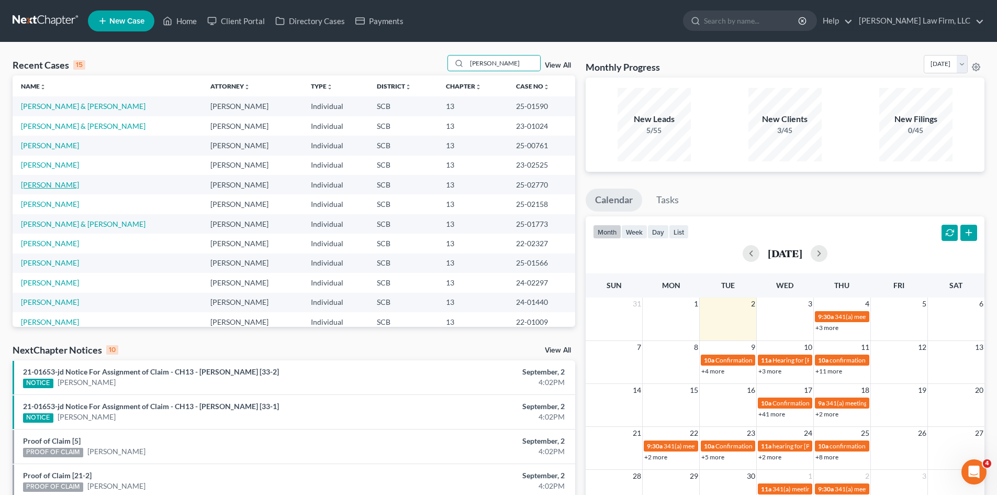
click at [73, 186] on link "[PERSON_NAME]" at bounding box center [50, 184] width 58 height 9
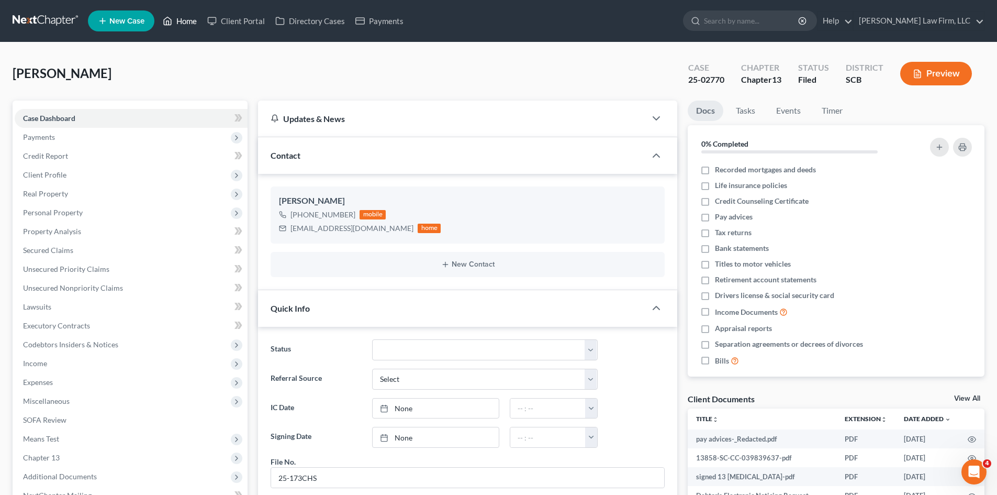
drag, startPoint x: 186, startPoint y: 26, endPoint x: 444, endPoint y: 80, distance: 263.7
click at [186, 26] on link "Home" at bounding box center [180, 21] width 45 height 19
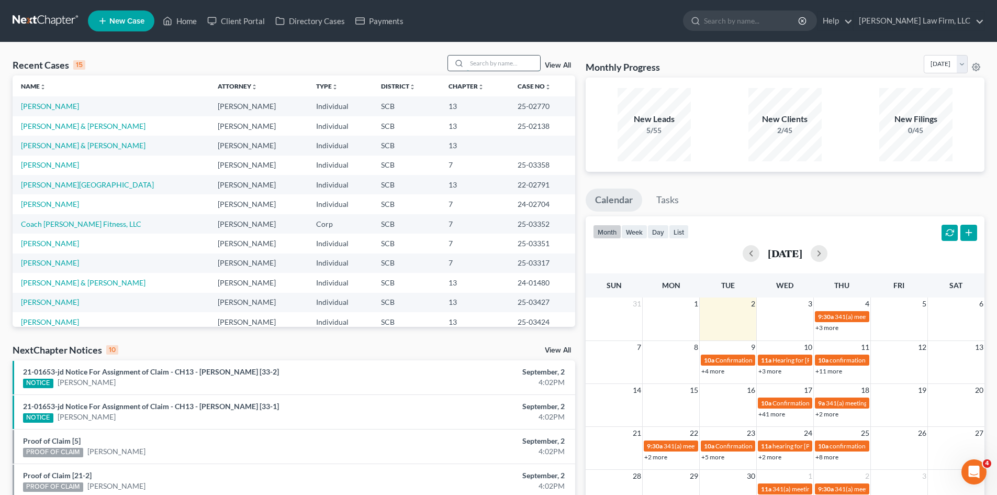
click at [489, 68] on input "search" at bounding box center [503, 63] width 73 height 15
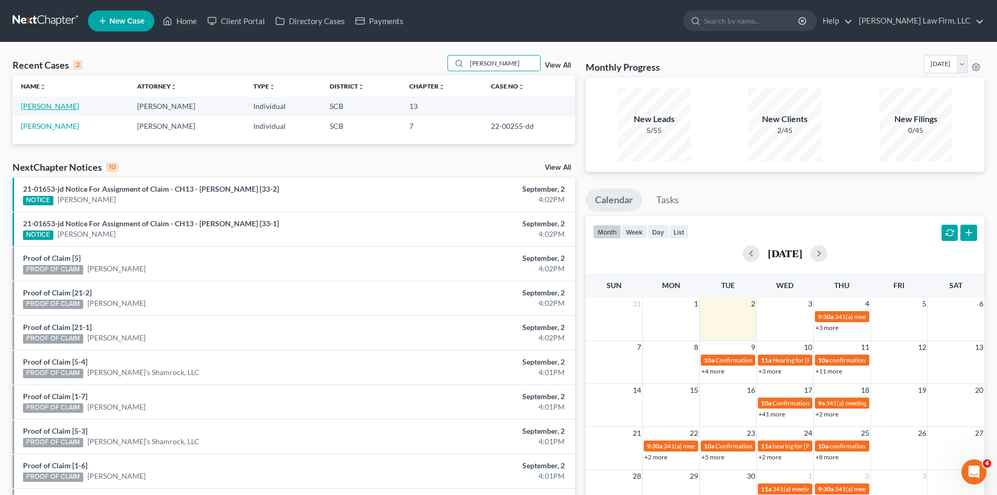
click at [66, 109] on link "[PERSON_NAME]" at bounding box center [50, 106] width 58 height 9
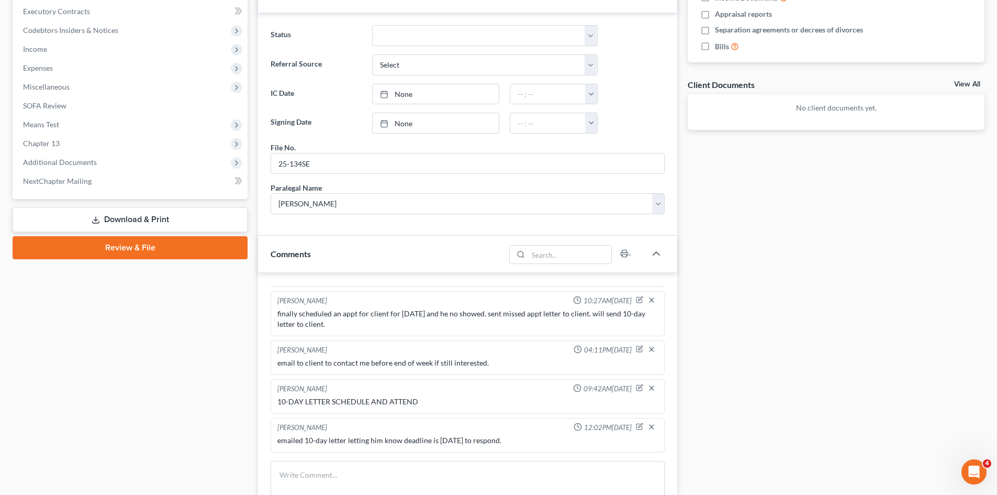
scroll to position [419, 0]
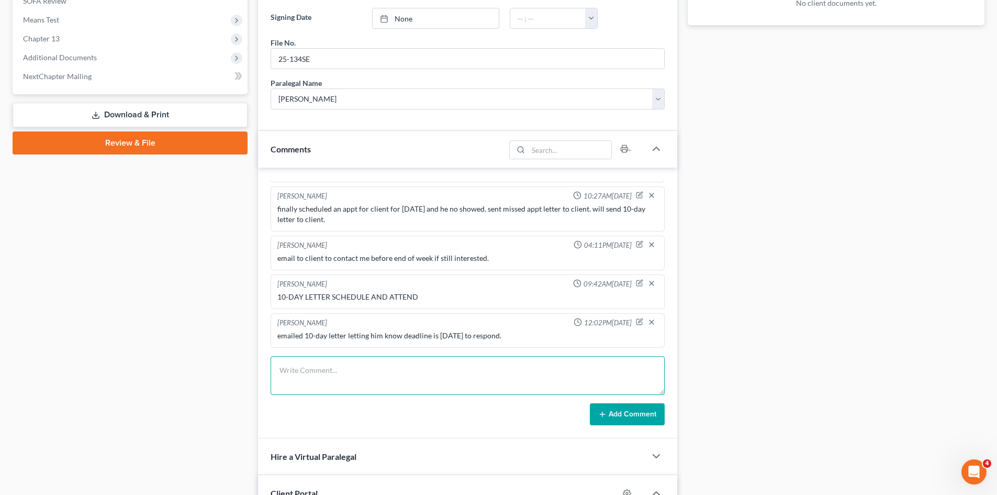
click at [368, 382] on textarea at bounding box center [468, 375] width 394 height 39
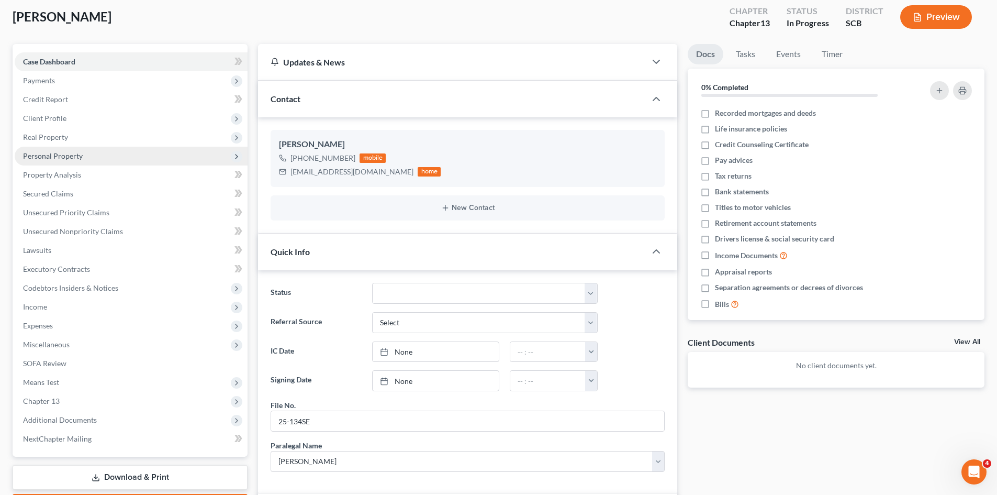
scroll to position [0, 0]
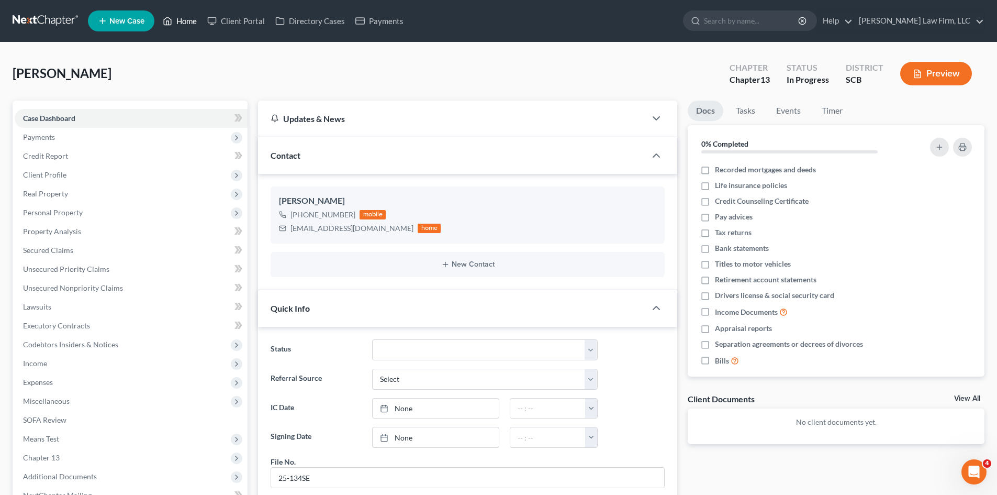
drag, startPoint x: 189, startPoint y: 24, endPoint x: 910, endPoint y: 63, distance: 722.6
click at [189, 24] on link "Home" at bounding box center [180, 21] width 45 height 19
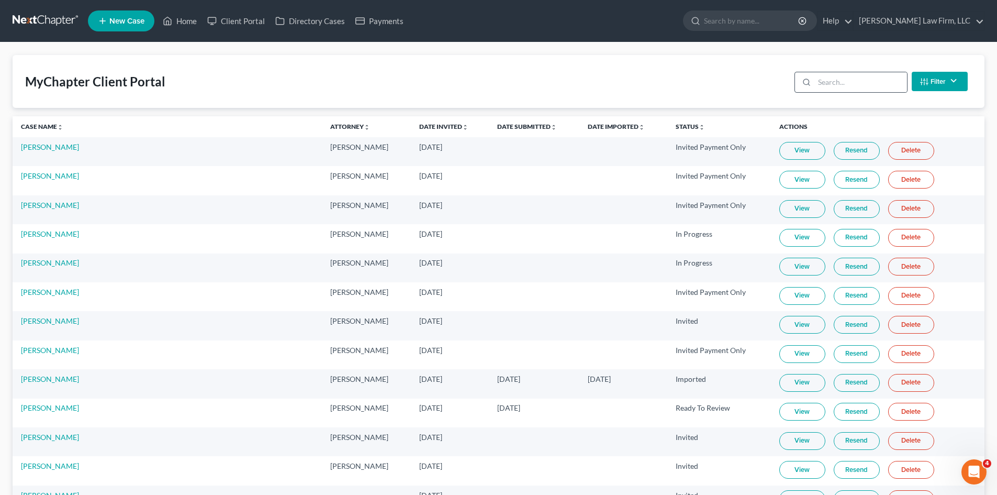
click at [815, 84] on div at bounding box center [804, 82] width 19 height 20
click at [816, 82] on input "search" at bounding box center [861, 82] width 93 height 20
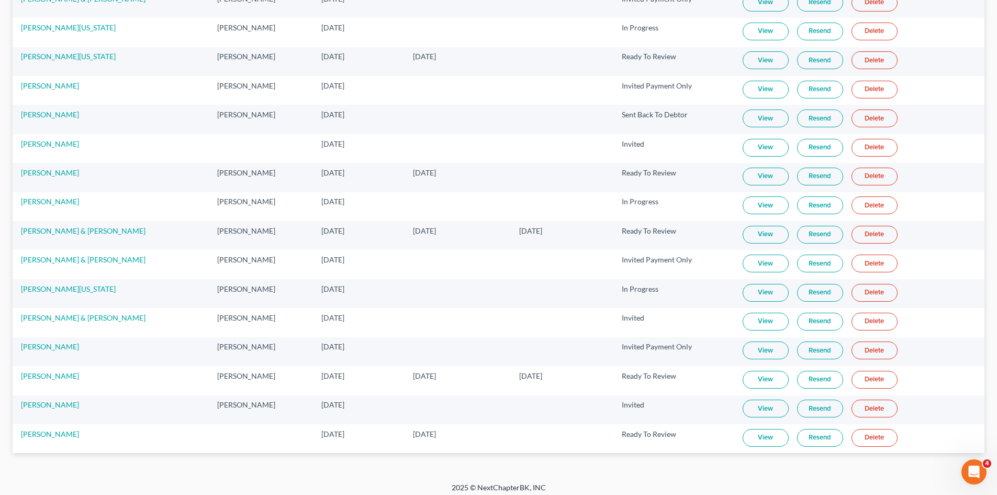
scroll to position [213, 0]
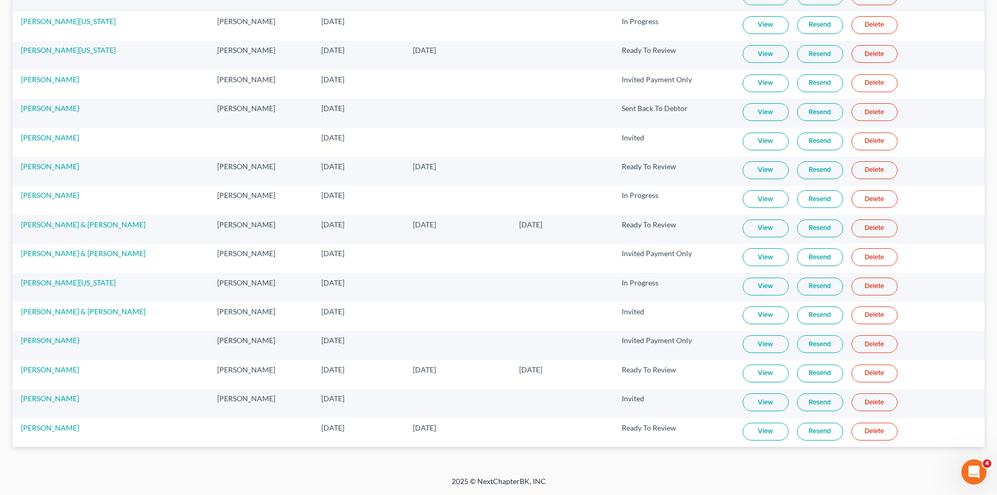
type input "ash"
click at [768, 406] on link "View" at bounding box center [766, 402] width 46 height 18
